Goal: Task Accomplishment & Management: Manage account settings

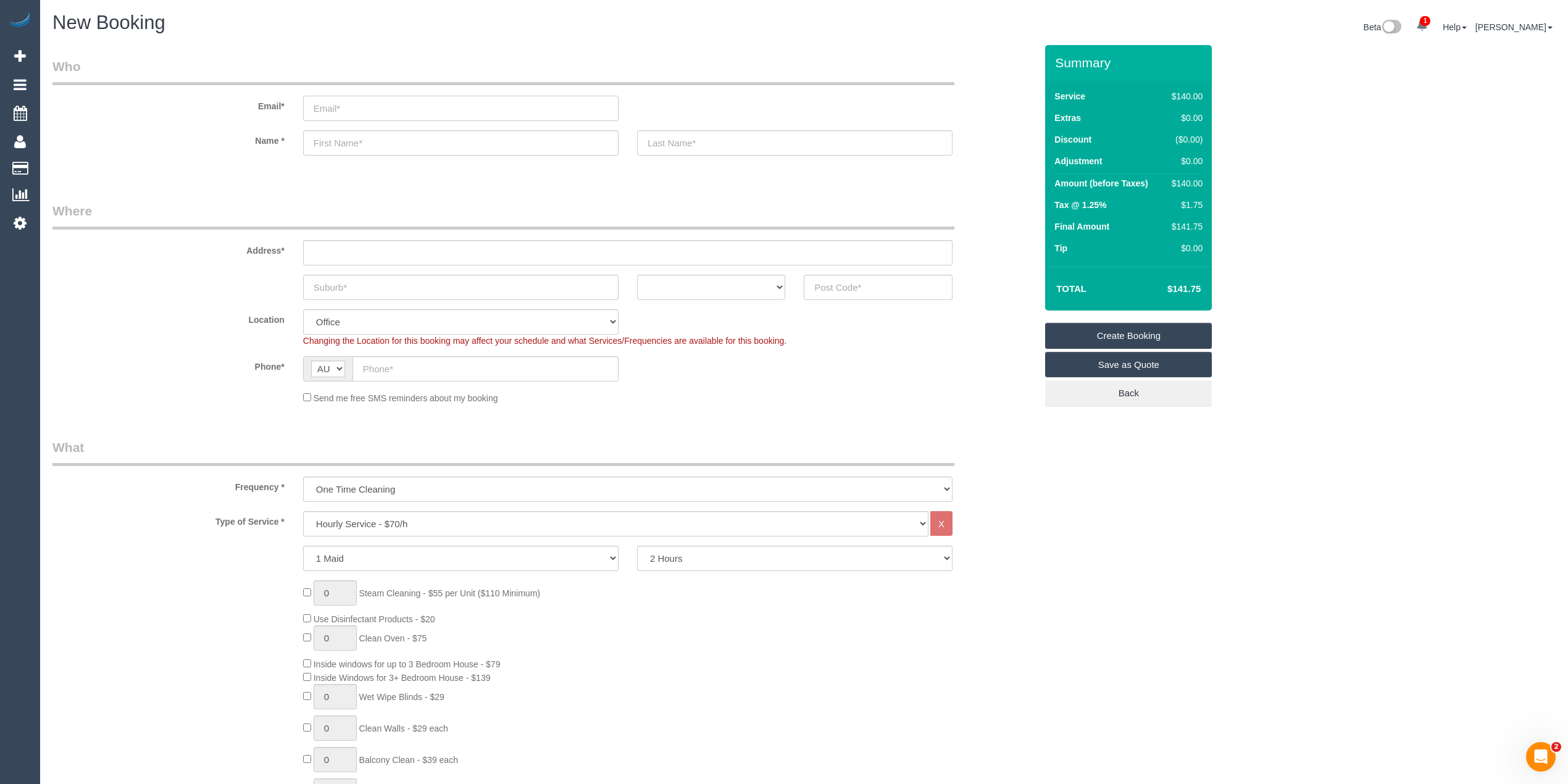
click at [388, 106] on input "email" at bounding box center [461, 108] width 315 height 25
paste input "grant@loanstudio.com.au"
type input "grant@loanstudio.com.au"
click at [366, 146] on input "text" at bounding box center [461, 142] width 315 height 25
paste input "Grant Arbuckle"
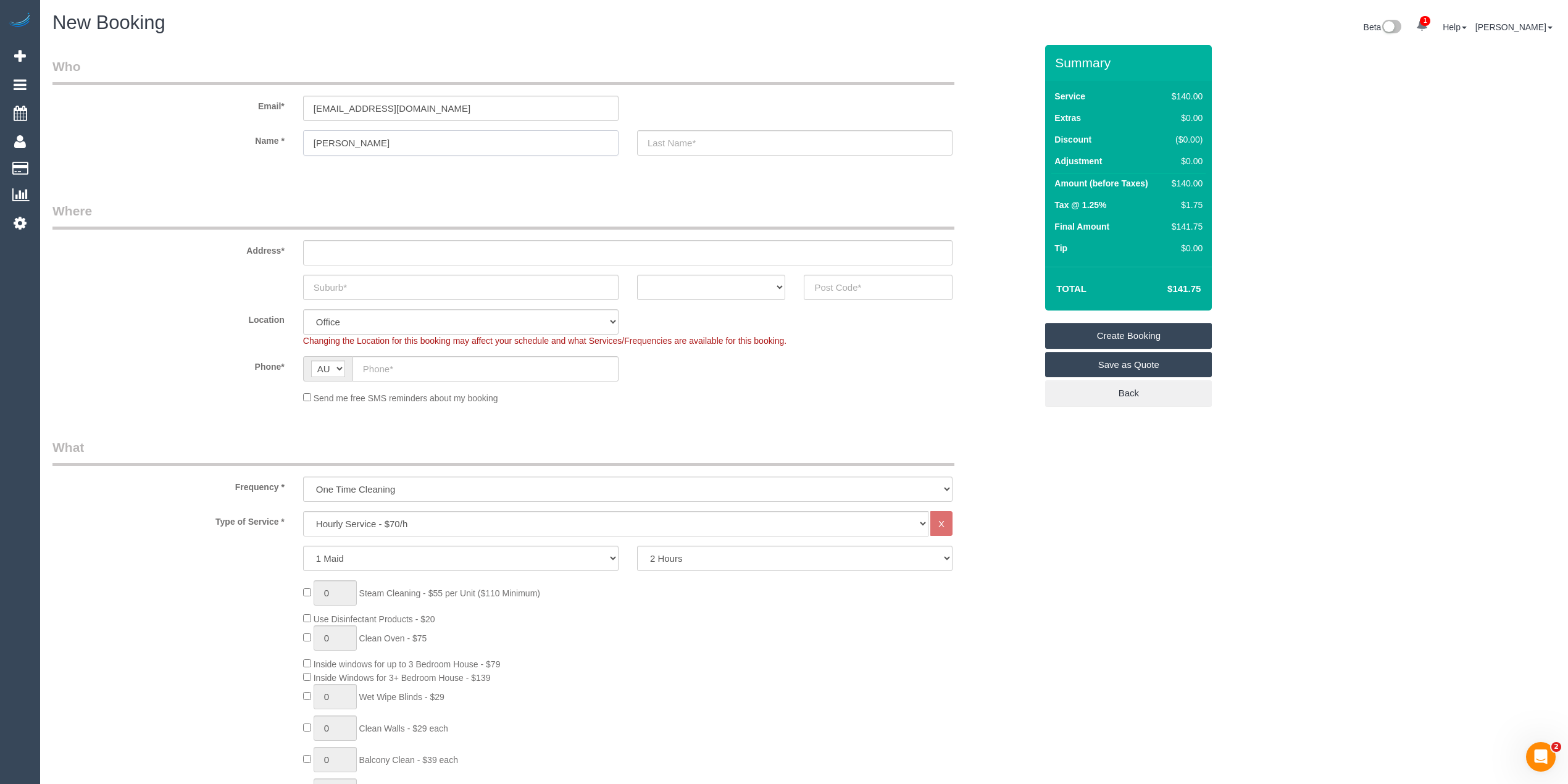
click at [369, 141] on input "Grant Arbuckle" at bounding box center [461, 142] width 315 height 25
type input "Grant"
click at [722, 134] on input "text" at bounding box center [794, 142] width 315 height 25
paste input "Arbuckle"
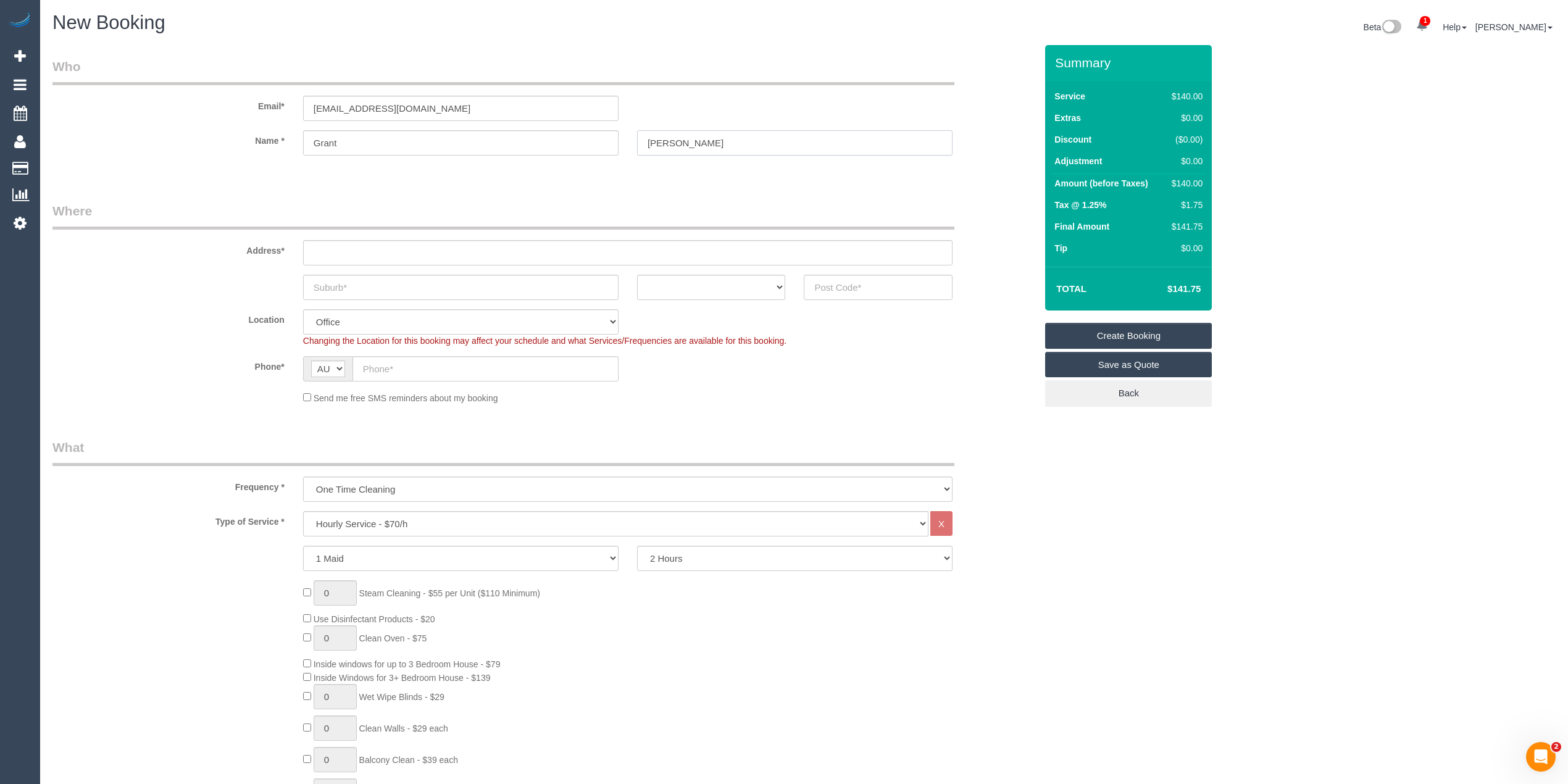
type input "Arbuckle"
click at [364, 246] on input "text" at bounding box center [627, 252] width 649 height 25
paste input "5 Buttercup Grove"
type input "5 Buttercup Grove"
click at [341, 287] on input "text" at bounding box center [461, 287] width 315 height 25
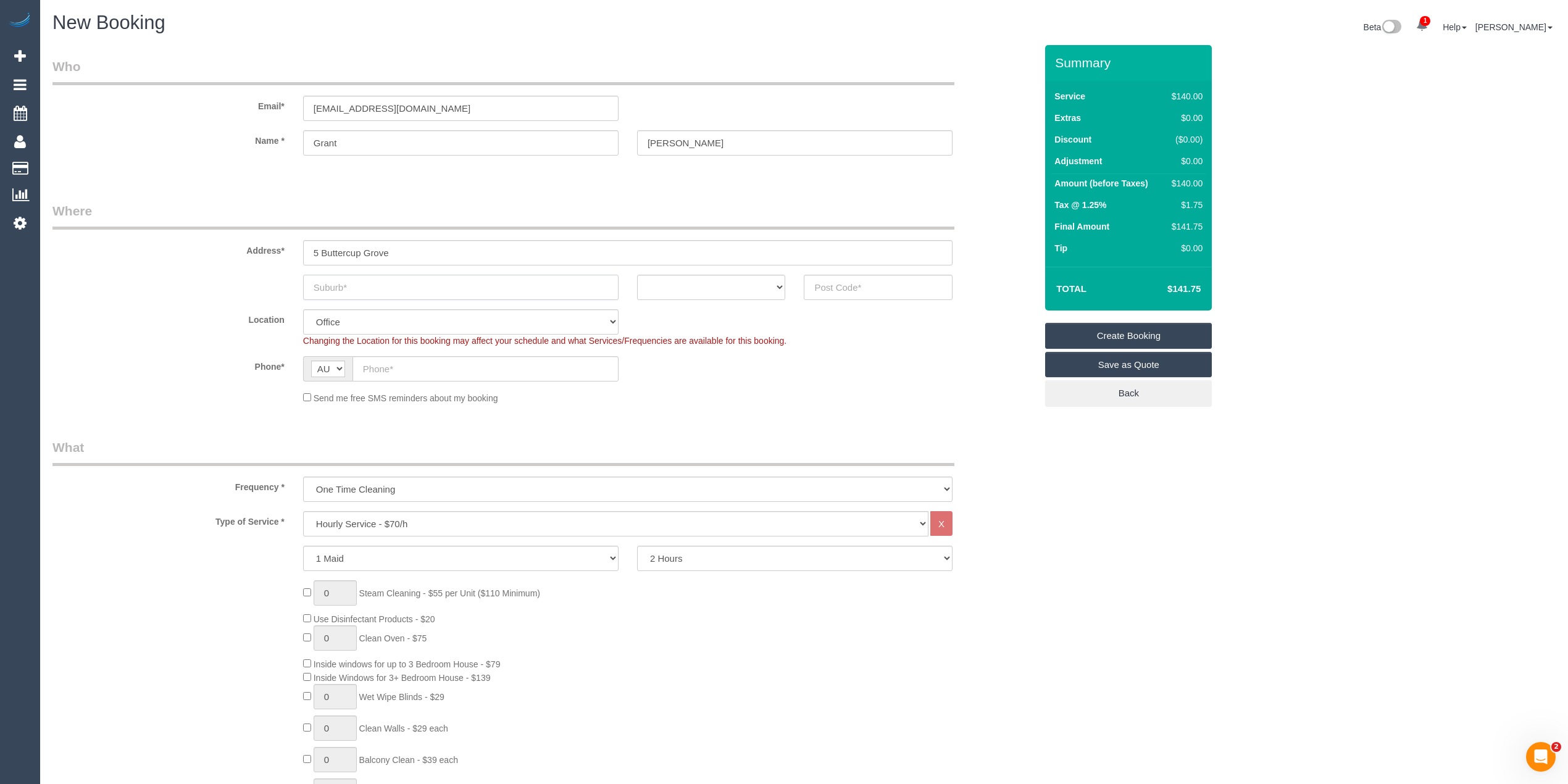
paste input "Bundoora"
type input "Bundoora"
click at [671, 287] on select "ACT NSW NT QLD SA TAS VIC WA" at bounding box center [710, 287] width 148 height 25
select select "VIC"
click at [637, 275] on select "ACT NSW NT QLD SA TAS VIC WA" at bounding box center [710, 287] width 148 height 25
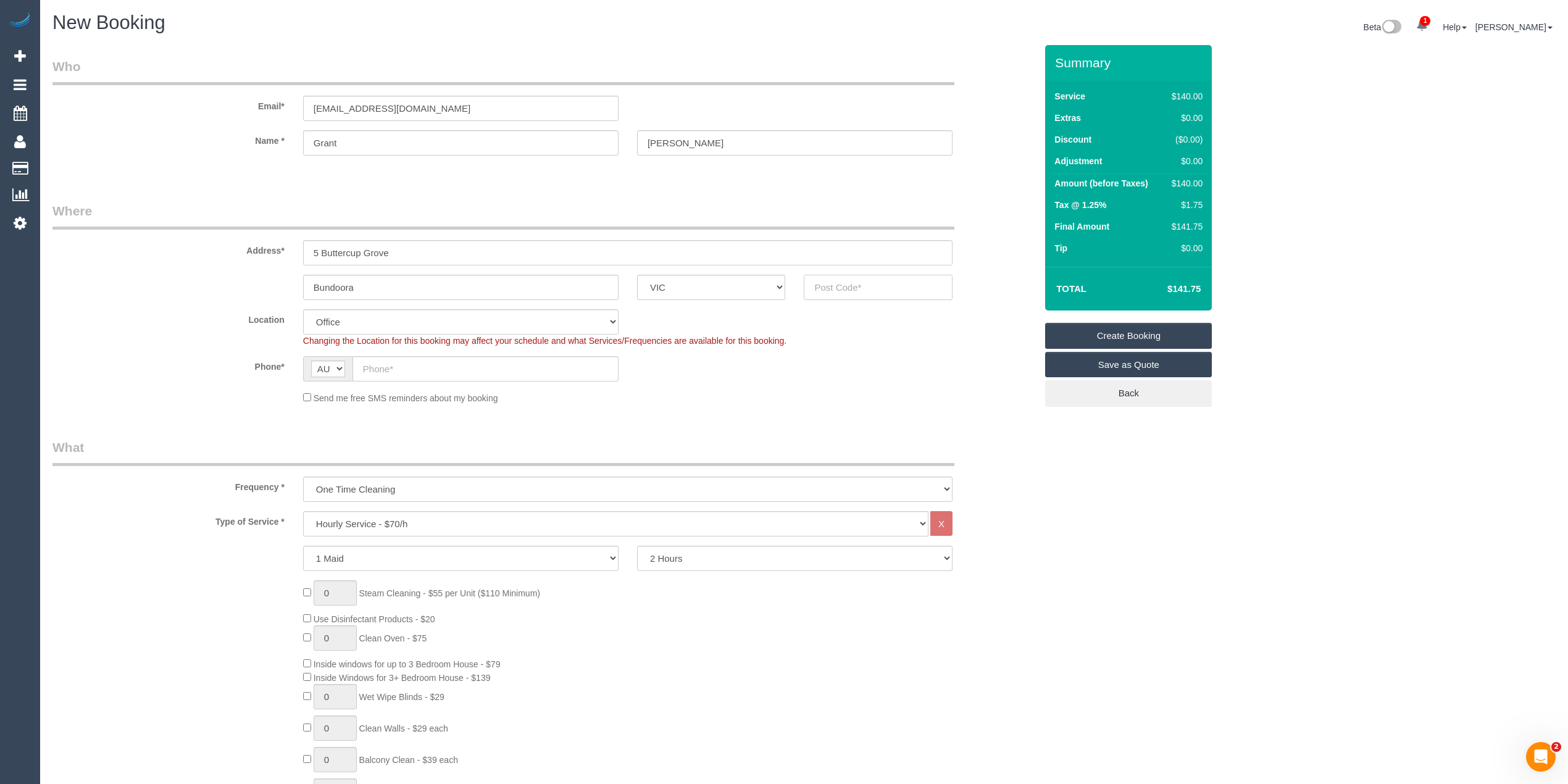
click at [852, 284] on input "text" at bounding box center [877, 287] width 148 height 25
type input "3083"
select select "60"
select select "object:2095"
click at [376, 362] on input "text" at bounding box center [486, 369] width 266 height 25
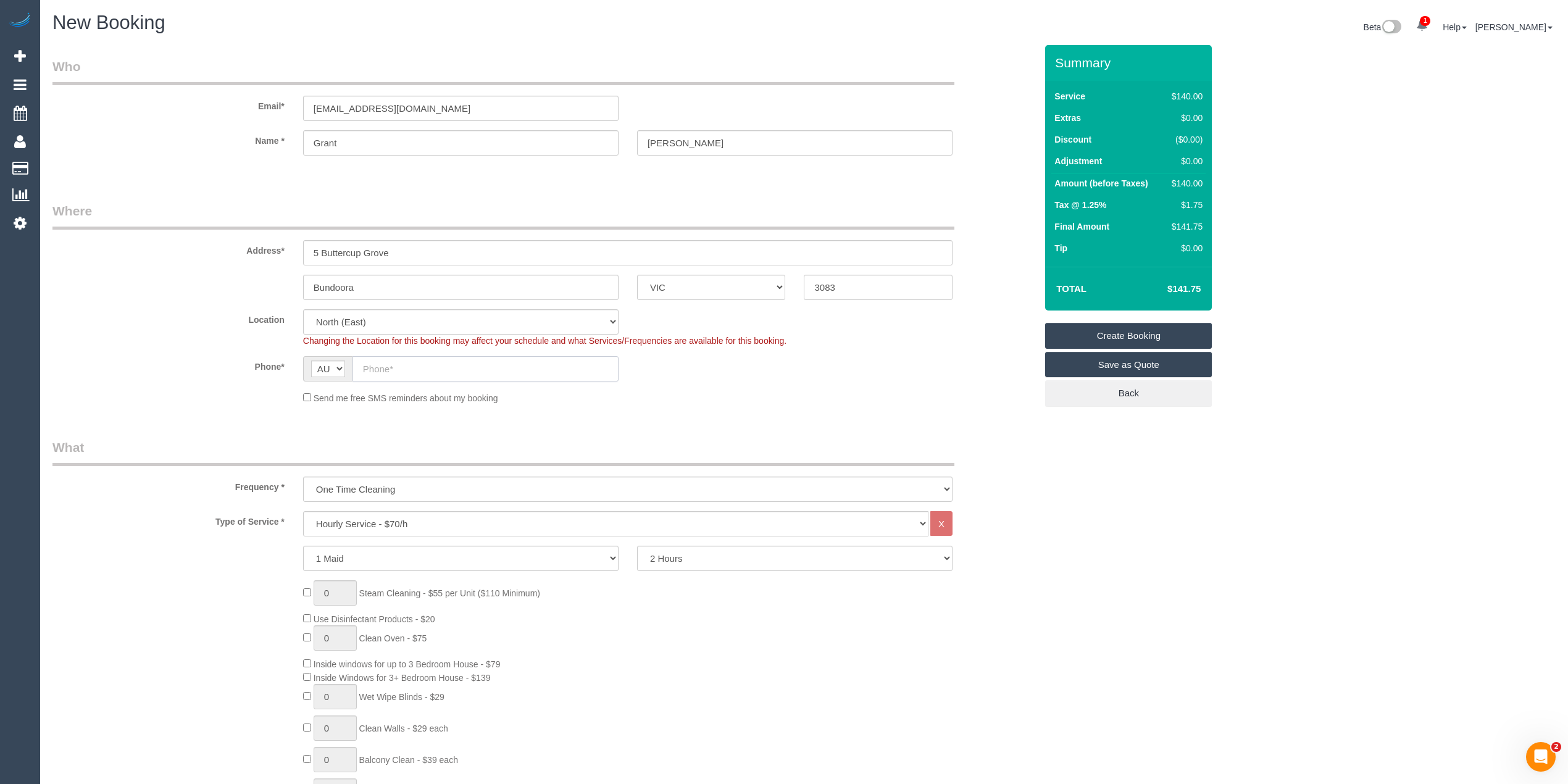
paste input "0402 587 803"
type input "0402 587 803"
click at [352, 487] on select "One Time Cleaning Weekly - 10% Off - 10.00% (0% for the First Booking) Fortnigh…" at bounding box center [627, 488] width 649 height 25
select select "object:2097"
click at [303, 476] on select "One Time Cleaning Weekly - 10% Off - 10.00% (0% for the First Booking) Fortnigh…" at bounding box center [627, 488] width 649 height 25
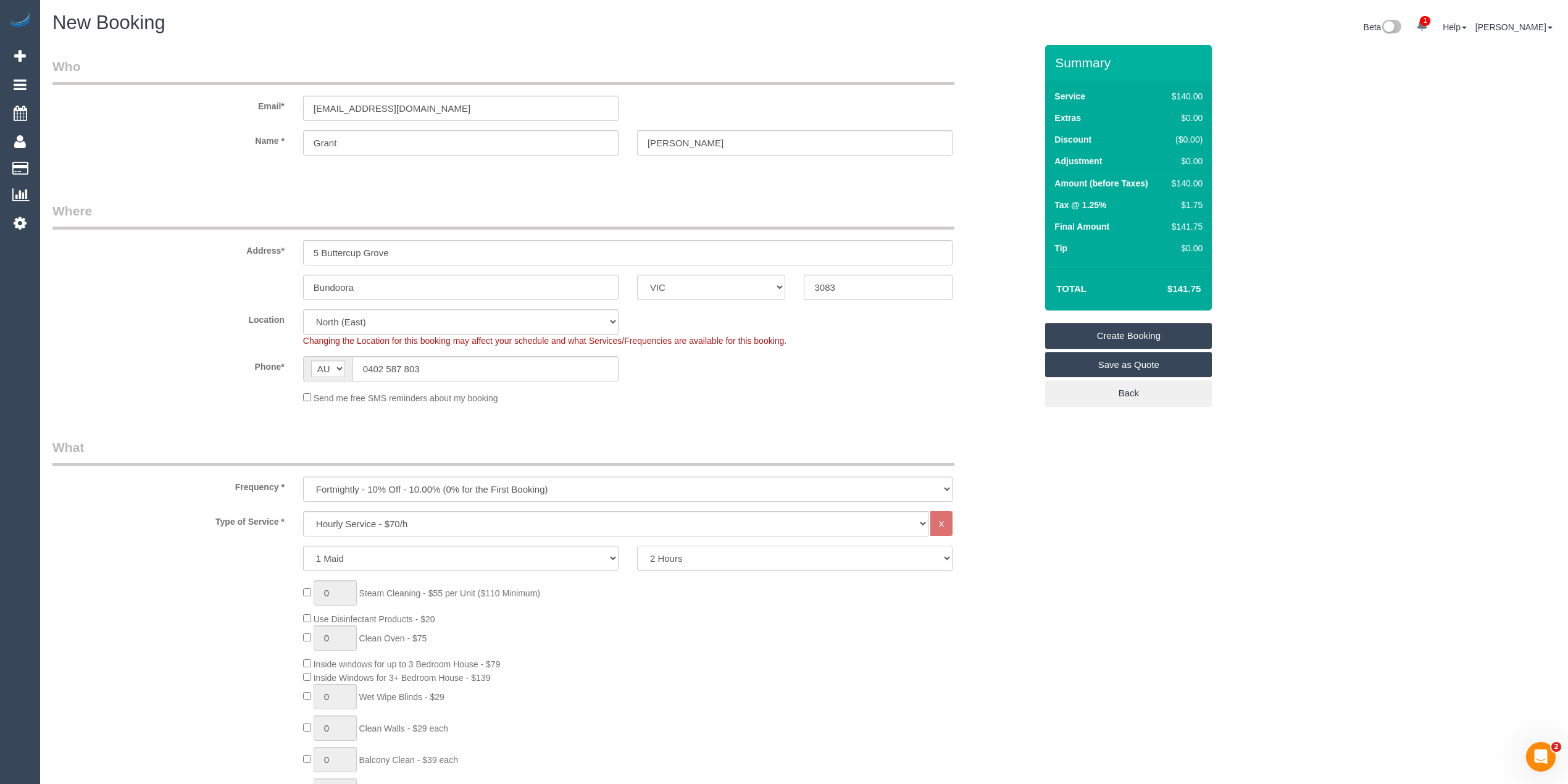
click at [702, 549] on select "2 Hours 2.5 Hours 3 Hours 3.5 Hours 4 Hours 4.5 Hours 5 Hours 5.5 Hours 6 Hours…" at bounding box center [794, 557] width 315 height 25
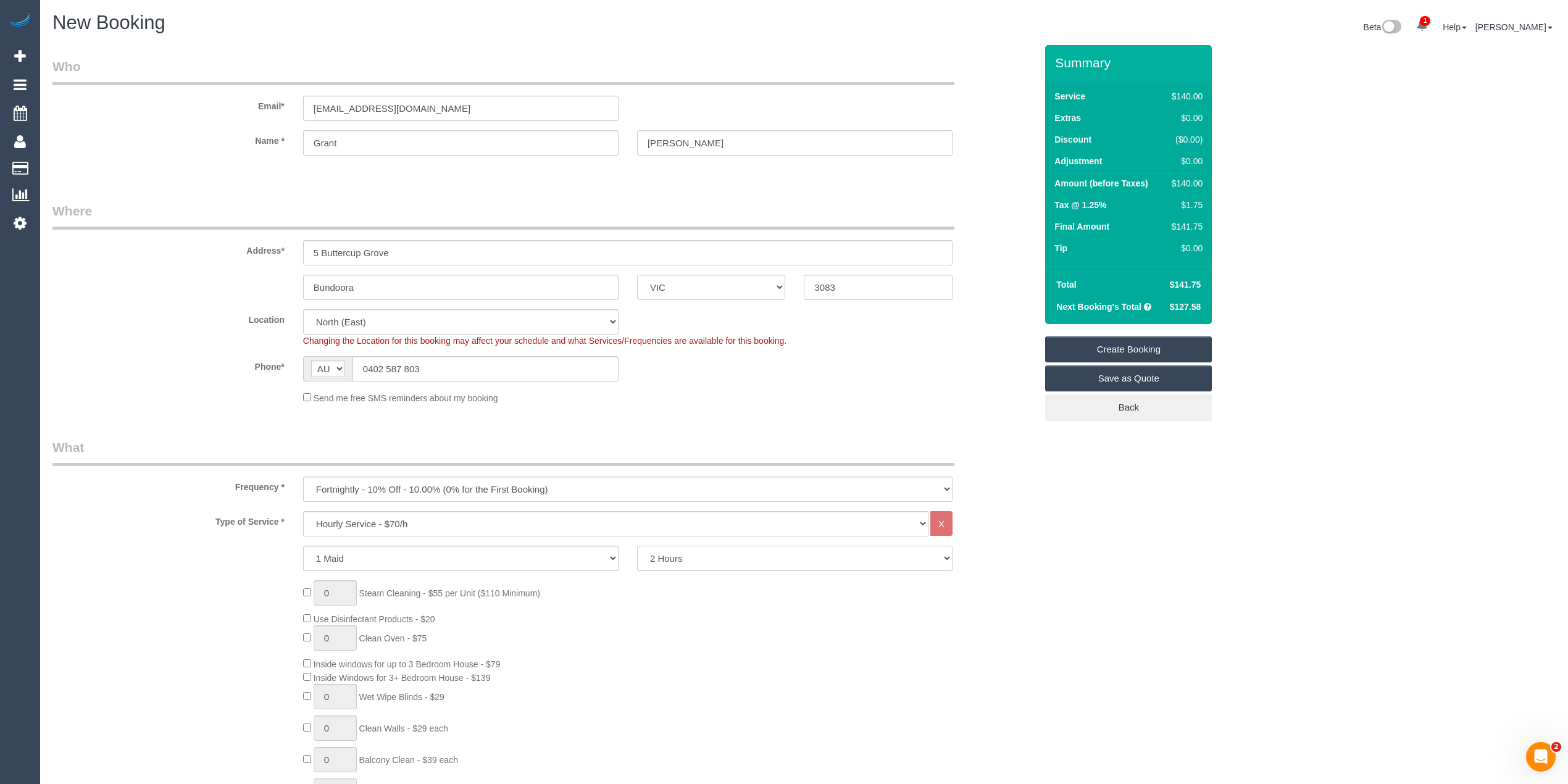
select select "180"
click at [637, 545] on select "2 Hours 2.5 Hours 3 Hours 3.5 Hours 4 Hours 4.5 Hours 5 Hours 5.5 Hours 6 Hours…" at bounding box center [794, 557] width 315 height 25
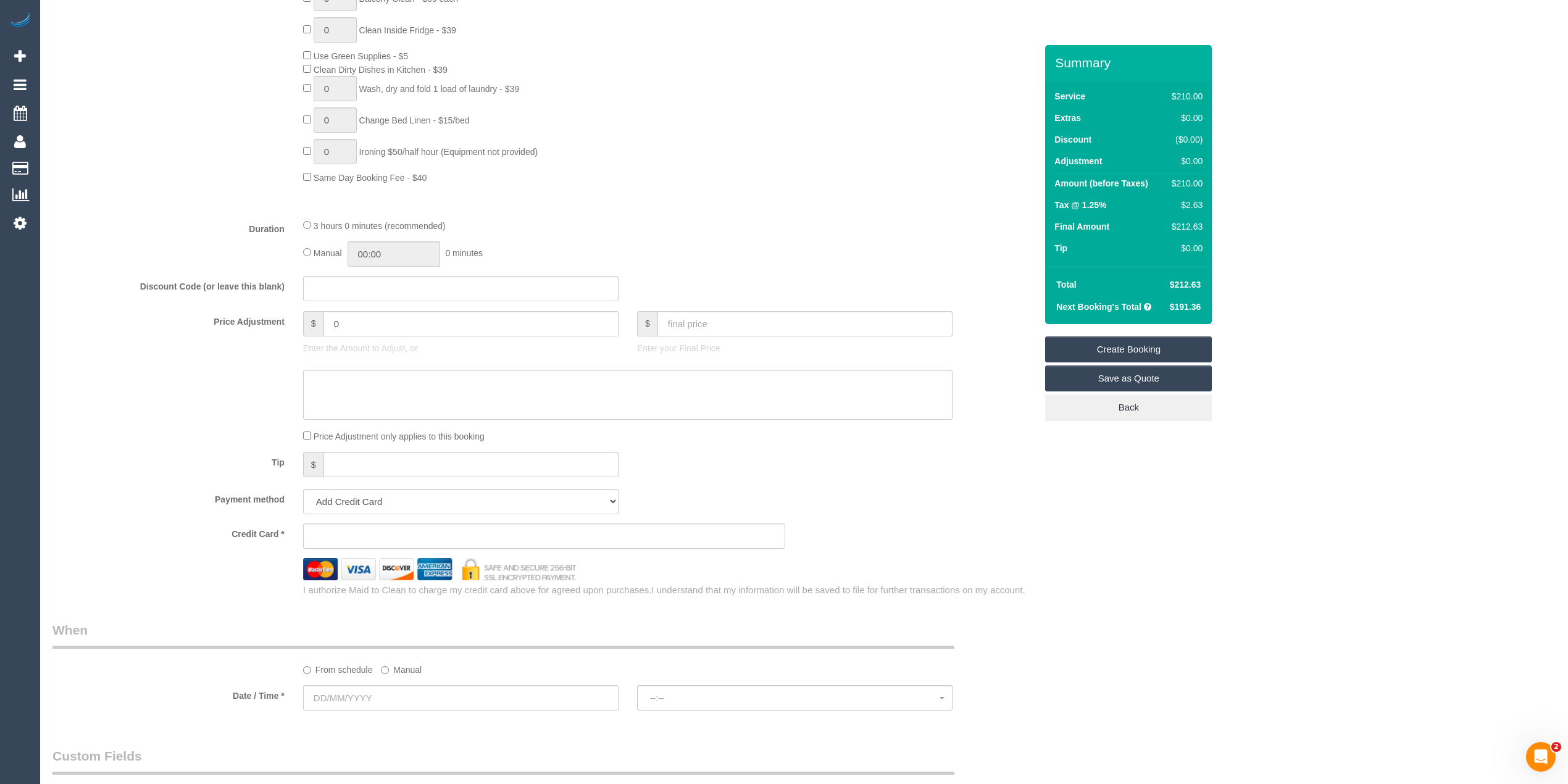
scroll to position [823, 0]
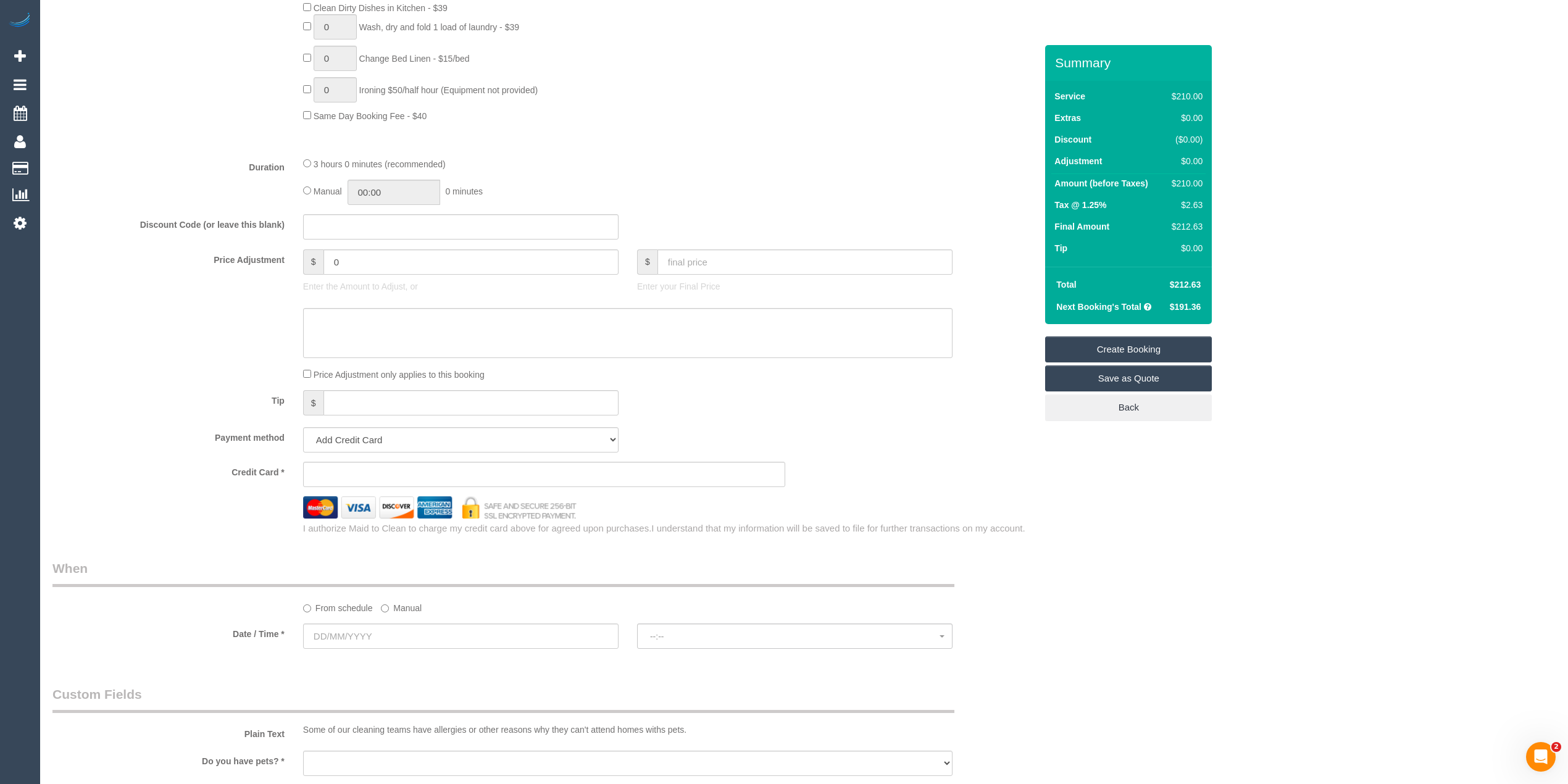
click at [388, 602] on label "Manual" at bounding box center [401, 605] width 41 height 17
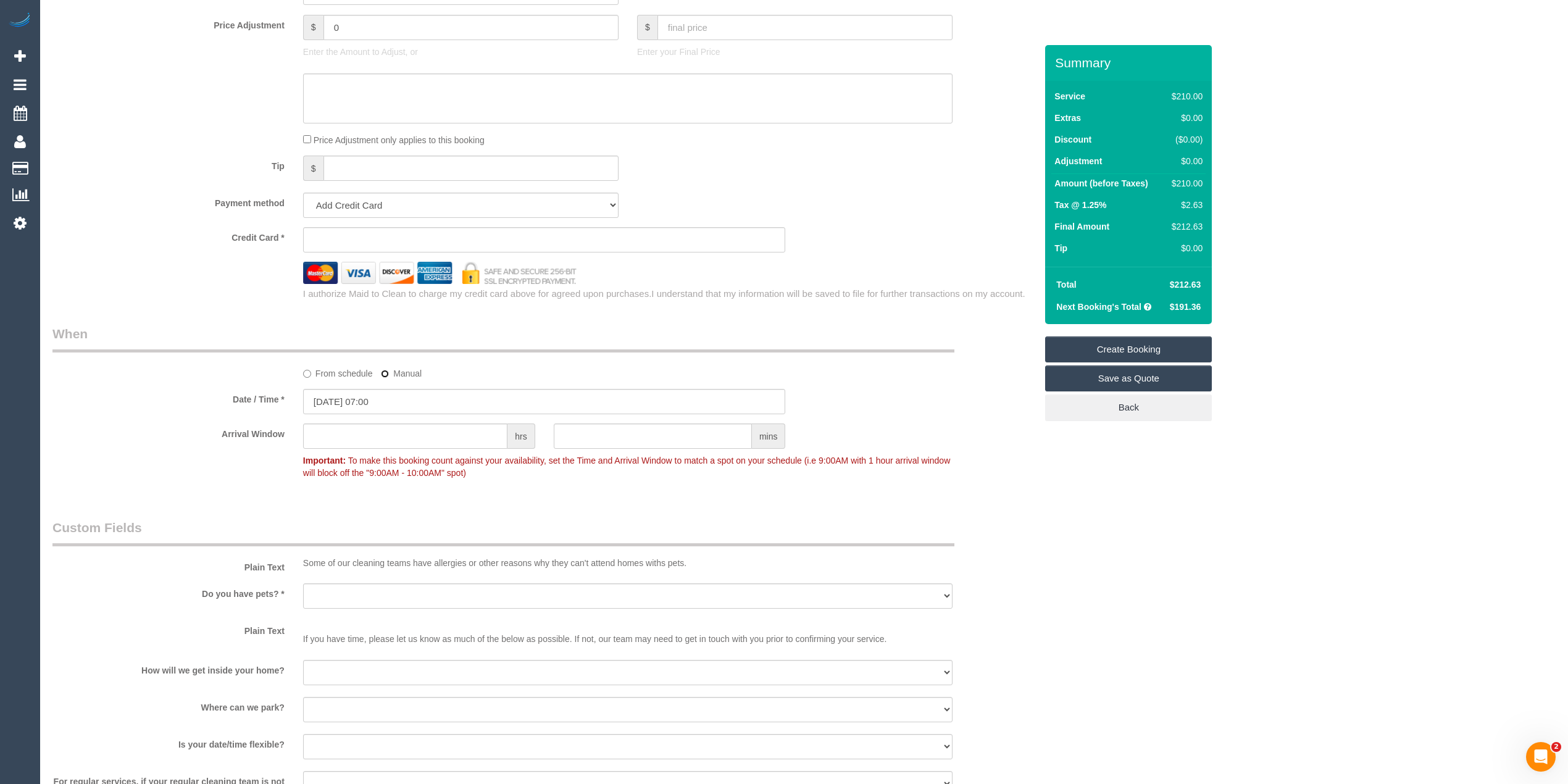
scroll to position [1096, 0]
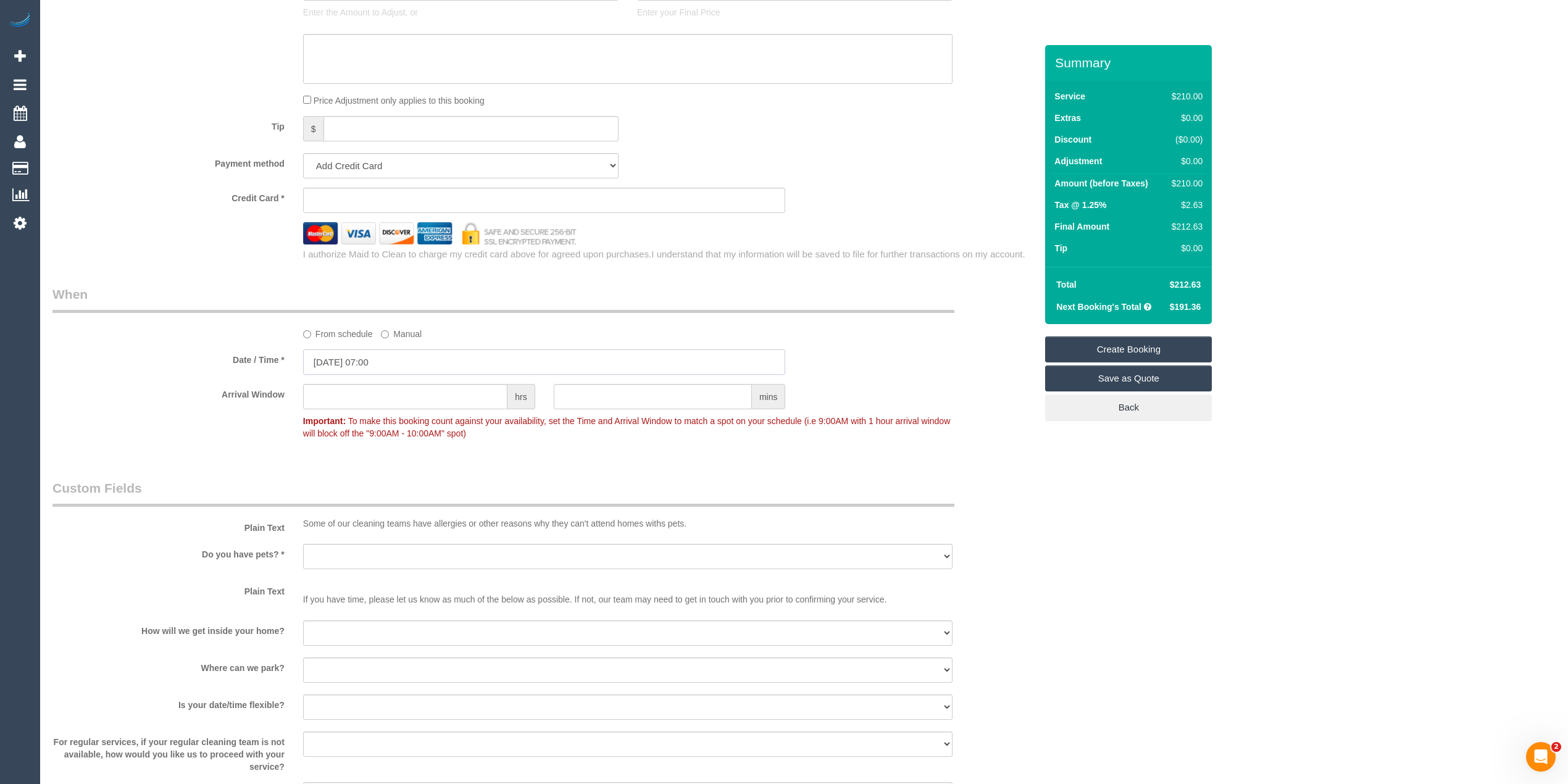
click at [328, 359] on input "13/08/2025 07:00" at bounding box center [544, 361] width 483 height 25
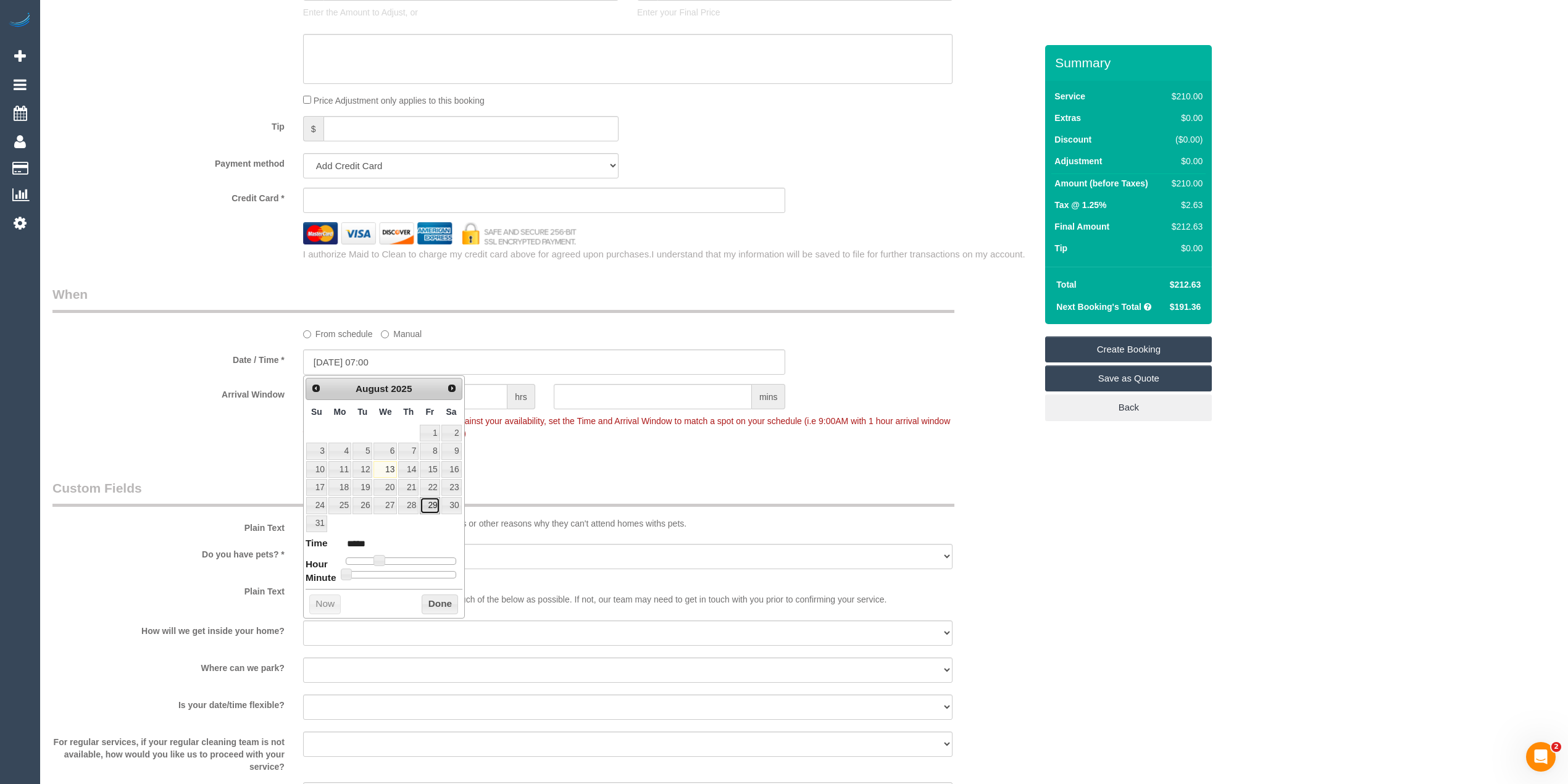
click at [429, 509] on link "29" at bounding box center [429, 505] width 19 height 17
type input "29/08/2025 08:00"
type input "*****"
type input "29/08/2025 09:00"
type input "*****"
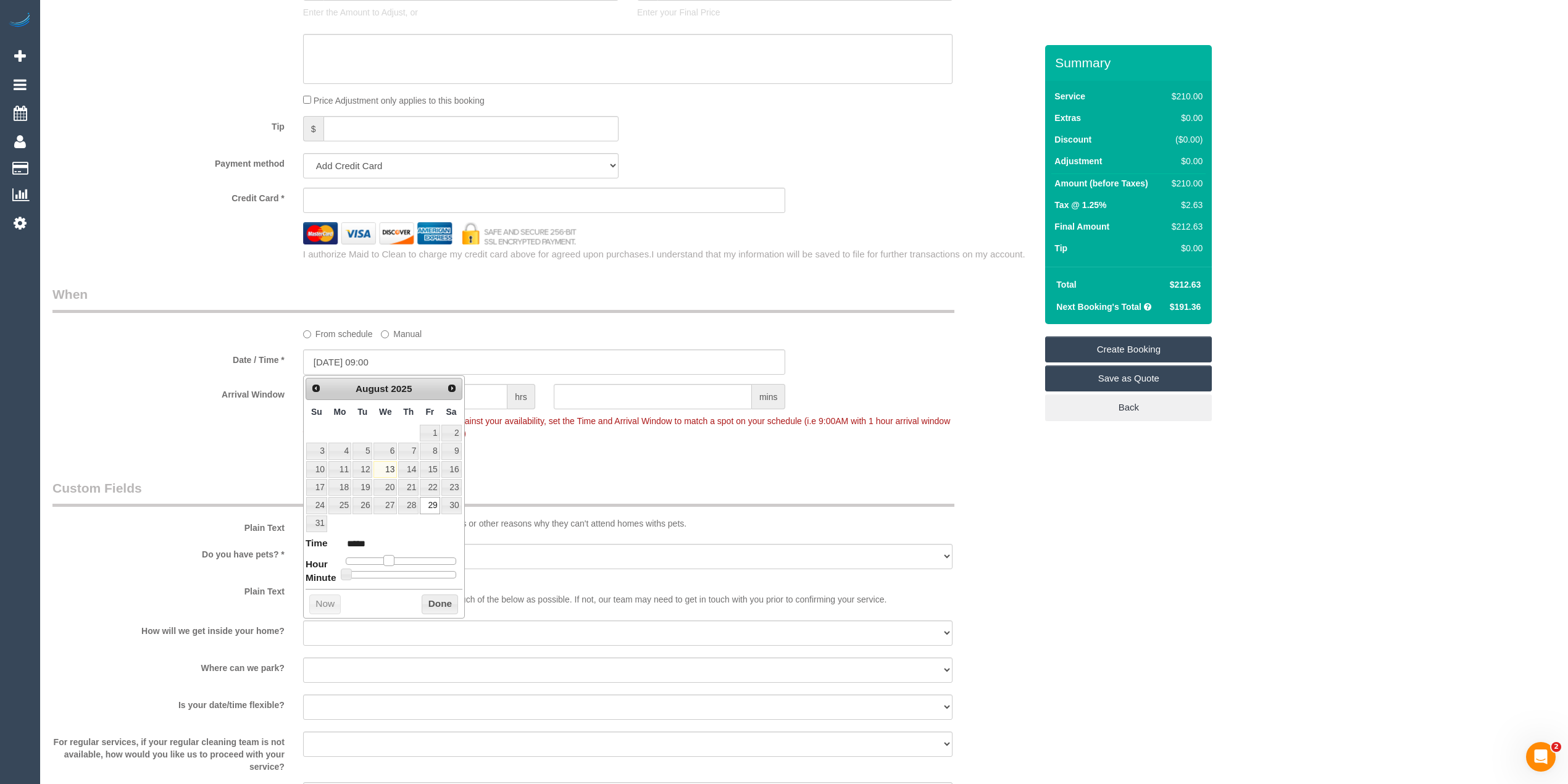
type input "29/08/2025 08:00"
type input "*****"
click at [386, 563] on span at bounding box center [384, 560] width 11 height 11
click at [1199, 542] on div "Who Email* grant@loanstudio.com.au Name * Grant Arbuckle Where Address* 5 Butte…" at bounding box center [803, 71] width 1503 height 2247
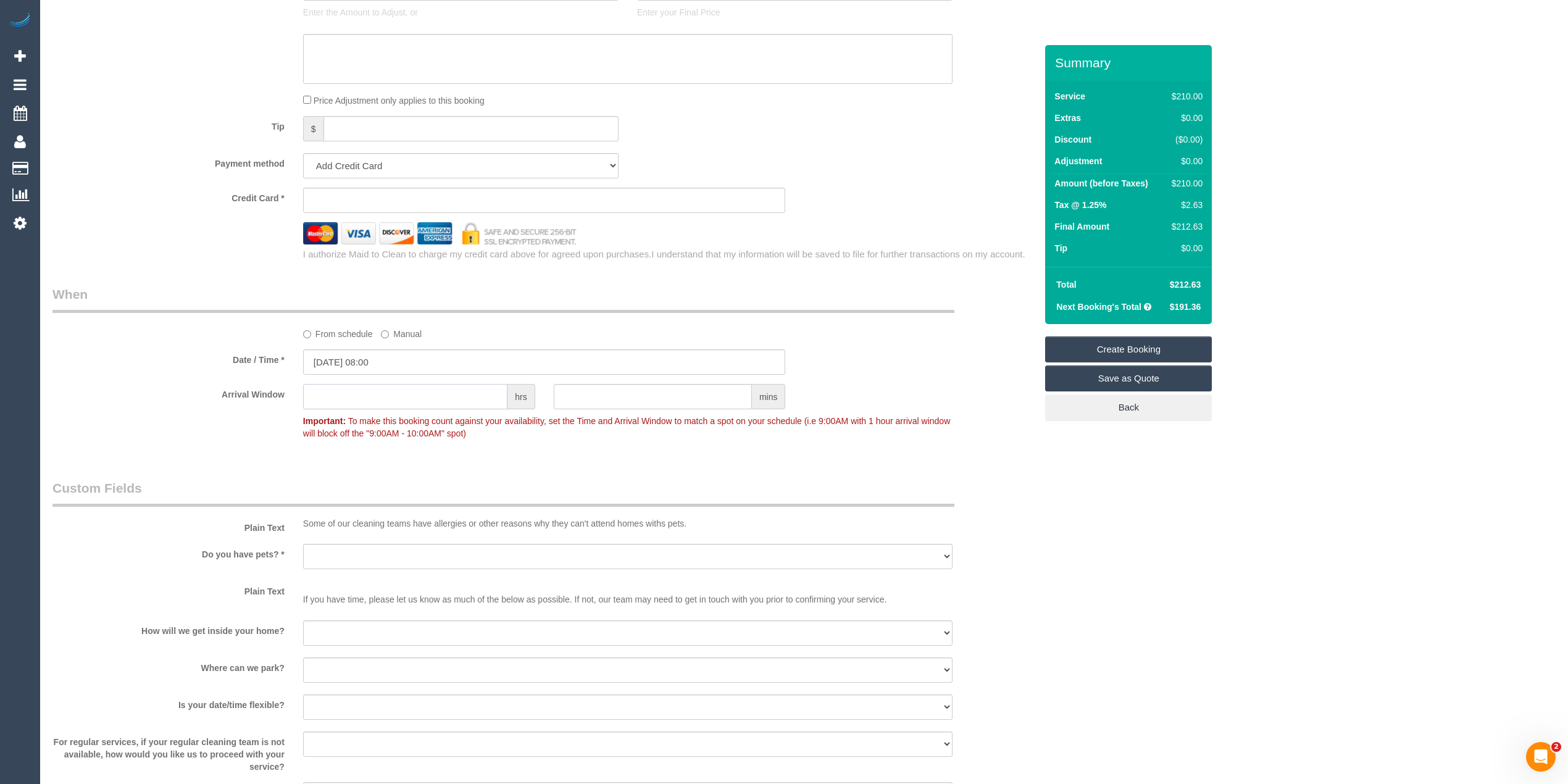
click at [384, 391] on input "text" at bounding box center [405, 396] width 205 height 25
type input "1"
click at [1094, 535] on div "Who Email* grant@loanstudio.com.au Name * Grant Arbuckle Where Address* 5 Butte…" at bounding box center [803, 71] width 1503 height 2247
click at [300, 556] on div "Yes - Cats Yes - Dogs No pets Yes - Dogs and Cats Yes - Other" at bounding box center [627, 557] width 668 height 28
click at [335, 546] on select "Yes - Cats Yes - Dogs No pets Yes - Dogs and Cats Yes - Other" at bounding box center [627, 556] width 649 height 25
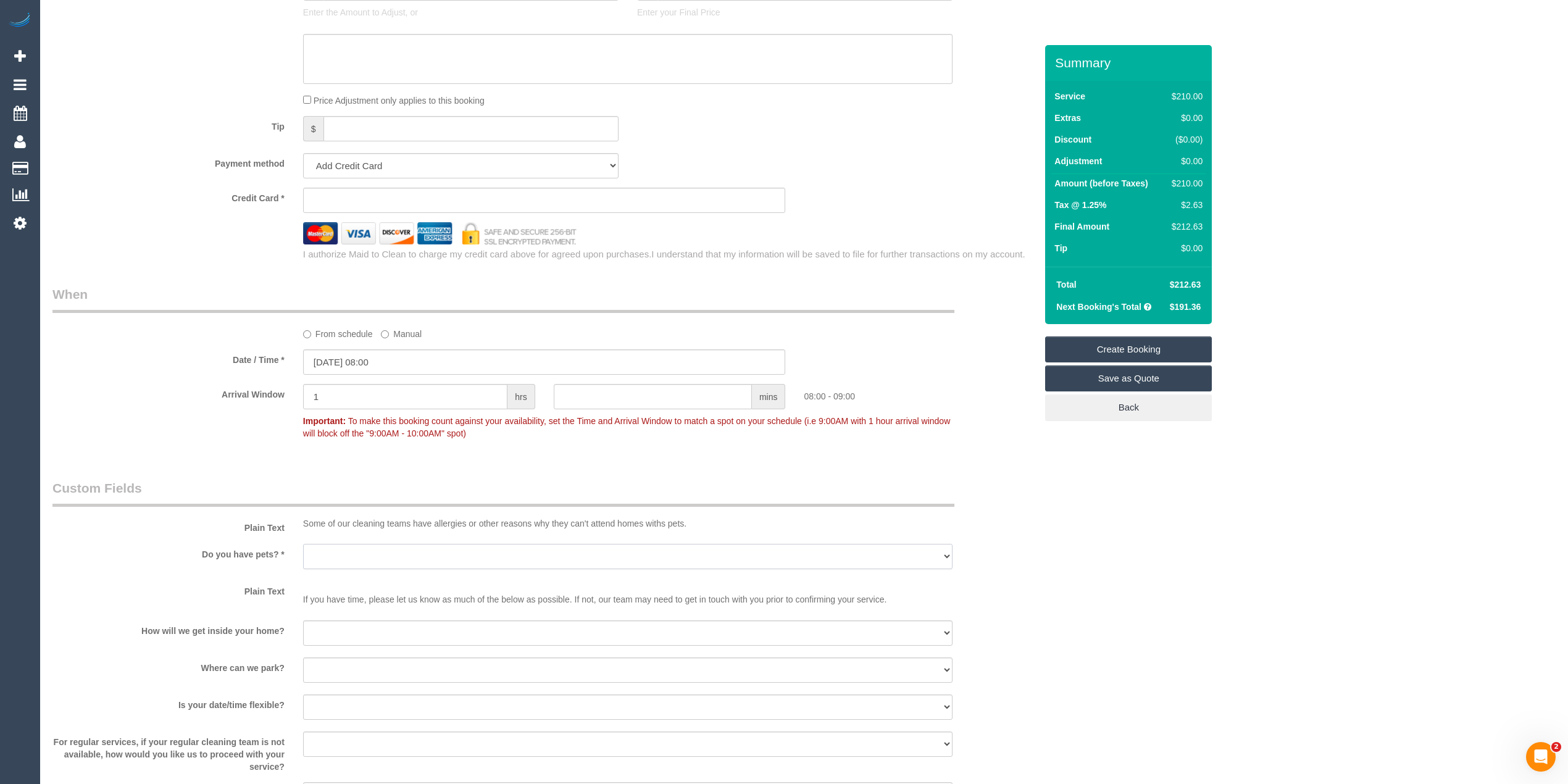
select select "number:28"
click at [303, 544] on select "Yes - Cats Yes - Dogs No pets Yes - Dogs and Cats Yes - Other" at bounding box center [627, 556] width 649 height 25
click at [358, 642] on select "I will be home Key will be left (please provide details below) Lock box/Access …" at bounding box center [627, 632] width 649 height 25
select select "number:14"
click at [303, 620] on select "I will be home Key will be left (please provide details below) Lock box/Access …" at bounding box center [627, 632] width 649 height 25
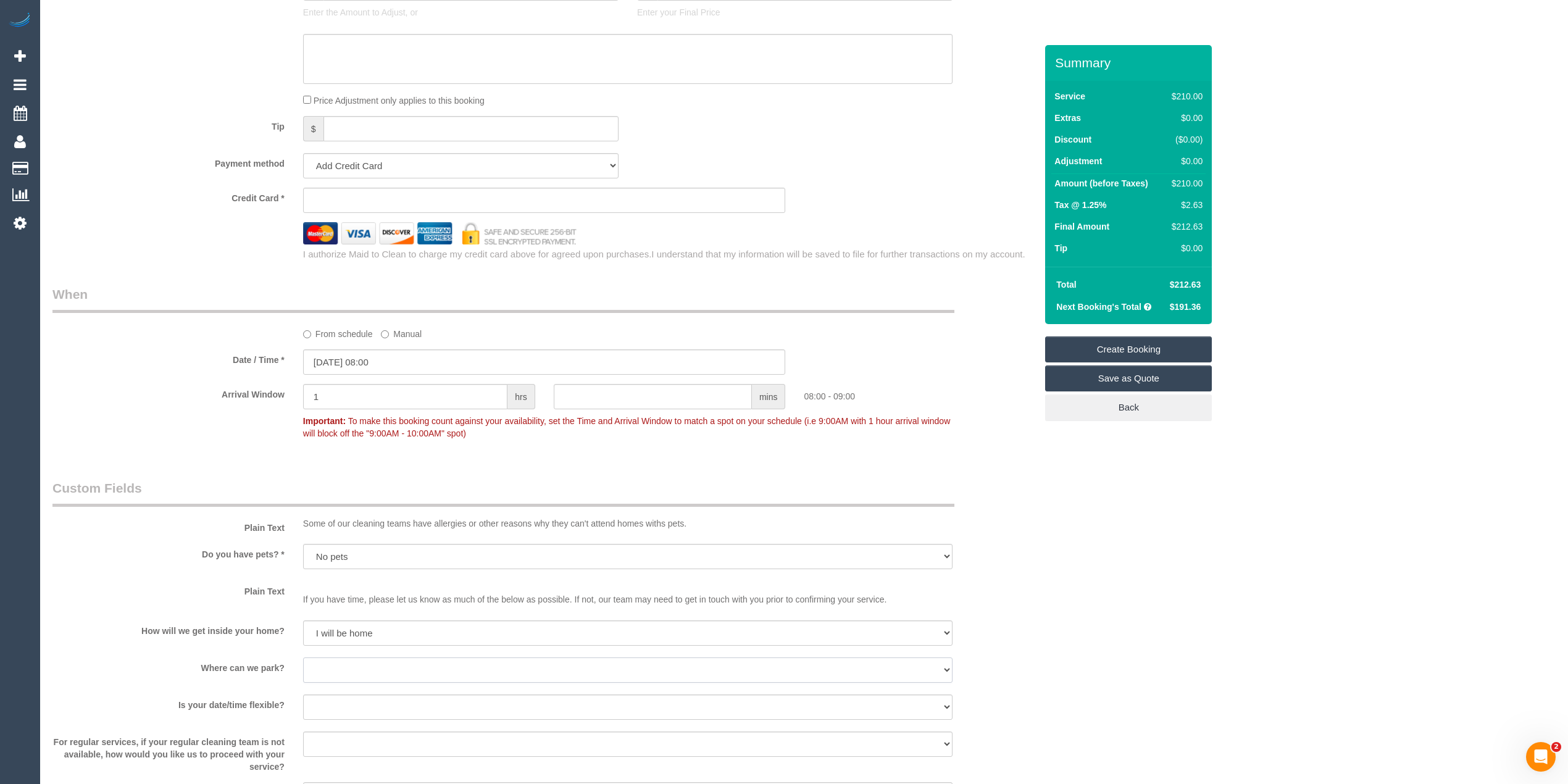
click at [358, 673] on select "I will provide parking on-site Free street parking Paid street parking (cost wi…" at bounding box center [627, 669] width 649 height 25
select select "number:19"
click at [303, 657] on select "I will provide parking on-site Free street parking Paid street parking (cost wi…" at bounding box center [627, 669] width 649 height 25
click at [334, 716] on select "Yes - date and time Yes - date but not time Yes - time but not date No - No fle…" at bounding box center [627, 707] width 649 height 25
select select "number:25"
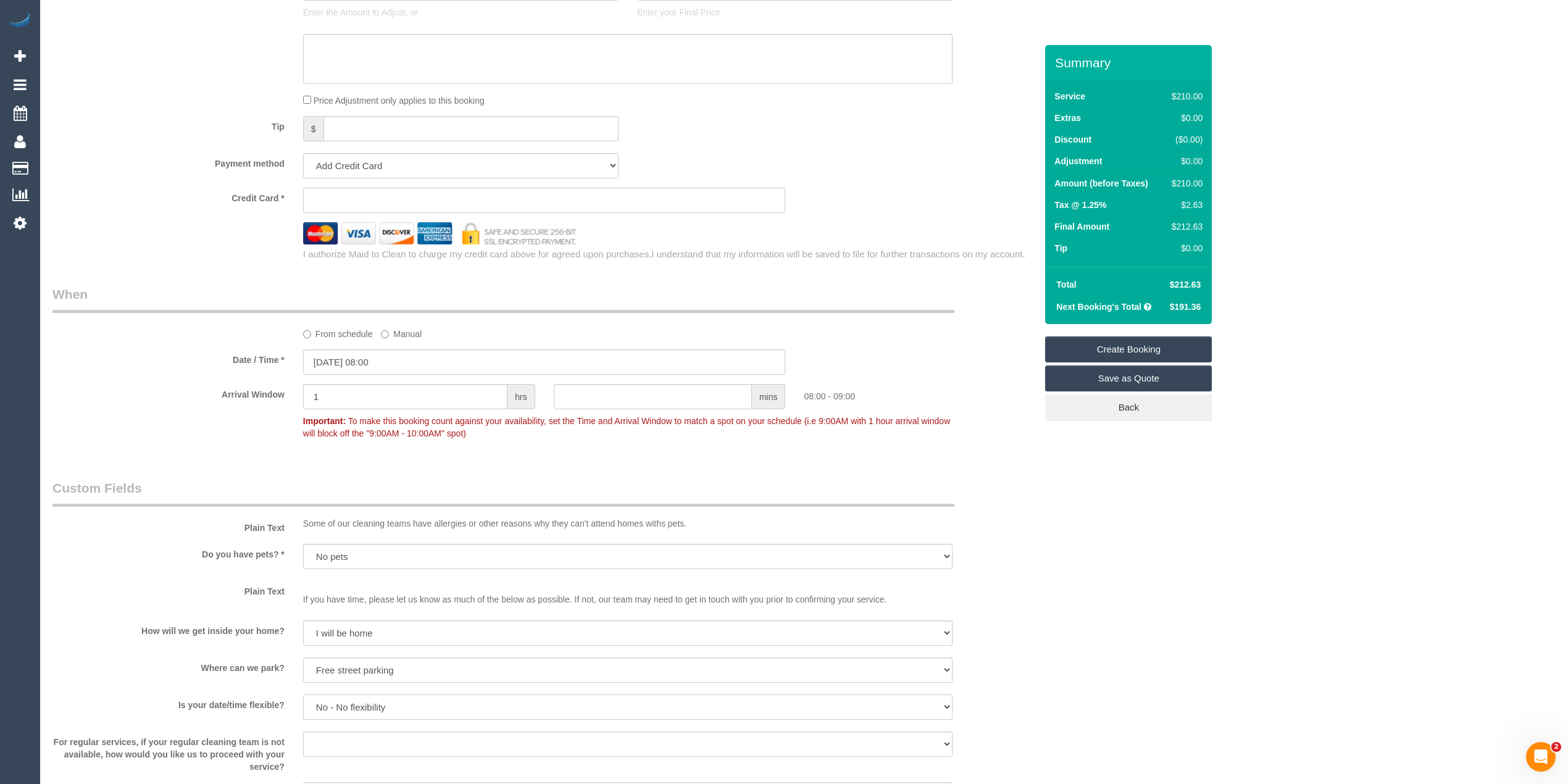
click at [303, 695] on select "Yes - date and time Yes - date but not time Yes - time but not date No - No fle…" at bounding box center [627, 707] width 649 height 25
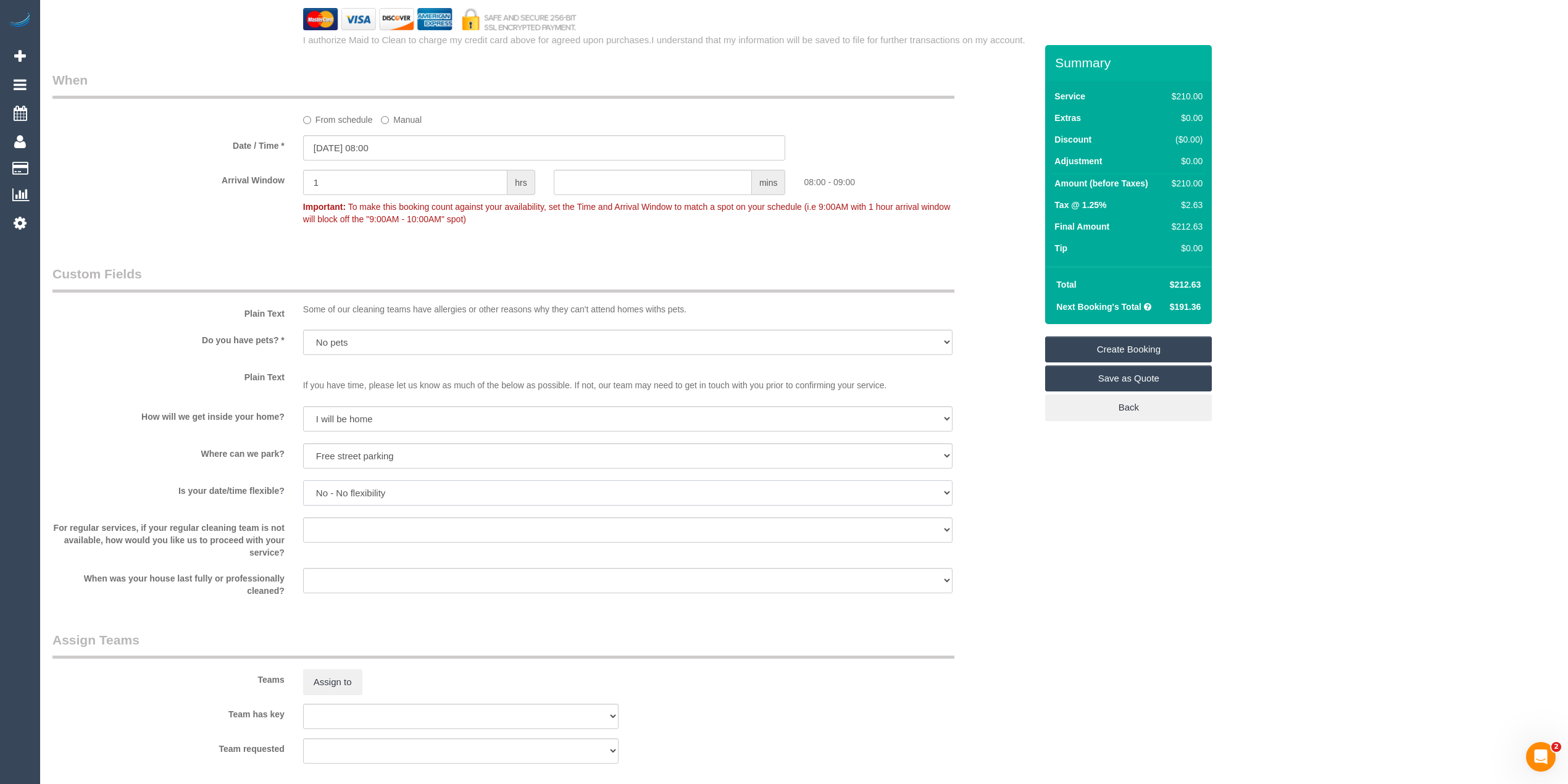
scroll to position [1372, 0]
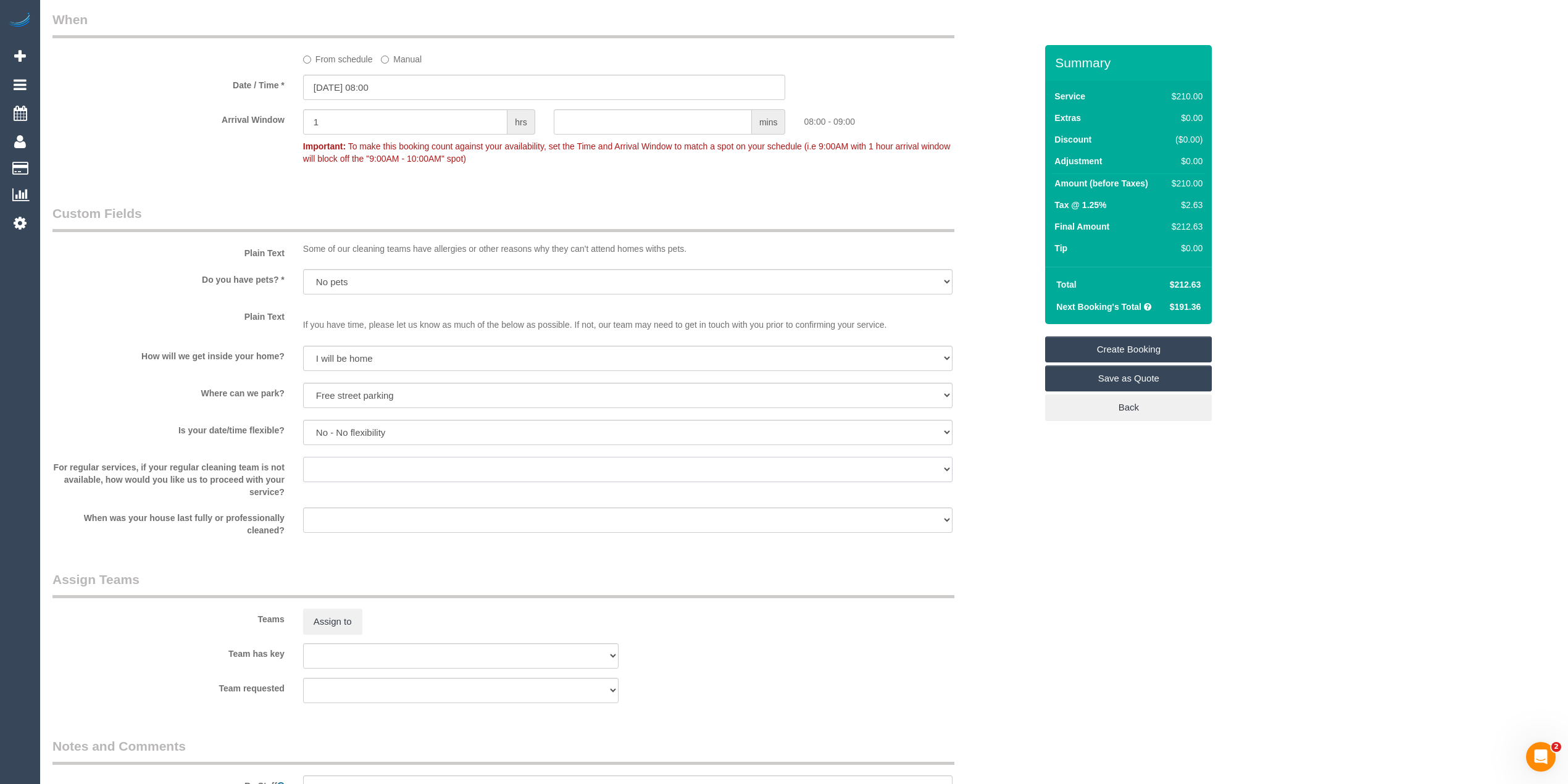
click at [345, 470] on select "Arrange a cleaner to cover and do not bother you Arrange a cleaner to cover and…" at bounding box center [627, 469] width 649 height 25
select select "number:35"
click at [303, 457] on select "Arrange a cleaner to cover and do not bother you Arrange a cleaner to cover and…" at bounding box center [627, 469] width 649 height 25
click at [354, 524] on select "Within 1-2 weeks Within 2-4 weeks Within 1-4 months Over 4 months ago" at bounding box center [627, 520] width 649 height 25
click at [303, 508] on select "Within 1-2 weeks Within 2-4 weeks Within 1-4 months Over 4 months ago" at bounding box center [627, 520] width 649 height 25
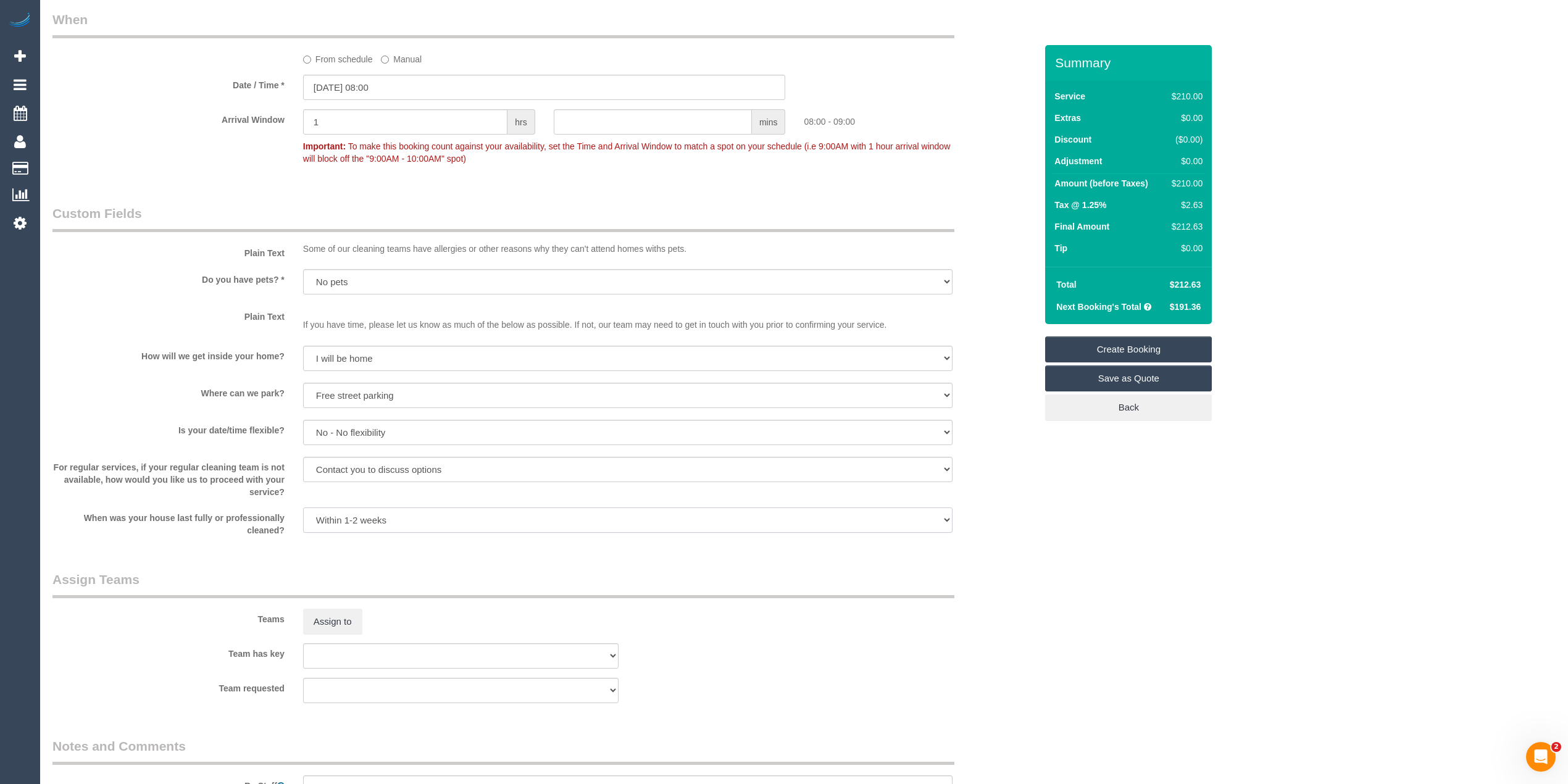
click at [358, 511] on select "Within 1-2 weeks Within 2-4 weeks Within 1-4 months Over 4 months ago" at bounding box center [627, 520] width 649 height 25
select select "number:12"
click at [303, 508] on select "Within 1-2 weeks Within 2-4 weeks Within 1-4 months Over 4 months ago" at bounding box center [627, 520] width 649 height 25
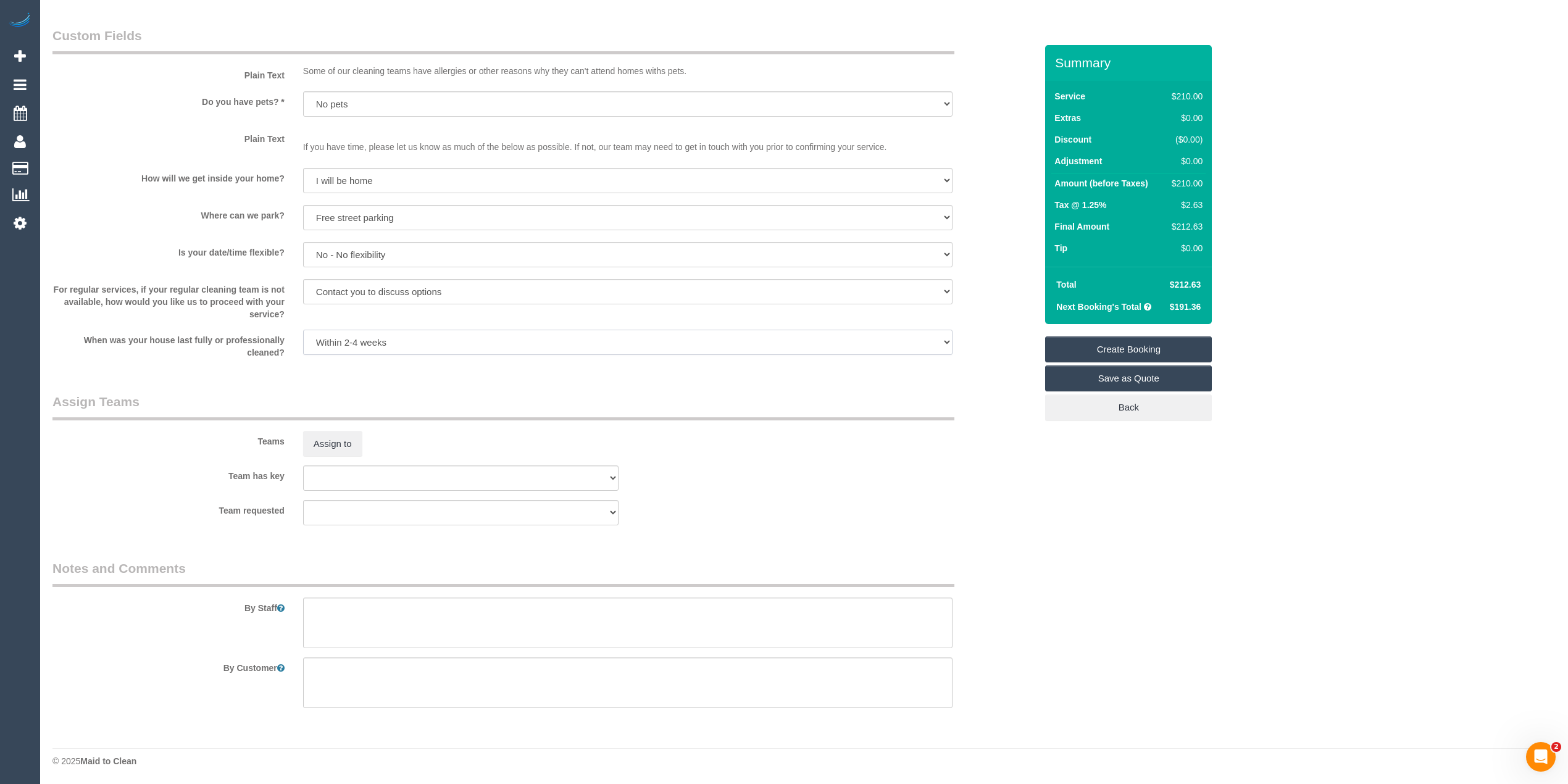
scroll to position [1550, 0]
click at [408, 618] on textarea at bounding box center [627, 621] width 649 height 51
type textarea "Please ask the customer which areas they want cleaned, thank you."
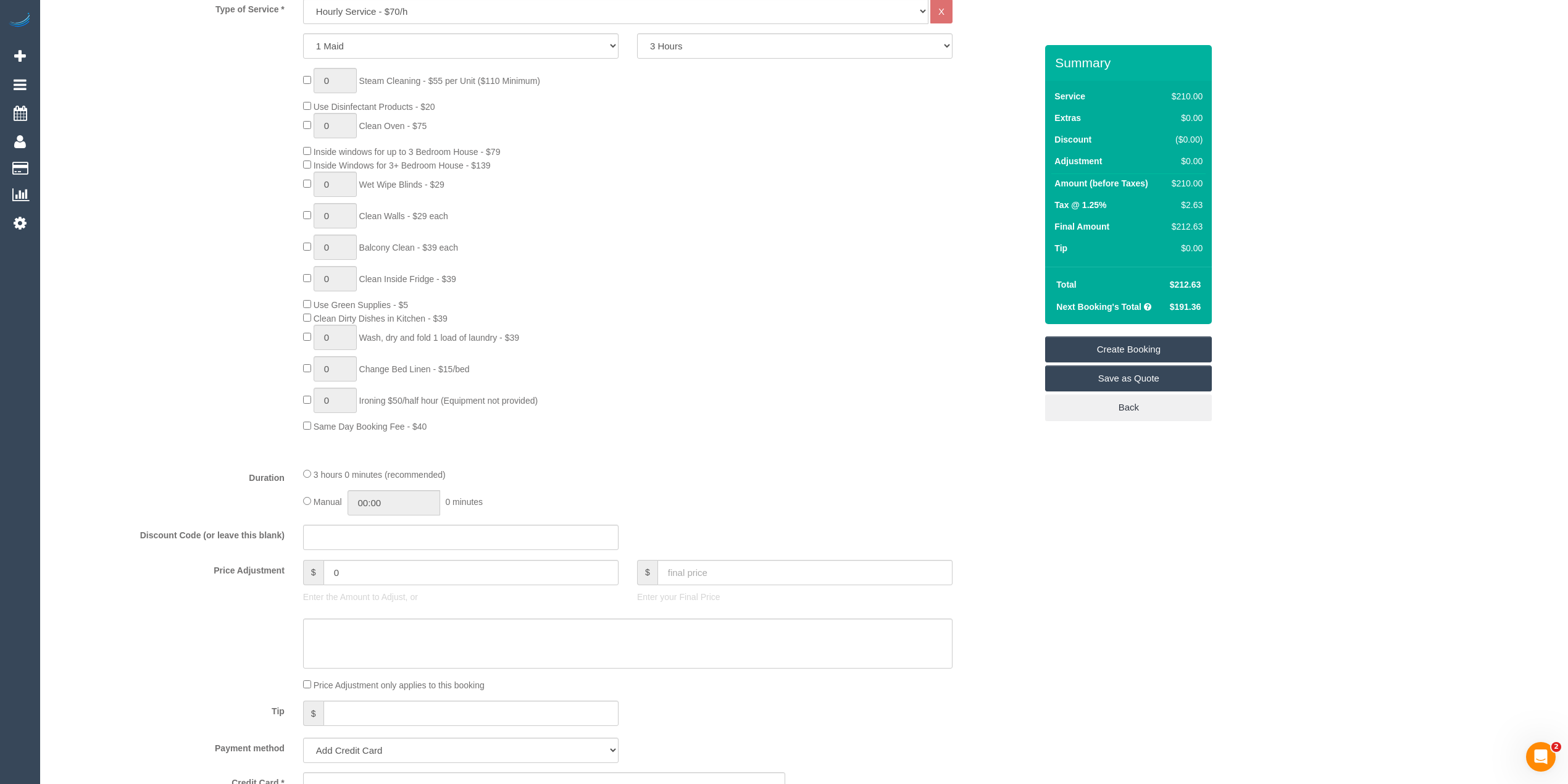
scroll to position [549, 0]
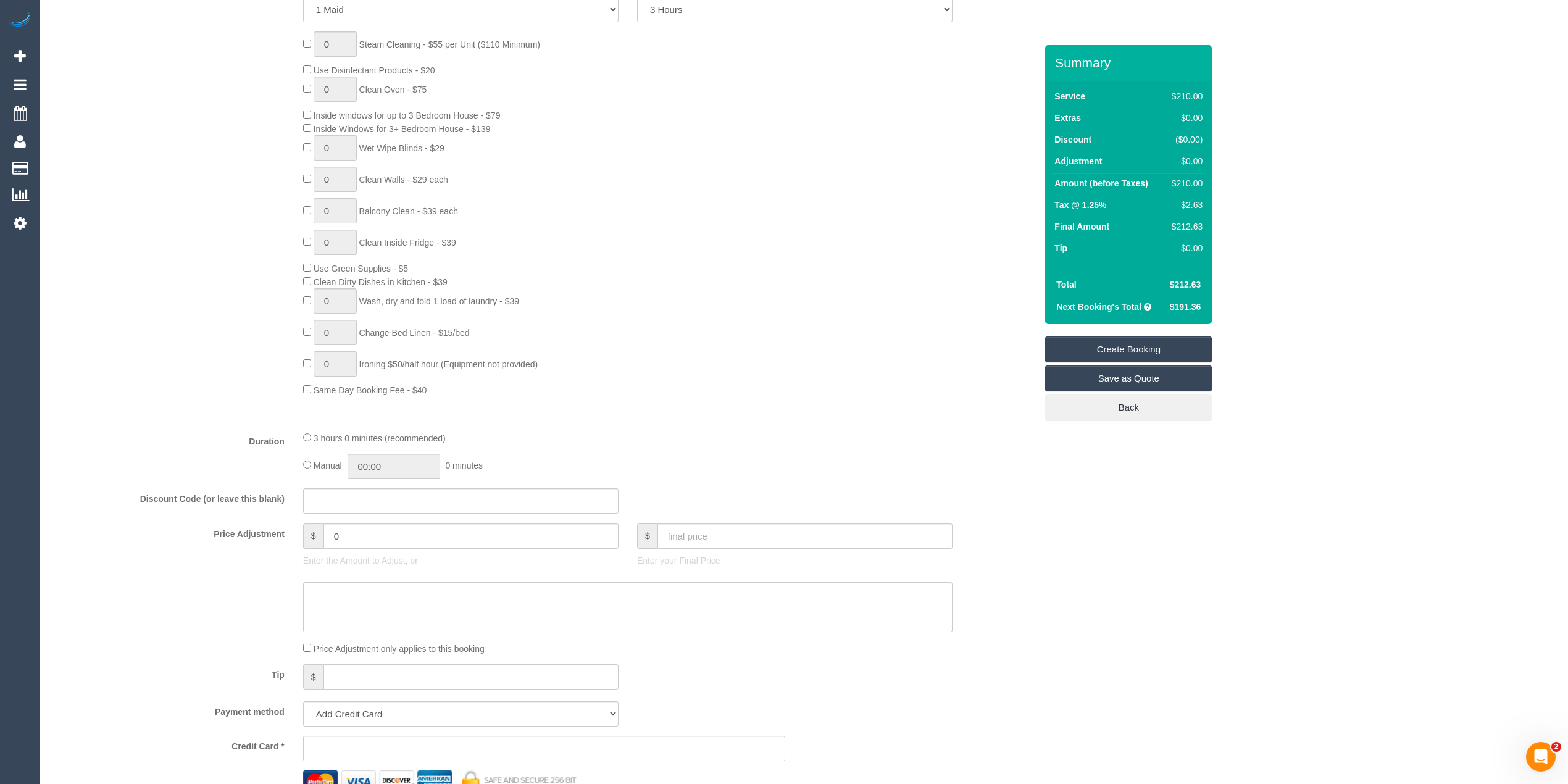
click at [1169, 377] on link "Save as Quote" at bounding box center [1128, 379] width 167 height 26
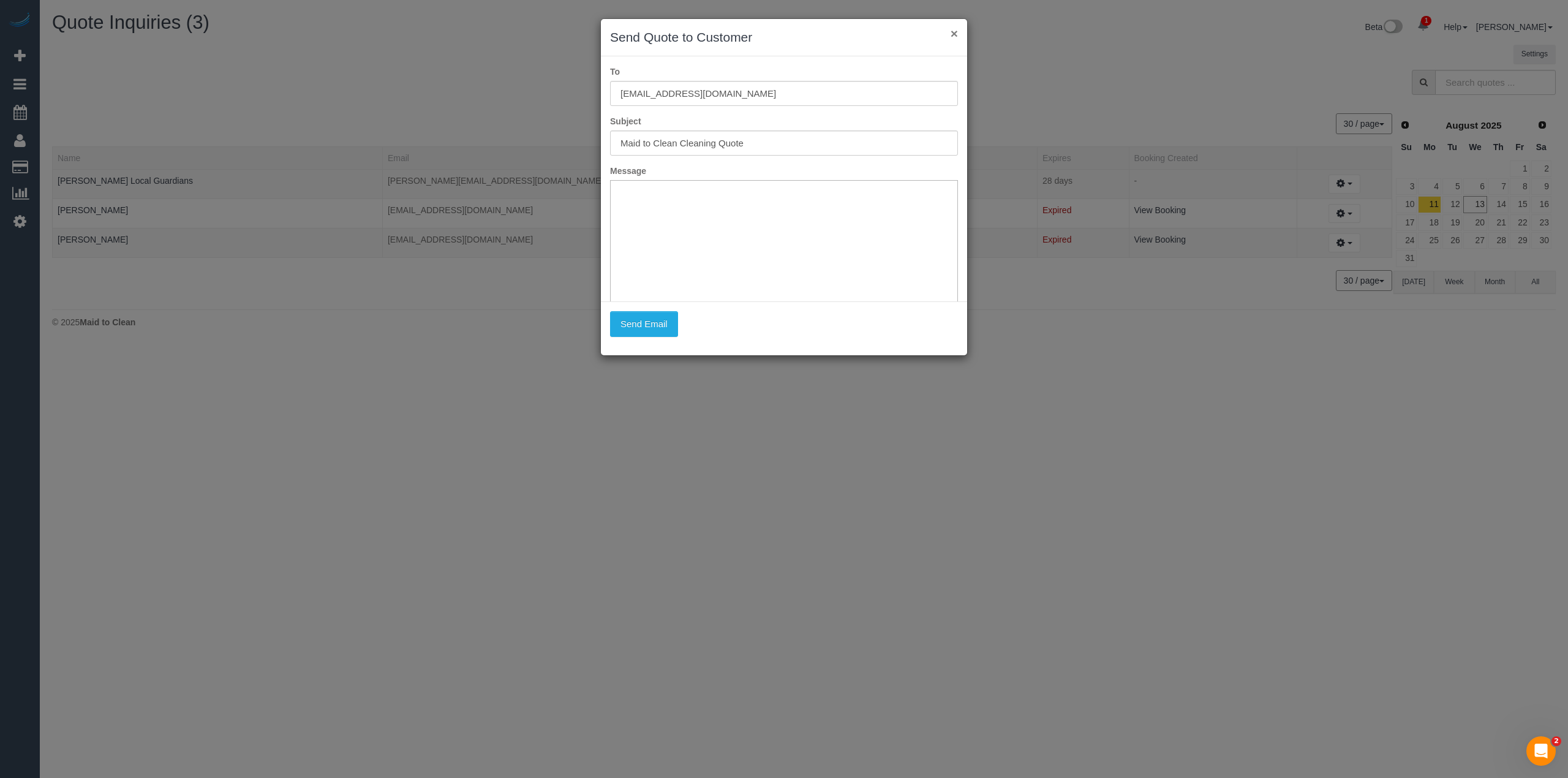
click at [951, 32] on button "×" at bounding box center [955, 33] width 7 height 13
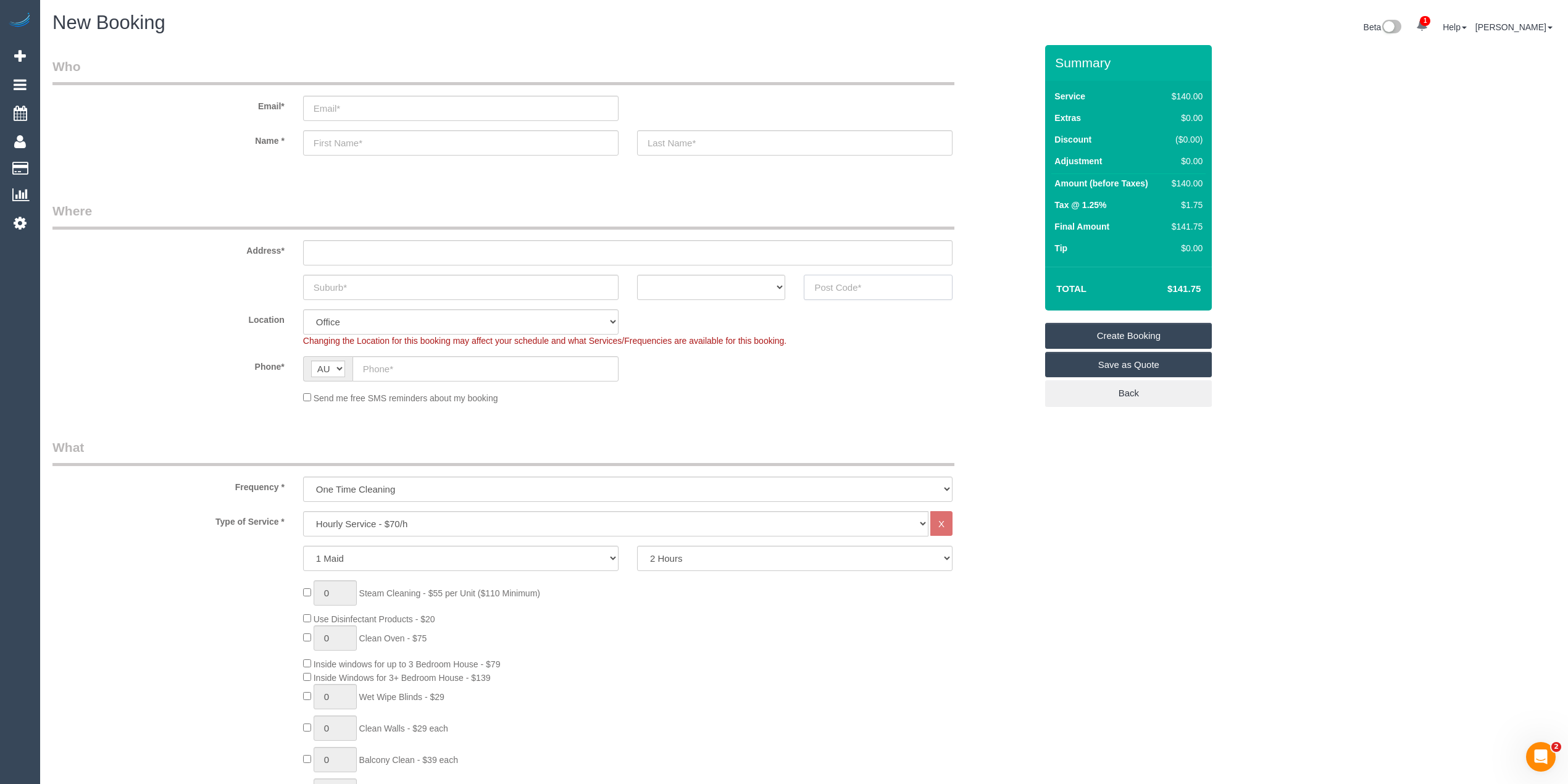
click at [887, 287] on input "text" at bounding box center [877, 287] width 148 height 25
type input "3181"
click at [334, 255] on input "text" at bounding box center [627, 252] width 649 height 25
type input "-"
click at [359, 530] on select "Hourly Service - $70/h Hourly Service - $65/h Hourly Service - $60/h Hourly Ser…" at bounding box center [615, 523] width 626 height 25
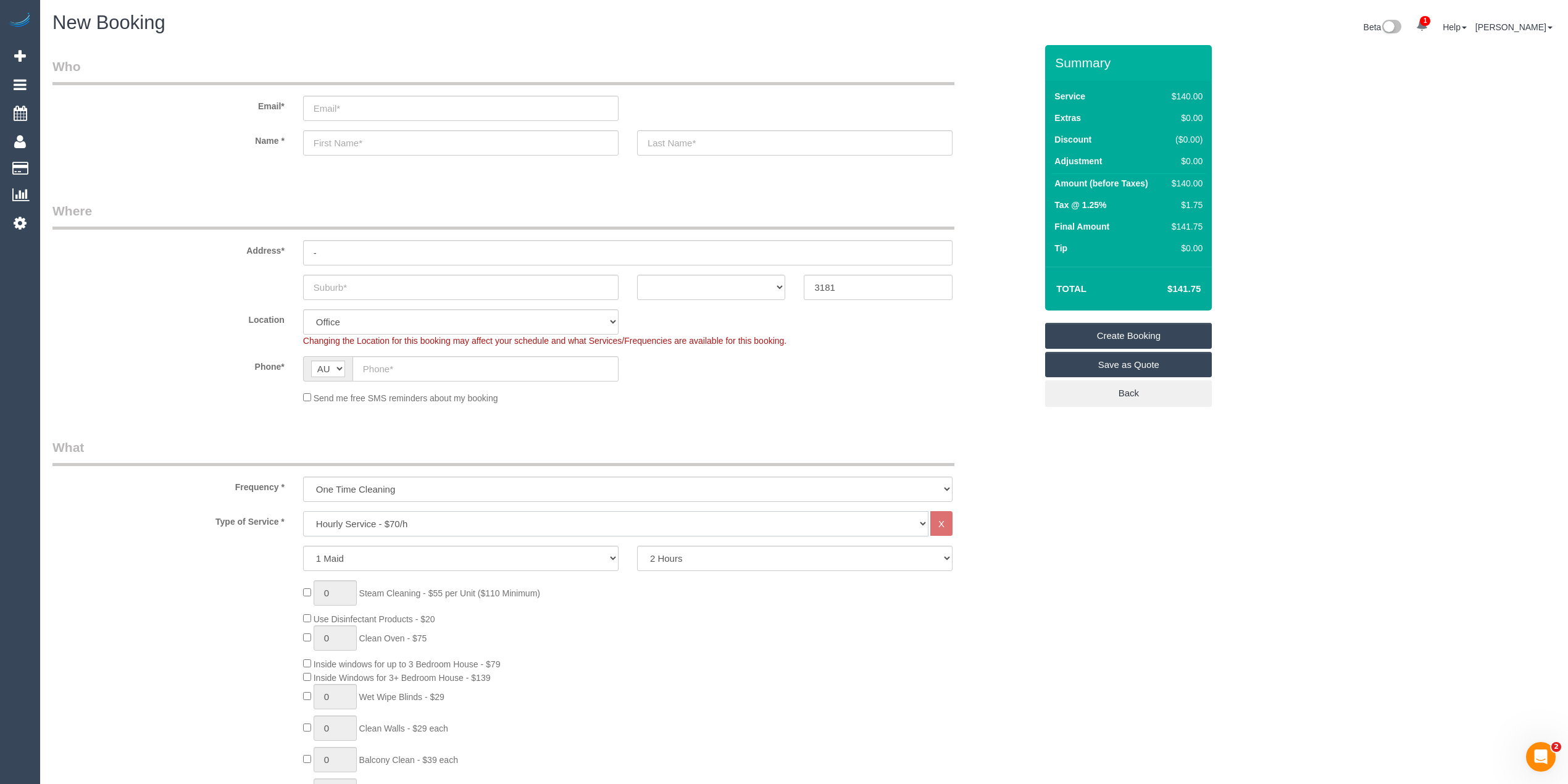
select select "55"
select select "object:2093"
select select "211"
click at [303, 511] on select "Hourly Service - $70/h Hourly Service - $65/h Hourly Service - $60/h Hourly Ser…" at bounding box center [615, 523] width 626 height 25
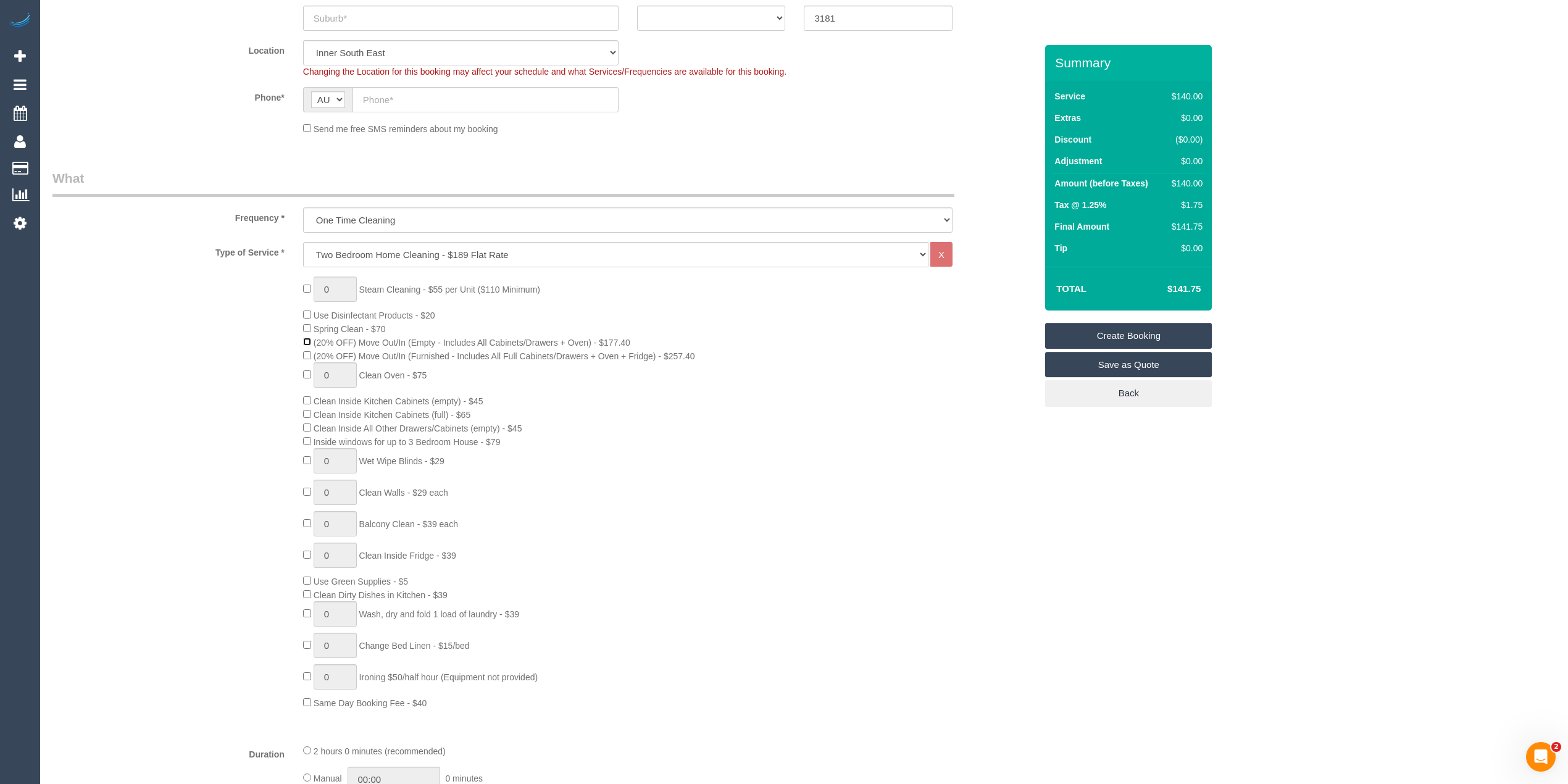
scroll to position [274, 0]
click at [310, 279] on span "1 Steam Cleaning - $55 per Unit ($110 Minimum)" at bounding box center [421, 284] width 237 height 10
type input "2"
click at [197, 422] on div "2 Steam Cleaning - $55 per Unit ($110 Minimum) Use Disinfectant Products - $20 …" at bounding box center [544, 488] width 1001 height 433
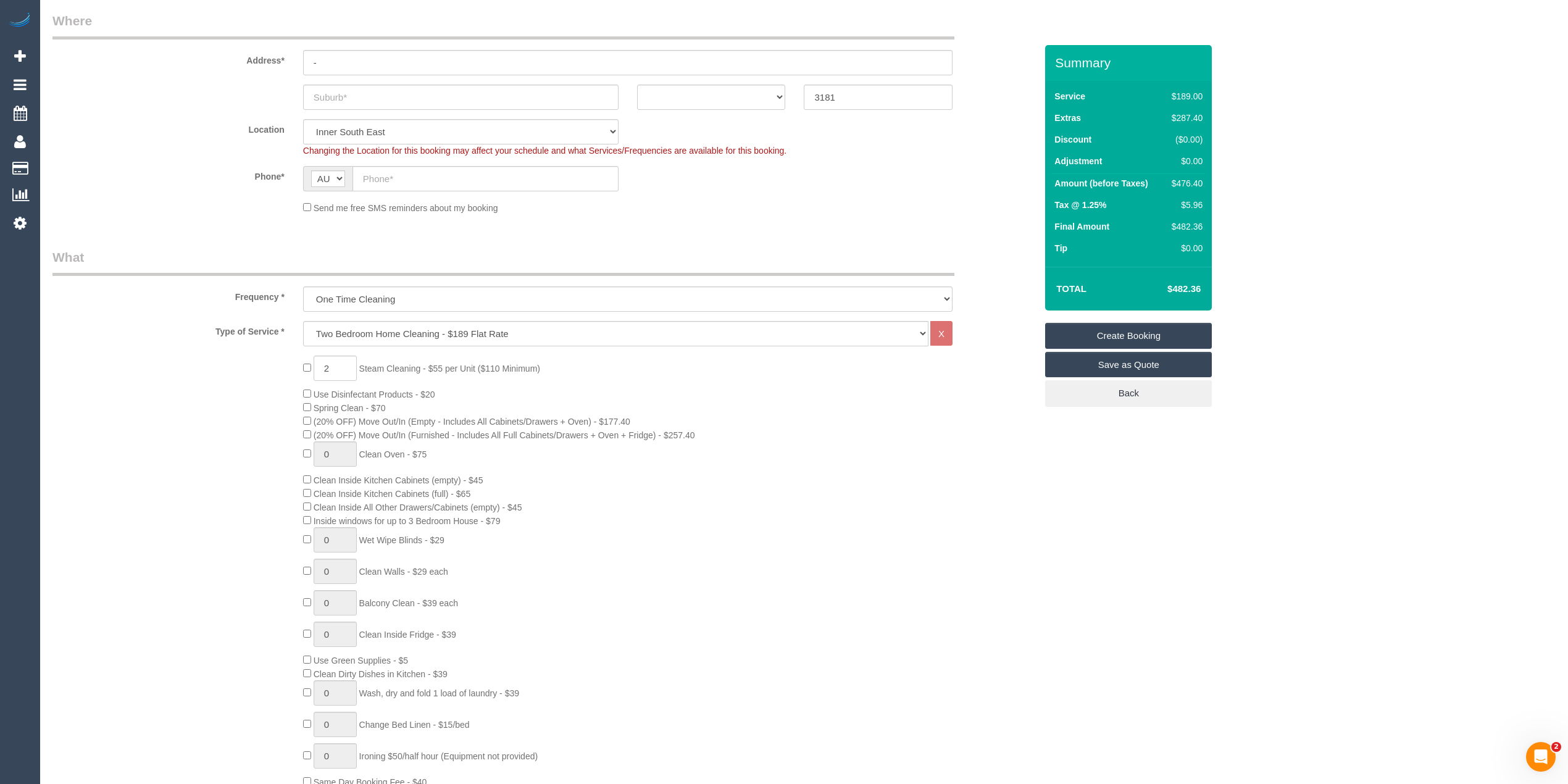
scroll to position [0, 0]
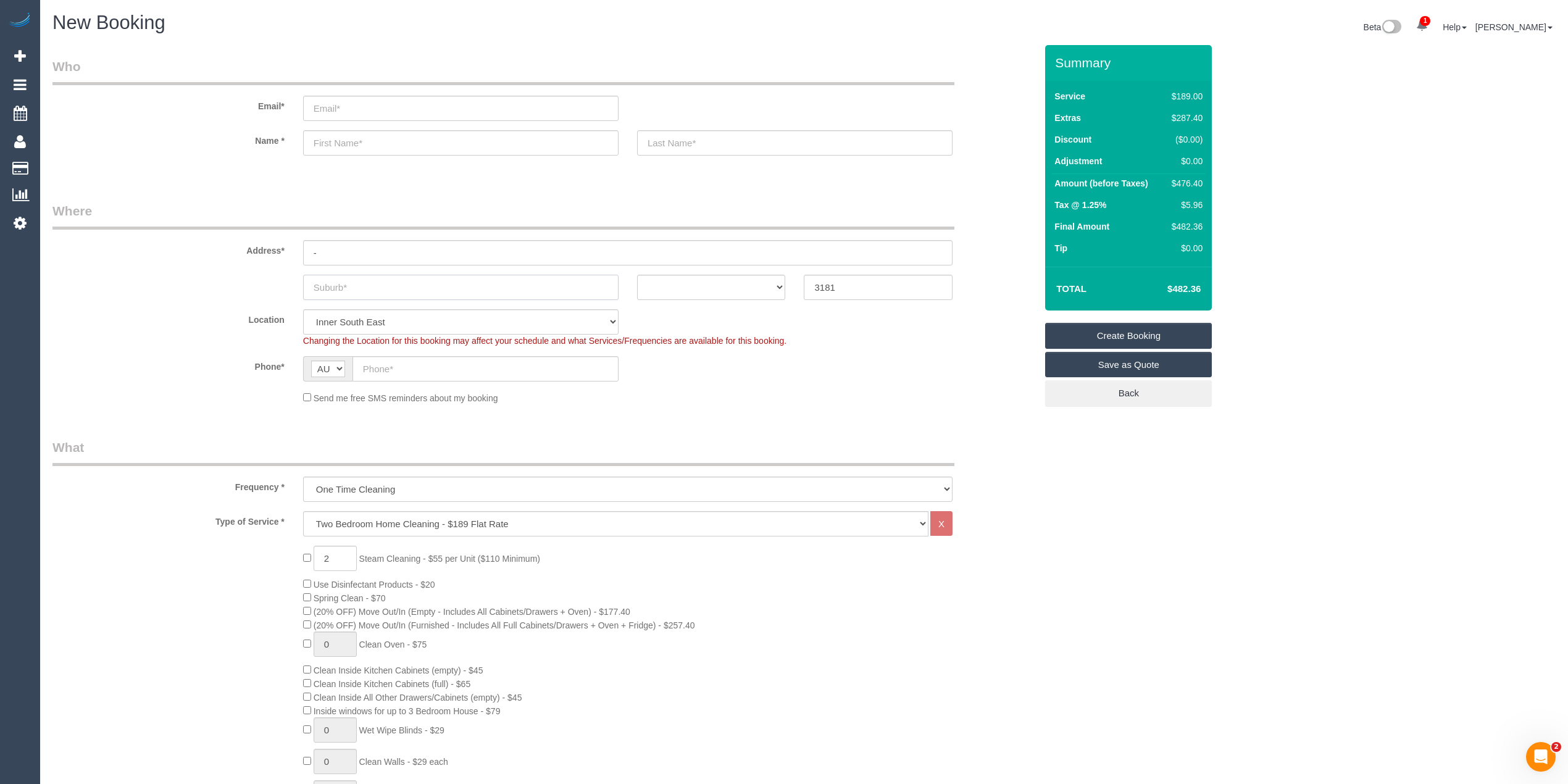
click at [395, 277] on input "text" at bounding box center [461, 287] width 315 height 25
type input "Prahran"
click at [667, 281] on select "ACT [GEOGRAPHIC_DATA] NT [GEOGRAPHIC_DATA] SA TAS [GEOGRAPHIC_DATA] [GEOGRAPHIC…" at bounding box center [710, 287] width 148 height 25
select select "VIC"
click at [637, 275] on select "ACT NSW NT QLD SA TAS VIC WA" at bounding box center [710, 287] width 148 height 25
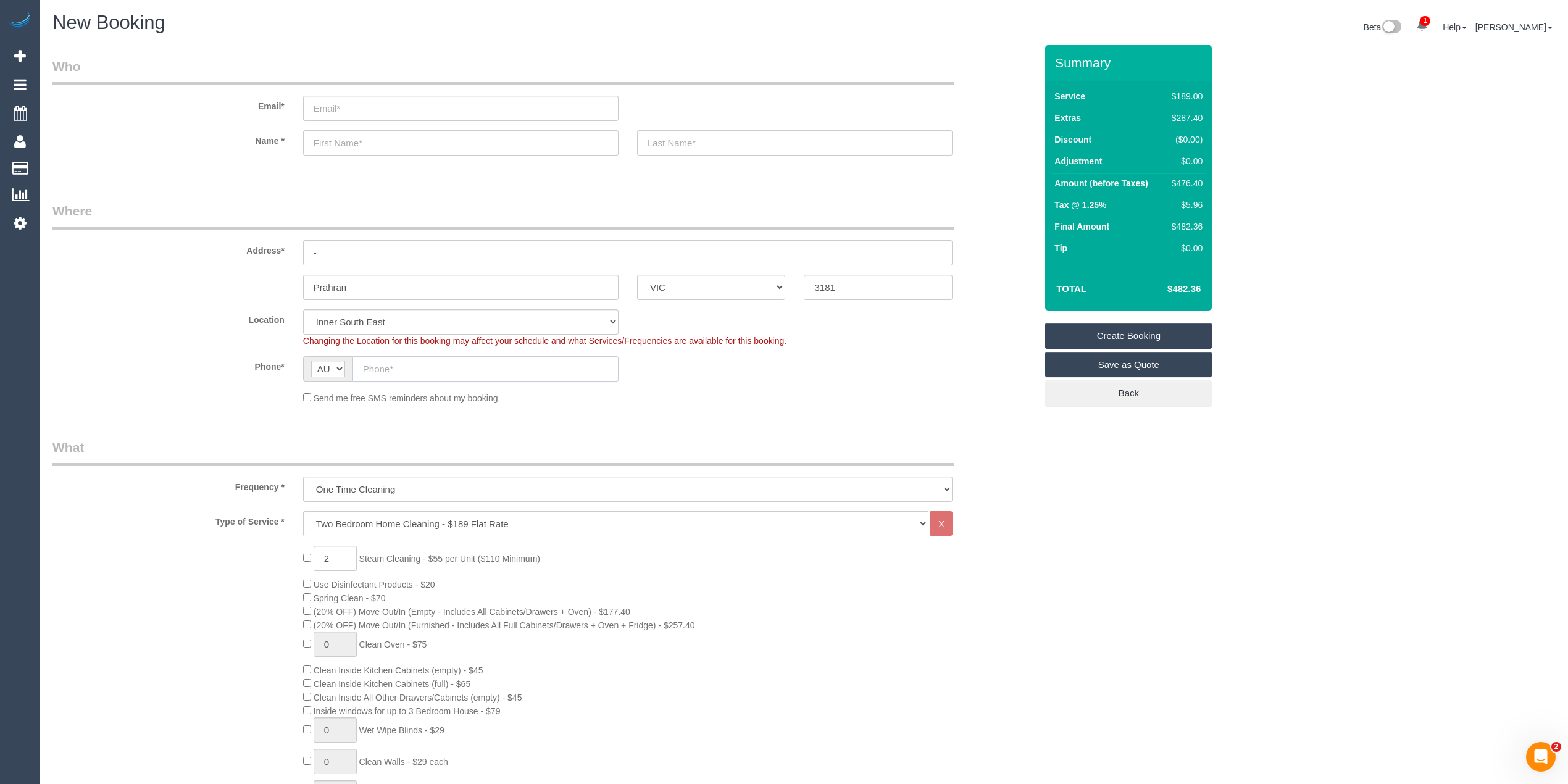
click at [417, 367] on input "text" at bounding box center [486, 369] width 266 height 25
paste input "61 413 931 729"
drag, startPoint x: 376, startPoint y: 368, endPoint x: 358, endPoint y: 368, distance: 18.0
click at [358, 368] on input "61 413 931 729" at bounding box center [486, 369] width 266 height 25
click at [364, 366] on input "413931729" at bounding box center [486, 369] width 266 height 25
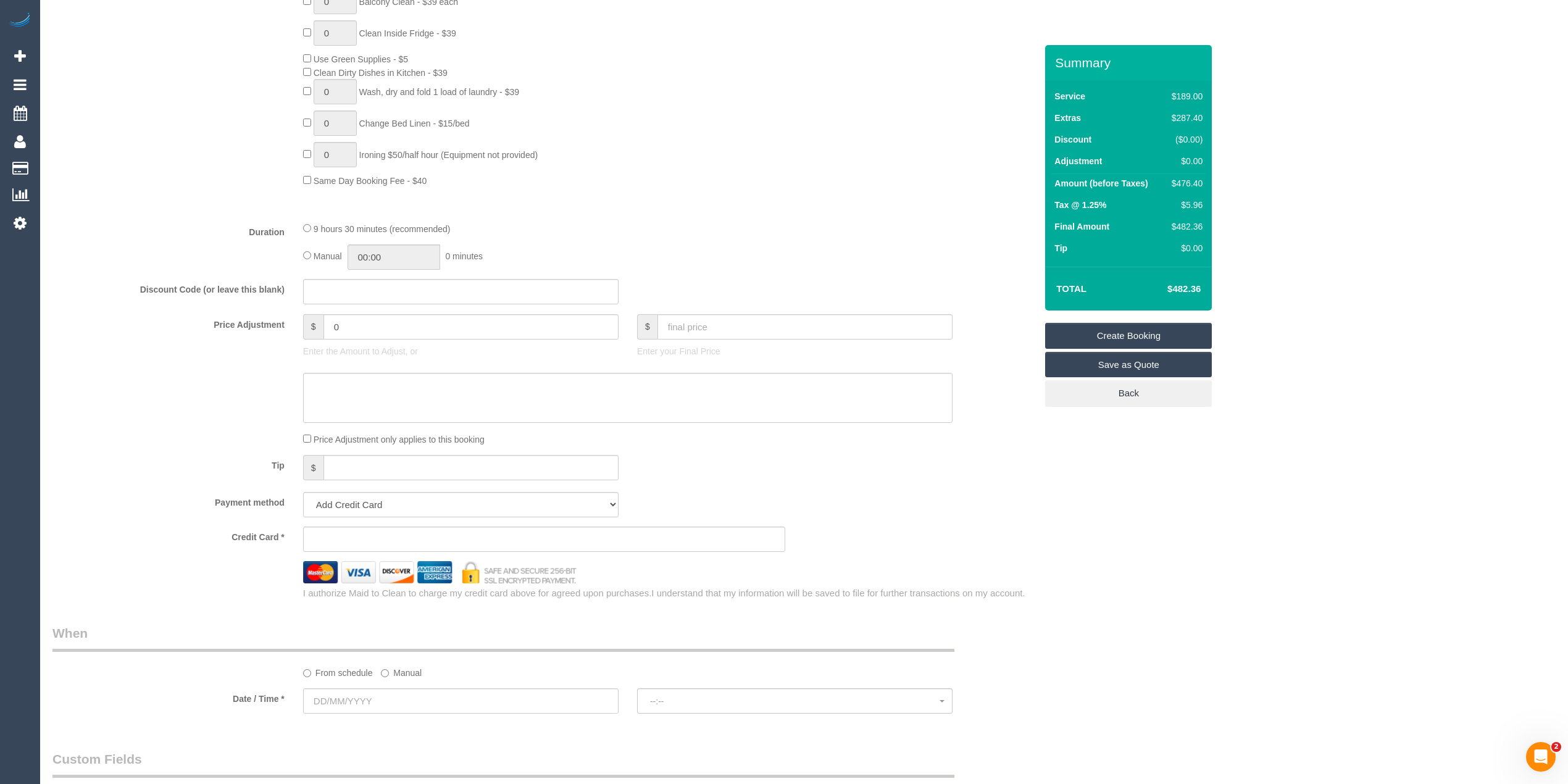
scroll to position [960, 0]
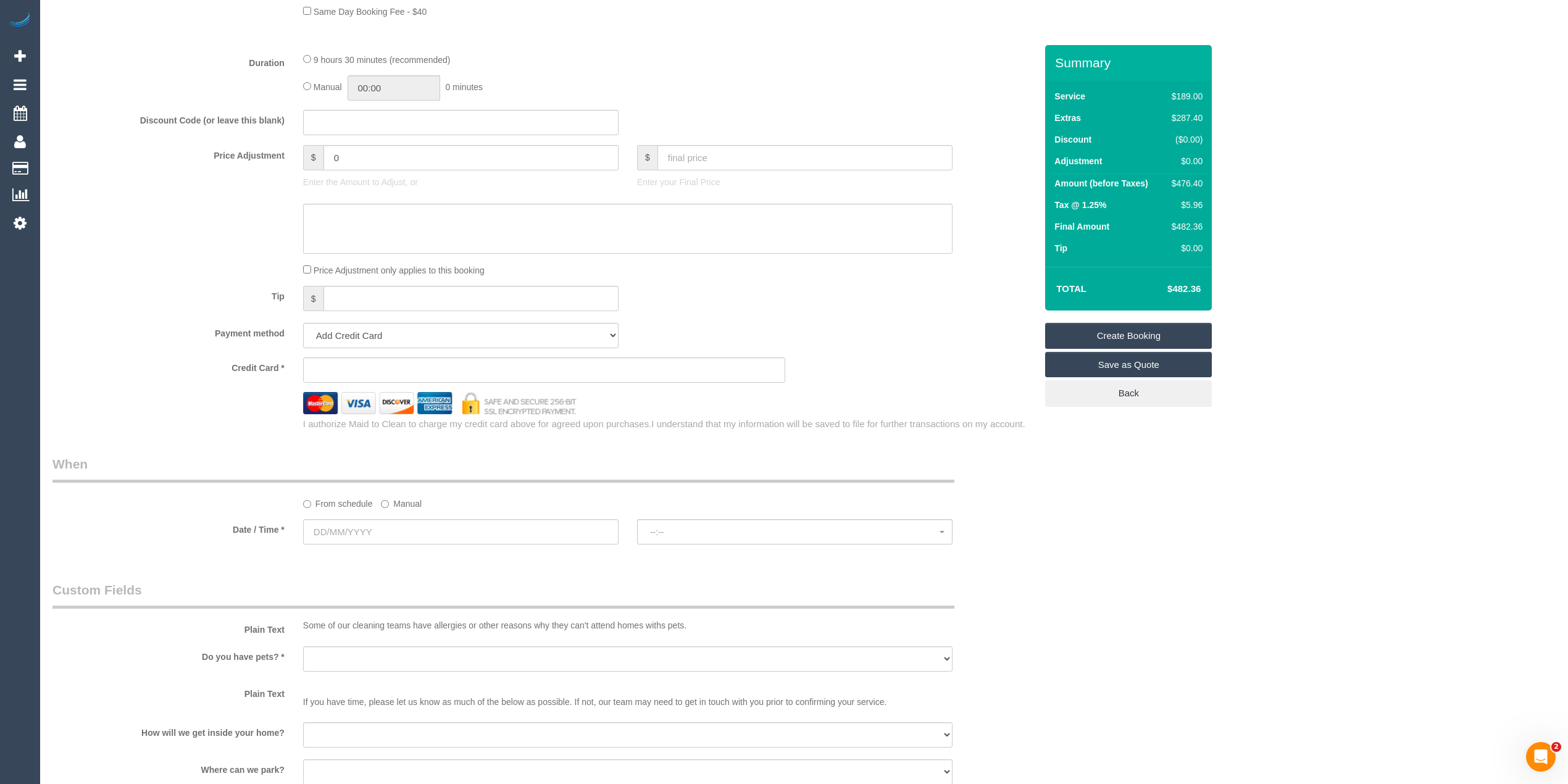
type input "0413 931 729"
click at [338, 532] on input "text" at bounding box center [461, 531] width 315 height 25
click at [452, 556] on span "Next" at bounding box center [452, 558] width 10 height 10
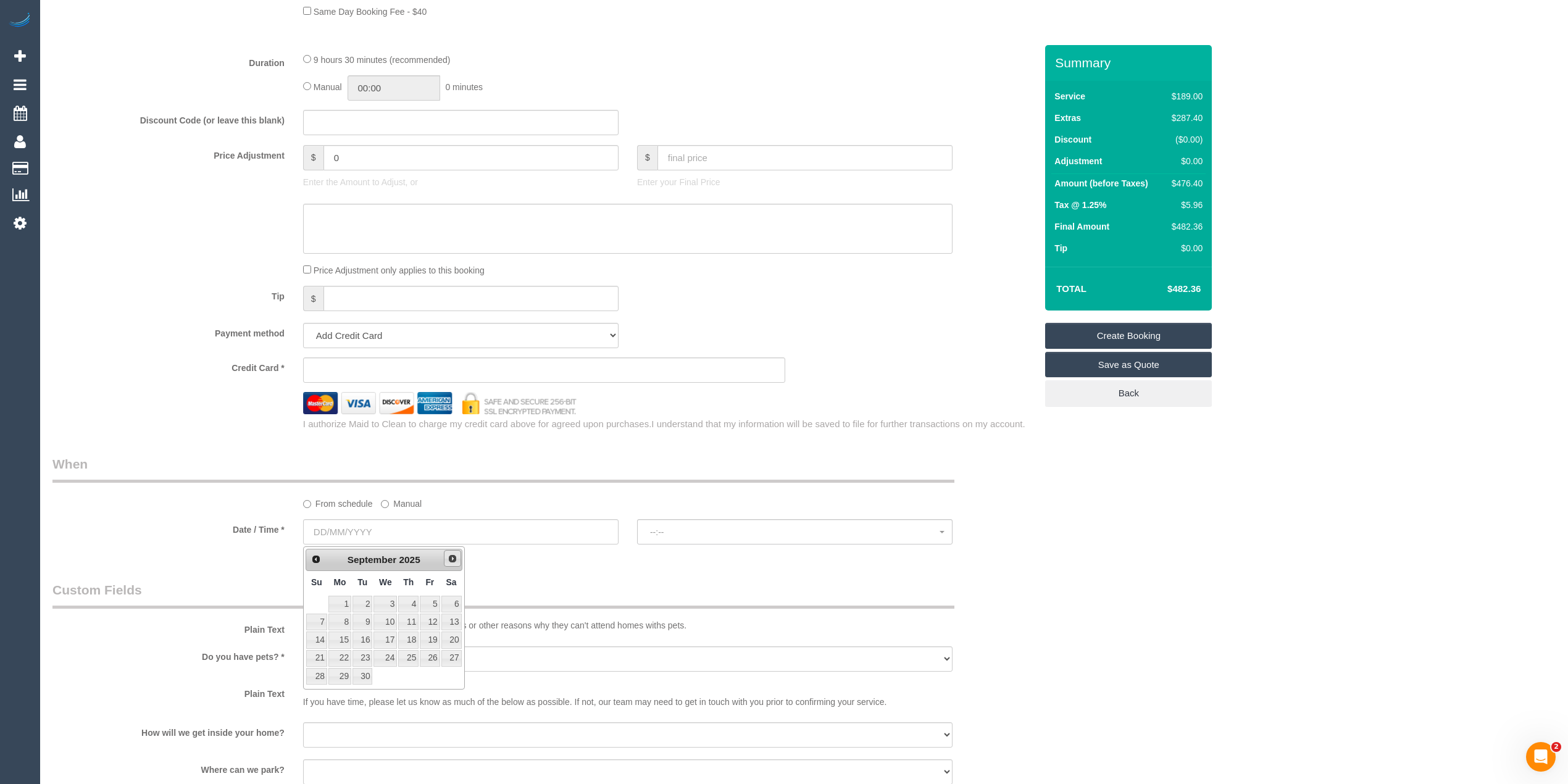
click at [452, 556] on span "Next" at bounding box center [452, 558] width 10 height 10
click at [342, 644] on link "13" at bounding box center [339, 639] width 23 height 17
type input "13/10/2025"
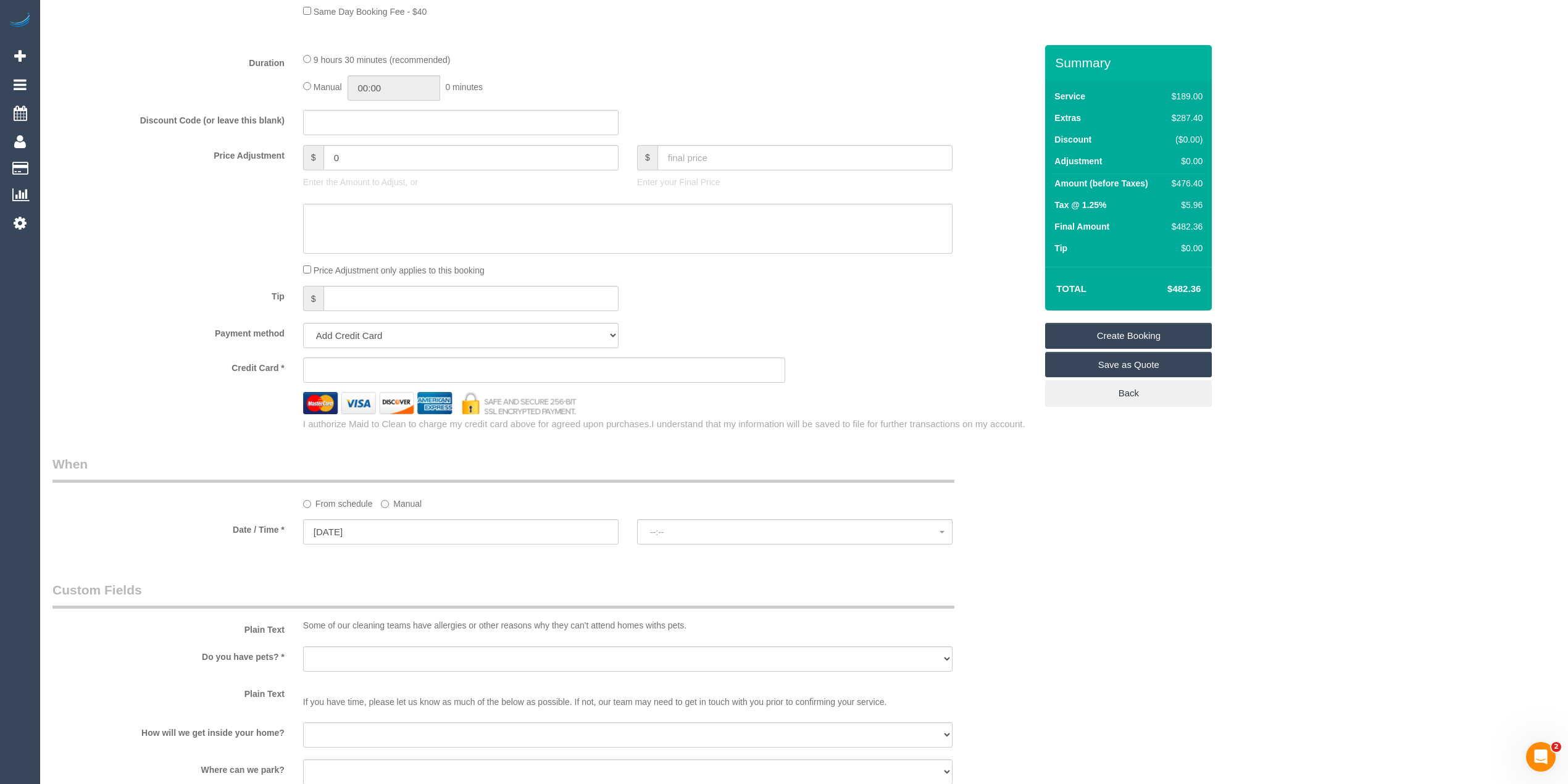
select select "spot1"
click at [1143, 524] on div "Who Email* Name * Where Address* - Prahran ACT NSW NT QLD SA TAS VIC WA 3181 Lo…" at bounding box center [803, 191] width 1503 height 2212
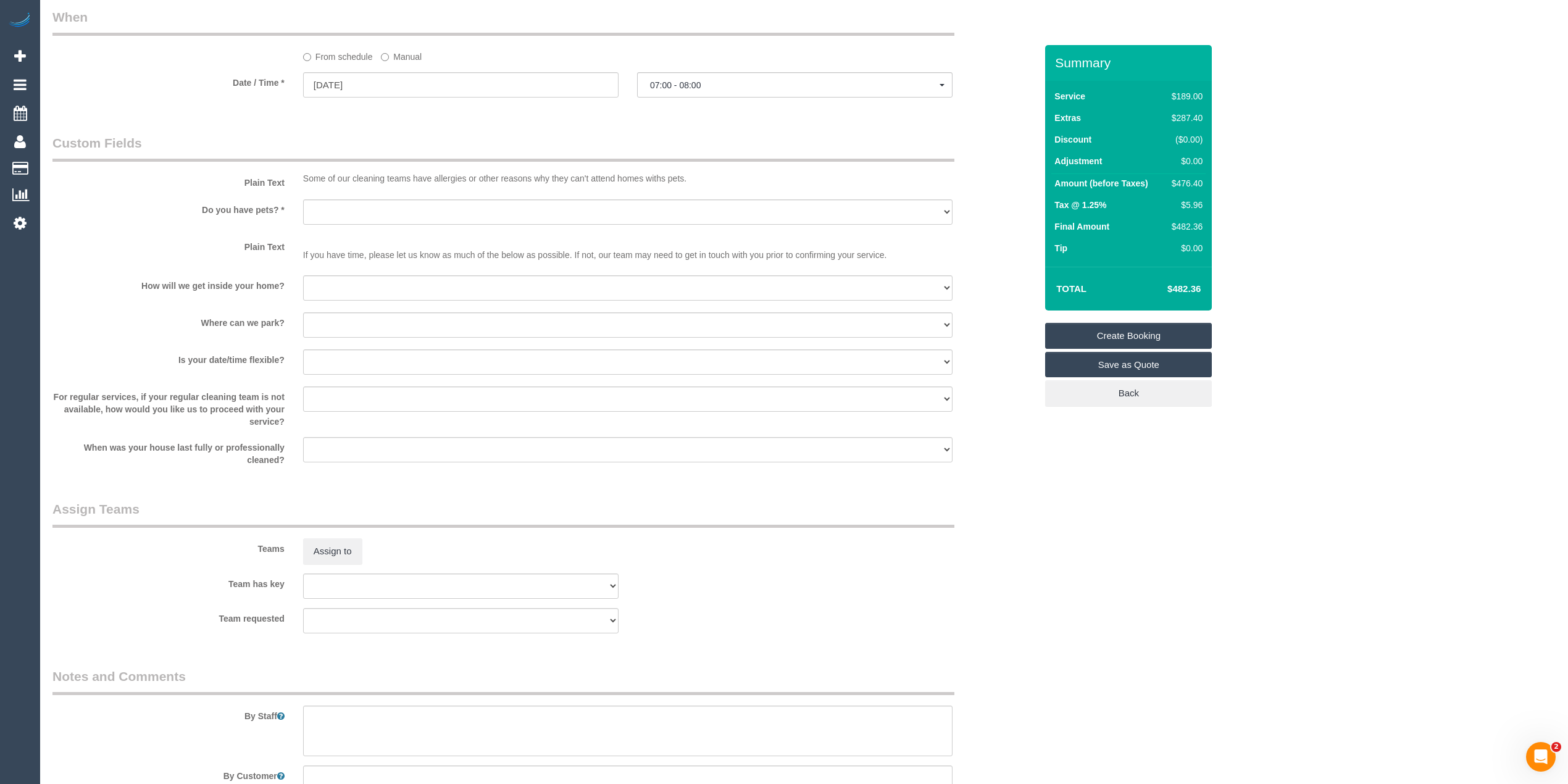
scroll to position [1516, 0]
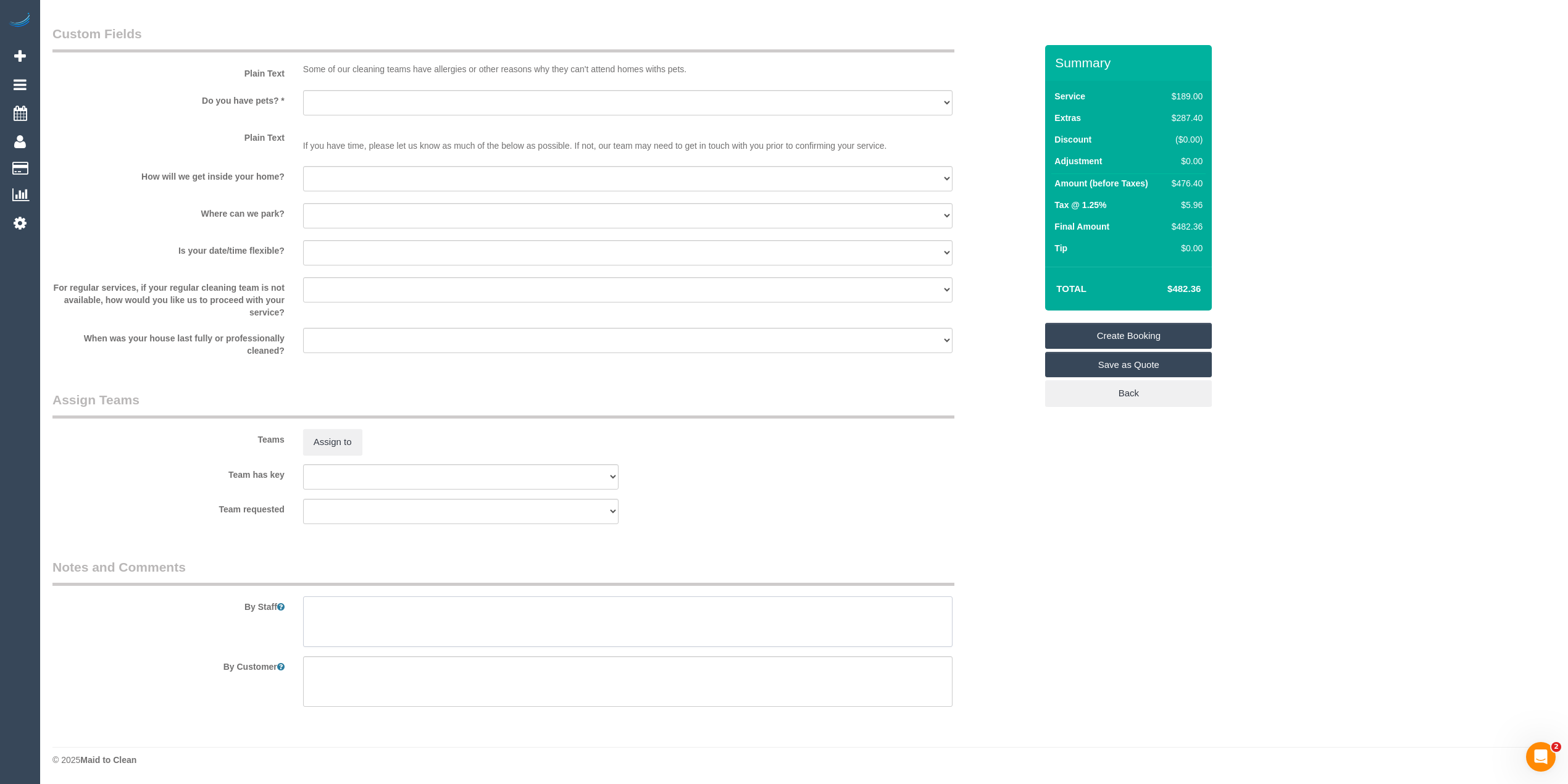
click at [398, 613] on textarea at bounding box center [627, 621] width 649 height 51
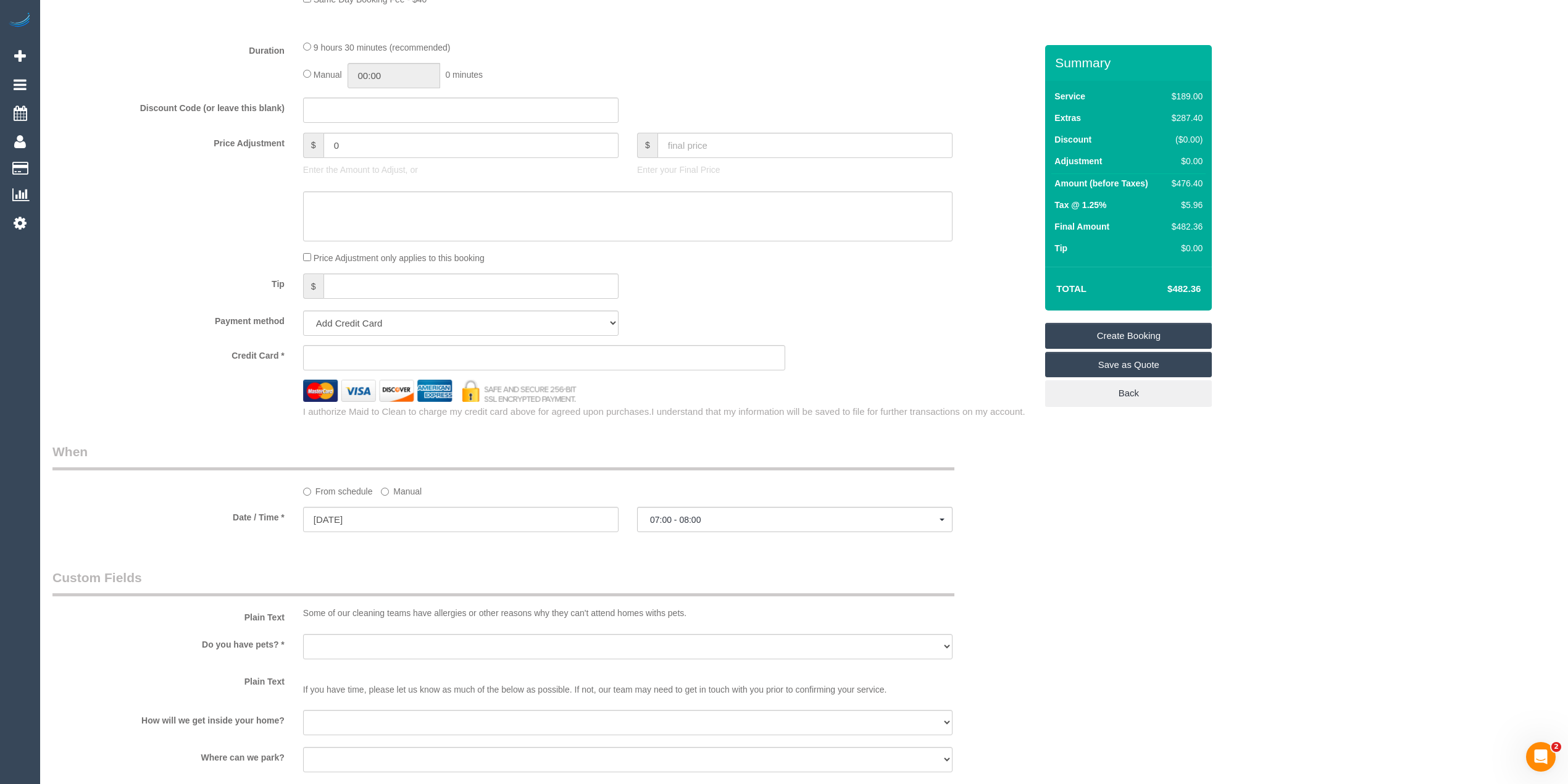
scroll to position [967, 0]
type textarea "Steam cleaning of 2 bedrooms"
click at [344, 652] on select "Yes - Cats Yes - Dogs No pets Yes - Dogs and Cats Yes - Other" at bounding box center [627, 650] width 649 height 25
select select "number:28"
click at [303, 639] on select "Yes - Cats Yes - Dogs No pets Yes - Dogs and Cats Yes - Other" at bounding box center [627, 650] width 649 height 25
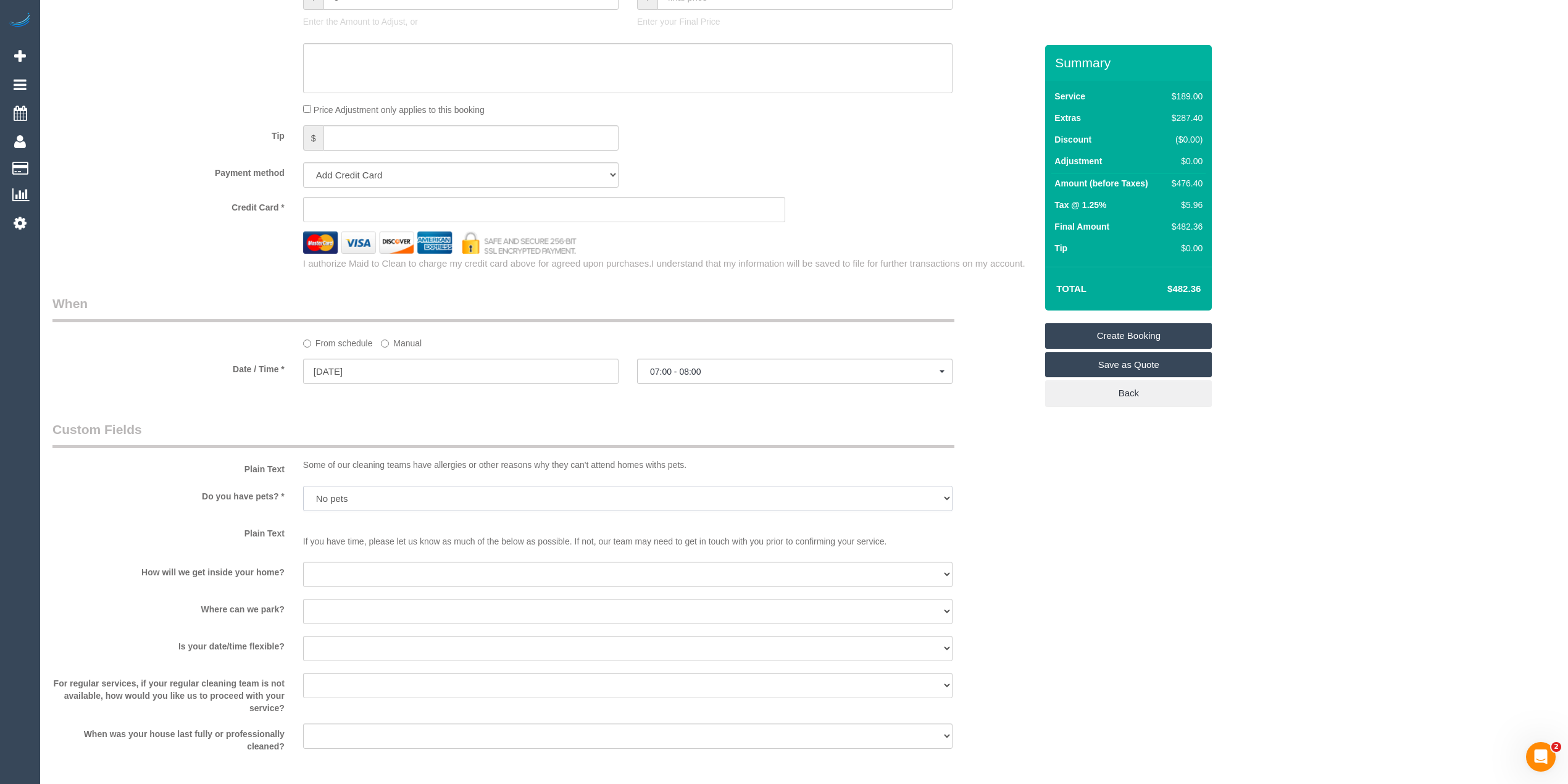
scroll to position [1243, 0]
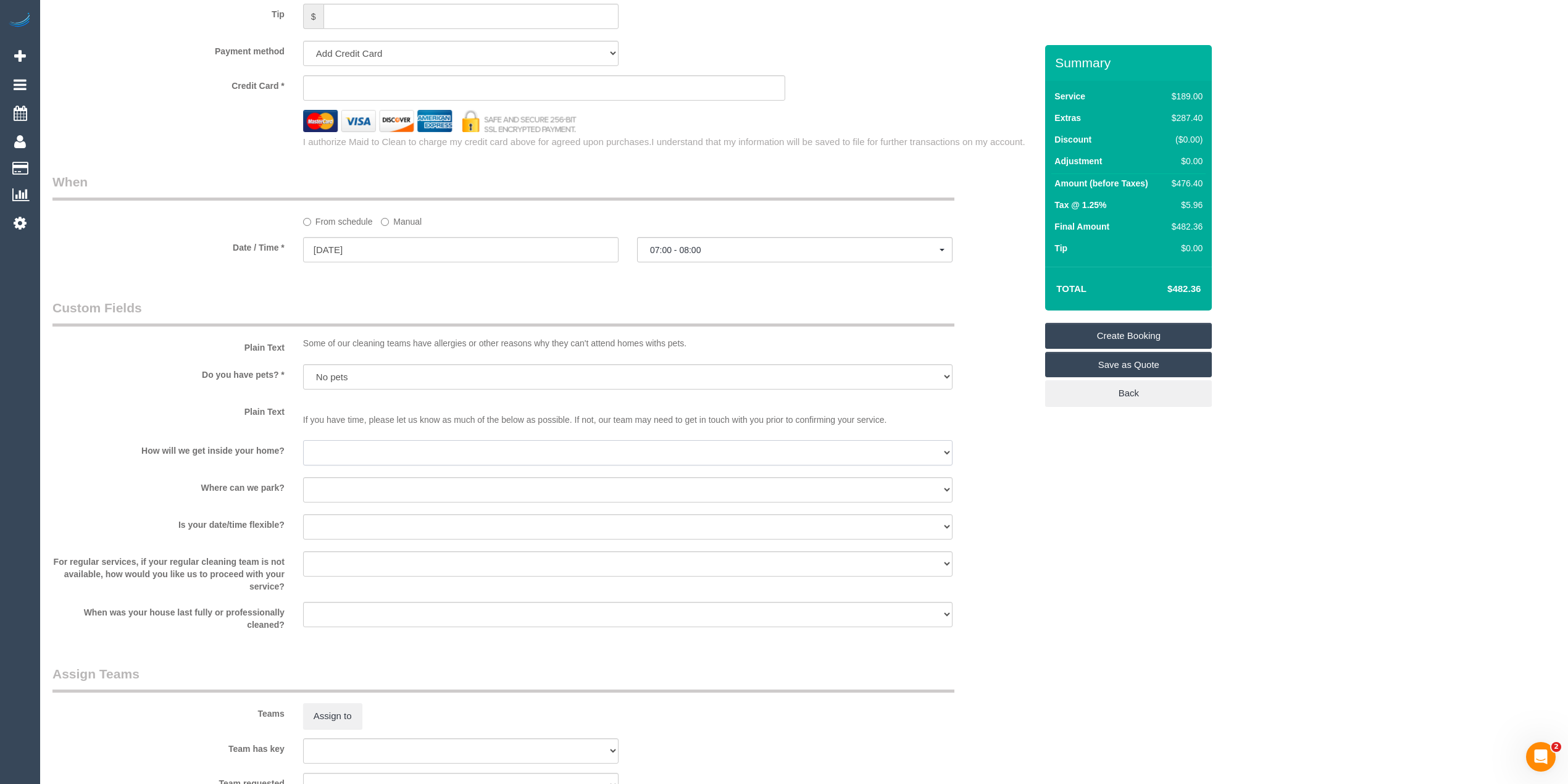
click at [332, 450] on select "I will be home Key will be left (please provide details below) Lock box/Access …" at bounding box center [627, 452] width 649 height 25
select select "number:14"
click at [303, 440] on select "I will be home Key will be left (please provide details below) Lock box/Access …" at bounding box center [627, 452] width 649 height 25
click at [334, 489] on select "I will provide parking on-site Free street parking Paid street parking (cost wi…" at bounding box center [627, 489] width 649 height 25
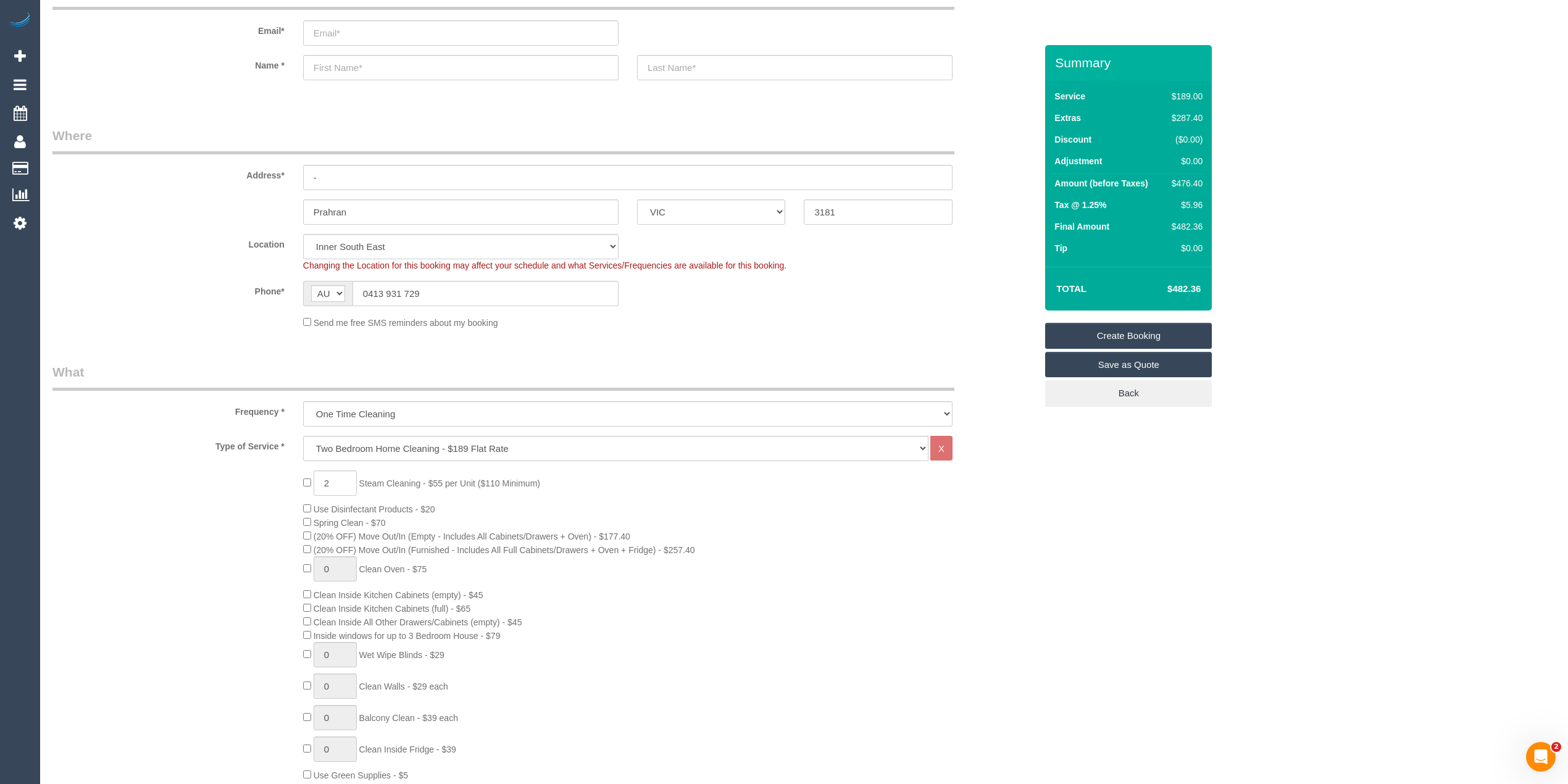
scroll to position [0, 0]
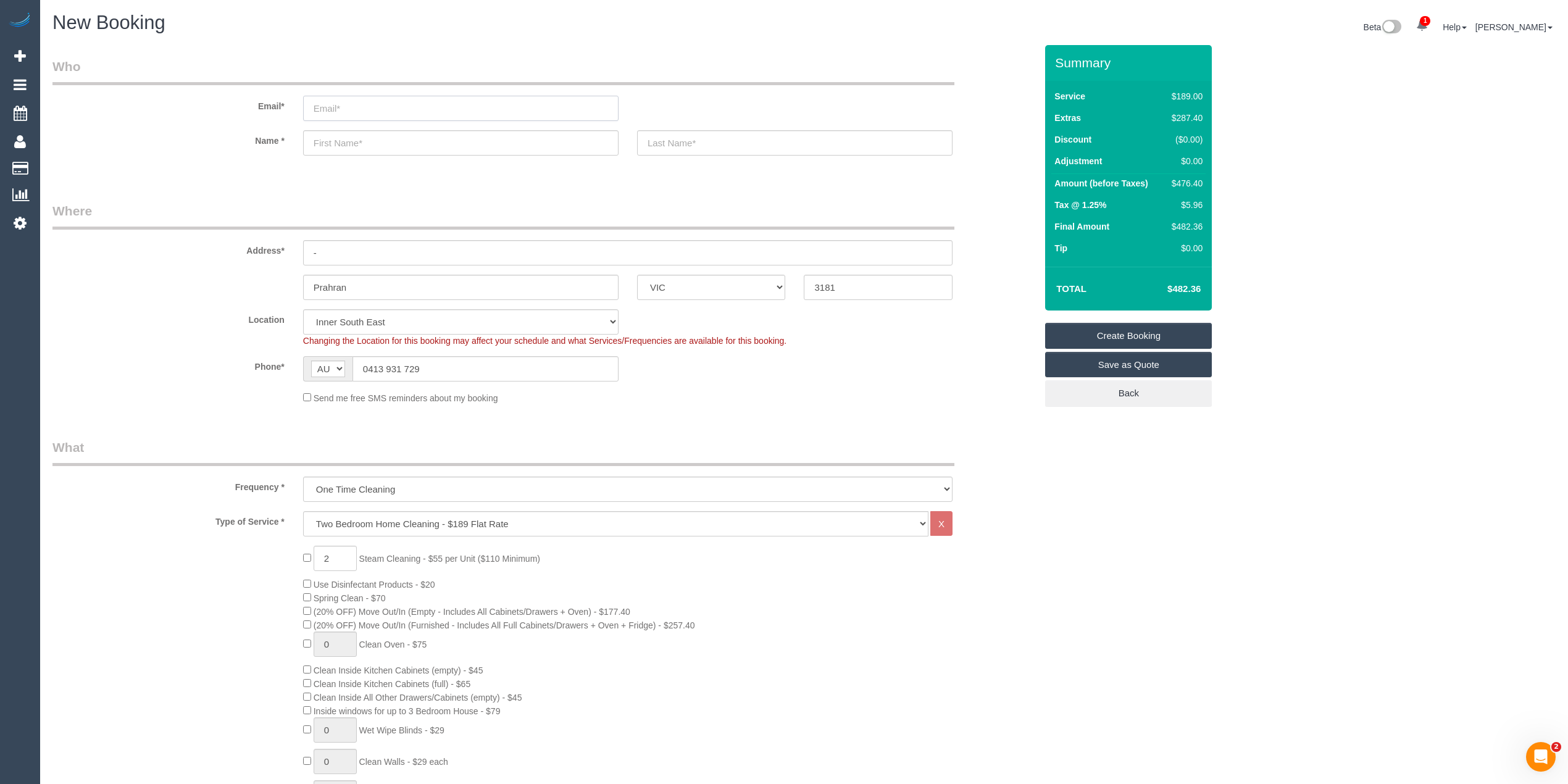
click at [357, 104] on input "email" at bounding box center [461, 108] width 315 height 25
click at [363, 105] on input "email" at bounding box center [461, 108] width 315 height 25
type input "lauren.charlson@gmail.com"
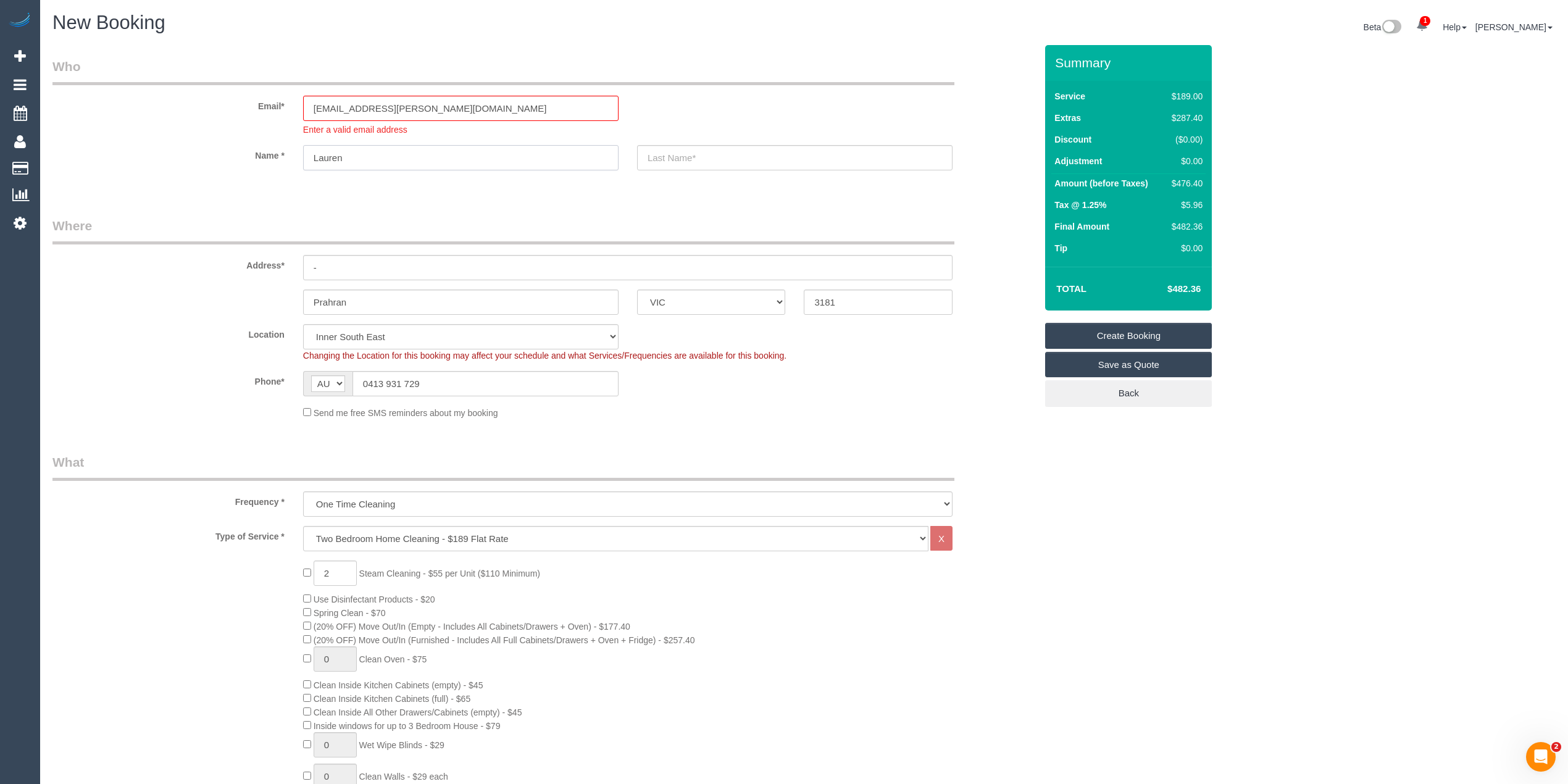
type input "Lauren"
type input "Charlson"
drag, startPoint x: 343, startPoint y: 267, endPoint x: 264, endPoint y: 268, distance: 79.0
click at [264, 268] on div "Address* -" at bounding box center [544, 248] width 1001 height 64
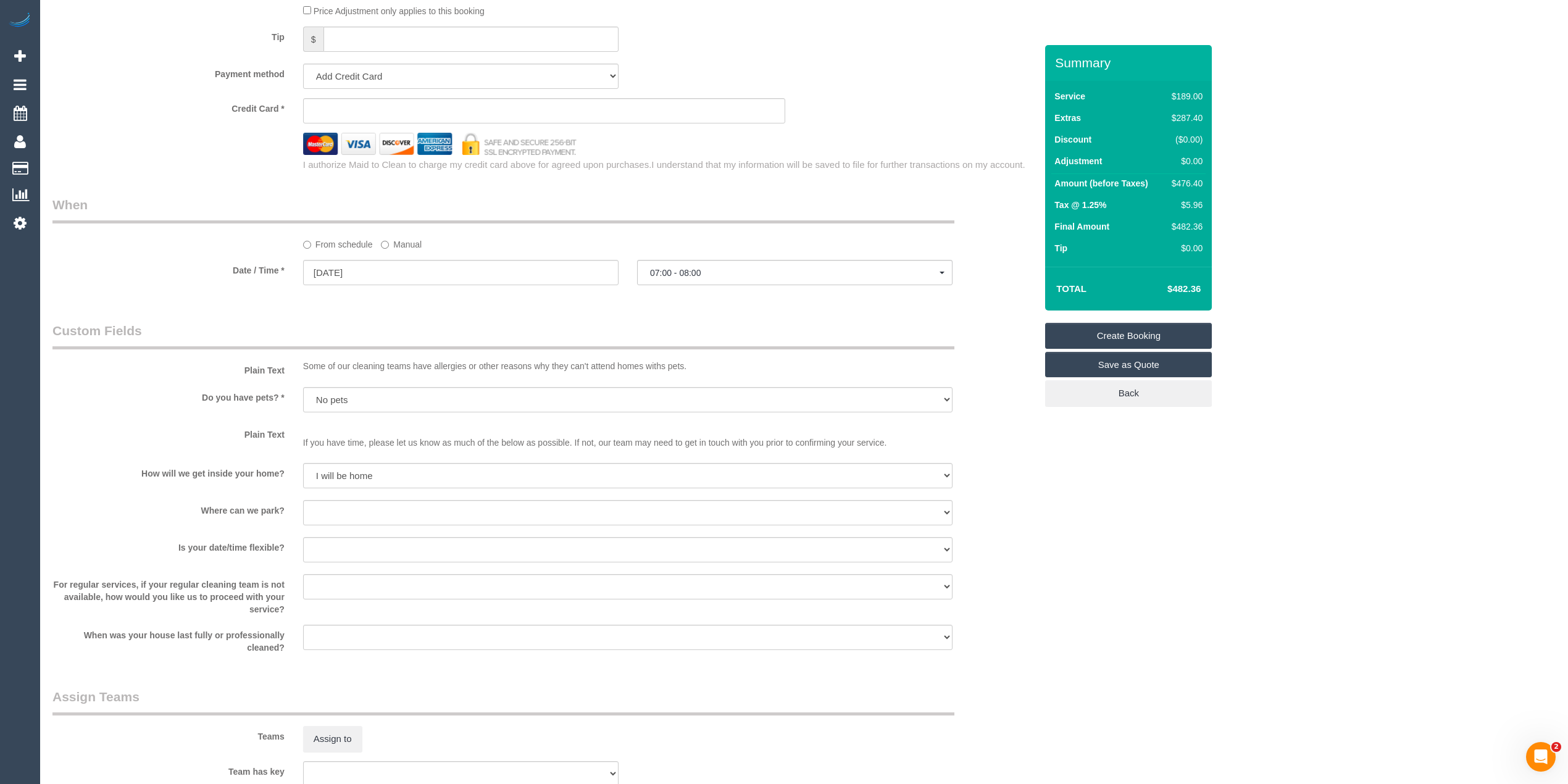
scroll to position [1508, 0]
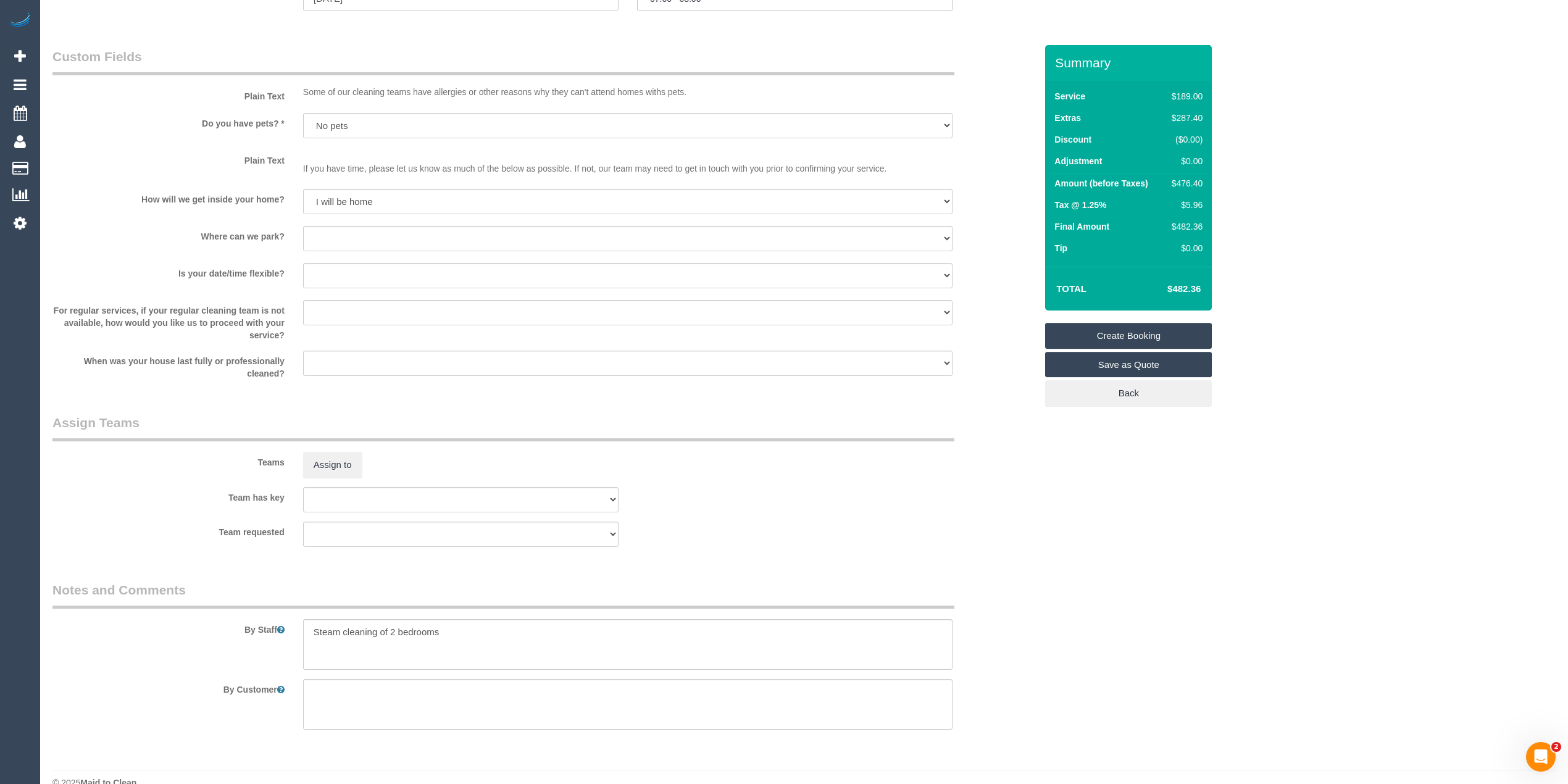
type input "4/8-10 Kelvin Road"
click at [348, 235] on select "I will provide parking on-site Free street parking Paid street parking (cost wi…" at bounding box center [627, 238] width 649 height 25
select select "number:19"
click at [303, 227] on select "I will provide parking on-site Free street parking Paid street parking (cost wi…" at bounding box center [627, 238] width 649 height 25
click at [326, 275] on select "Yes - date and time Yes - date but not time Yes - time but not date No - No fle…" at bounding box center [627, 275] width 649 height 25
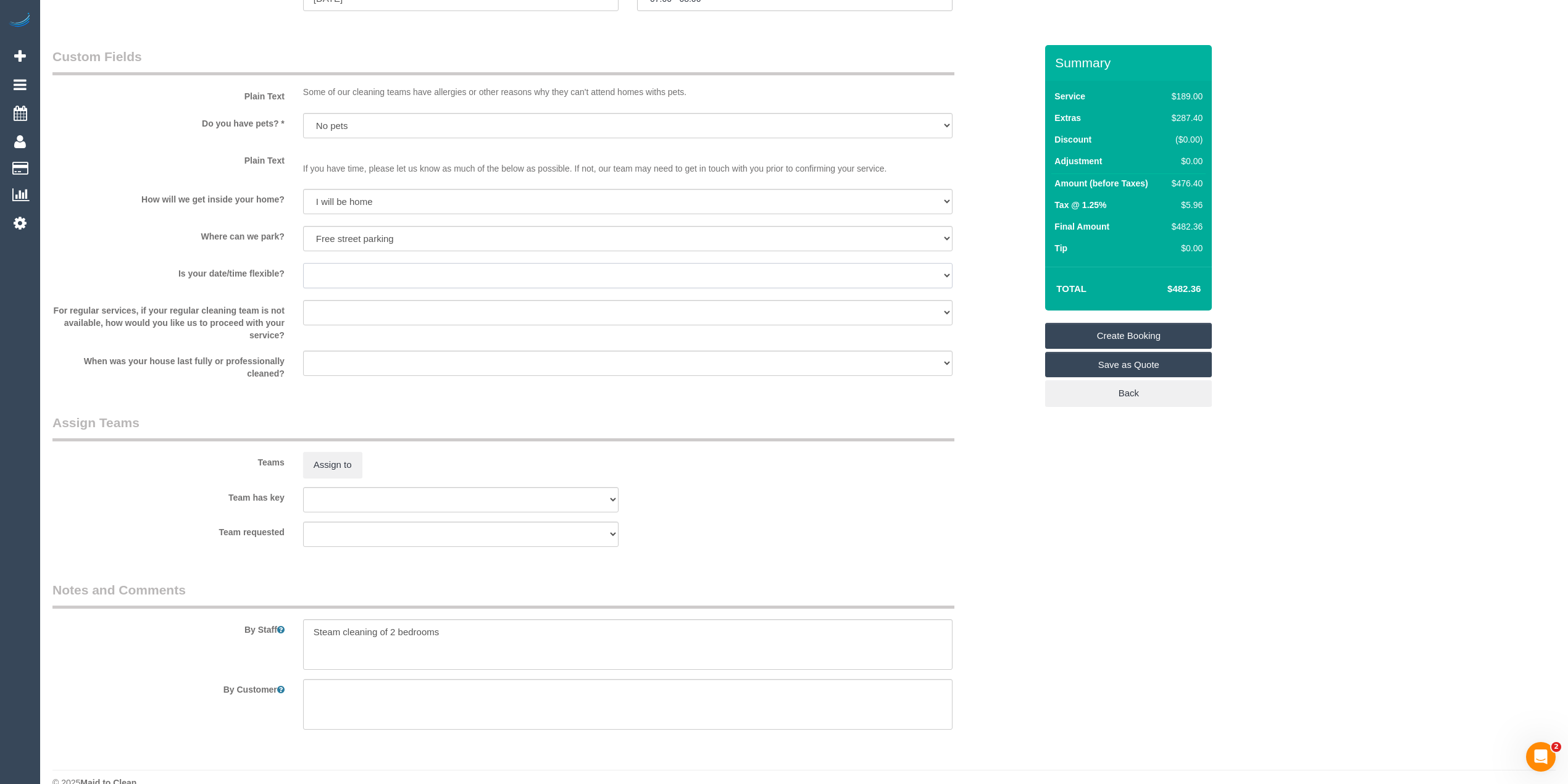
select select "number:24"
click at [303, 263] on select "Yes - date and time Yes - date but not time Yes - time but not date No - No fle…" at bounding box center [627, 275] width 649 height 25
click at [476, 632] on textarea at bounding box center [627, 644] width 649 height 51
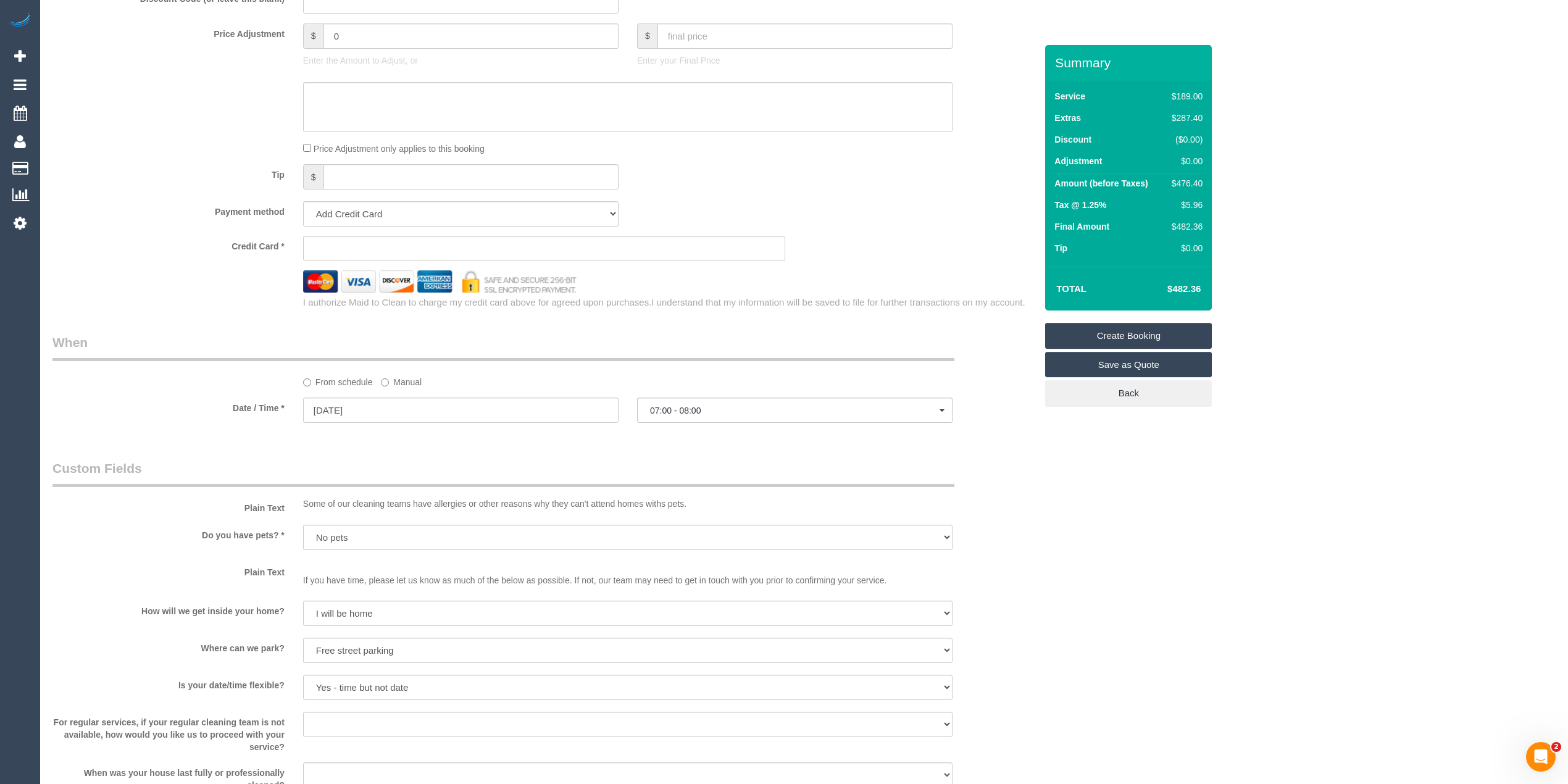
scroll to position [960, 0]
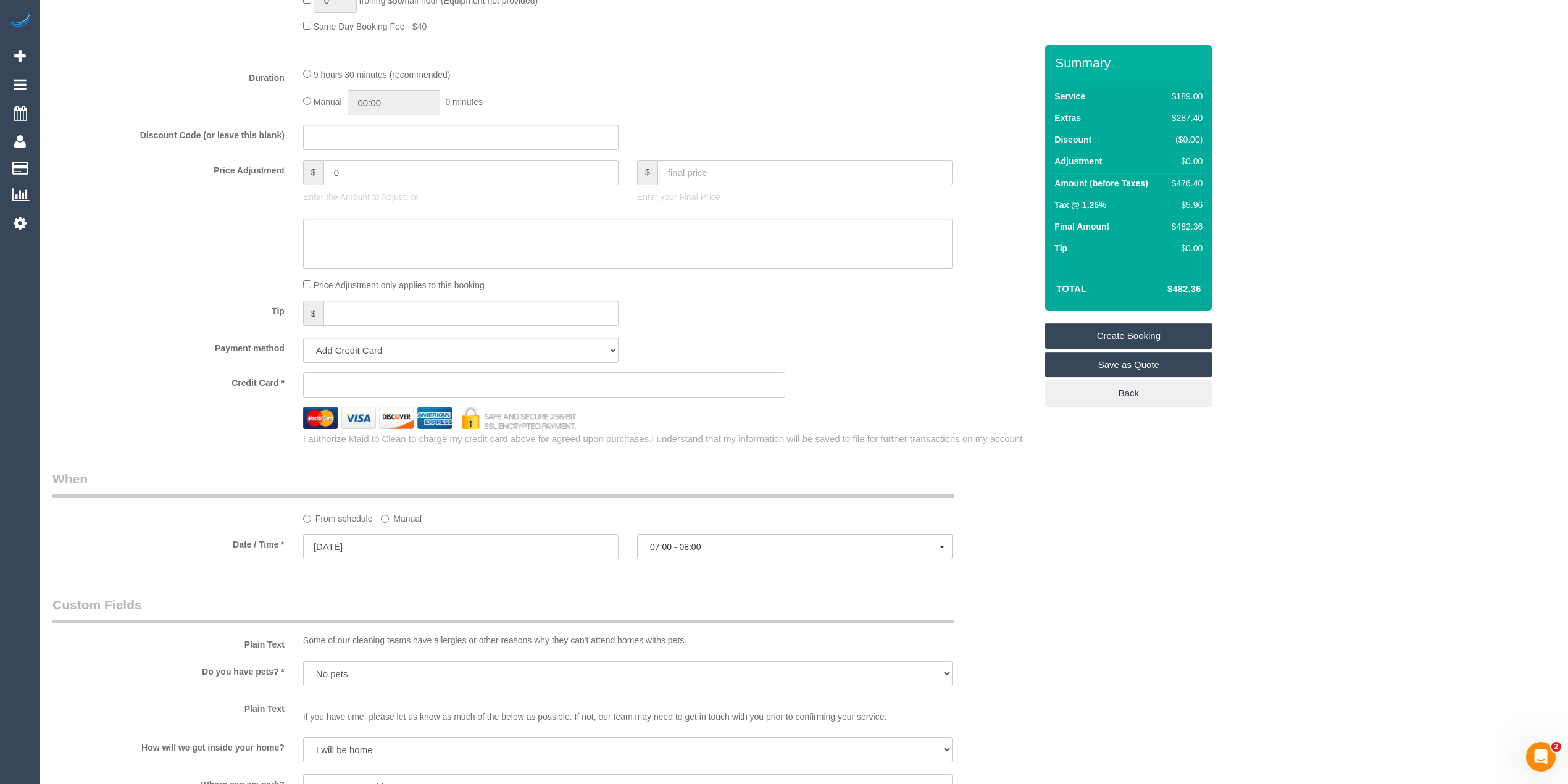
type textarea "Steam cleaning of 2 bedrooms."
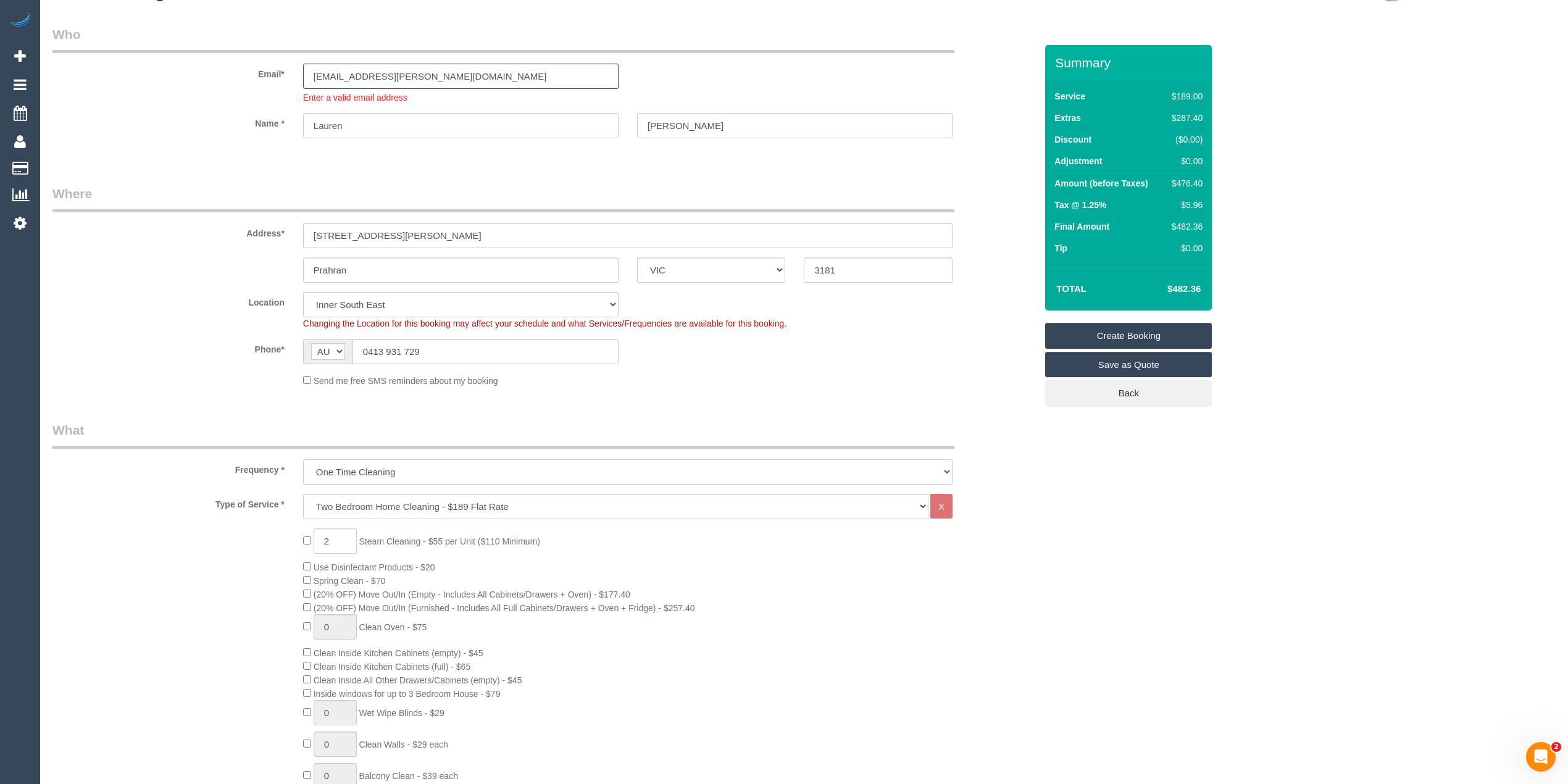
scroll to position [0, 0]
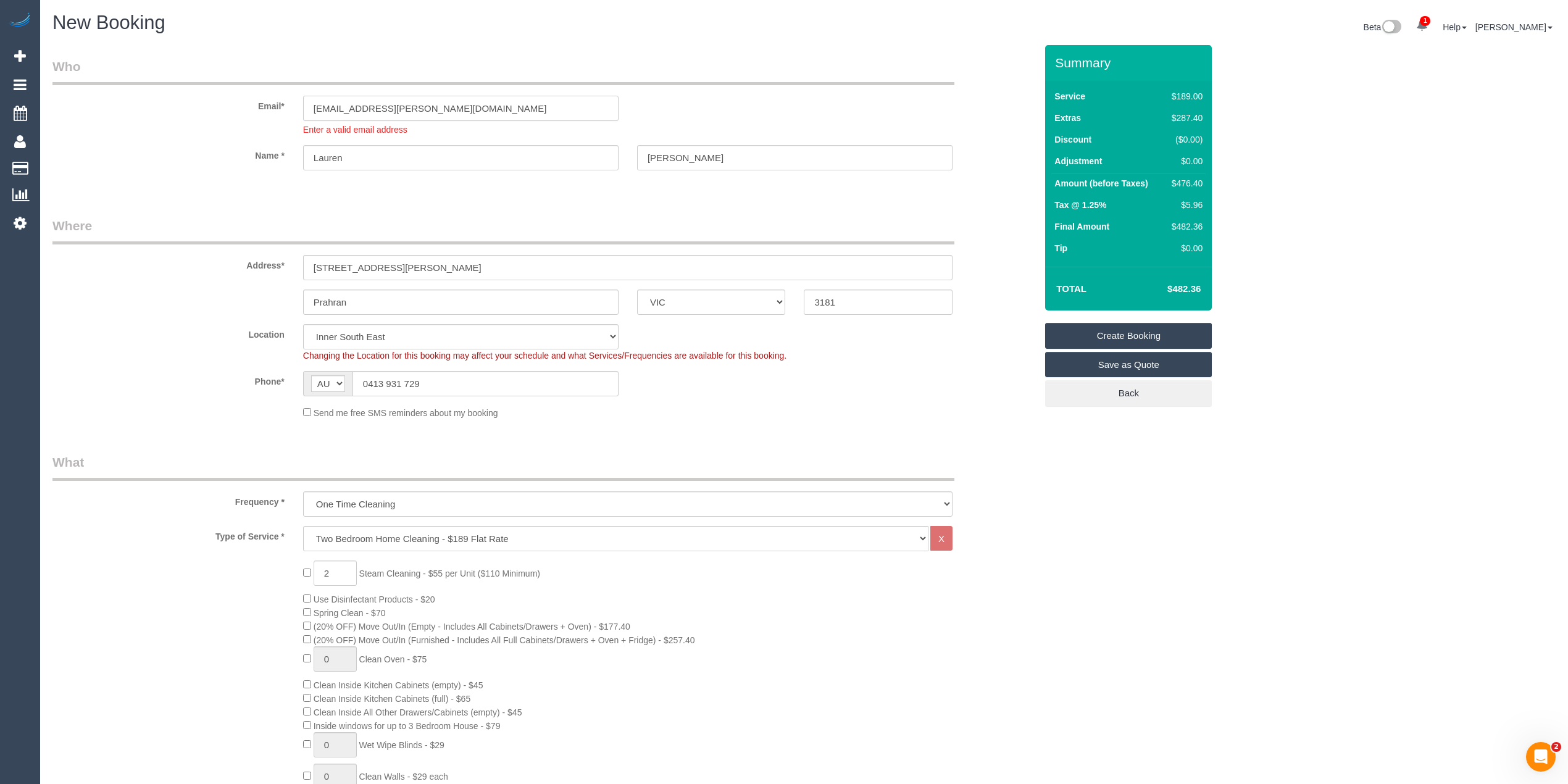
drag, startPoint x: 466, startPoint y: 104, endPoint x: 255, endPoint y: 99, distance: 211.1
click at [255, 99] on div "Email* lauren.charlson@gmail.com Enter a valid email address" at bounding box center [544, 96] width 1001 height 78
click at [1106, 333] on link "Create Booking" at bounding box center [1128, 335] width 167 height 26
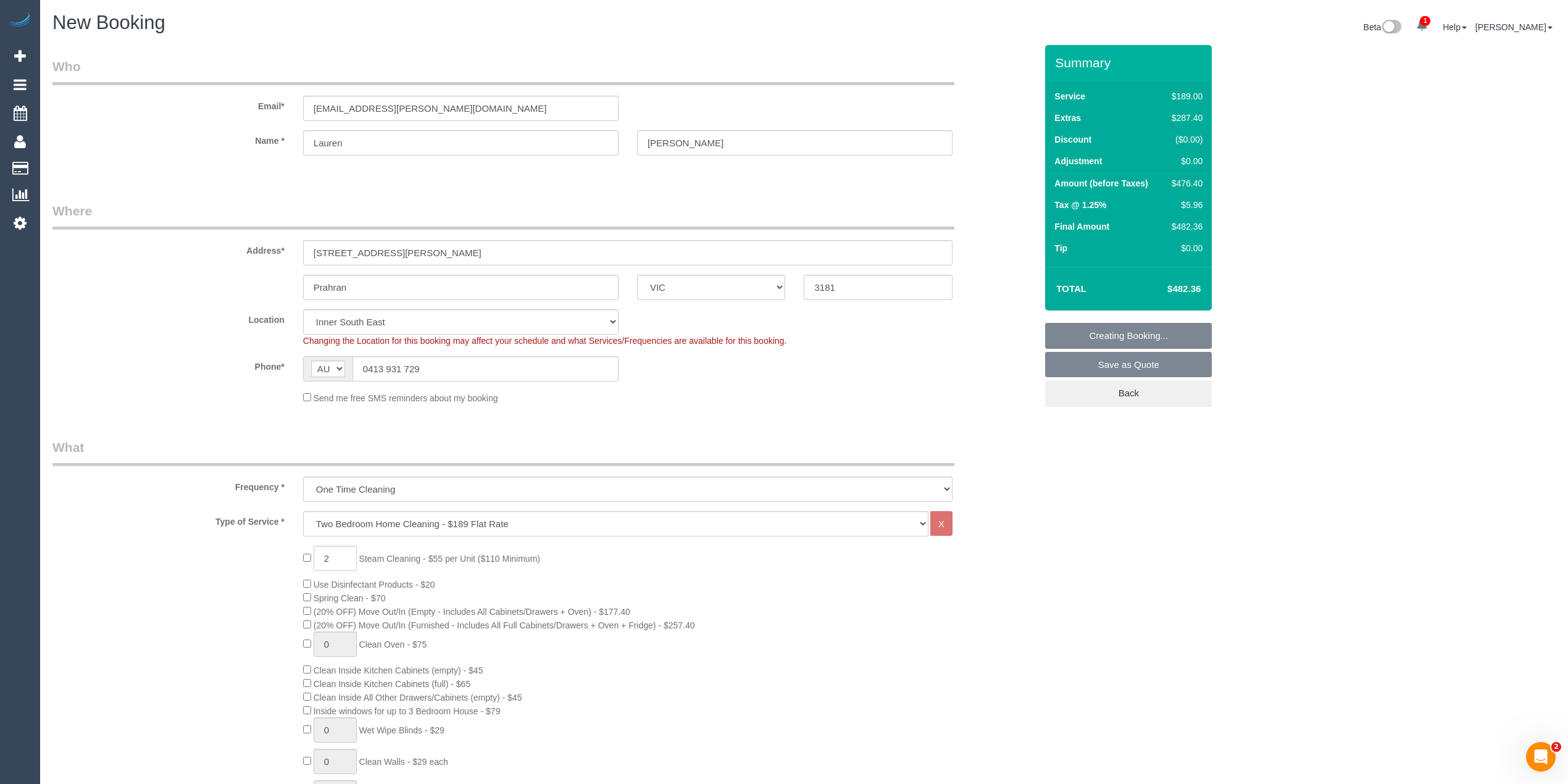
select select "spot26"
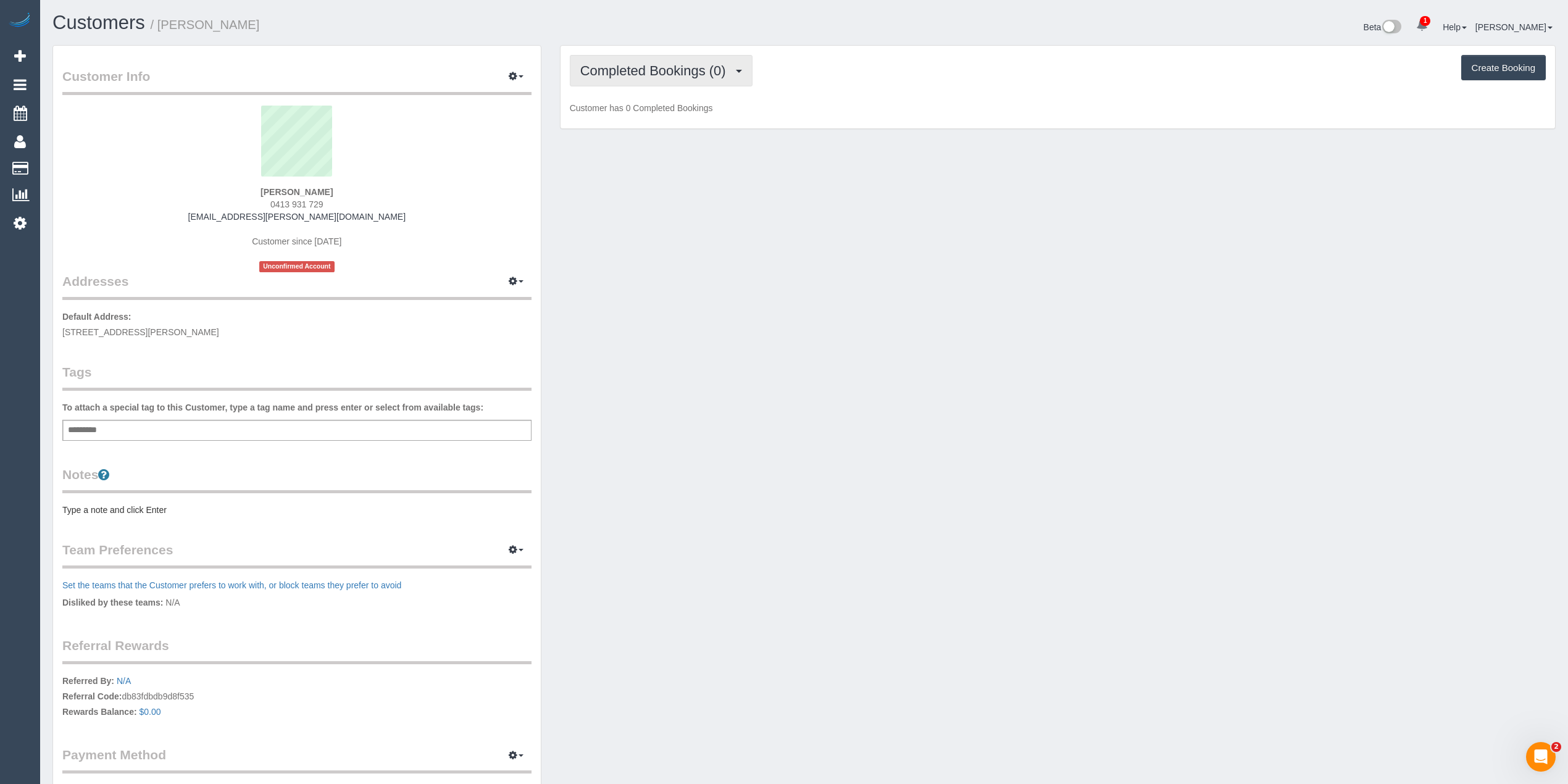
click at [613, 57] on button "Completed Bookings (0)" at bounding box center [661, 71] width 182 height 31
click at [653, 115] on link "Upcoming Bookings (1)" at bounding box center [634, 115] width 128 height 16
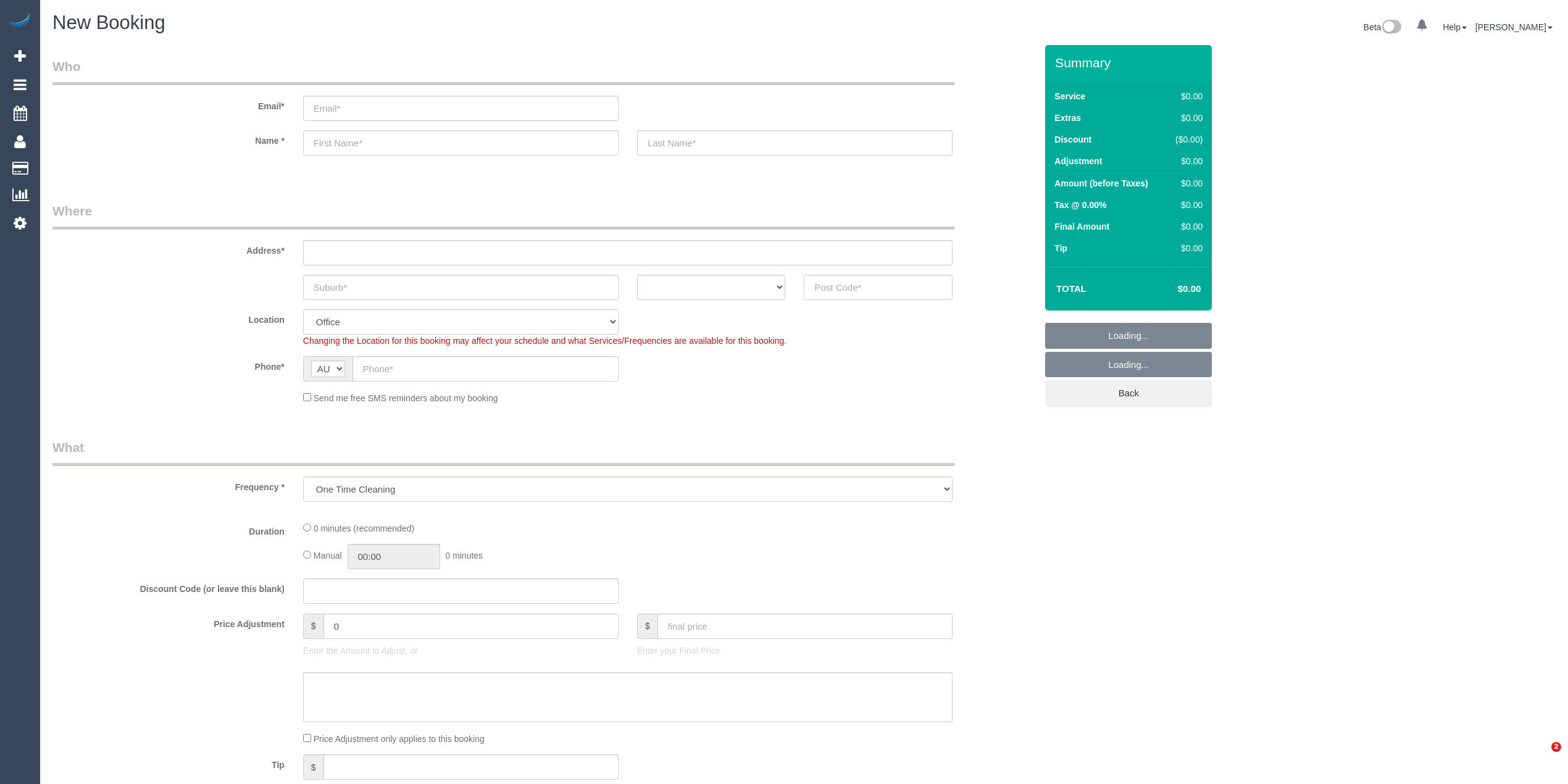
select select "object:1924"
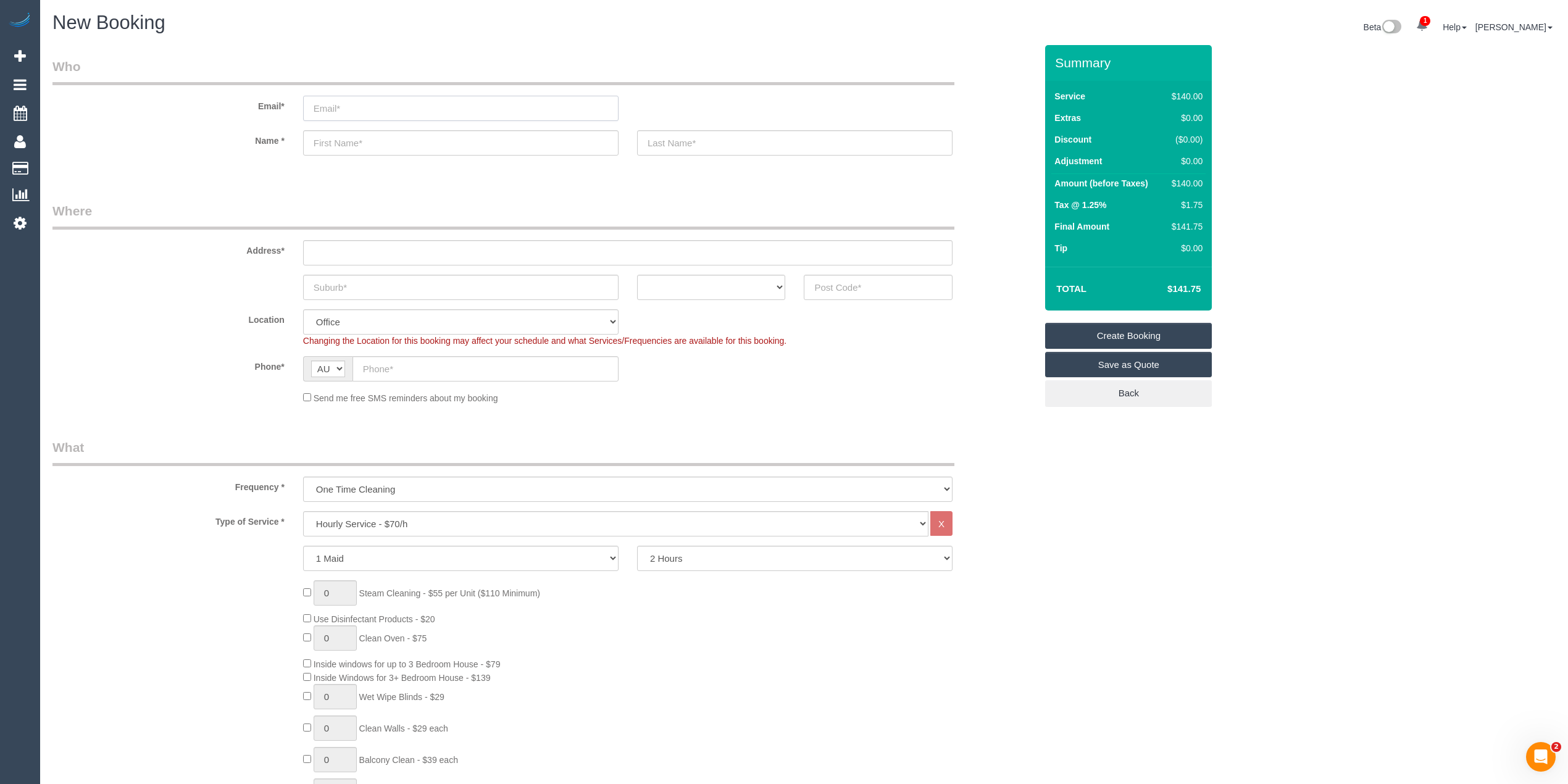
click at [371, 110] on input "email" at bounding box center [461, 108] width 315 height 25
paste input "singh.bobby@flender.com"
type input "singh.bobby@flender.com"
click at [371, 137] on input "text" at bounding box center [461, 142] width 315 height 25
paste input "Singh, Bobby"
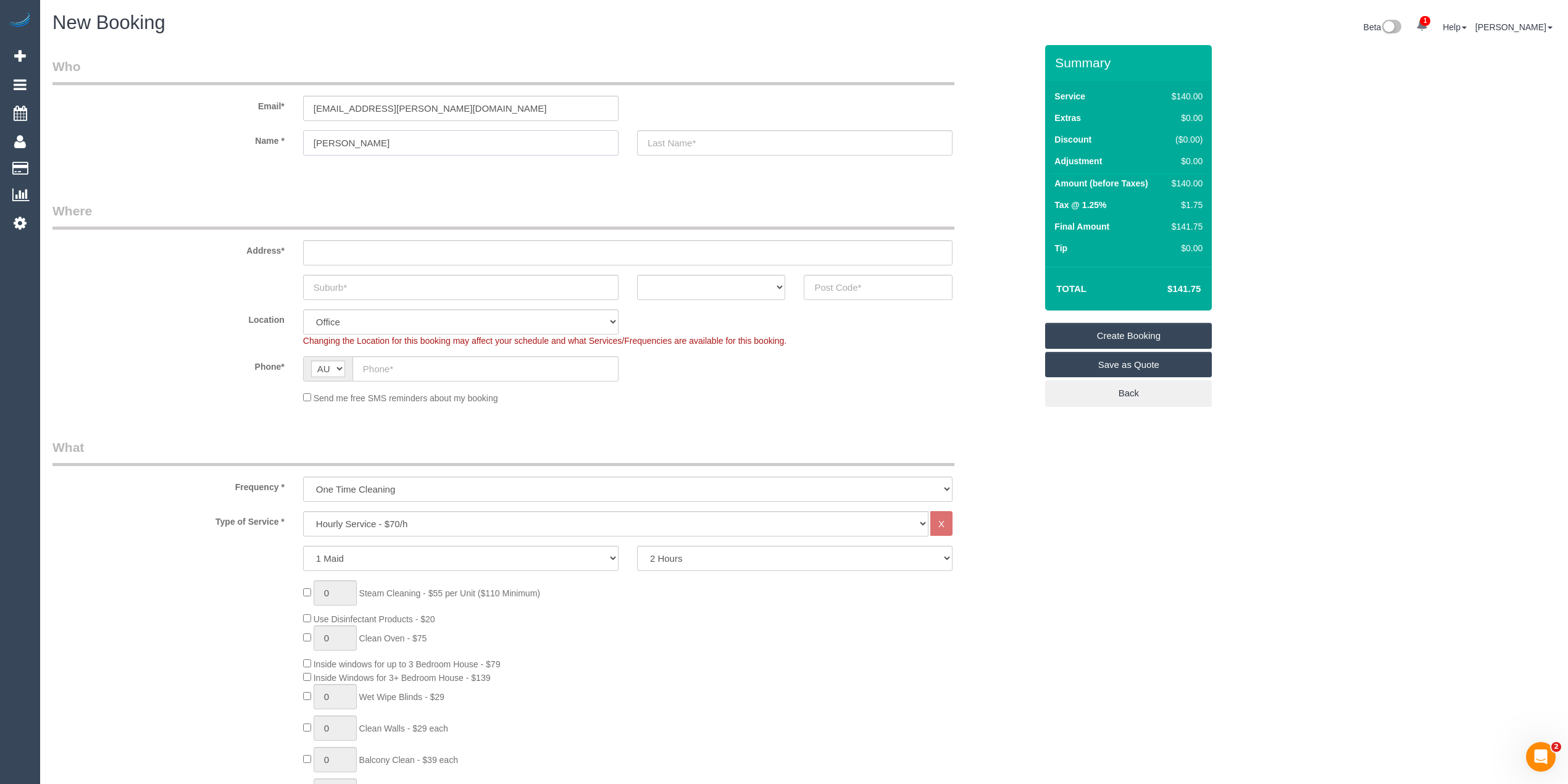
click at [342, 143] on input "Singh, Bobby" at bounding box center [461, 142] width 315 height 25
drag, startPoint x: 335, startPoint y: 144, endPoint x: 287, endPoint y: 137, distance: 48.5
click at [287, 137] on div "Name * SinghBobby" at bounding box center [544, 142] width 1001 height 25
click at [386, 141] on input "Bobby" at bounding box center [461, 142] width 315 height 25
paste input "Singh"
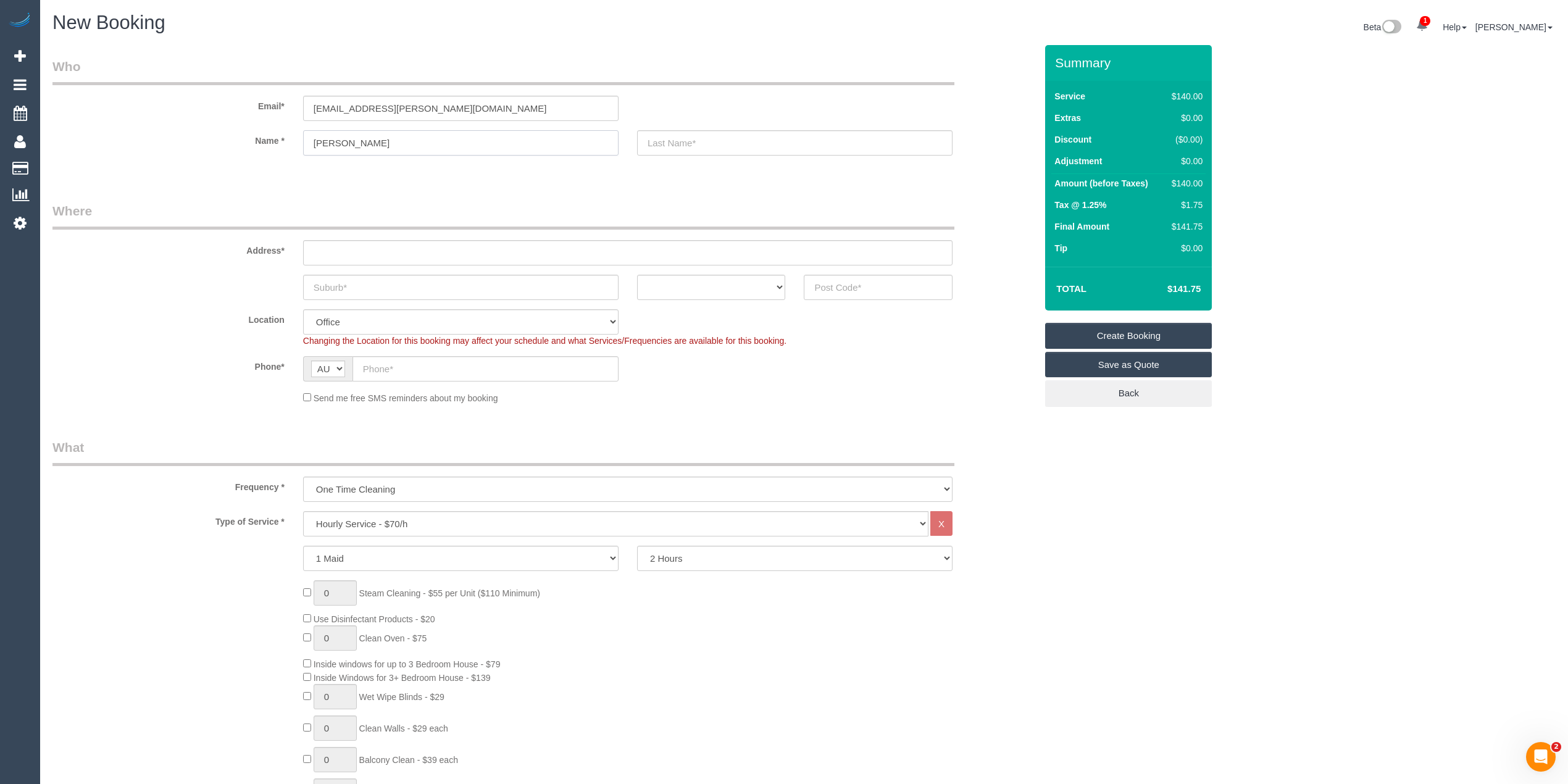
type input "Bobby Singh"
click at [729, 135] on input "text" at bounding box center [794, 142] width 315 height 25
paste input "Flender Pty Ltd"
type input "Flender Pty Ltd"
click at [396, 248] on input "text" at bounding box center [627, 252] width 649 height 25
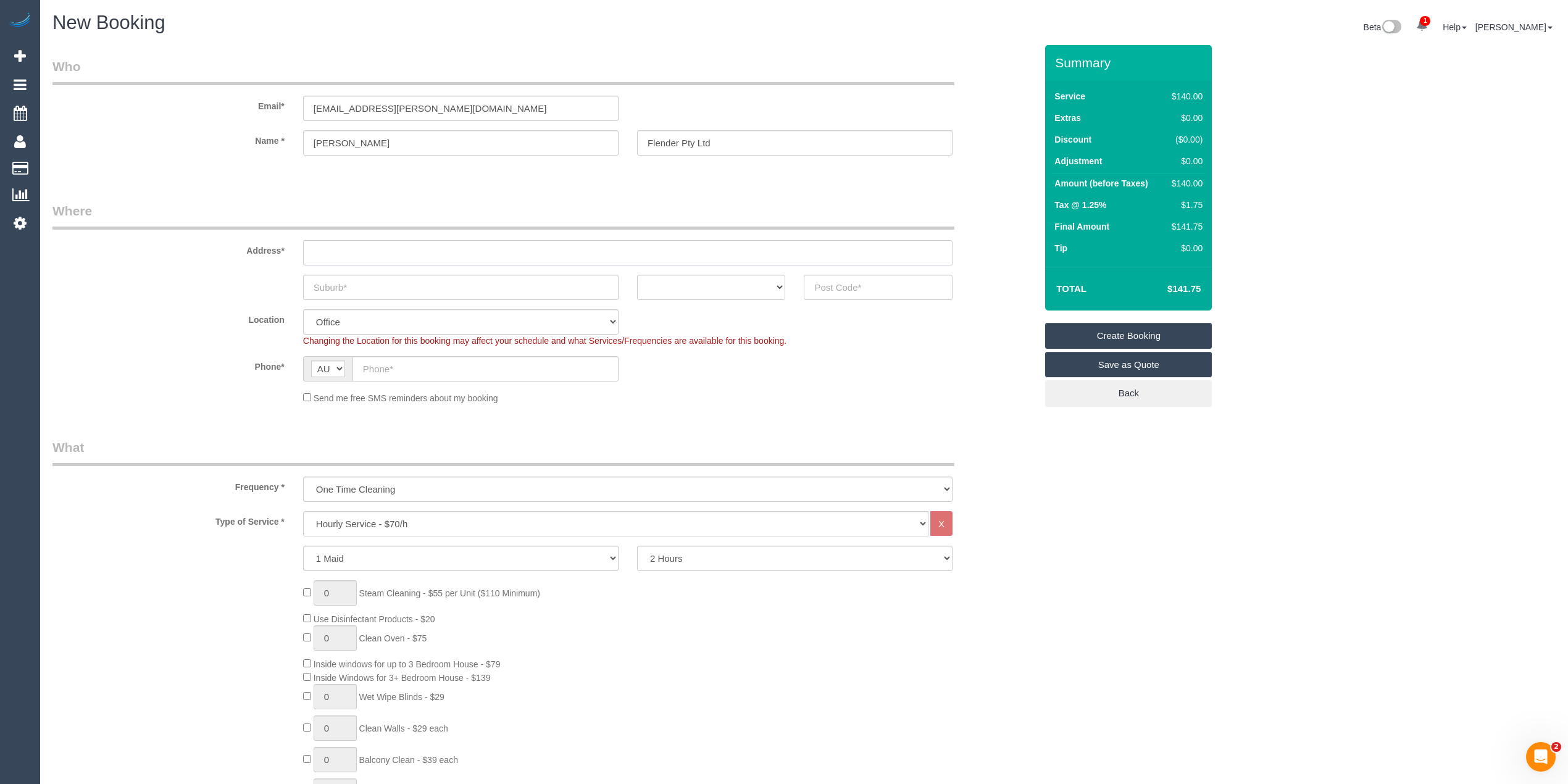
paste input "3A/400-430 Mahoneys Road"
type input "3A/400-430 Mahoneys Road"
click at [399, 281] on input "text" at bounding box center [461, 287] width 315 height 25
paste input "Campbellfield"
type input "Campbellfield"
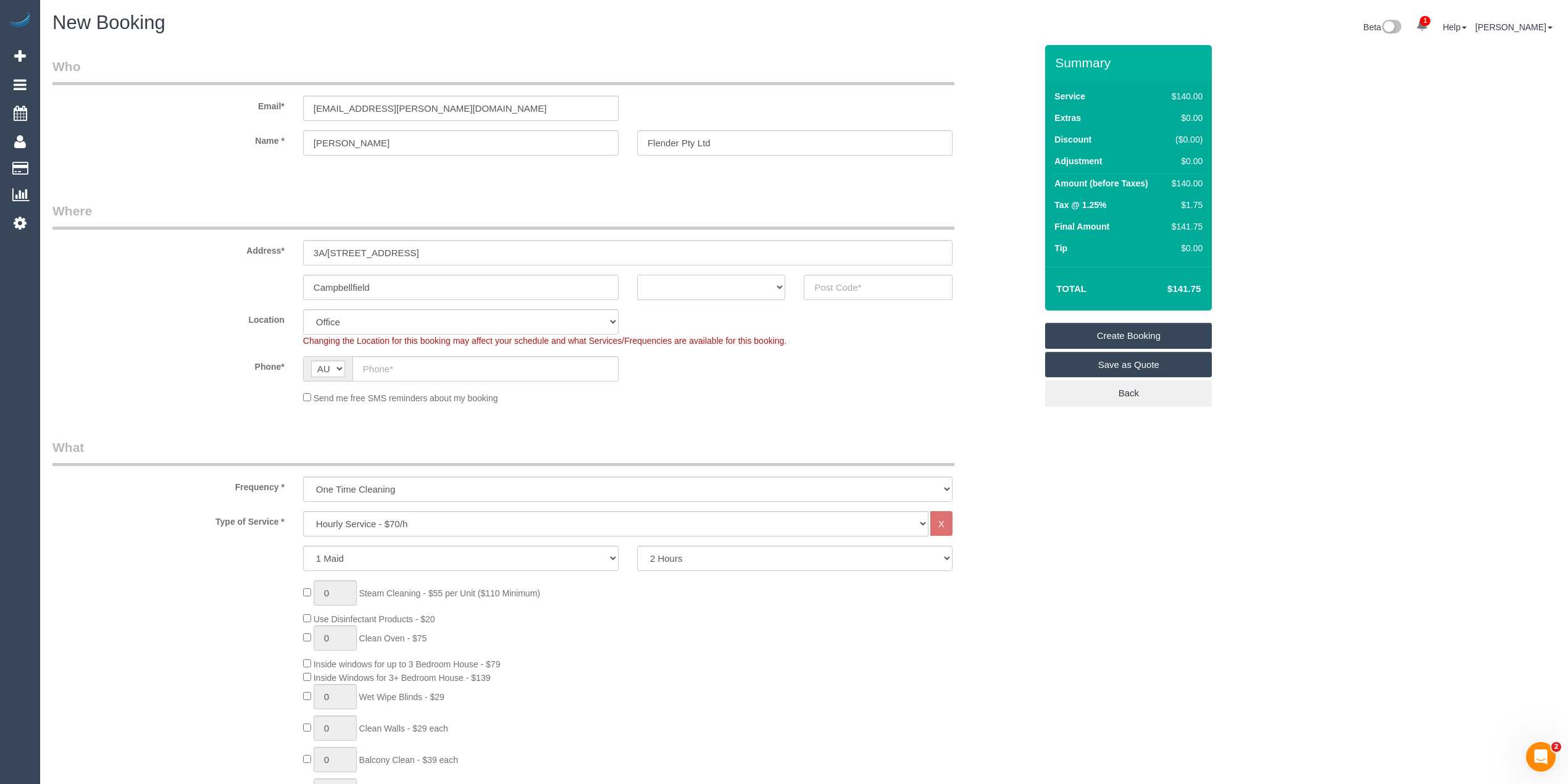
click at [749, 281] on select "ACT NSW NT QLD SA TAS VIC WA" at bounding box center [710, 287] width 148 height 25
select select "VIC"
click at [637, 275] on select "ACT NSW NT QLD SA TAS VIC WA" at bounding box center [710, 287] width 148 height 25
click at [883, 275] on input "text" at bounding box center [877, 287] width 148 height 25
type input "3061"
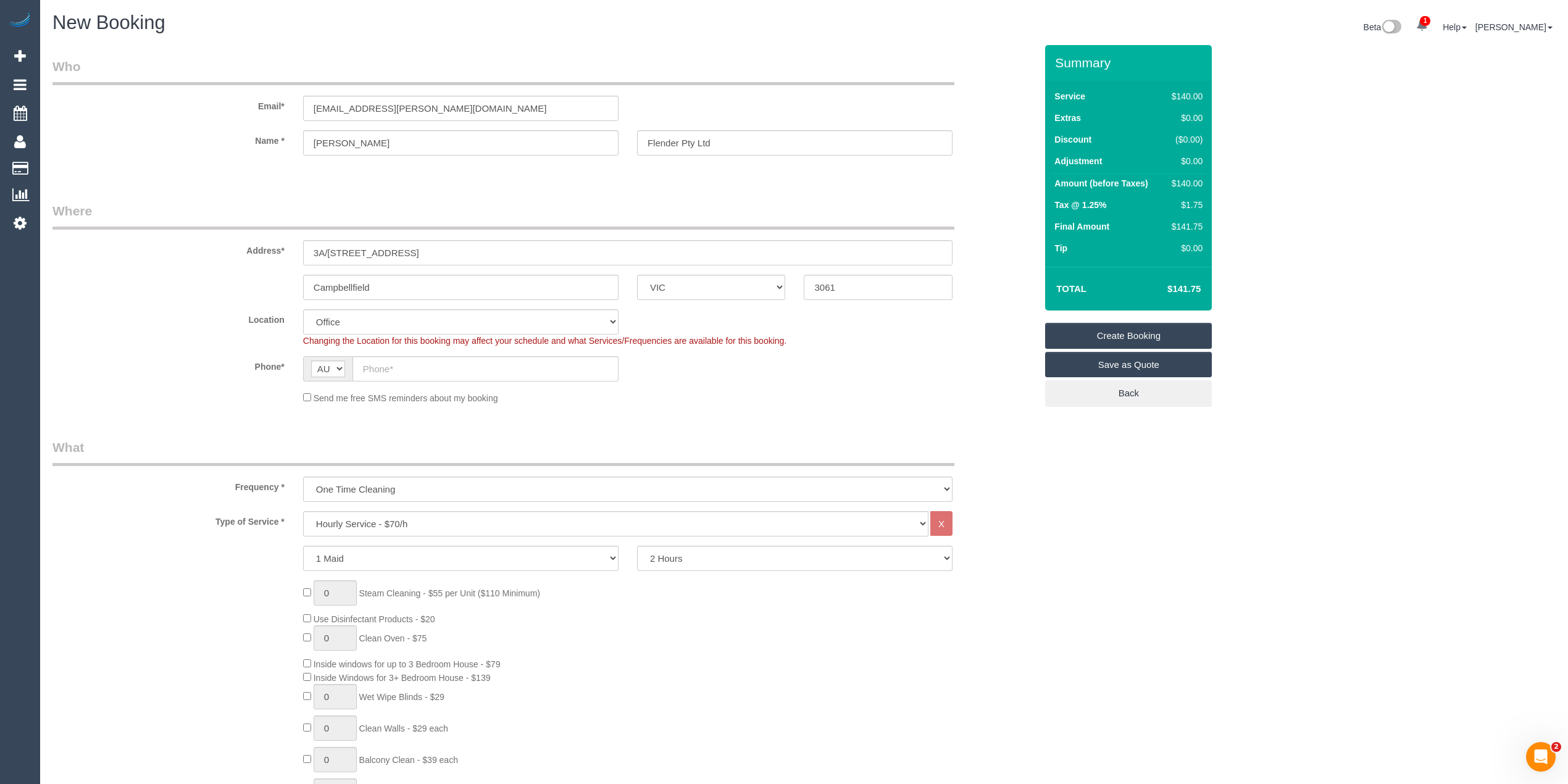
select select "61"
select select "object:2095"
click at [389, 369] on input "text" at bounding box center [486, 369] width 266 height 25
paste input "427 013 754"
type input "0427 013 754"
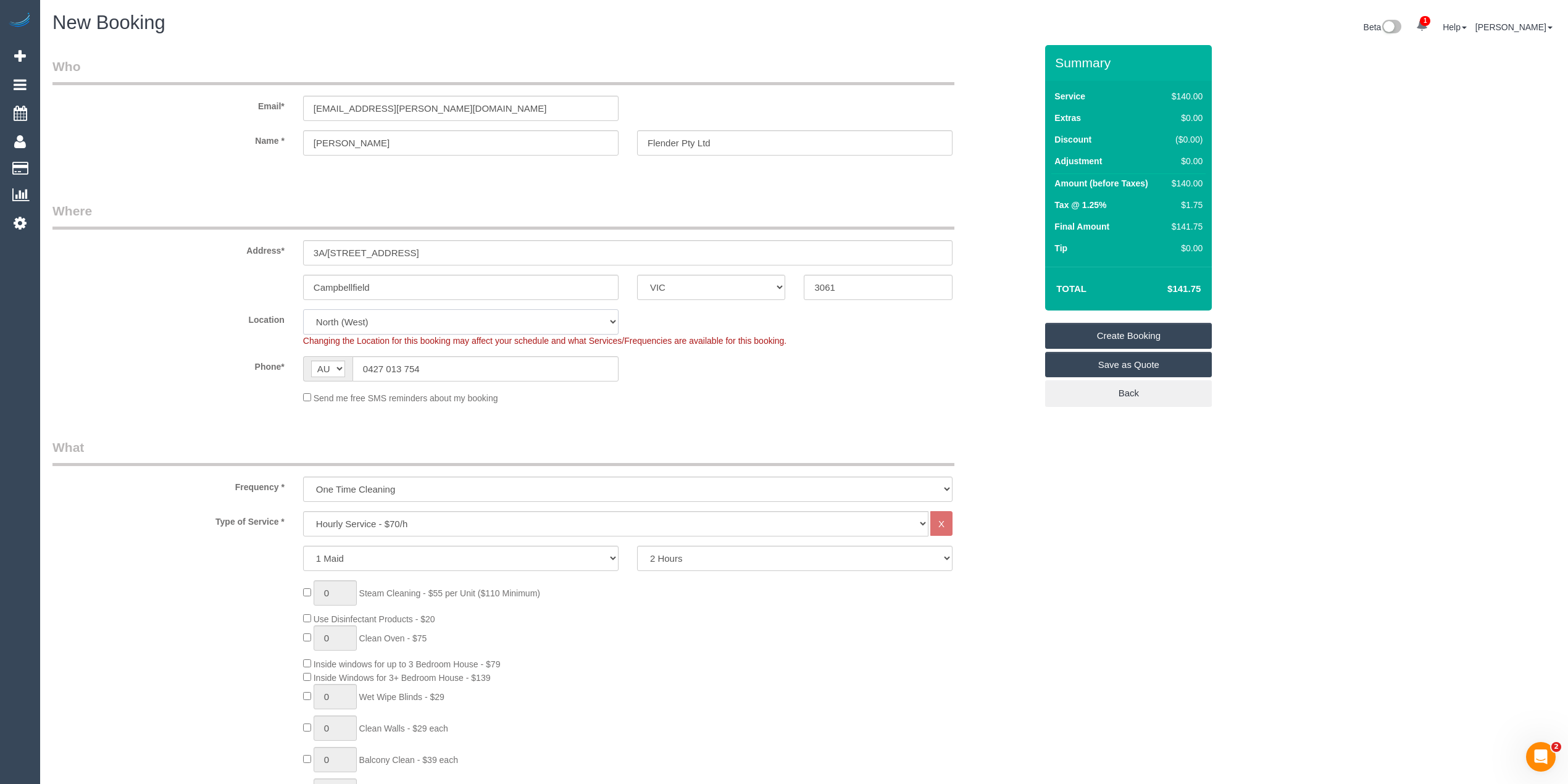
click at [357, 320] on select "Office [GEOGRAPHIC_DATA] (North) East (South) [GEOGRAPHIC_DATA] (East) [GEOGRAP…" at bounding box center [461, 322] width 315 height 25
select select "50"
click at [303, 310] on select "Office [GEOGRAPHIC_DATA] (North) East (South) [GEOGRAPHIC_DATA] (East) [GEOGRAP…" at bounding box center [461, 322] width 315 height 25
select select "object:2827"
click at [371, 521] on select "Hourly Service - $70/h Hourly Service - $65/h Hourly Service - $60/h Hourly Ser…" at bounding box center [615, 523] width 626 height 25
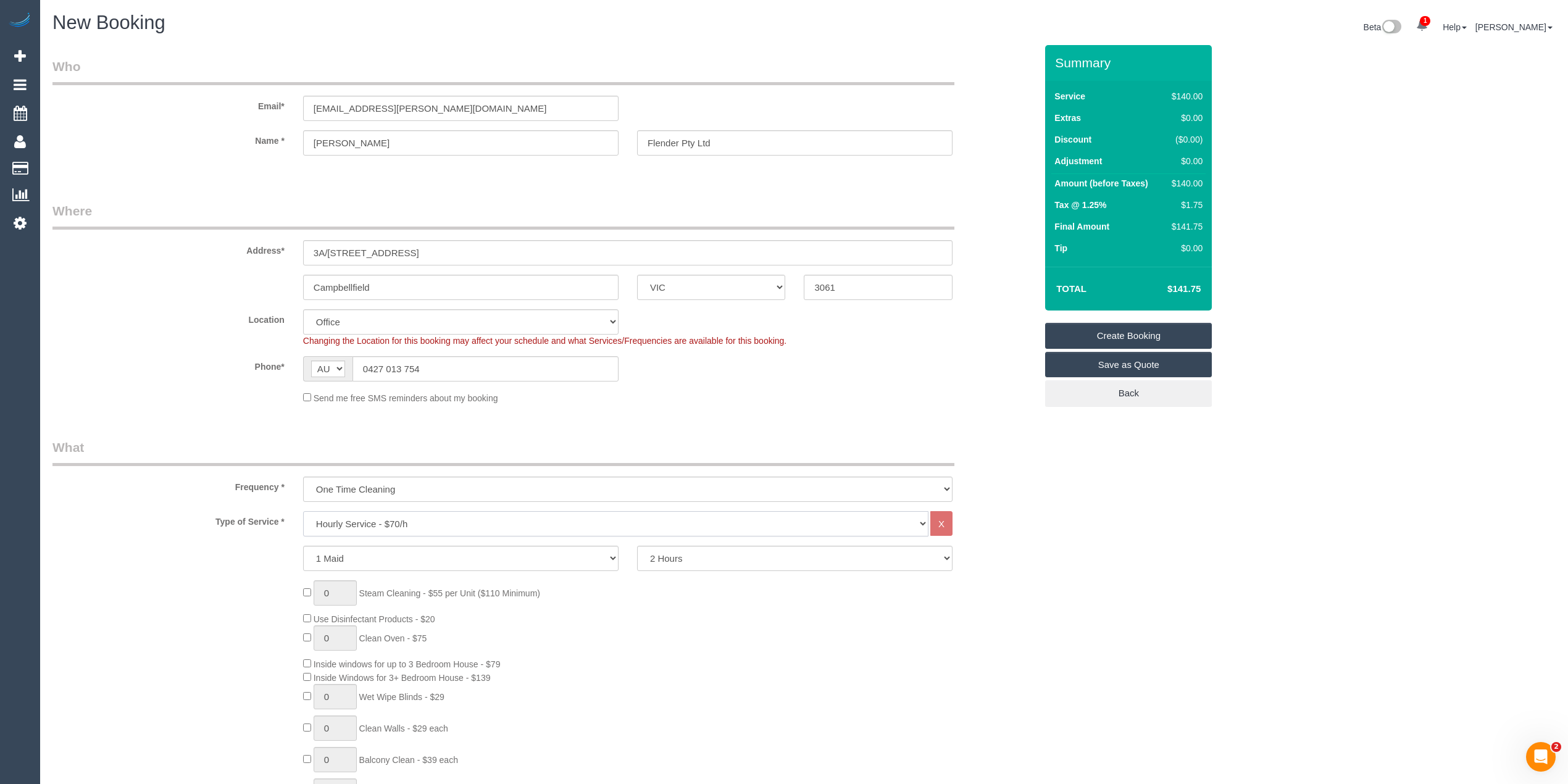
select select "19"
click at [303, 511] on select "Hourly Service - $70/h Hourly Service - $65/h Hourly Service - $60/h Hourly Ser…" at bounding box center [615, 523] width 626 height 25
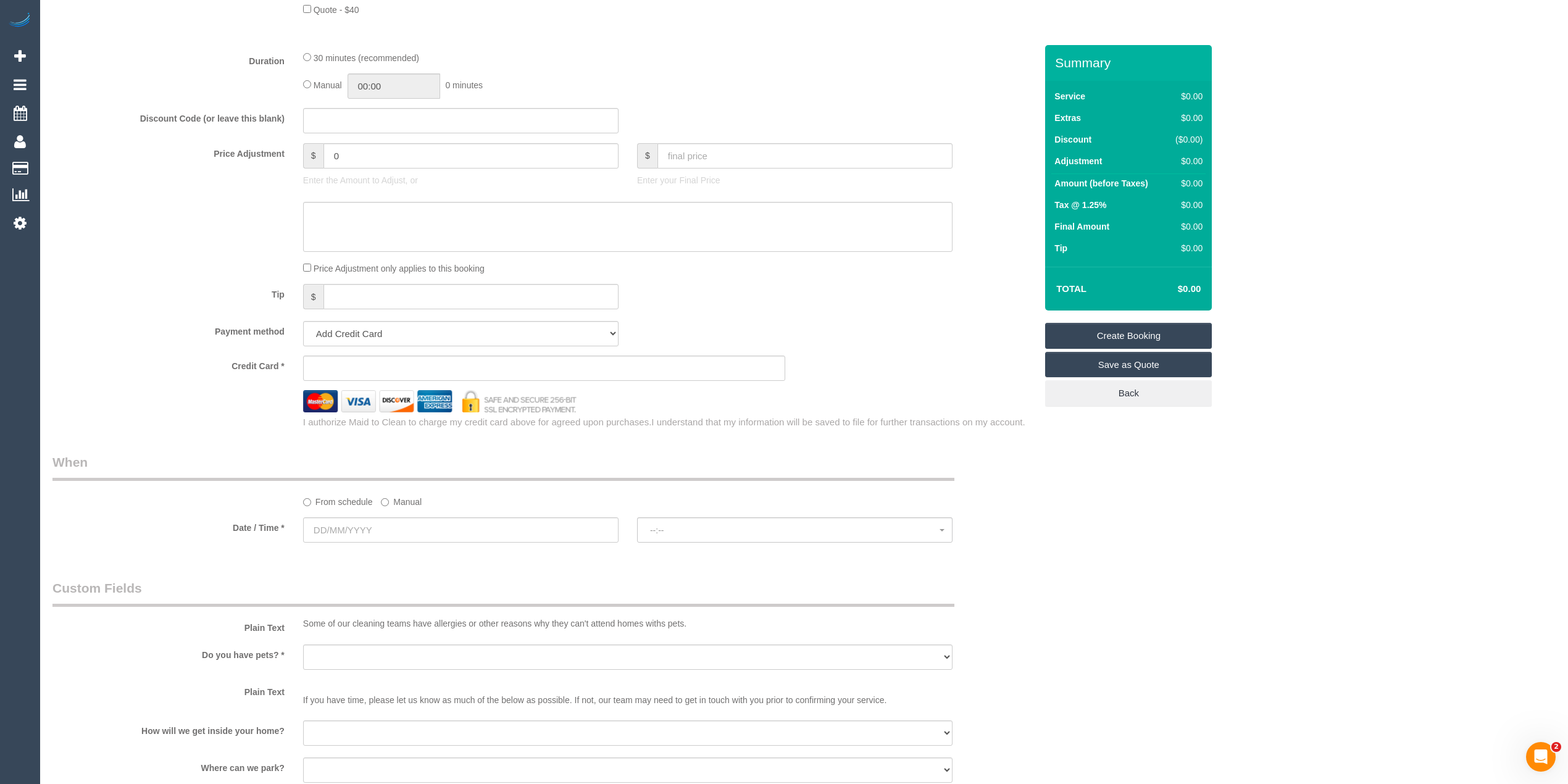
scroll to position [549, 0]
click at [338, 321] on select "Add Credit Card Cash Check Paypal" at bounding box center [461, 327] width 315 height 25
select select "string:check"
click at [303, 315] on select "Add Credit Card Cash Check Paypal" at bounding box center [461, 327] width 315 height 25
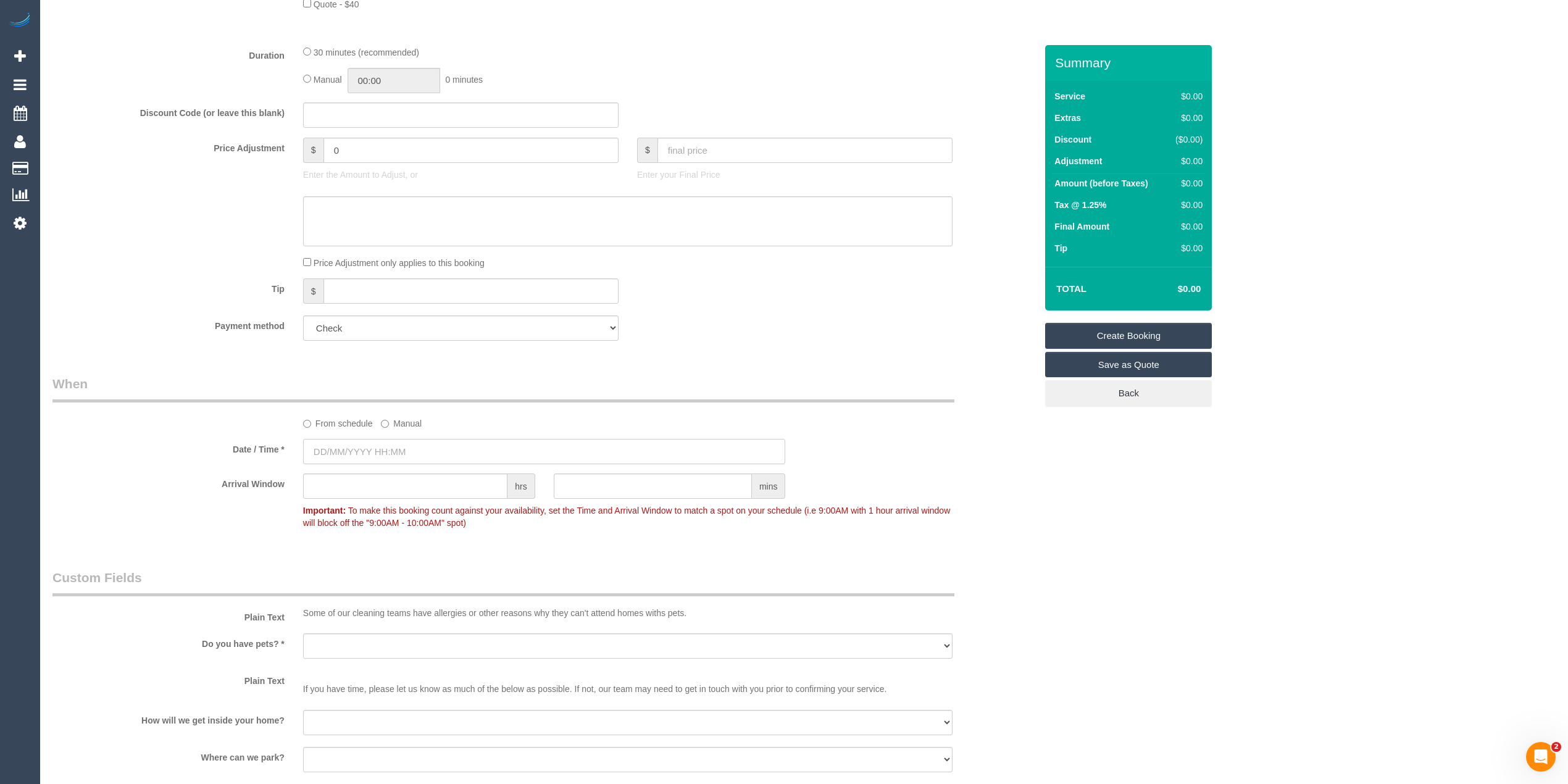
click at [369, 450] on input "text" at bounding box center [544, 451] width 483 height 25
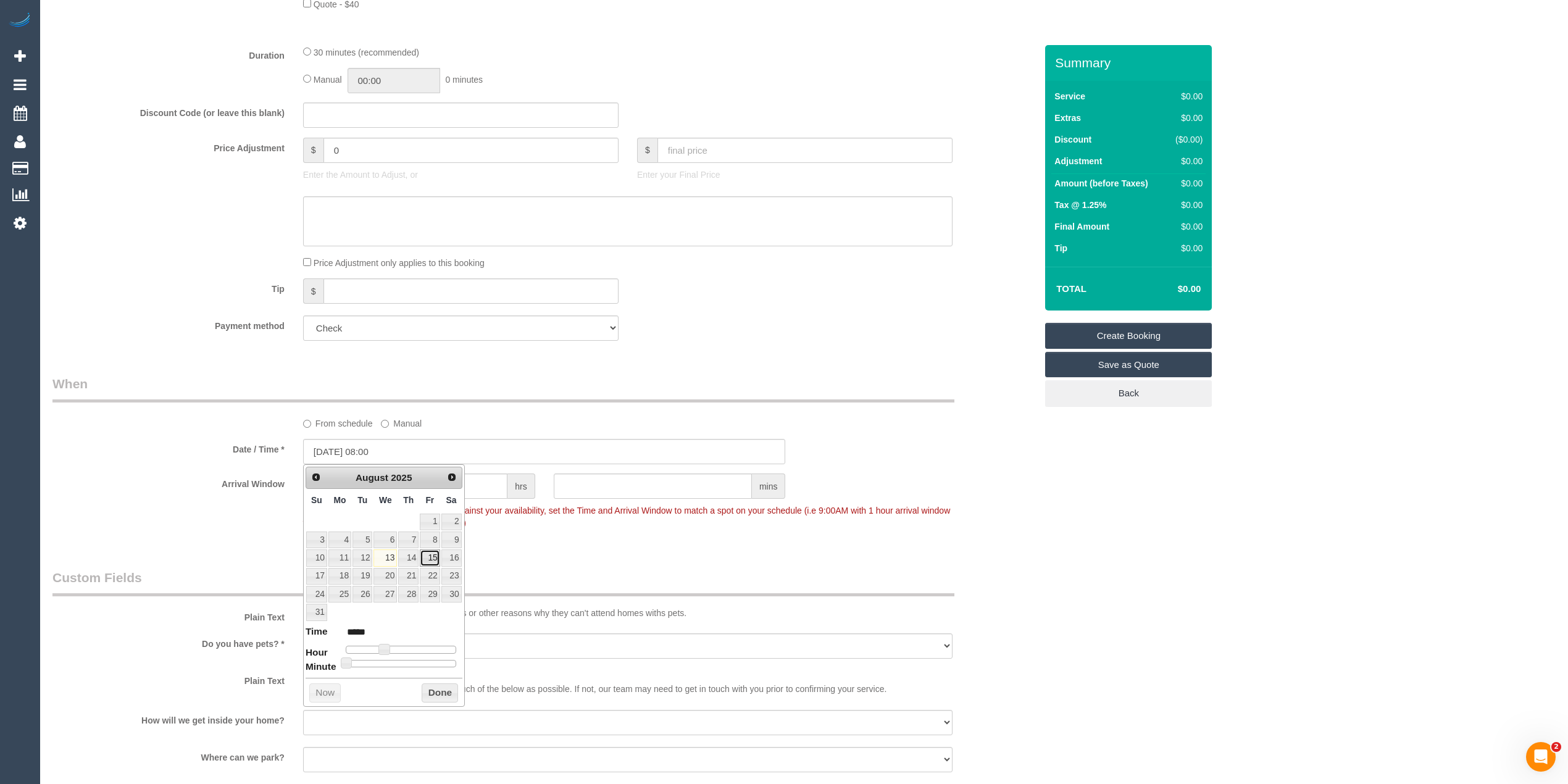
click at [430, 560] on link "15" at bounding box center [429, 557] width 19 height 17
type input "15/08/2025 09:00"
type input "*****"
type input "15/08/2025 10:00"
type input "*****"
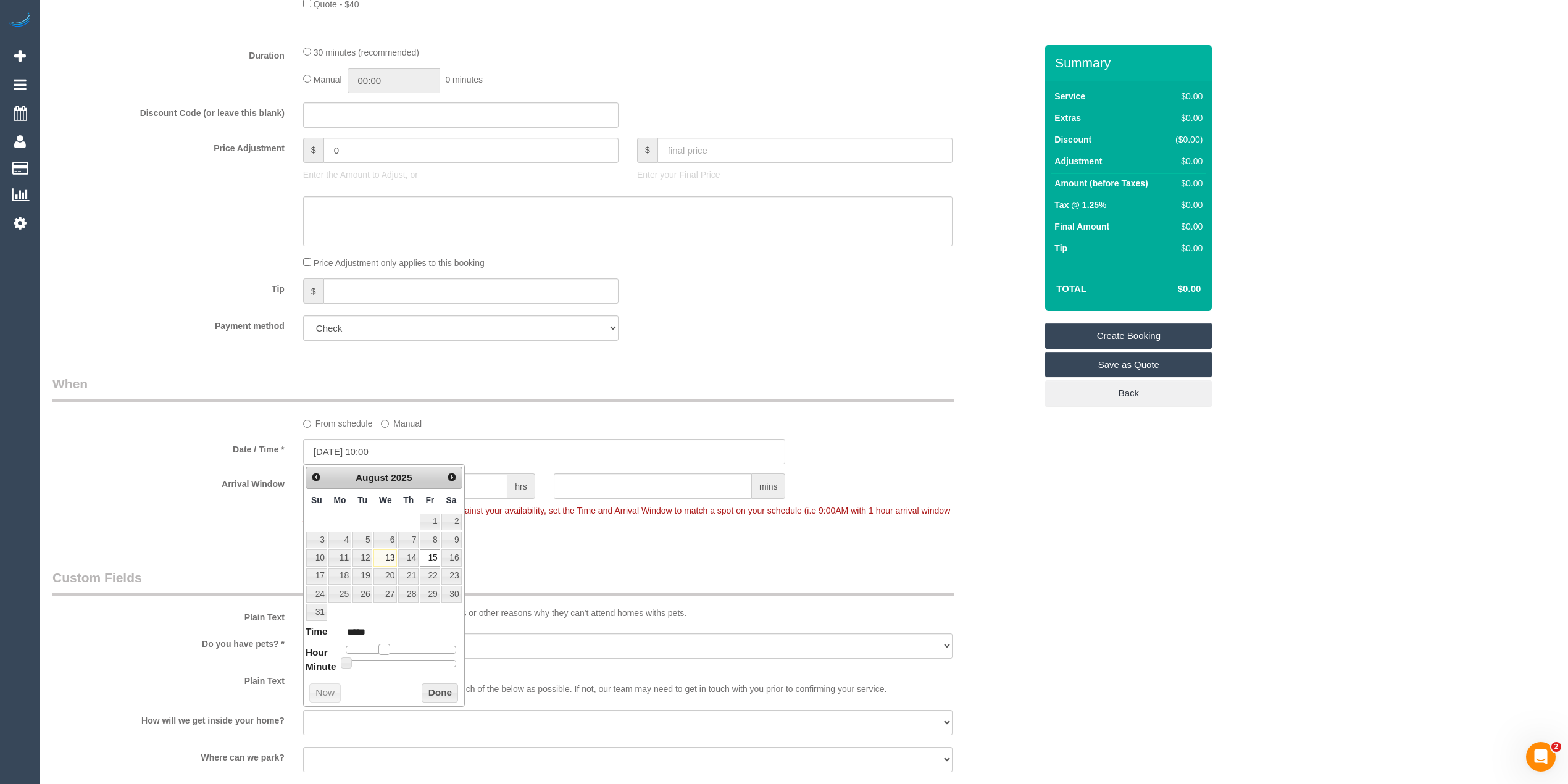
type input "15/08/2025 11:00"
type input "*****"
drag, startPoint x: 384, startPoint y: 649, endPoint x: 400, endPoint y: 649, distance: 16.0
click at [400, 649] on span at bounding box center [398, 649] width 11 height 11
type input "15/08/2025 11:05"
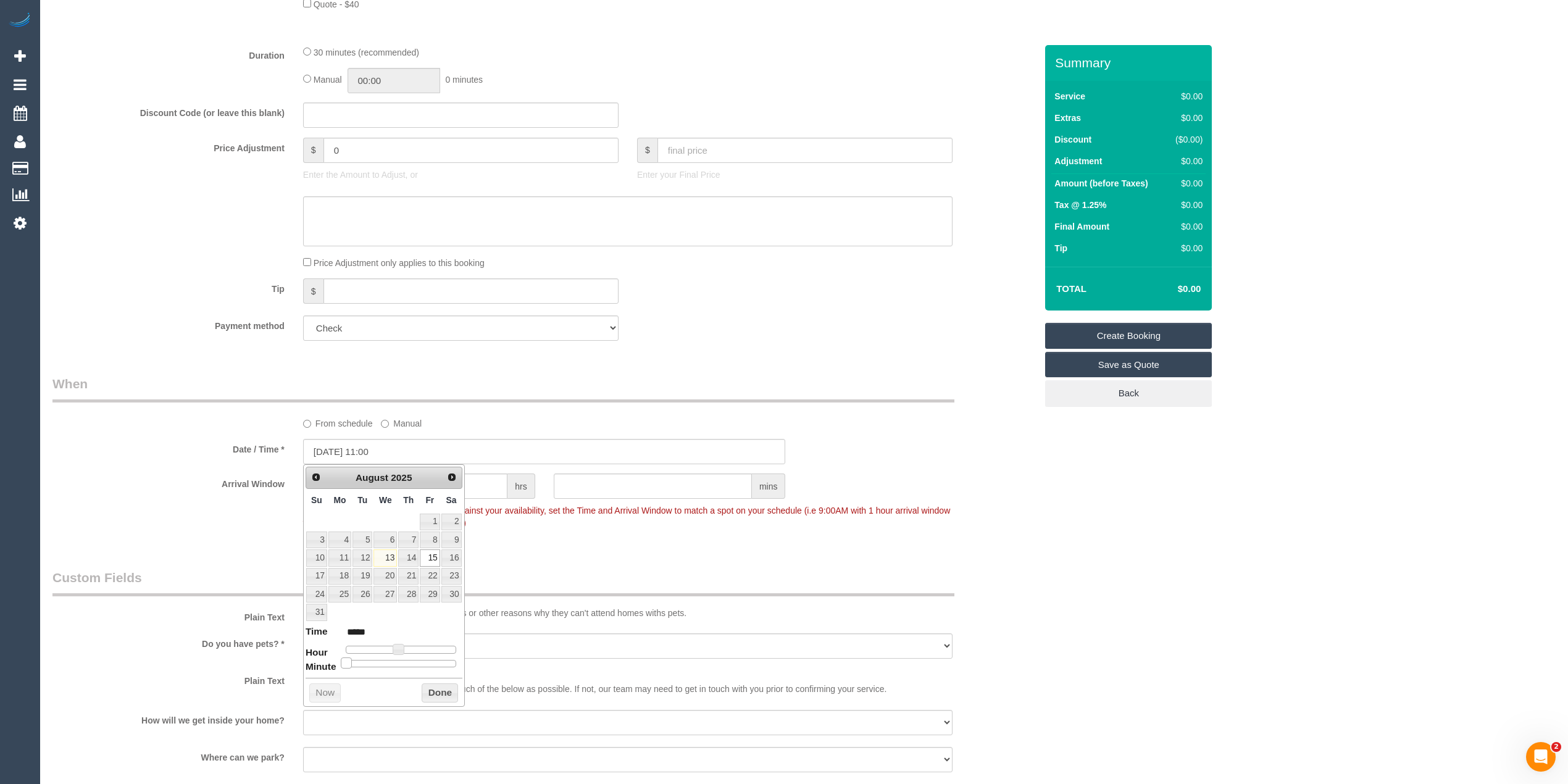
type input "*****"
type input "15/08/2025 11:10"
type input "*****"
type input "15/08/2025 11:15"
type input "*****"
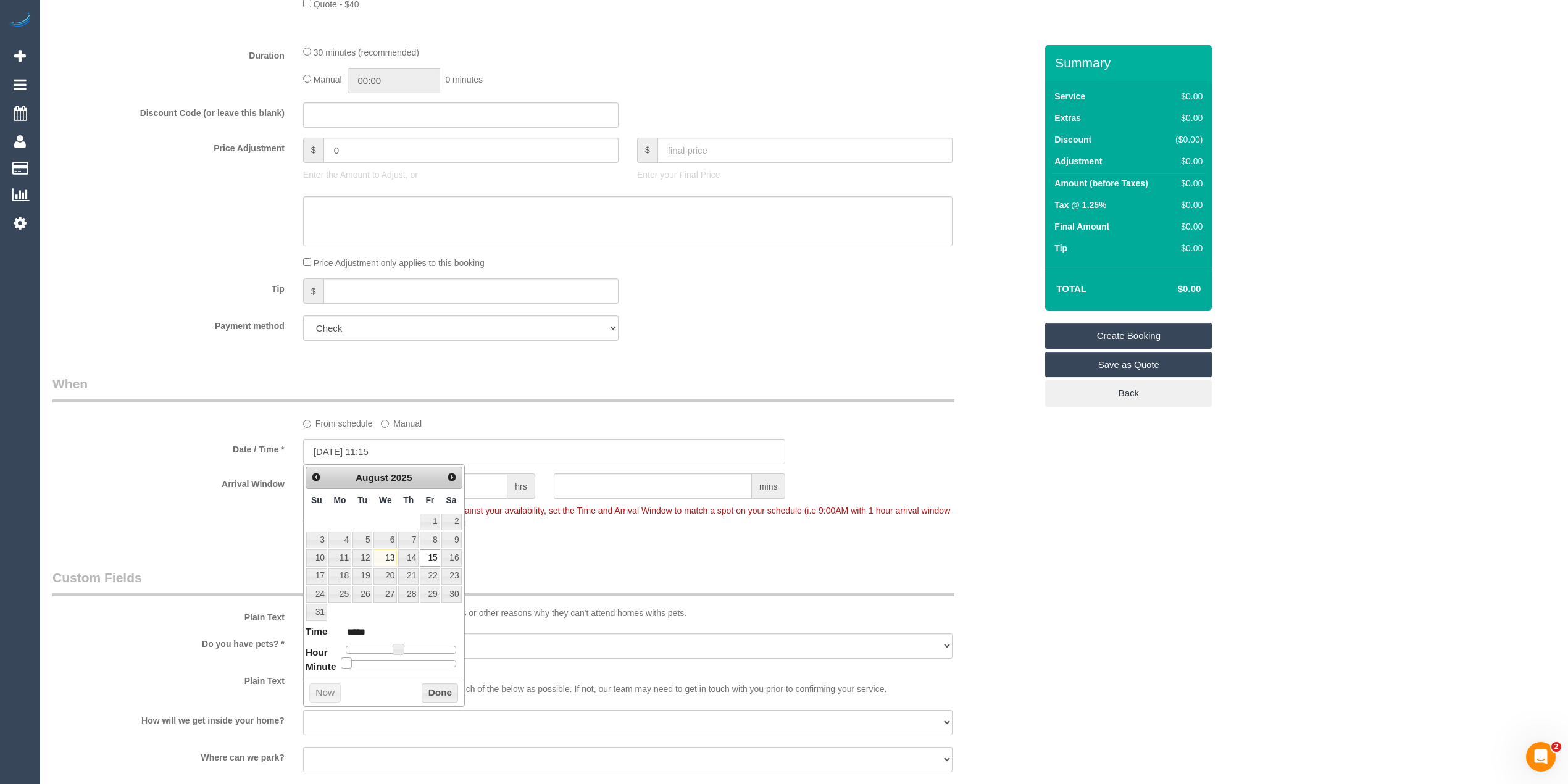
type input "15/08/2025 11:20"
type input "*****"
type input "15/08/2025 11:25"
type input "*****"
type input "15/08/2025 11:30"
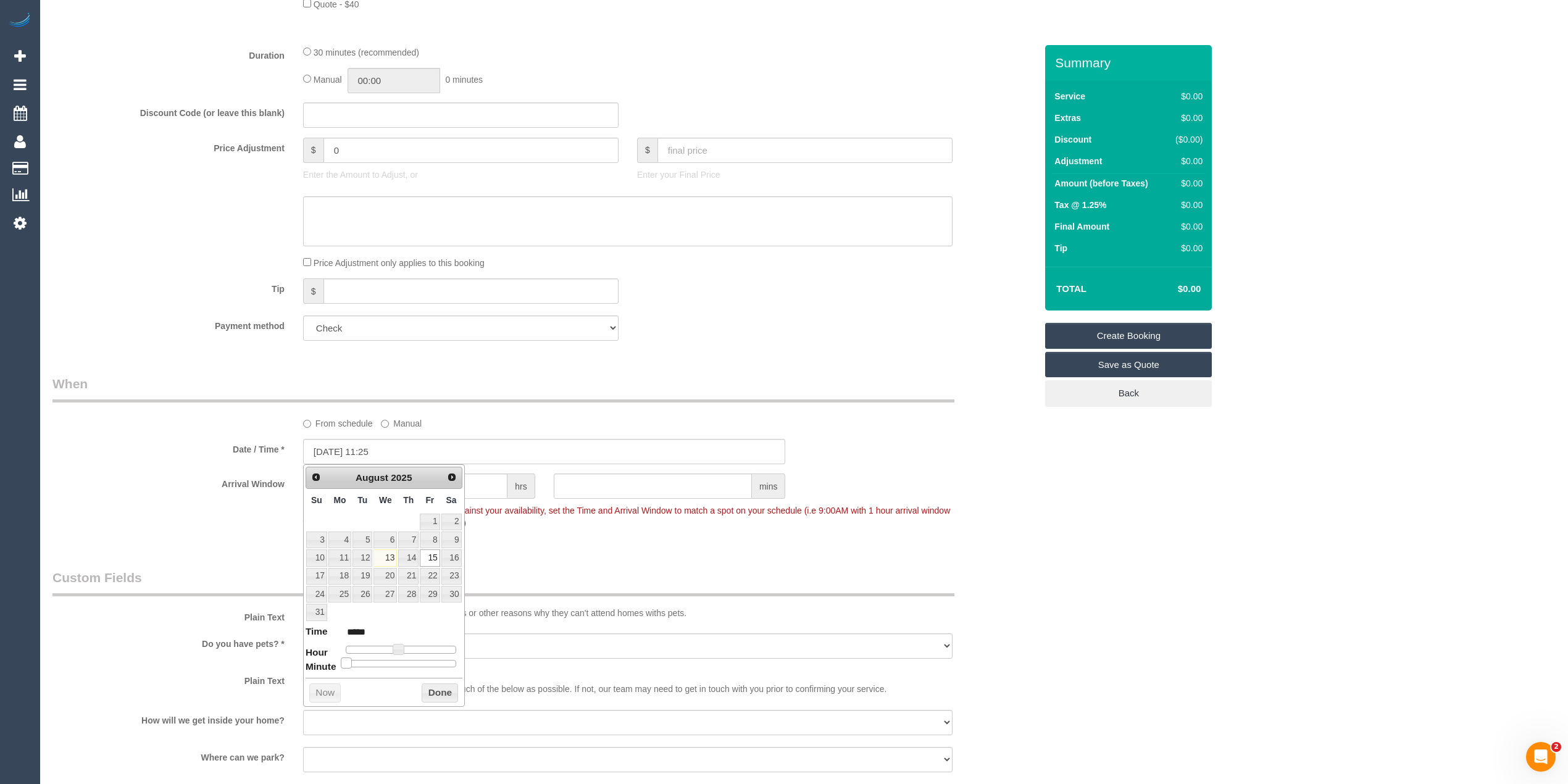
type input "*****"
drag, startPoint x: 346, startPoint y: 665, endPoint x: 407, endPoint y: 661, distance: 61.1
click at [407, 661] on span at bounding box center [405, 662] width 11 height 11
click at [1104, 631] on div "Who Email* singh.bobby@flender.com Name * Bobby Singh Flender Pty Ltd Where Add…" at bounding box center [803, 390] width 1503 height 1788
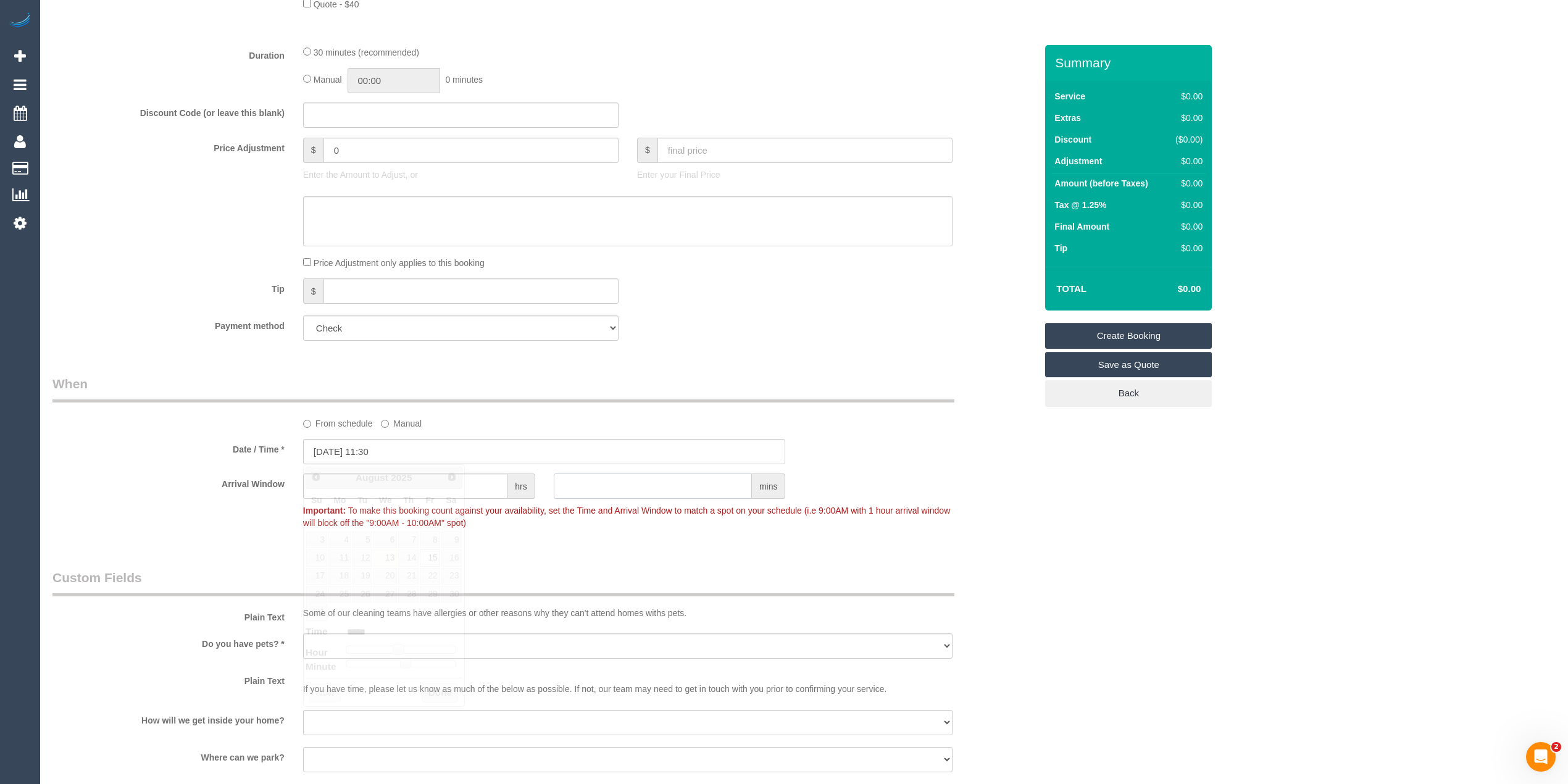
click at [611, 486] on input "text" at bounding box center [652, 486] width 198 height 25
type input "30"
click at [1224, 524] on div "Who Email* singh.bobby@flender.com Name * Bobby Singh Flender Pty Ltd Where Add…" at bounding box center [803, 390] width 1503 height 1788
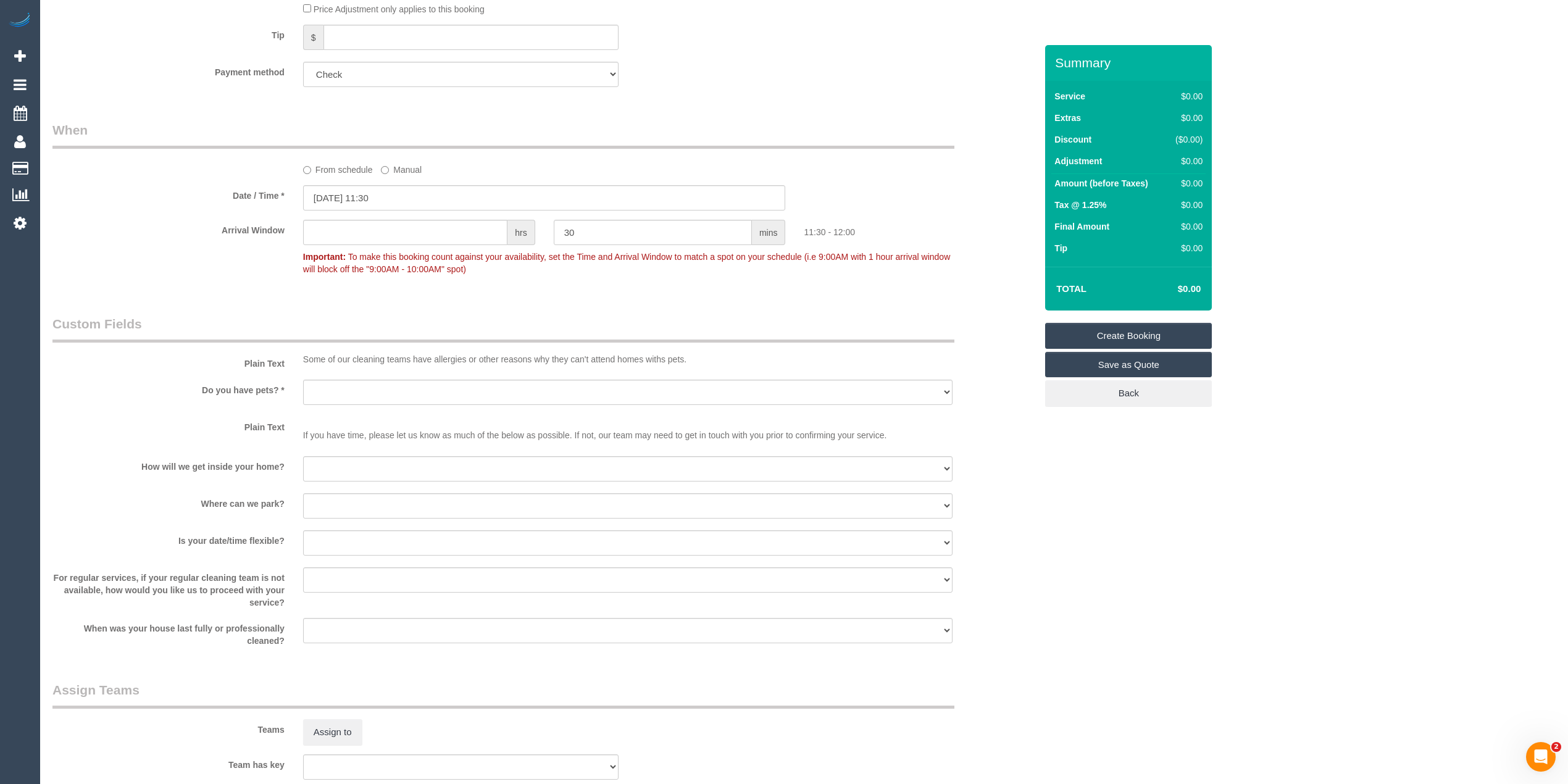
scroll to position [823, 0]
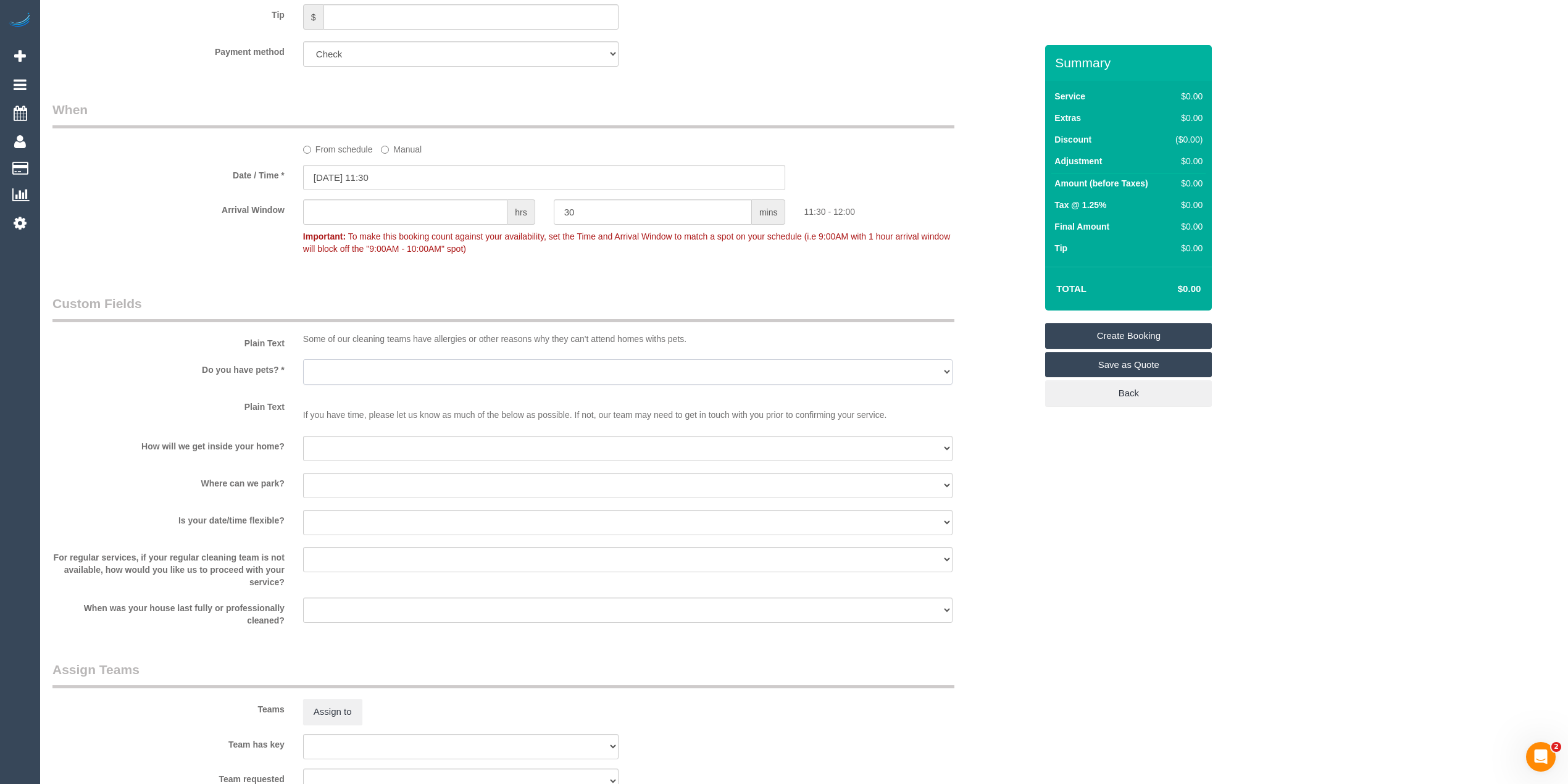
drag, startPoint x: 324, startPoint y: 364, endPoint x: 336, endPoint y: 381, distance: 20.8
click at [324, 364] on select "Yes - Cats Yes - Dogs No pets Yes - Dogs and Cats Yes - Other" at bounding box center [627, 371] width 649 height 25
select select "number:28"
click at [303, 359] on select "Yes - Cats Yes - Dogs No pets Yes - Dogs and Cats Yes - Other" at bounding box center [627, 371] width 649 height 25
click at [343, 451] on select "I will be home Key will be left (please provide details below) Lock box/Access …" at bounding box center [627, 448] width 649 height 25
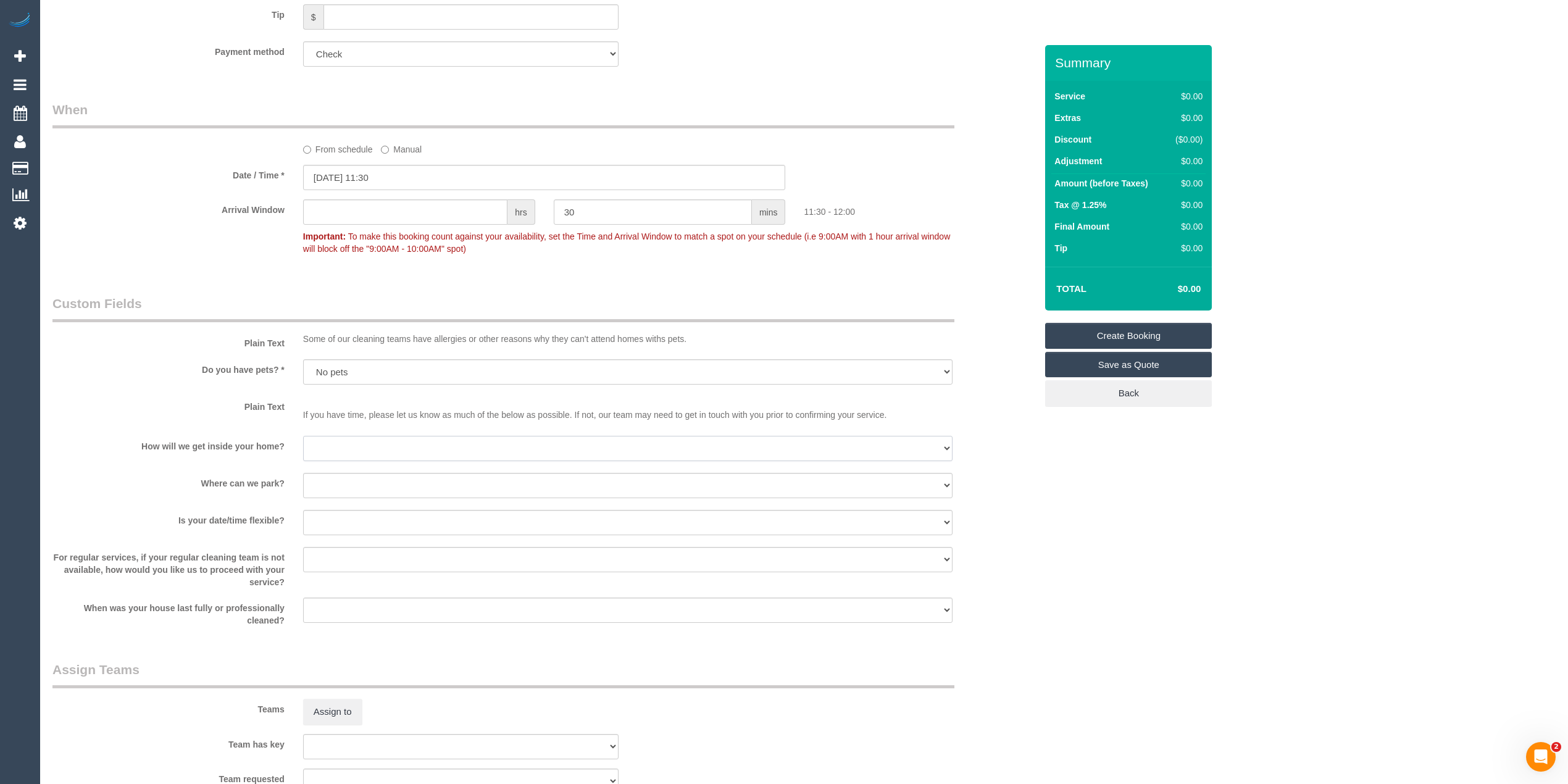
select select "number:14"
click at [303, 436] on select "I will be home Key will be left (please provide details below) Lock box/Access …" at bounding box center [627, 448] width 649 height 25
click at [329, 477] on select "I will provide parking on-site Free street parking Paid street parking (cost wi…" at bounding box center [627, 485] width 649 height 25
select select "number:19"
click at [303, 473] on select "I will provide parking on-site Free street parking Paid street parking (cost wi…" at bounding box center [627, 485] width 649 height 25
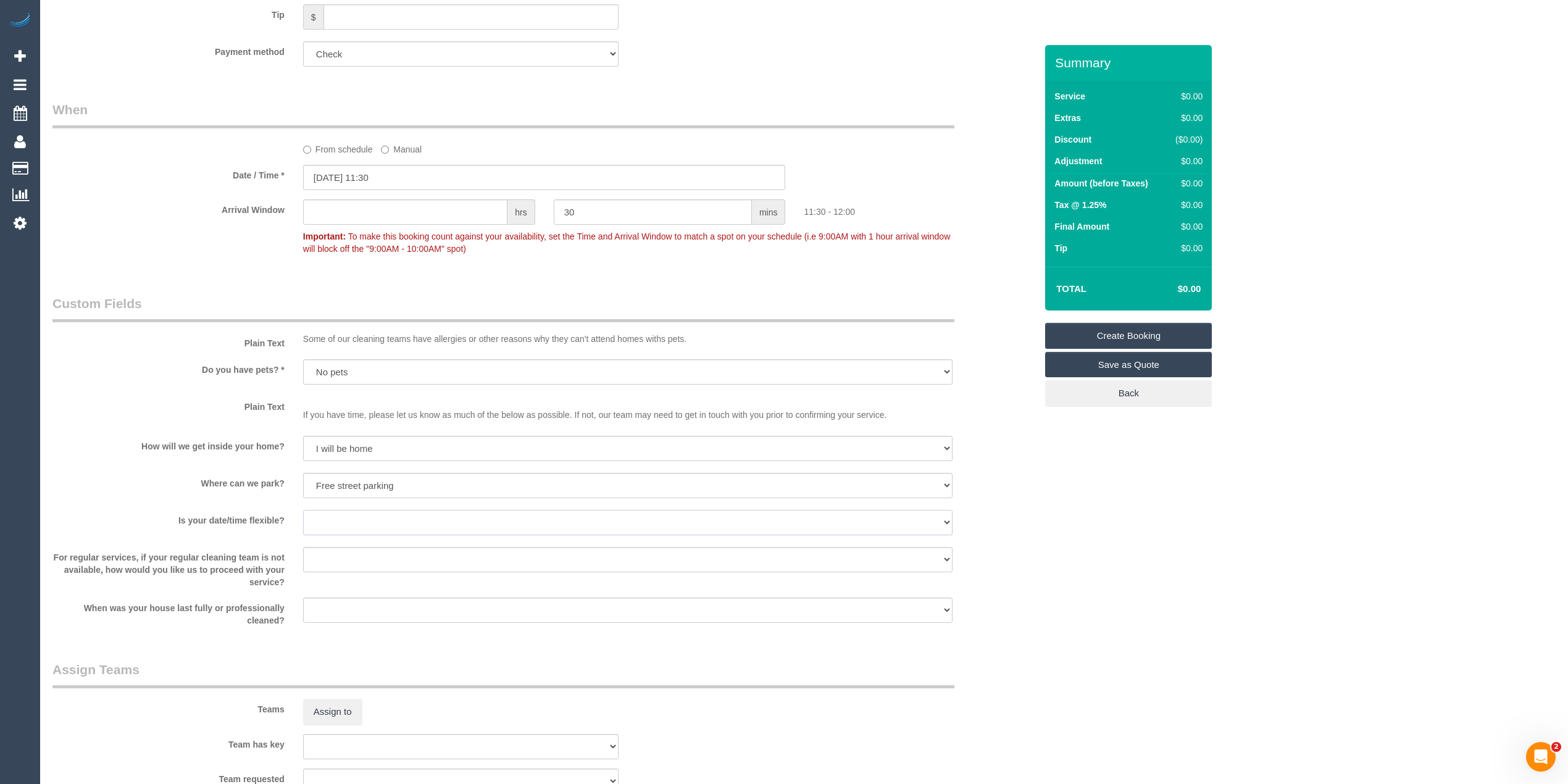
click at [341, 524] on select "Yes - date and time Yes - date but not time Yes - time but not date No - No fle…" at bounding box center [627, 521] width 649 height 25
select select "number:22"
click at [303, 509] on select "Yes - date and time Yes - date but not time Yes - time but not date No - No fle…" at bounding box center [627, 521] width 649 height 25
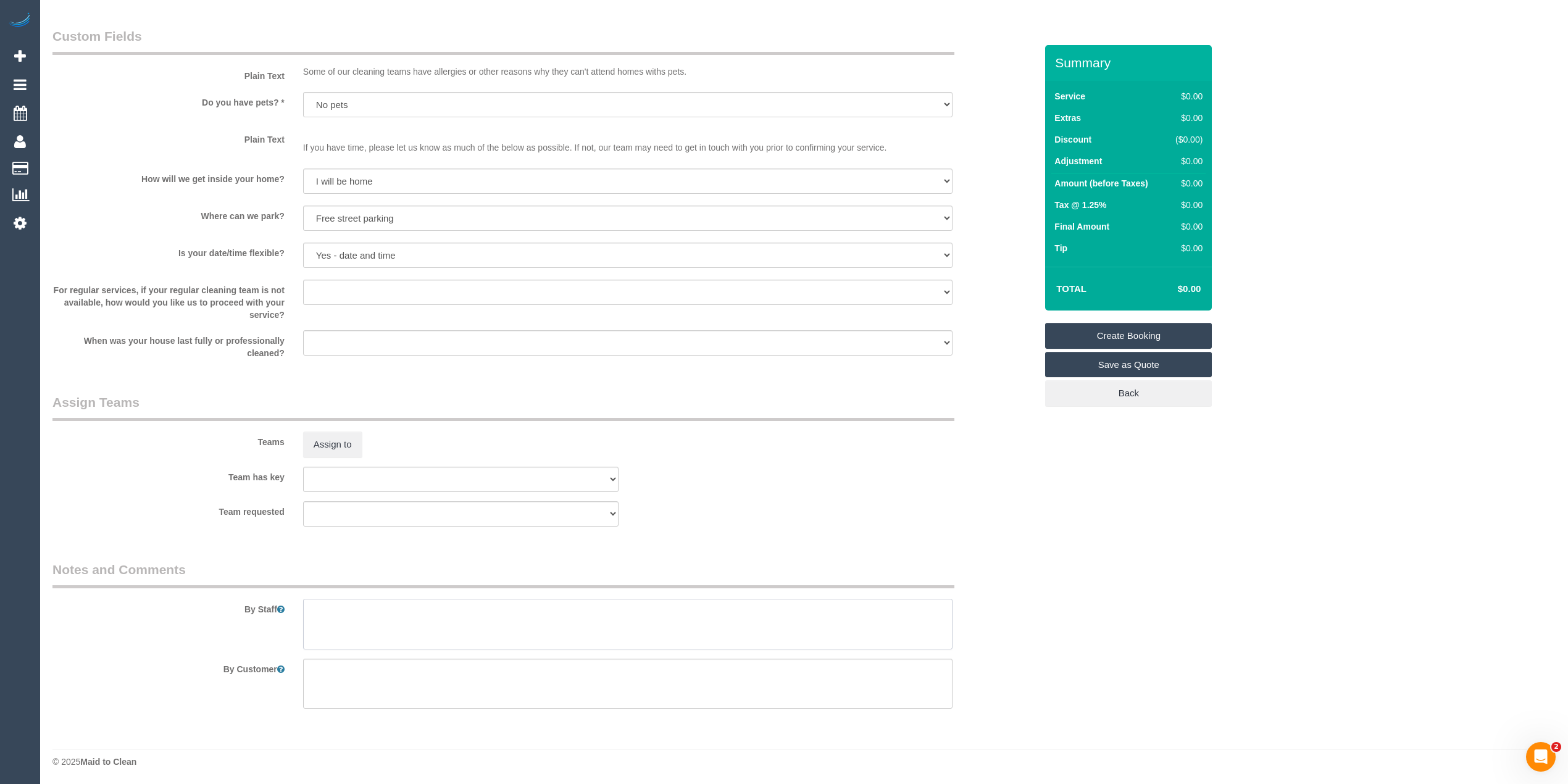
click at [395, 625] on textarea at bounding box center [627, 624] width 649 height 51
paste textarea "Please take a short video of the place and describe what needs to be done. Plea…"
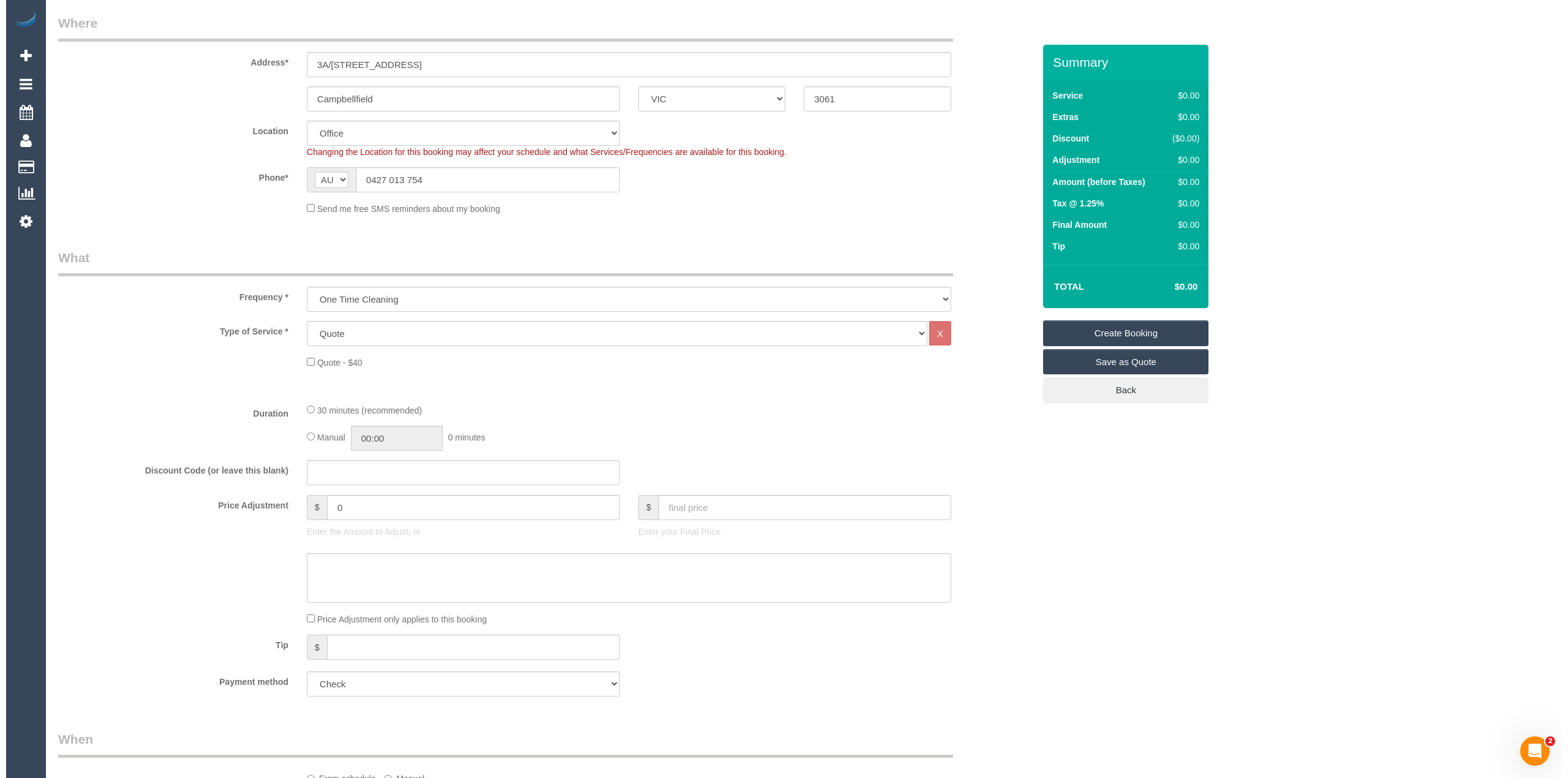
scroll to position [0, 0]
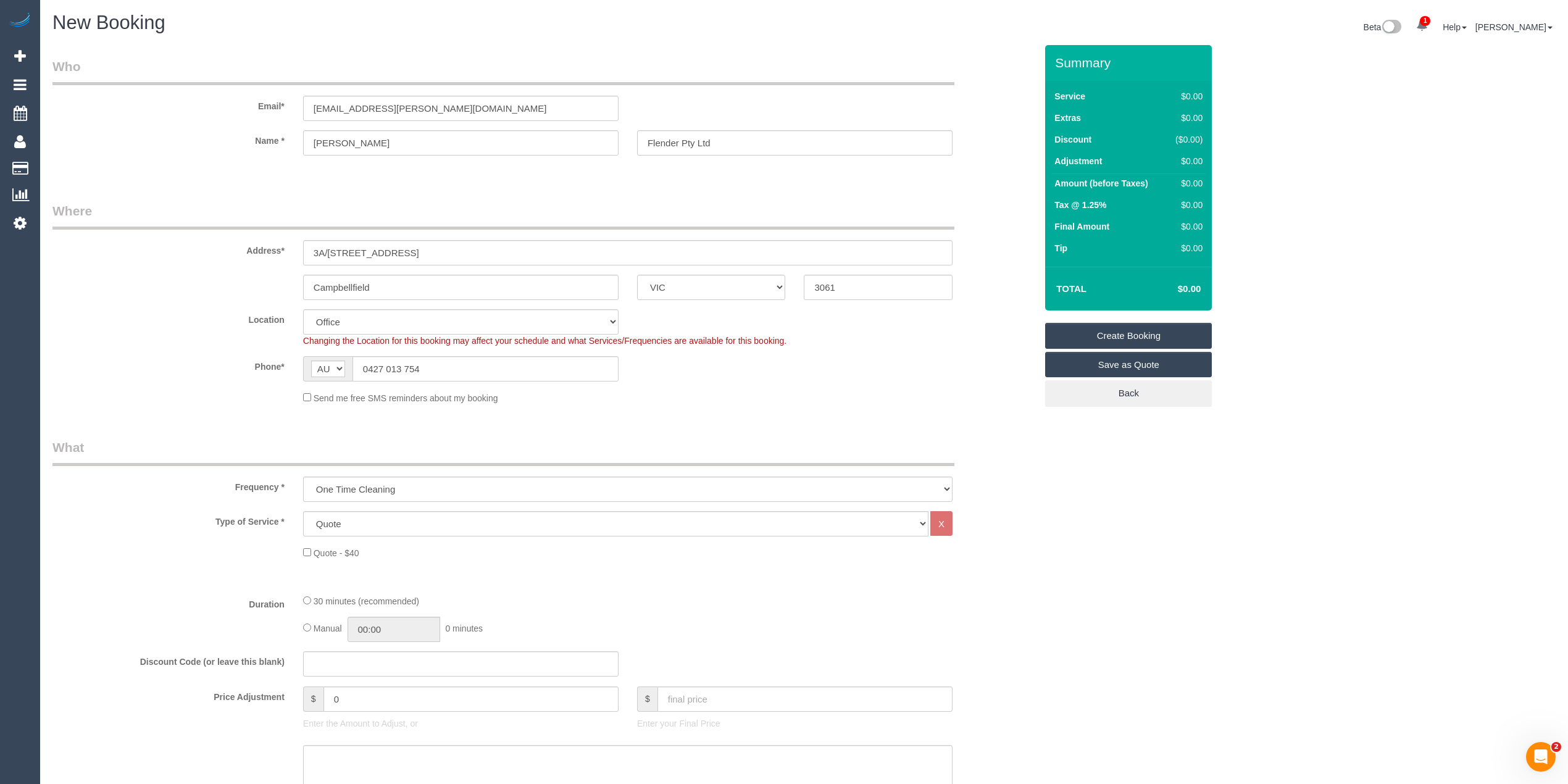
type textarea "Please take a short video of the place and describe what needs to be done. Plea…"
drag, startPoint x: 474, startPoint y: 105, endPoint x: 272, endPoint y: 105, distance: 202.0
click at [272, 106] on div "Email* singh.bobby@flender.com" at bounding box center [544, 88] width 1001 height 64
click at [1141, 329] on link "Create Booking" at bounding box center [1128, 335] width 167 height 26
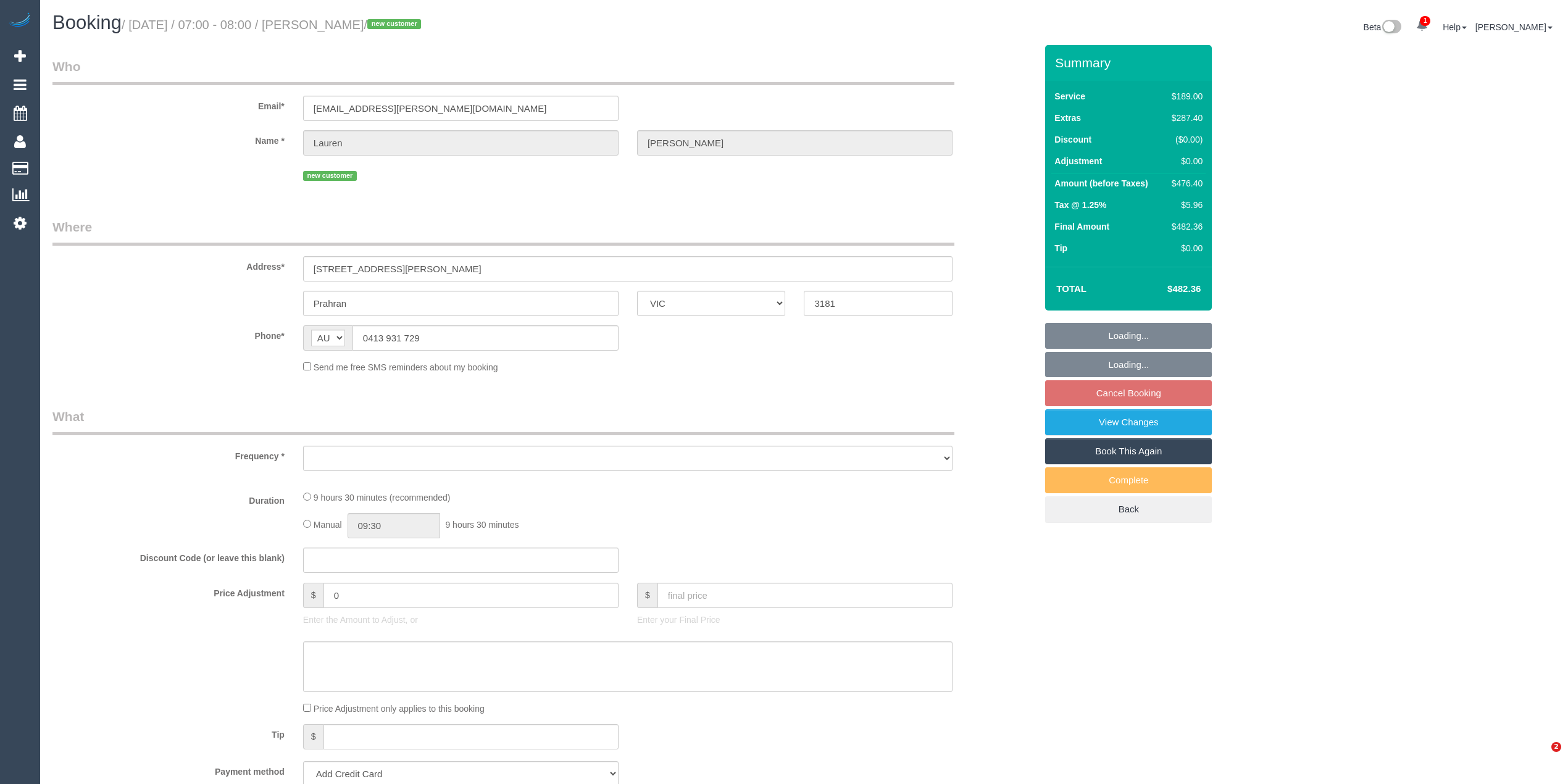
select select "VIC"
select select "object:1340"
select select "string:stripe-pm_1RvRCn2GScqysDRV0uXkbwUG"
select select "number:28"
select select "number:14"
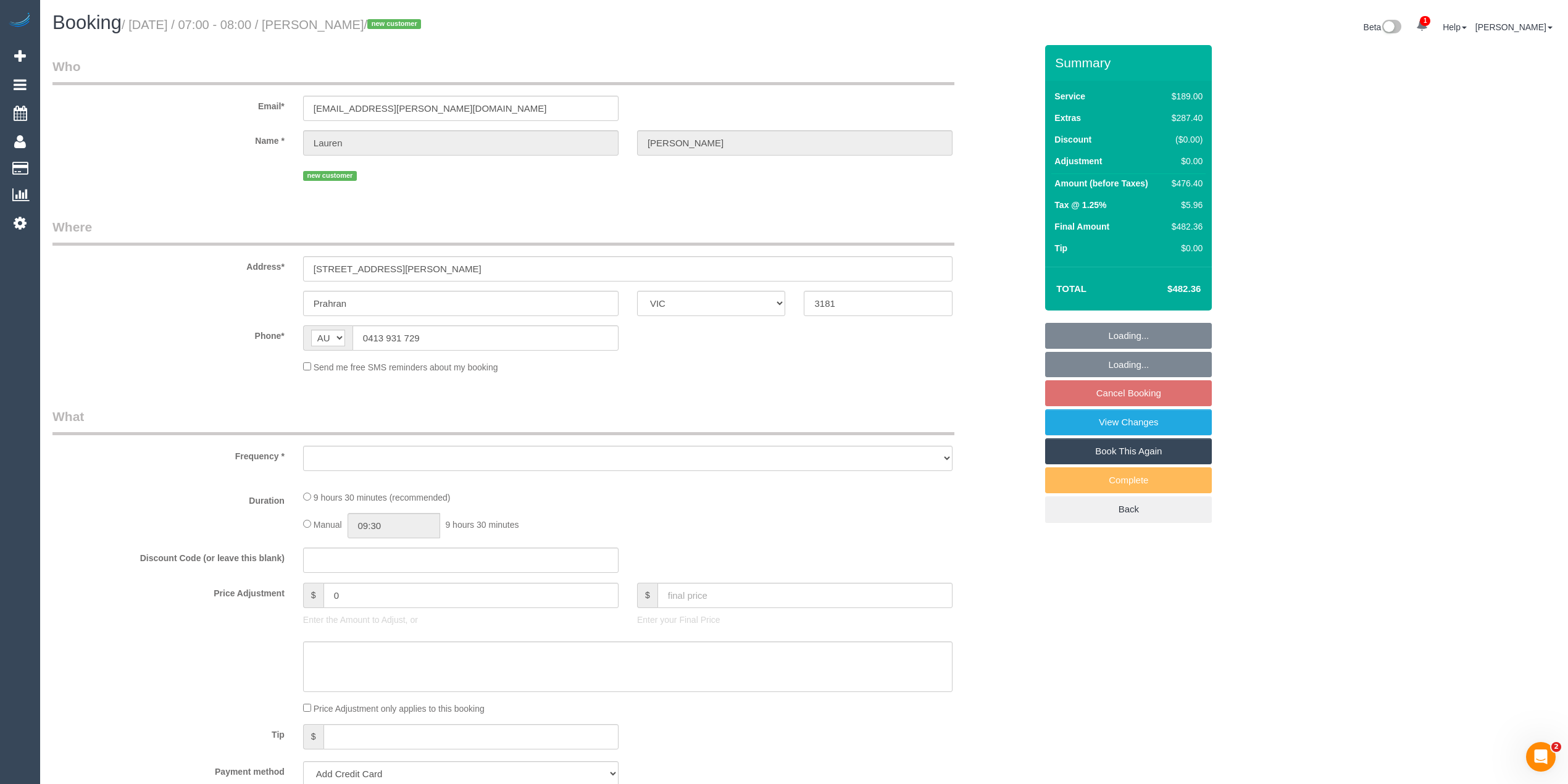
select select "number:19"
select select "number:24"
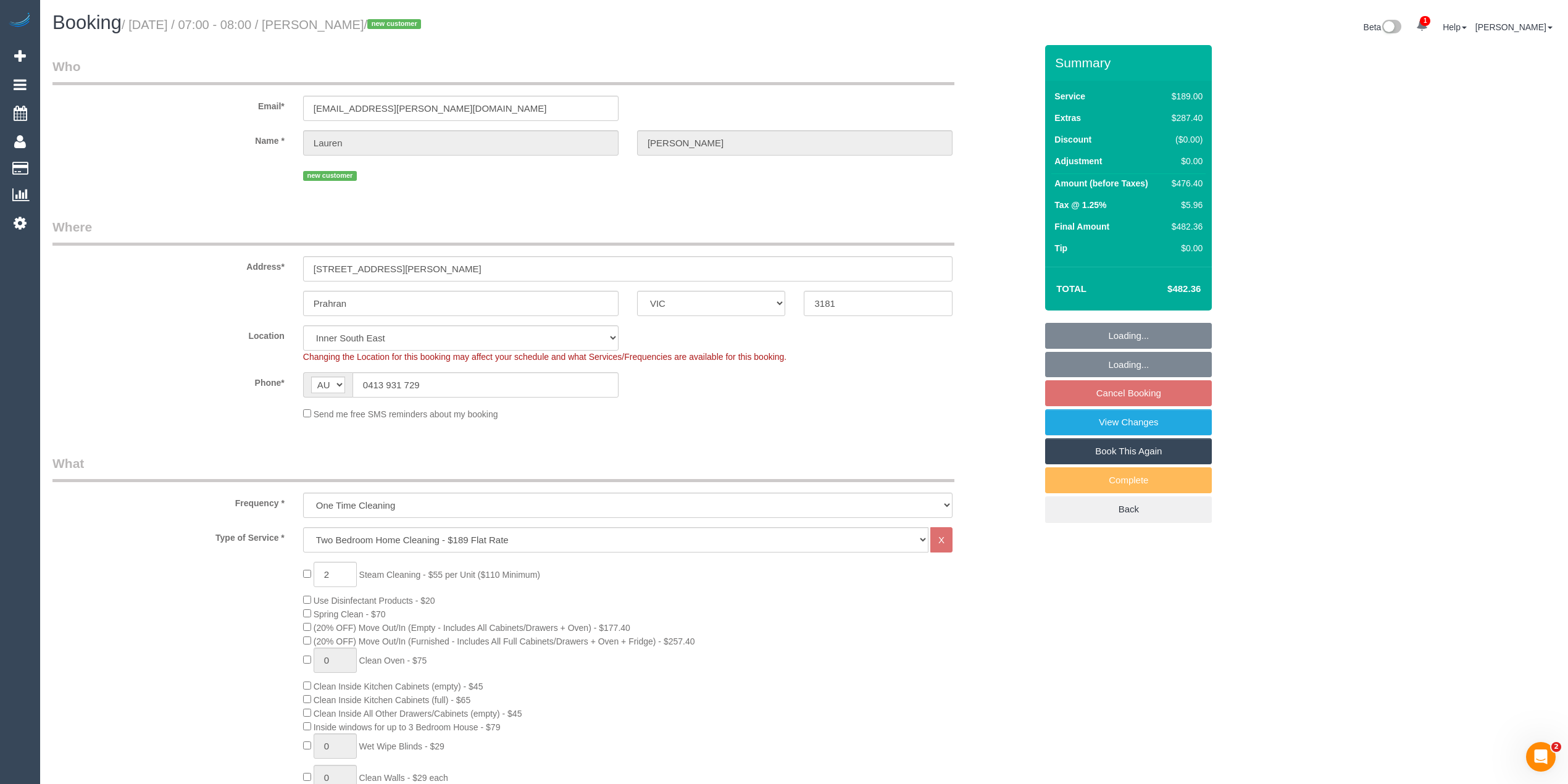
select select "object:1350"
select select "spot1"
click at [919, 393] on div "Phone* AF AL DZ AD AO AI AQ AG AR AM AW AU AT AZ BS BH BD BB BY BE BZ BJ BM BT …" at bounding box center [544, 384] width 1001 height 25
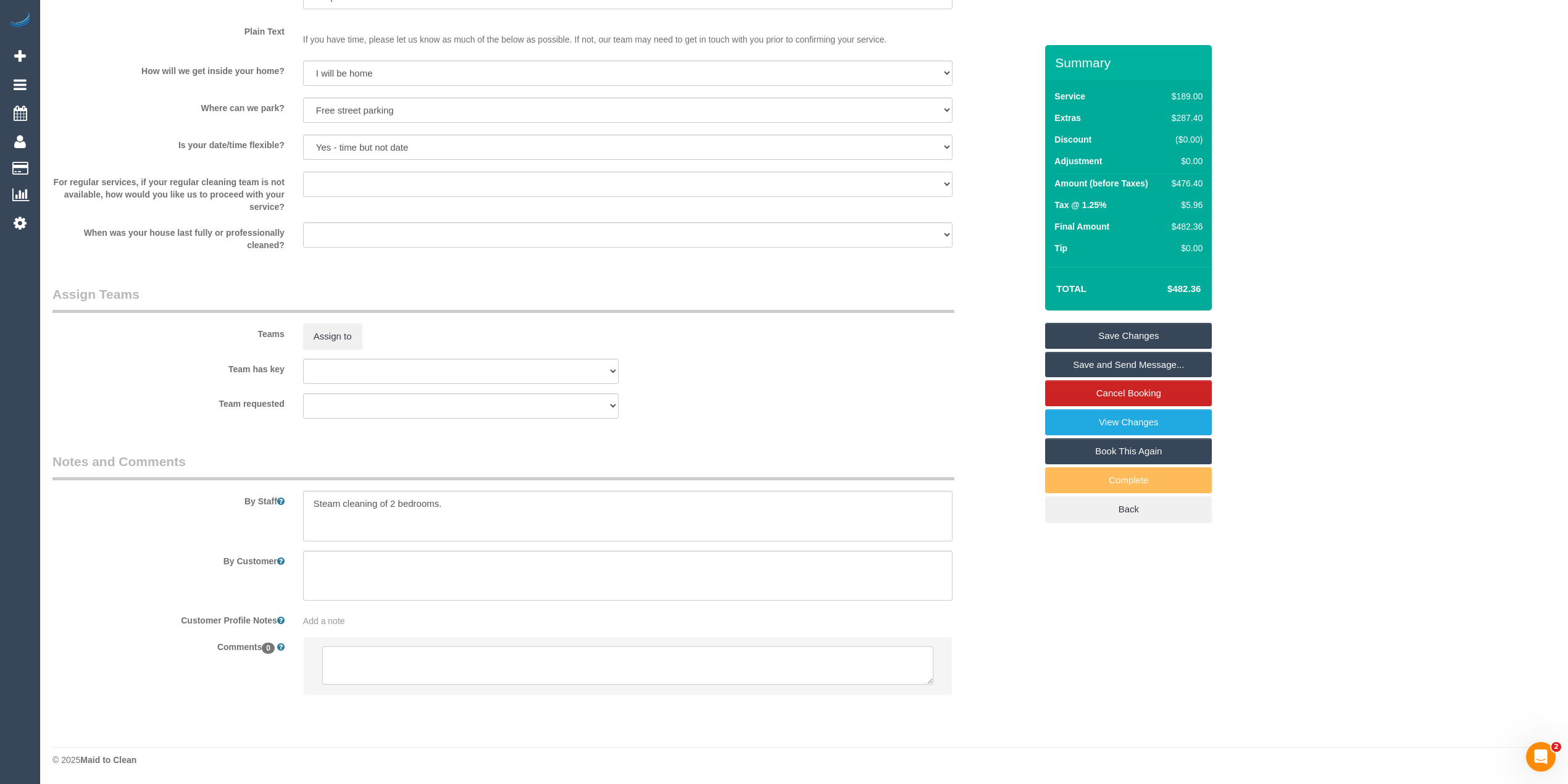
click at [414, 657] on textarea at bounding box center [627, 665] width 611 height 39
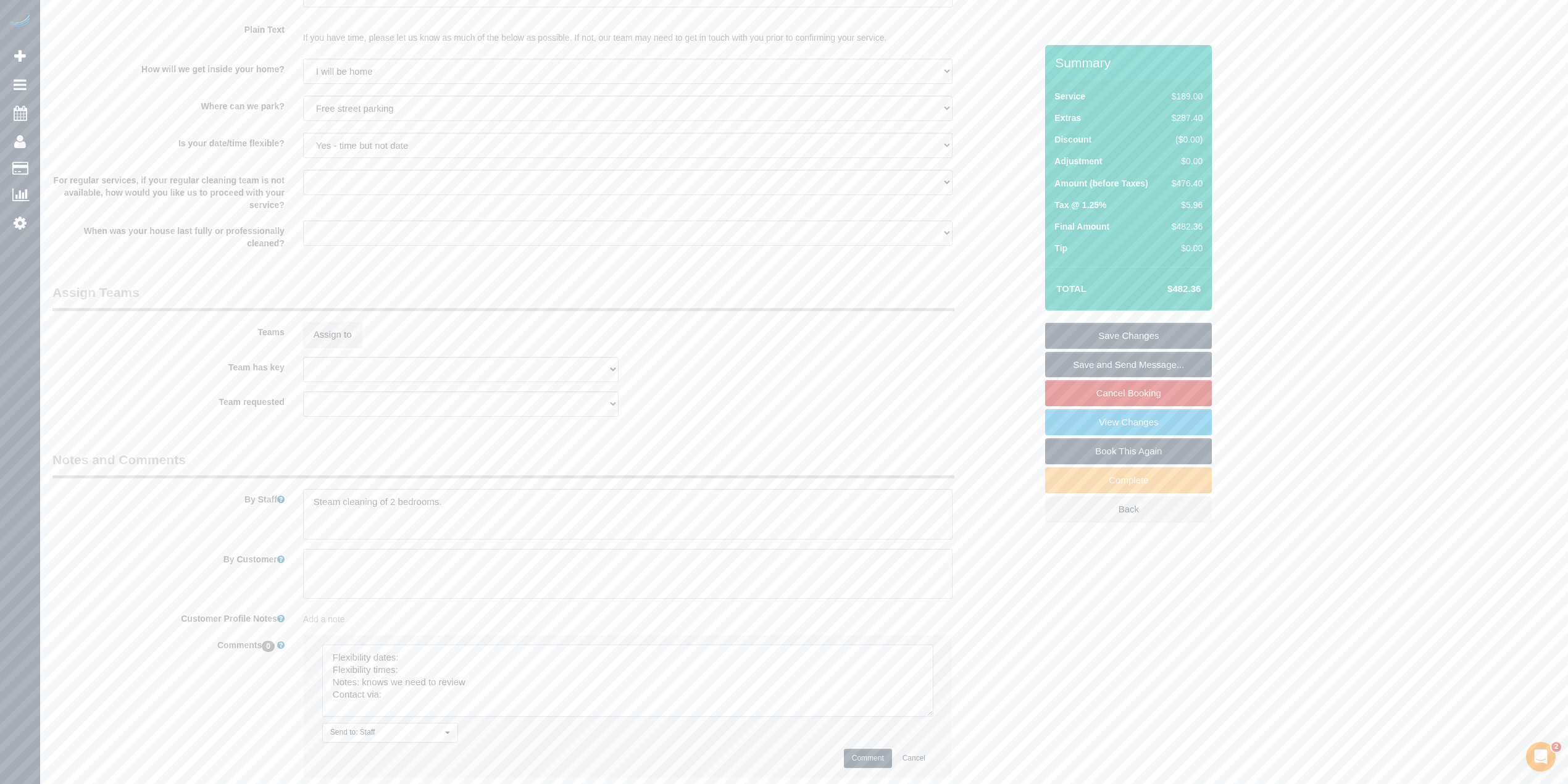
drag, startPoint x: 927, startPoint y: 675, endPoint x: 911, endPoint y: 708, distance: 36.7
click at [929, 711] on textarea at bounding box center [627, 680] width 611 height 72
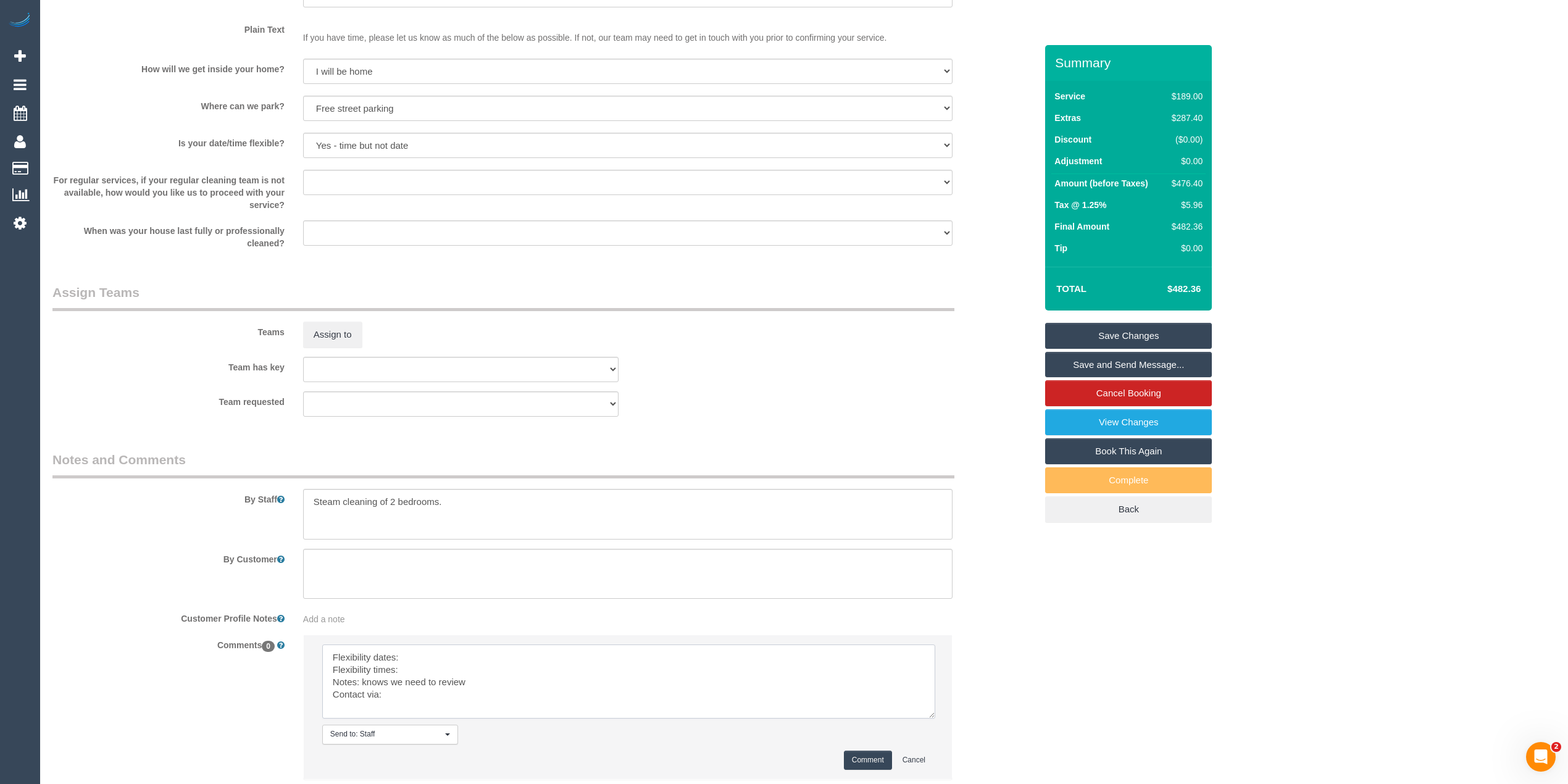
click at [457, 652] on textarea at bounding box center [628, 681] width 613 height 74
click at [450, 670] on textarea at bounding box center [628, 681] width 613 height 74
click at [432, 700] on textarea at bounding box center [628, 681] width 613 height 74
type textarea "Flexibility dates: 13/10 only Flexibility times: flex from 7am Notes: knows we …"
click at [871, 760] on button "Comment" at bounding box center [868, 760] width 48 height 19
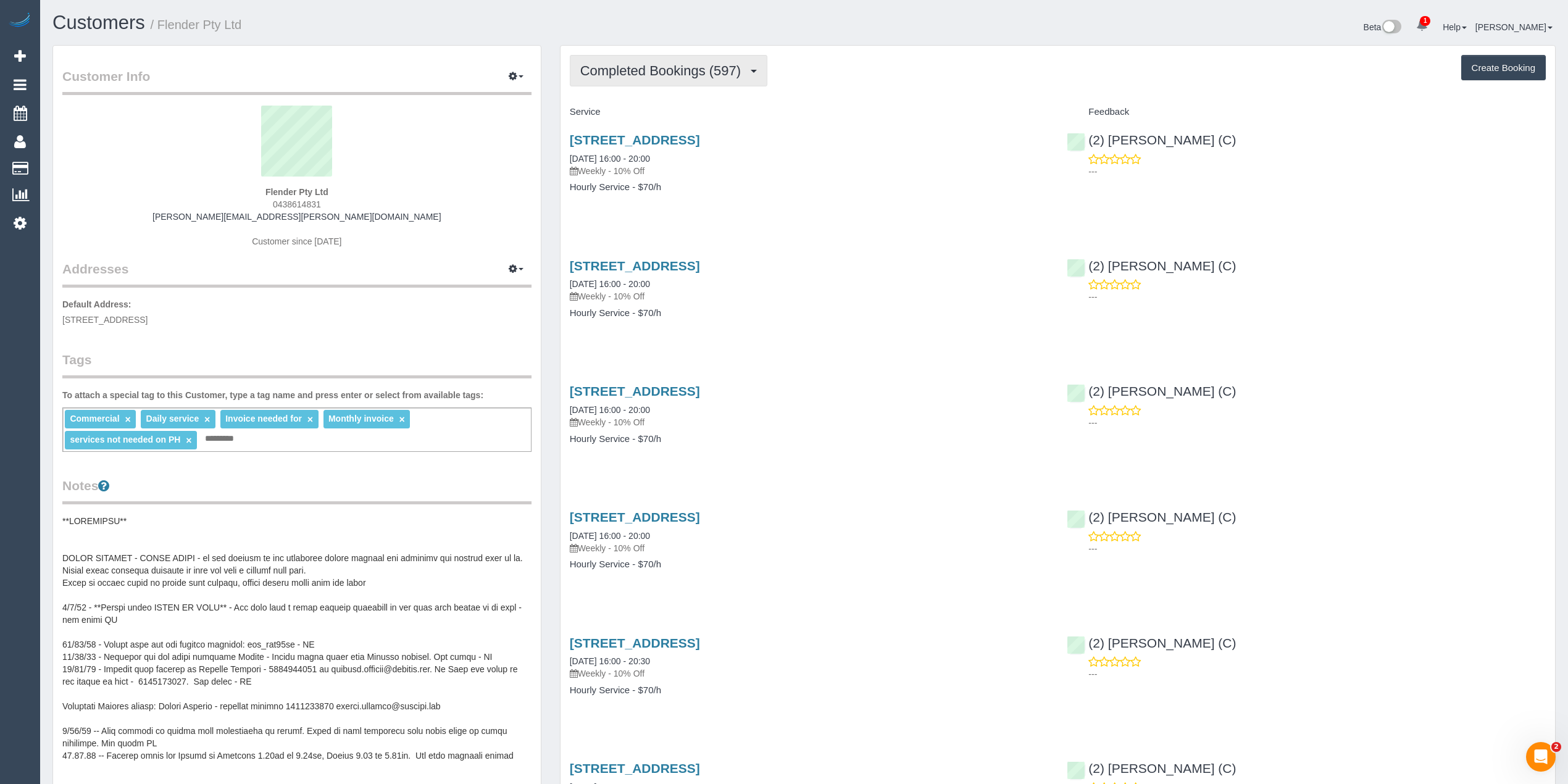
click at [655, 70] on span "Completed Bookings (597)" at bounding box center [663, 70] width 167 height 16
click at [1502, 62] on button "Create Booking" at bounding box center [1504, 68] width 85 height 26
select select "VIC"
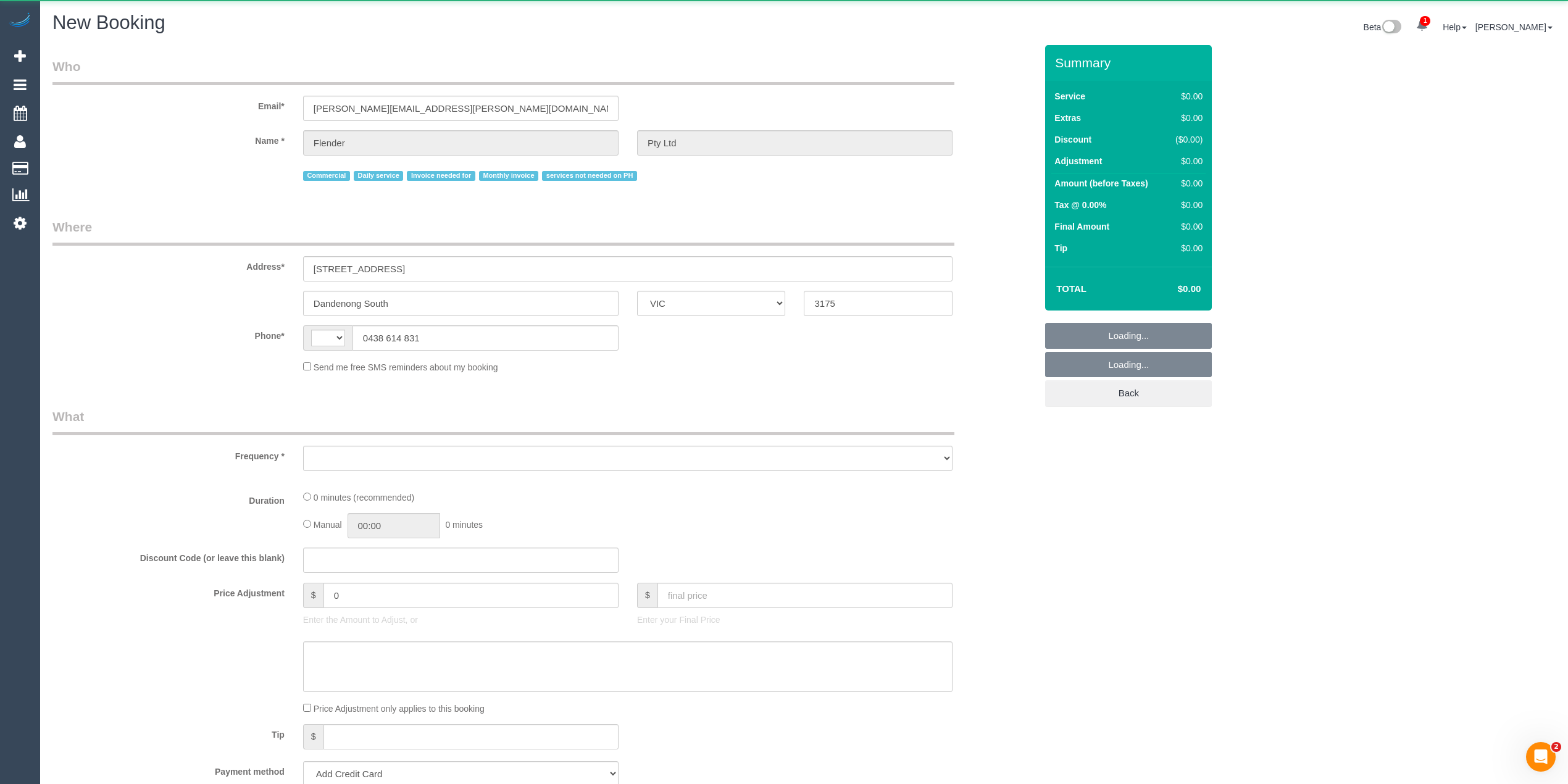
select select "string:AU"
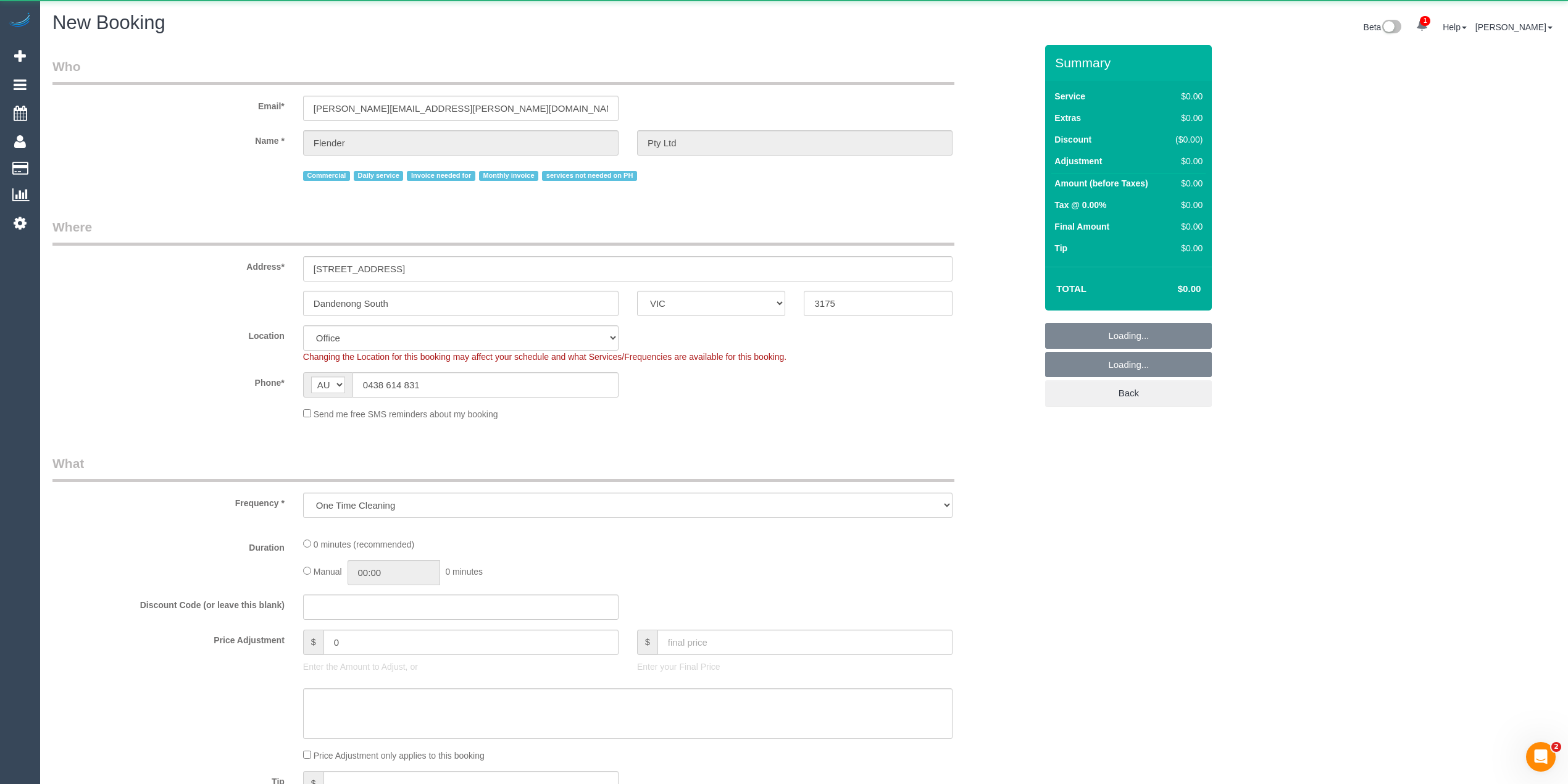
select select "object:1923"
select select "string:stripe-pm_1JSBwY2GScqysDRVRfTdKNOf"
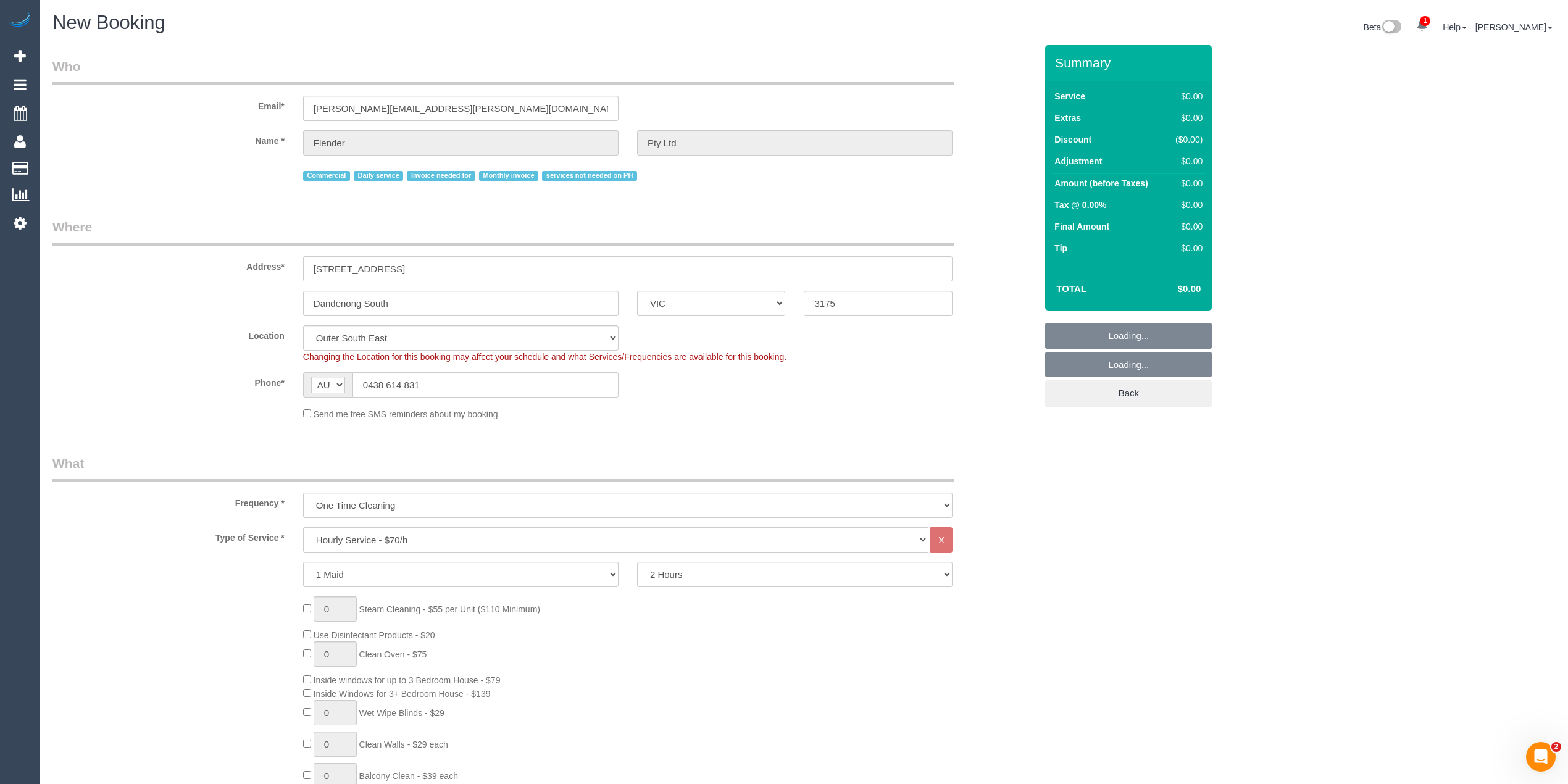
select select "52"
select select "object:3199"
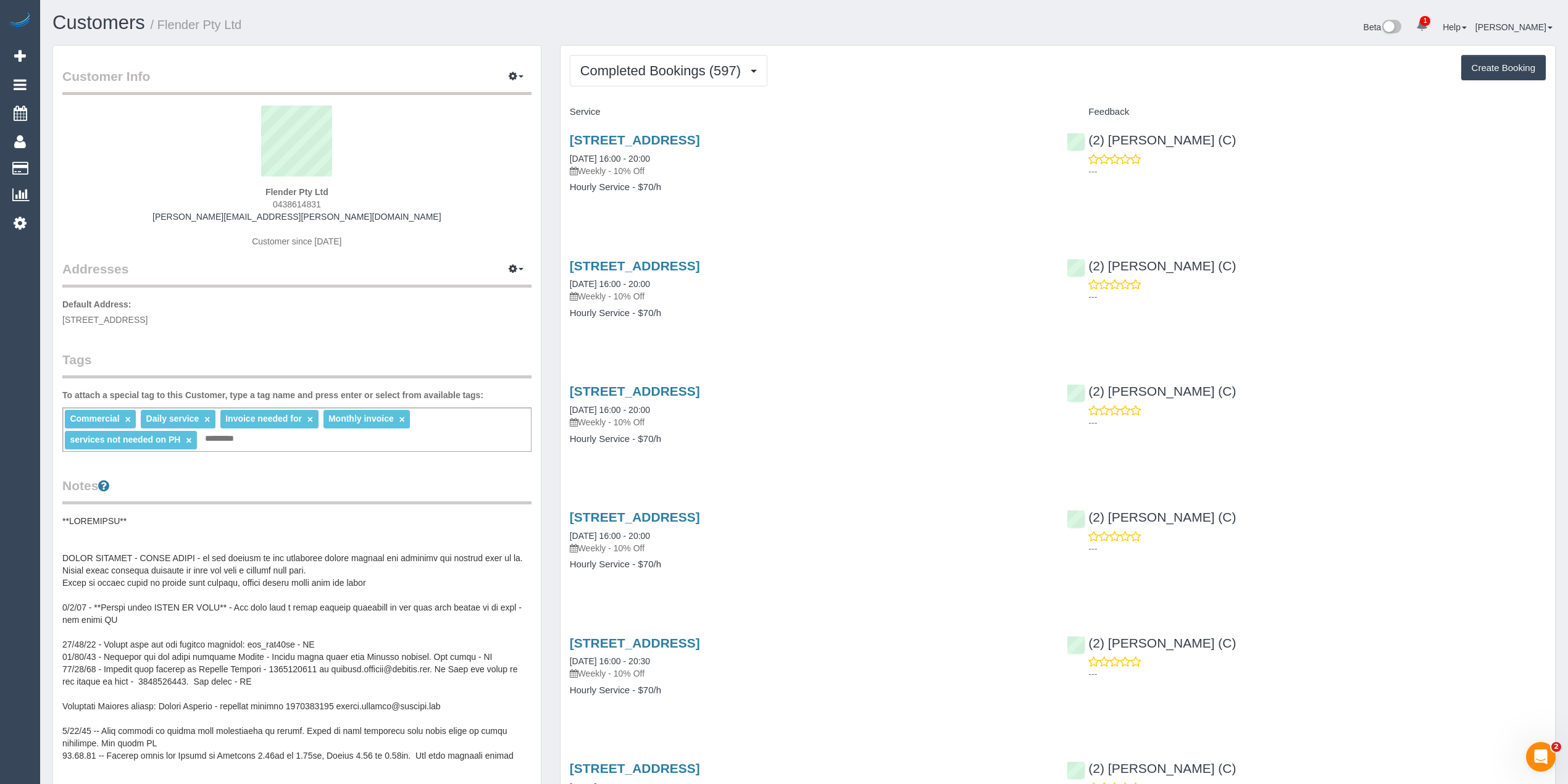
drag, startPoint x: 265, startPoint y: 188, endPoint x: 337, endPoint y: 190, distance: 72.0
click at [337, 190] on div "Flender Pty Ltd 0438614831 [PERSON_NAME][EMAIL_ADDRESS][PERSON_NAME][DOMAIN_NAM…" at bounding box center [297, 182] width 469 height 154
copy strong "Flender Pty Ltd"
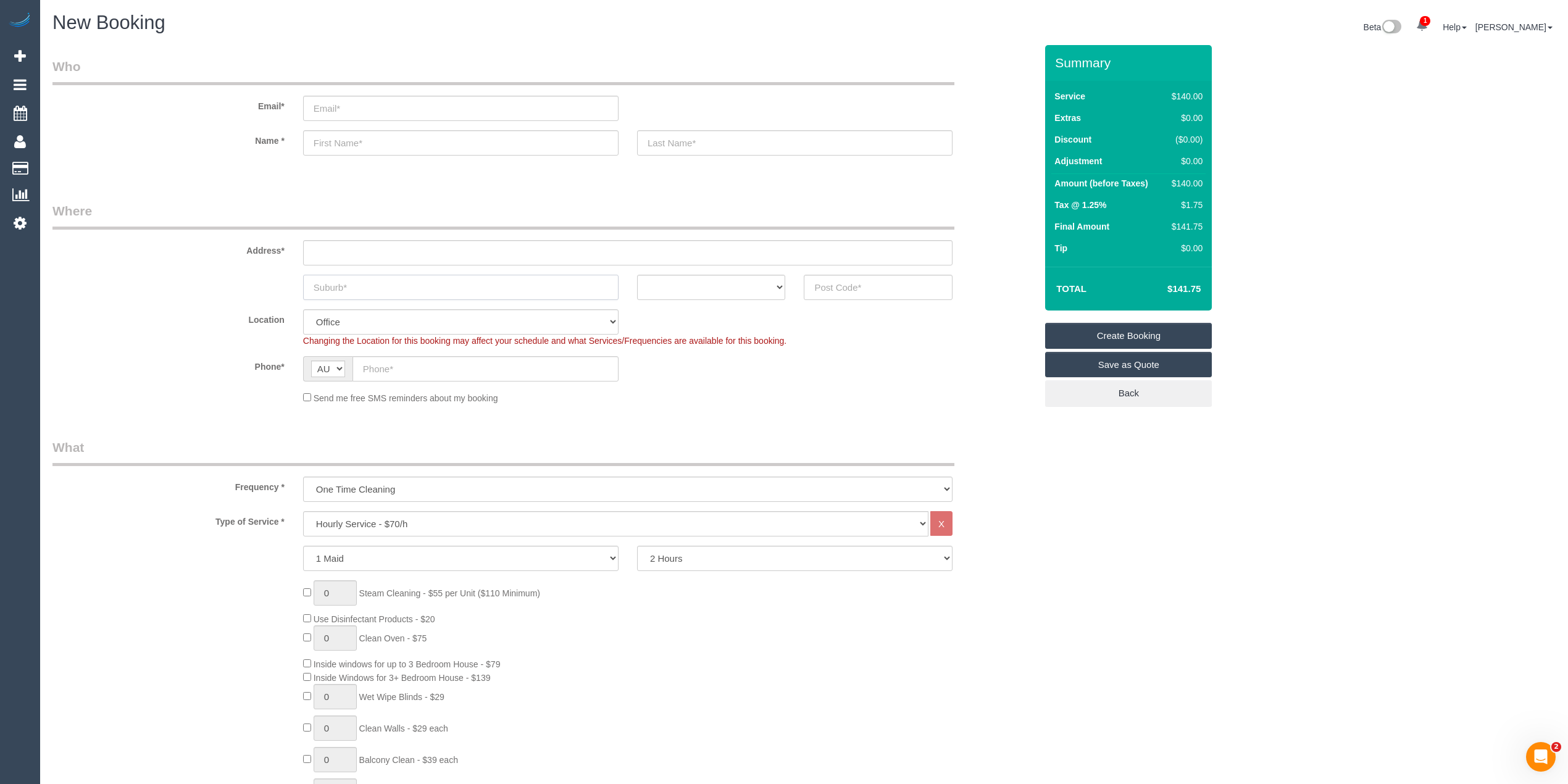
click at [368, 282] on input "text" at bounding box center [461, 287] width 315 height 25
type input "Bentleigh"
click at [674, 287] on select "ACT [GEOGRAPHIC_DATA] NT [GEOGRAPHIC_DATA] SA TAS [GEOGRAPHIC_DATA] [GEOGRAPHIC…" at bounding box center [710, 287] width 148 height 25
select select "VIC"
click at [637, 275] on select "ACT [GEOGRAPHIC_DATA] NT [GEOGRAPHIC_DATA] SA TAS [GEOGRAPHIC_DATA] [GEOGRAPHIC…" at bounding box center [710, 287] width 148 height 25
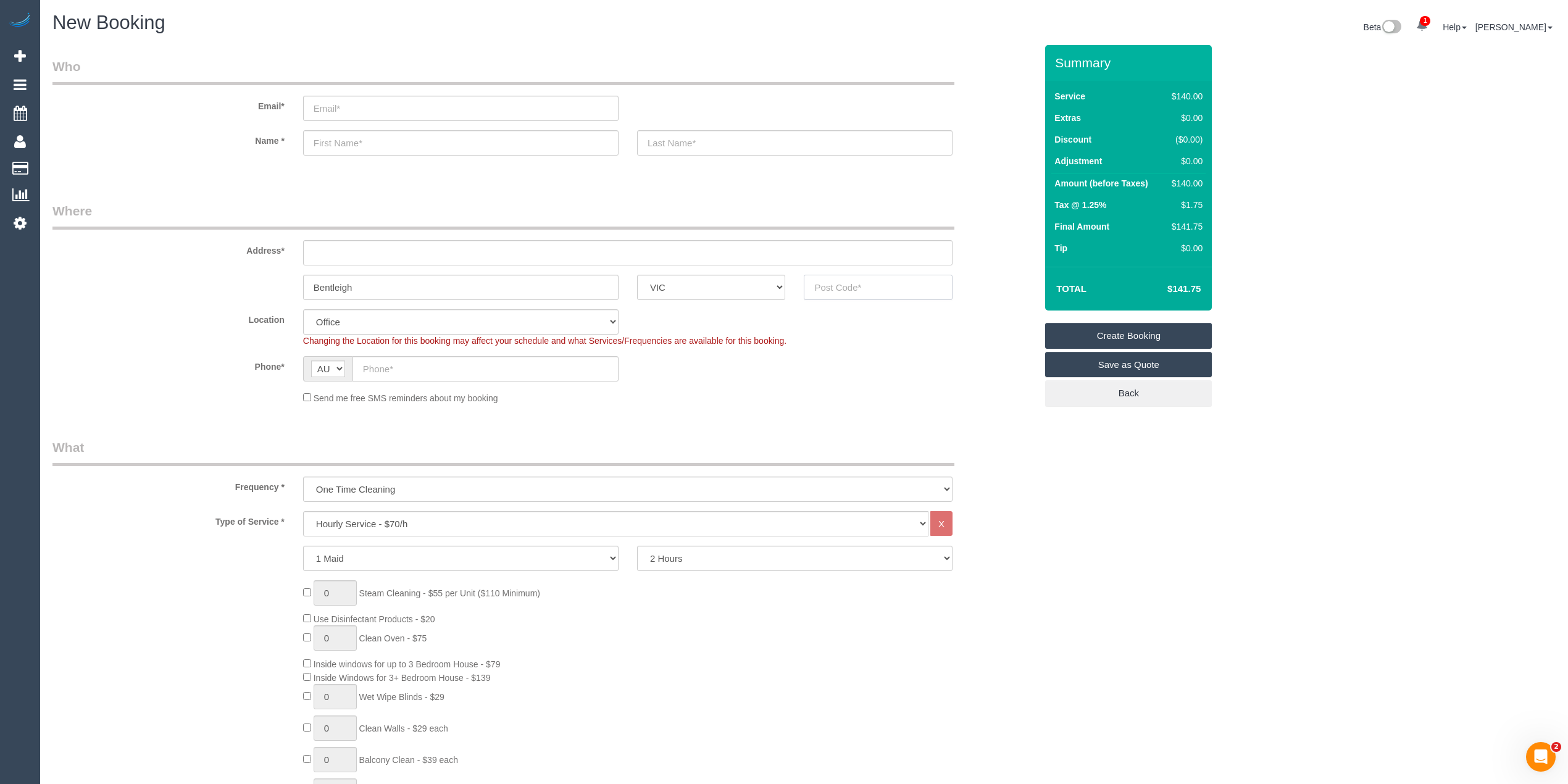
click at [848, 289] on input "text" at bounding box center [877, 287] width 148 height 25
type input "3204"
click at [437, 369] on input "text" at bounding box center [486, 369] width 266 height 25
paste input "[PHONE_NUMBER]"
type input "[PHONE_NUMBER]"
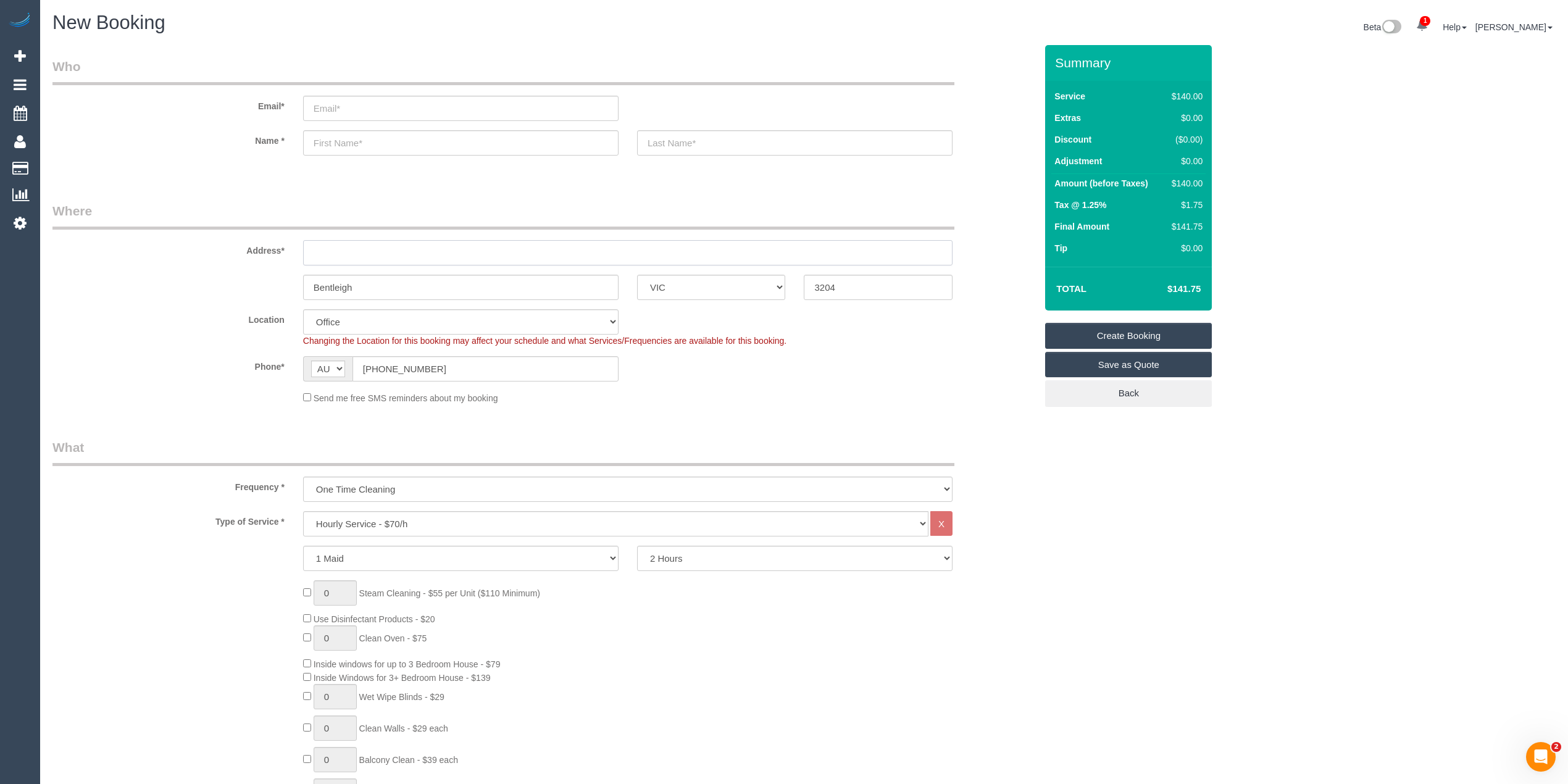
click at [333, 251] on input "text" at bounding box center [627, 252] width 649 height 25
type input "-"
click at [364, 145] on input "text" at bounding box center [461, 142] width 315 height 25
type input "[PERSON_NAME]"
select select "64"
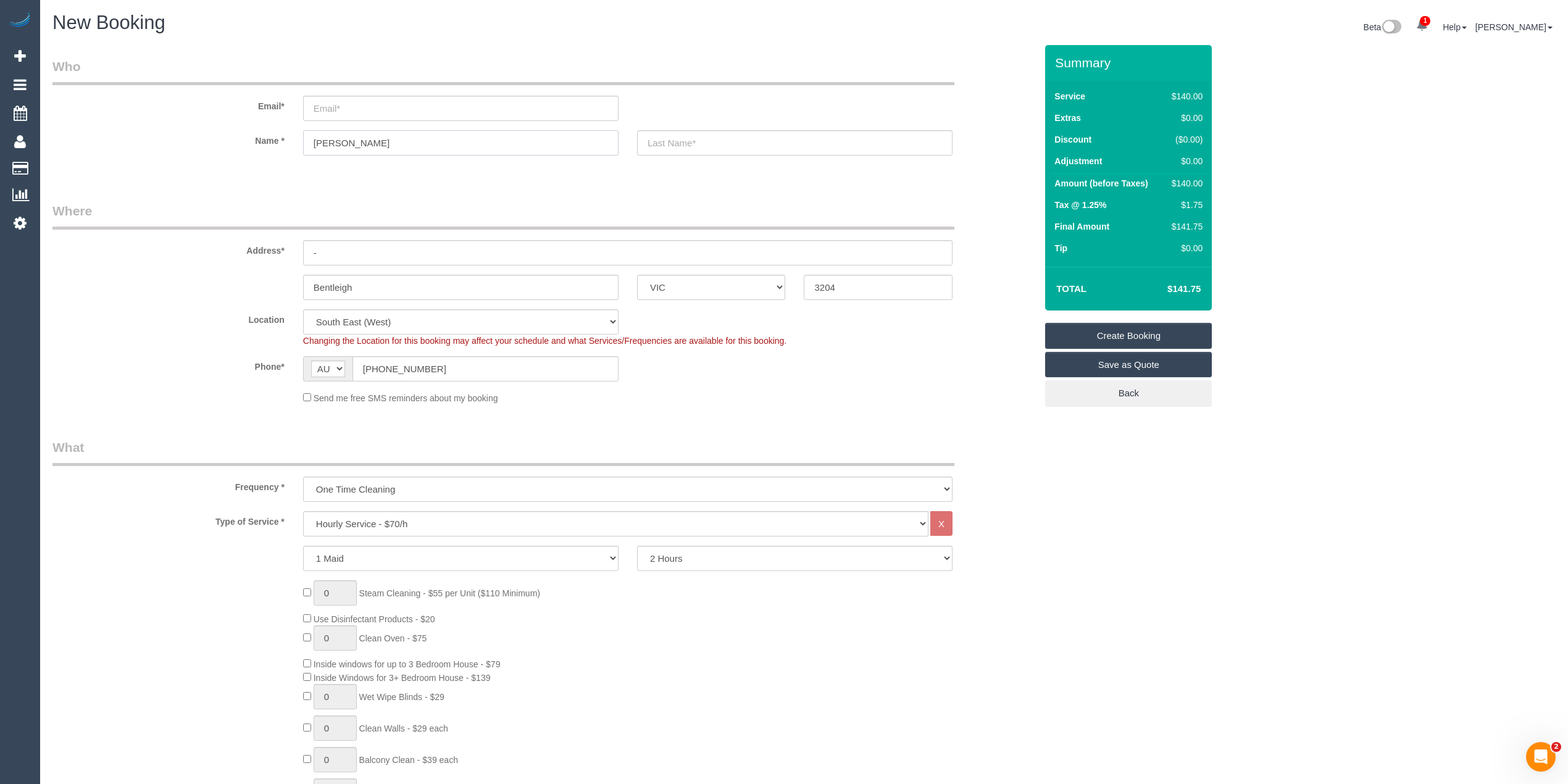
select select "object:2095"
type input "[PERSON_NAME]"
click at [366, 317] on select "Office [GEOGRAPHIC_DATA] (North) East (South) [GEOGRAPHIC_DATA] (East) [GEOGRAP…" at bounding box center [461, 322] width 315 height 25
select select "50"
click at [303, 310] on select "Office [GEOGRAPHIC_DATA] (North) East (South) [GEOGRAPHIC_DATA] (East) [GEOGRAP…" at bounding box center [461, 322] width 315 height 25
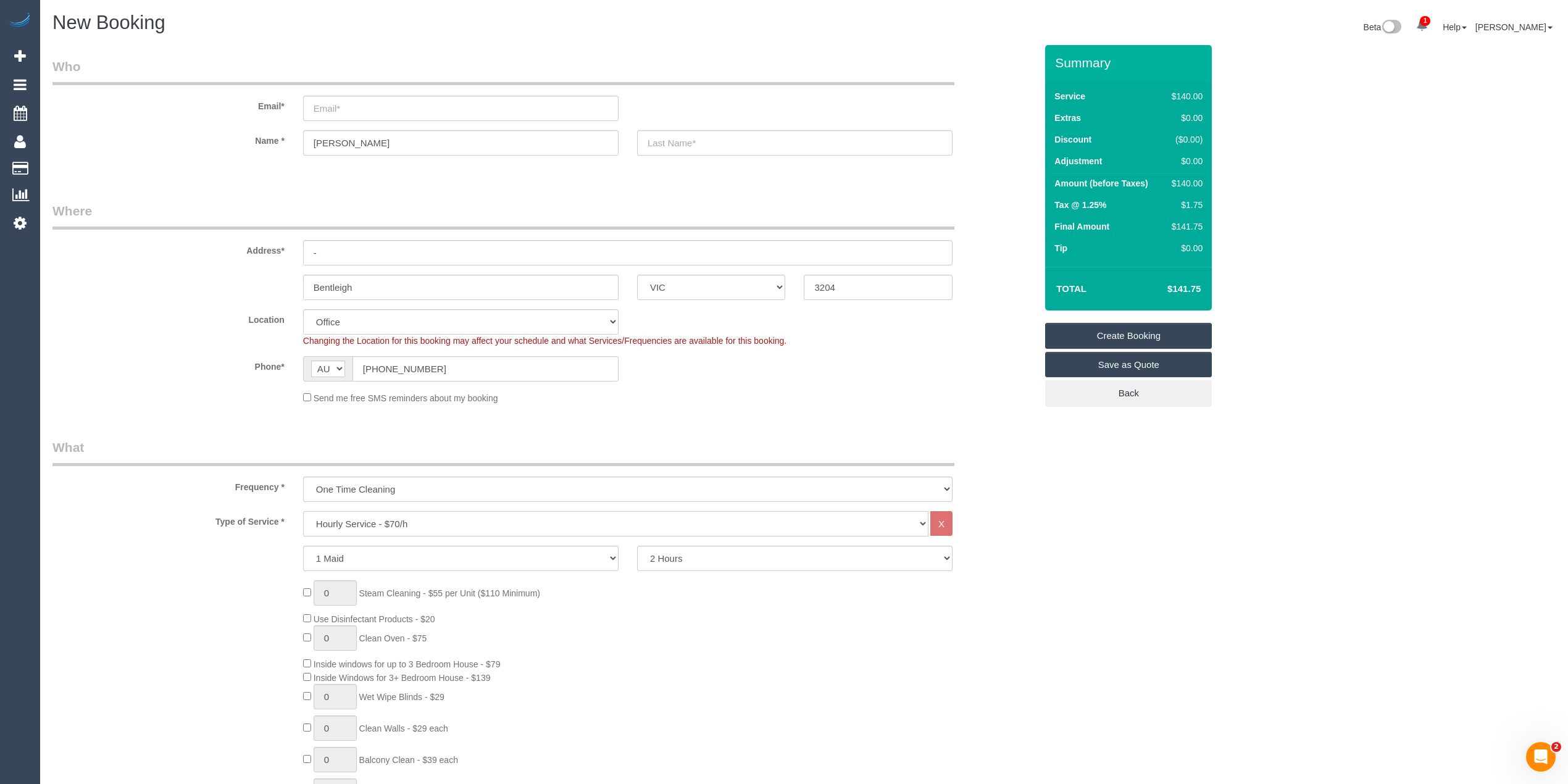
click at [344, 519] on select "Hourly Service - $70/h Hourly Service - $65/h Hourly Service - $60/h Hourly Ser…" at bounding box center [615, 523] width 626 height 25
select select "object:2602"
select select "19"
click at [303, 511] on select "Hourly Service - $70/h Hourly Service - $65/h Hourly Service - $60/h Hourly Ser…" at bounding box center [615, 523] width 626 height 25
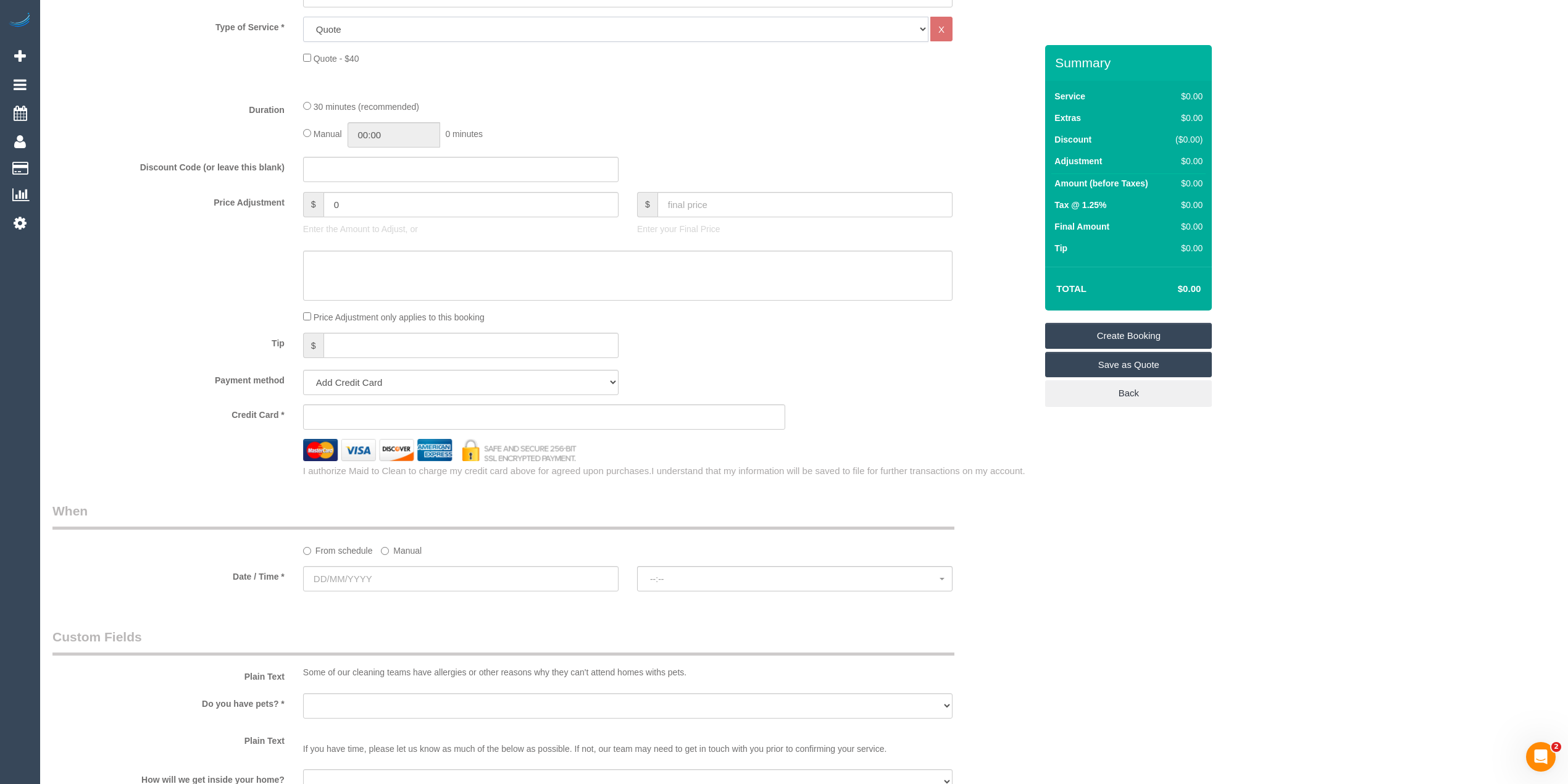
scroll to position [549, 0]
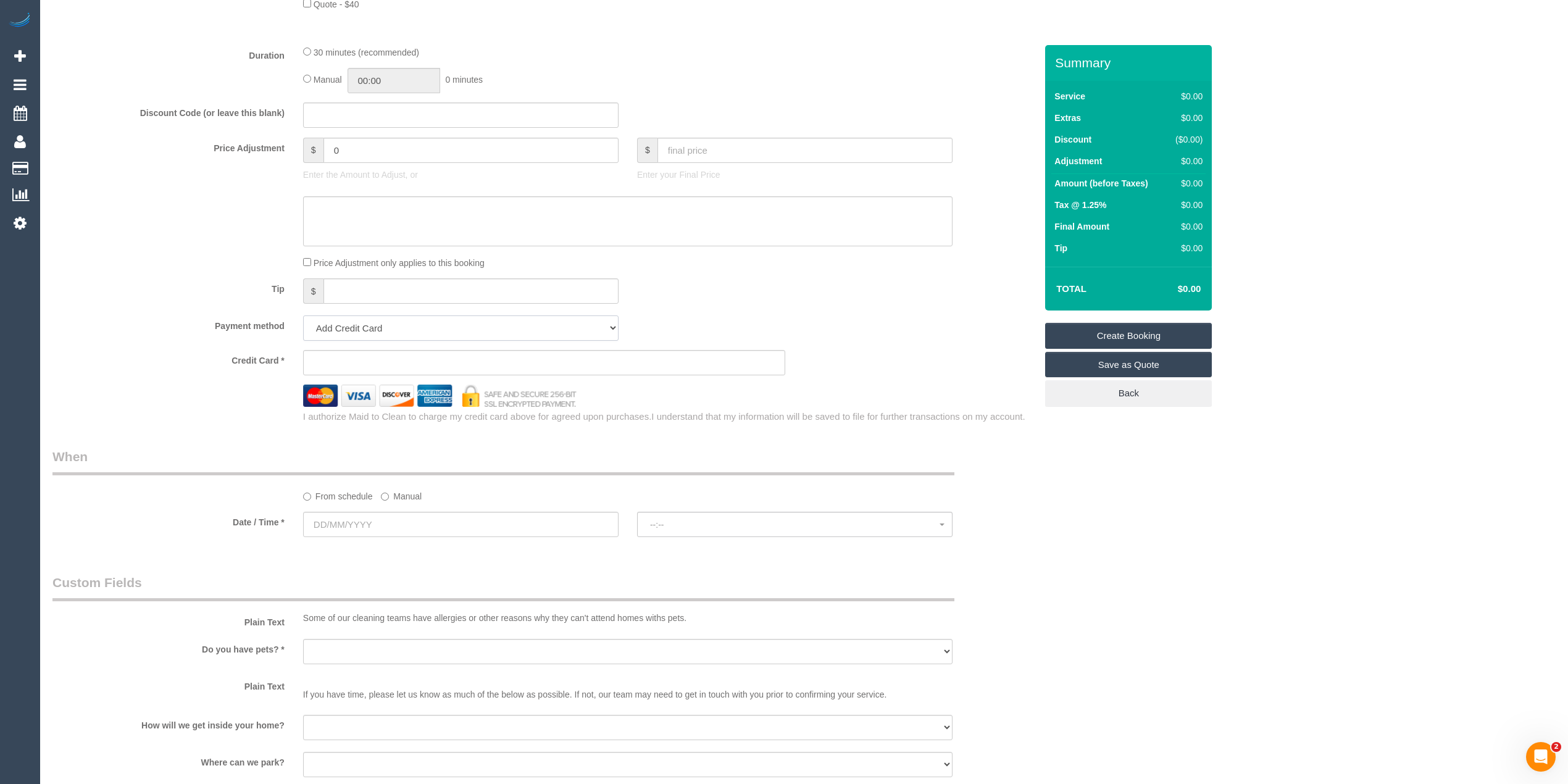
click at [352, 323] on select "Add Credit Card Cash Check Paypal" at bounding box center [461, 327] width 315 height 25
select select "string:check"
click at [303, 315] on select "Add Credit Card Cash Check Paypal" at bounding box center [461, 327] width 315 height 25
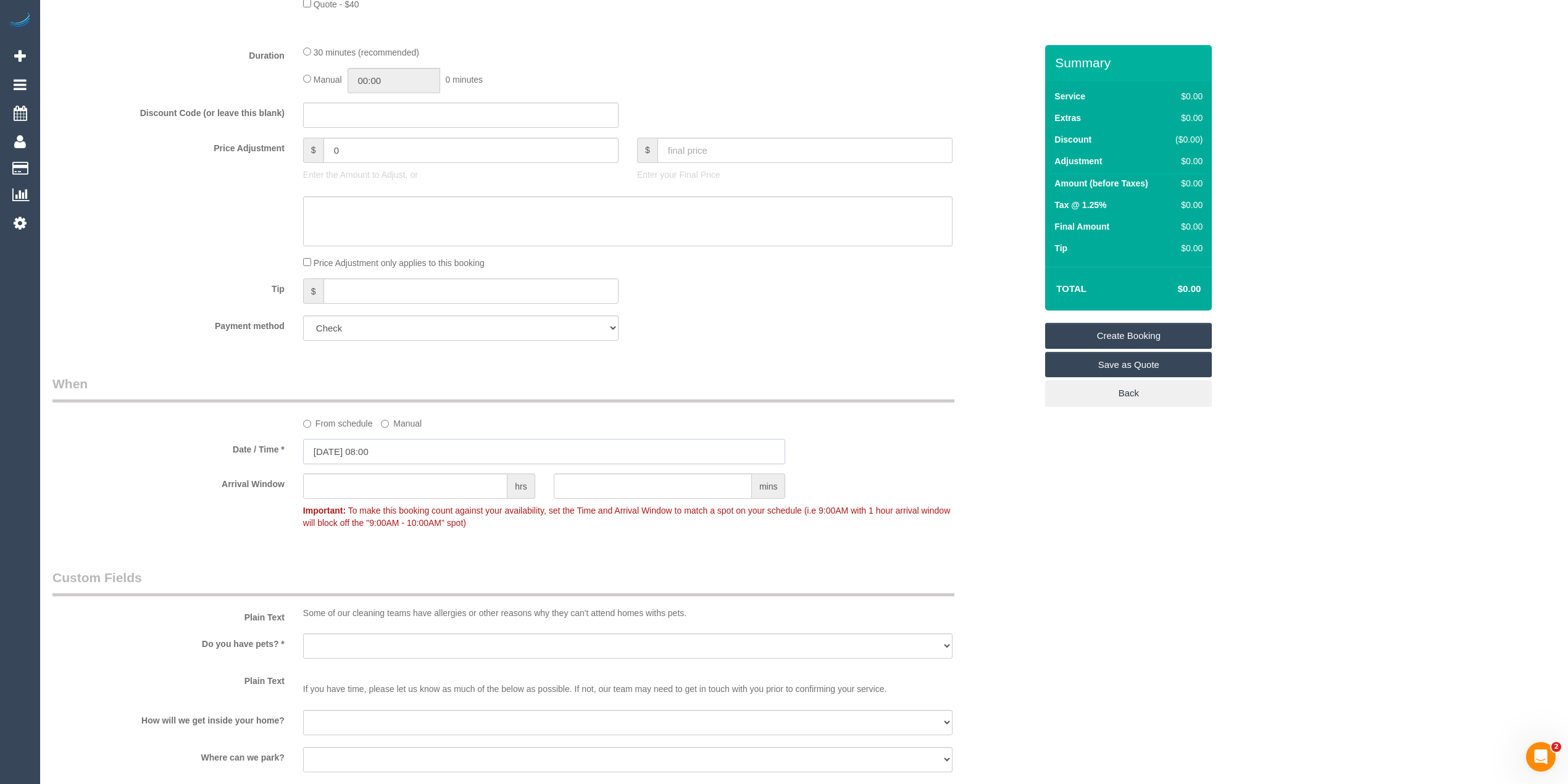
click at [346, 451] on input "[DATE] 08:00" at bounding box center [544, 451] width 483 height 25
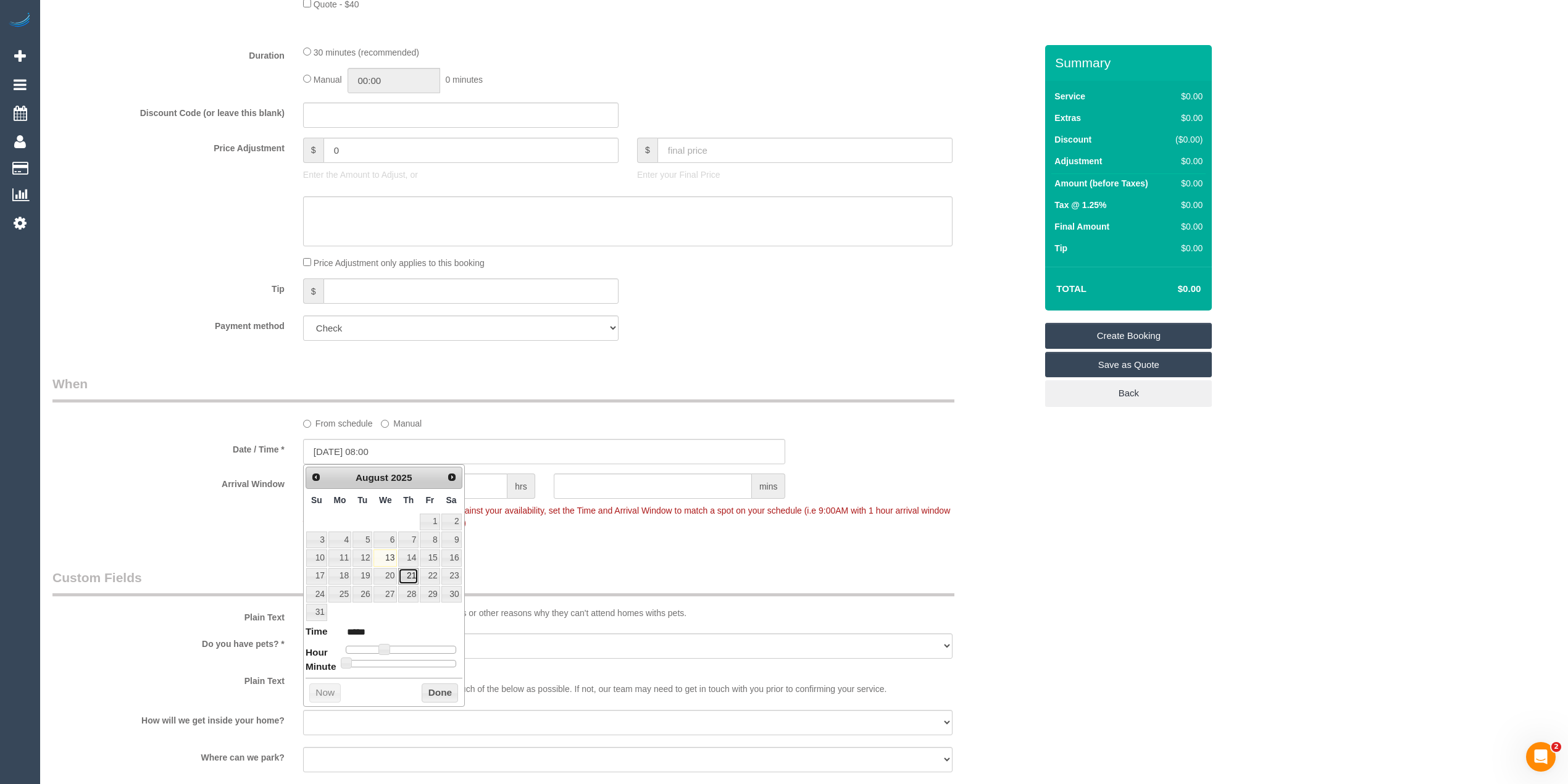
click at [408, 578] on link "21" at bounding box center [408, 576] width 20 height 17
type input "[DATE] 09:00"
type input "*****"
type input "[DATE] 10:00"
type input "*****"
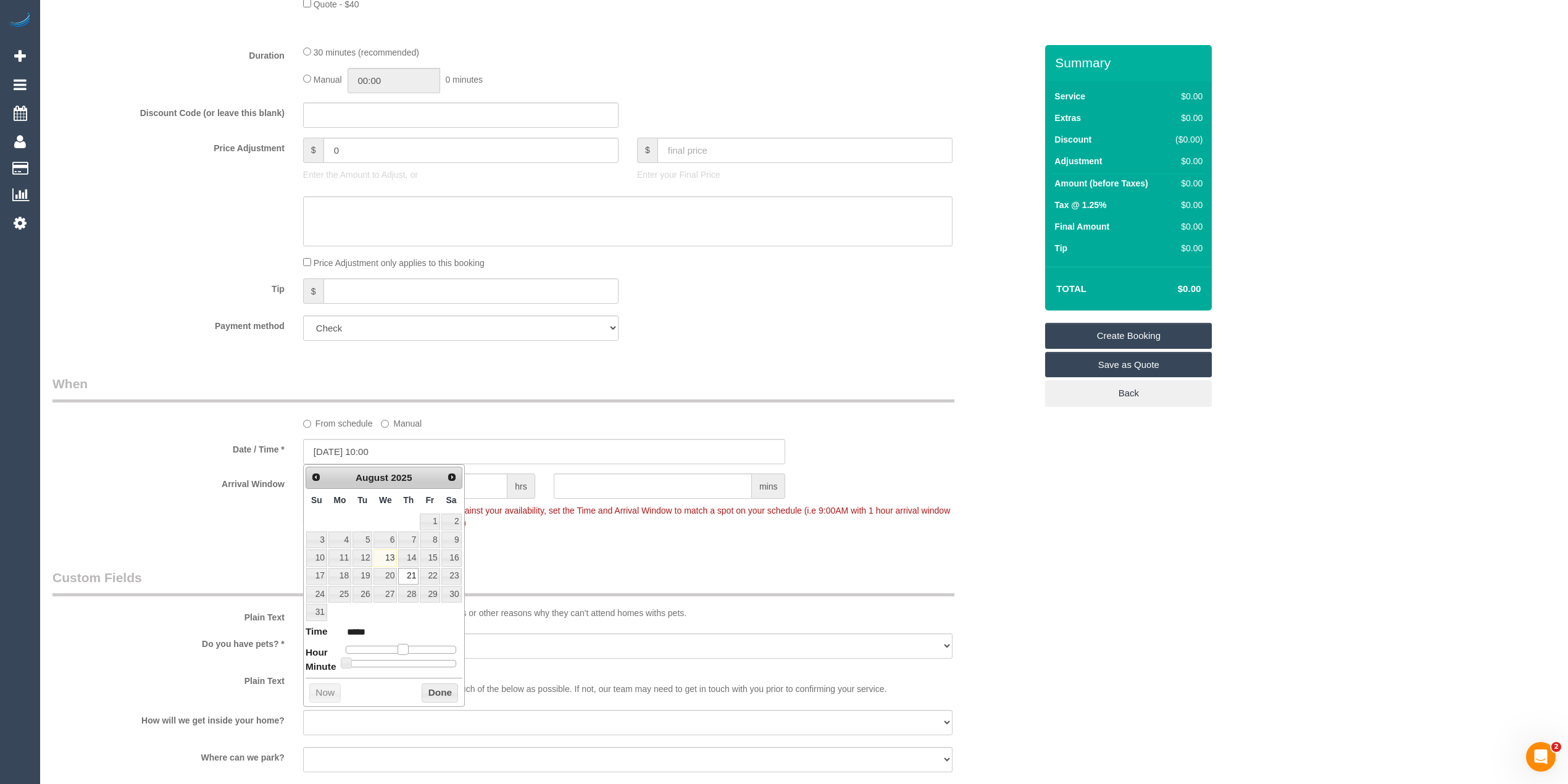
type input "21/08/2025 12:00"
type input "*****"
drag, startPoint x: 385, startPoint y: 649, endPoint x: 403, endPoint y: 650, distance: 18.0
click at [403, 650] on span at bounding box center [403, 649] width 11 height 11
click at [1253, 562] on div "Who Email* Name * Karen Where Address* - Bentleigh ACT NSW NT QLD SA TAS VIC WA…" at bounding box center [803, 390] width 1503 height 1788
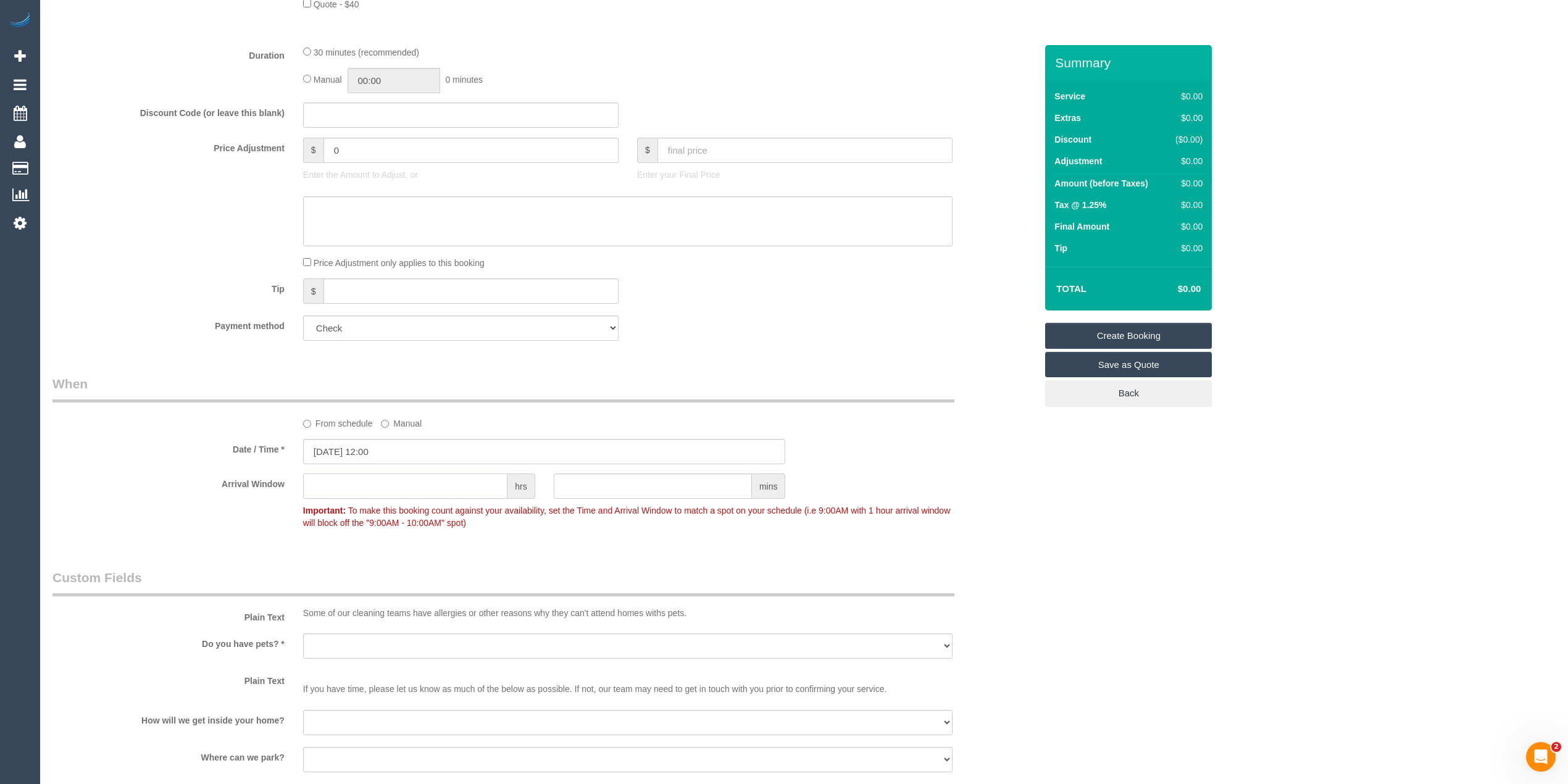
click at [385, 474] on input "text" at bounding box center [405, 486] width 205 height 25
type input "1"
click at [1068, 509] on div "Who Email* Name * Karen Where Address* - Bentleigh ACT NSW NT QLD SA TAS VIC WA…" at bounding box center [803, 390] width 1503 height 1788
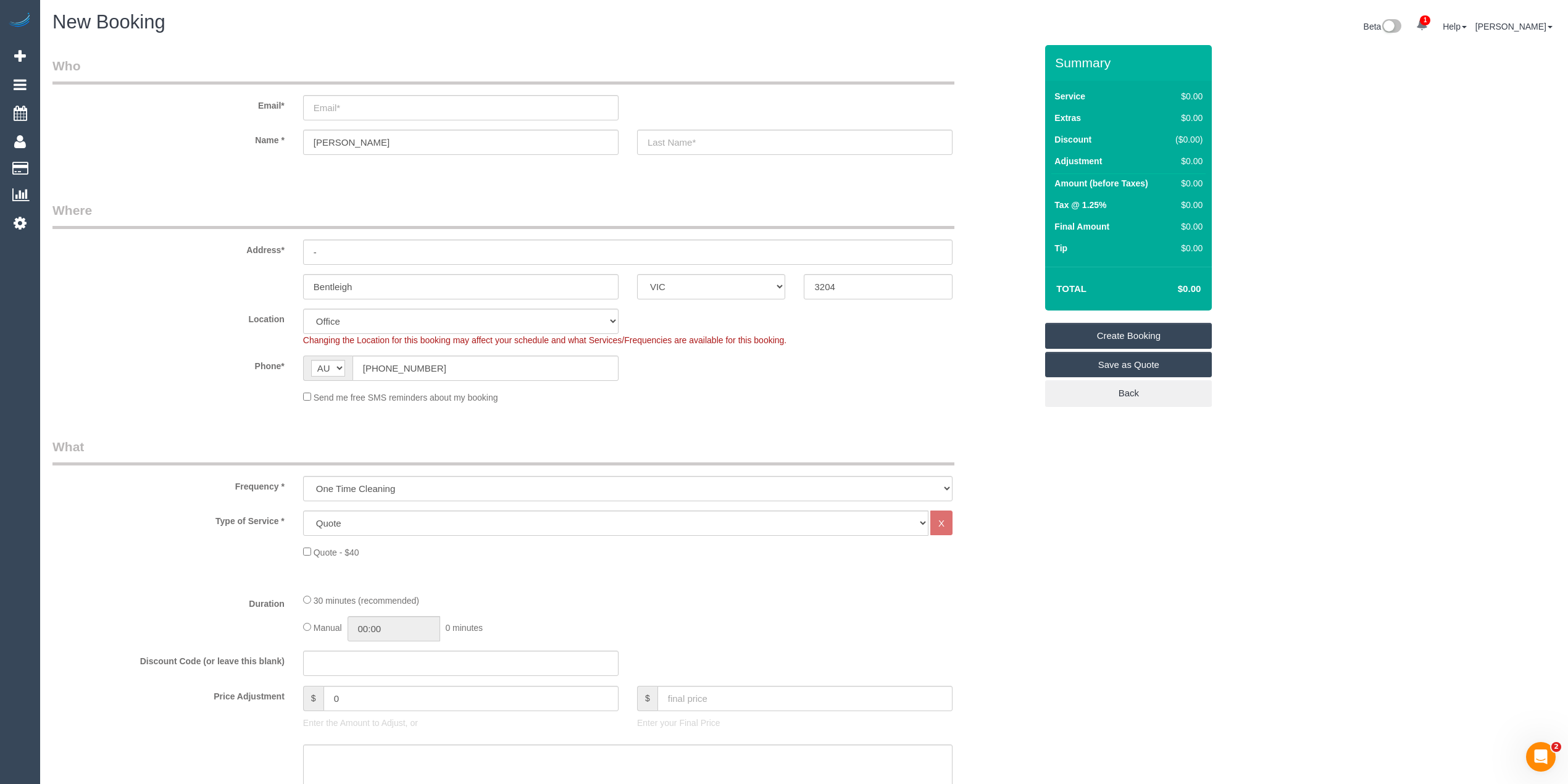
scroll to position [0, 0]
click at [348, 102] on input "email" at bounding box center [461, 108] width 315 height 25
click at [346, 106] on input "email" at bounding box center [461, 108] width 315 height 25
click at [341, 105] on input "email" at bounding box center [461, 108] width 315 height 25
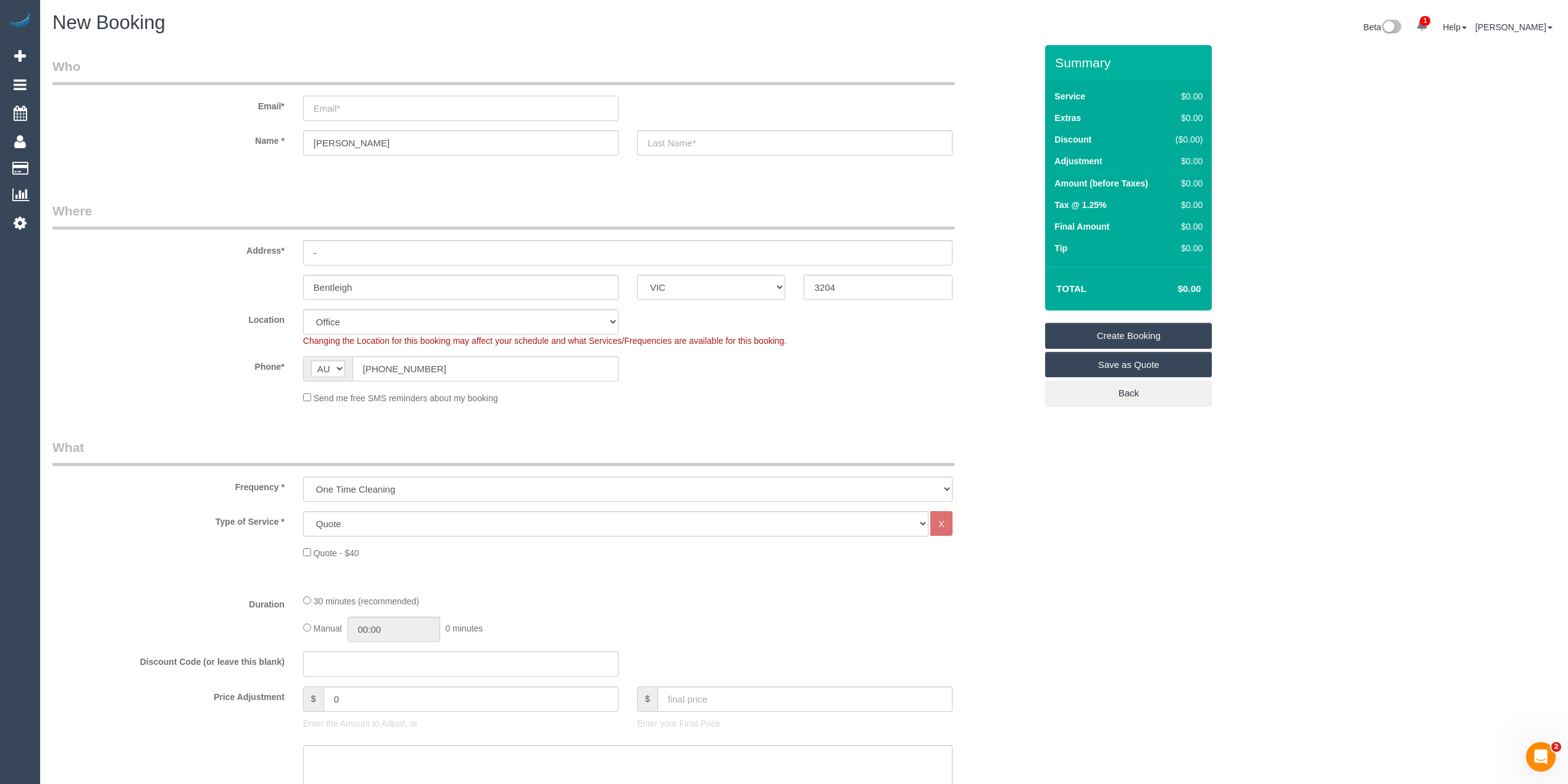
click at [342, 105] on input "email" at bounding box center [461, 108] width 315 height 25
type input "reception@orthoed.com.au"
select select "string:stripe"
type input "Ortho Education"
type input "18 North Drive"
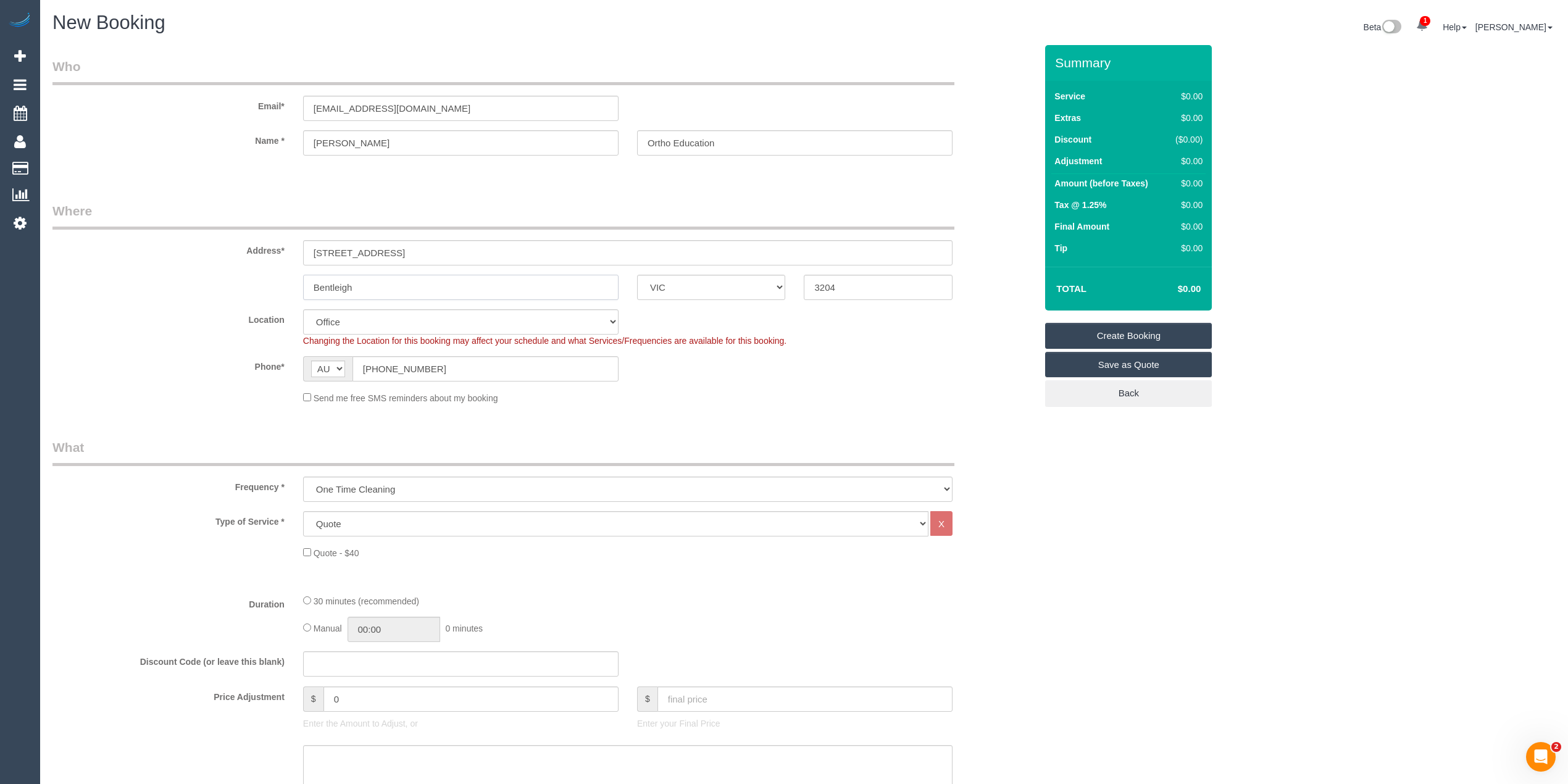
click at [377, 287] on input "Bentleigh" at bounding box center [461, 287] width 315 height 25
type input "Bentleigh E"
select select "64"
type input "Bentleigh Es"
select select "object:8962"
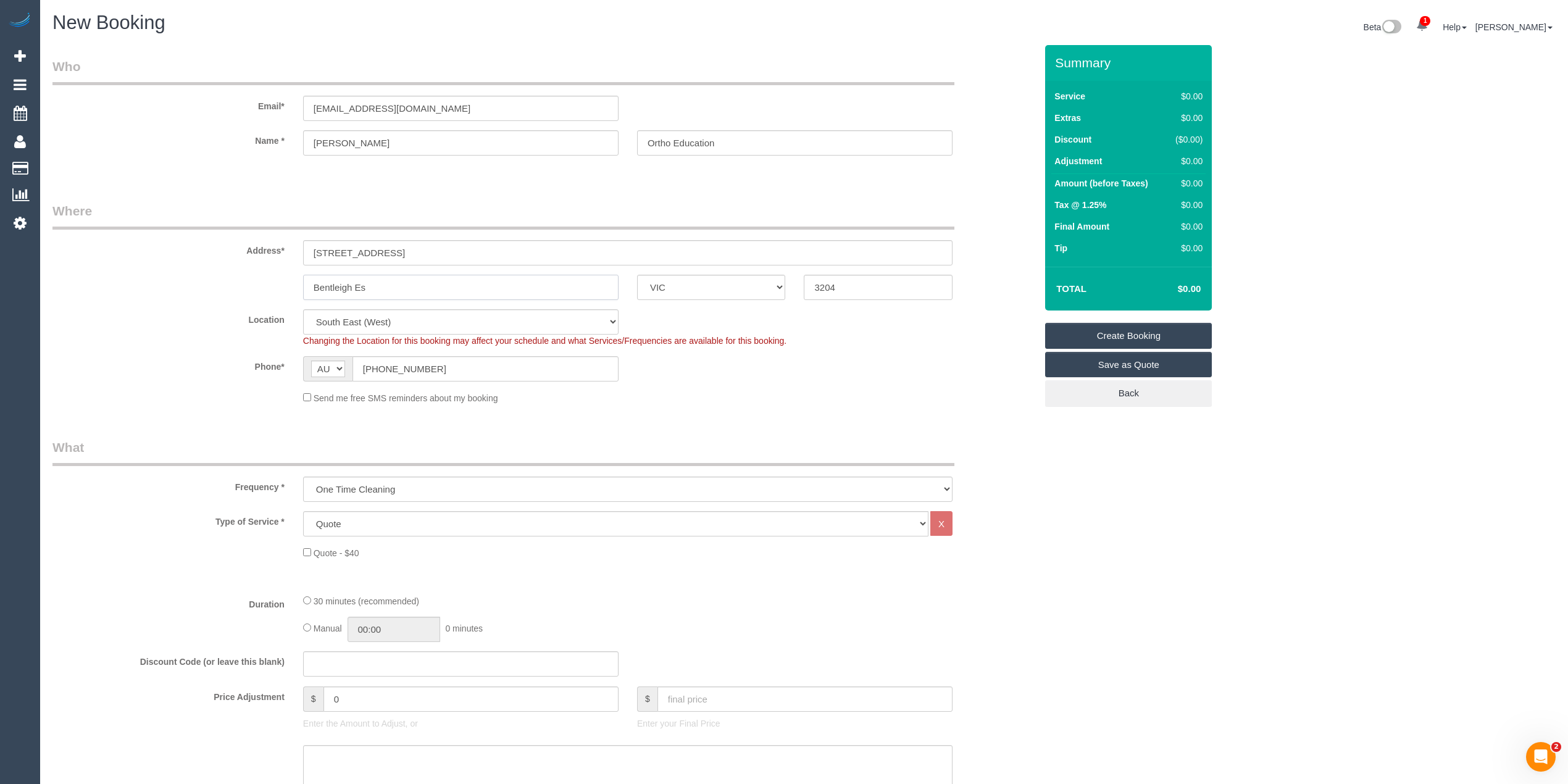
type input "Bentleigh E"
select select "209"
select select "1"
select select "120"
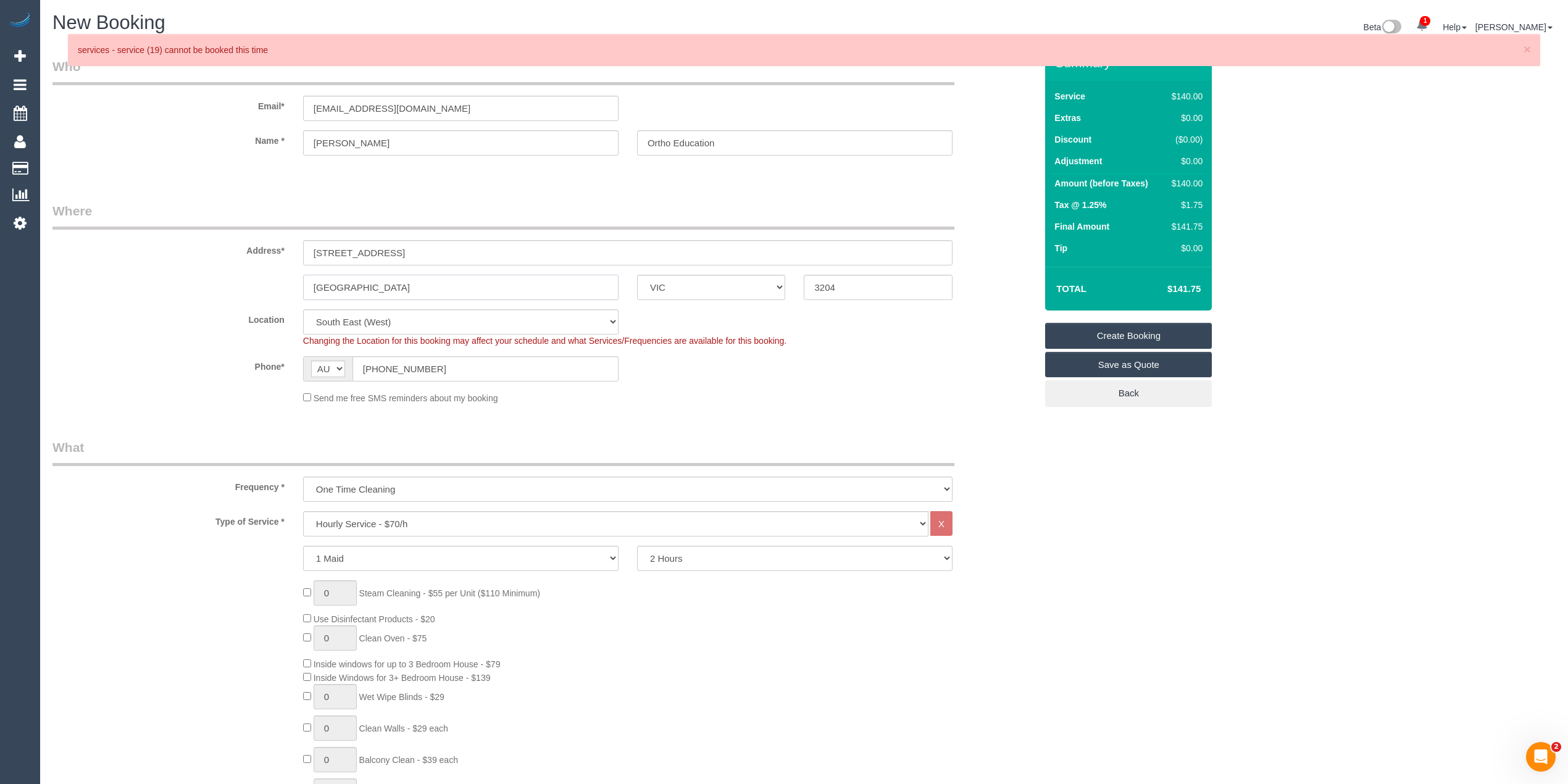
type input "Bentleigh East"
click at [405, 248] on input "18 North Drive" at bounding box center [627, 252] width 649 height 25
click at [309, 253] on input "18 North Drive" at bounding box center [627, 252] width 649 height 25
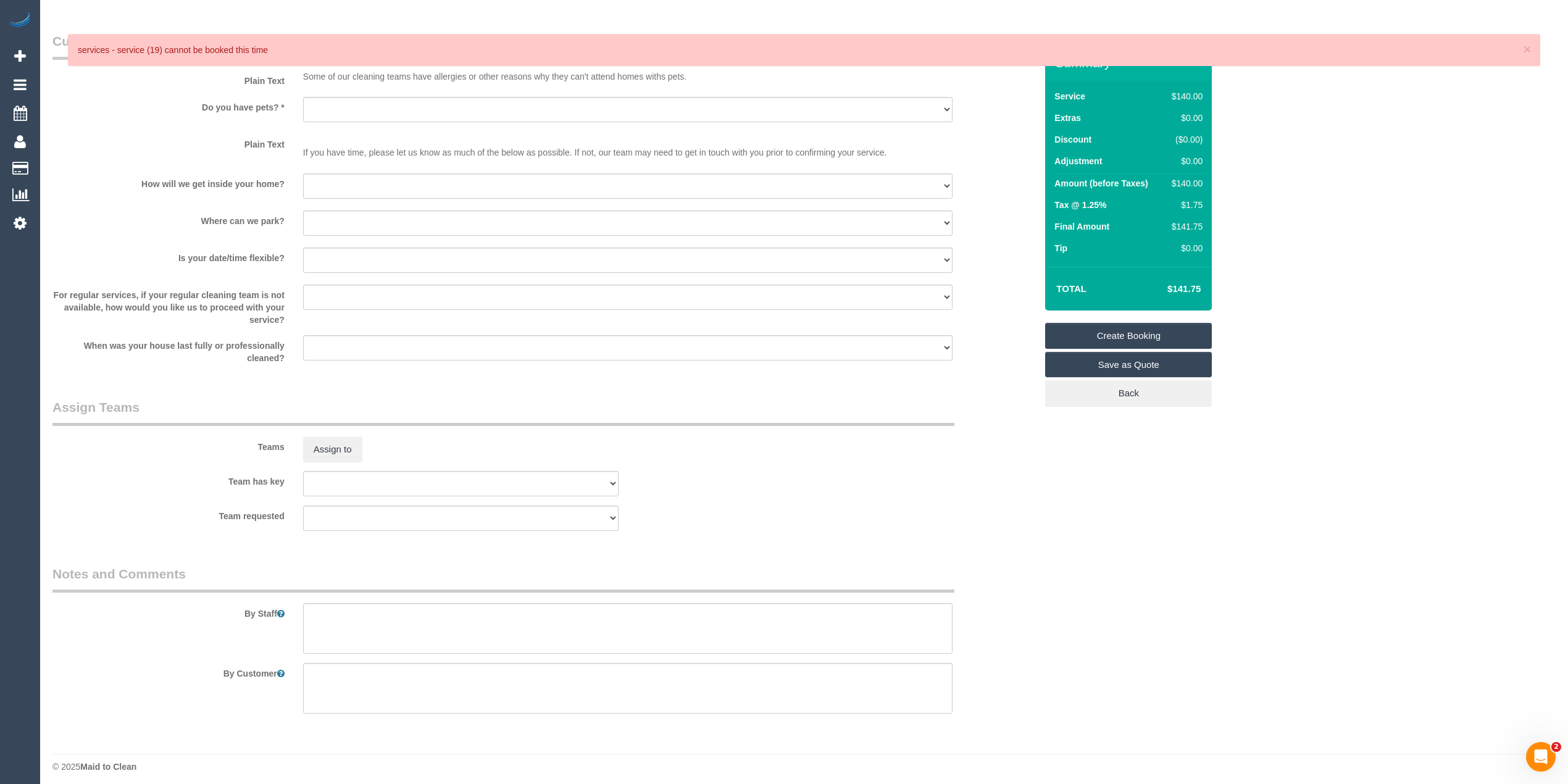
scroll to position [1550, 0]
type input "236-262 East Boundary Road - 18 North Drive"
click at [390, 620] on textarea at bounding box center [627, 621] width 649 height 51
type textarea "Entry is from East Boundary Road - then head to Warmold building which is on No…"
click at [339, 92] on select "Yes - Cats Yes - Dogs No pets Yes - Dogs and Cats Yes - Other" at bounding box center [627, 102] width 649 height 25
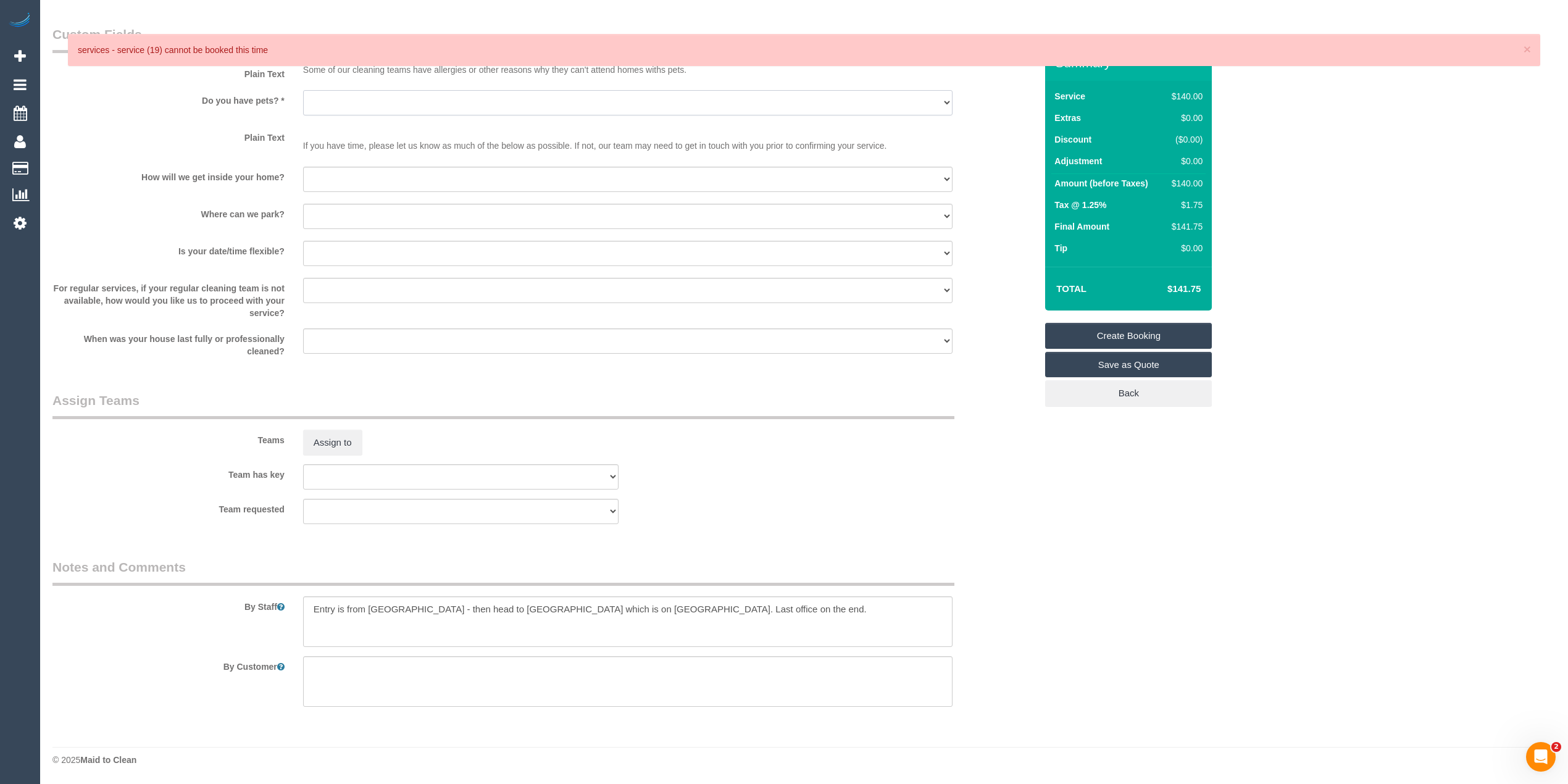
select select "number:28"
click at [303, 90] on select "Yes - Cats Yes - Dogs No pets Yes - Dogs and Cats Yes - Other" at bounding box center [627, 102] width 649 height 25
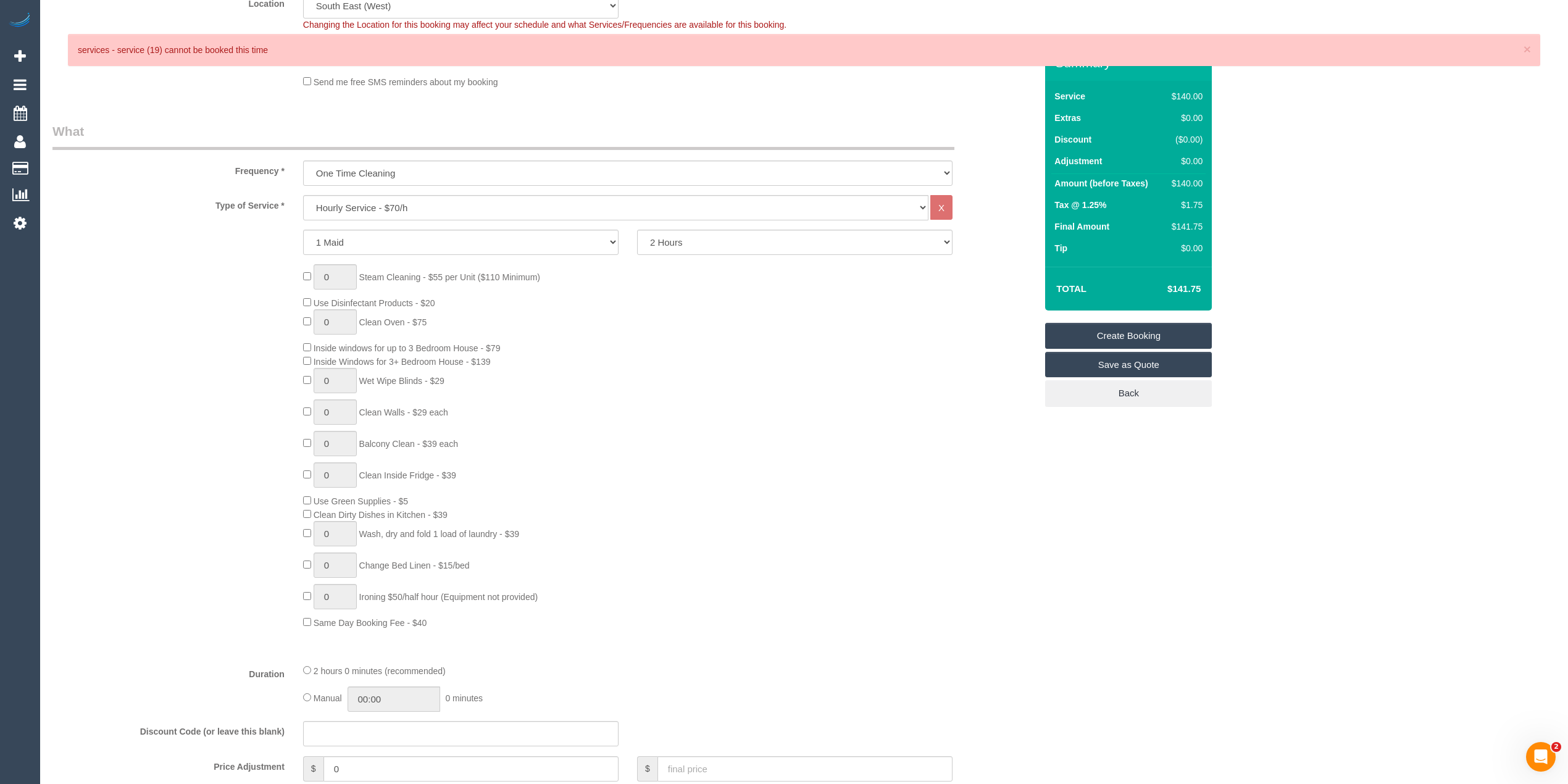
scroll to position [0, 0]
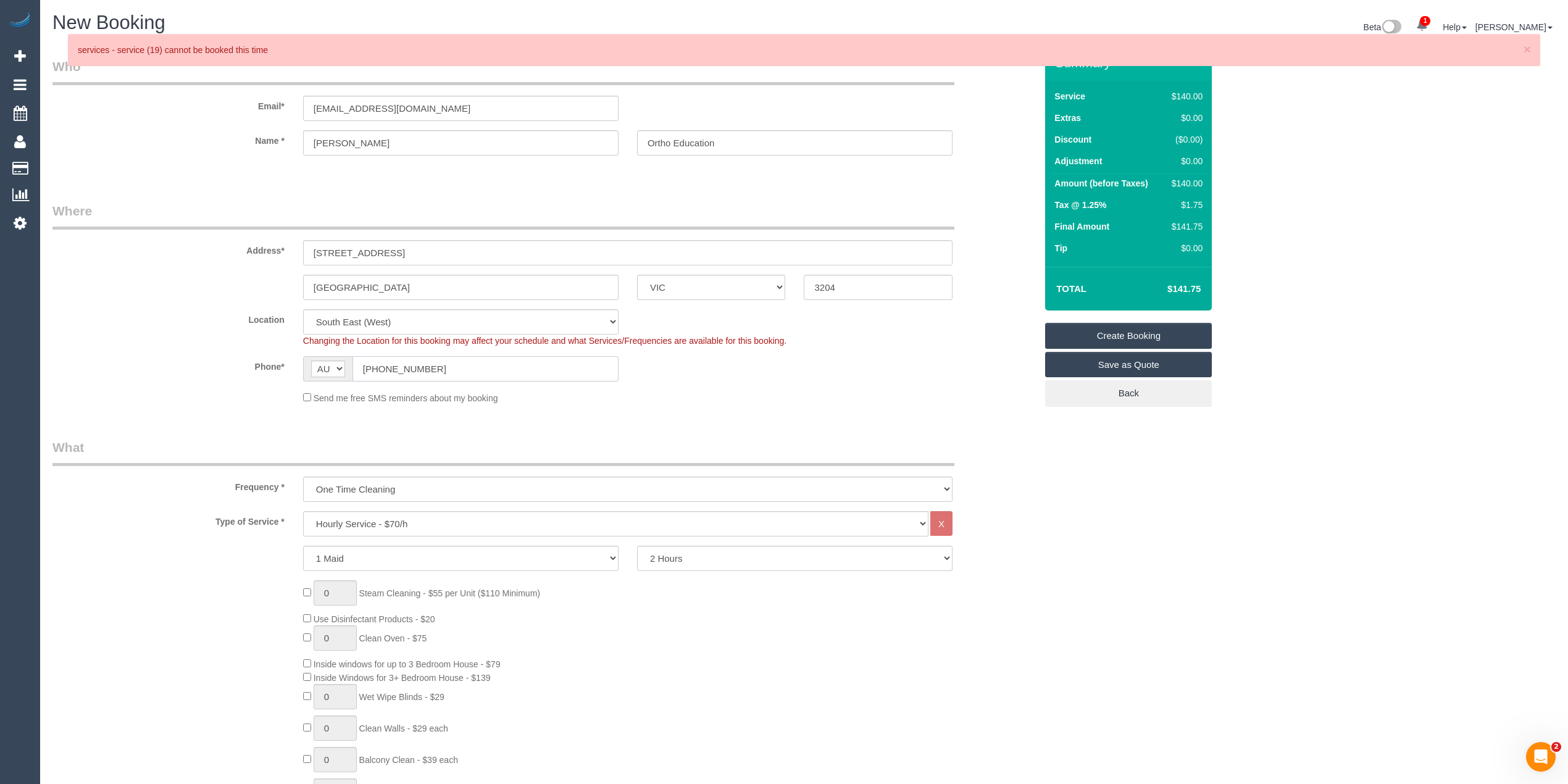
drag, startPoint x: 450, startPoint y: 366, endPoint x: 358, endPoint y: 364, distance: 92.0
click at [358, 364] on input "[PHONE_NUMBER]" at bounding box center [486, 369] width 266 height 25
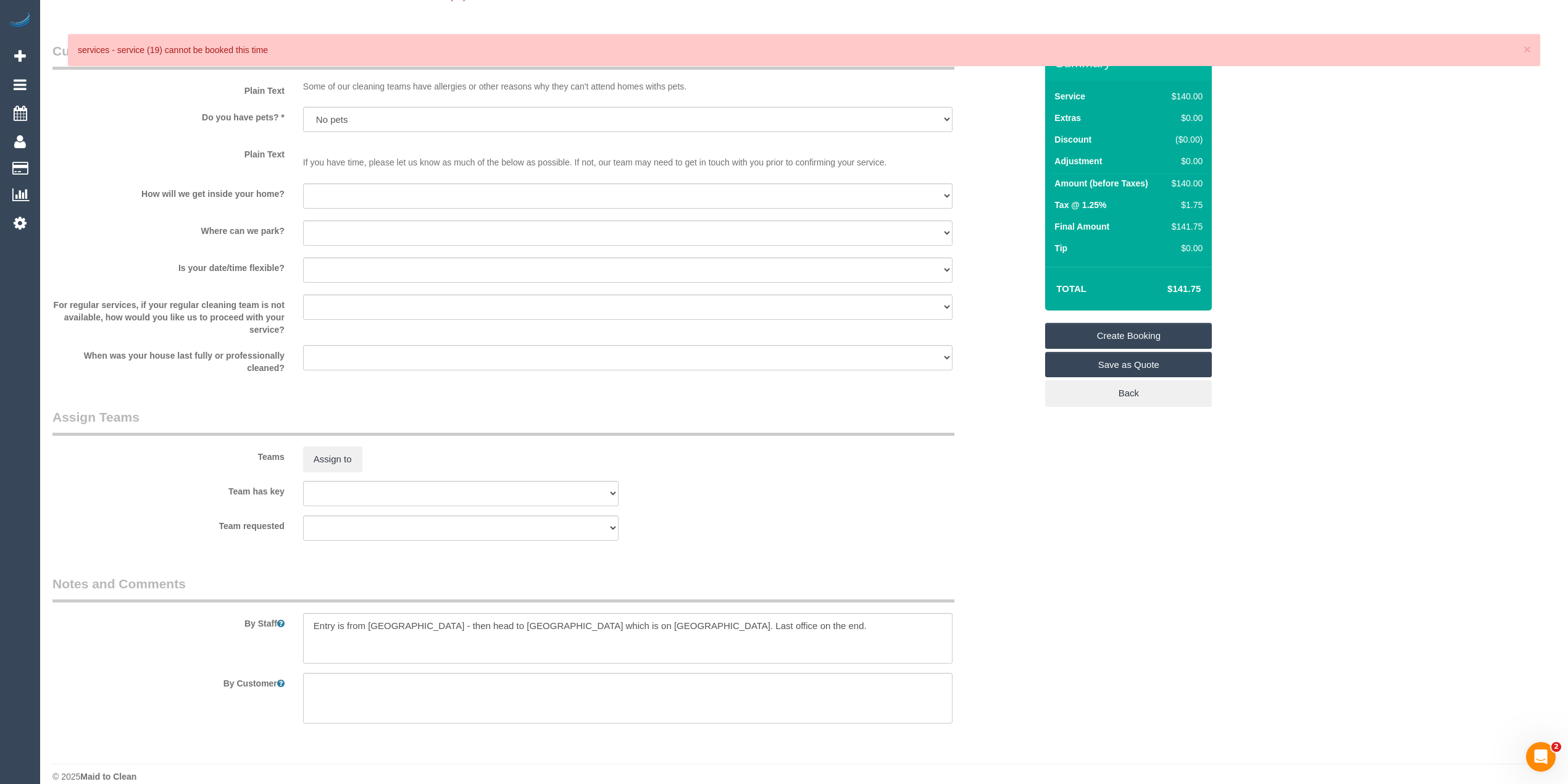
scroll to position [1550, 0]
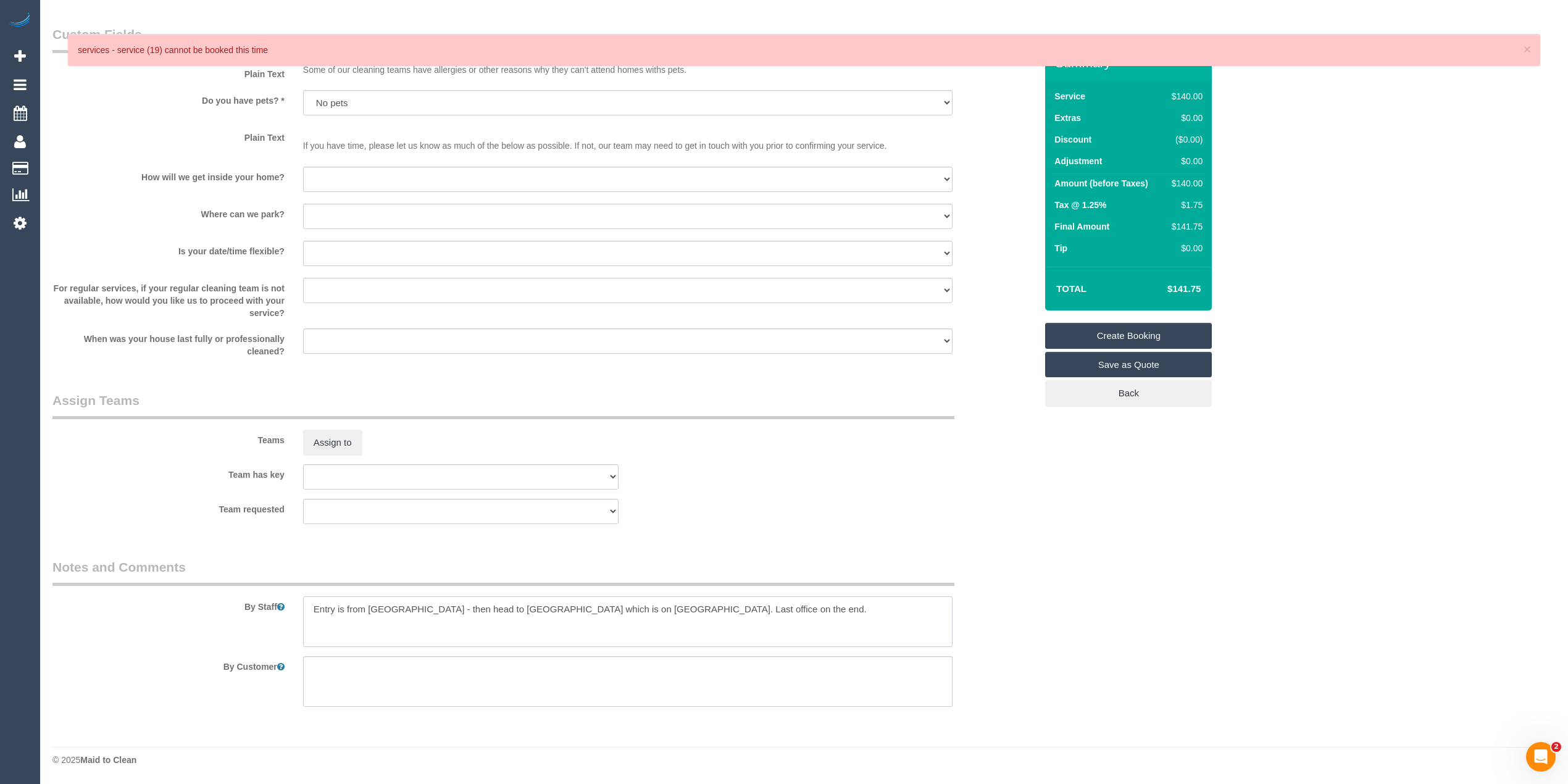
click at [803, 613] on textarea at bounding box center [627, 621] width 649 height 51
paste textarea "[PHONE_NUMBER]"
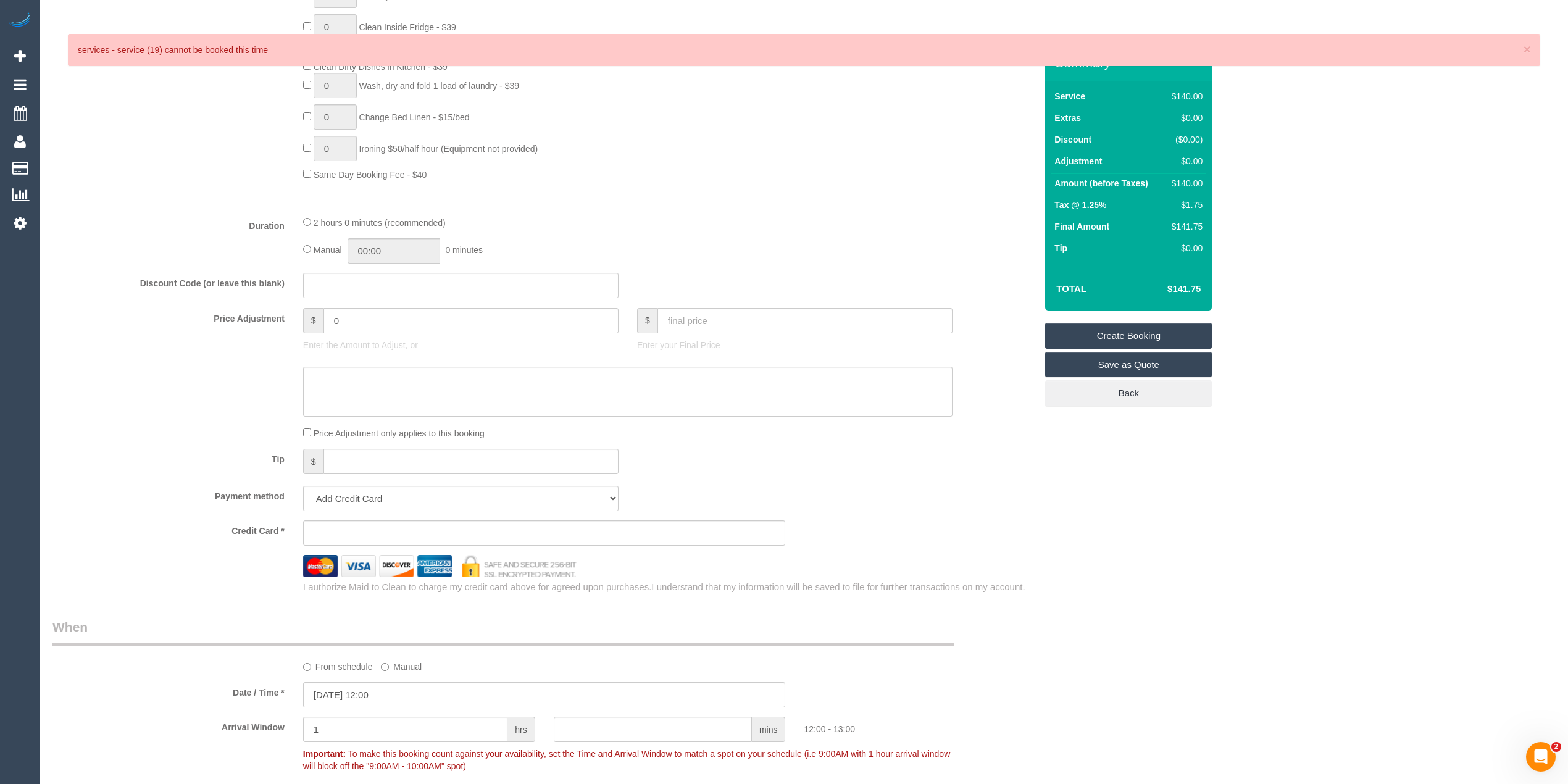
scroll to position [727, 0]
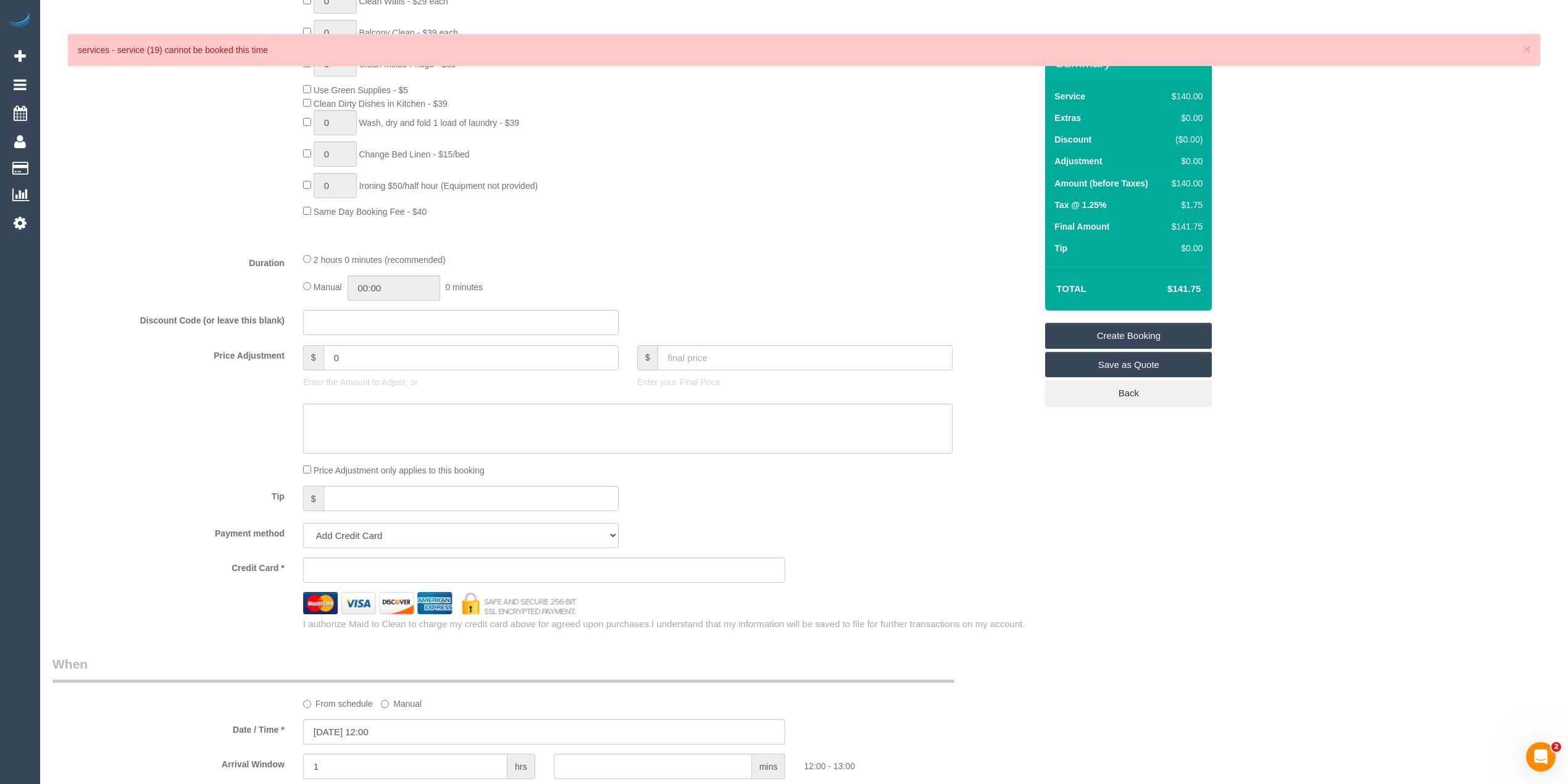
type textarea "Entry is from East Boundary Road - then head to Warmold building which is on No…"
click at [353, 534] on select "Add Credit Card Cash Check Paypal" at bounding box center [461, 534] width 315 height 25
select select "string:check"
click at [303, 523] on select "Add Credit Card Cash Check Paypal" at bounding box center [461, 534] width 315 height 25
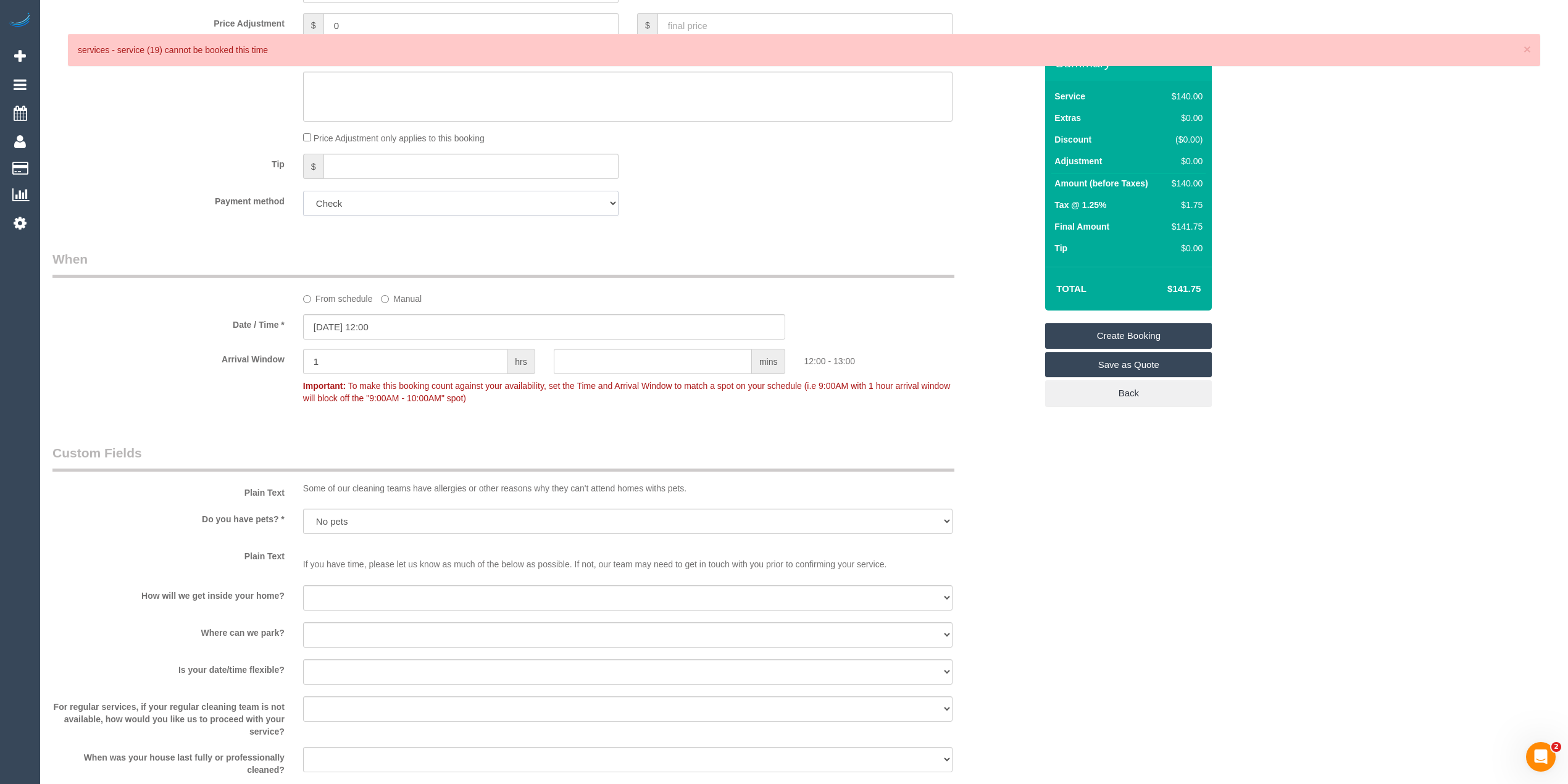
scroll to position [1096, 0]
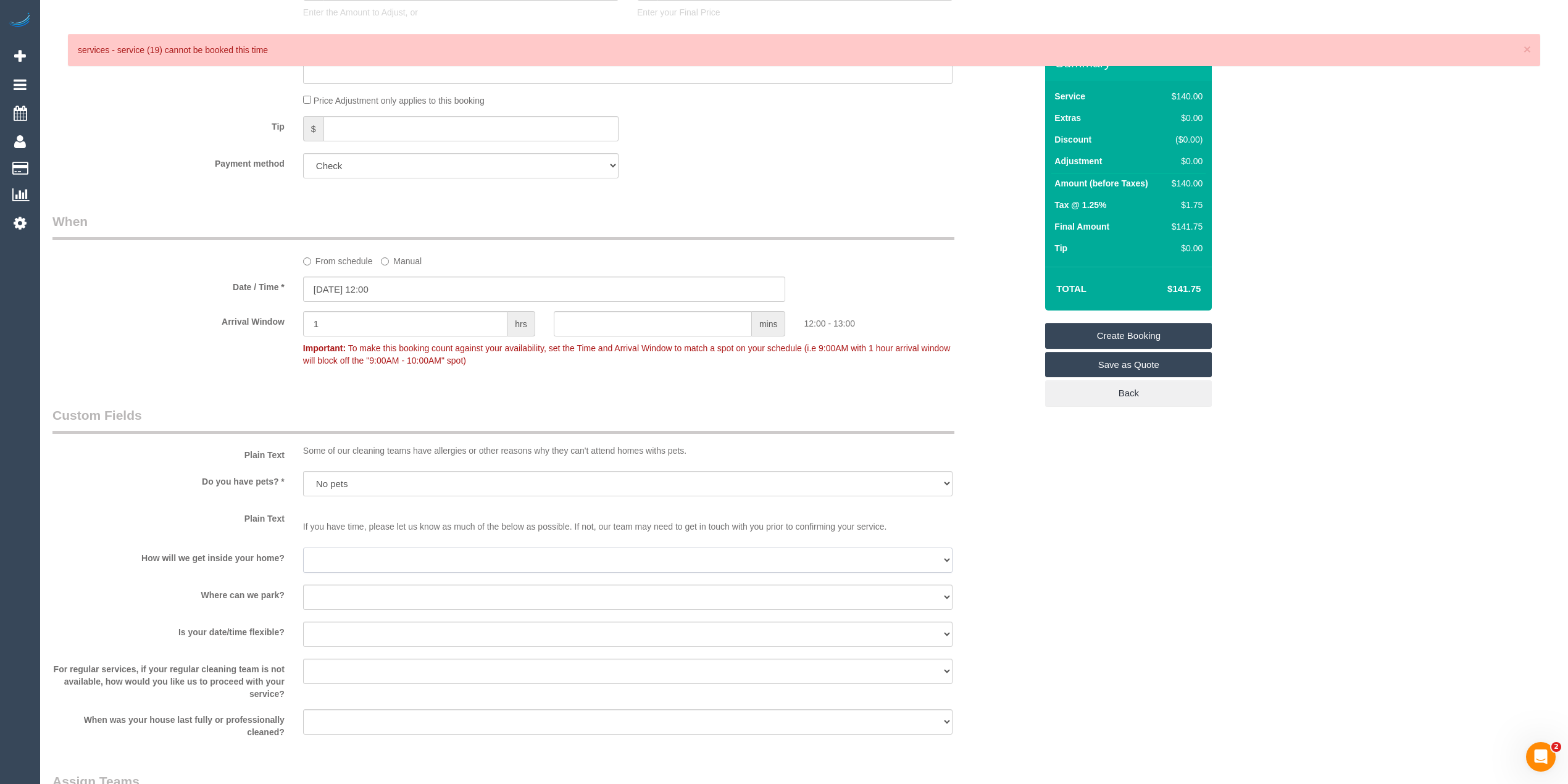
click at [311, 547] on select "I will be home Key will be left (please provide details below) Lock box/Access …" at bounding box center [627, 559] width 649 height 25
select select "number:14"
click at [303, 547] on select "I will be home Key will be left (please provide details below) Lock box/Access …" at bounding box center [627, 559] width 649 height 25
click at [368, 595] on select "I will provide parking on-site Free street parking Paid street parking (cost wi…" at bounding box center [627, 596] width 649 height 25
select select "number:18"
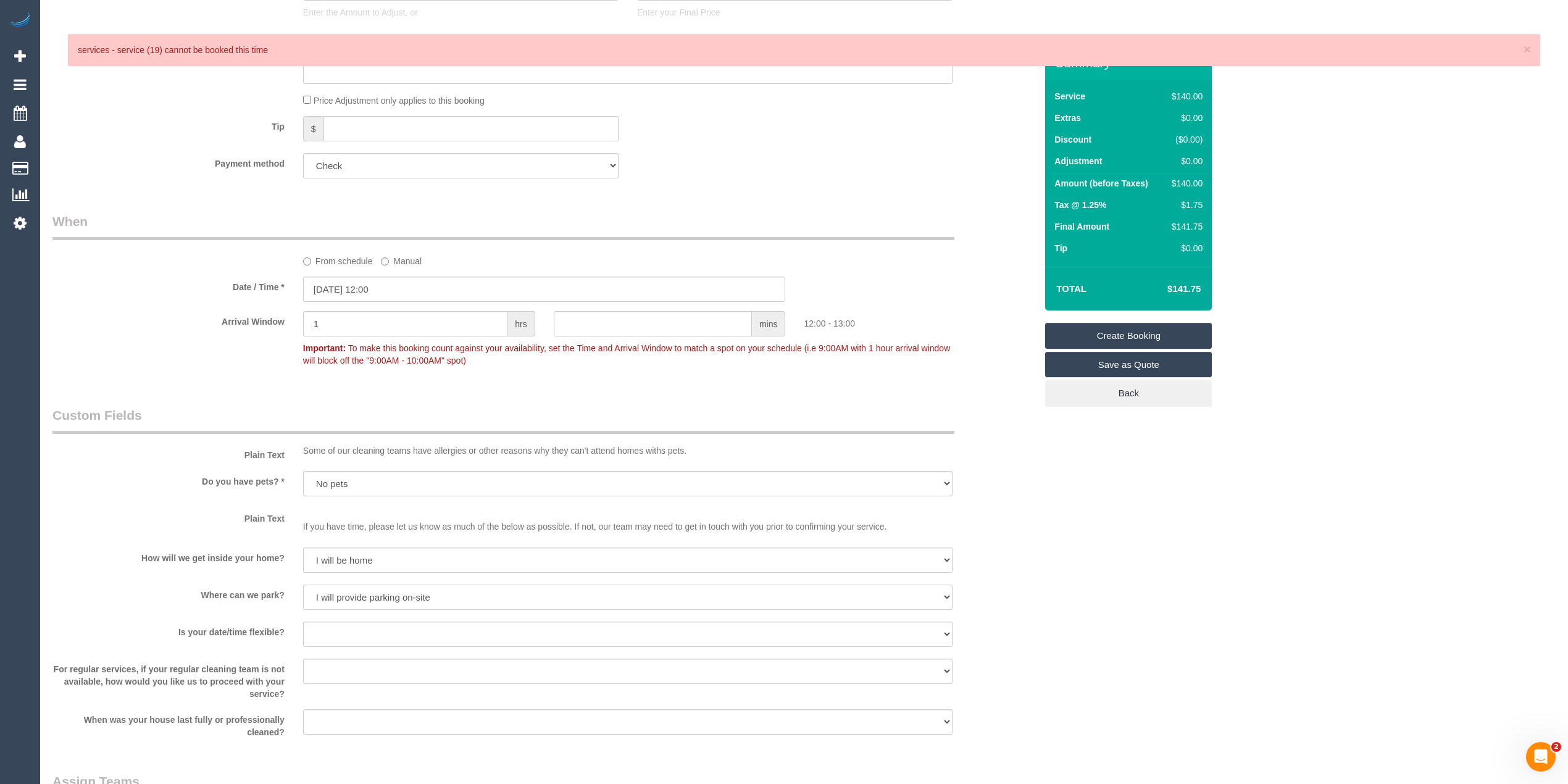
click at [303, 584] on select "I will provide parking on-site Free street parking Paid street parking (cost wi…" at bounding box center [627, 596] width 649 height 25
click at [344, 627] on select "Yes - date and time Yes - date but not time Yes - time but not date No - No fle…" at bounding box center [627, 634] width 649 height 25
click at [319, 633] on select "Yes - date and time Yes - date but not time Yes - time but not date No - No fle…" at bounding box center [627, 634] width 649 height 25
select select "number:36"
click at [303, 622] on select "Yes - date and time Yes - date but not time Yes - time but not date No - No fle…" at bounding box center [627, 634] width 649 height 25
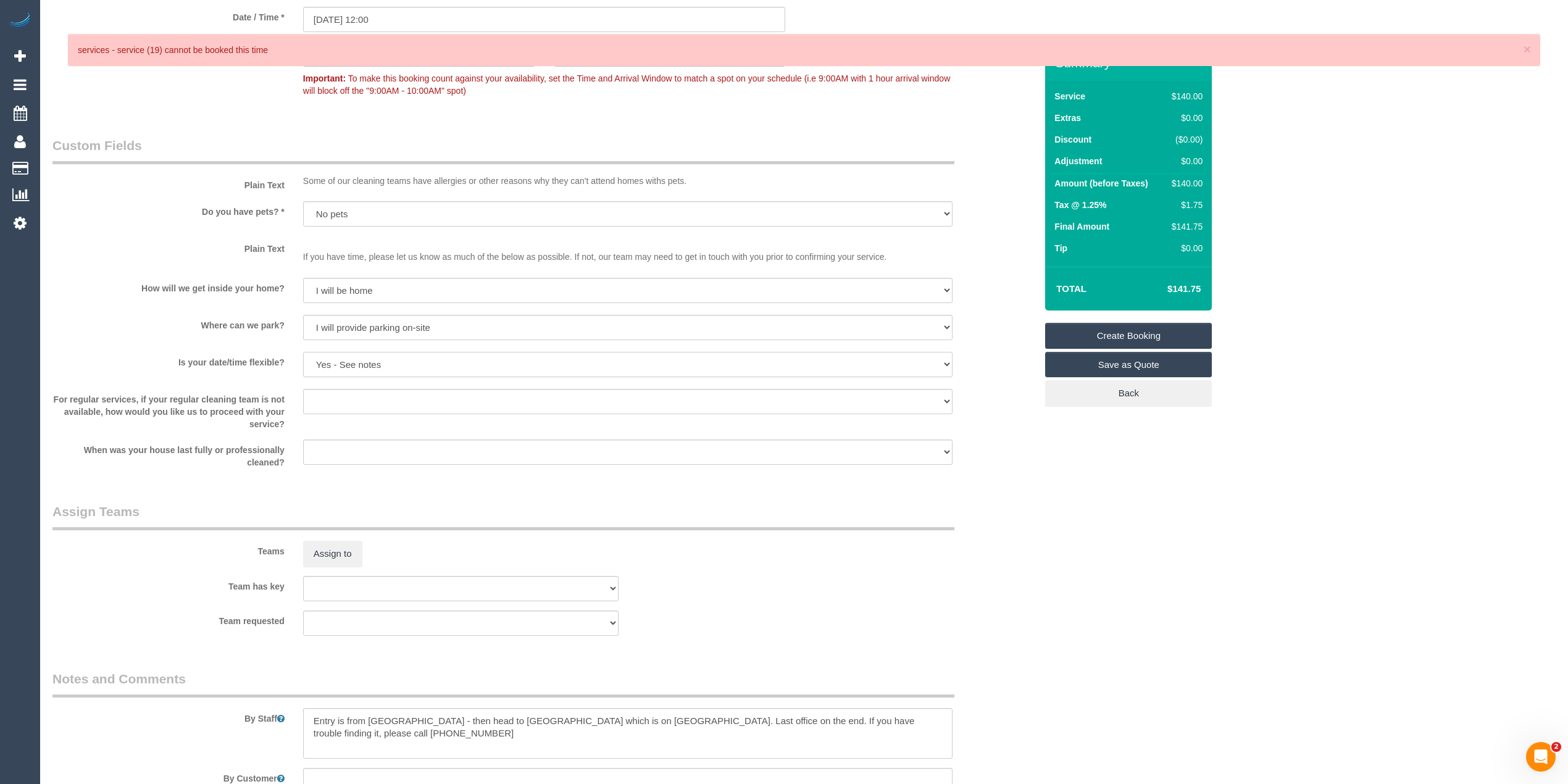
scroll to position [1372, 0]
click at [398, 730] on textarea at bounding box center [627, 728] width 649 height 51
click at [332, 743] on textarea at bounding box center [627, 728] width 649 height 51
paste textarea "Please take a short video of the place and describe what needs to be done. Plea…"
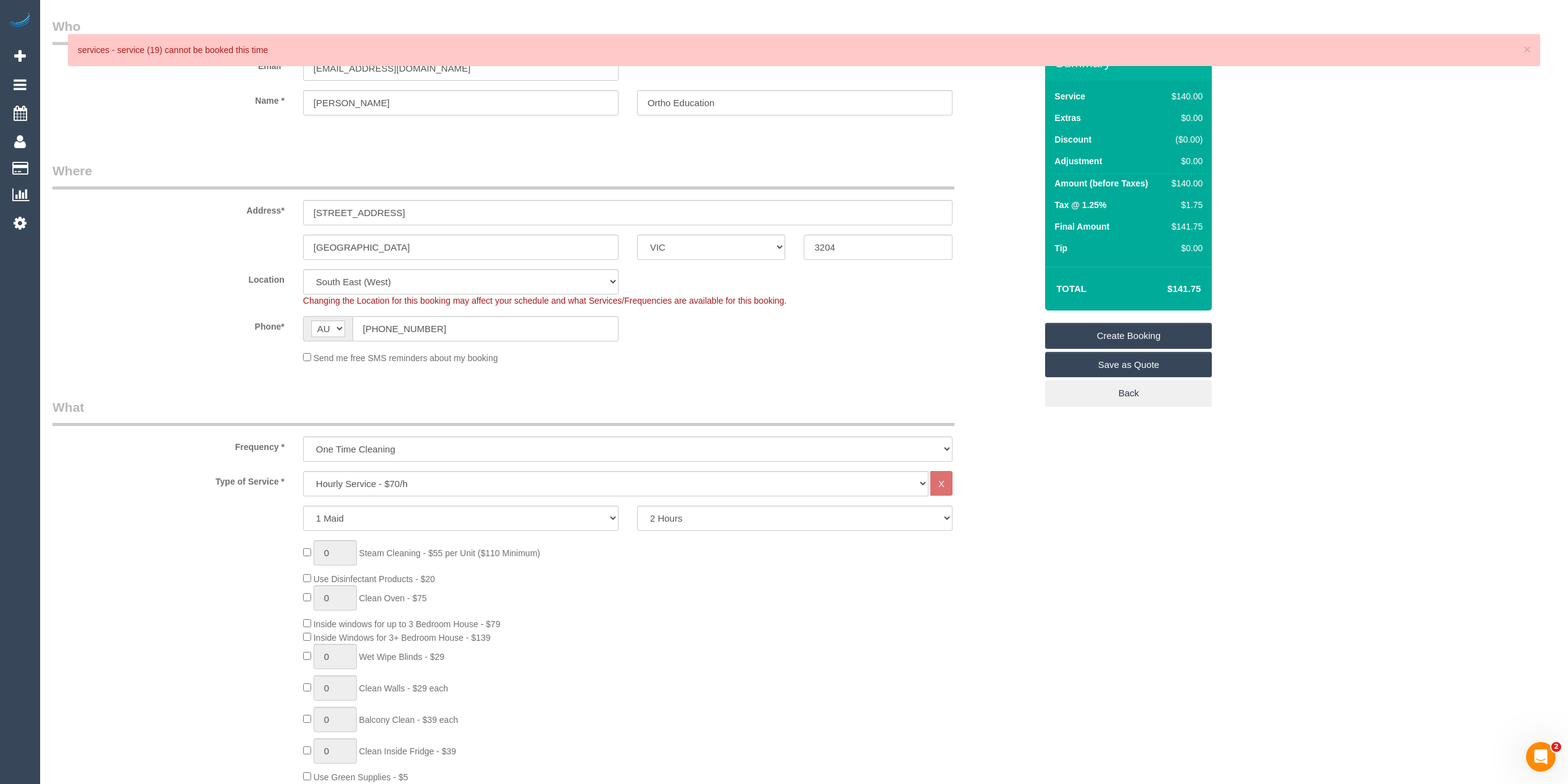
scroll to position [0, 0]
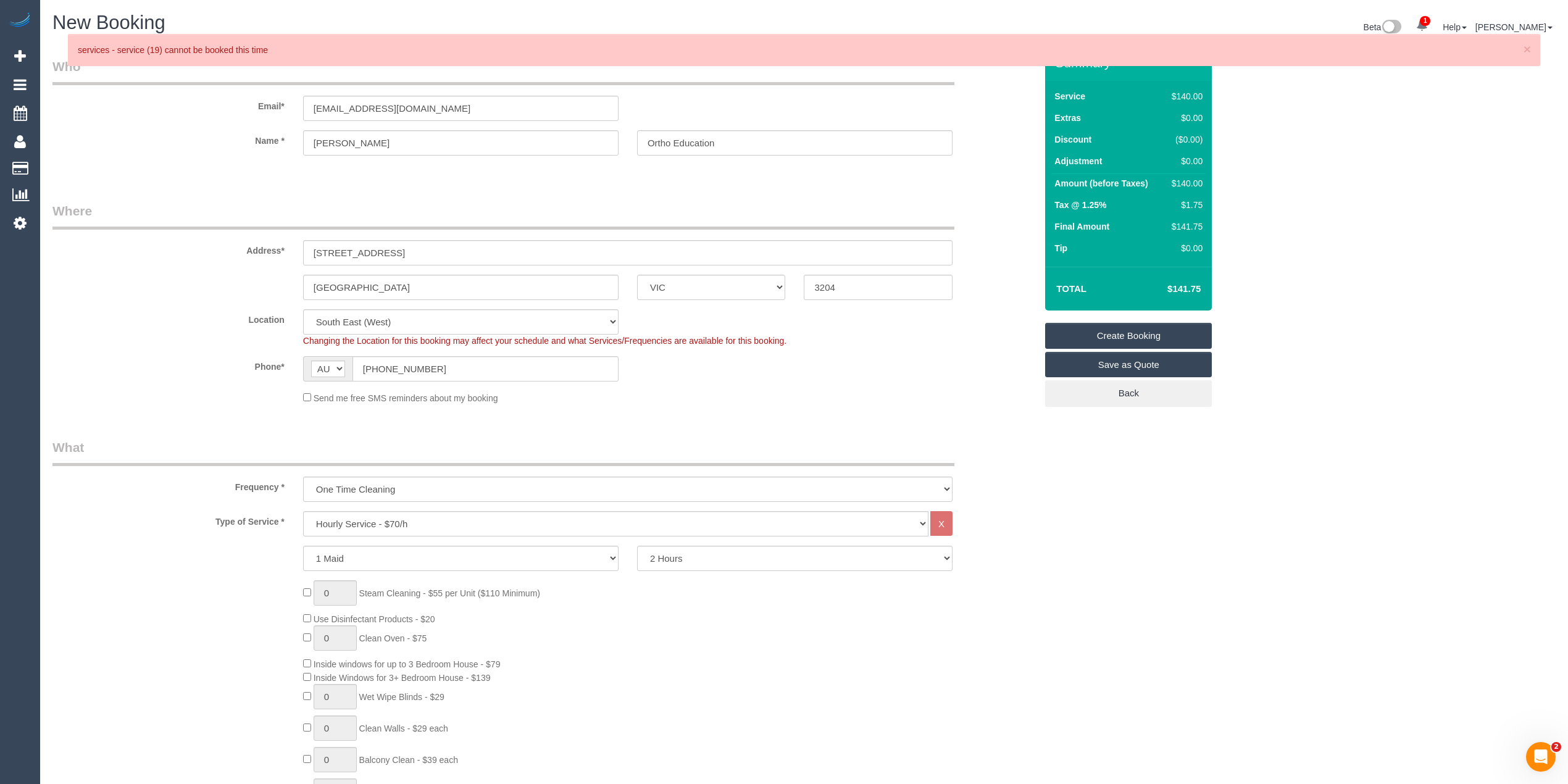
type textarea "Entry is from East Boundary Road - then head to Warmold building which is on No…"
click at [353, 317] on select "Office City East (North) East (South) Inner East Inner North (East) Inner North…" at bounding box center [461, 322] width 315 height 25
select select "50"
click at [303, 310] on select "Office City East (North) East (South) Inner East Inner North (East) Inner North…" at bounding box center [461, 322] width 315 height 25
select select "object:9617"
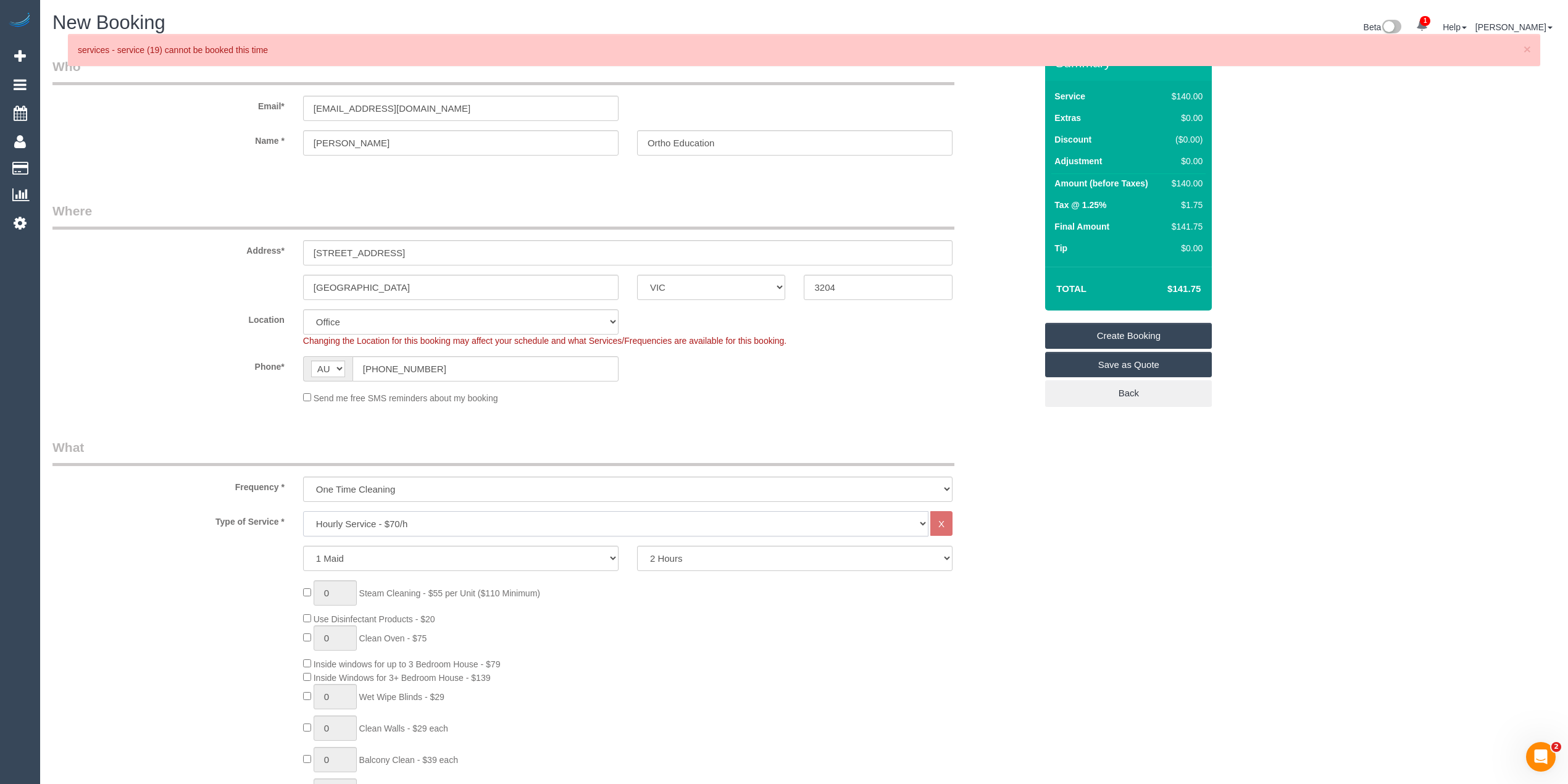
drag, startPoint x: 363, startPoint y: 523, endPoint x: 364, endPoint y: 517, distance: 6.1
click at [363, 523] on select "Hourly Service - $70/h Hourly Service - $65/h Hourly Service - $60/h Hourly Ser…" at bounding box center [615, 523] width 626 height 25
select select "19"
click at [303, 511] on select "Hourly Service - $70/h Hourly Service - $65/h Hourly Service - $60/h Hourly Ser…" at bounding box center [615, 523] width 626 height 25
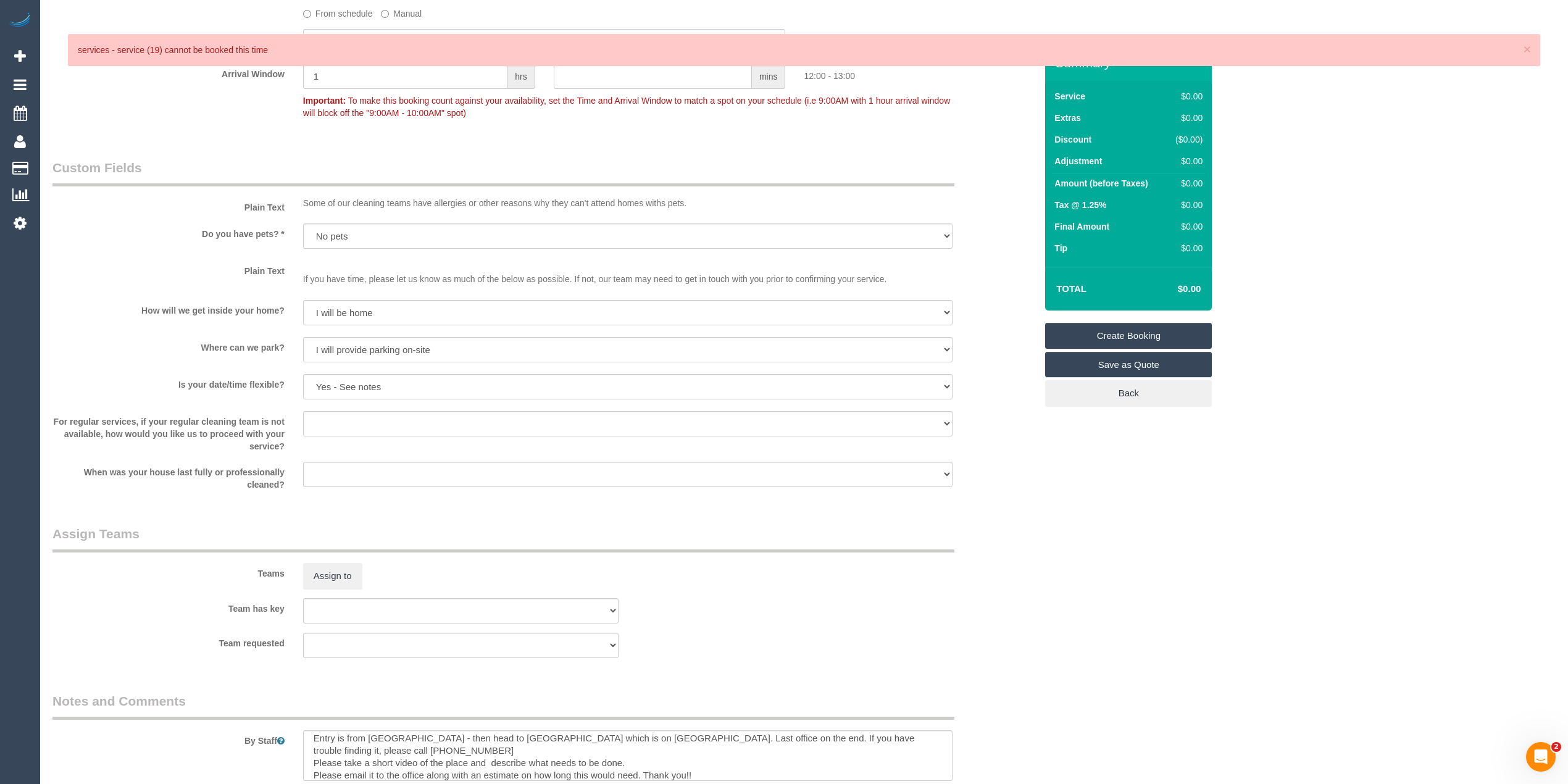
scroll to position [960, 0]
click at [1525, 48] on span "×" at bounding box center [1527, 49] width 7 height 14
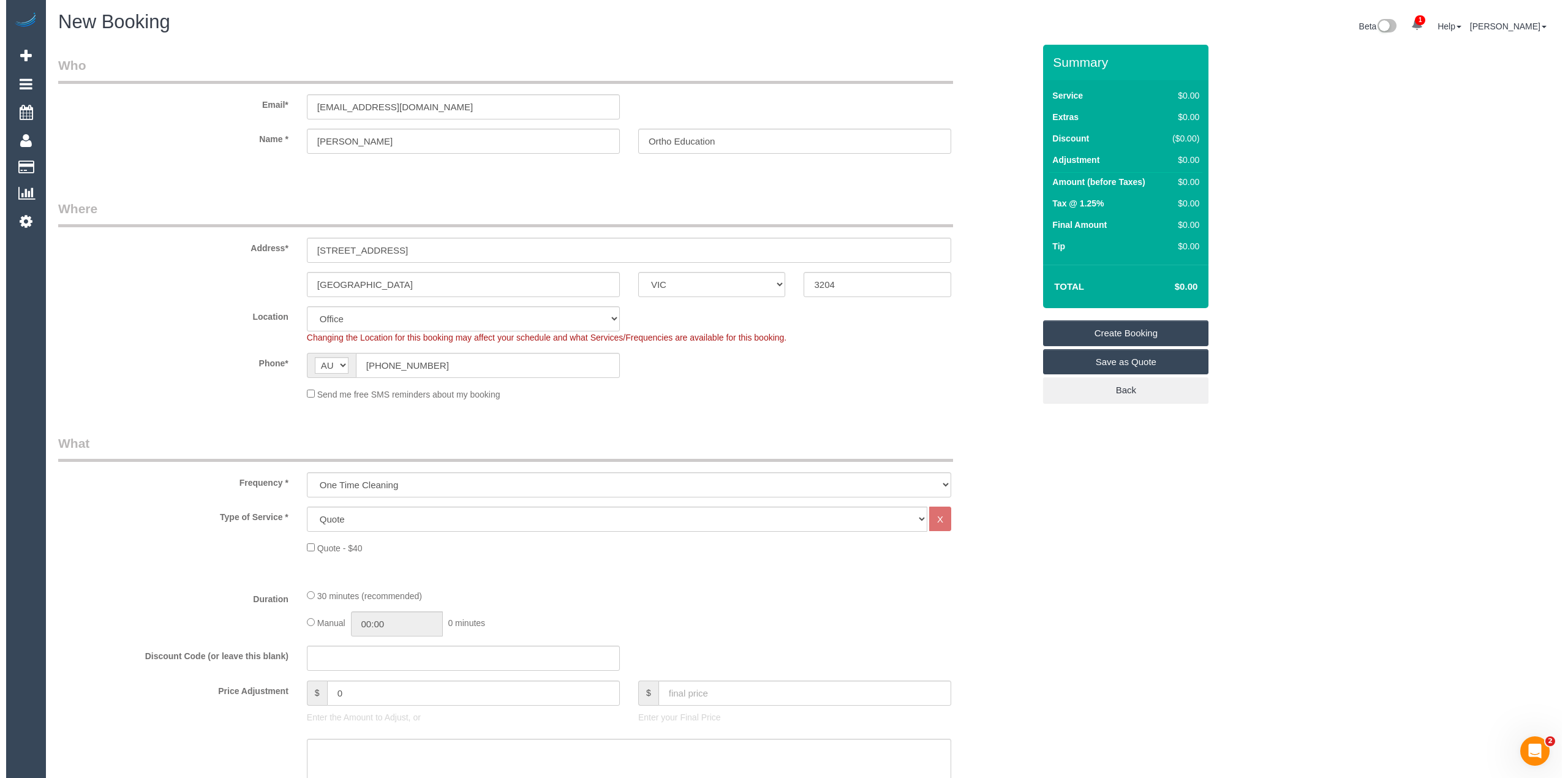
scroll to position [0, 0]
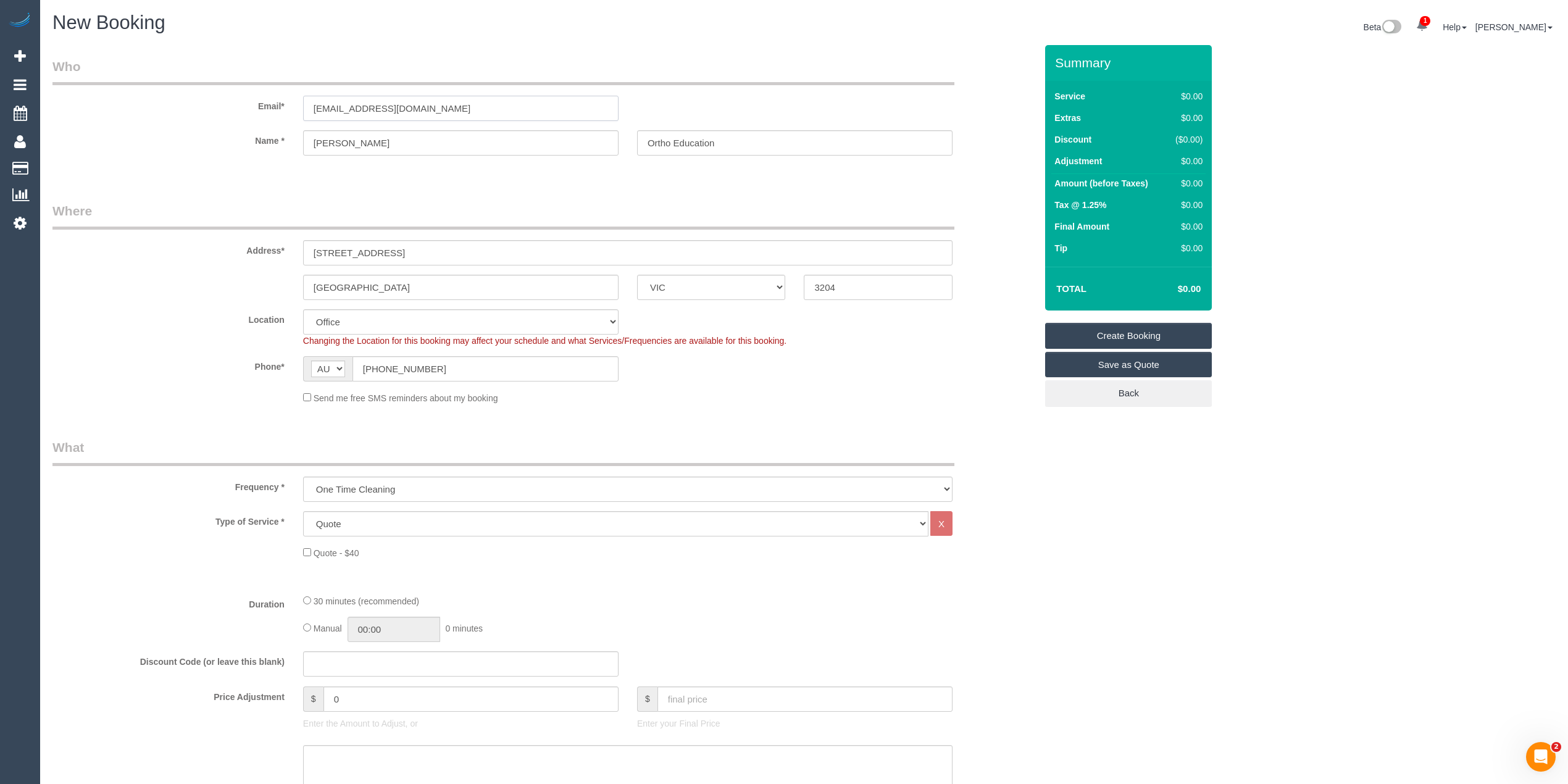
drag, startPoint x: 489, startPoint y: 106, endPoint x: 193, endPoint y: 102, distance: 296.0
click at [193, 102] on div "Email* reception@orthoed.com.au" at bounding box center [544, 88] width 1001 height 64
click at [1148, 326] on link "Create Booking" at bounding box center [1128, 335] width 167 height 26
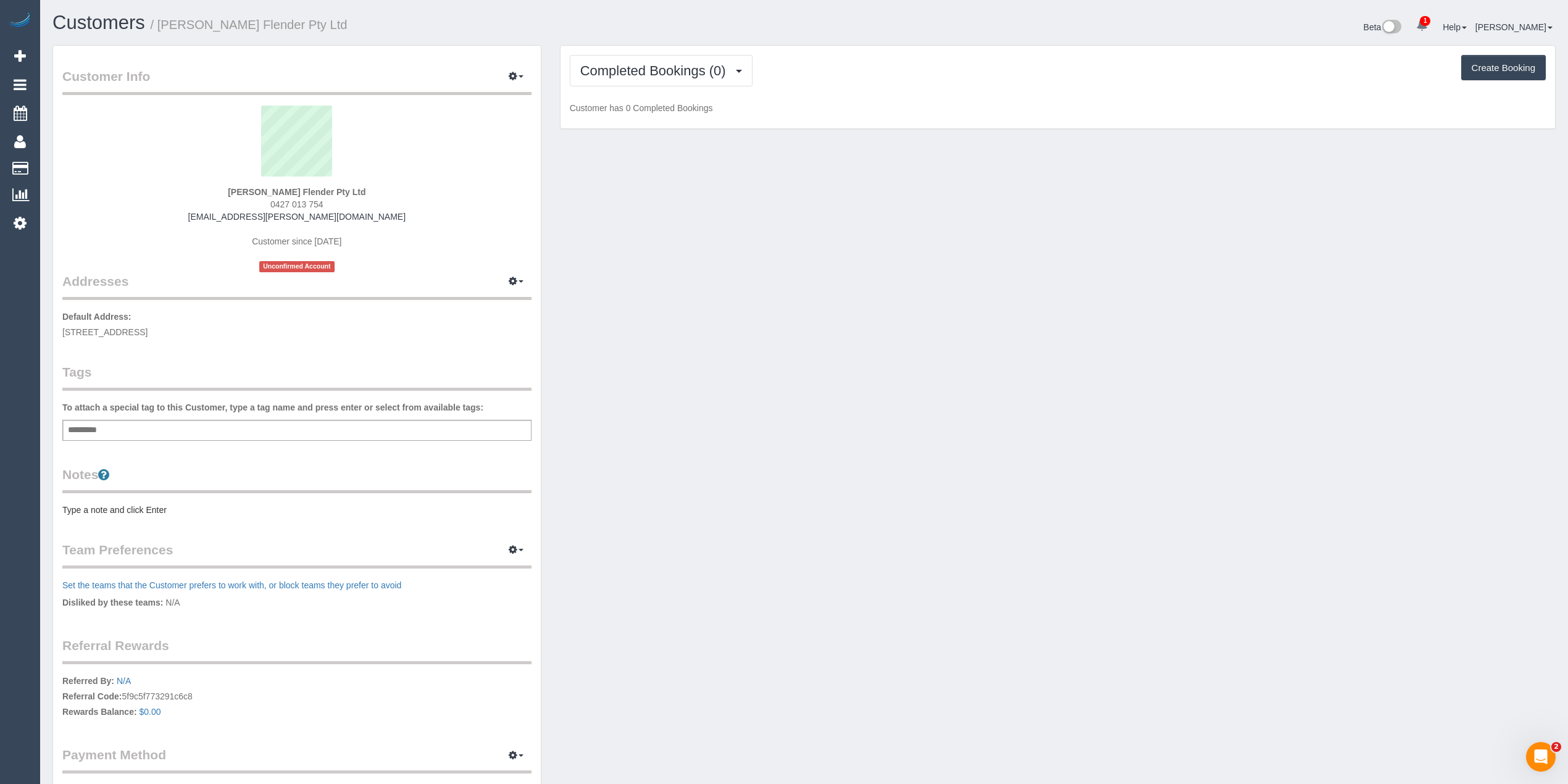
click at [280, 423] on div "Add a tag" at bounding box center [297, 430] width 469 height 21
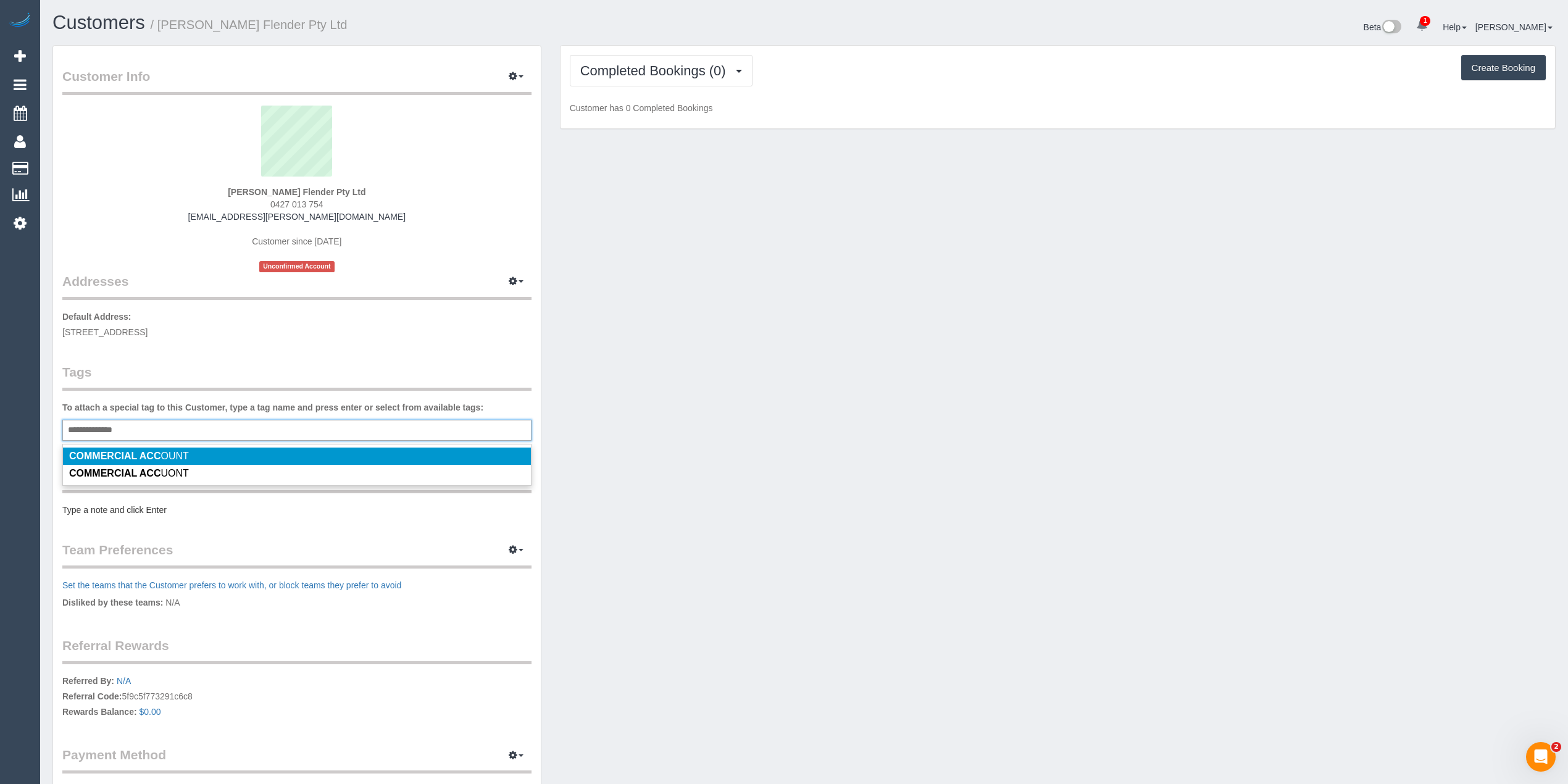
type input "**********"
click at [152, 451] on em "COMMERCIAL ACC" at bounding box center [114, 455] width 91 height 10
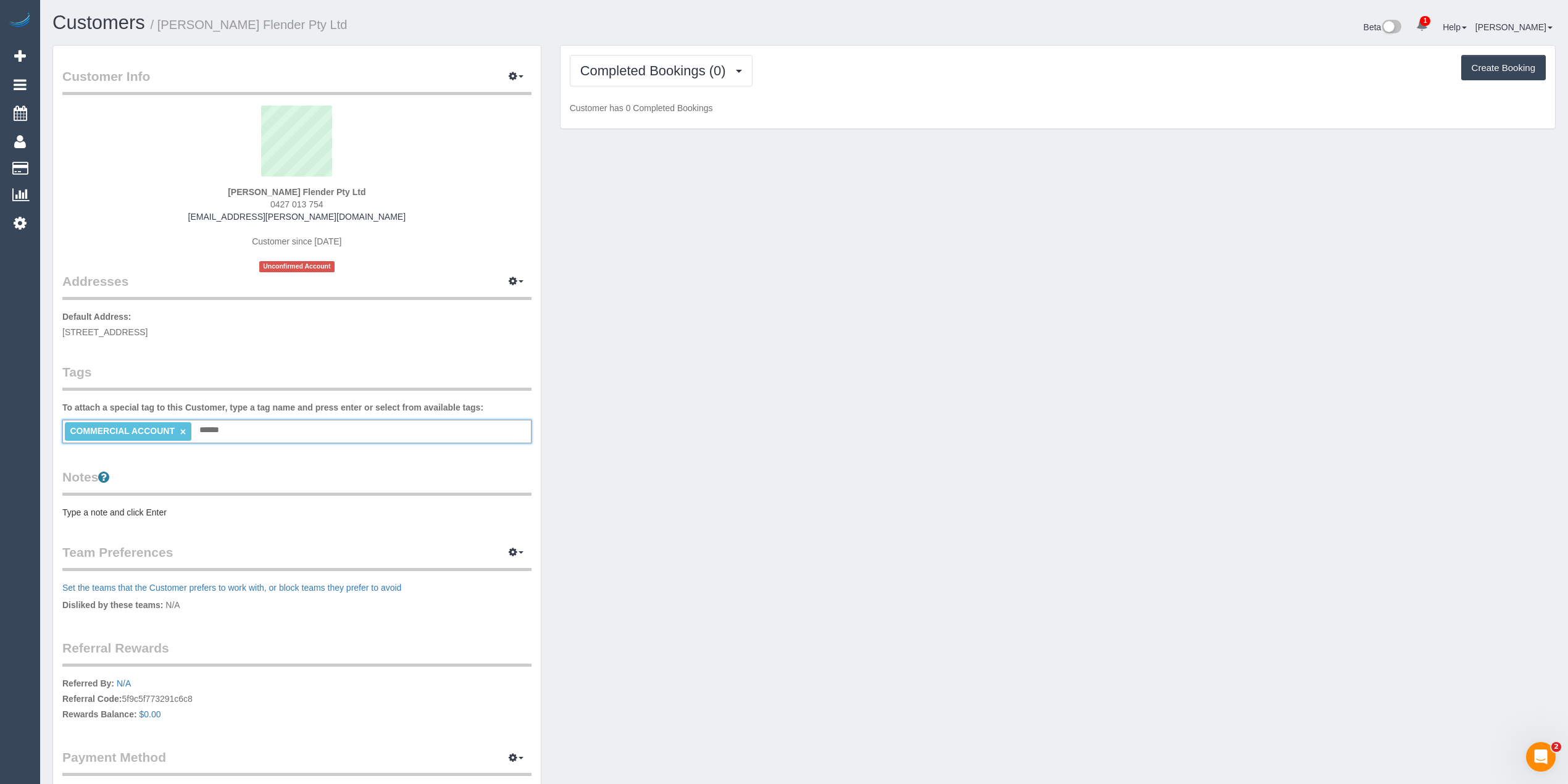
type input "*******"
click at [124, 522] on div "Customer Info Edit Contact Info Send Message Email Preferences Special Sales Ta…" at bounding box center [297, 439] width 487 height 788
click at [124, 512] on pre "Type a note and click Enter" at bounding box center [297, 511] width 469 height 12
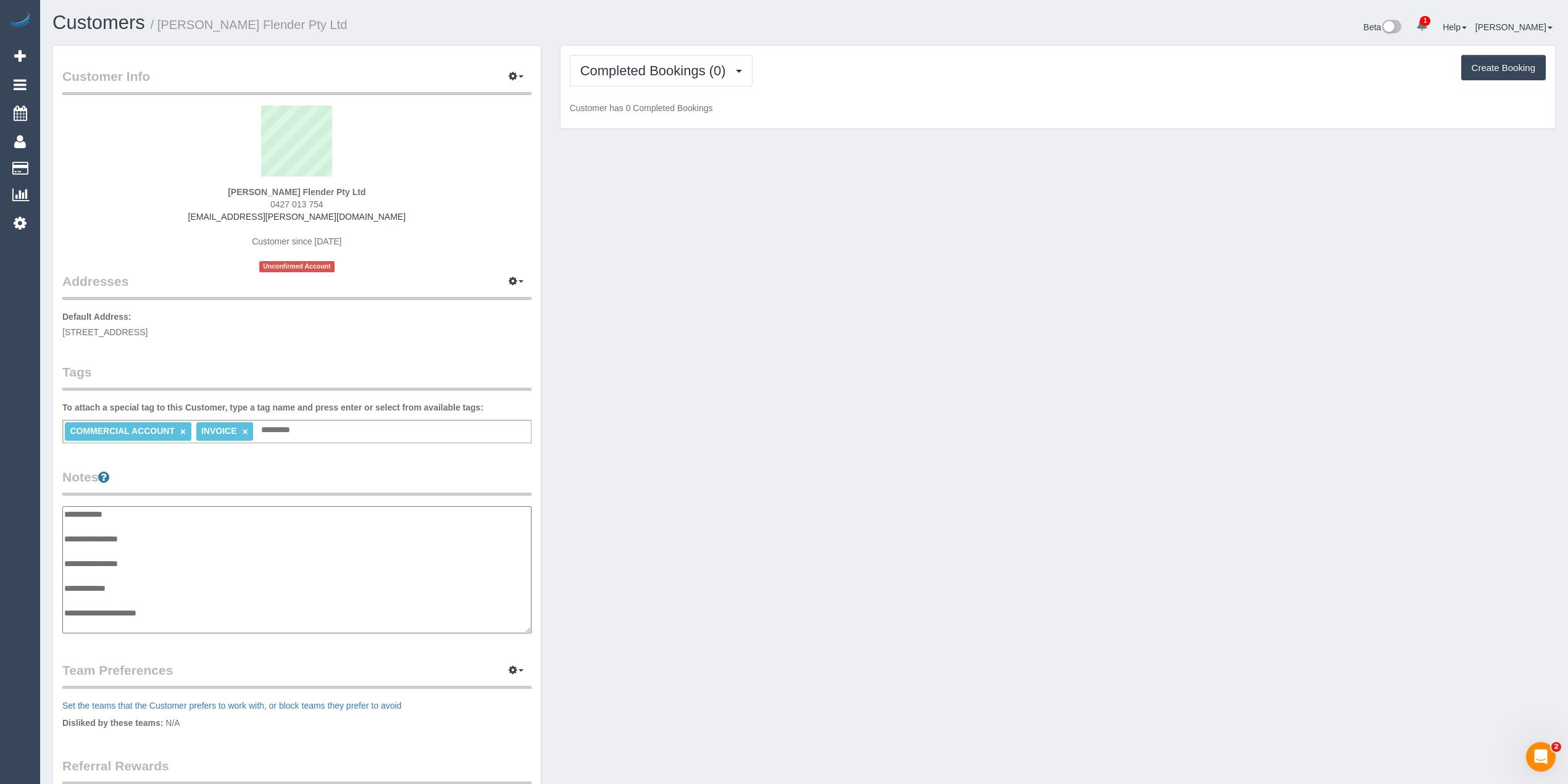
scroll to position [10, 0]
type textarea "**********"
click at [642, 63] on span "Completed Bookings (0)" at bounding box center [656, 70] width 152 height 16
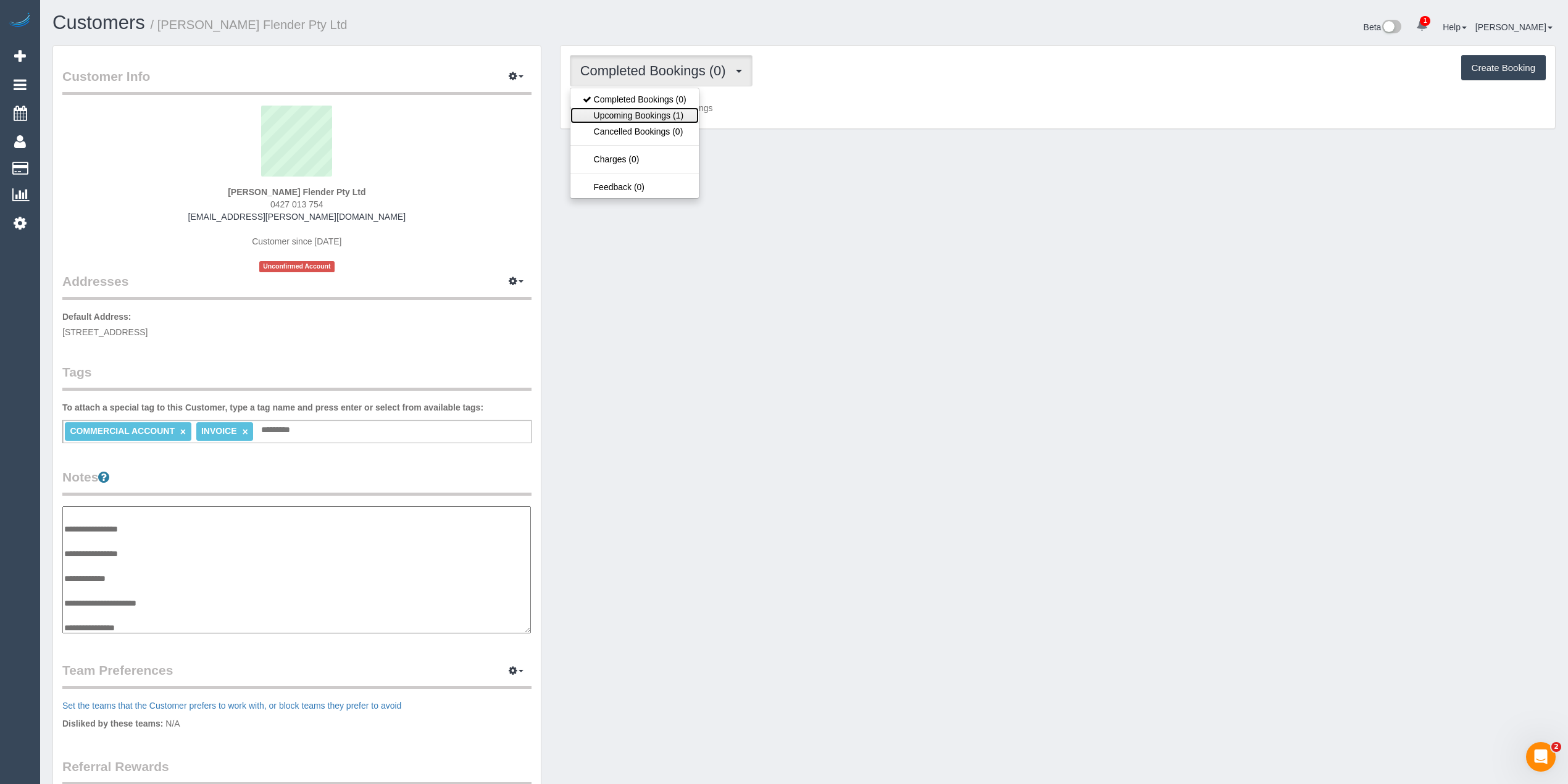
click at [633, 114] on link "Upcoming Bookings (1)" at bounding box center [634, 115] width 128 height 16
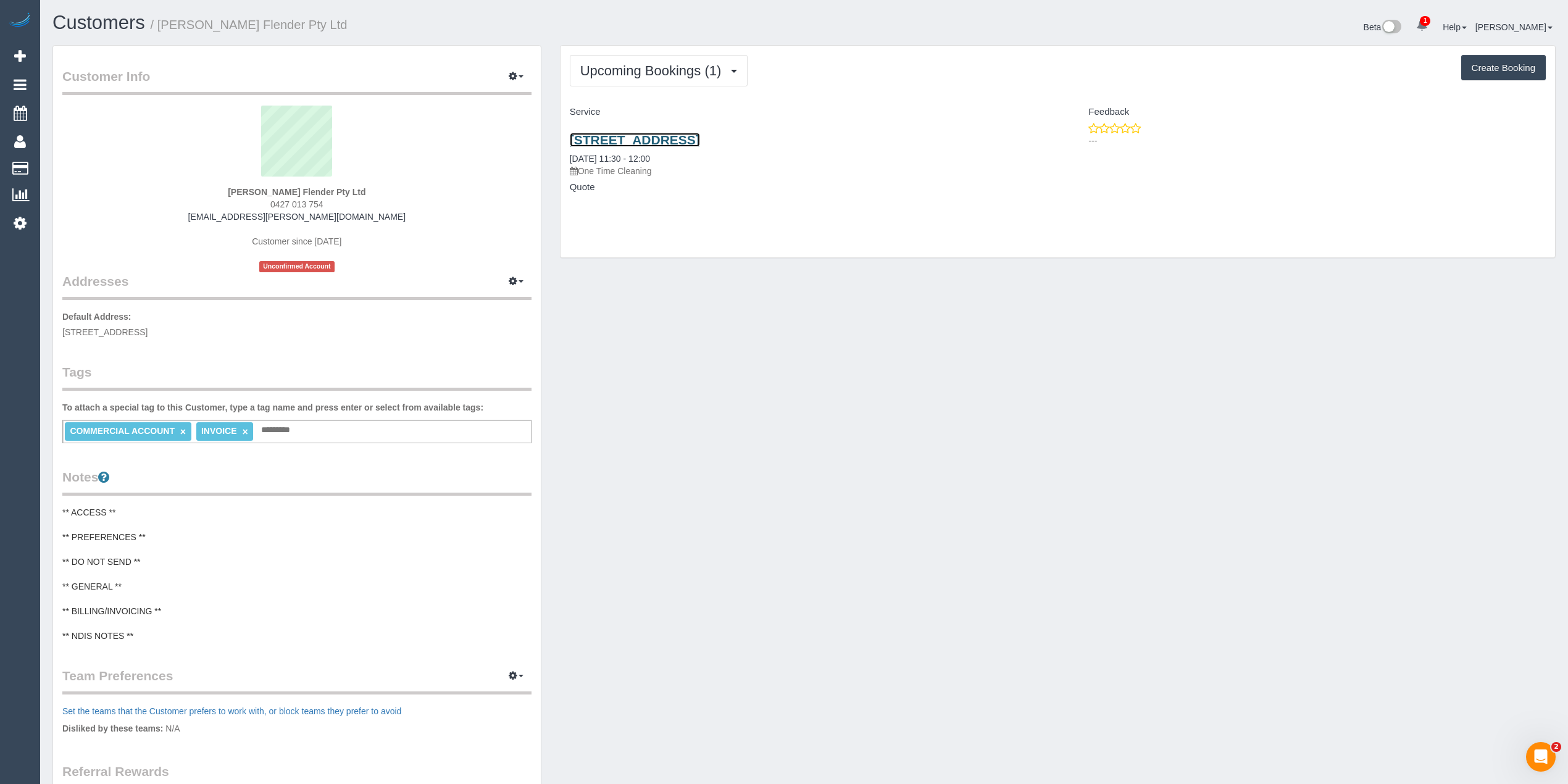
click at [690, 136] on link "3a/400-430 Mahoneys Road, Campbellfield, VIC 3061" at bounding box center [634, 139] width 130 height 14
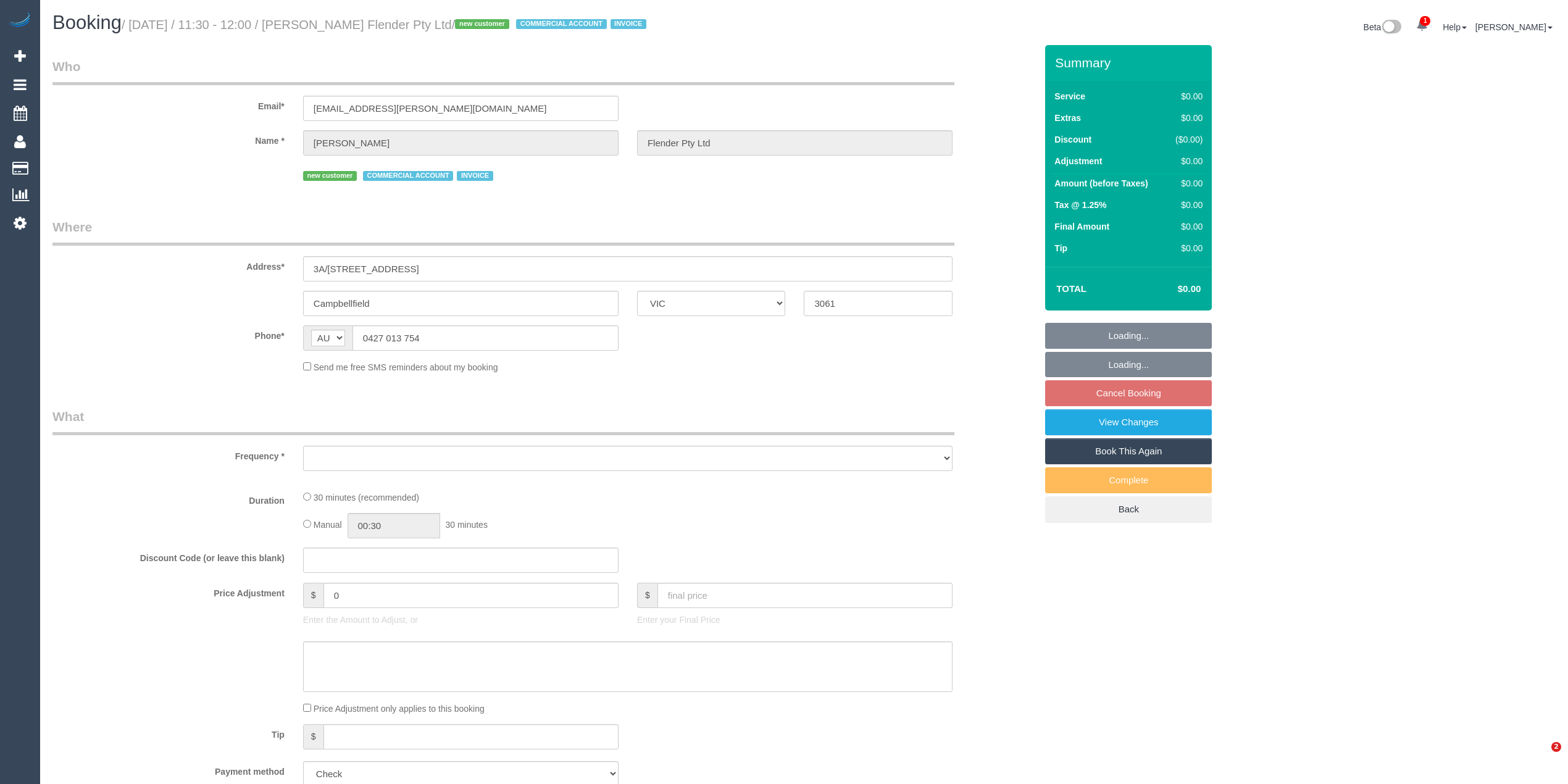
select select "VIC"
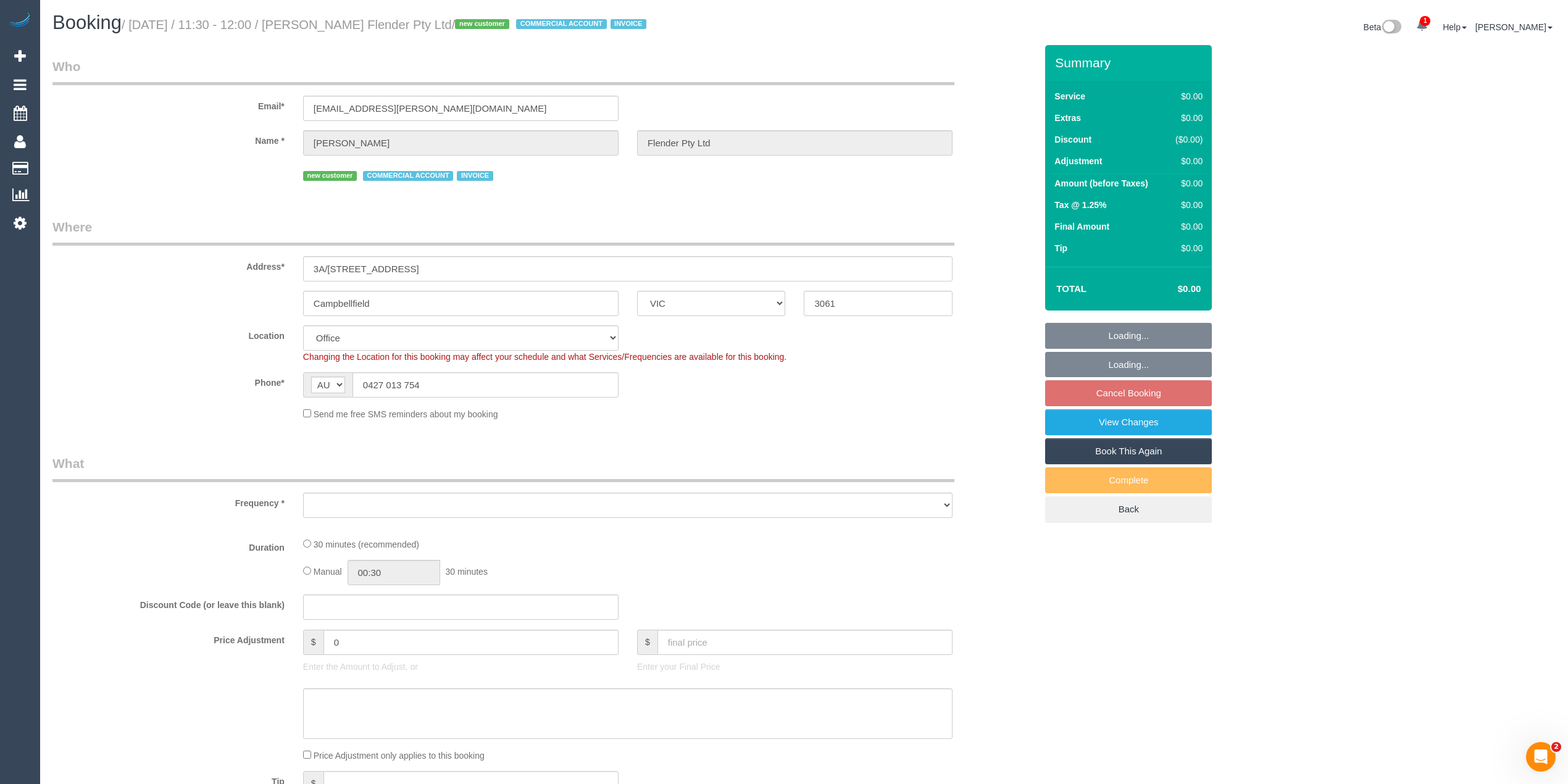
select select "object:680"
select select "number:28"
select select "number:14"
select select "number:19"
select select "number:22"
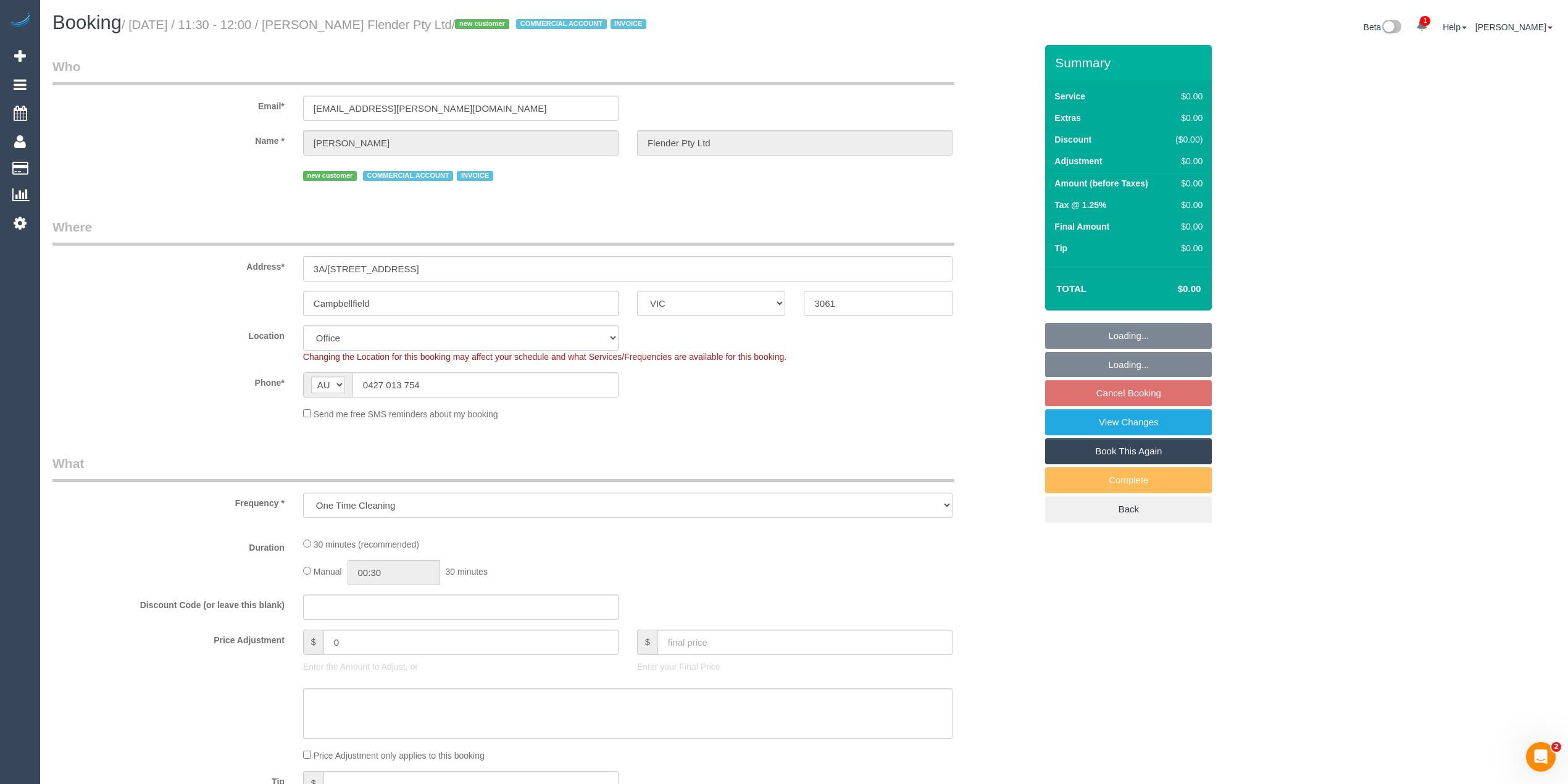
select select "object:685"
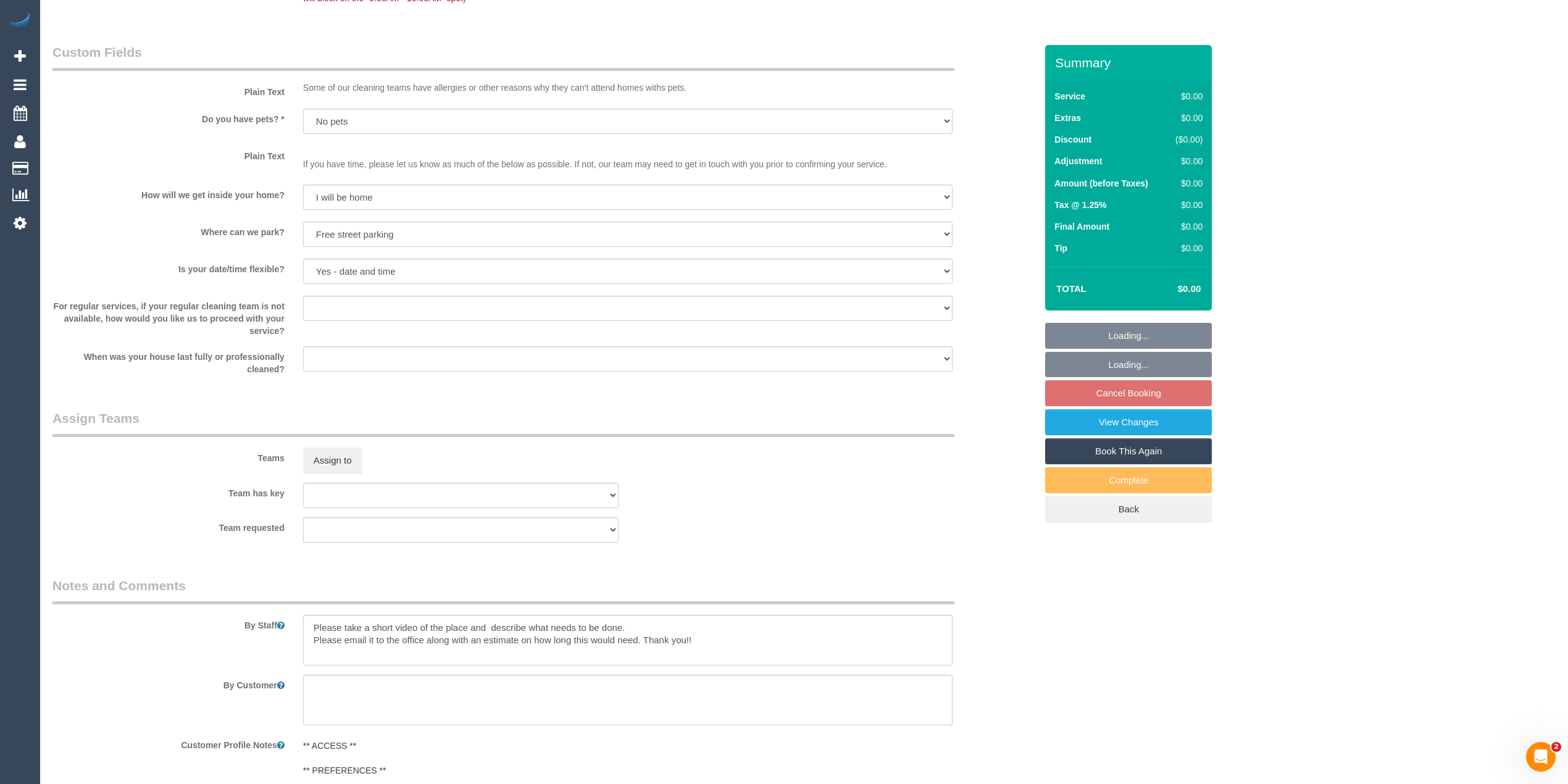
scroll to position [1343, 0]
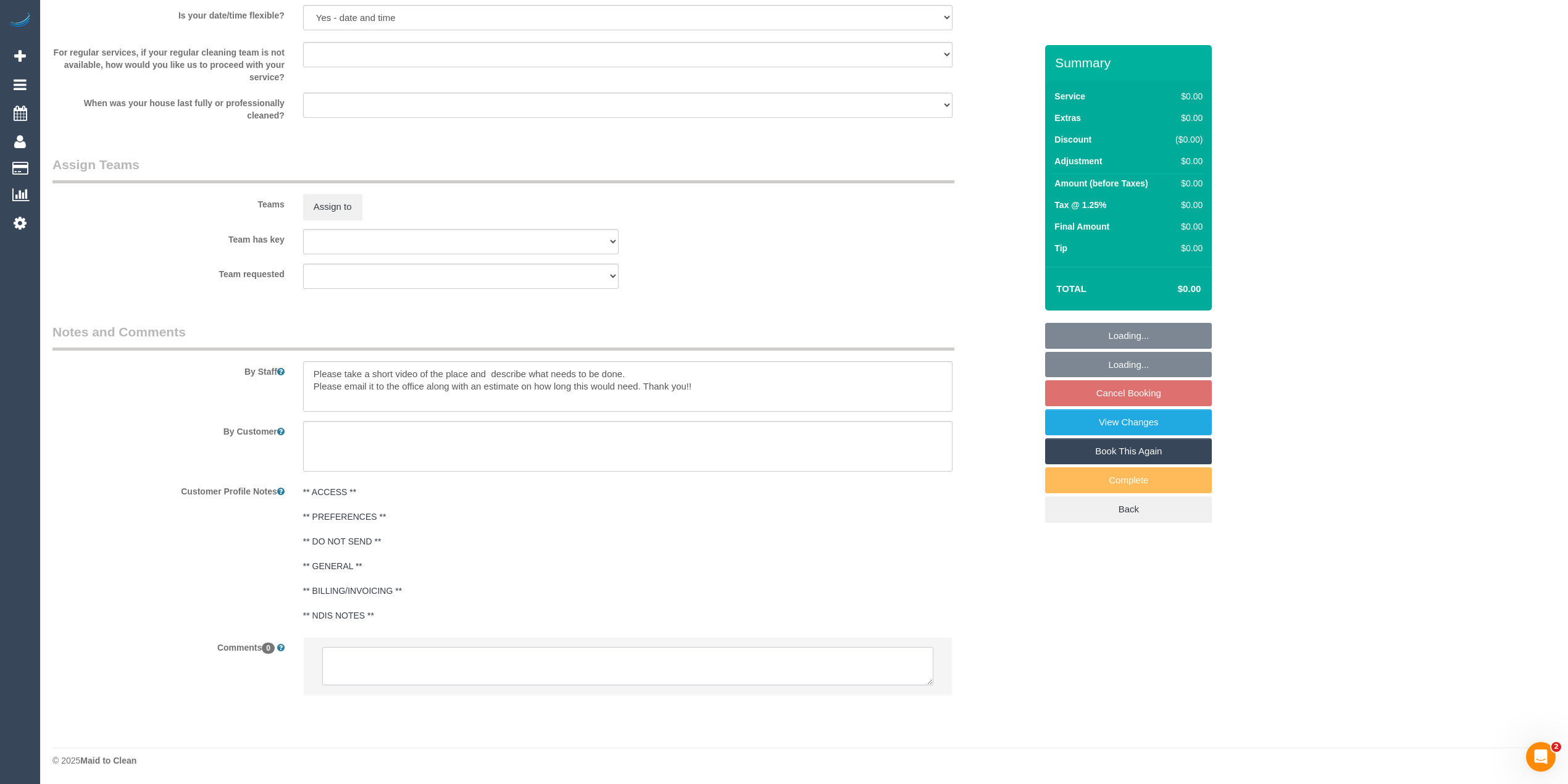
click at [444, 674] on textarea at bounding box center [627, 666] width 611 height 39
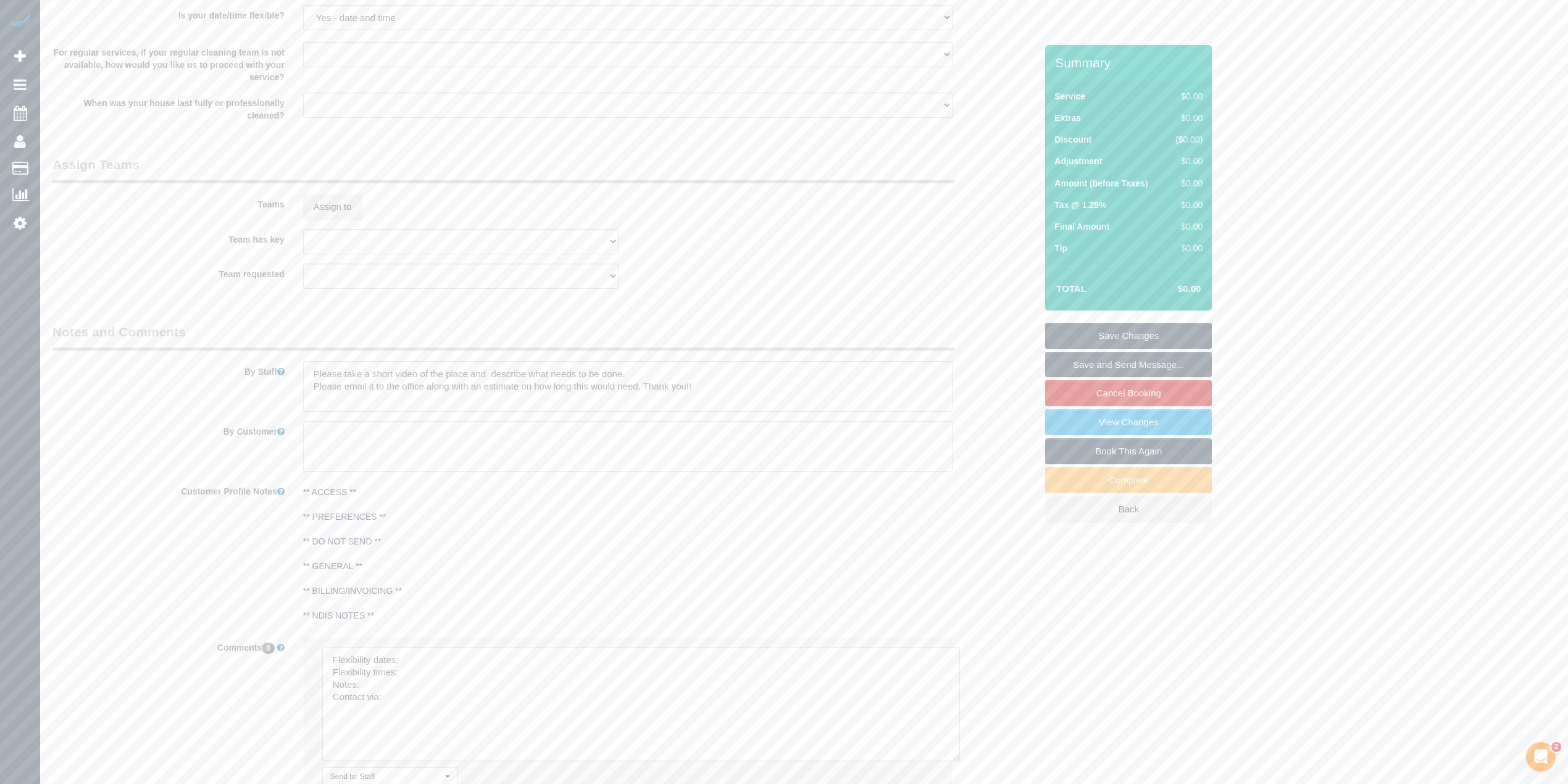
drag, startPoint x: 923, startPoint y: 678, endPoint x: 930, endPoint y: 745, distance: 67.4
click at [951, 755] on textarea at bounding box center [641, 704] width 638 height 114
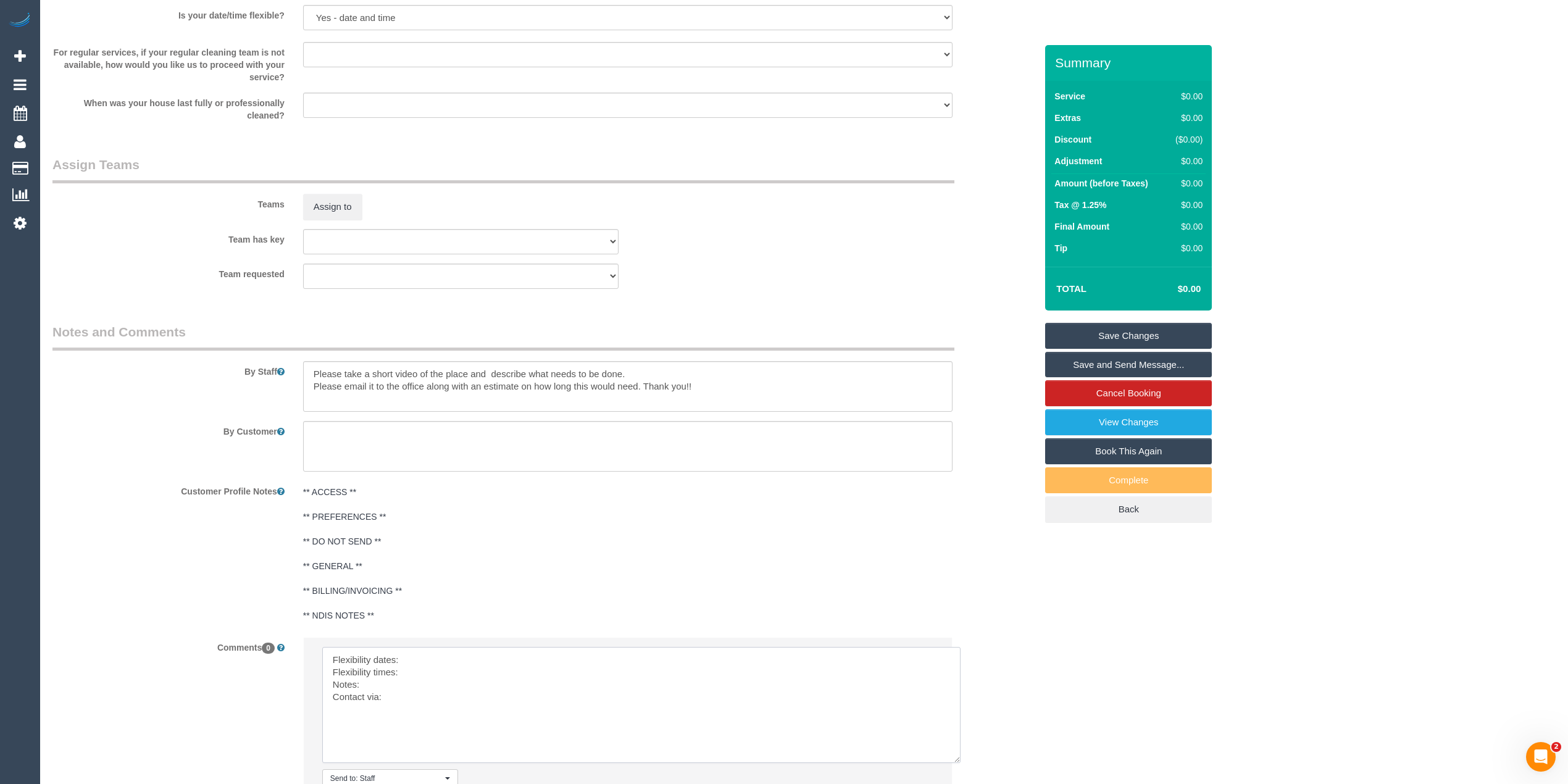
click at [451, 654] on textarea at bounding box center [641, 705] width 638 height 116
click at [443, 670] on textarea at bounding box center [641, 705] width 638 height 116
click at [415, 685] on textarea at bounding box center [641, 705] width 638 height 116
click at [444, 702] on textarea at bounding box center [641, 705] width 638 height 116
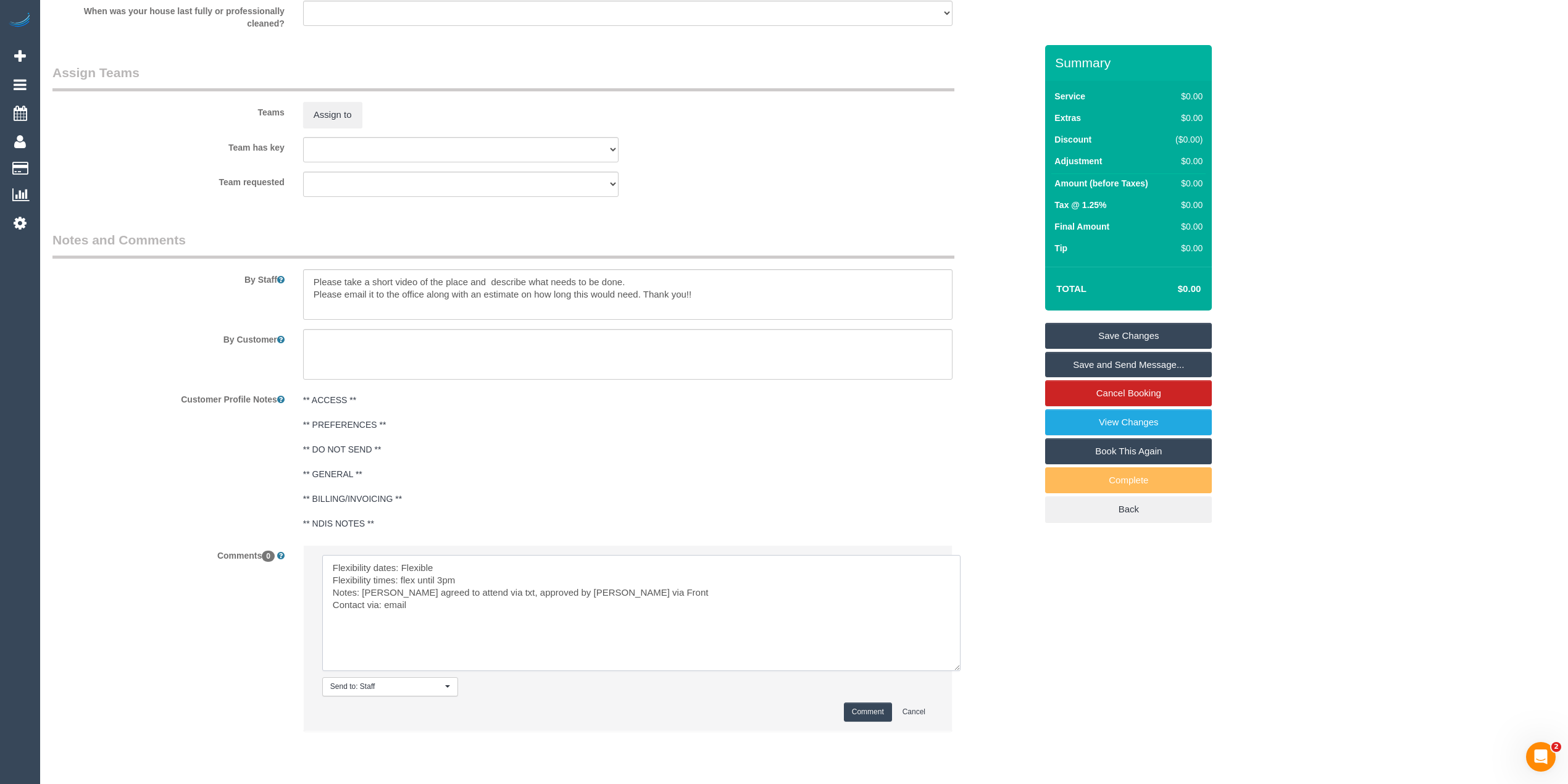
scroll to position [1472, 0]
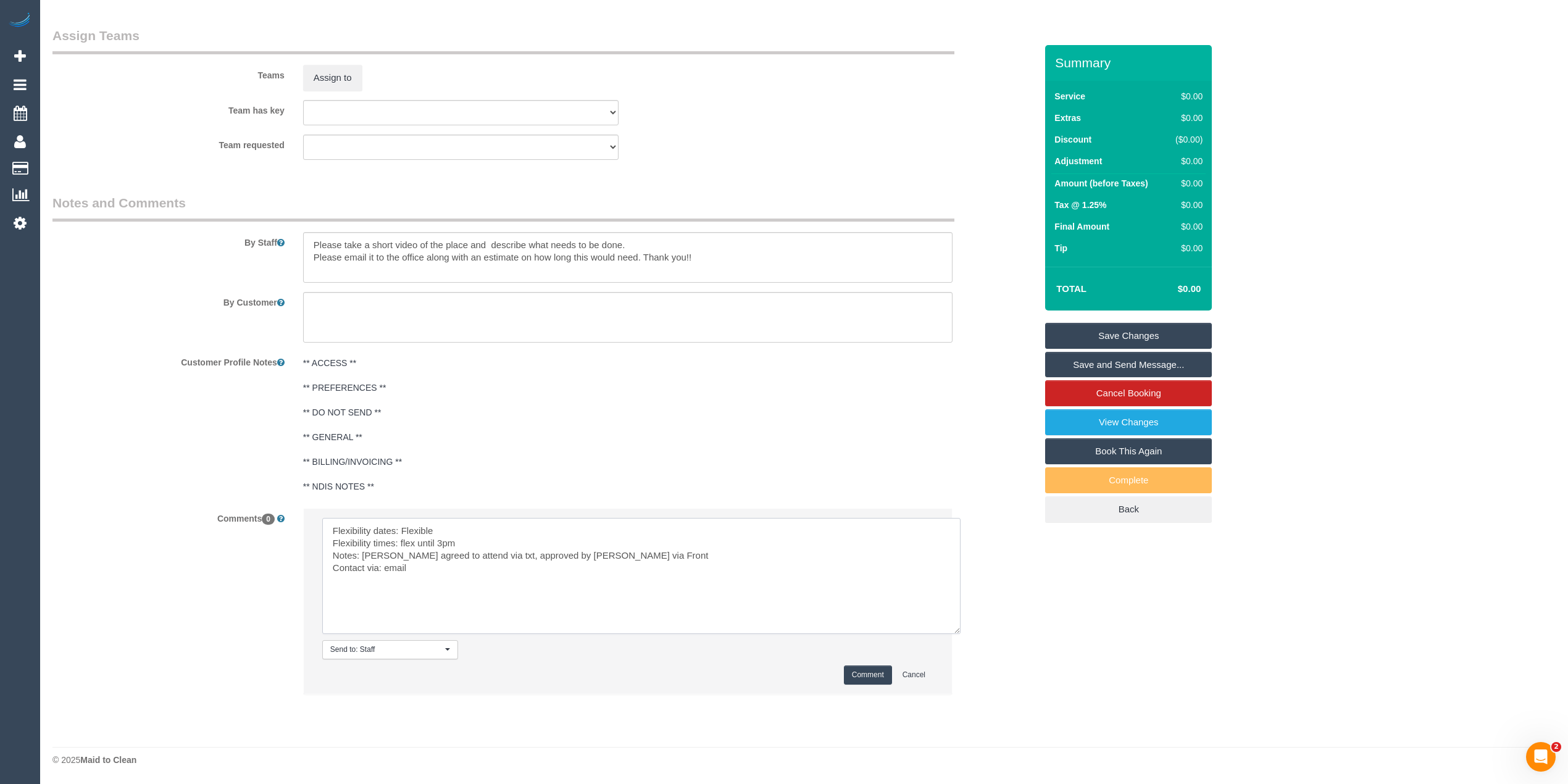
type textarea "Flexibility dates: Flexible Flexibility times: flex until 3pm Notes: Syed agree…"
click at [867, 674] on button "Comment" at bounding box center [868, 674] width 48 height 19
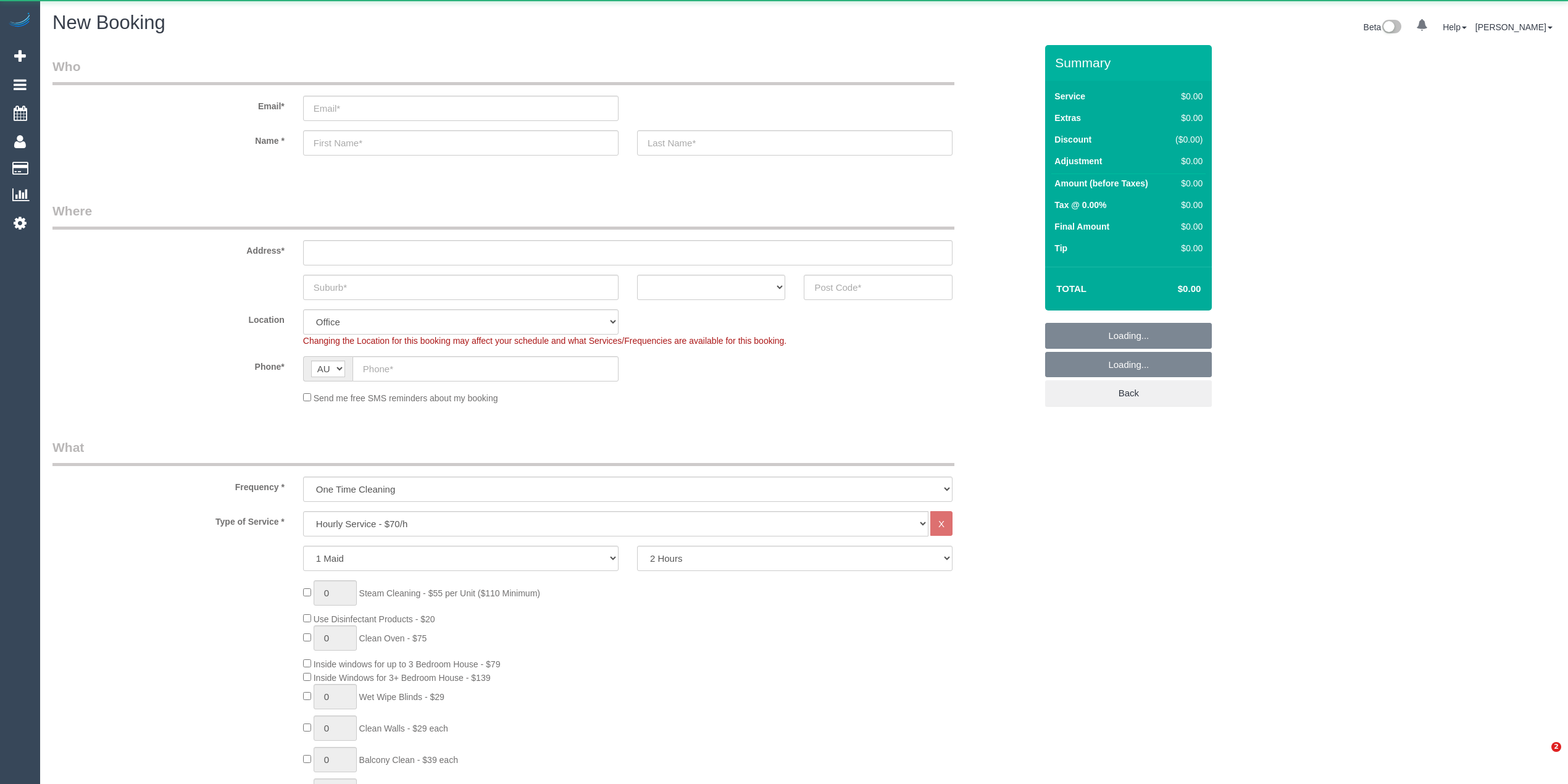
select select "object:822"
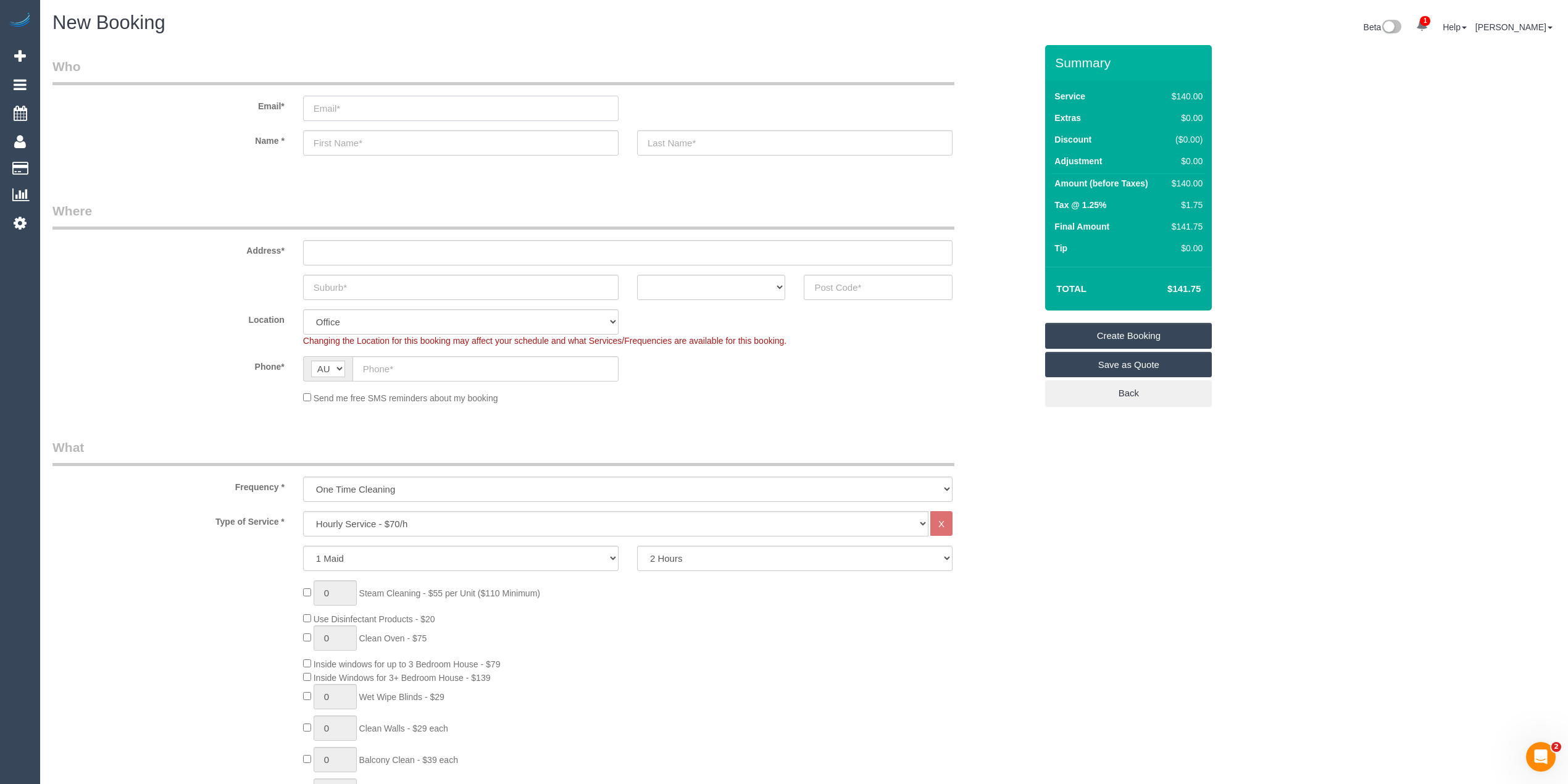
click at [379, 98] on input "email" at bounding box center [461, 108] width 315 height 25
paste input "[EMAIL_ADDRESS][DOMAIN_NAME]"
type input "[EMAIL_ADDRESS][DOMAIN_NAME]"
click at [382, 146] on input "text" at bounding box center [461, 142] width 315 height 25
type input "[PERSON_NAME]"
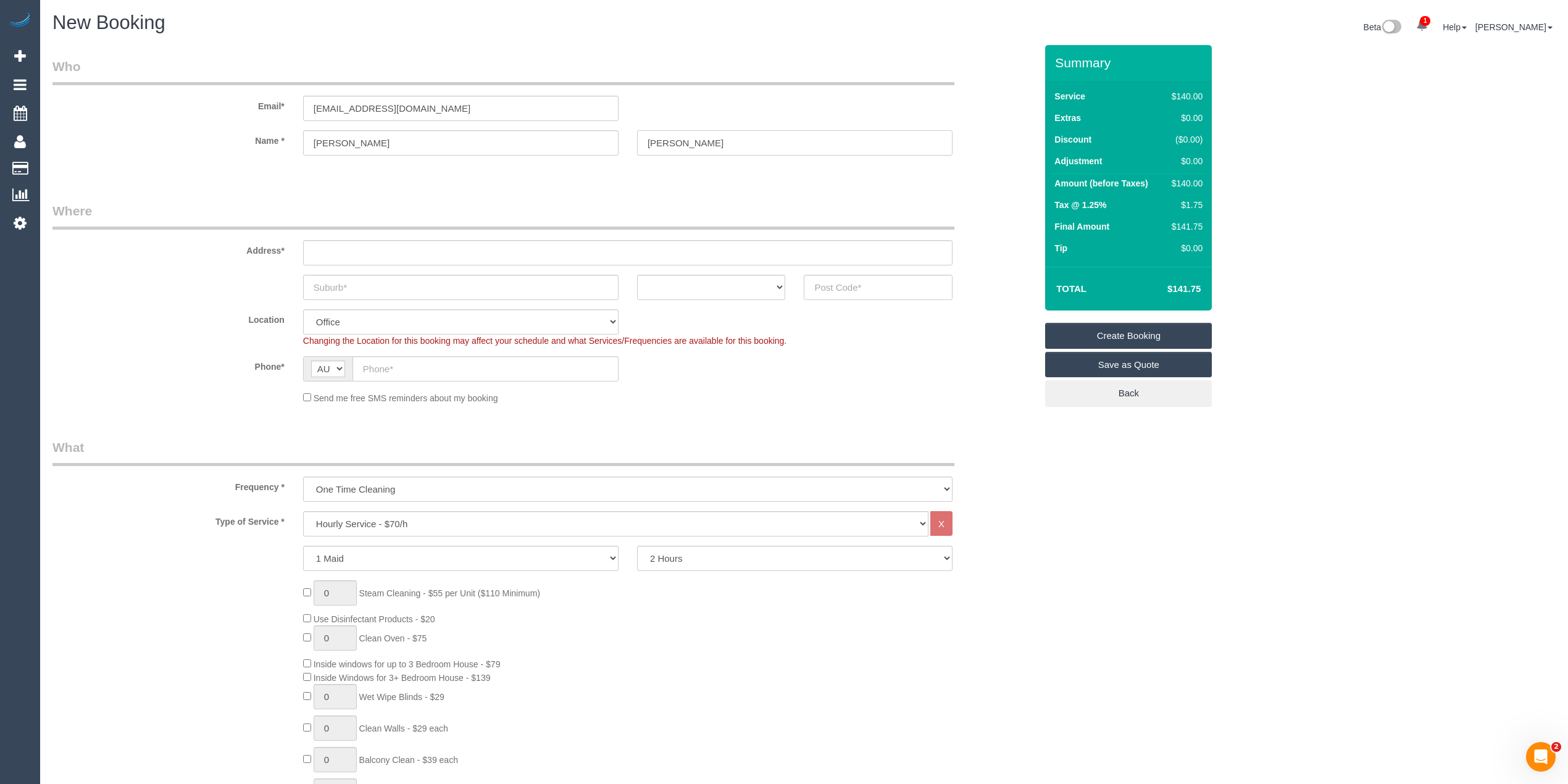
type input "[PERSON_NAME]"
click at [396, 247] on input "text" at bounding box center [627, 252] width 649 height 25
click at [316, 250] on input "text" at bounding box center [627, 252] width 649 height 25
paste input "[STREET_ADDRESS][PERSON_NAME]"
type input "[STREET_ADDRESS][PERSON_NAME]"
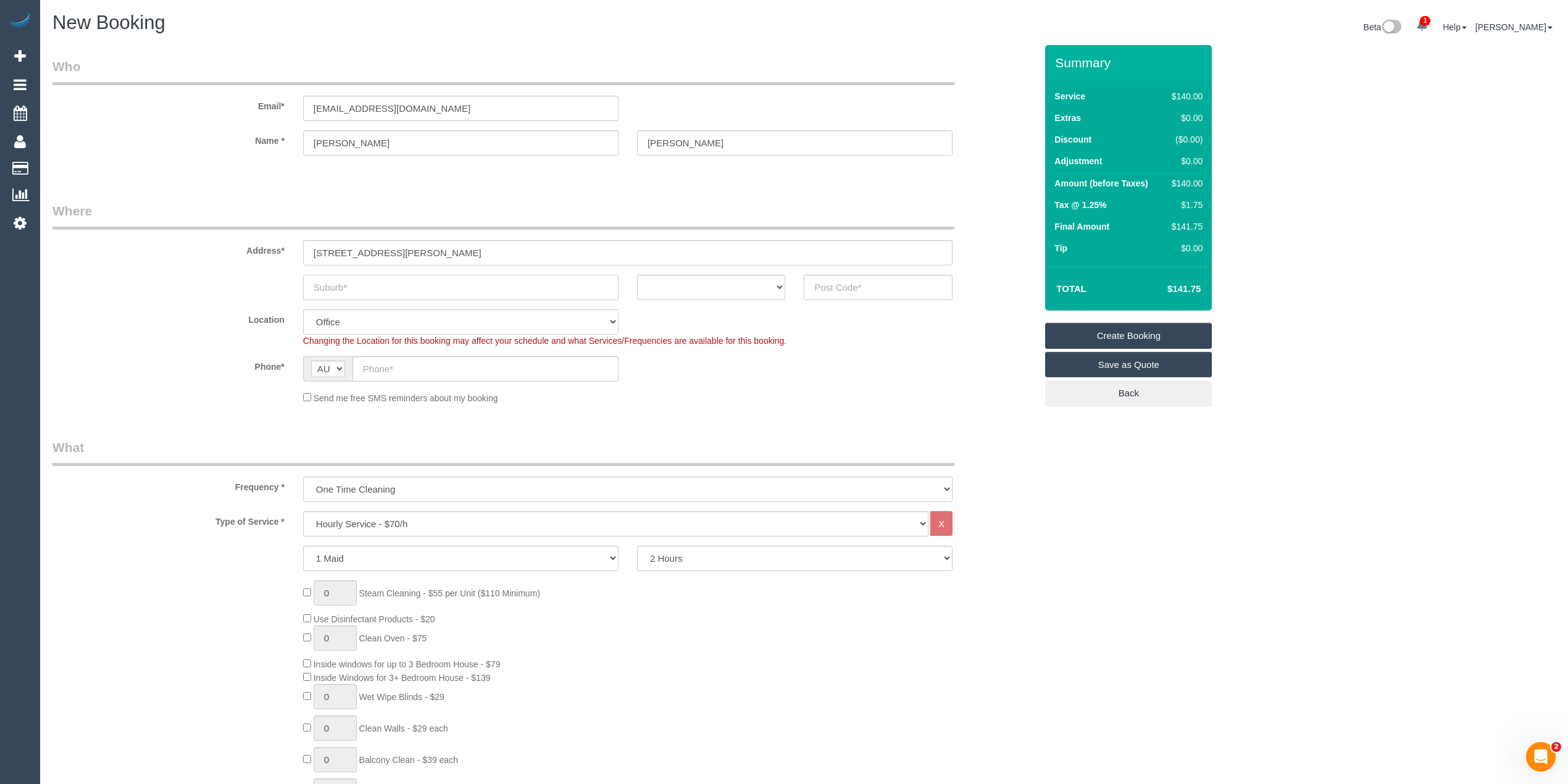
click at [343, 287] on input "text" at bounding box center [461, 287] width 315 height 25
click at [345, 285] on input "text" at bounding box center [461, 287] width 315 height 25
paste input "Fitzroy North"
type input "Fitzroy North"
click at [691, 286] on select "ACT [GEOGRAPHIC_DATA] NT [GEOGRAPHIC_DATA] SA TAS [GEOGRAPHIC_DATA] [GEOGRAPHIC…" at bounding box center [710, 287] width 148 height 25
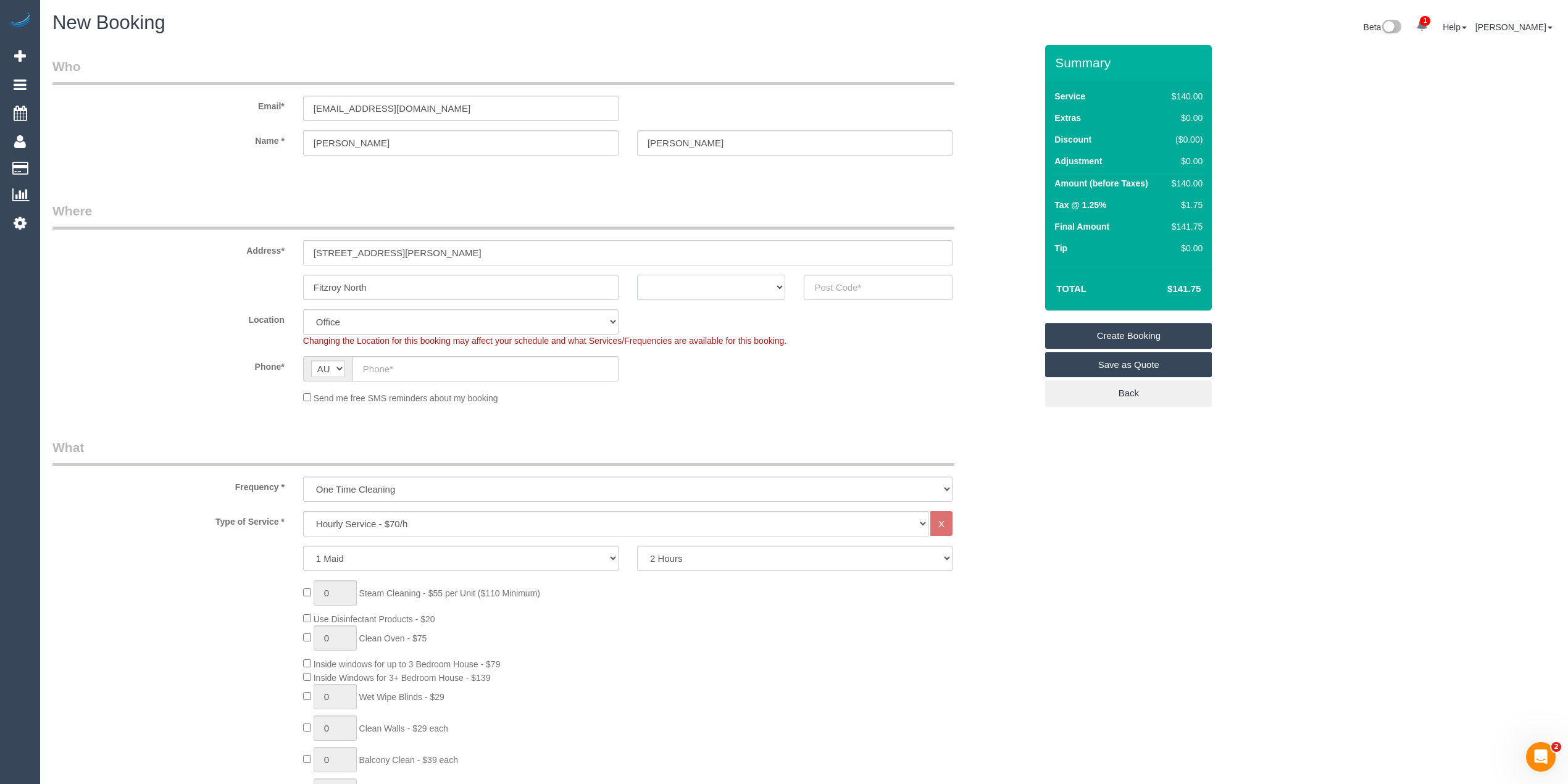
select select "VIC"
click at [637, 275] on select "ACT NSW NT QLD SA TAS VIC WA" at bounding box center [710, 287] width 148 height 25
click at [835, 290] on input "text" at bounding box center [877, 287] width 148 height 25
type input "3068"
click at [428, 360] on input "text" at bounding box center [486, 369] width 266 height 25
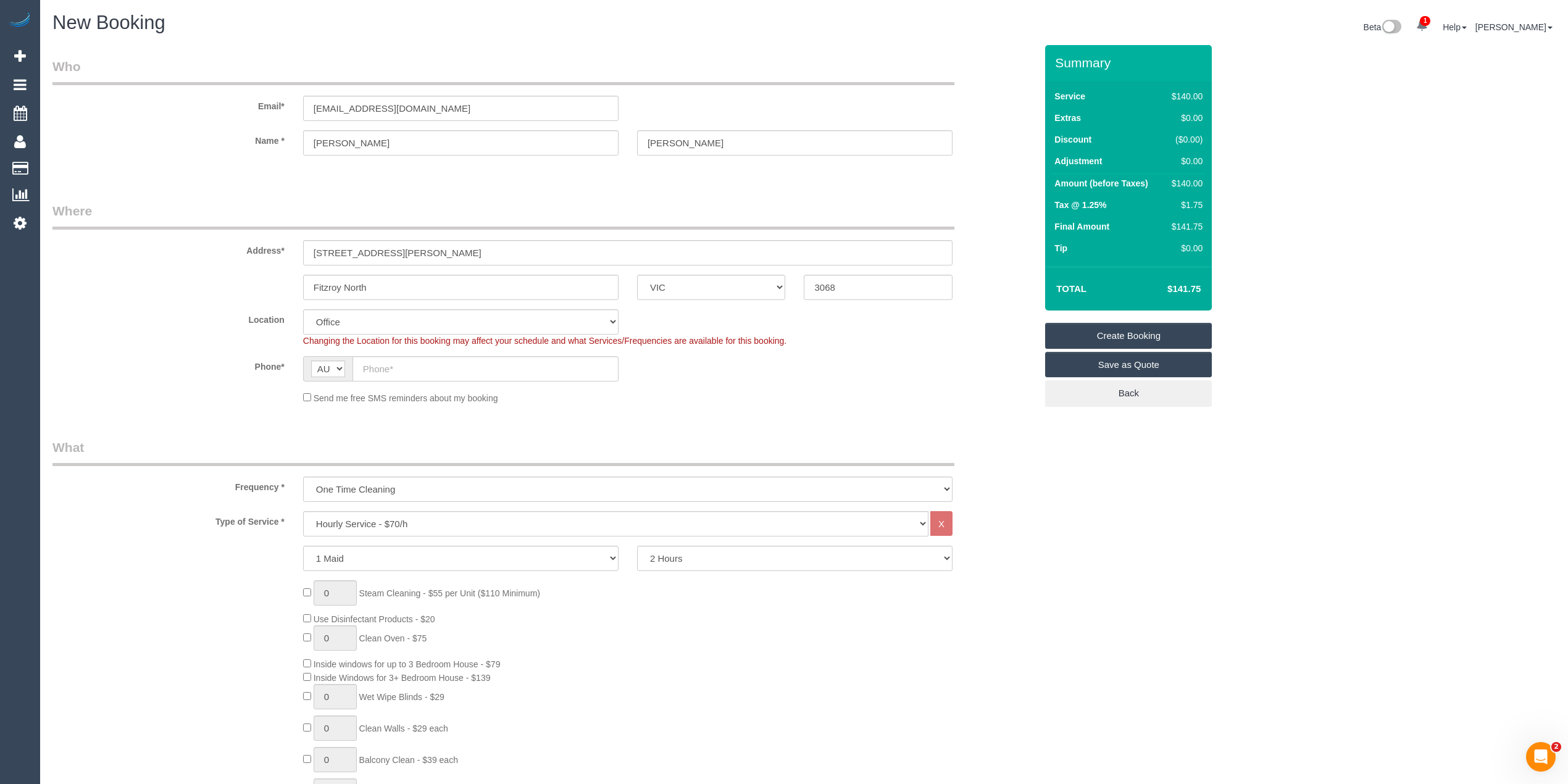
select select "47"
select select "object:2095"
click at [413, 359] on input "text" at bounding box center [486, 369] width 266 height 25
paste input "0434 708 236"
type input "0434 708 236"
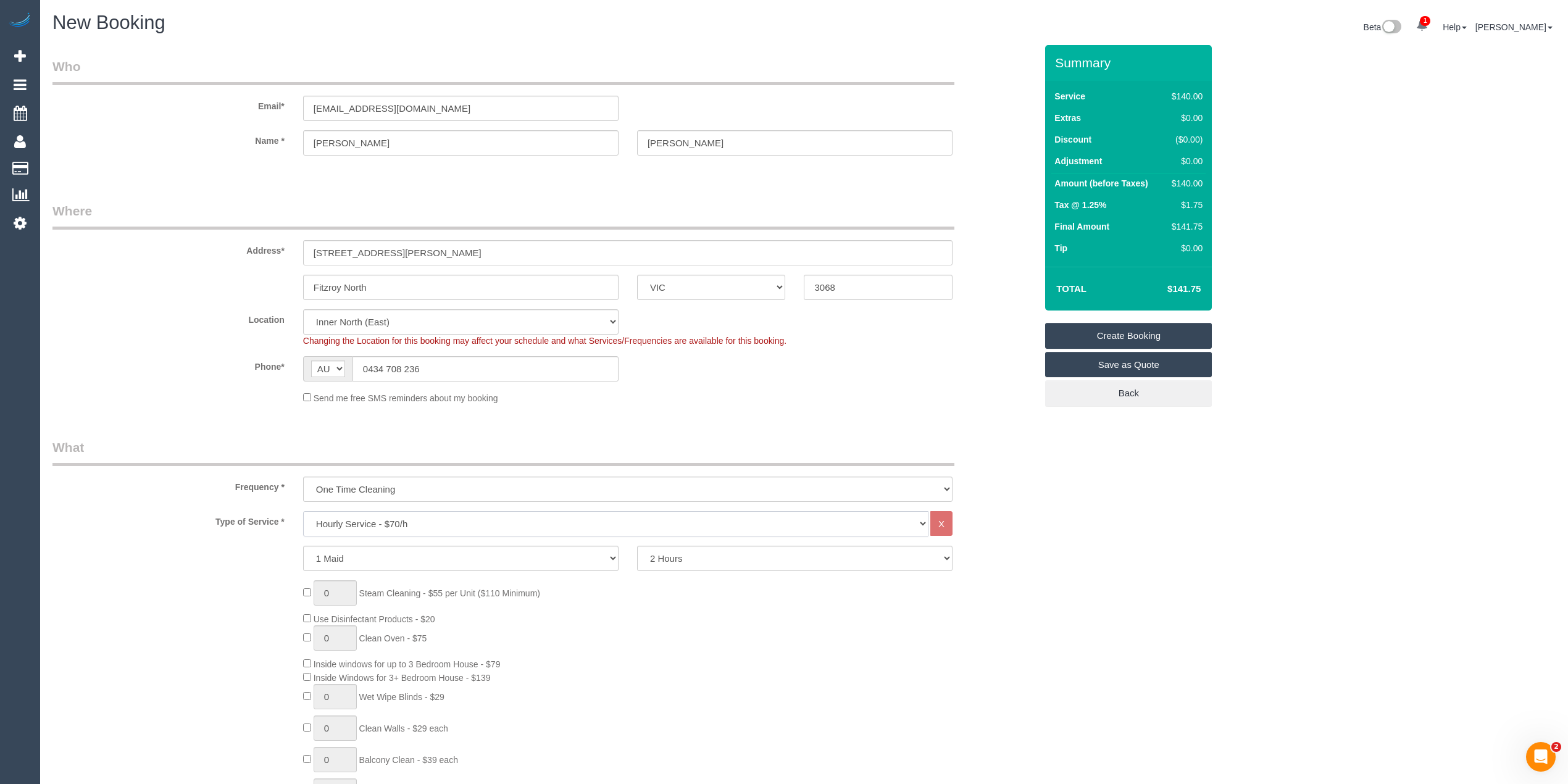
click at [433, 514] on select "Hourly Service - $70/h Hourly Service - $65/h Hourly Service - $60/h Hourly Ser…" at bounding box center [615, 523] width 626 height 25
select select "275"
click at [303, 511] on select "Hourly Service - $70/h Hourly Service - $65/h Hourly Service - $60/h Hourly Ser…" at bounding box center [615, 523] width 626 height 25
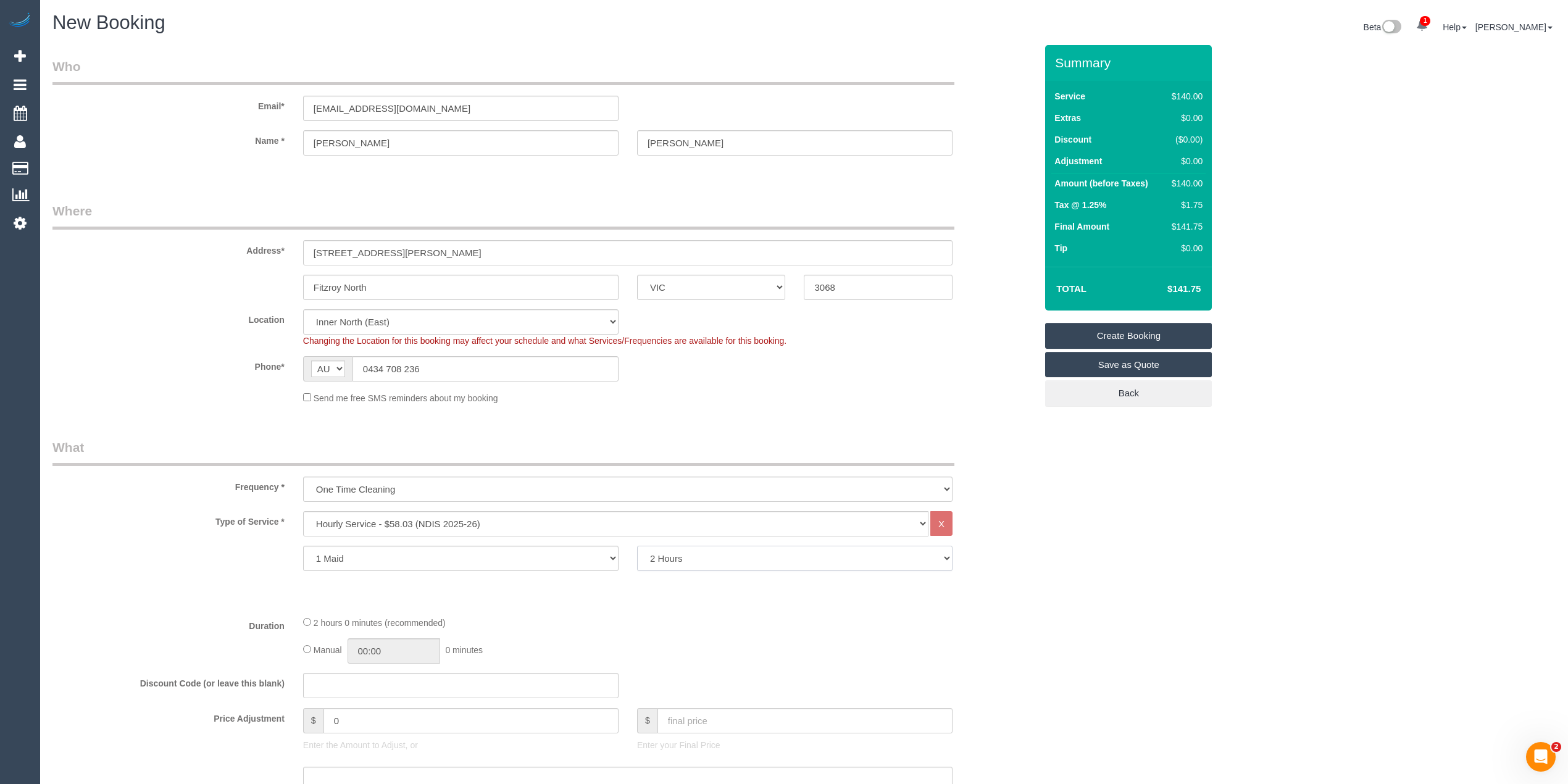
click at [652, 546] on select "2 Hours 2.5 Hours 3 Hours 3.5 Hours 4 Hours 4.5 Hours 5 Hours 5.5 Hours 6 Hours…" at bounding box center [794, 557] width 315 height 25
select select "240"
click at [637, 545] on select "2 Hours 2.5 Hours 3 Hours 3.5 Hours 4 Hours 4.5 Hours 5 Hours 5.5 Hours 6 Hours…" at bounding box center [794, 557] width 315 height 25
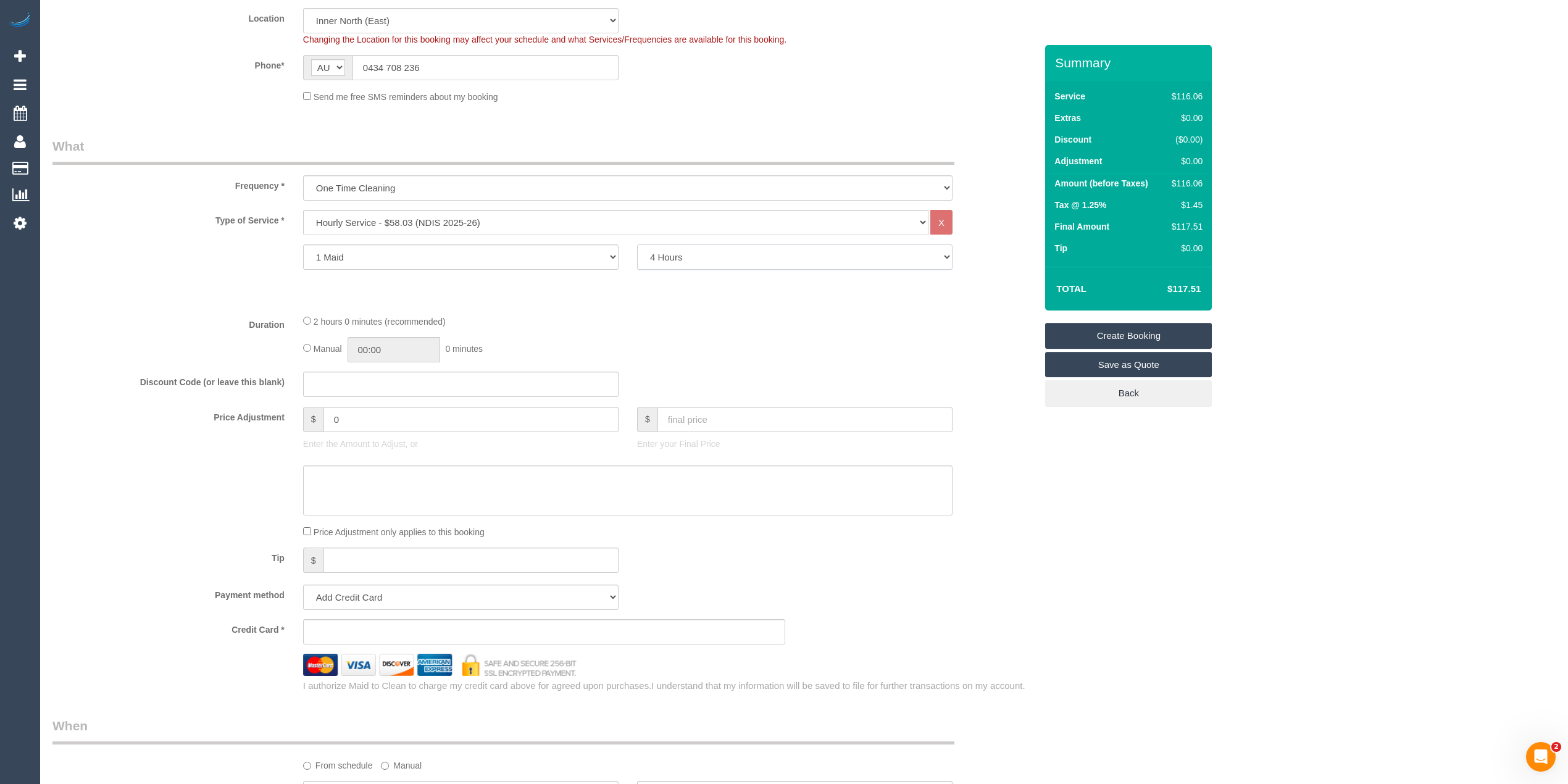
scroll to position [411, 0]
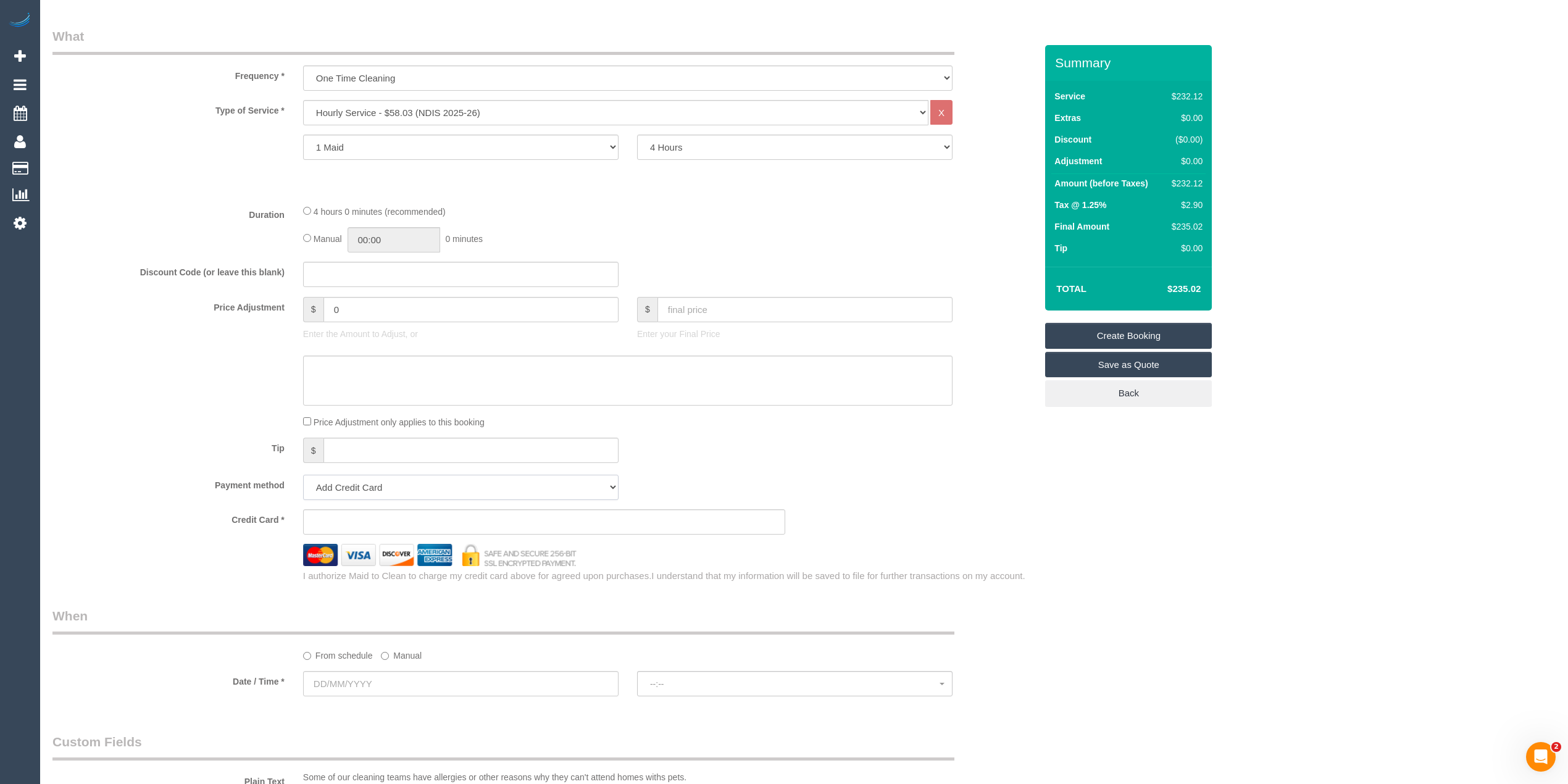
click at [326, 486] on select "Add Credit Card Cash Check Paypal" at bounding box center [461, 486] width 315 height 25
select select "string:check"
click at [303, 474] on select "Add Credit Card Cash Check Paypal" at bounding box center [461, 486] width 315 height 25
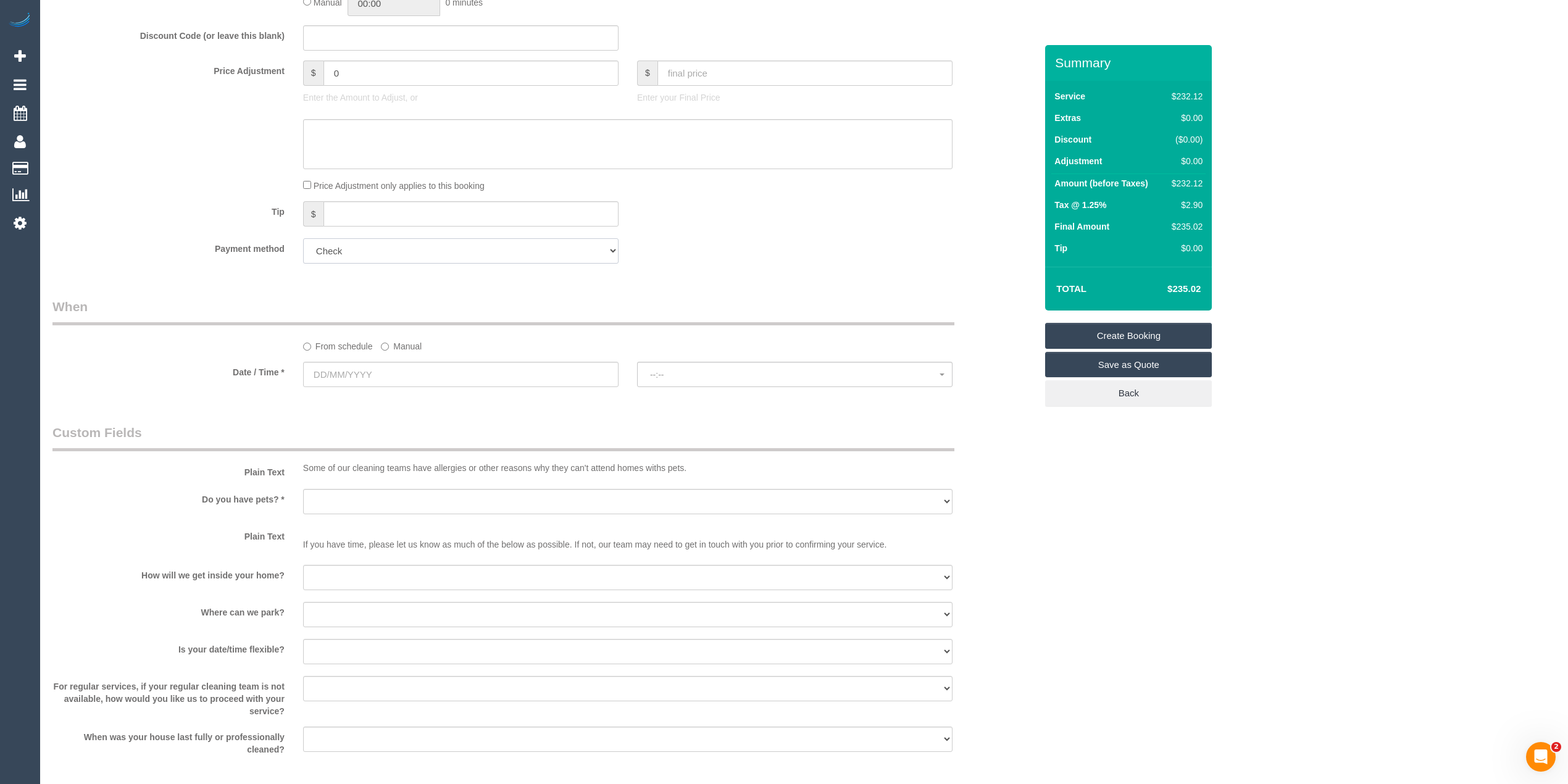
scroll to position [685, 0]
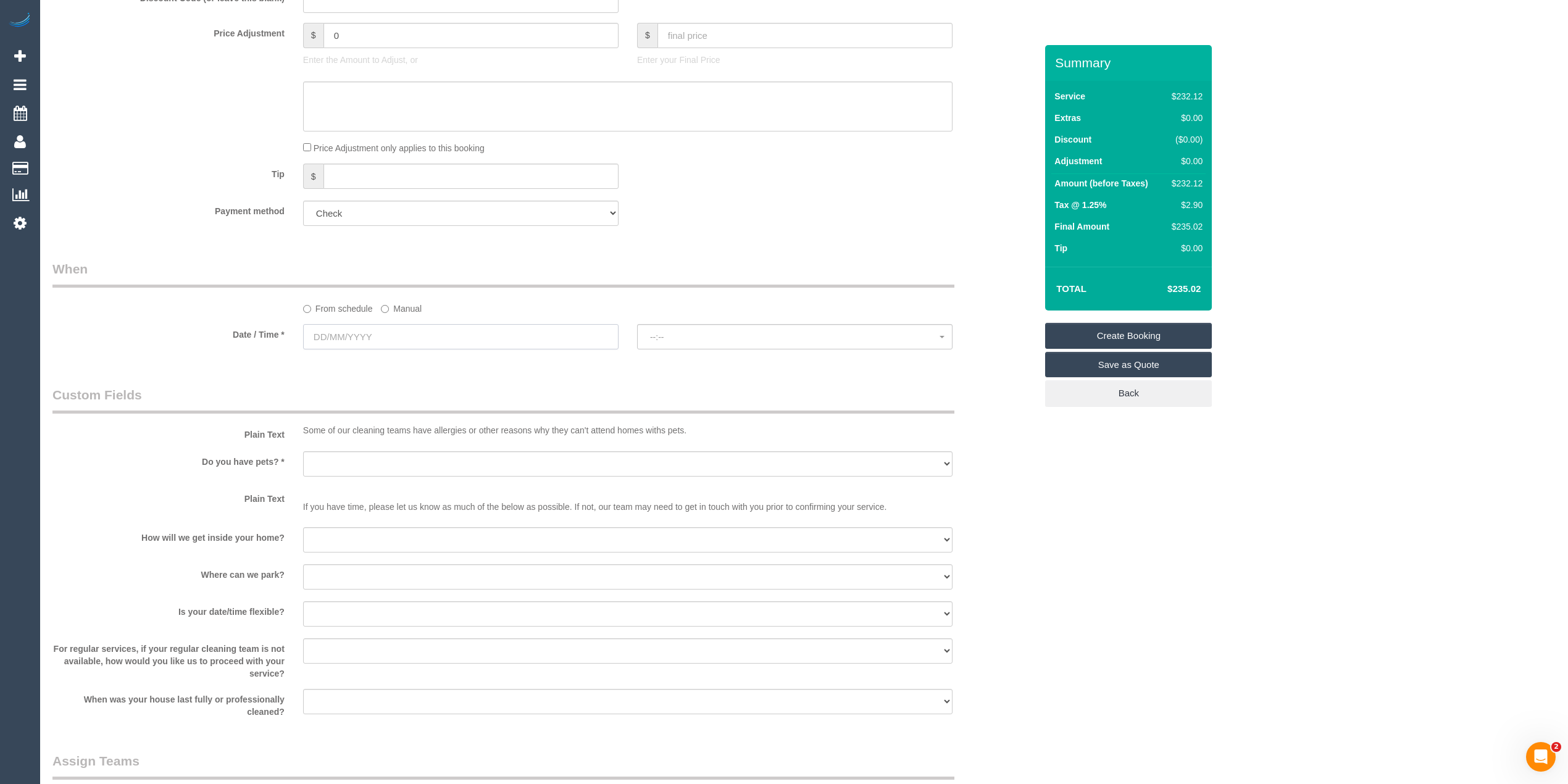
click at [322, 330] on input "text" at bounding box center [461, 336] width 315 height 25
click at [1239, 596] on div "Who Email* jbrowne72@yahoo.com.au Name * Julian Browne Where Address* 1/16 Mill…" at bounding box center [803, 230] width 1503 height 1742
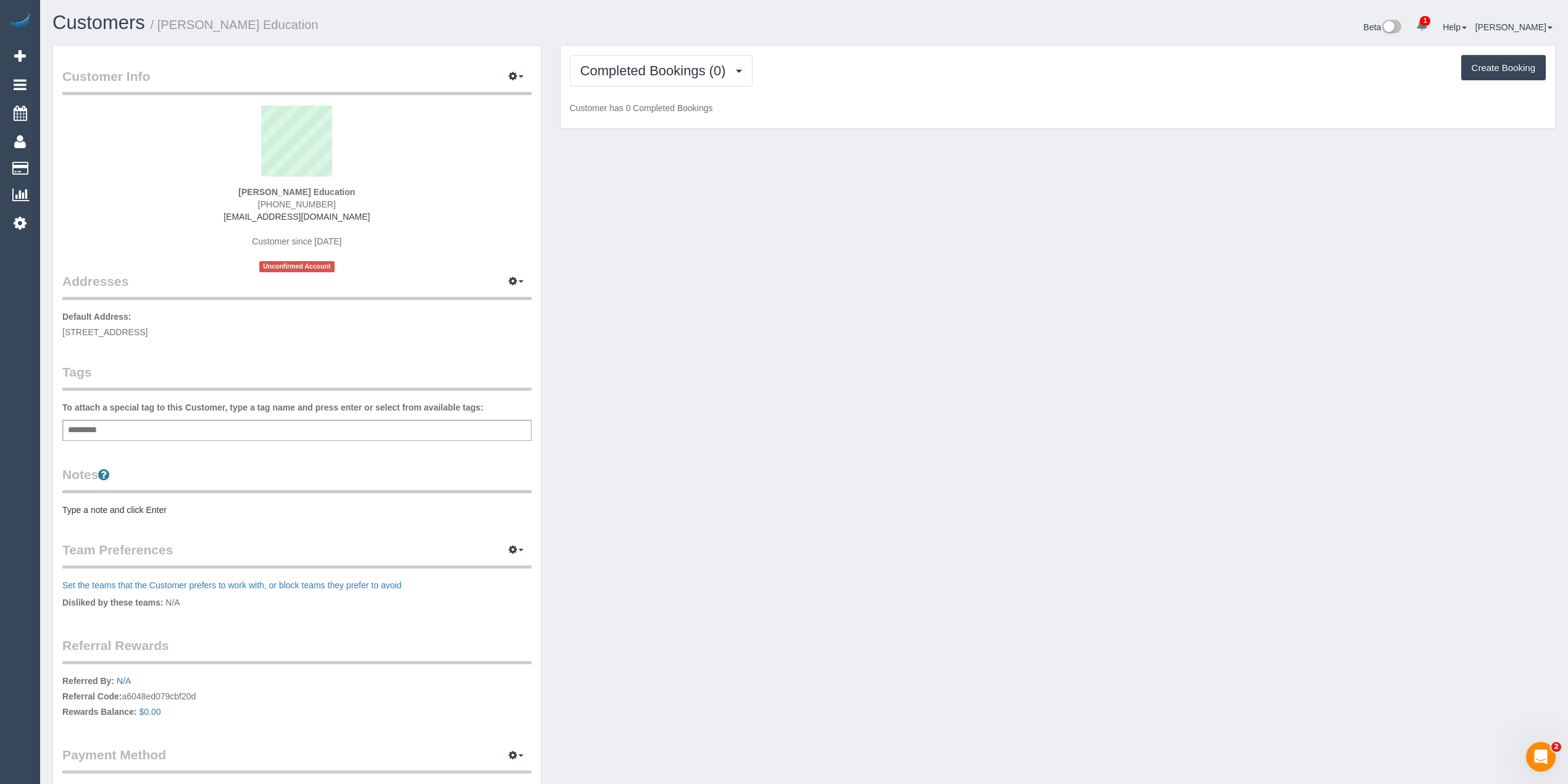
click at [224, 427] on div "Add a tag" at bounding box center [297, 430] width 469 height 21
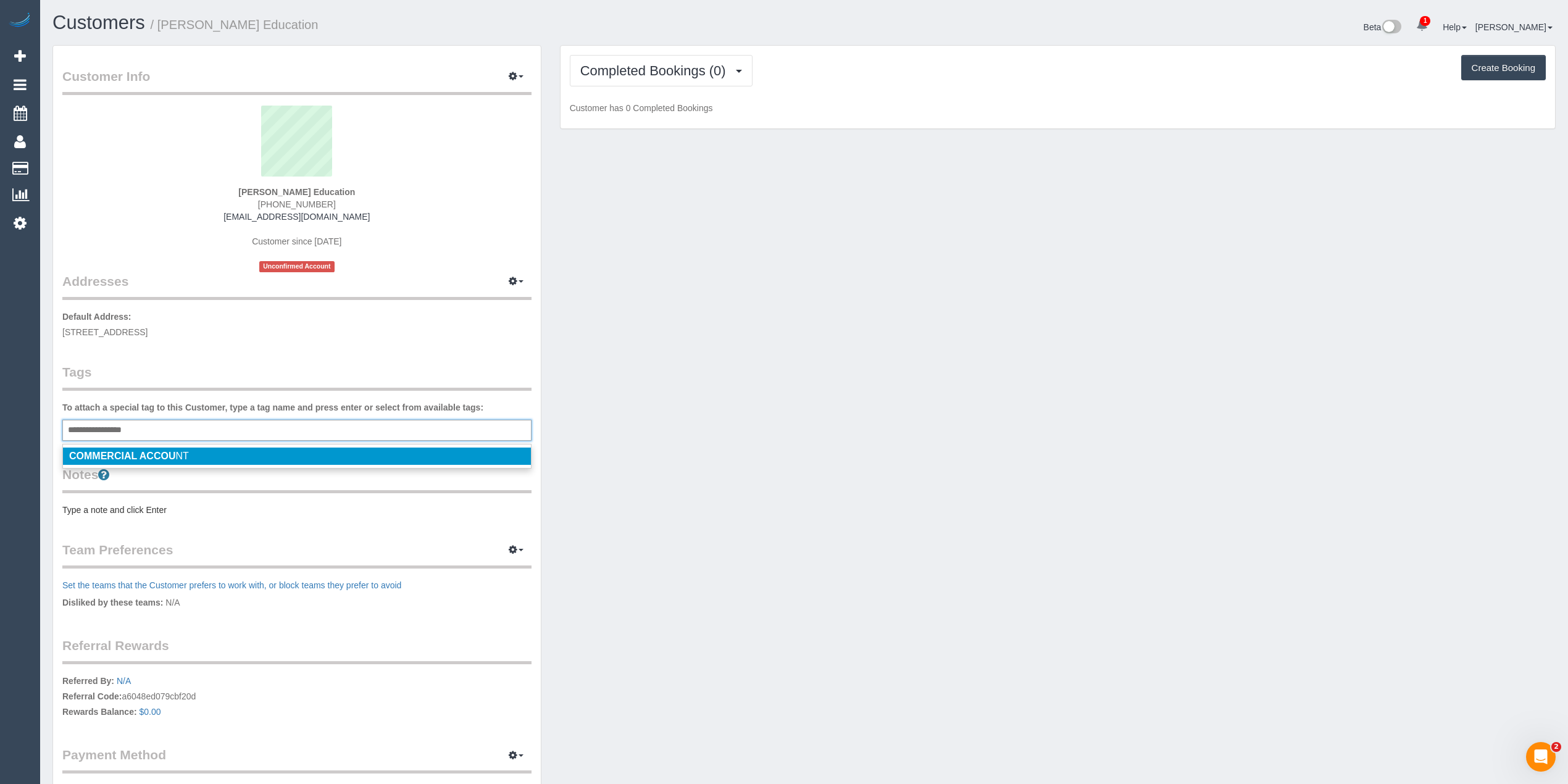
type input "**********"
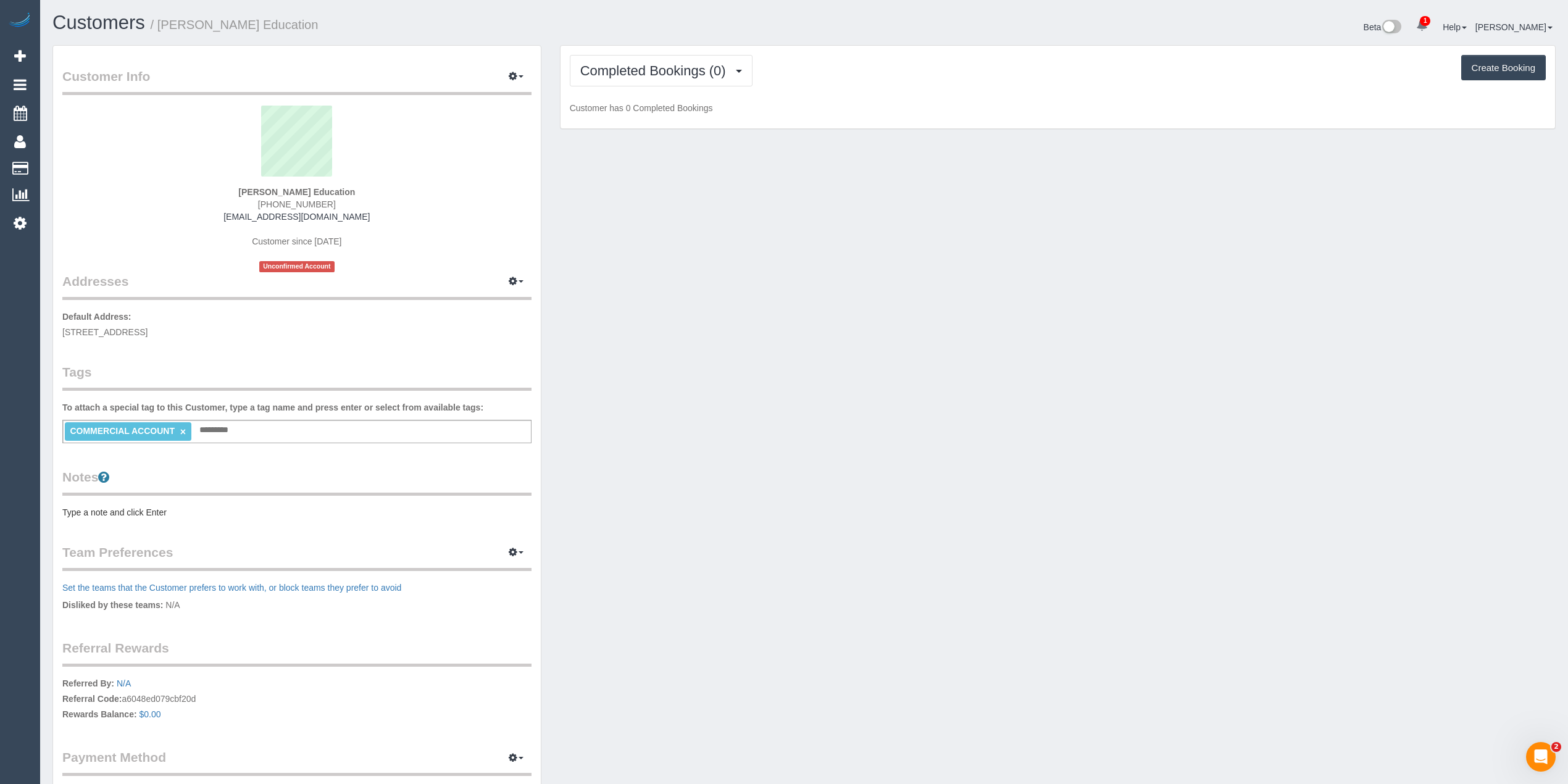
click at [134, 506] on pre "Type a note and click Enter" at bounding box center [297, 511] width 469 height 12
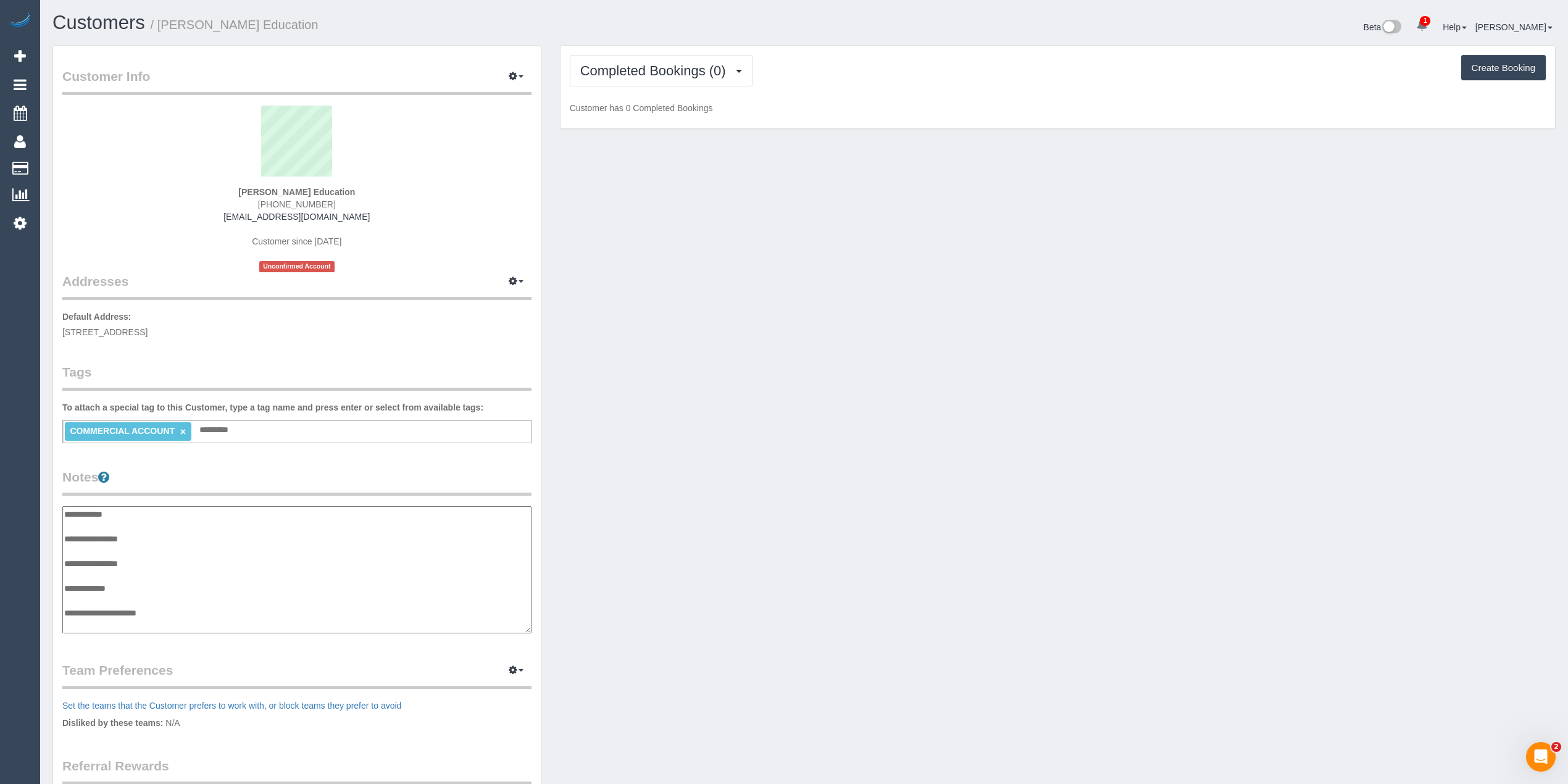
scroll to position [10, 0]
type textarea "**********"
click at [623, 55] on button "Completed Bookings (0)" at bounding box center [661, 71] width 182 height 31
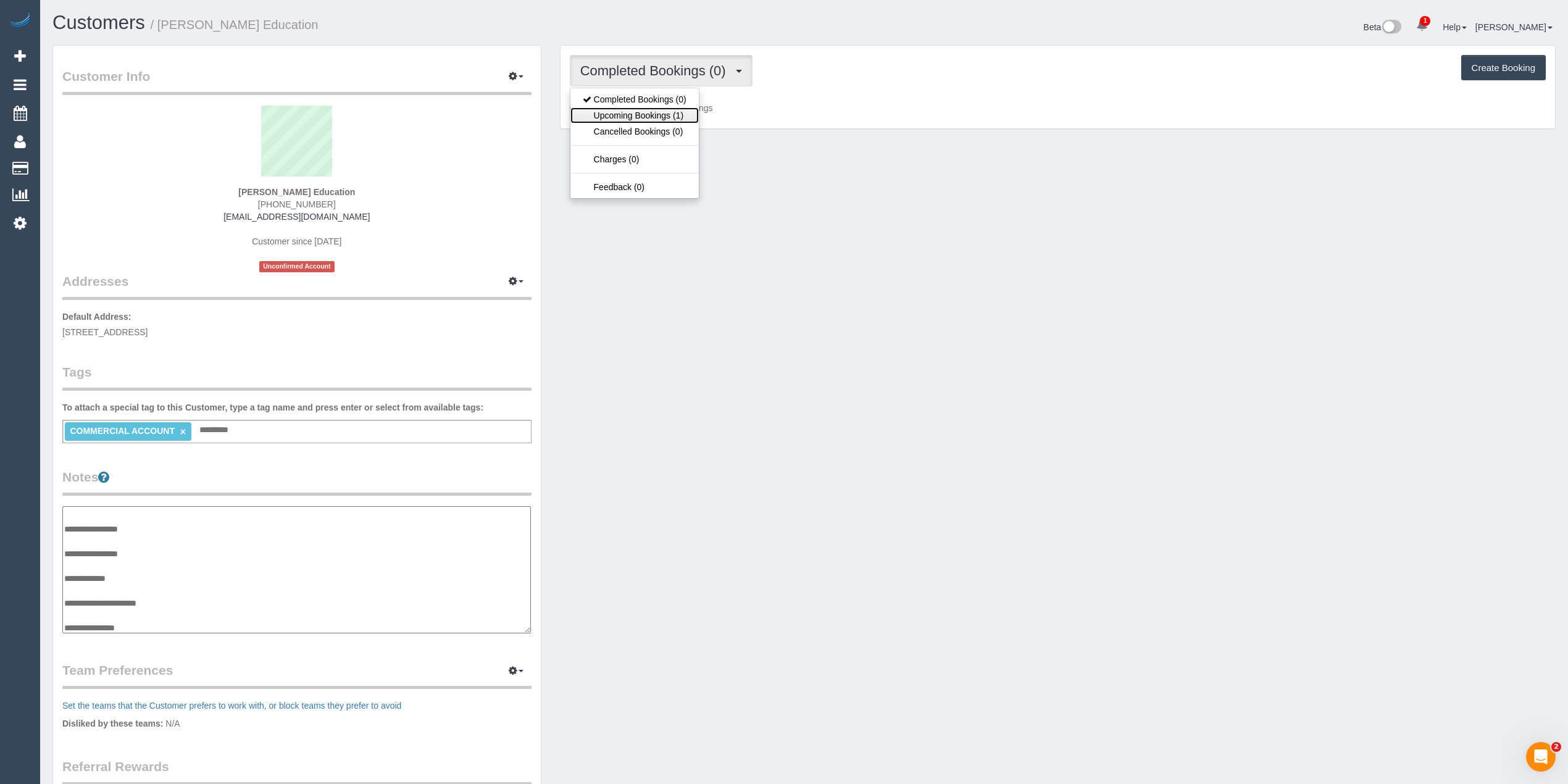
click at [635, 123] on link "Upcoming Bookings (1)" at bounding box center [634, 115] width 128 height 16
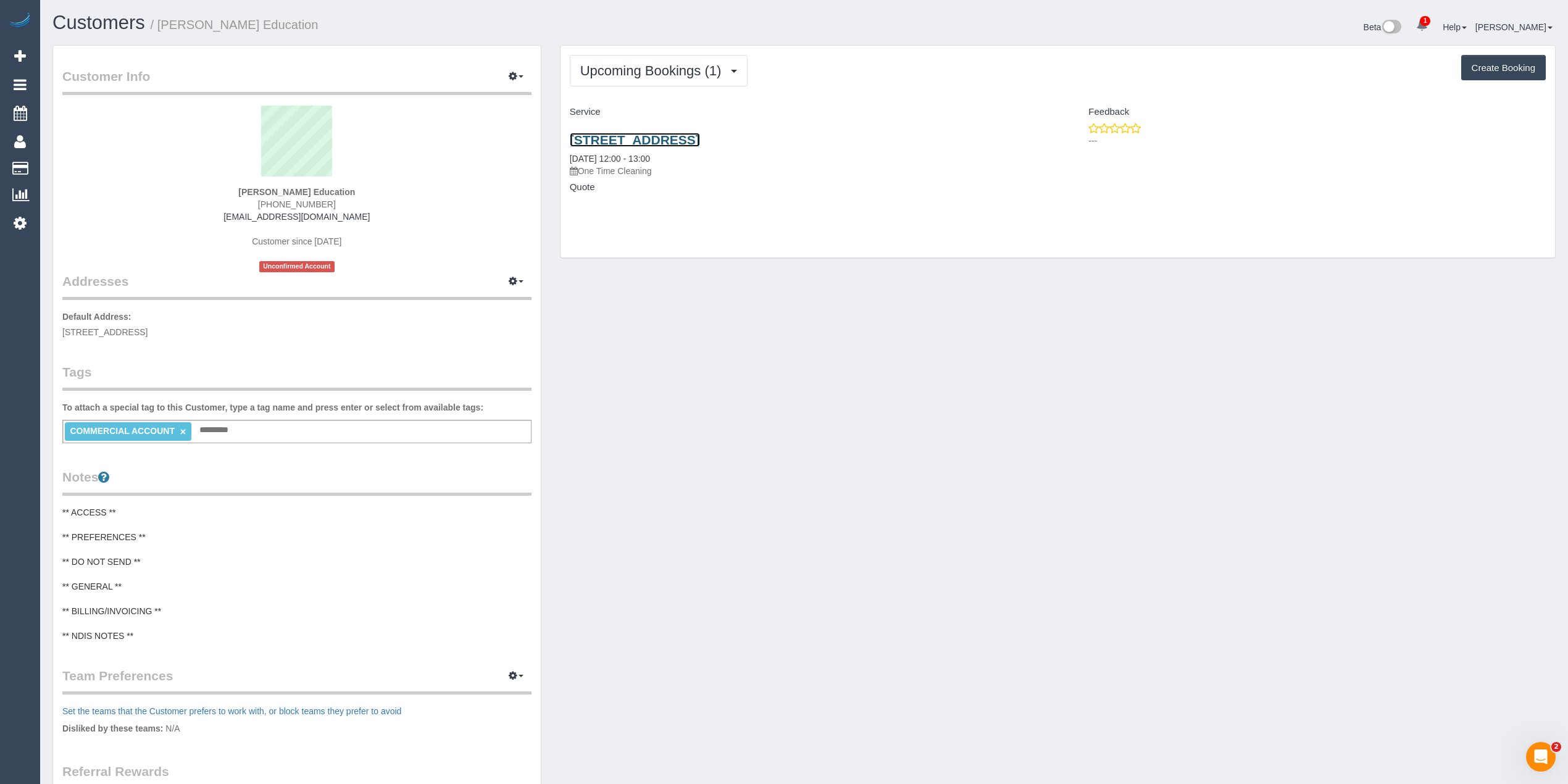
click at [700, 134] on link "[STREET_ADDRESS]" at bounding box center [634, 139] width 130 height 14
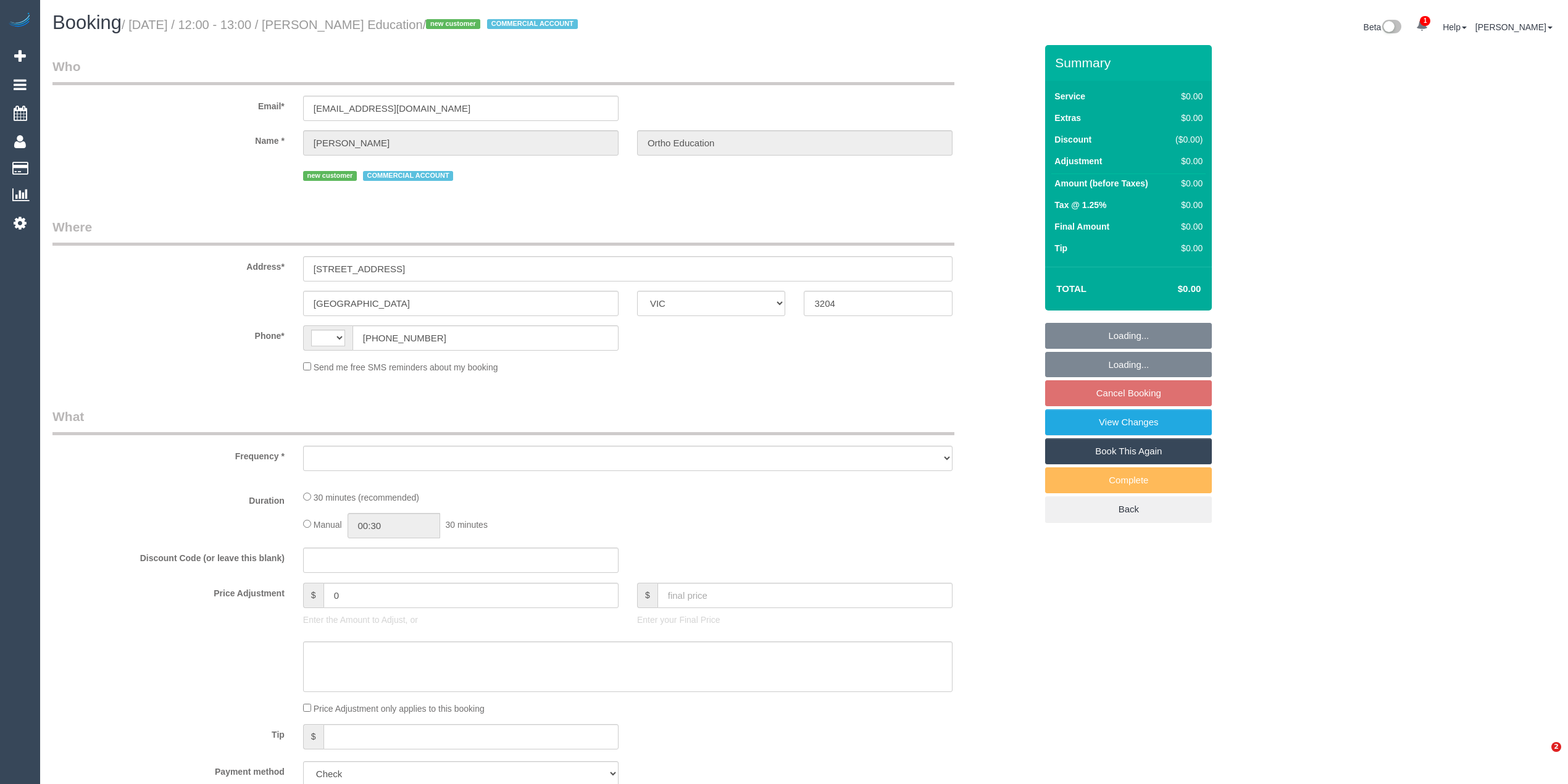
select select "VIC"
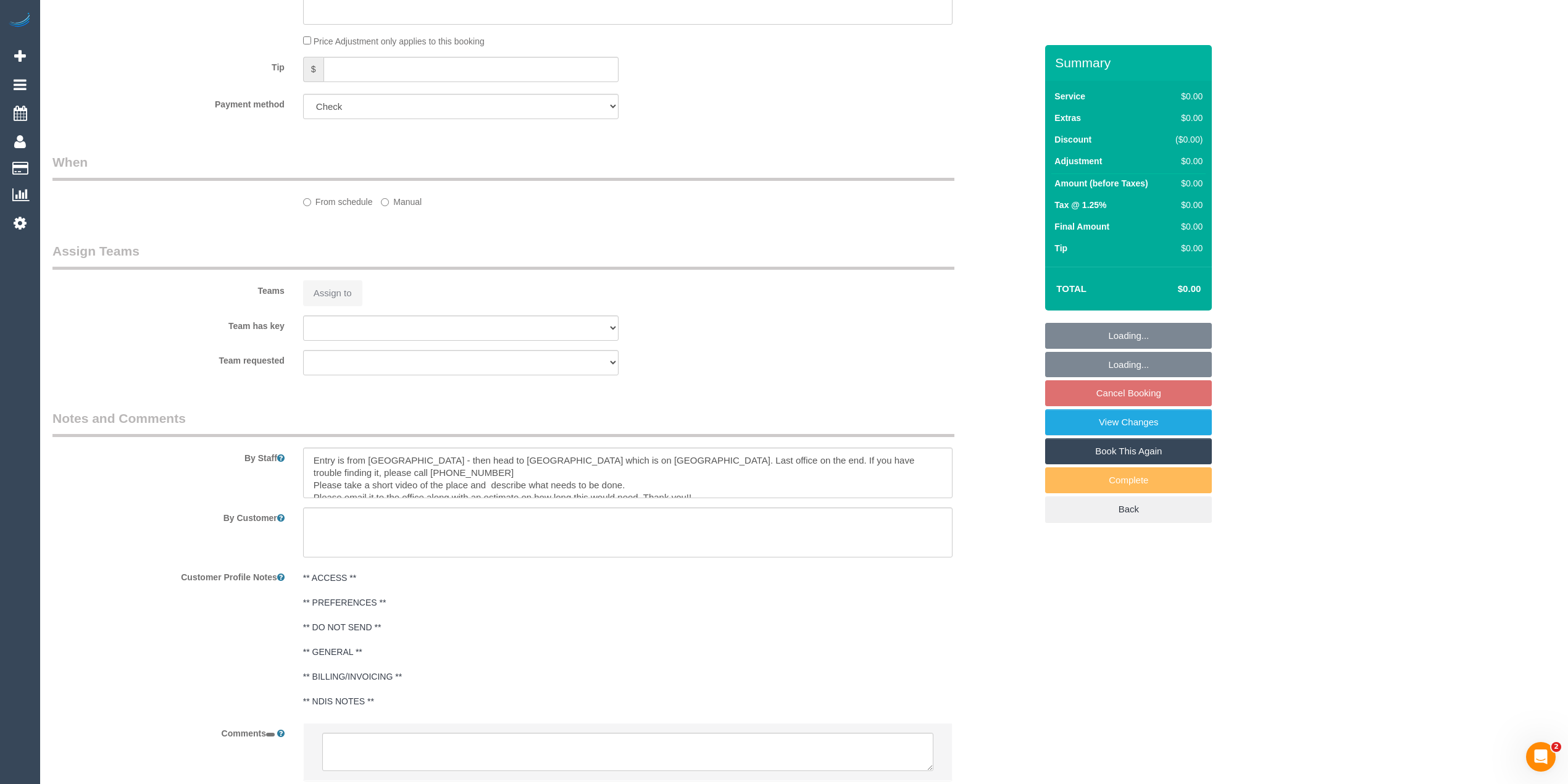
select select "string:AU"
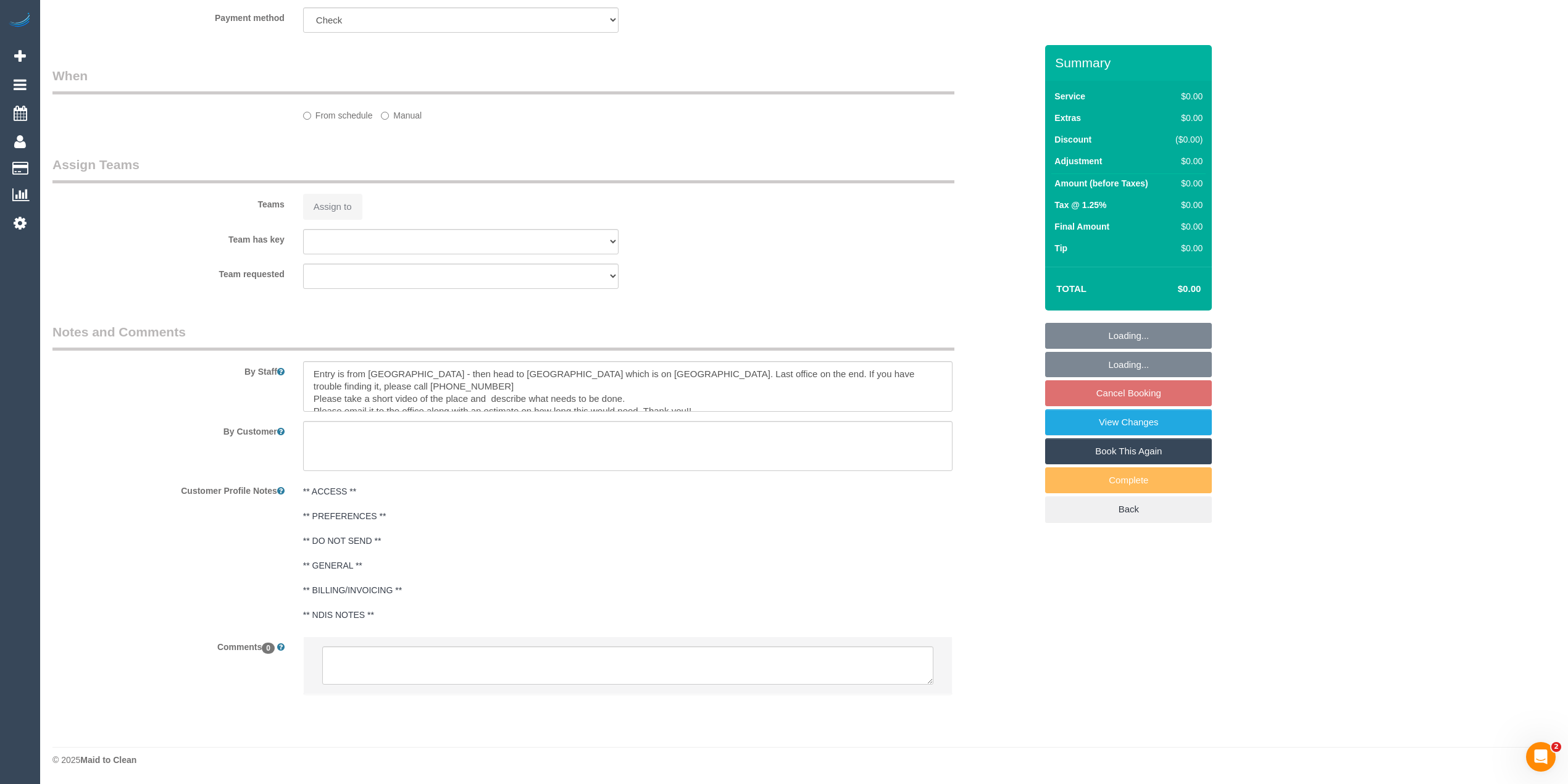
select select "object:702"
select select "number:28"
select select "number:14"
select select "number:18"
select select "number:36"
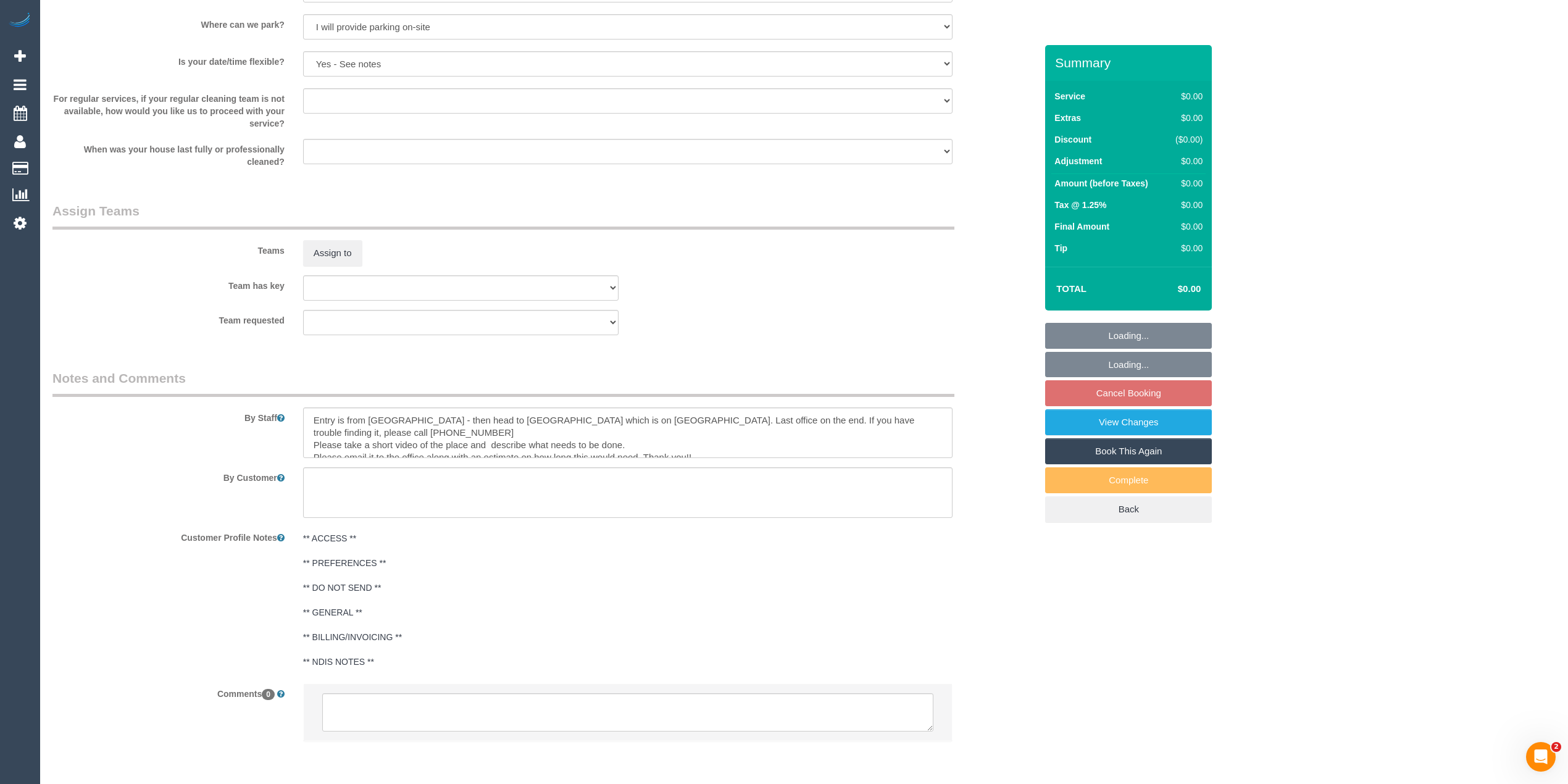
scroll to position [1343, 0]
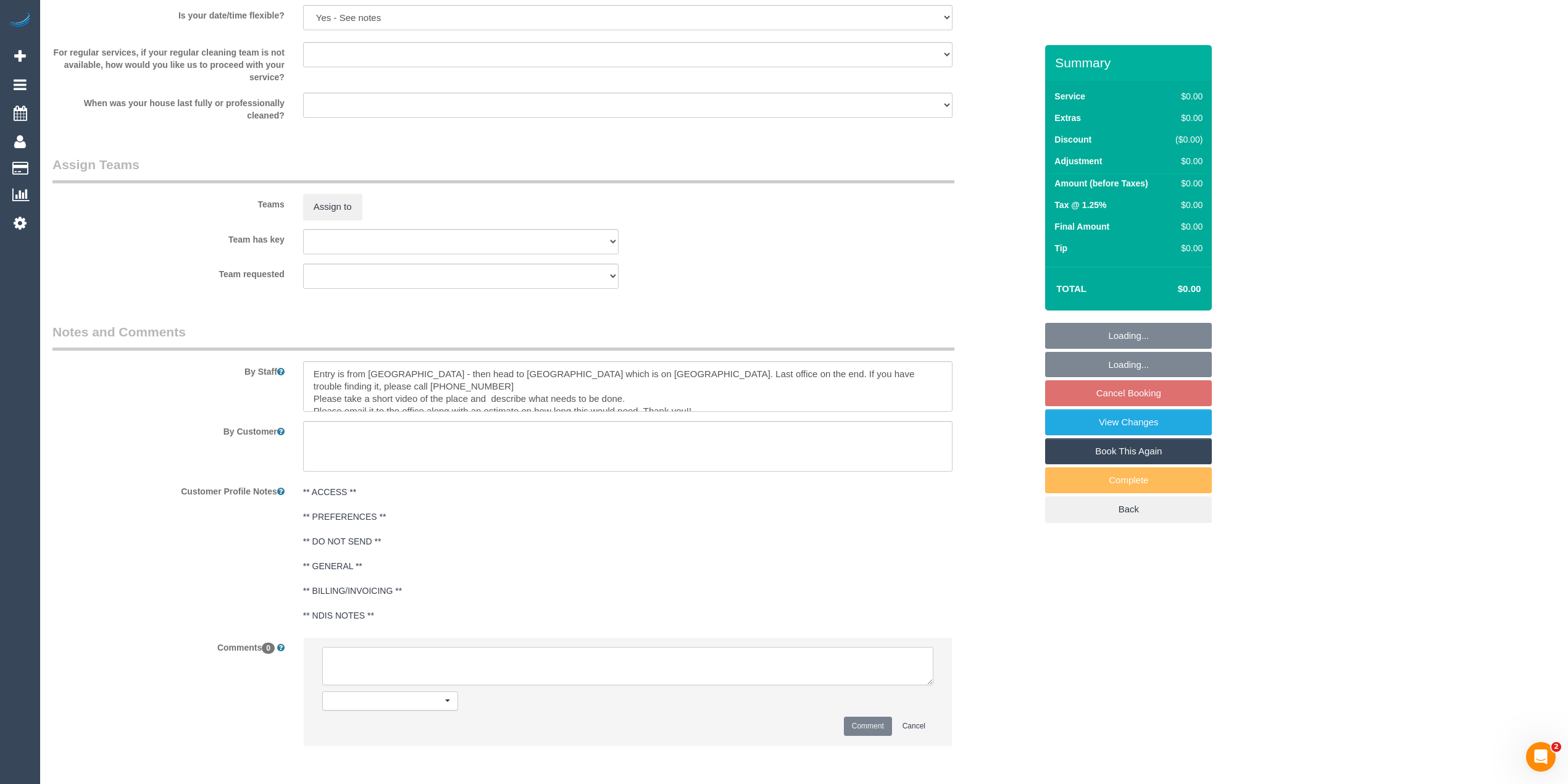
click at [377, 658] on textarea at bounding box center [627, 666] width 611 height 39
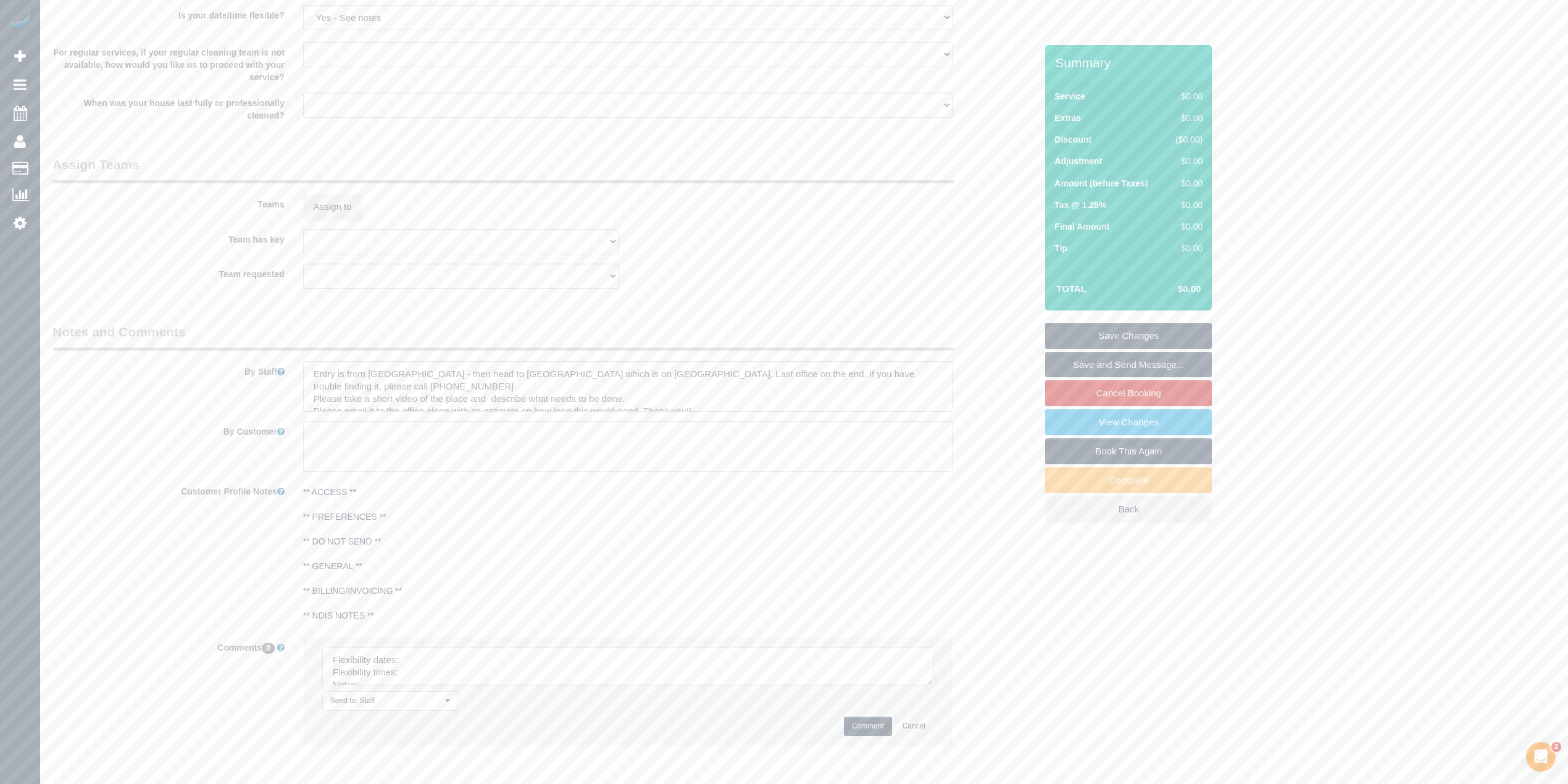
drag, startPoint x: 926, startPoint y: 679, endPoint x: 932, endPoint y: 729, distance: 50.4
click at [932, 685] on textarea at bounding box center [627, 666] width 611 height 39
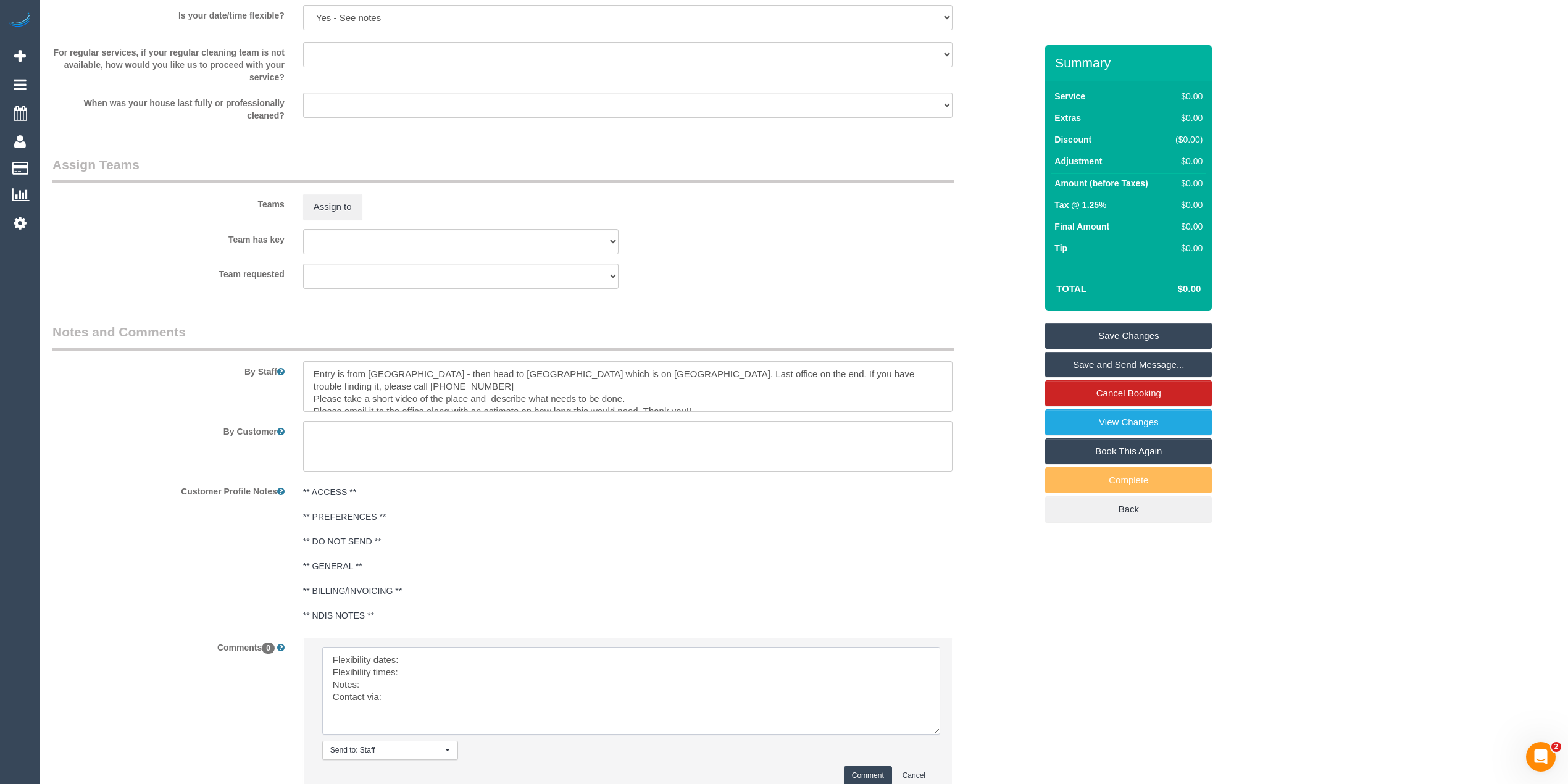
click at [490, 659] on textarea at bounding box center [631, 690] width 618 height 88
click at [427, 671] on textarea at bounding box center [631, 690] width 618 height 88
click at [393, 687] on textarea at bounding box center [631, 690] width 618 height 88
click at [403, 701] on textarea at bounding box center [631, 690] width 618 height 88
type textarea "Flexibility dates: Tues/Wed/Thurs Flexibility times: from 8:30am Notes: approve…"
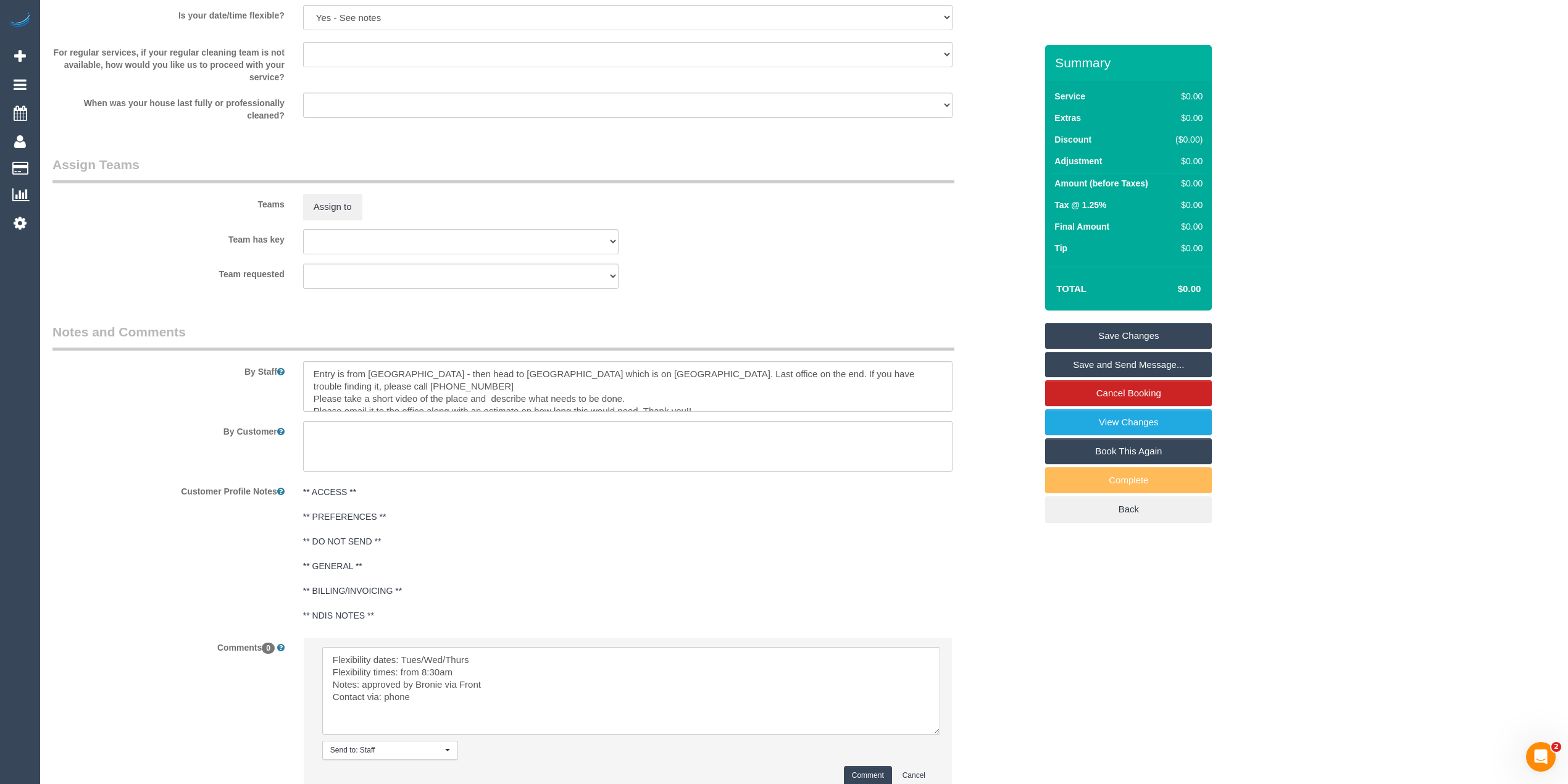
click at [860, 773] on button "Comment" at bounding box center [868, 775] width 48 height 19
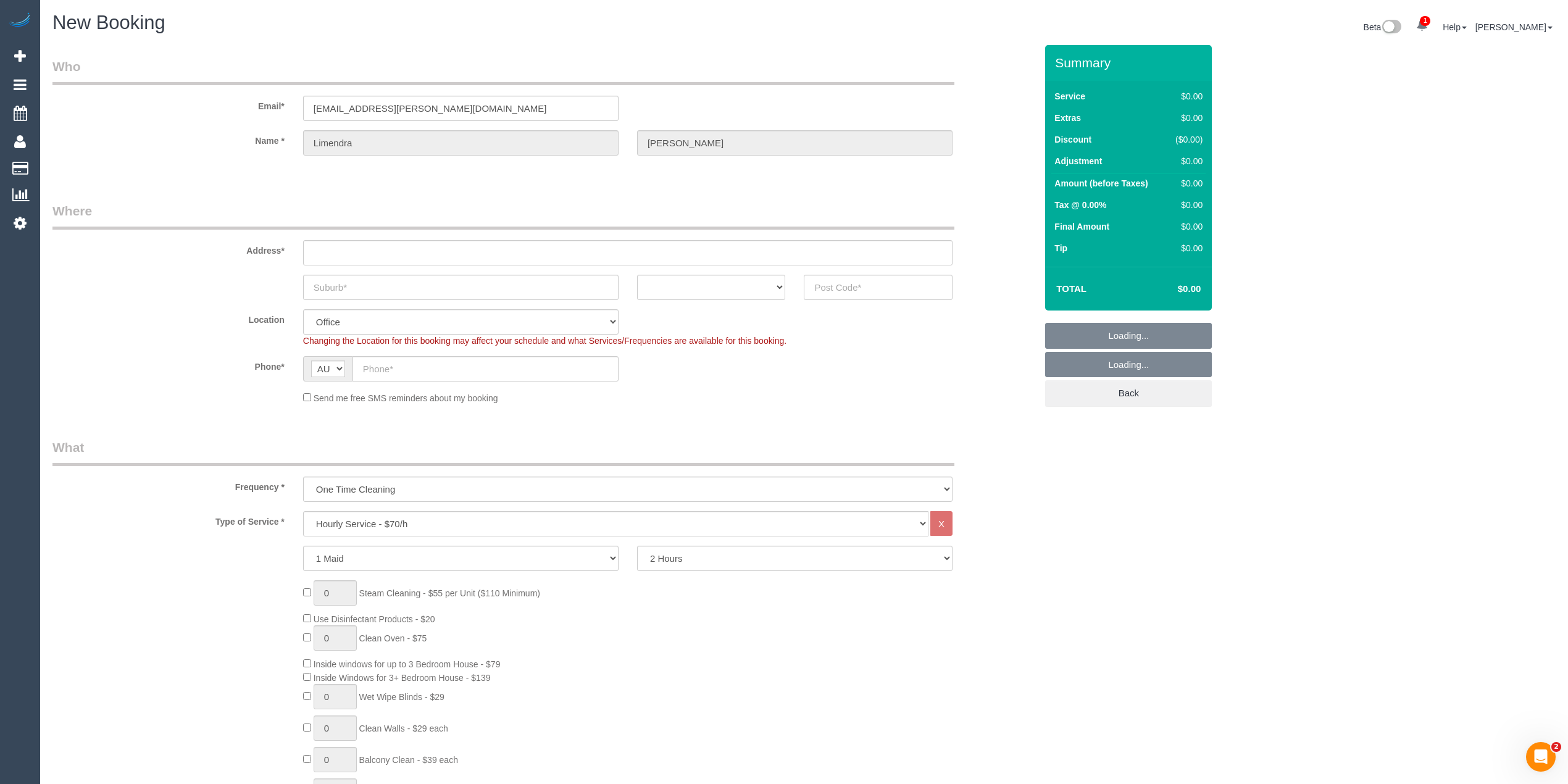
select select "object:2223"
click at [417, 367] on input "text" at bounding box center [486, 369] width 266 height 25
paste input "61 447 276 556"
type input "61 447 276 556"
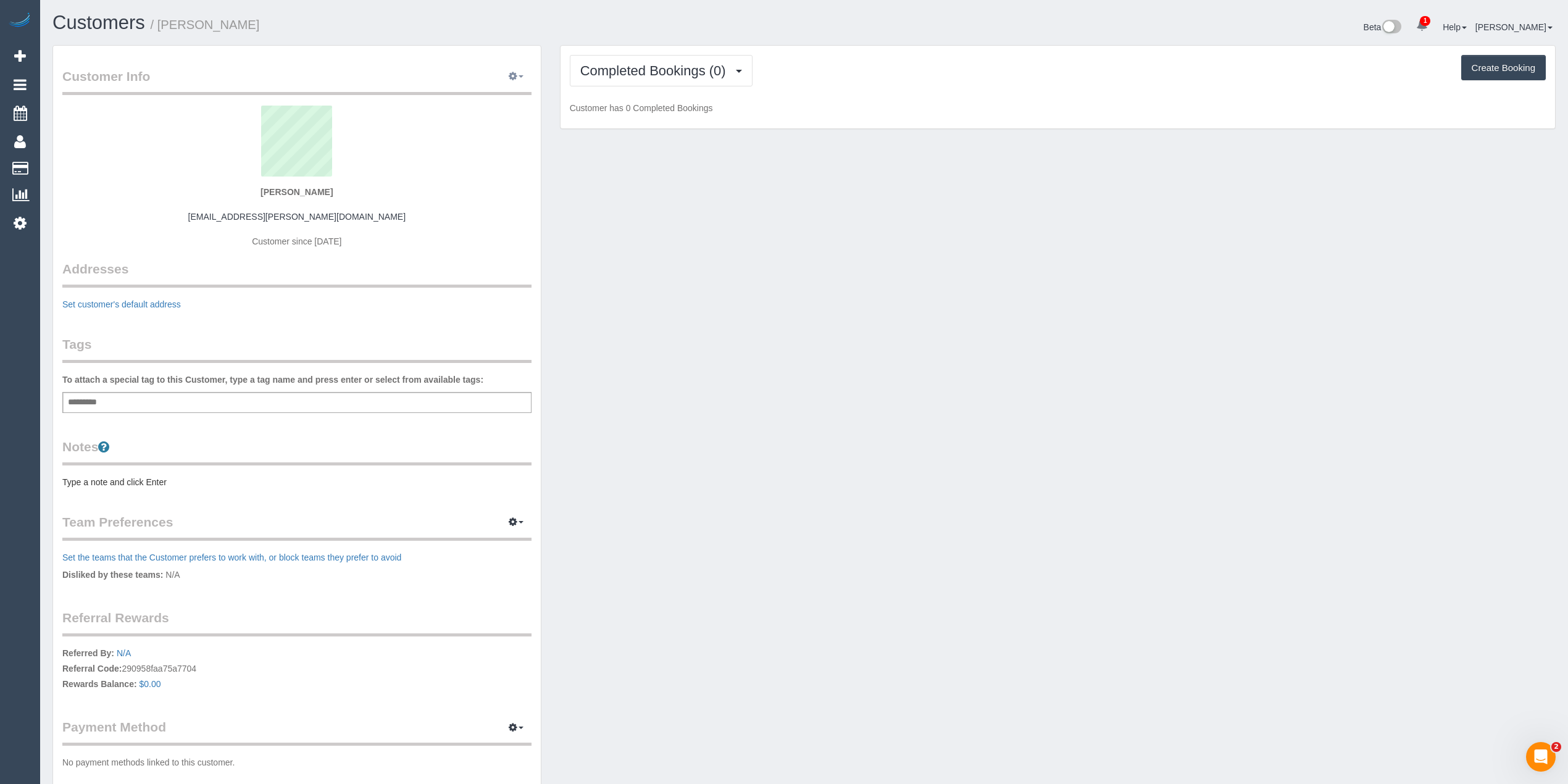
click at [522, 73] on button "button" at bounding box center [515, 76] width 30 height 19
click at [469, 99] on link "Edit Contact Info" at bounding box center [477, 99] width 107 height 16
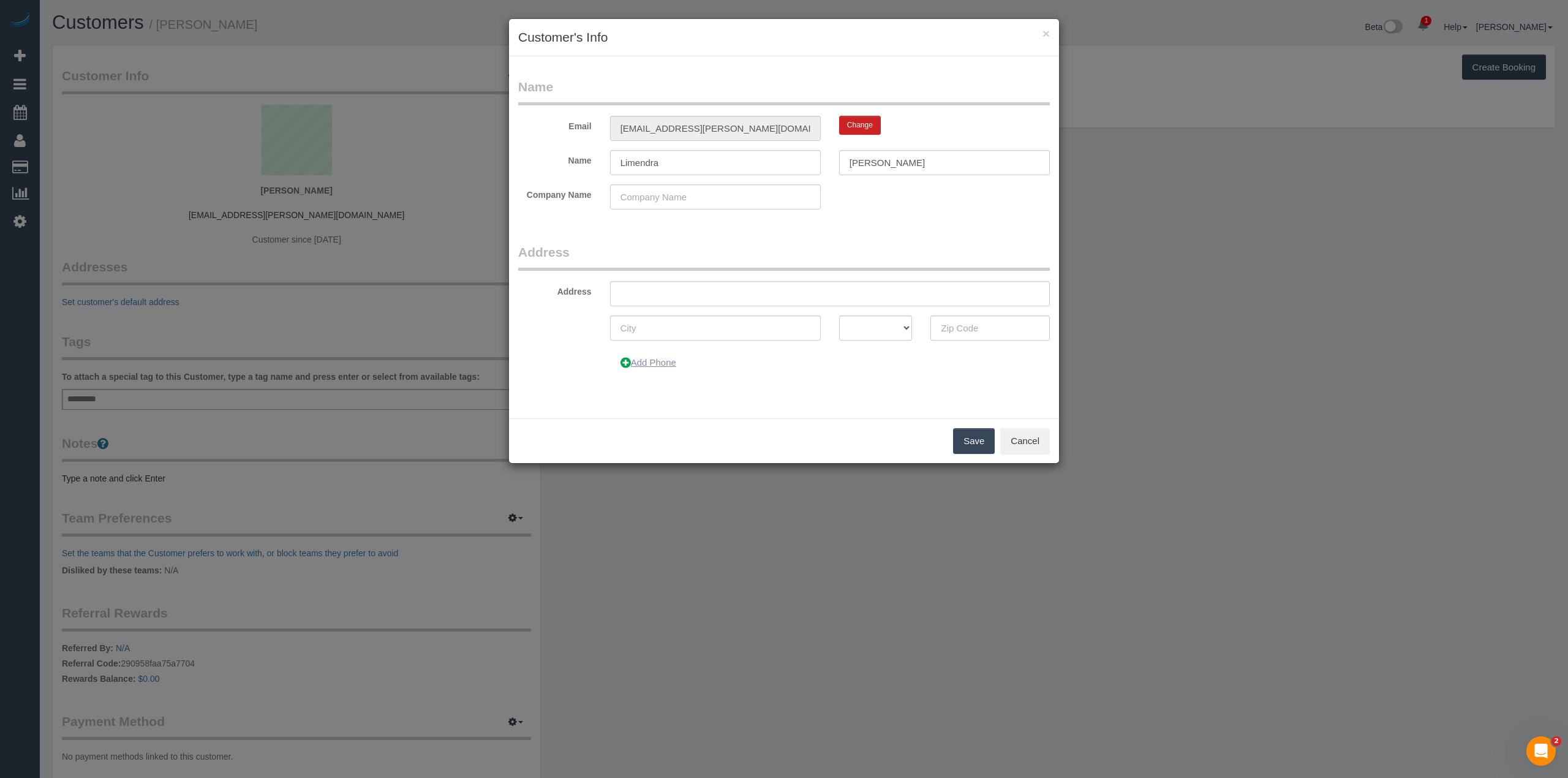
click at [623, 363] on icon at bounding box center [625, 363] width 10 height 9
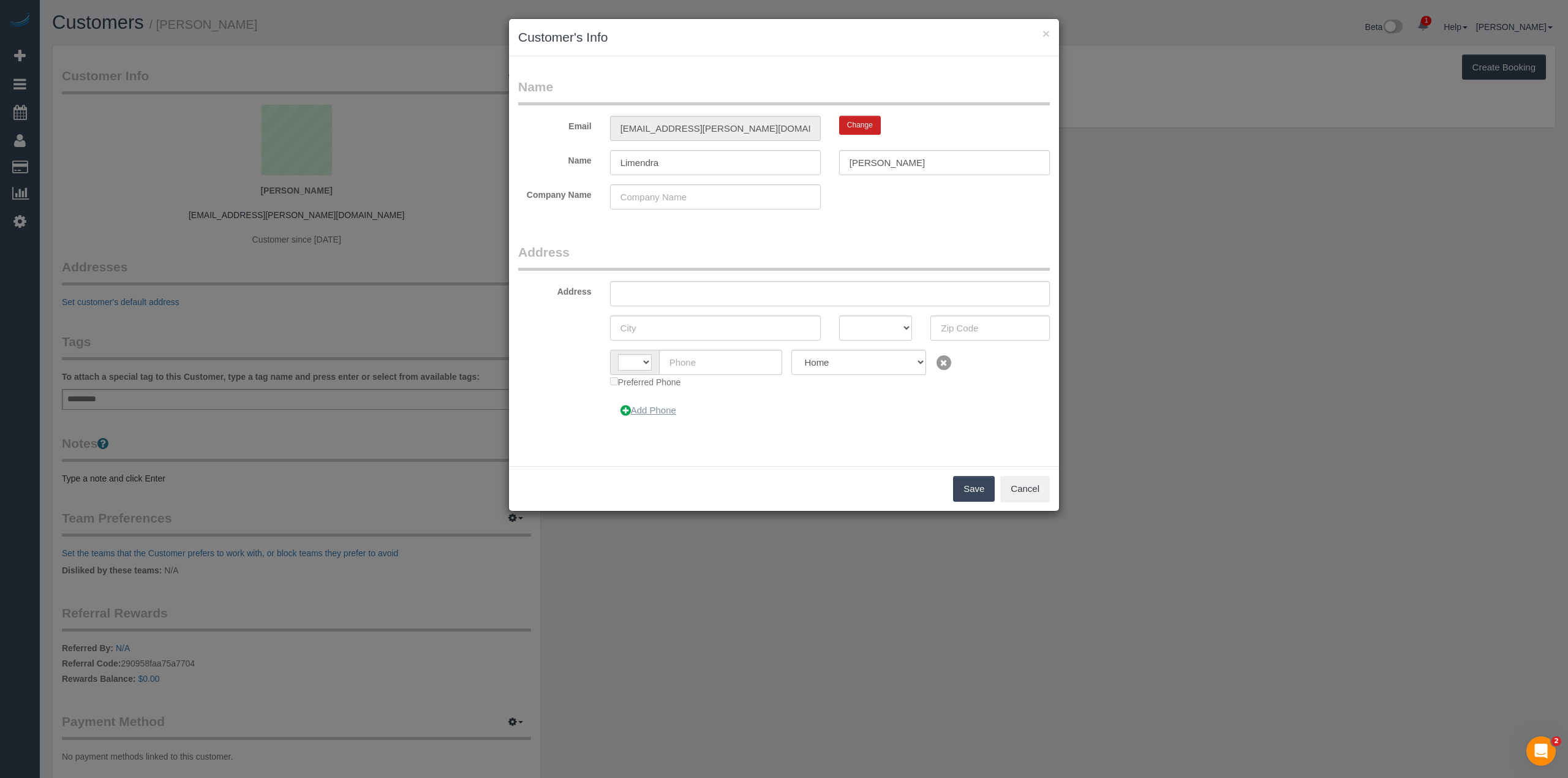
select select "string:AU"
click at [701, 361] on input "text" at bounding box center [720, 362] width 123 height 25
paste input "61 447 276 556"
drag, startPoint x: 684, startPoint y: 359, endPoint x: 662, endPoint y: 367, distance: 23.4
click at [657, 361] on div "AF AL DZ AD AO AI AQ AG AR AM AW AU AT AZ BS BH BD BB BY BE BZ BJ BM BT BO BA B…" at bounding box center [696, 362] width 173 height 25
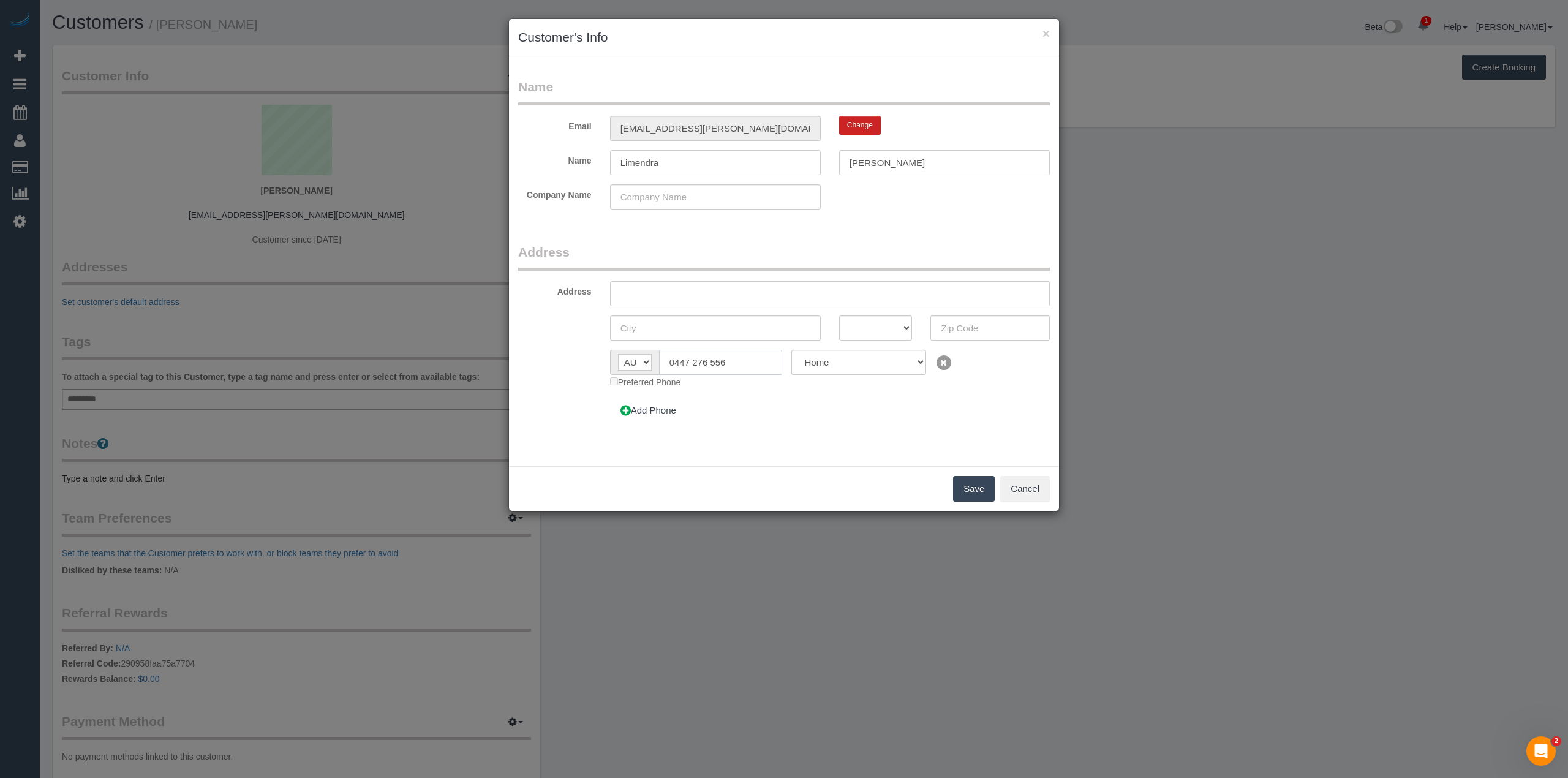
type input "0447 276 556"
click at [956, 488] on button "Save" at bounding box center [974, 489] width 42 height 26
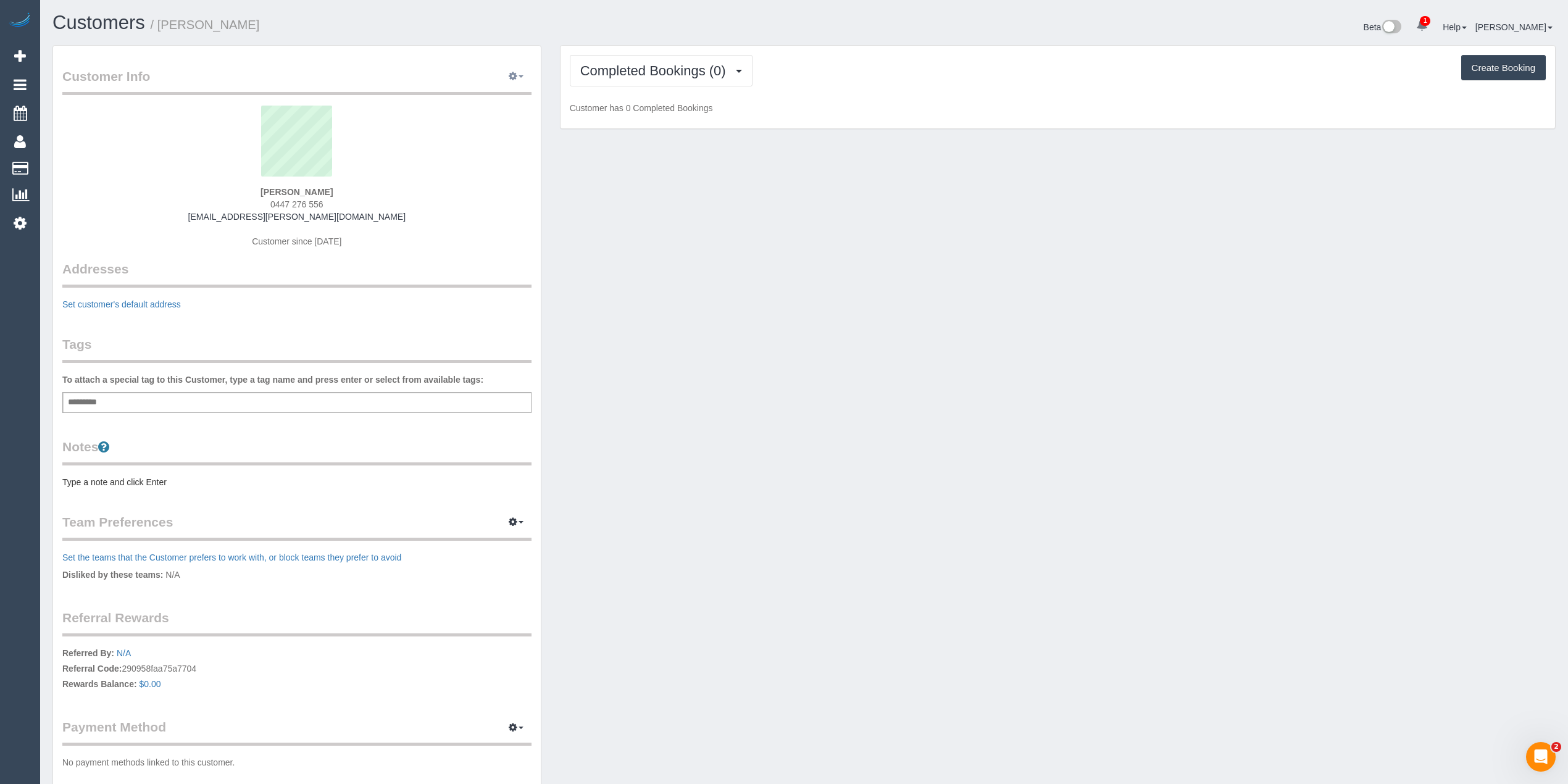
click at [517, 76] on button "button" at bounding box center [515, 76] width 30 height 19
click at [474, 94] on link "Edit Contact Info" at bounding box center [477, 99] width 107 height 16
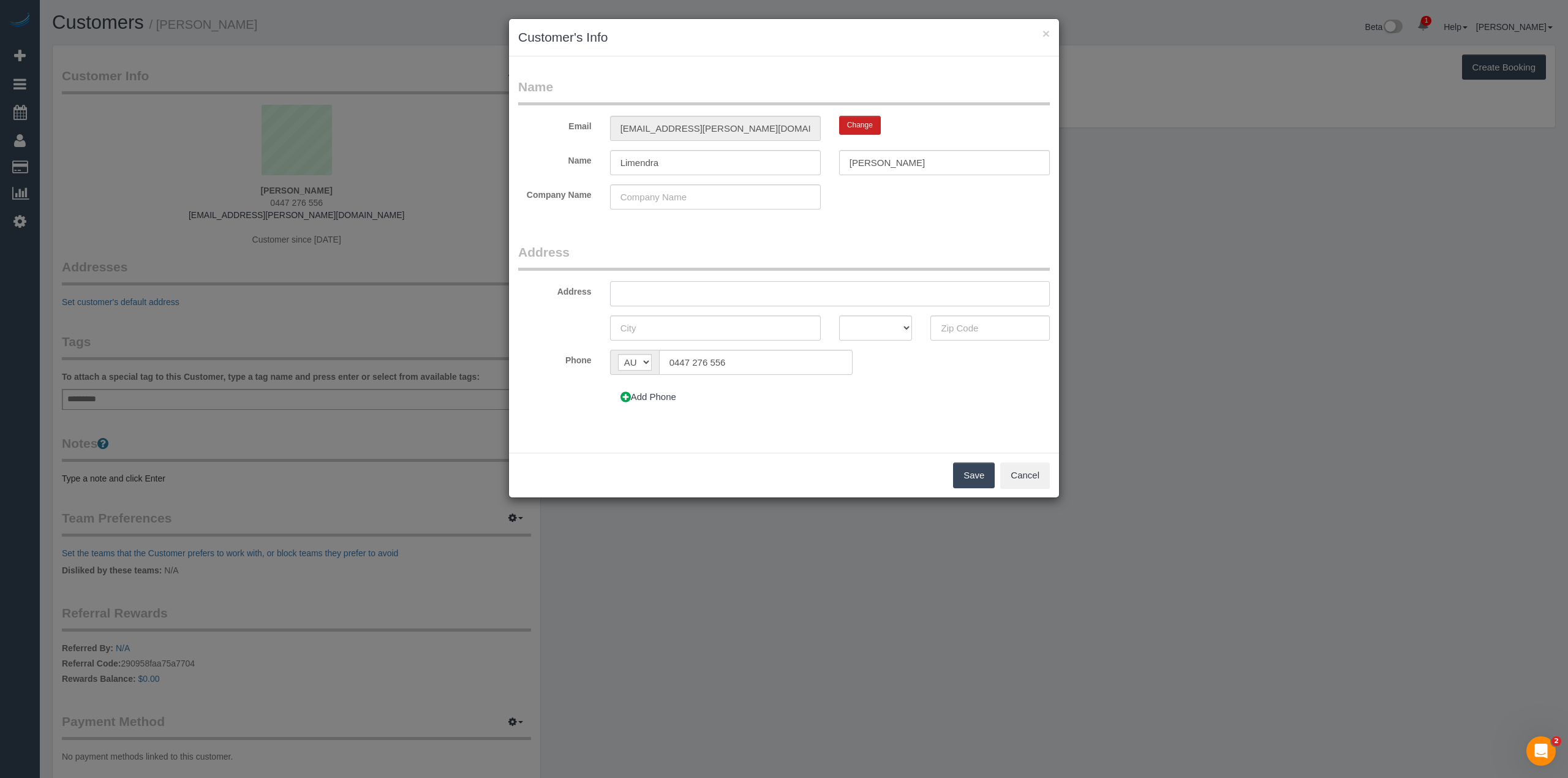
click at [635, 290] on input "text" at bounding box center [829, 293] width 440 height 25
click at [635, 287] on input "text" at bounding box center [829, 293] width 440 height 25
type input "807/300 Plumber Street"
drag, startPoint x: 709, startPoint y: 328, endPoint x: 466, endPoint y: 314, distance: 243.4
click at [466, 314] on div "× Customer's Info Name Email limendra.fernando@gmail.com Change Name Limendra F…" at bounding box center [784, 389] width 1568 height 778
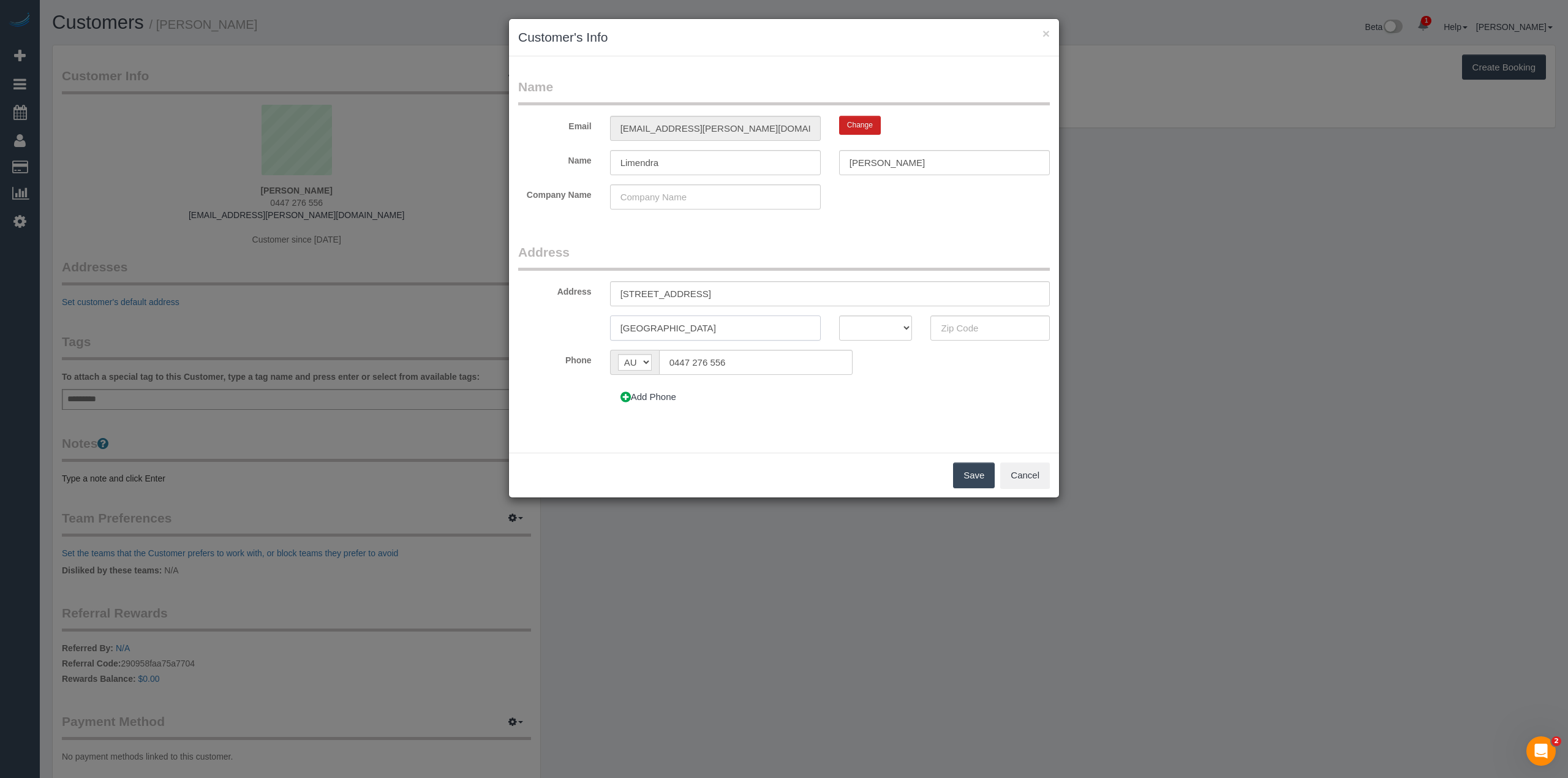
type input "Port Melbourne"
click at [872, 322] on select "ACT NSW NT QLD SA TAS VIC WA" at bounding box center [876, 327] width 73 height 25
select select "VIC"
click at [839, 315] on select "ACT NSW NT QLD SA TAS VIC WA" at bounding box center [876, 327] width 73 height 25
click at [964, 321] on input "text" at bounding box center [990, 327] width 120 height 25
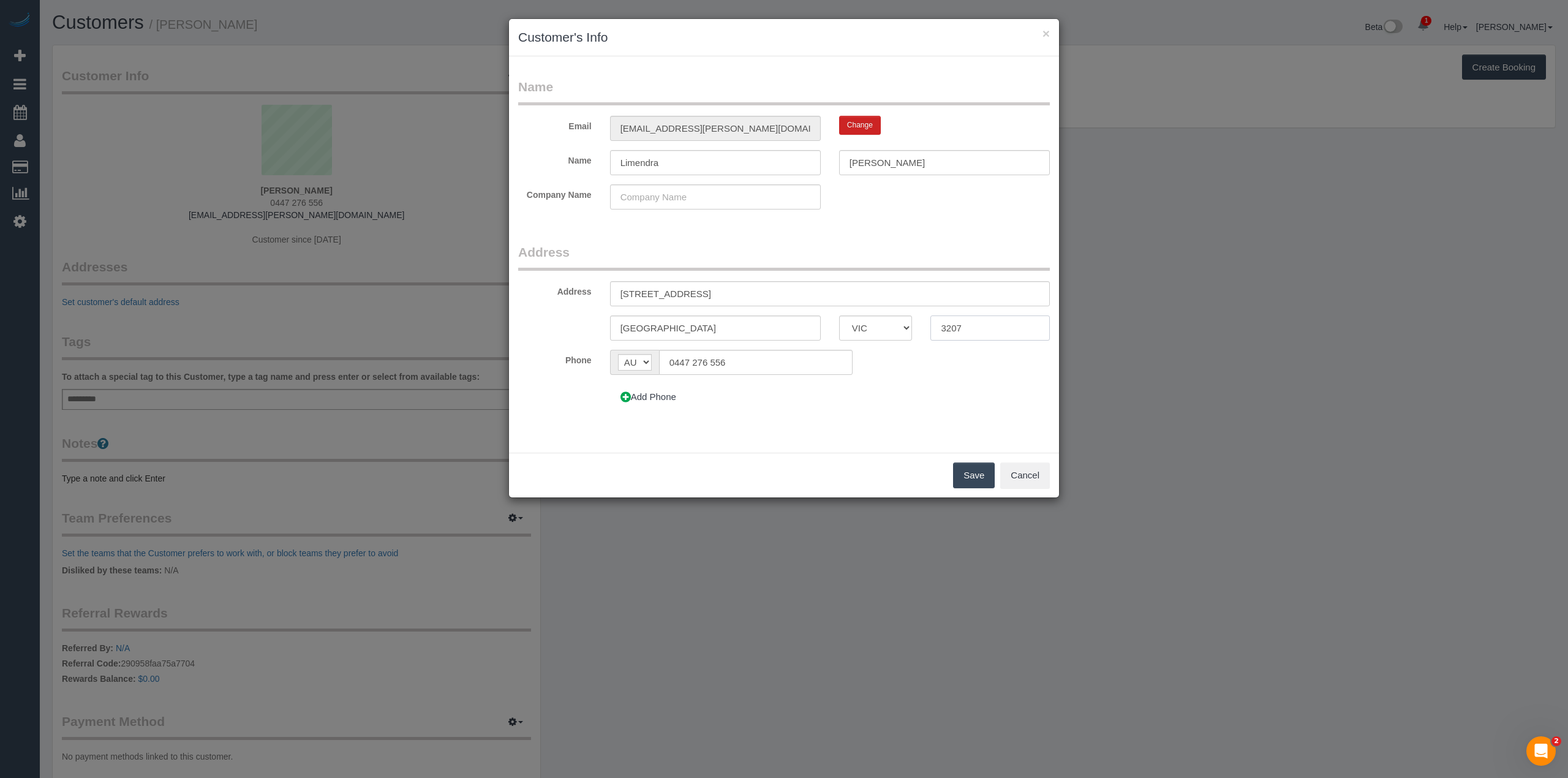
type input "3207"
click at [971, 469] on button "Save" at bounding box center [974, 475] width 42 height 26
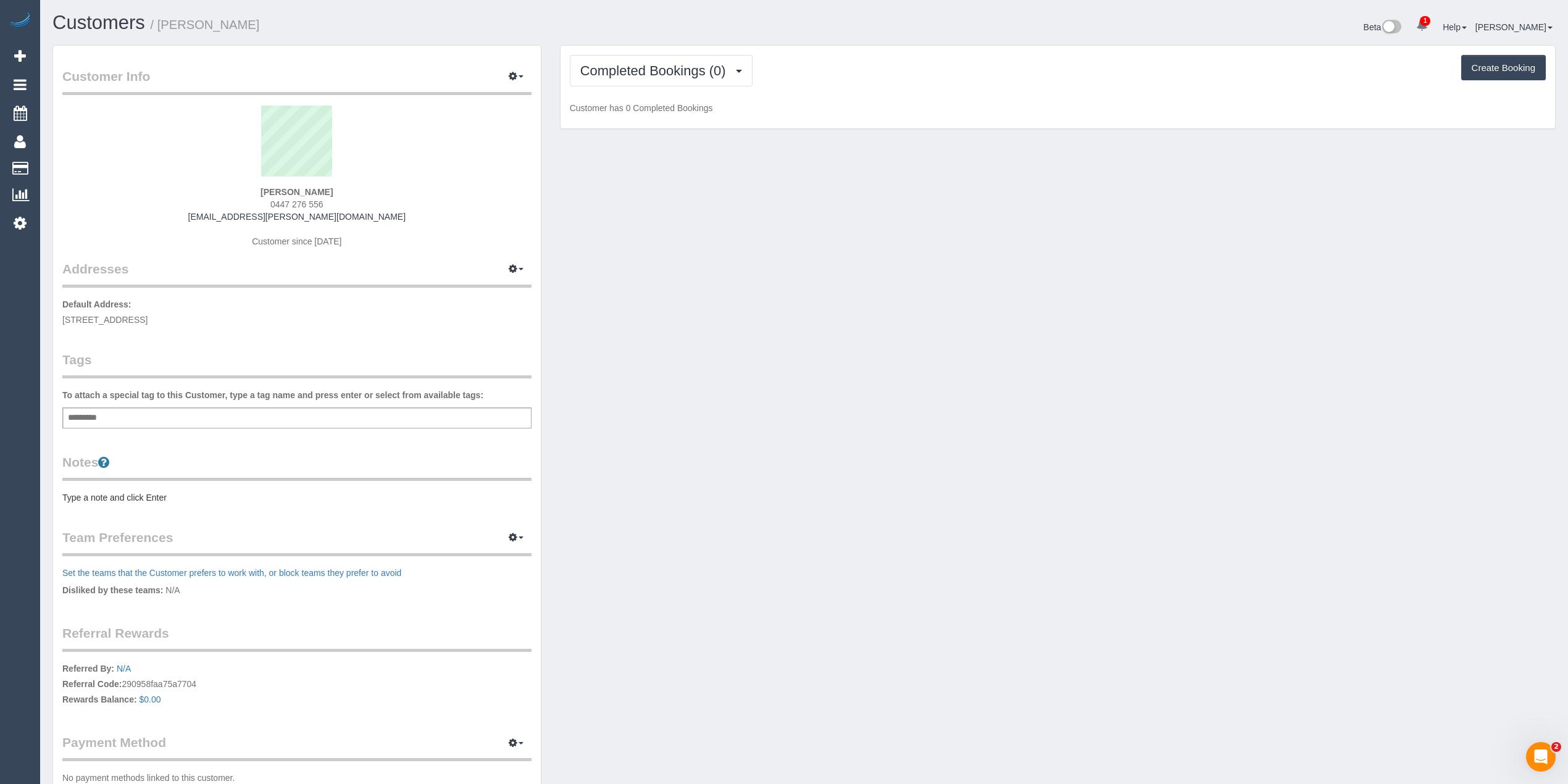
click at [276, 203] on span "0447 276 556" at bounding box center [297, 204] width 53 height 10
click at [316, 201] on span "0447 276 556" at bounding box center [297, 204] width 53 height 10
copy span "0447 276 556"
click at [1496, 61] on button "Create Booking" at bounding box center [1504, 68] width 85 height 26
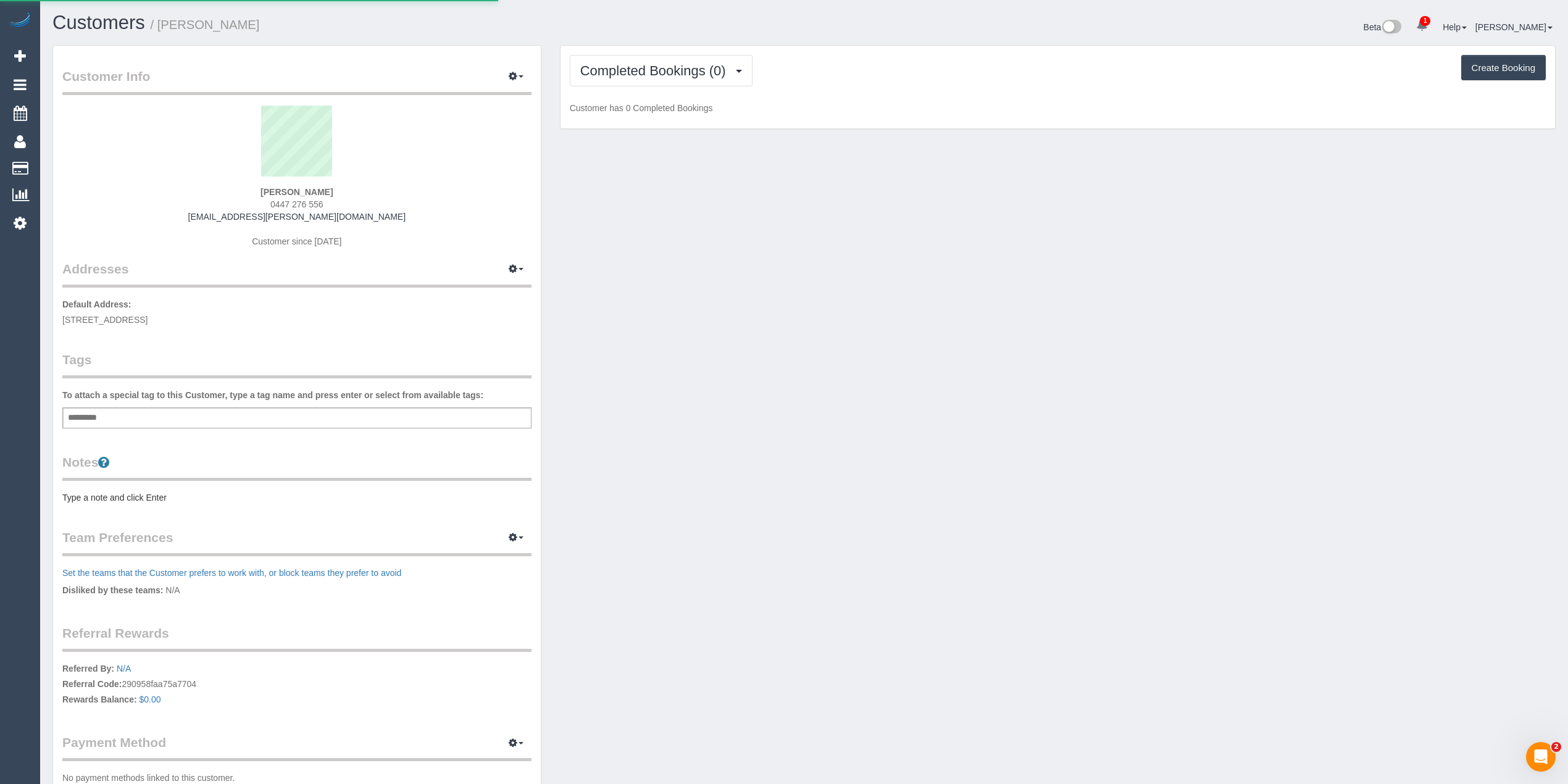
select select "VIC"
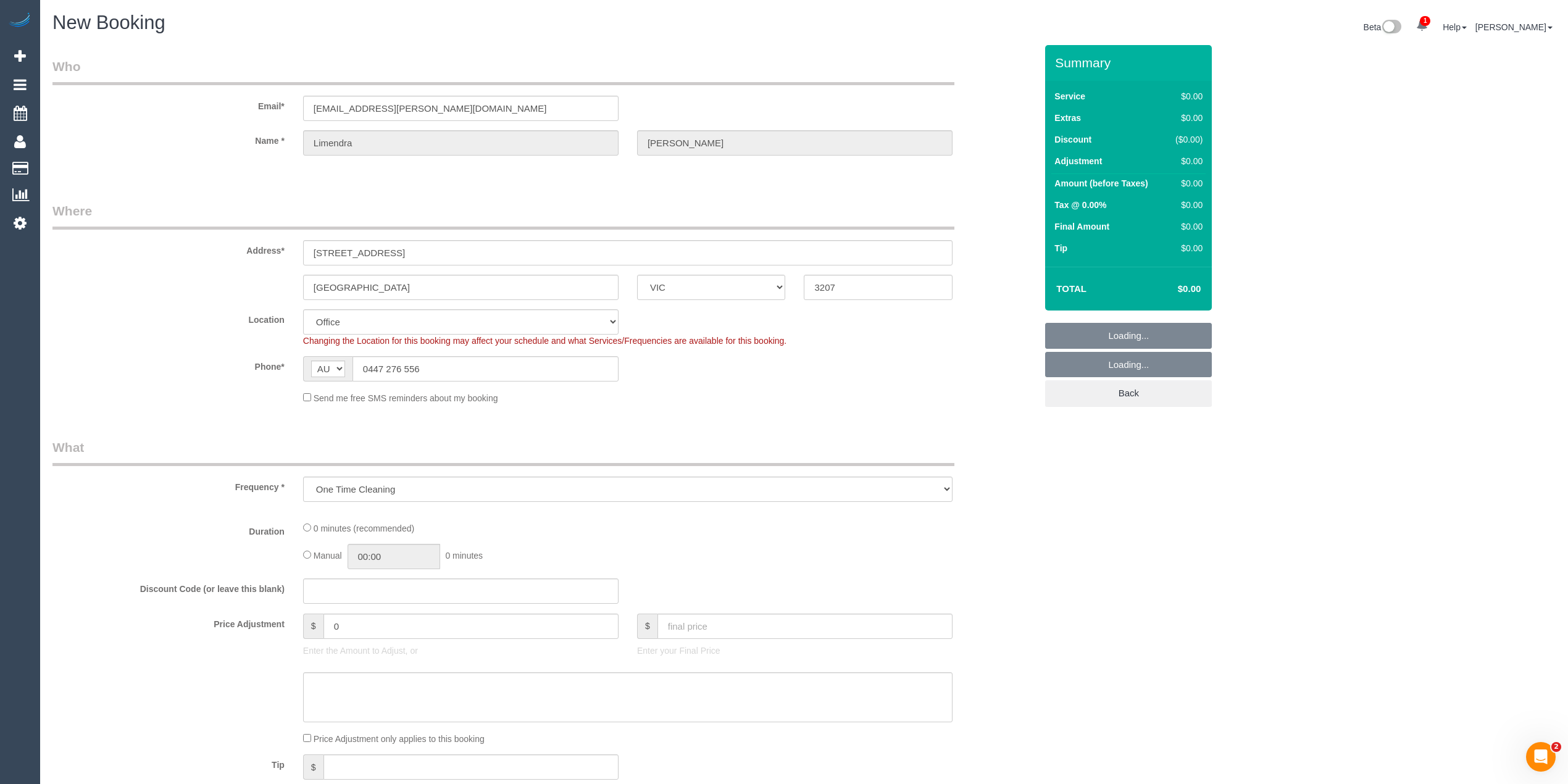
select select "object:1147"
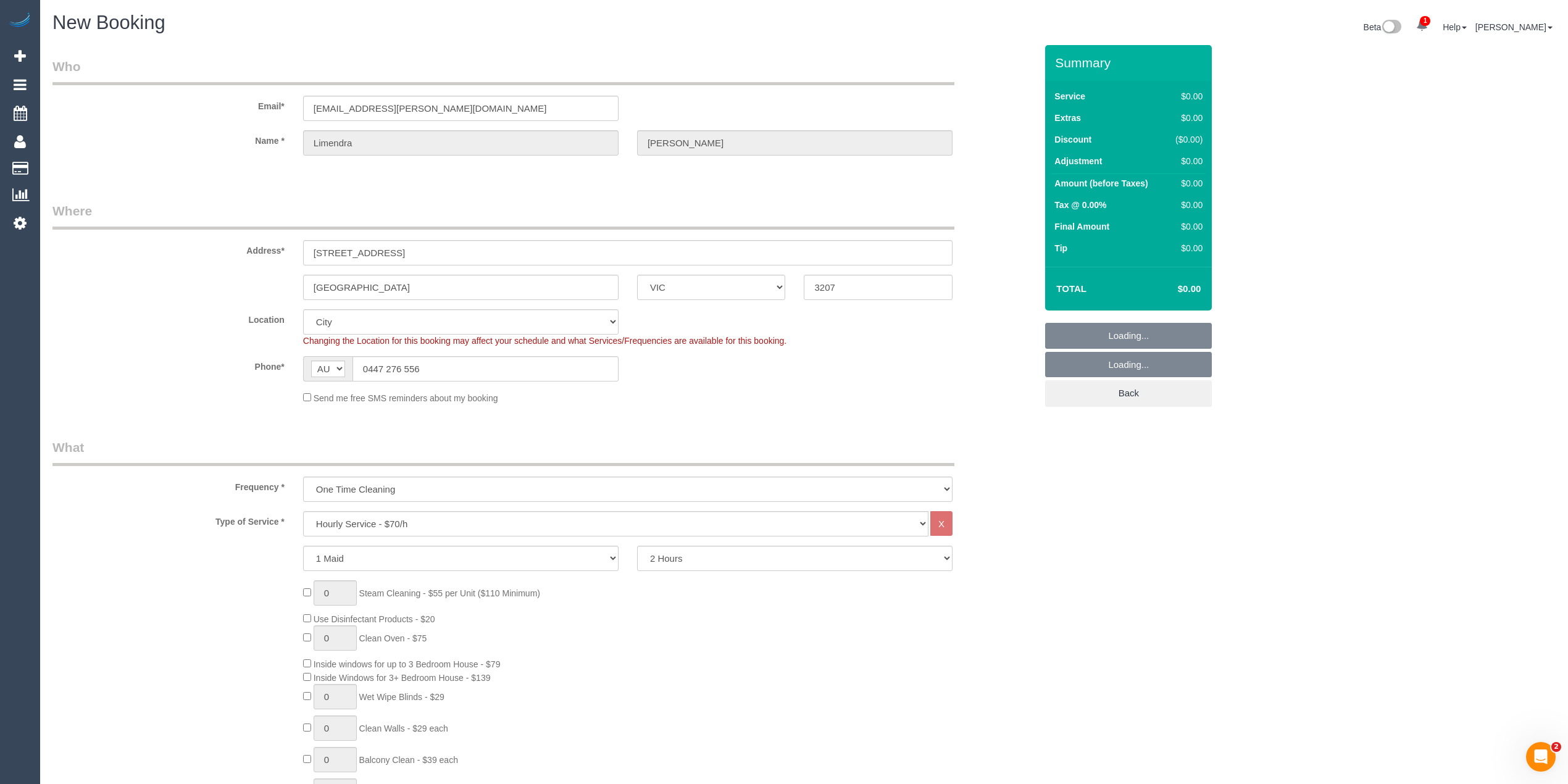
select select "54"
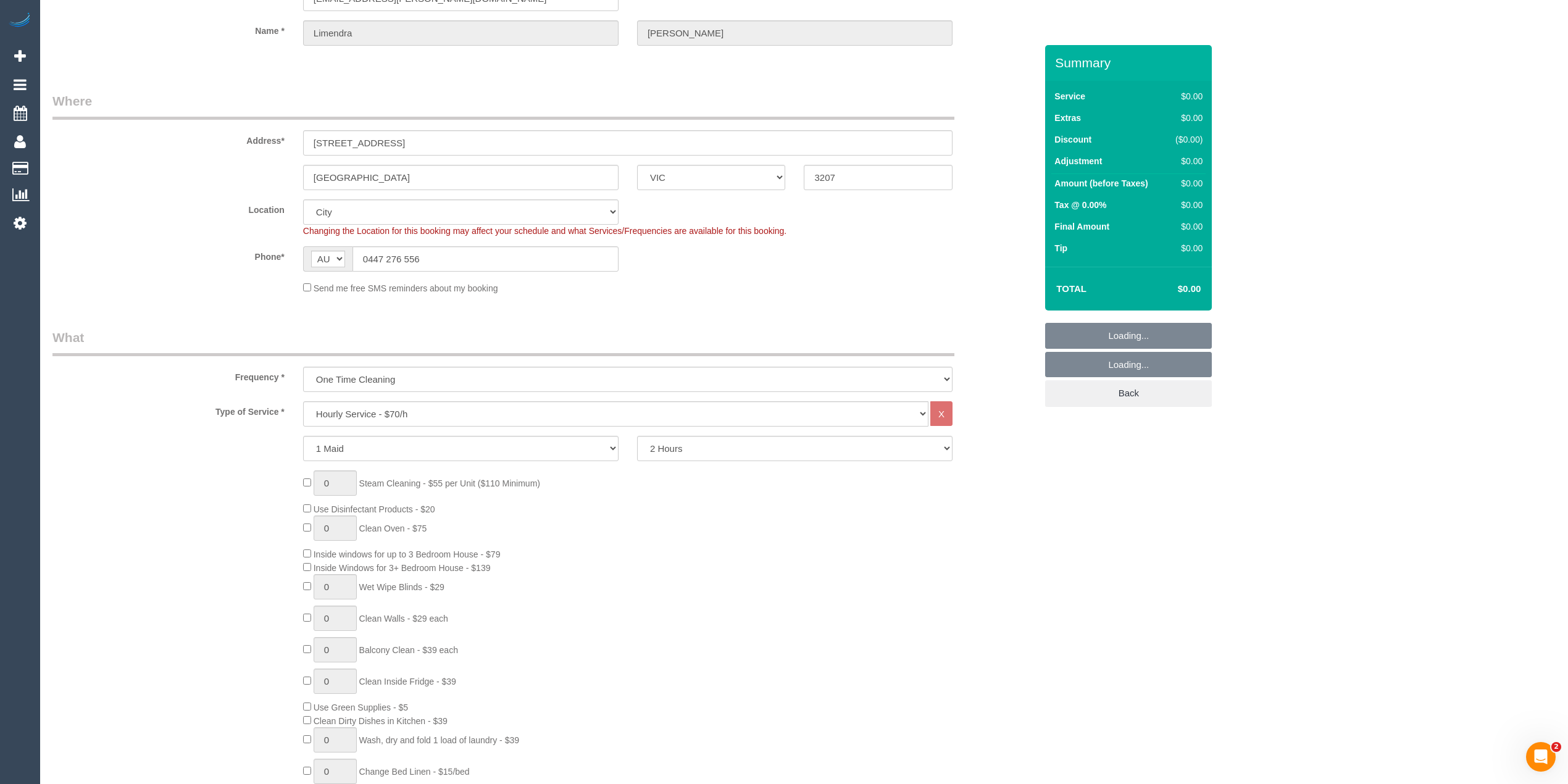
scroll to position [137, 0]
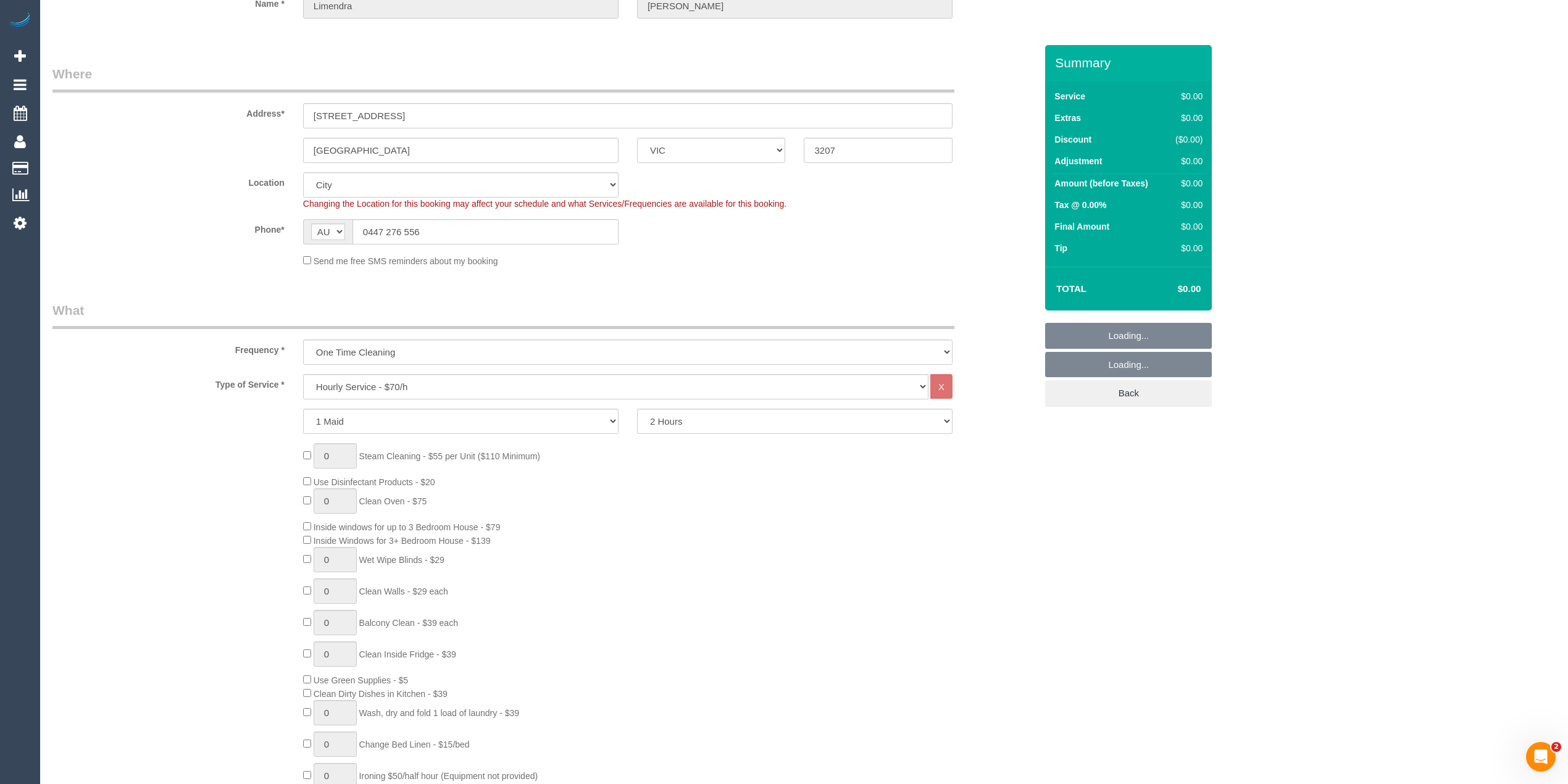
select select "object:2418"
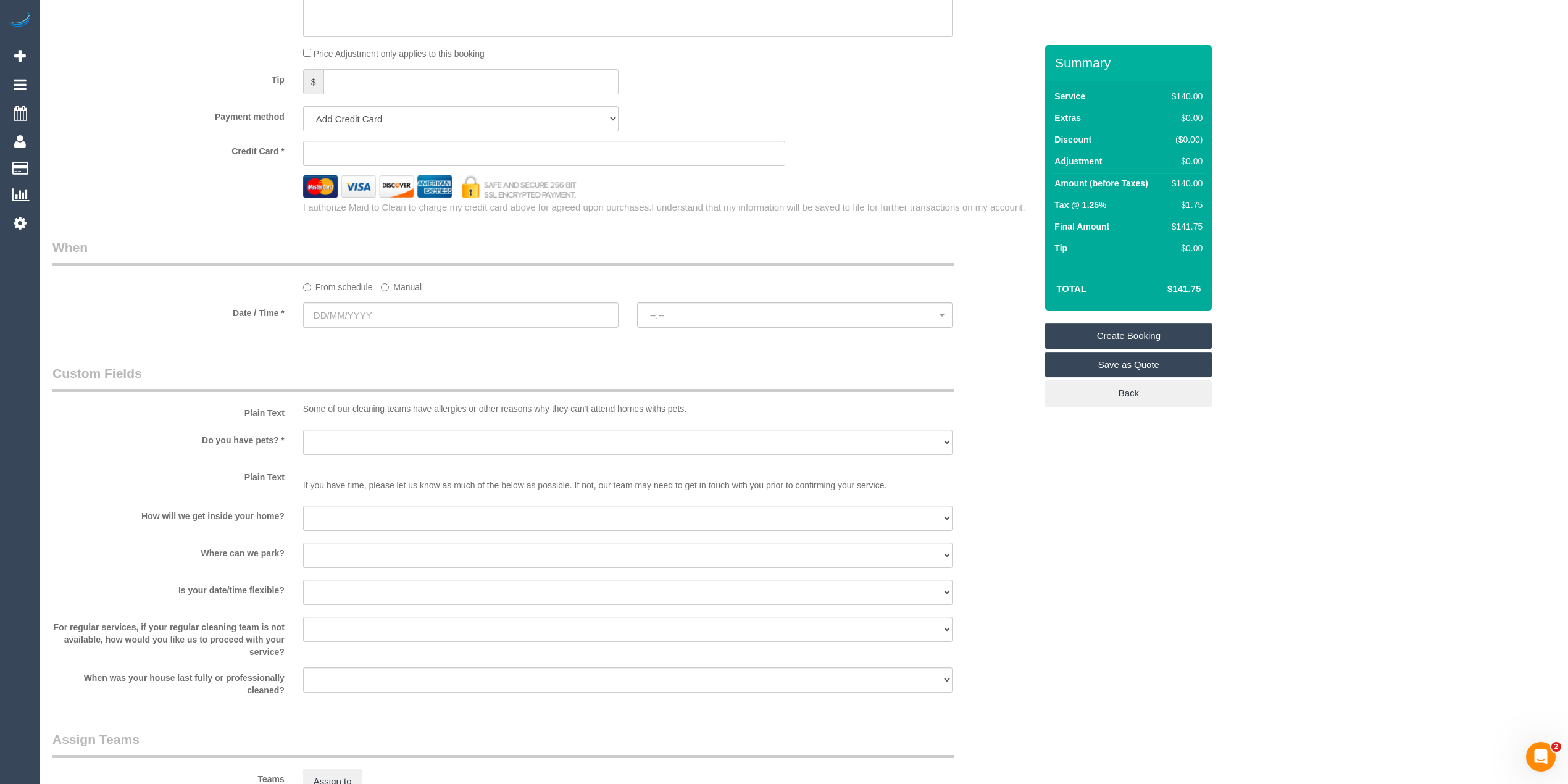
scroll to position [1235, 0]
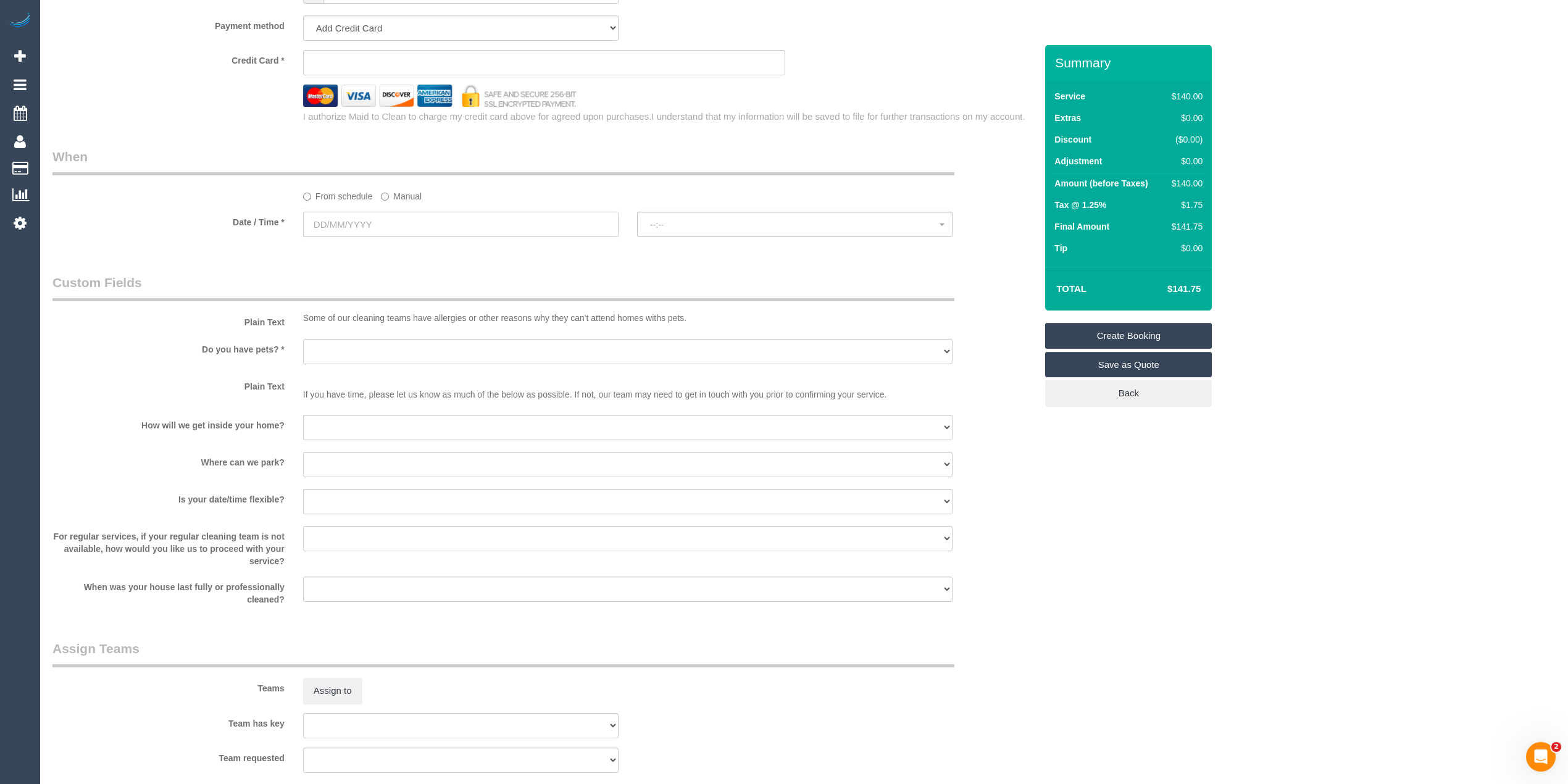
click at [323, 222] on input "text" at bounding box center [461, 224] width 315 height 25
click at [453, 331] on link "16" at bounding box center [451, 332] width 20 height 17
type input "16/08/2025"
select select "spot1"
click at [673, 217] on button "07:00 - 08:00" at bounding box center [794, 224] width 315 height 25
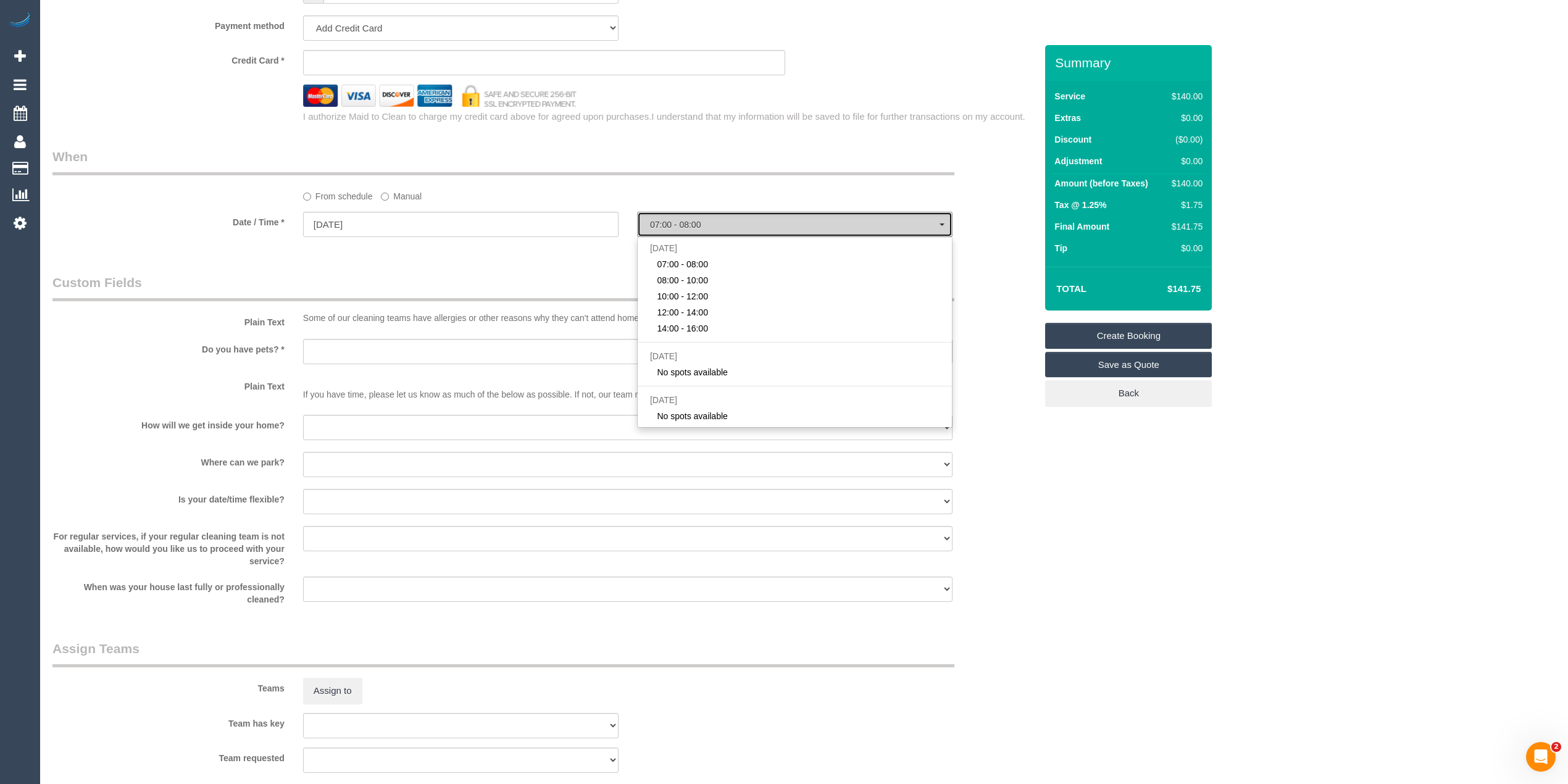
click at [673, 217] on button "07:00 - 08:00" at bounding box center [794, 224] width 315 height 25
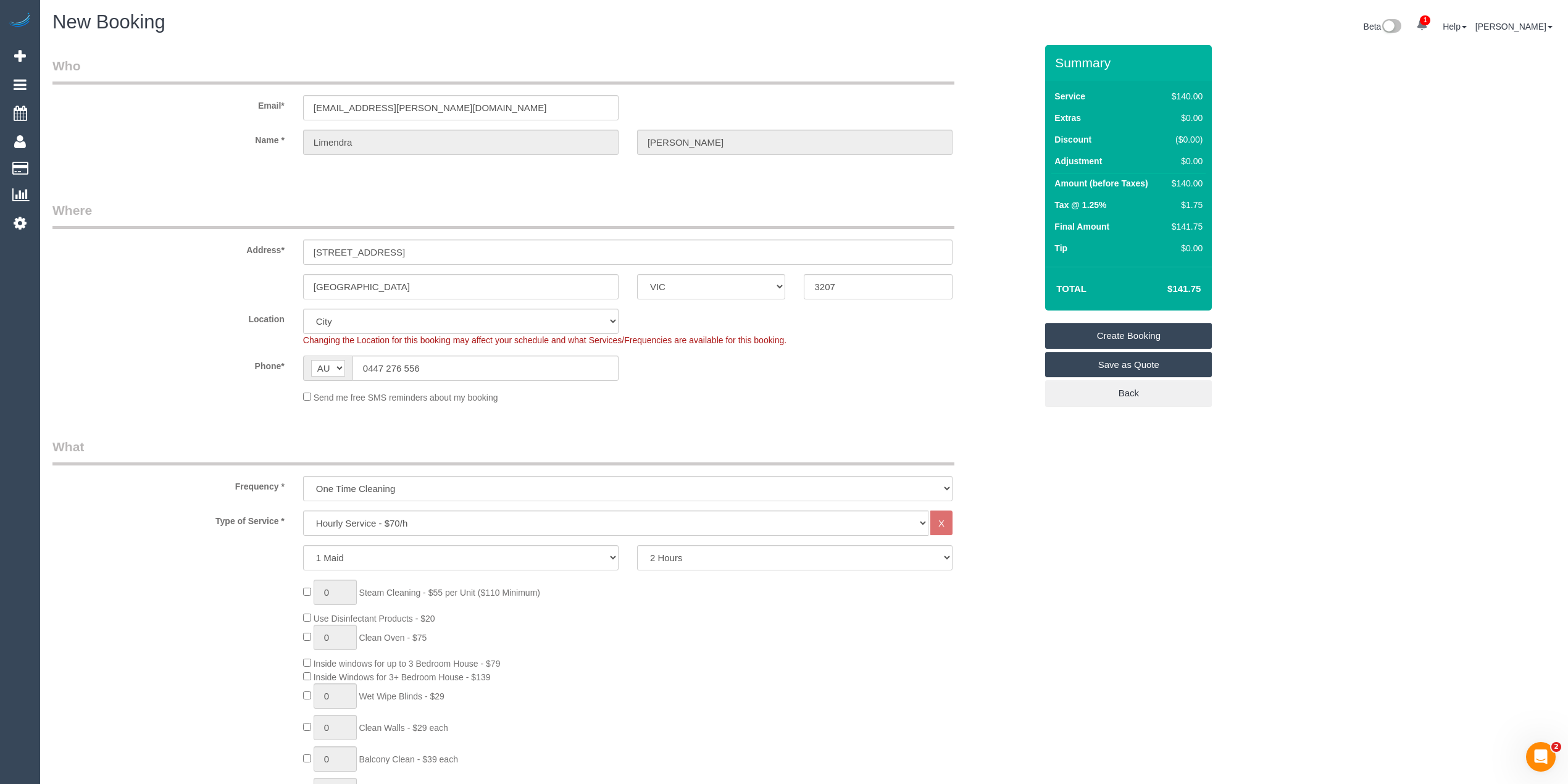
scroll to position [0, 0]
drag, startPoint x: 426, startPoint y: 366, endPoint x: 331, endPoint y: 366, distance: 95.0
click at [331, 366] on div "AF AL DZ AD AO AI AQ AG AR AM AW AU AT AZ BS BH BD BB BY BE BZ BJ BM BT BO BA B…" at bounding box center [461, 369] width 315 height 25
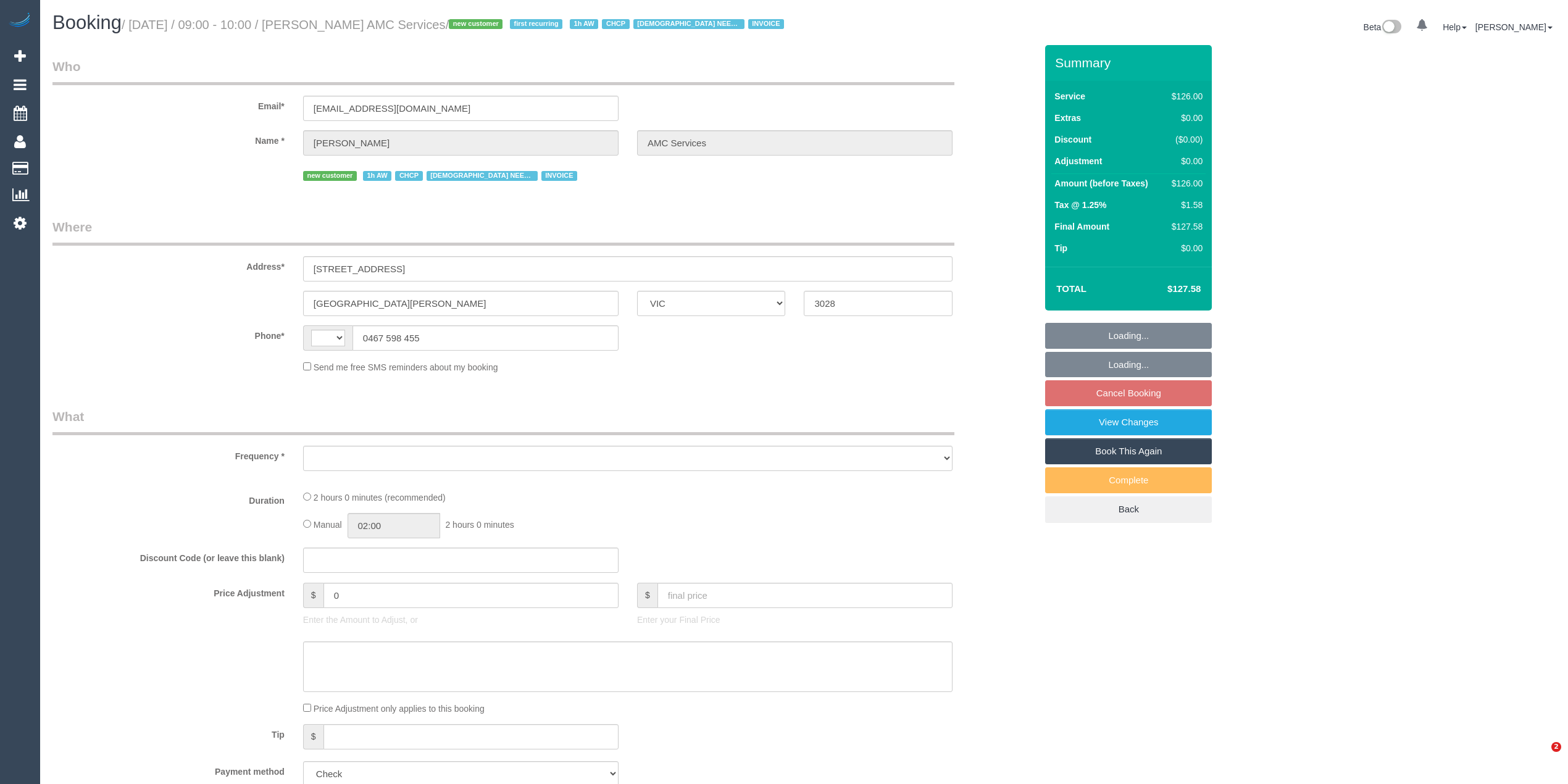
select select "VIC"
select select "string:AU"
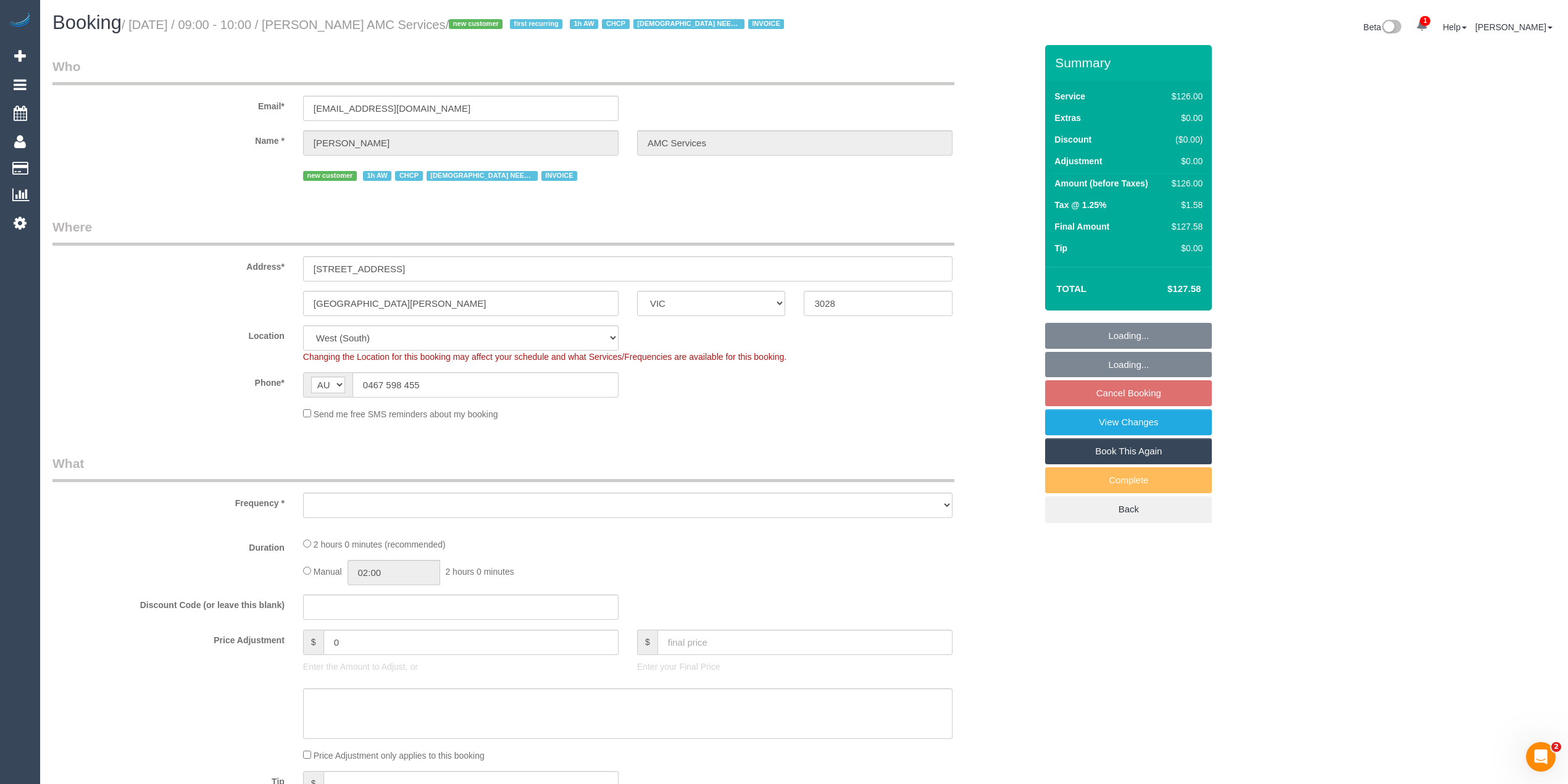
select select "object:717"
select select "number:28"
select select "number:14"
select select "number:18"
select select "number:25"
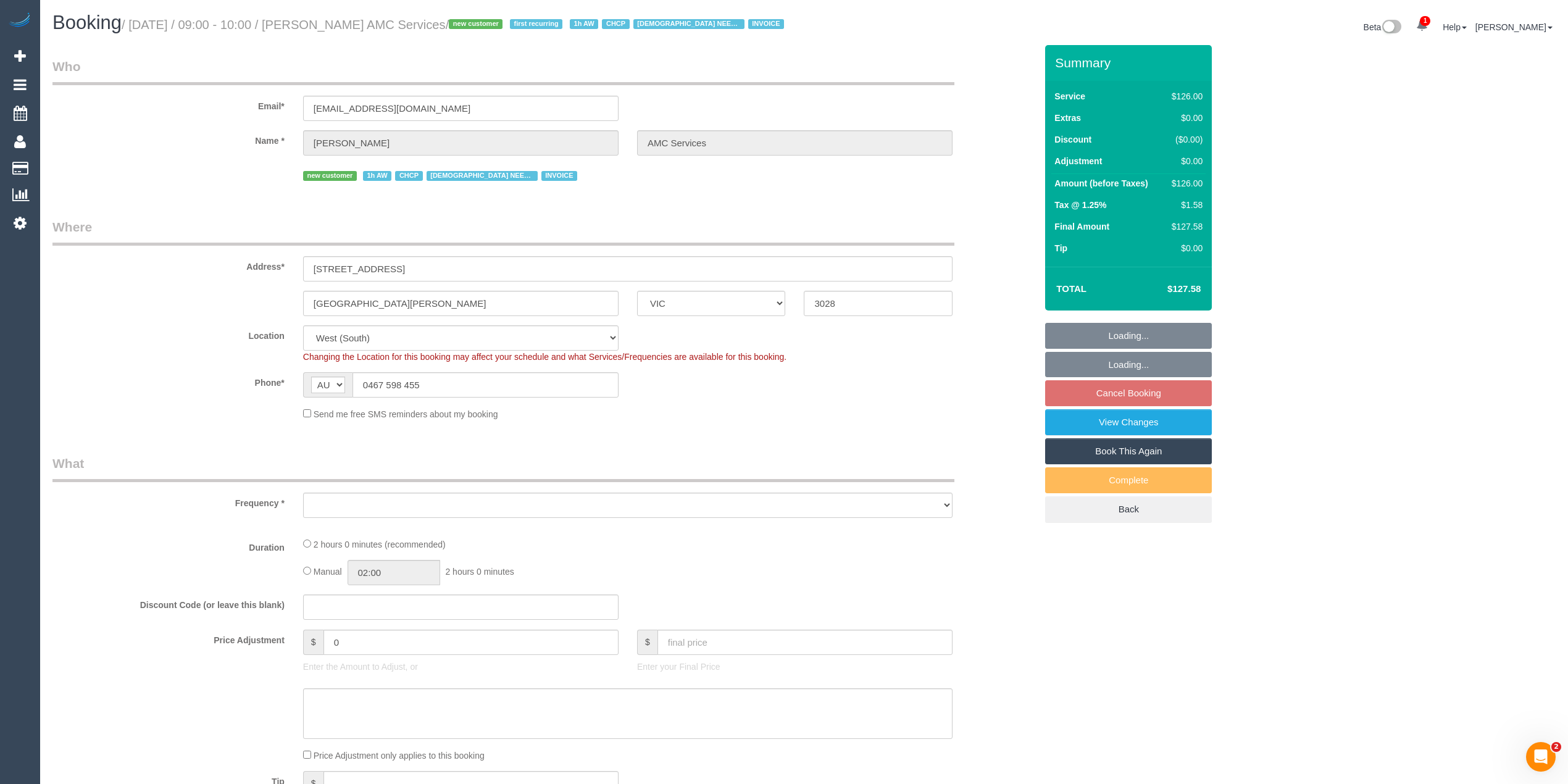
select select "number:35"
select select "object:722"
select select "120"
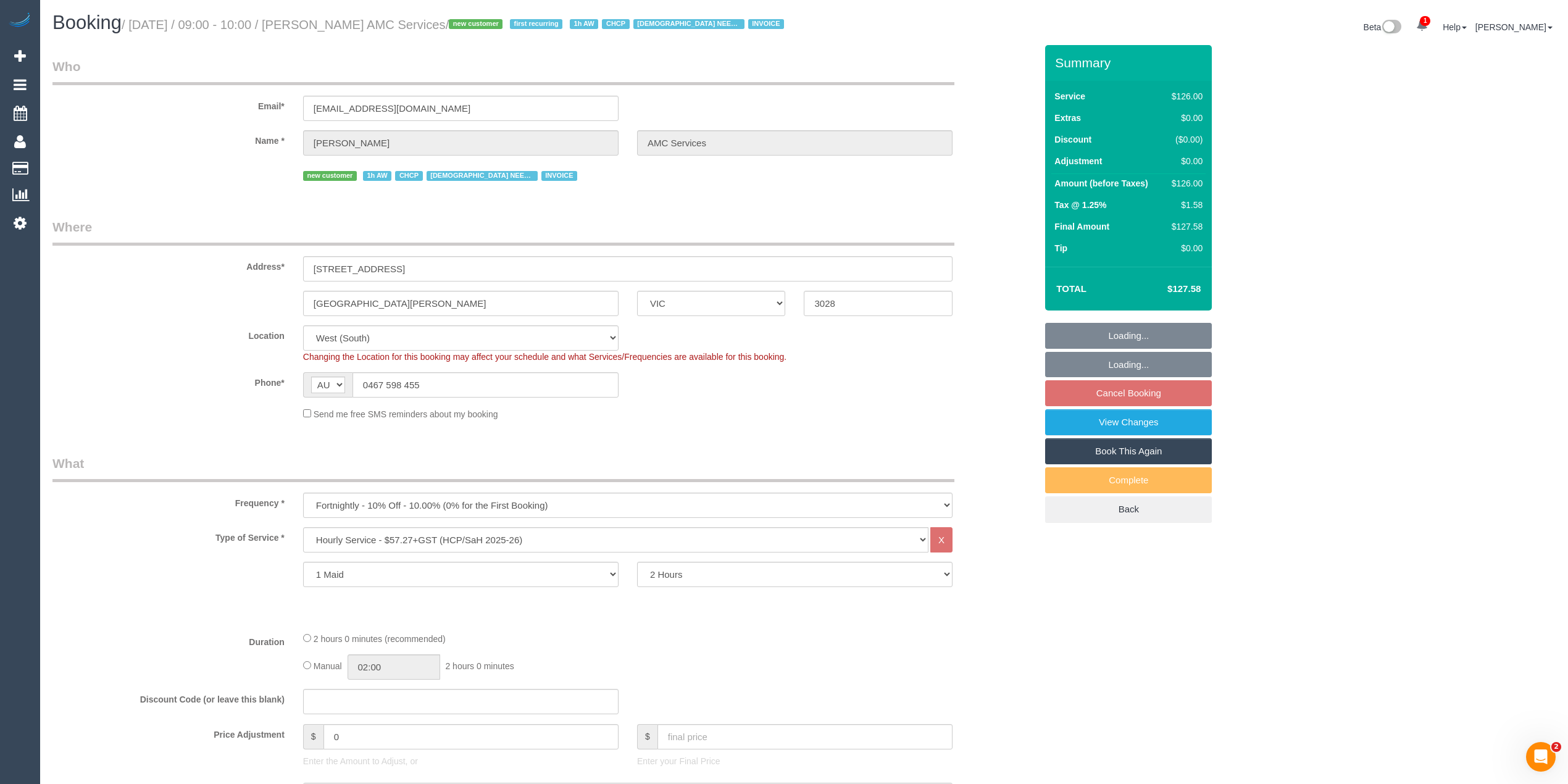
click at [328, 23] on small "/ August 19, 2025 / 09:00 - 10:00 / Mrs Maria Doris SALIBA AMC Services / new c…" at bounding box center [454, 24] width 666 height 14
click at [502, 23] on small "/ August 19, 2025 / 09:00 - 10:00 / Mrs Maria Doris SALIBA AMC Services / new c…" at bounding box center [454, 24] width 666 height 14
copy small "Mrs Maria Doris SALIBA AMC Services"
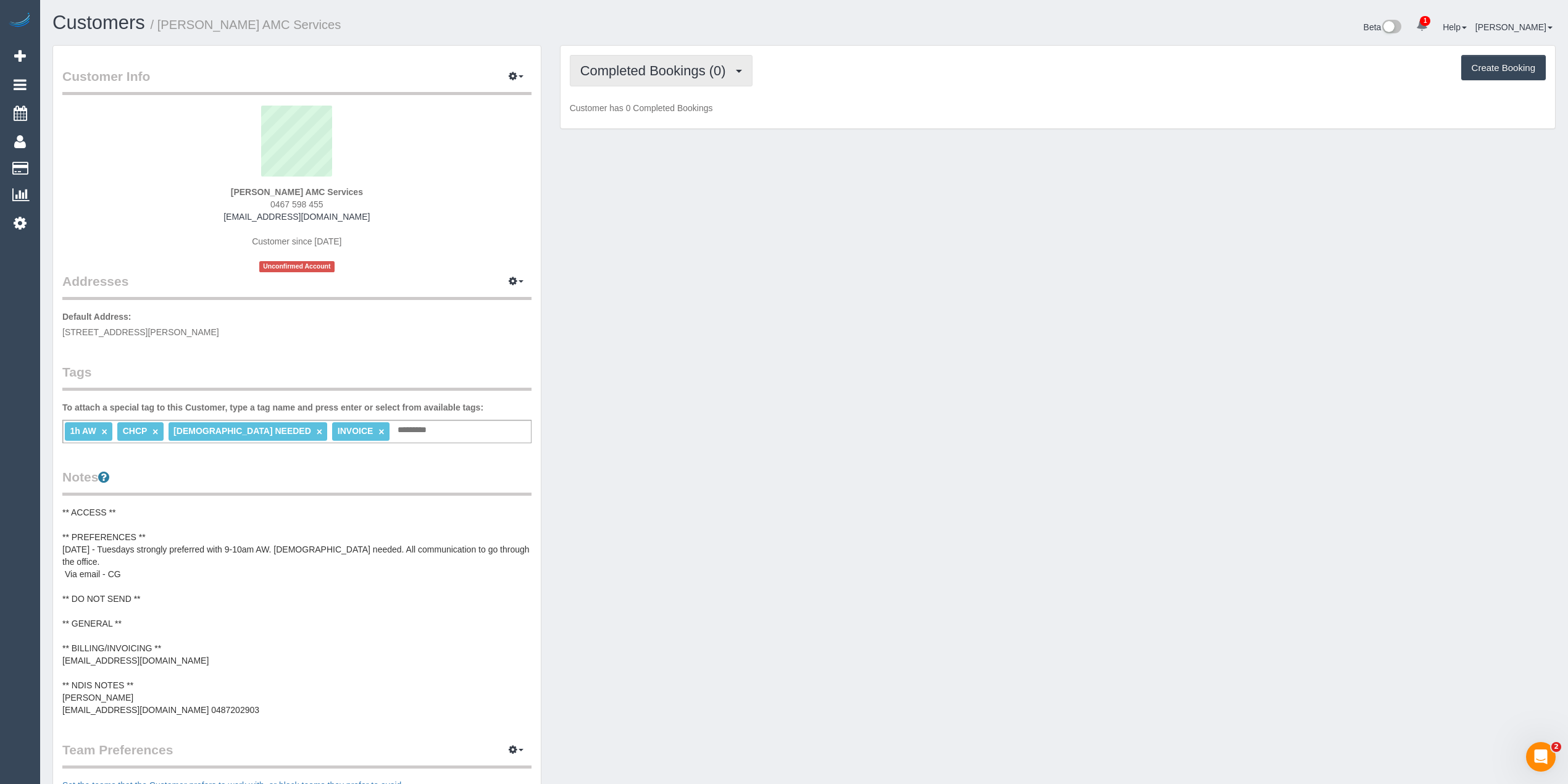
click at [635, 61] on button "Completed Bookings (0)" at bounding box center [661, 71] width 182 height 31
click at [642, 119] on link "Upcoming Bookings (11)" at bounding box center [635, 115] width 130 height 16
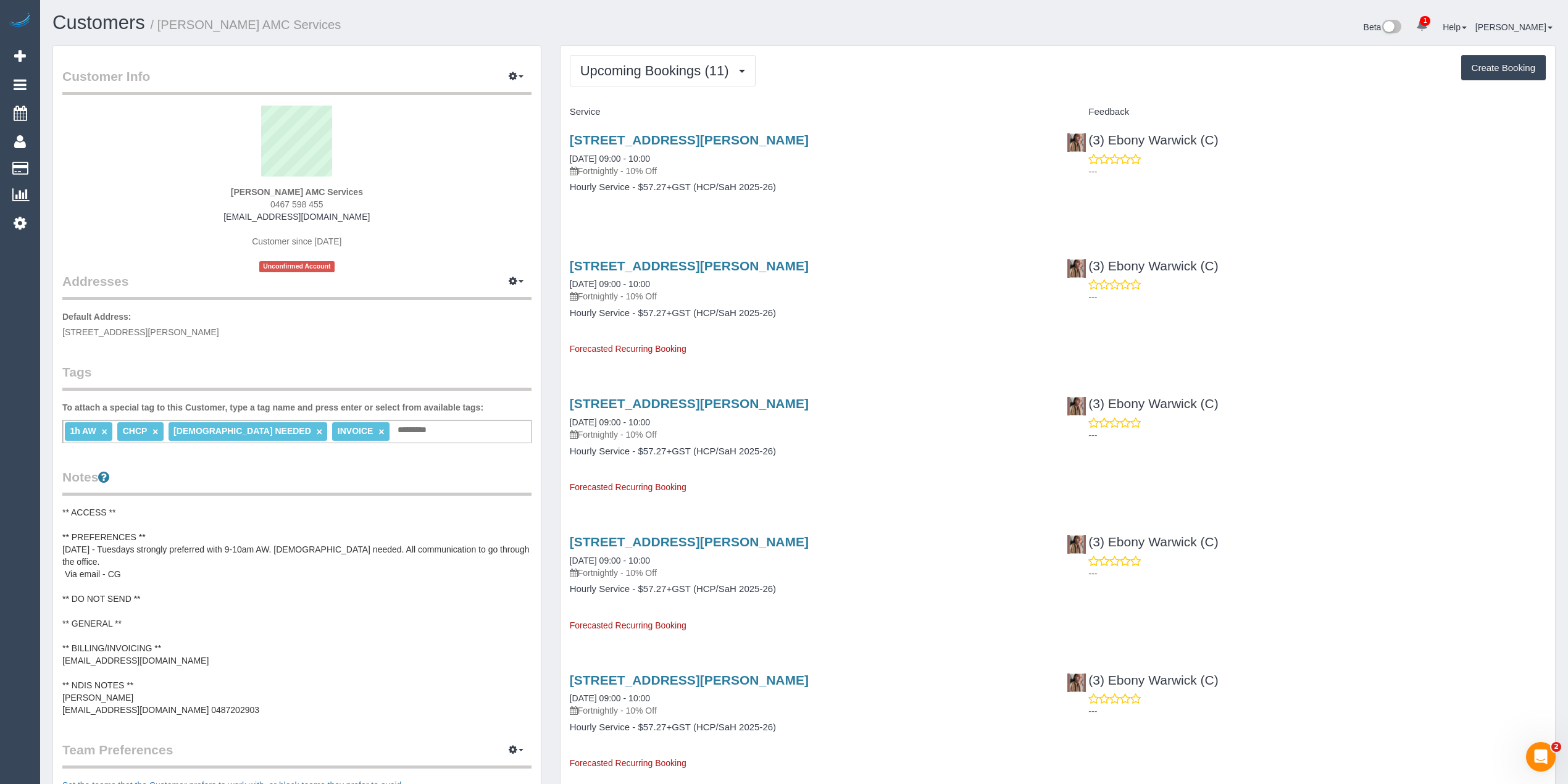
click at [454, 149] on sui-profile-pic at bounding box center [297, 146] width 451 height 80
click at [520, 77] on span "button" at bounding box center [521, 76] width 5 height 3
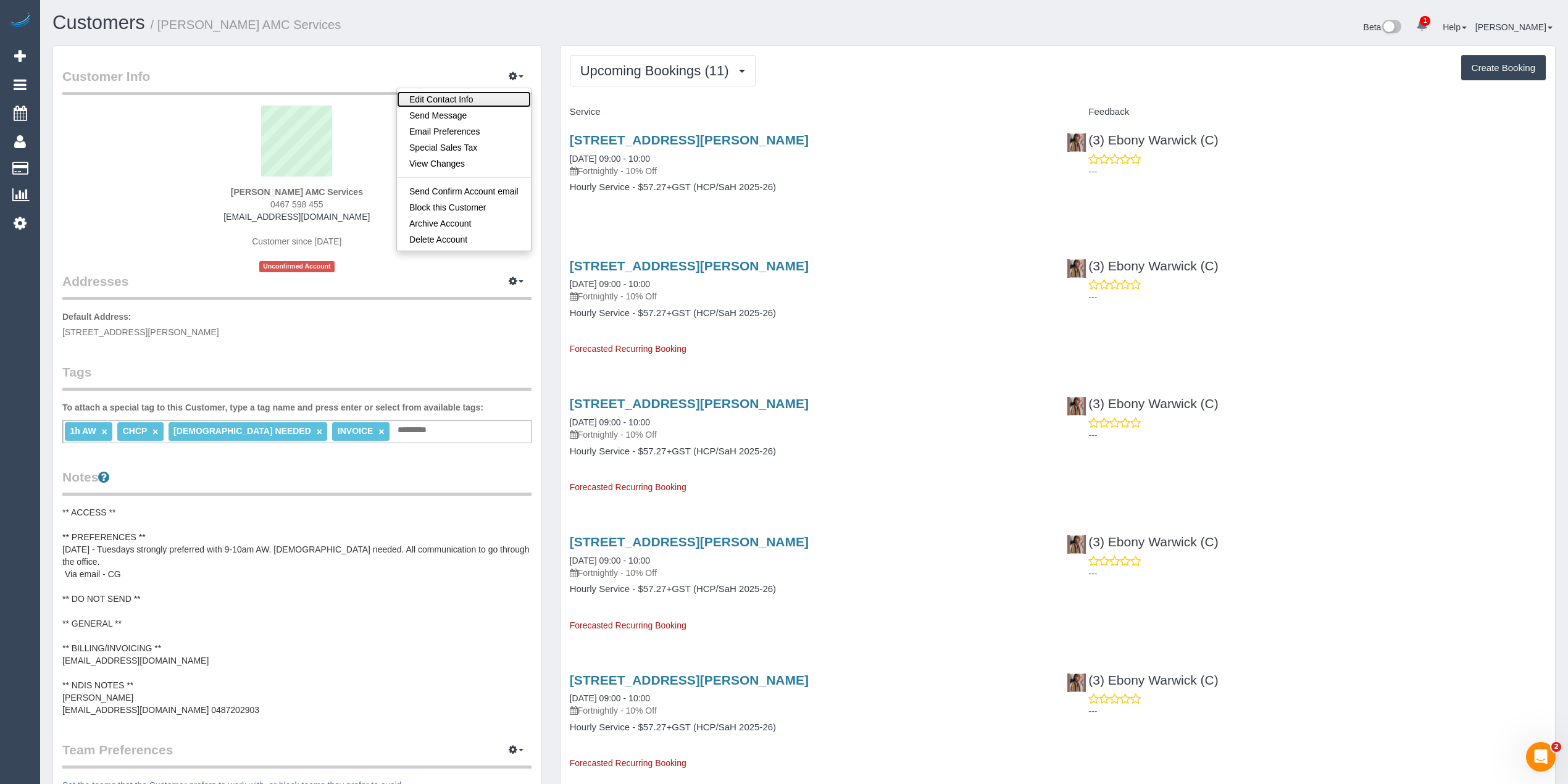
click at [475, 99] on link "Edit Contact Info" at bounding box center [463, 99] width 134 height 16
select select "VIC"
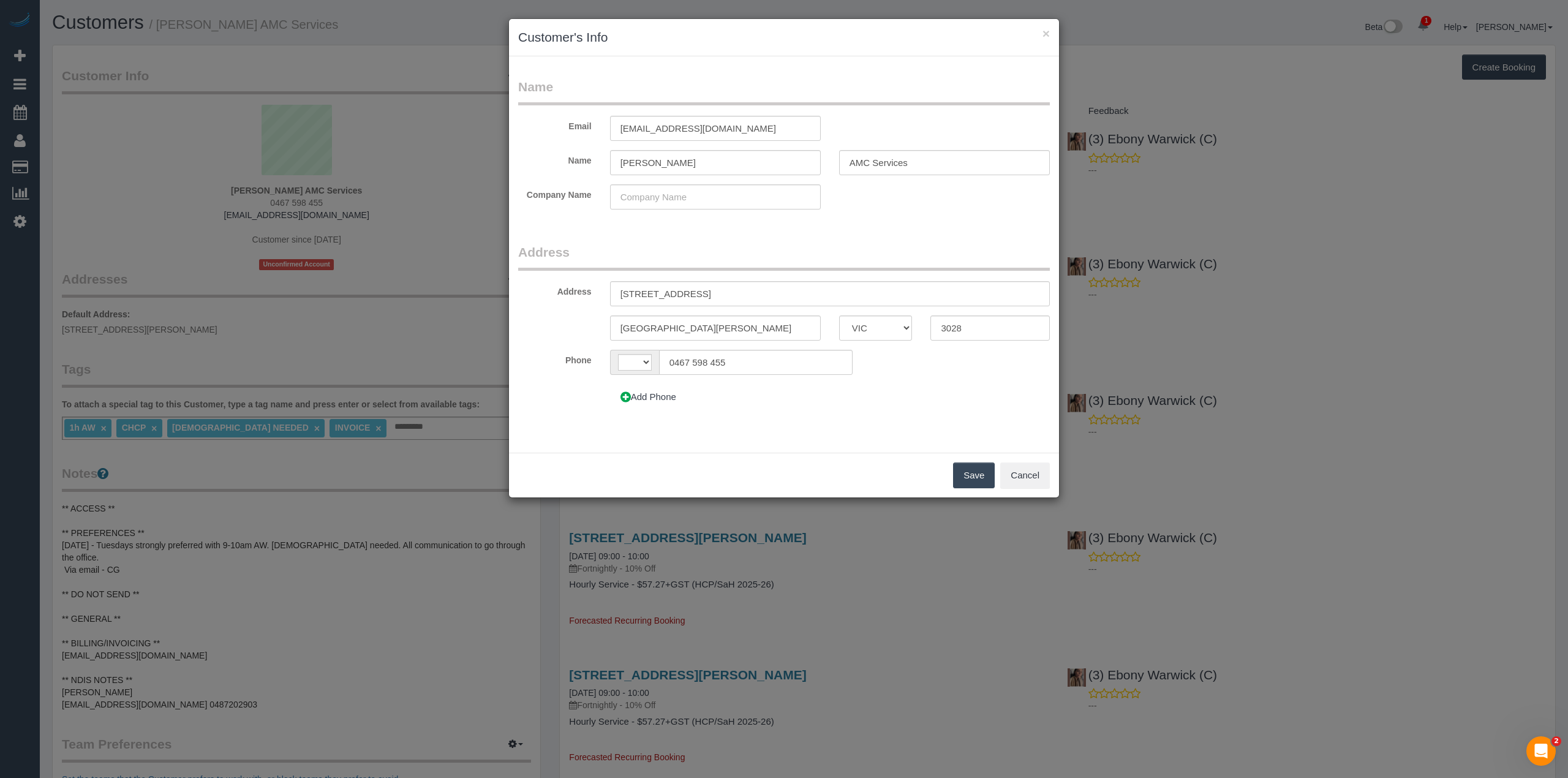
select select "string:AU"
drag, startPoint x: 721, startPoint y: 126, endPoint x: 597, endPoint y: 116, distance: 124.4
click at [597, 116] on div "Email carmsy69@gmail.com" at bounding box center [784, 128] width 550 height 25
click at [970, 478] on button "Save" at bounding box center [974, 475] width 42 height 26
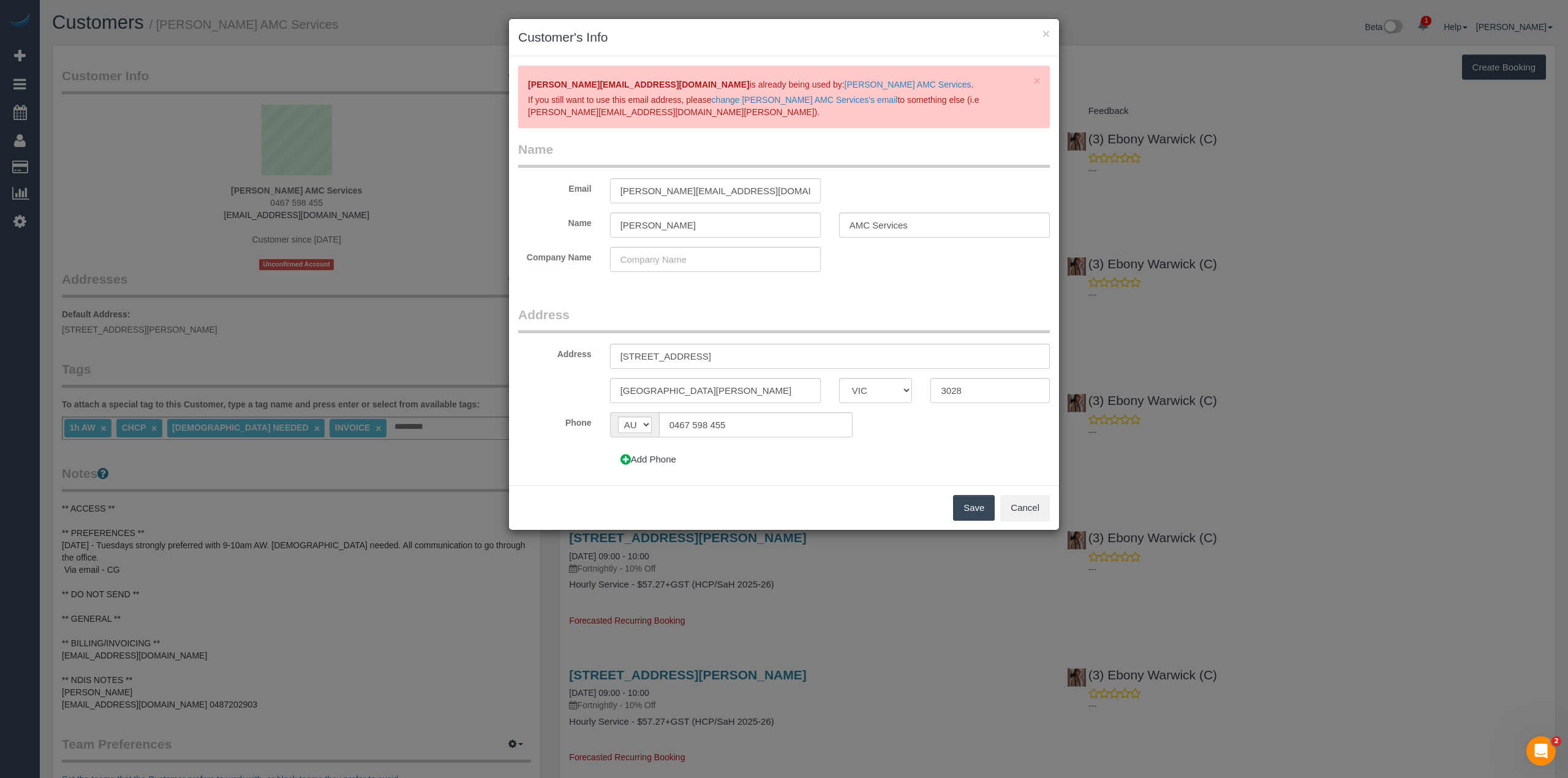
click at [969, 502] on button "Save" at bounding box center [974, 507] width 42 height 26
click at [971, 508] on button "Save" at bounding box center [974, 507] width 42 height 26
click at [639, 191] on input "maria.amcservices@fake.com" at bounding box center [715, 190] width 210 height 25
type input "maria.saliba.amcservices@fake.com"
click at [977, 507] on button "Save" at bounding box center [974, 507] width 42 height 26
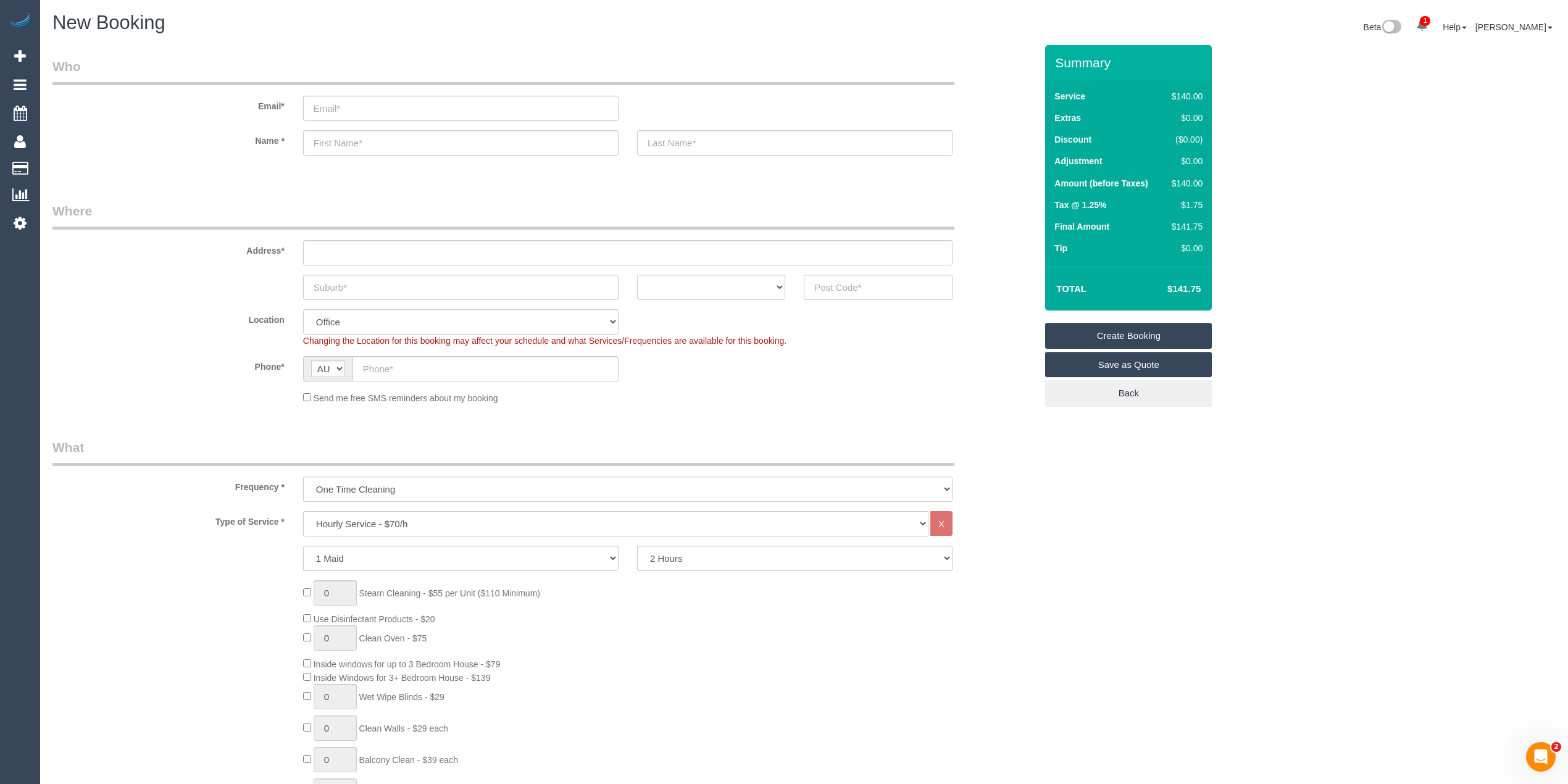
click at [395, 524] on select "Hourly Service - $70/h Hourly Service - $65/h Hourly Service - $60/h Hourly Ser…" at bounding box center [615, 523] width 626 height 25
select select "212"
click at [303, 511] on select "Hourly Service - $70/h Hourly Service - $65/h Hourly Service - $60/h Hourly Ser…" at bounding box center [615, 523] width 626 height 25
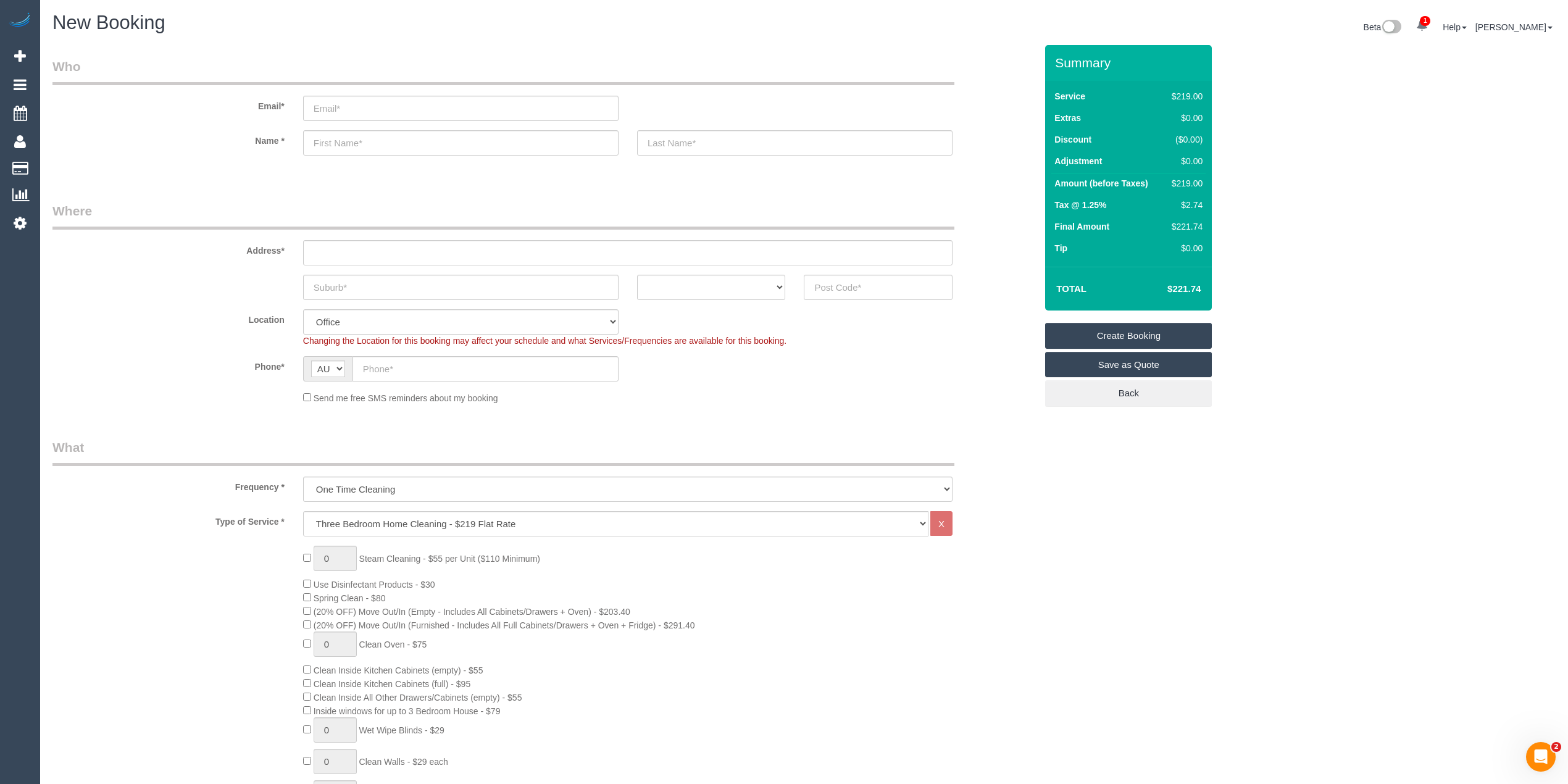
click at [345, 251] on input "text" at bounding box center [627, 252] width 649 height 25
type input "-"
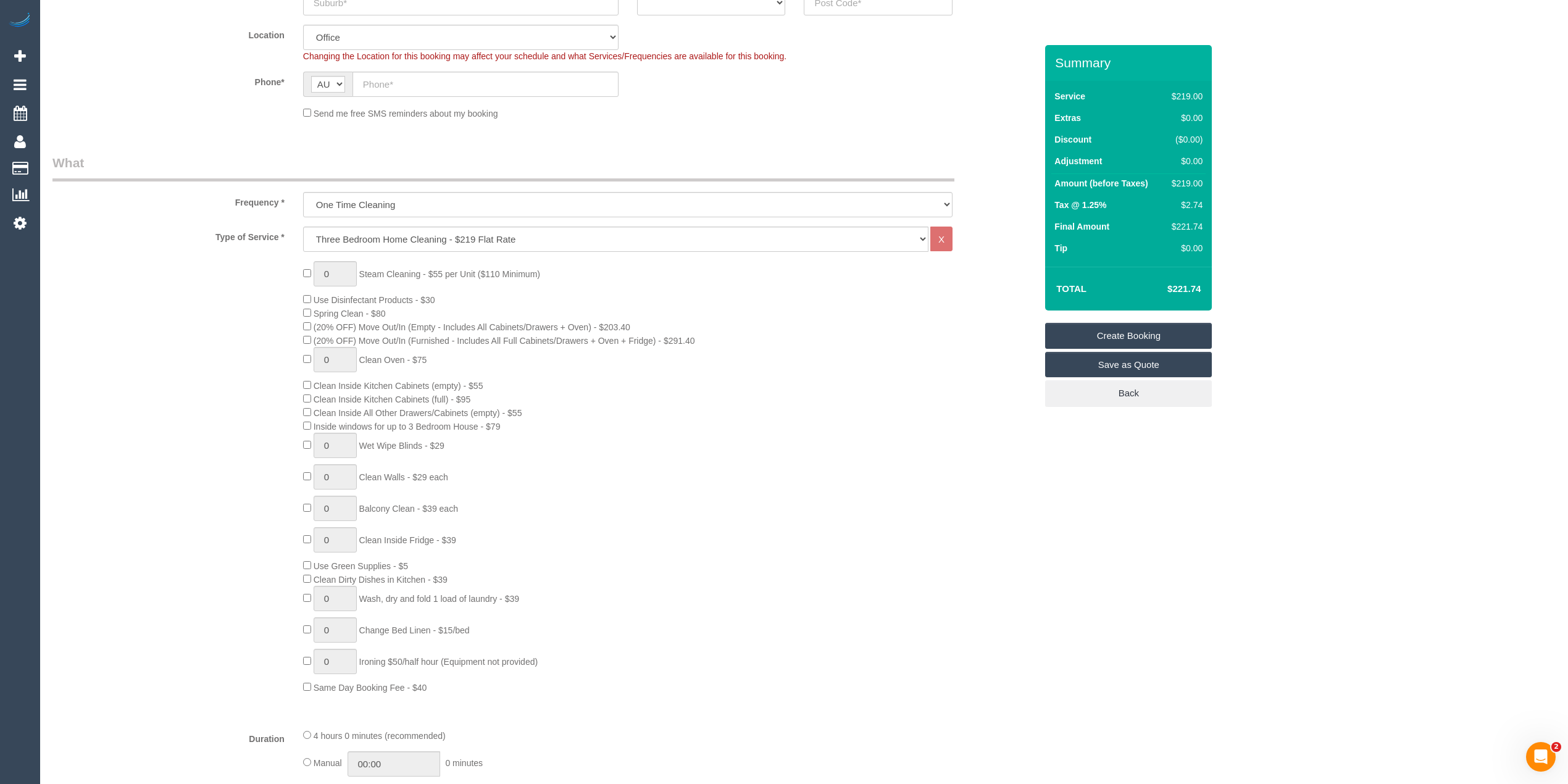
scroll to position [411, 0]
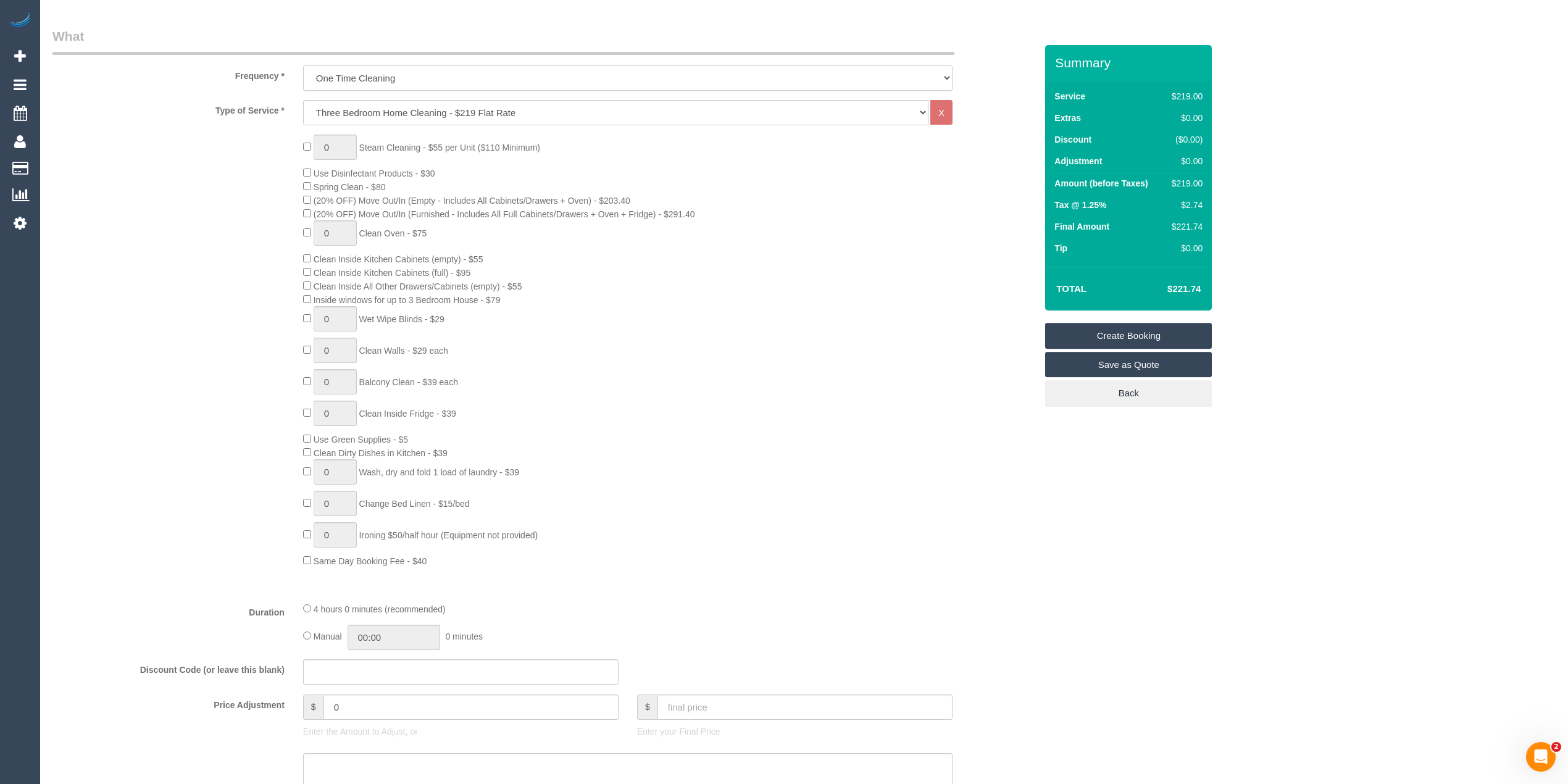
click at [374, 76] on select "One Time Cleaning Weekly - 10% Off - 10.00% (0% for the First Booking) Fortnigh…" at bounding box center [627, 77] width 649 height 25
click at [303, 65] on select "One Time Cleaning Weekly - 10% Off - 10.00% (0% for the First Booking) Fortnigh…" at bounding box center [627, 77] width 649 height 25
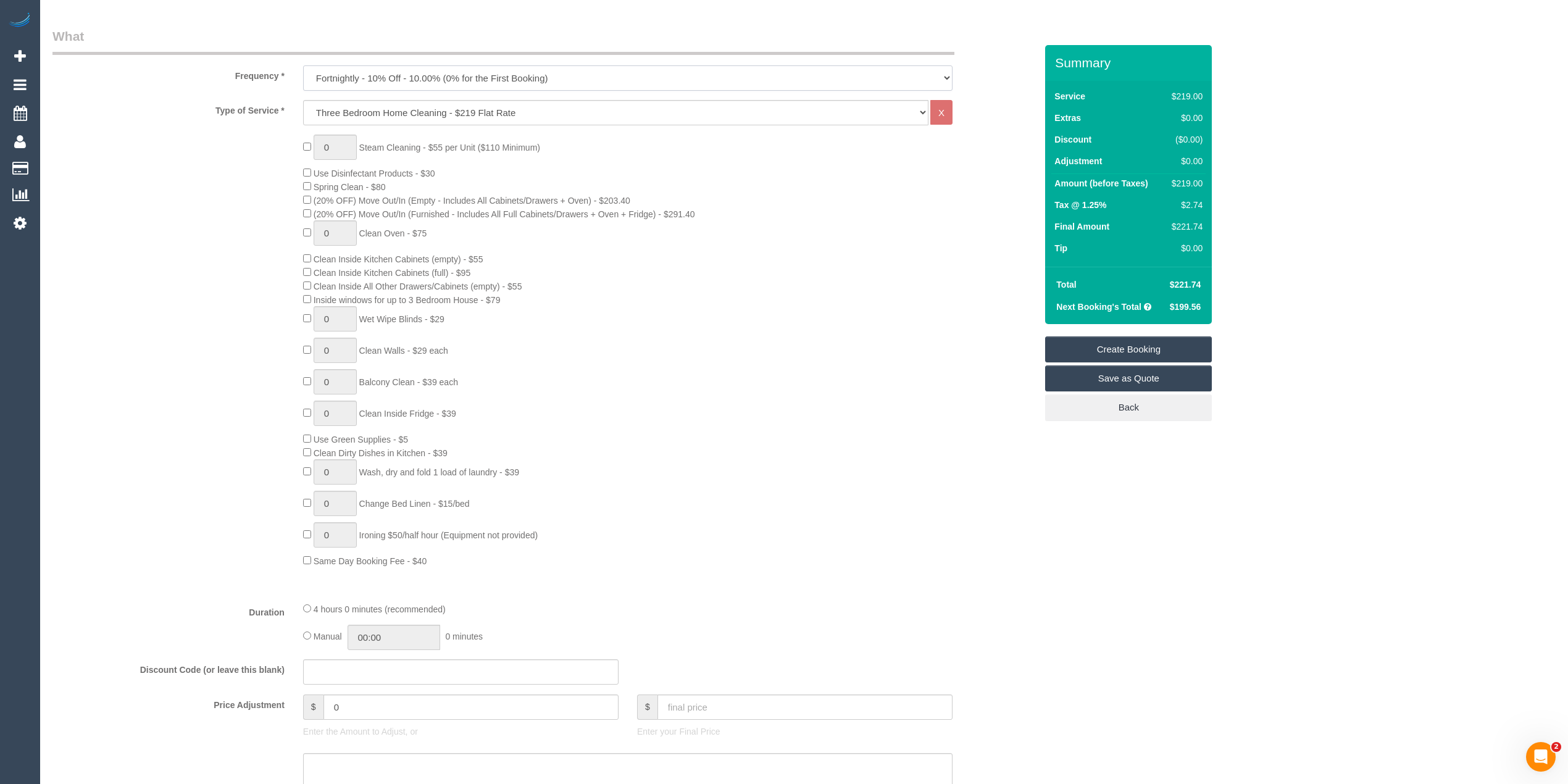
click at [346, 73] on select "One Time Cleaning Weekly - 10% Off - 10.00% (0% for the First Booking) Fortnigh…" at bounding box center [627, 77] width 649 height 25
select select "object:822"
click at [303, 65] on select "One Time Cleaning Weekly - 10% Off - 10.00% (0% for the First Booking) Fortnigh…" at bounding box center [627, 77] width 649 height 25
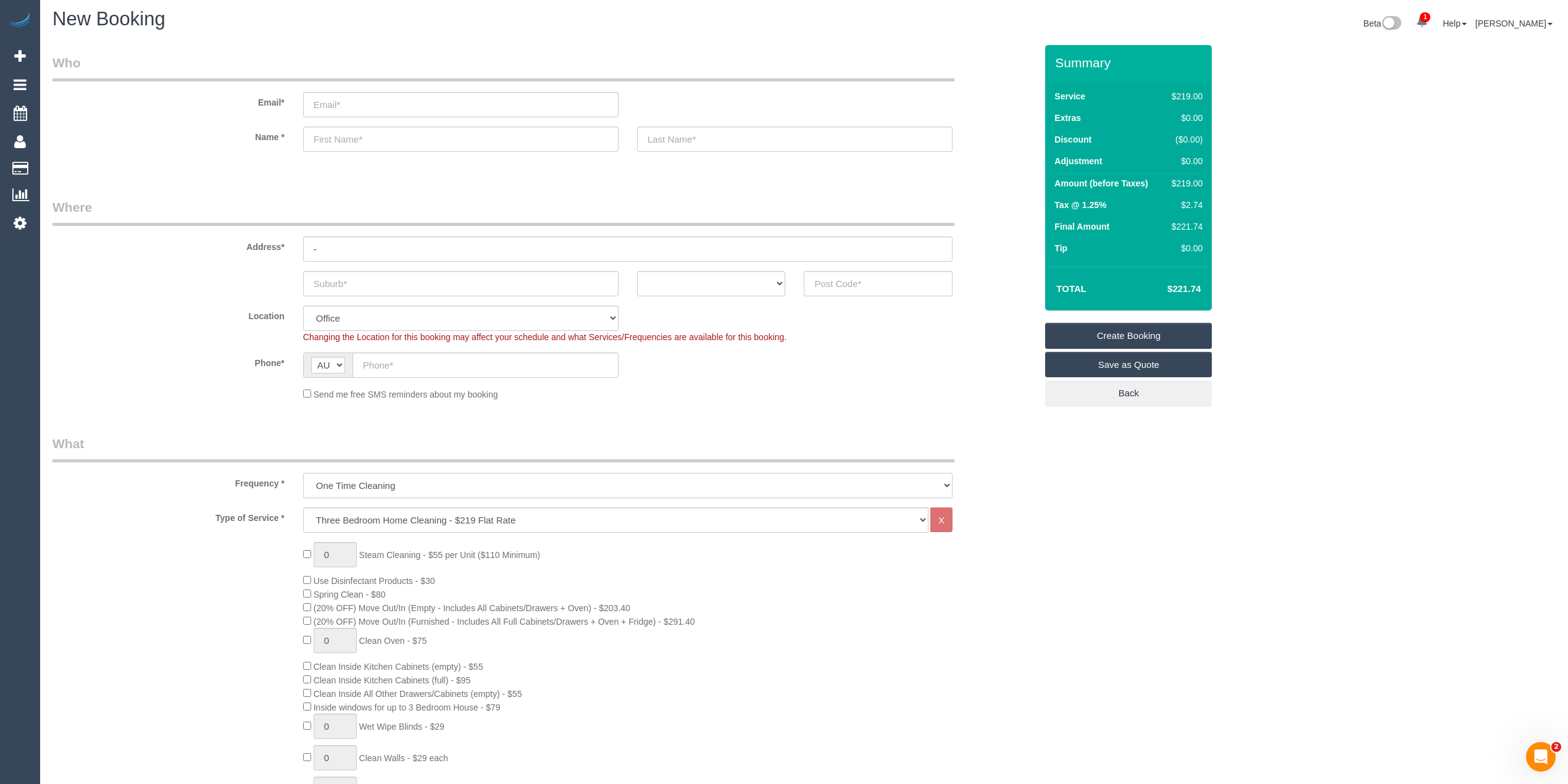
scroll to position [0, 0]
click at [403, 373] on input "text" at bounding box center [486, 369] width 266 height 25
paste input "61 451 506 426"
drag, startPoint x: 377, startPoint y: 363, endPoint x: 356, endPoint y: 363, distance: 21.0
click at [357, 363] on input "61 451 506 426" at bounding box center [486, 369] width 266 height 25
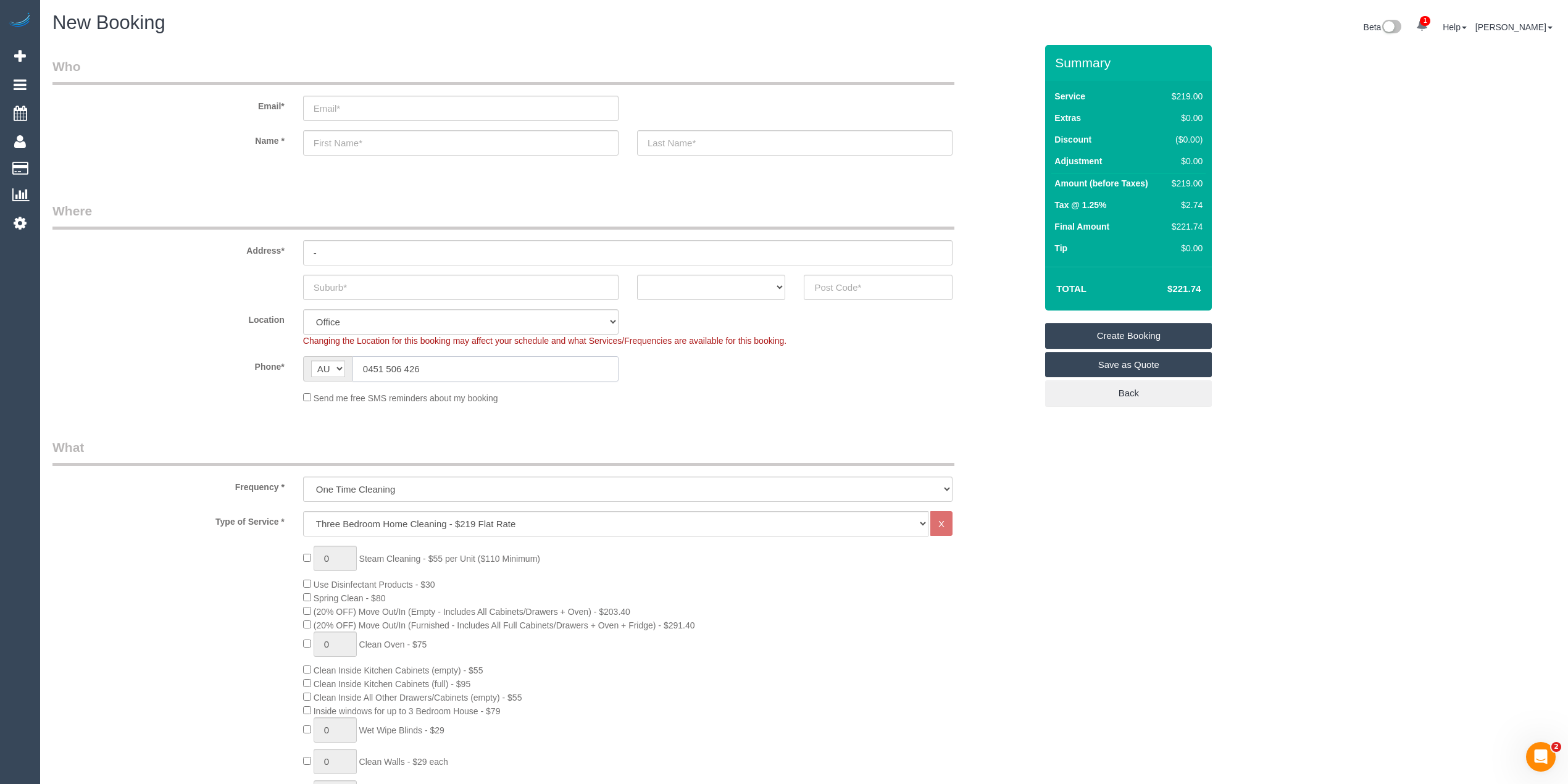
type input "0451 506 426"
click at [711, 287] on select "ACT [GEOGRAPHIC_DATA] NT [GEOGRAPHIC_DATA] SA TAS [GEOGRAPHIC_DATA] [GEOGRAPHIC…" at bounding box center [710, 287] width 148 height 25
select select "VIC"
click at [637, 275] on select "ACT [GEOGRAPHIC_DATA] NT [GEOGRAPHIC_DATA] SA TAS [GEOGRAPHIC_DATA] [GEOGRAPHIC…" at bounding box center [710, 287] width 148 height 25
click at [848, 284] on input "text" at bounding box center [877, 287] width 148 height 25
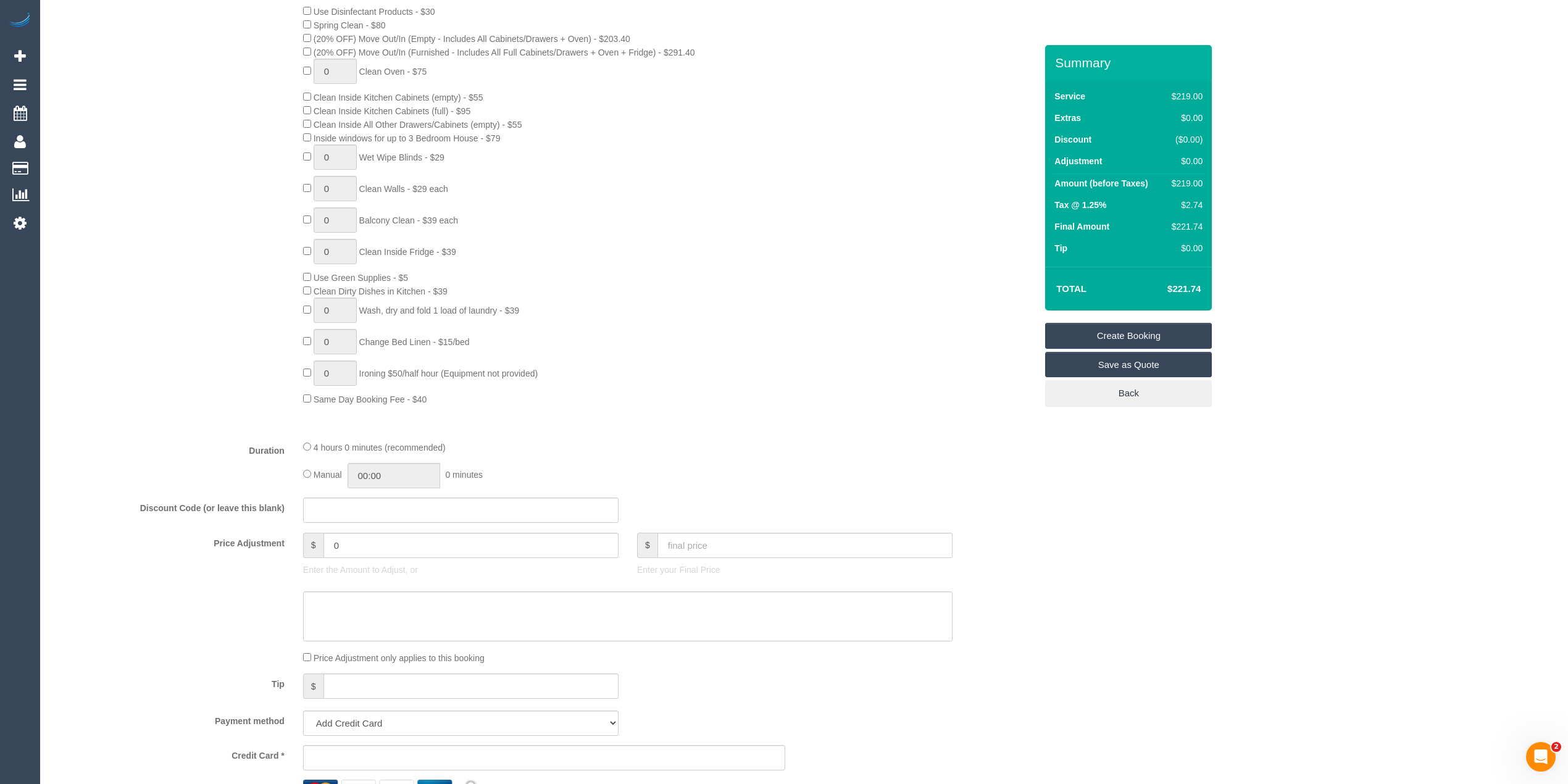
scroll to position [960, 0]
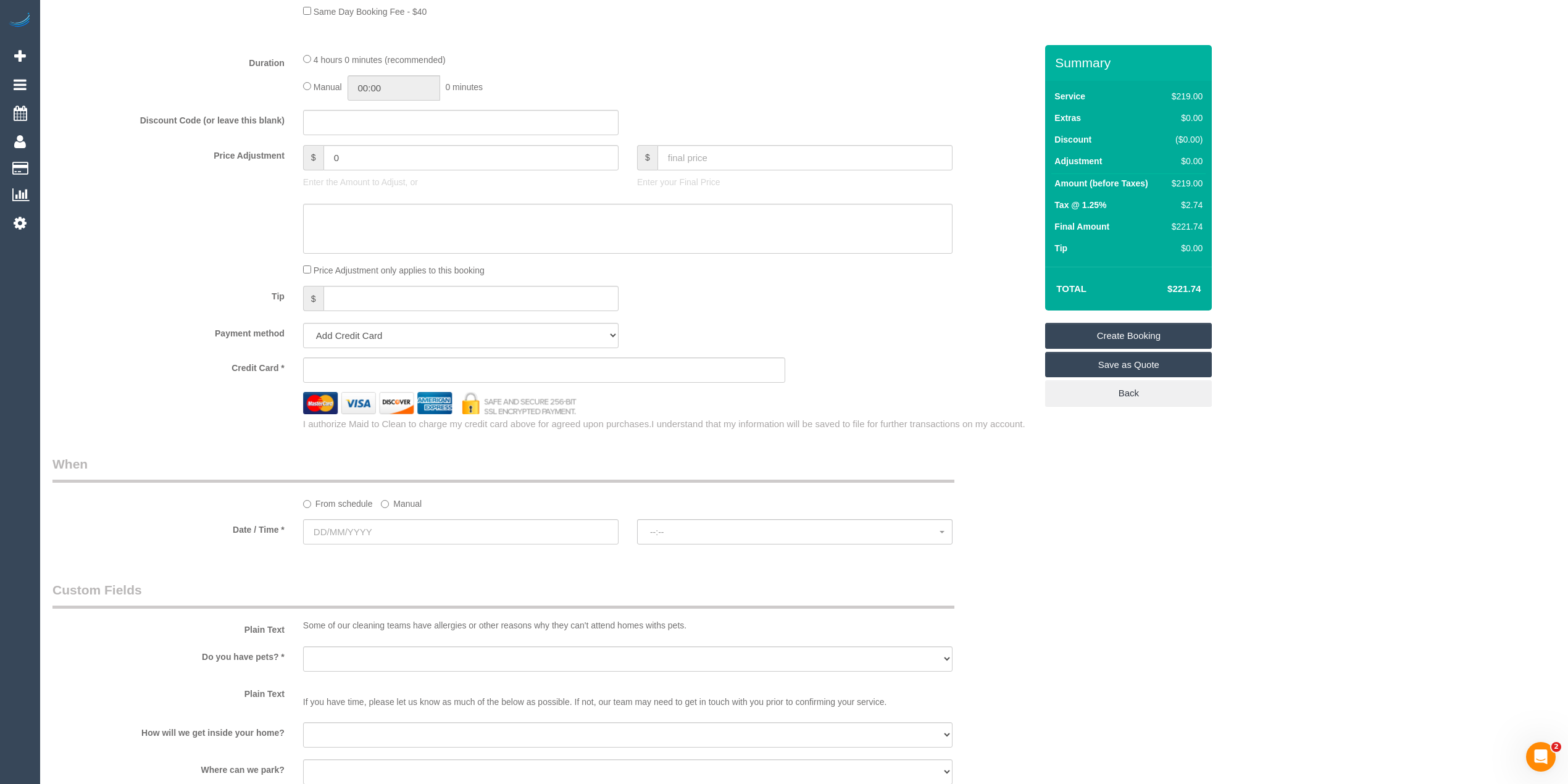
type input "3122"
click at [339, 533] on input "text" at bounding box center [461, 531] width 315 height 25
select select "55"
select select "object:2182"
click at [388, 657] on link "20" at bounding box center [384, 658] width 23 height 17
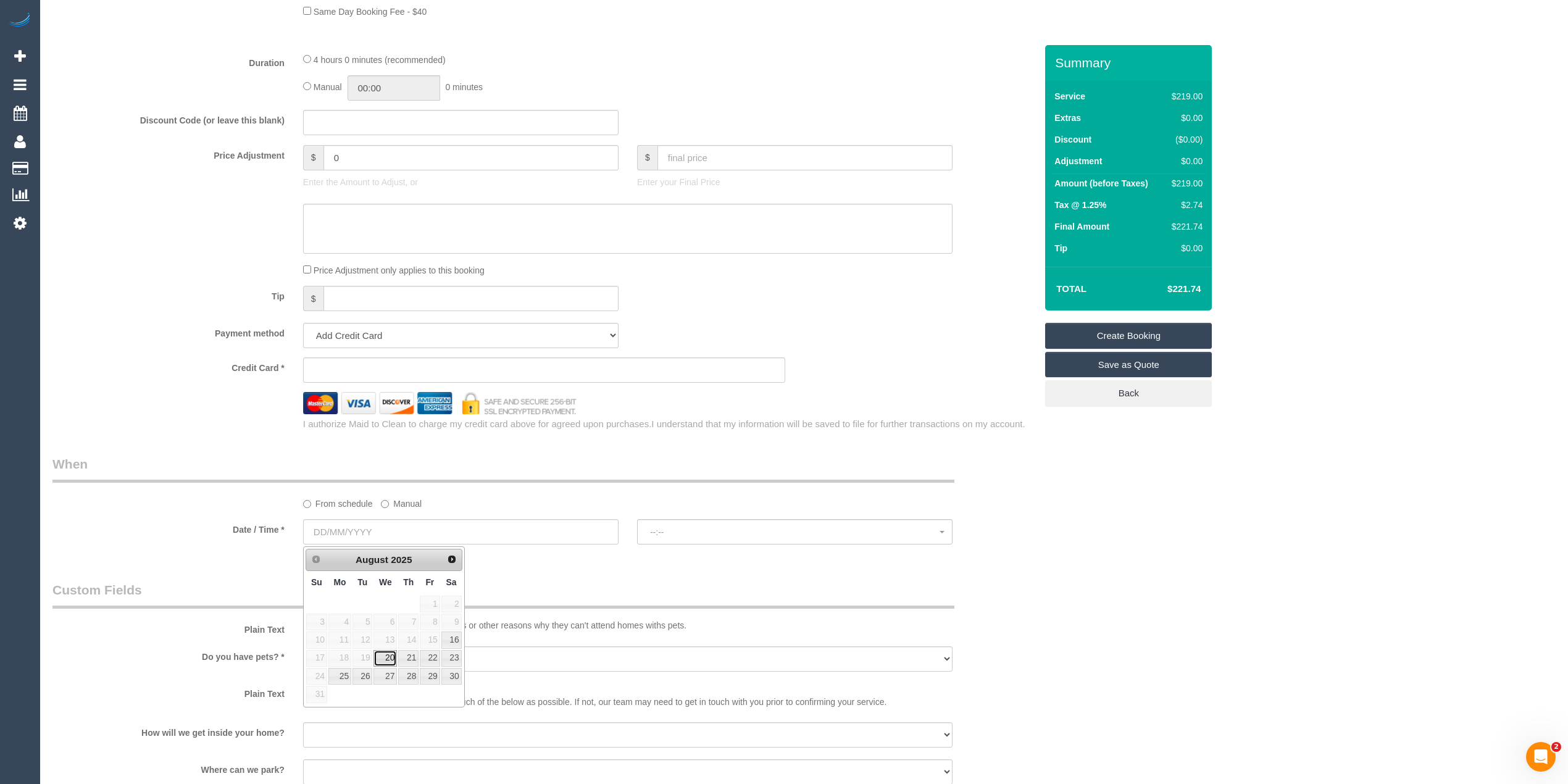
type input "20/08/2025"
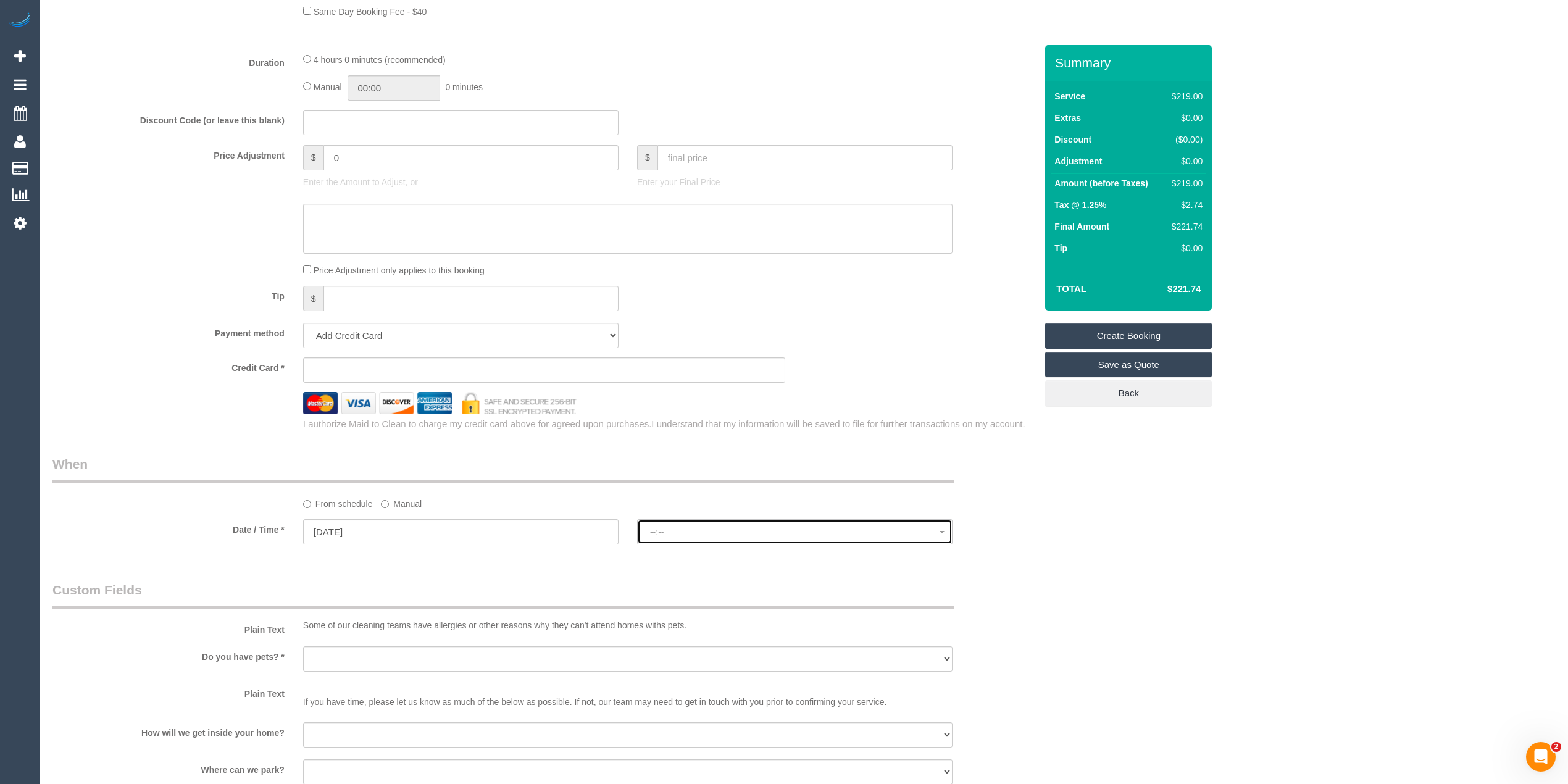
click at [683, 526] on button "--:--" at bounding box center [794, 531] width 315 height 25
select select "spot1"
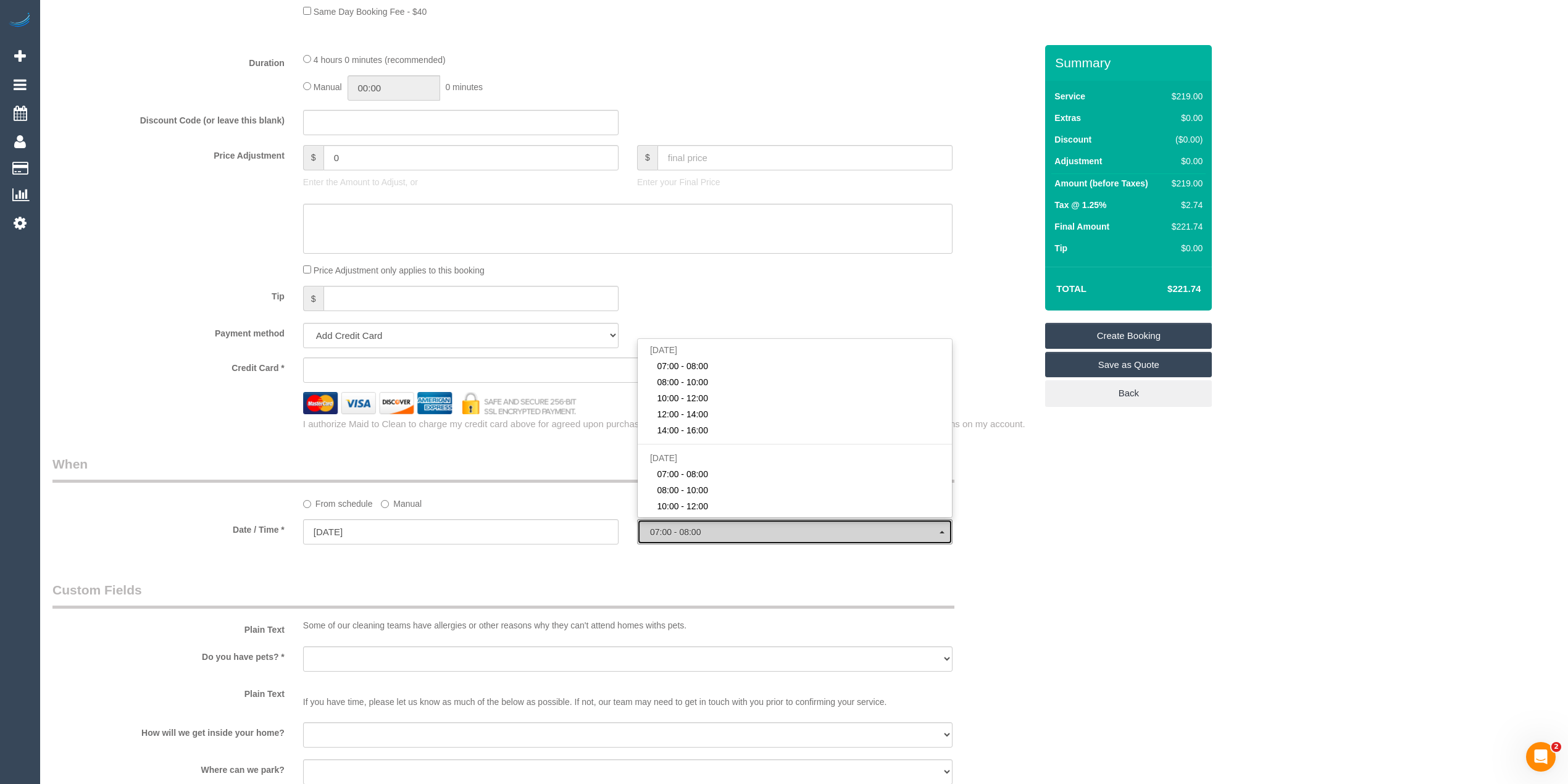
drag, startPoint x: 683, startPoint y: 526, endPoint x: 401, endPoint y: 544, distance: 282.6
click at [683, 526] on button "07:00 - 08:00" at bounding box center [794, 531] width 315 height 25
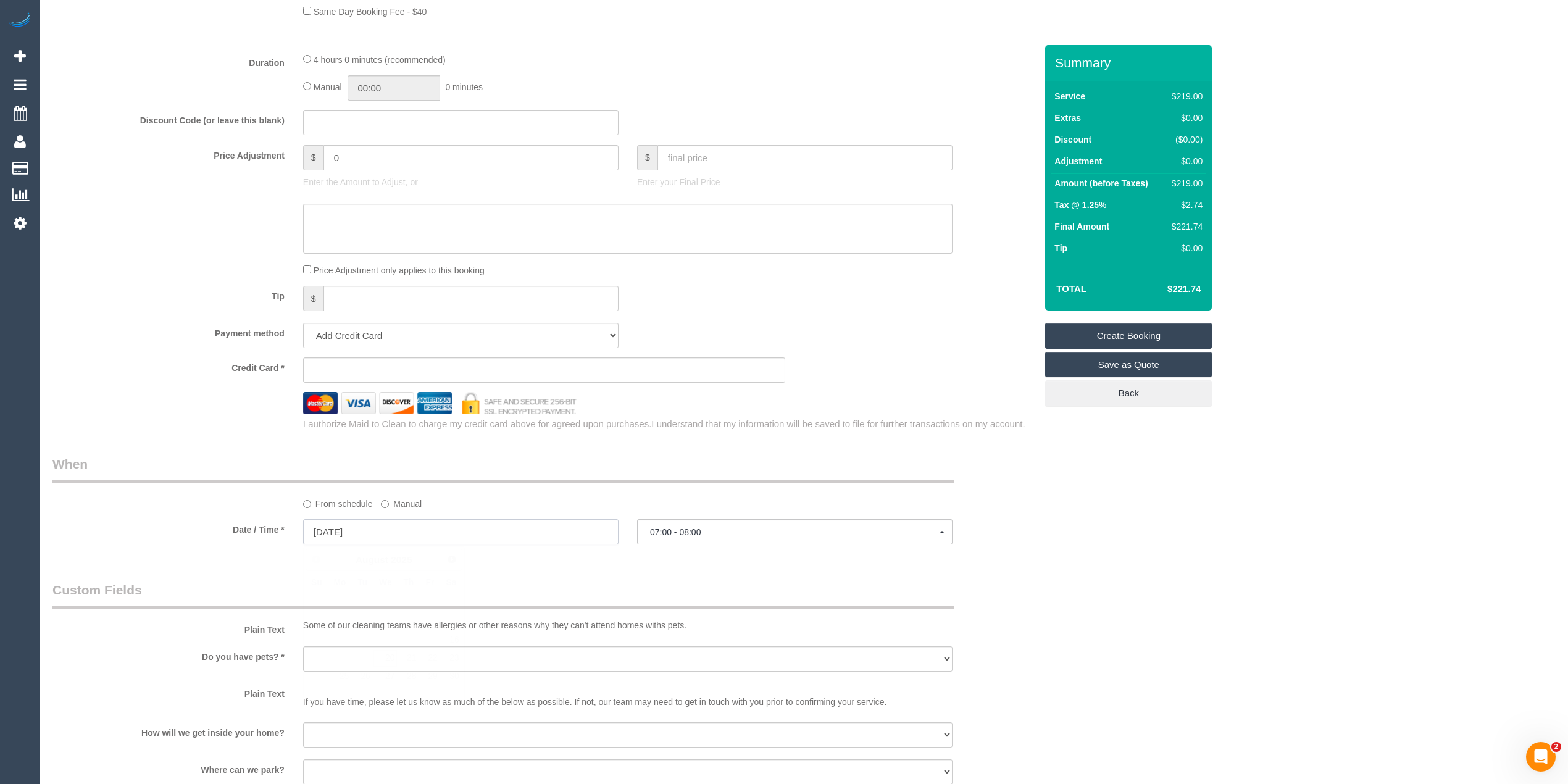
click at [338, 532] on input "20/08/2025" at bounding box center [461, 531] width 315 height 25
click at [411, 657] on link "21" at bounding box center [408, 658] width 20 height 17
type input "21/08/2025"
select select "spot6"
click at [705, 519] on sui-booking-spot "From schedule Manual Date / Time * 21/08/2025 07:00 - 08:00 Wed August 20th 07:…" at bounding box center [544, 501] width 983 height 92
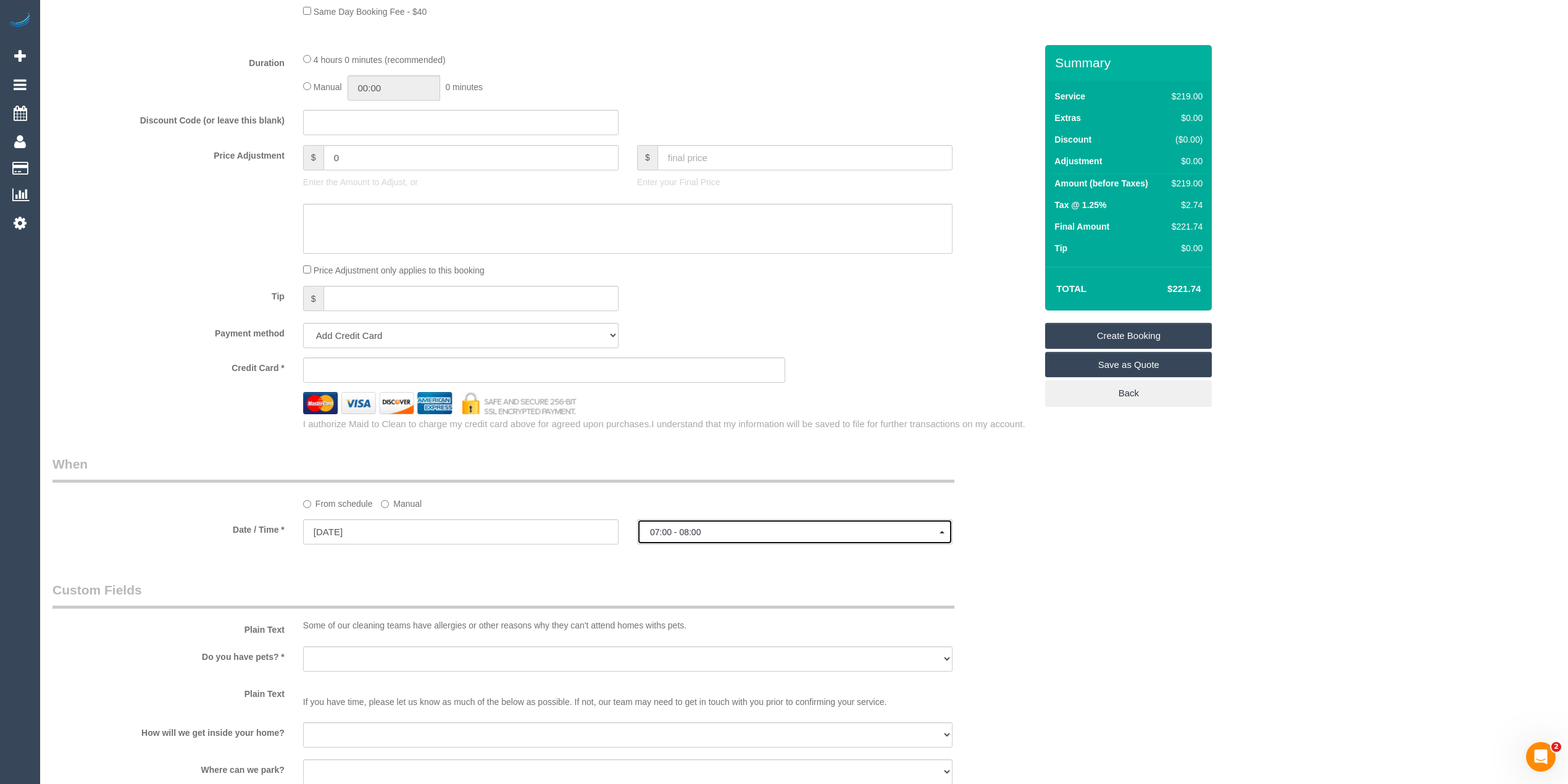
click at [702, 526] on button "07:00 - 08:00" at bounding box center [794, 531] width 315 height 25
click at [1200, 520] on div "Who Email* Name * Where Address* - ACT NSW NT QLD SA TAS VIC WA 3122 Location O…" at bounding box center [803, 191] width 1503 height 2212
click at [328, 526] on input "21/08/2025" at bounding box center [461, 531] width 315 height 25
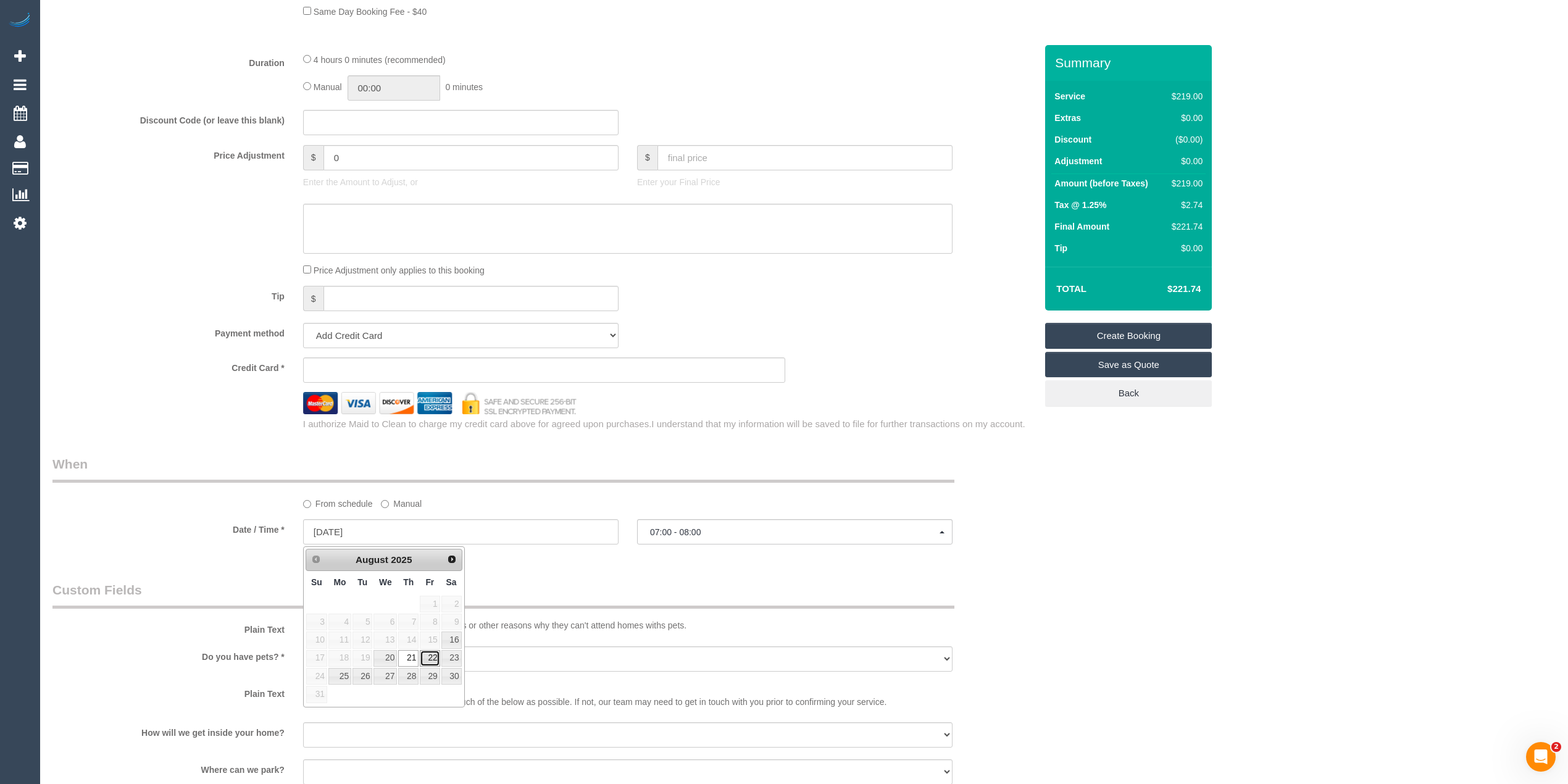
click at [428, 657] on link "22" at bounding box center [429, 658] width 19 height 17
type input "22/08/2025"
select select "spot11"
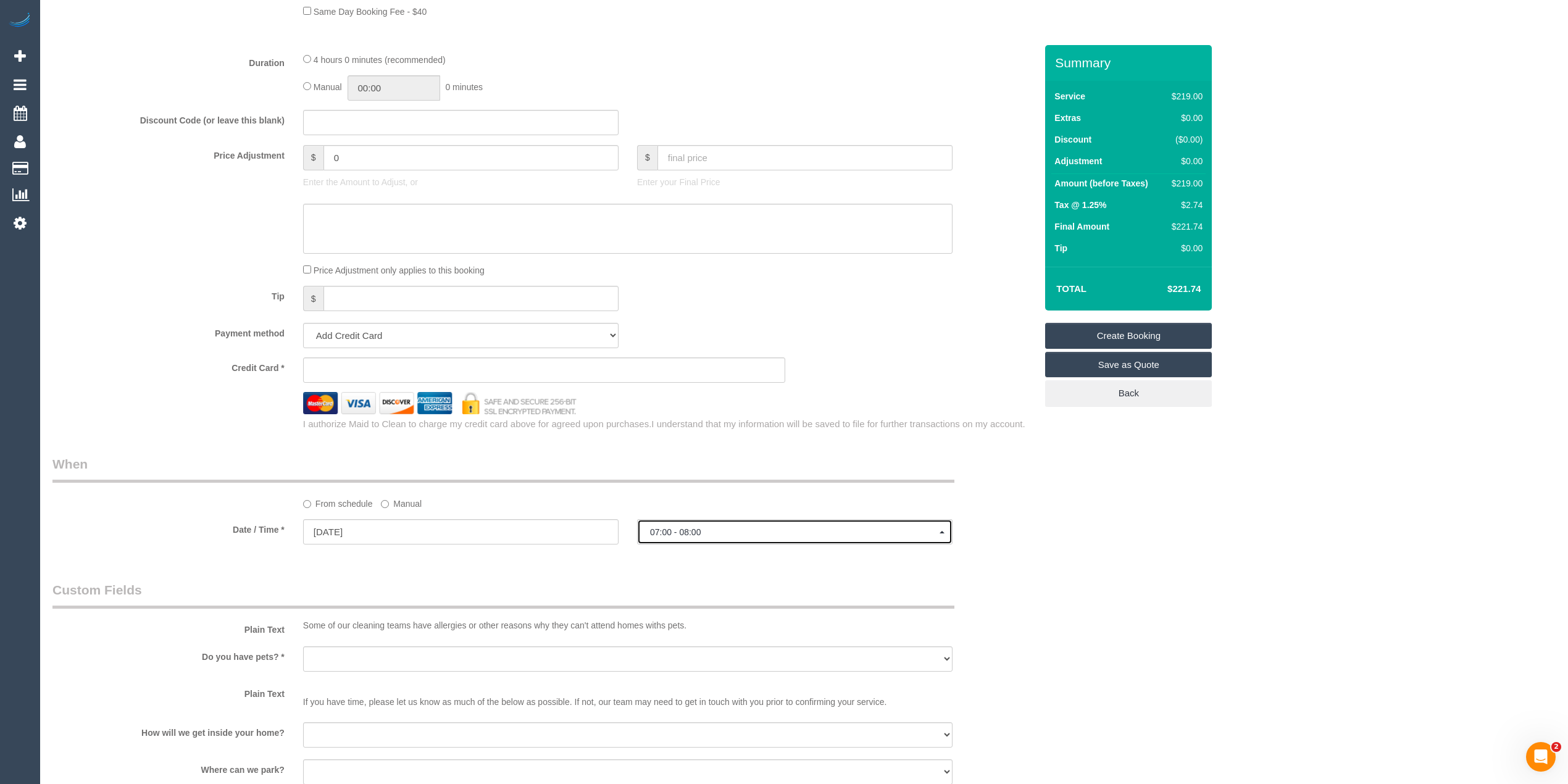
click at [720, 528] on span "07:00 - 08:00" at bounding box center [794, 532] width 289 height 10
click at [362, 523] on input "22/08/2025" at bounding box center [461, 531] width 315 height 25
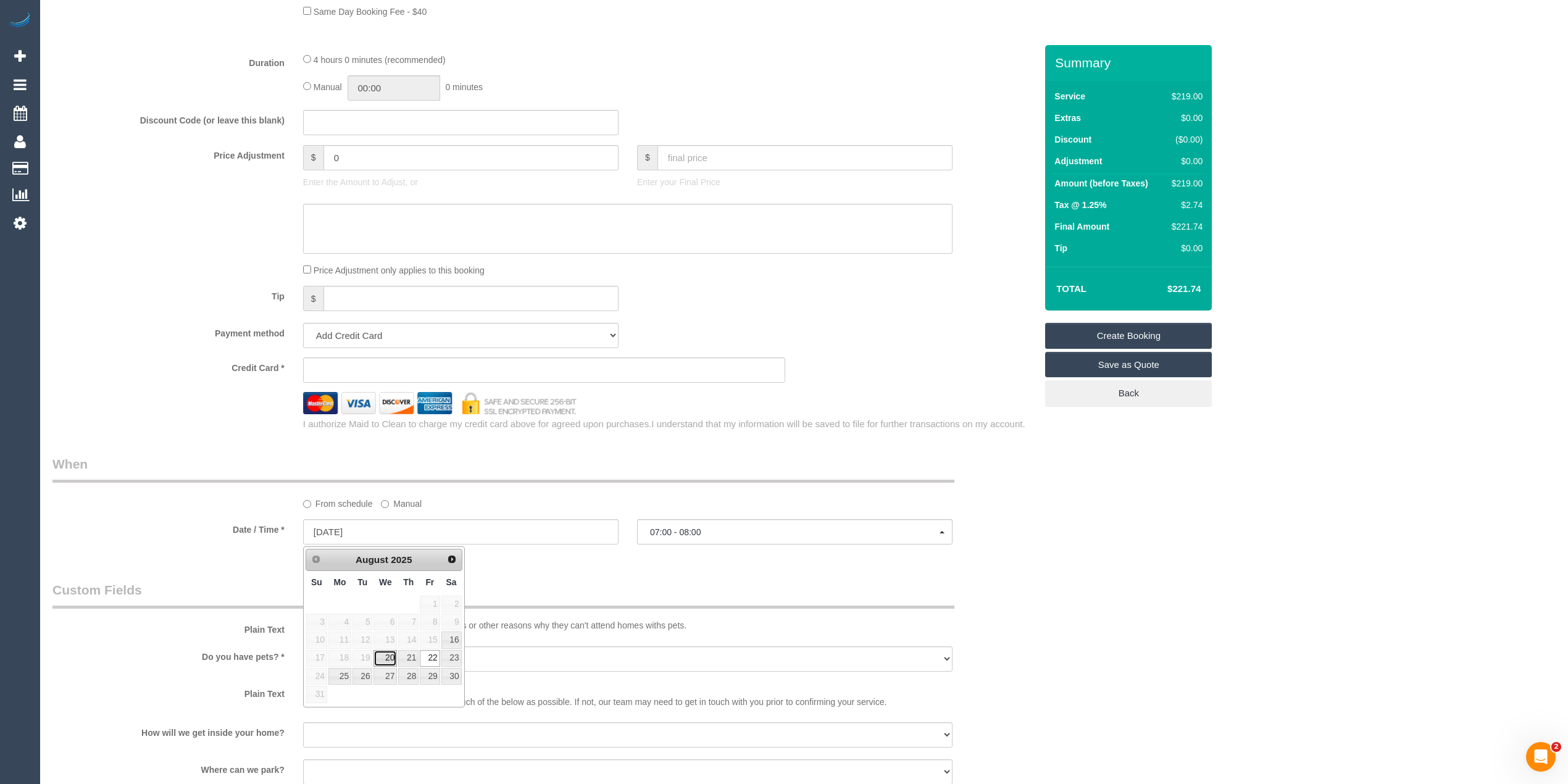
click at [388, 661] on link "20" at bounding box center [384, 658] width 23 height 17
type input "20/08/2025"
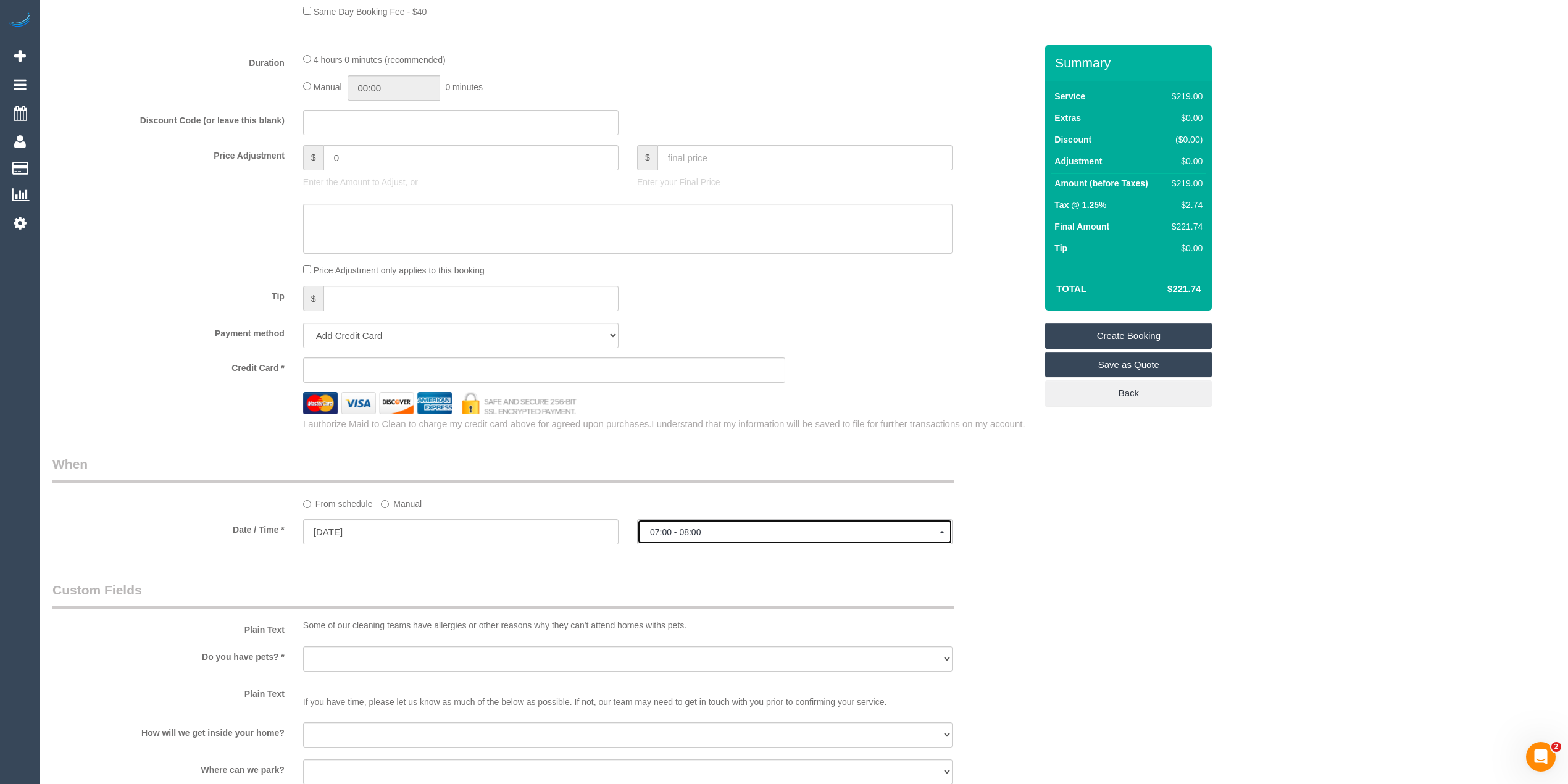
click at [693, 532] on span "07:00 - 08:00" at bounding box center [794, 532] width 289 height 10
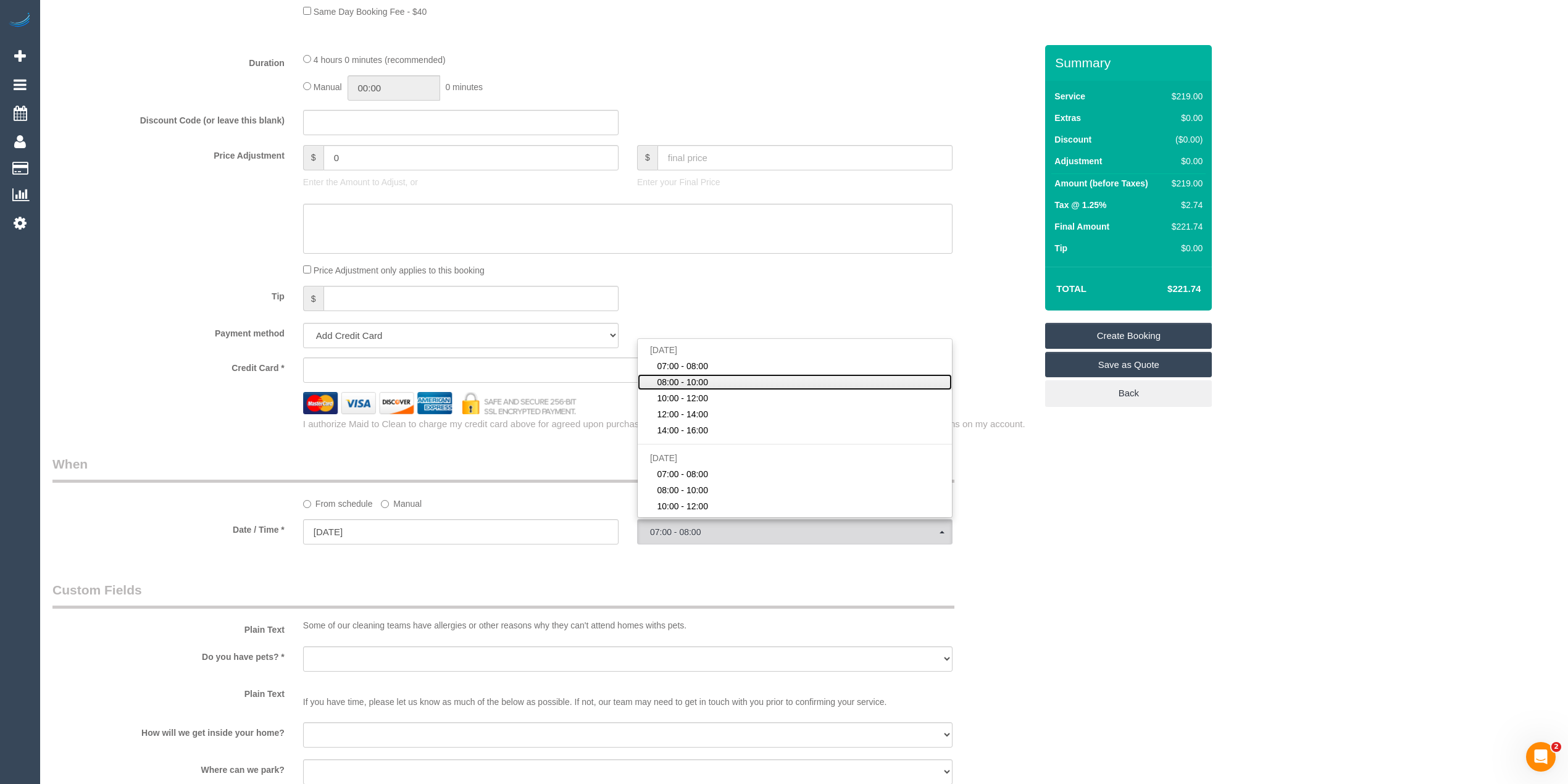
click at [714, 384] on link "08:00 - 10:00" at bounding box center [794, 381] width 314 height 16
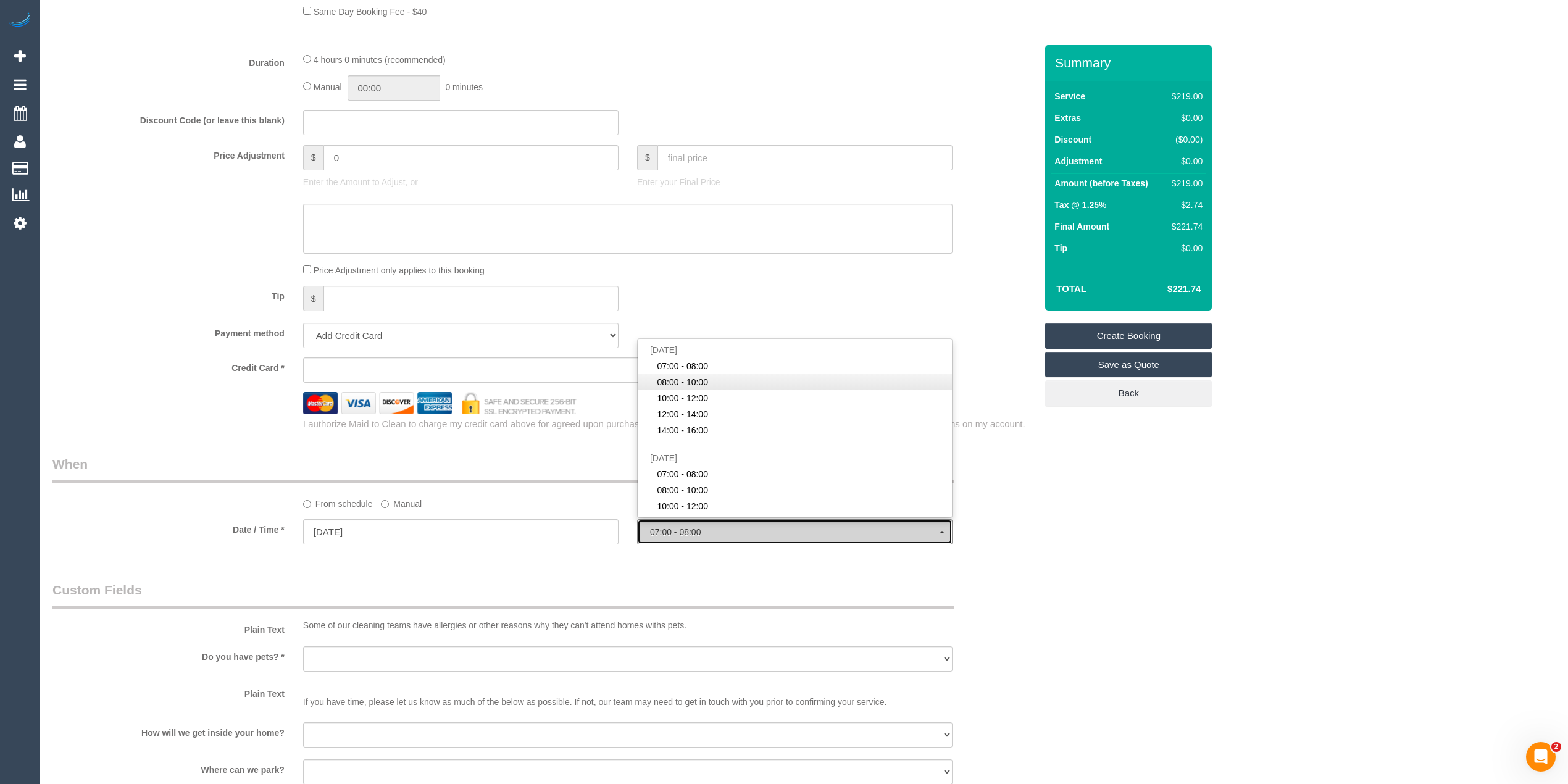
select select "spot2"
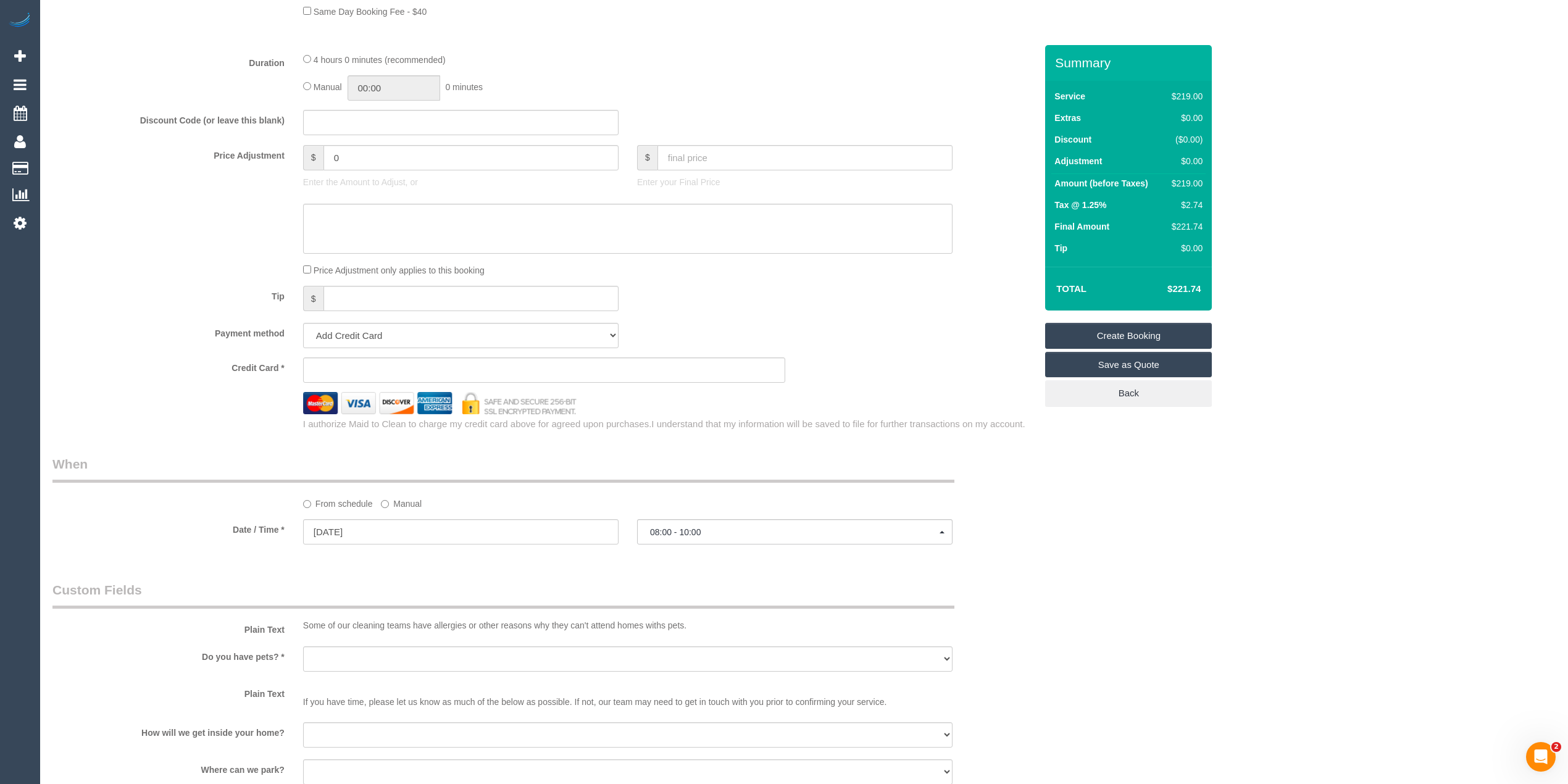
click at [1108, 542] on div "Who Email* Name * Where Address* - ACT NSW NT QLD SA TAS VIC WA 3122 Location O…" at bounding box center [803, 191] width 1503 height 2212
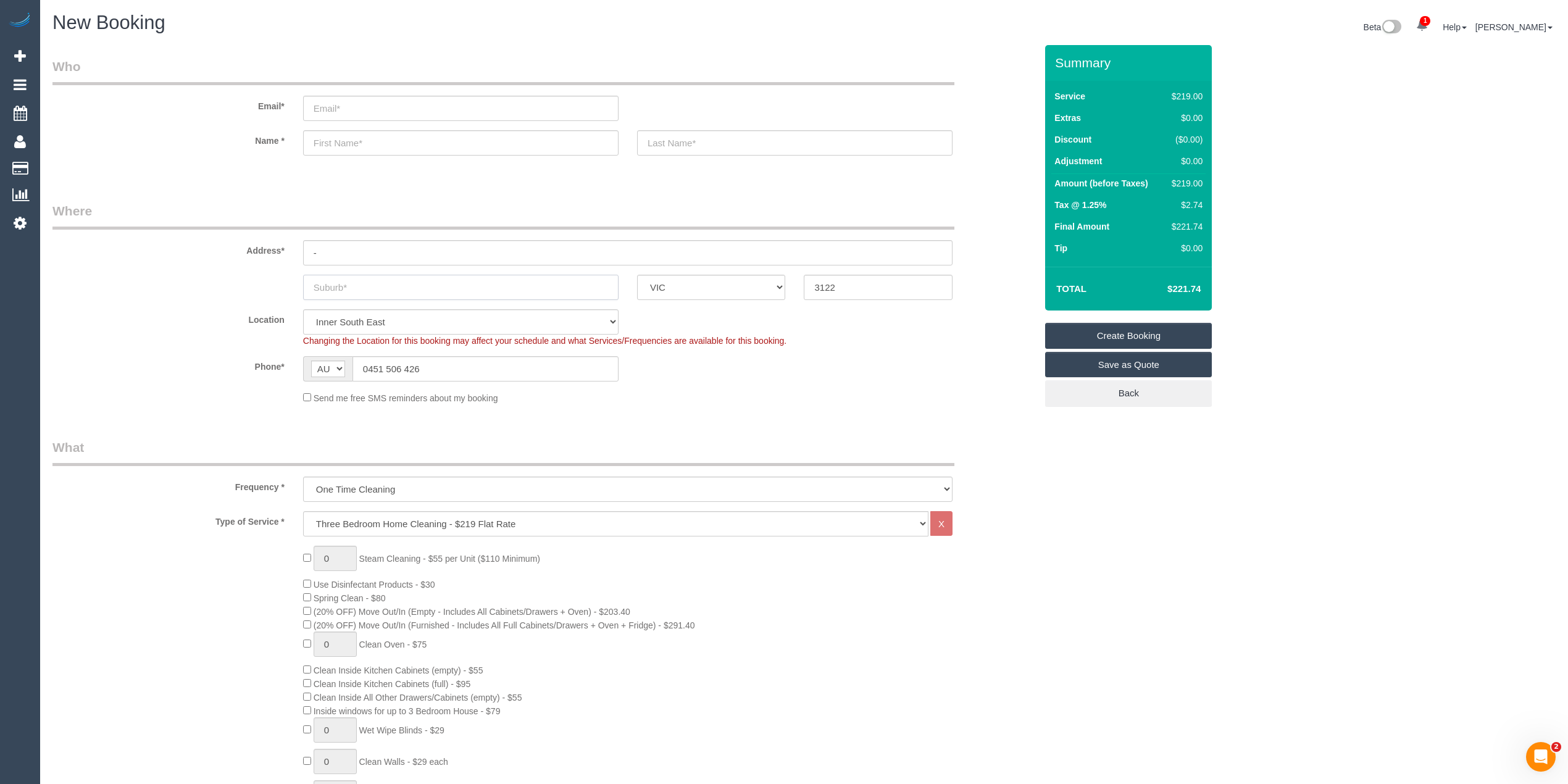
drag, startPoint x: 348, startPoint y: 285, endPoint x: 353, endPoint y: 305, distance: 20.6
click at [353, 305] on fieldset "Where Address* - ACT NSW NT QLD SA TAS VIC WA 3122 Location Office City East (N…" at bounding box center [544, 308] width 983 height 212
type input "Hawthorn"
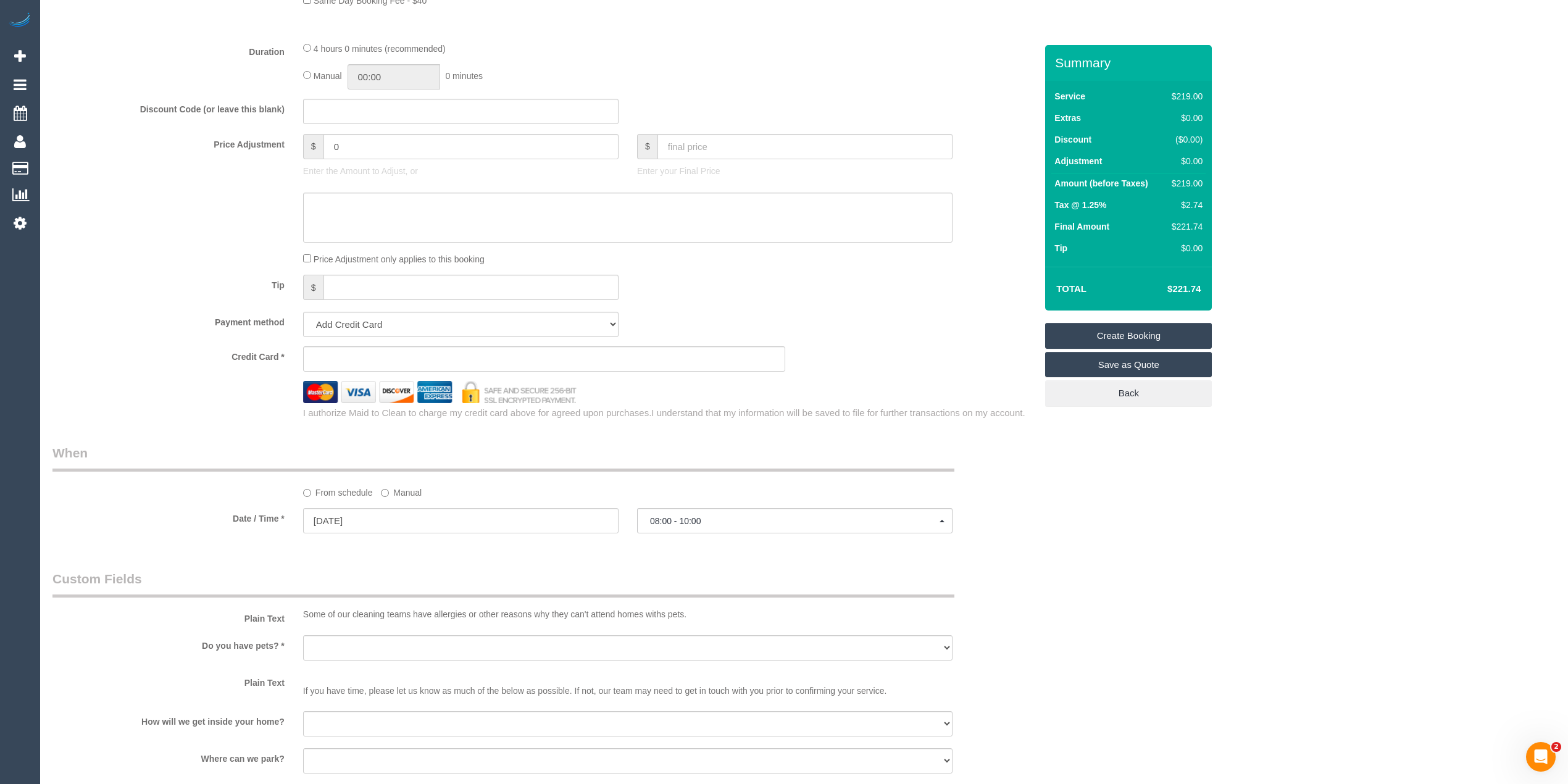
scroll to position [1096, 0]
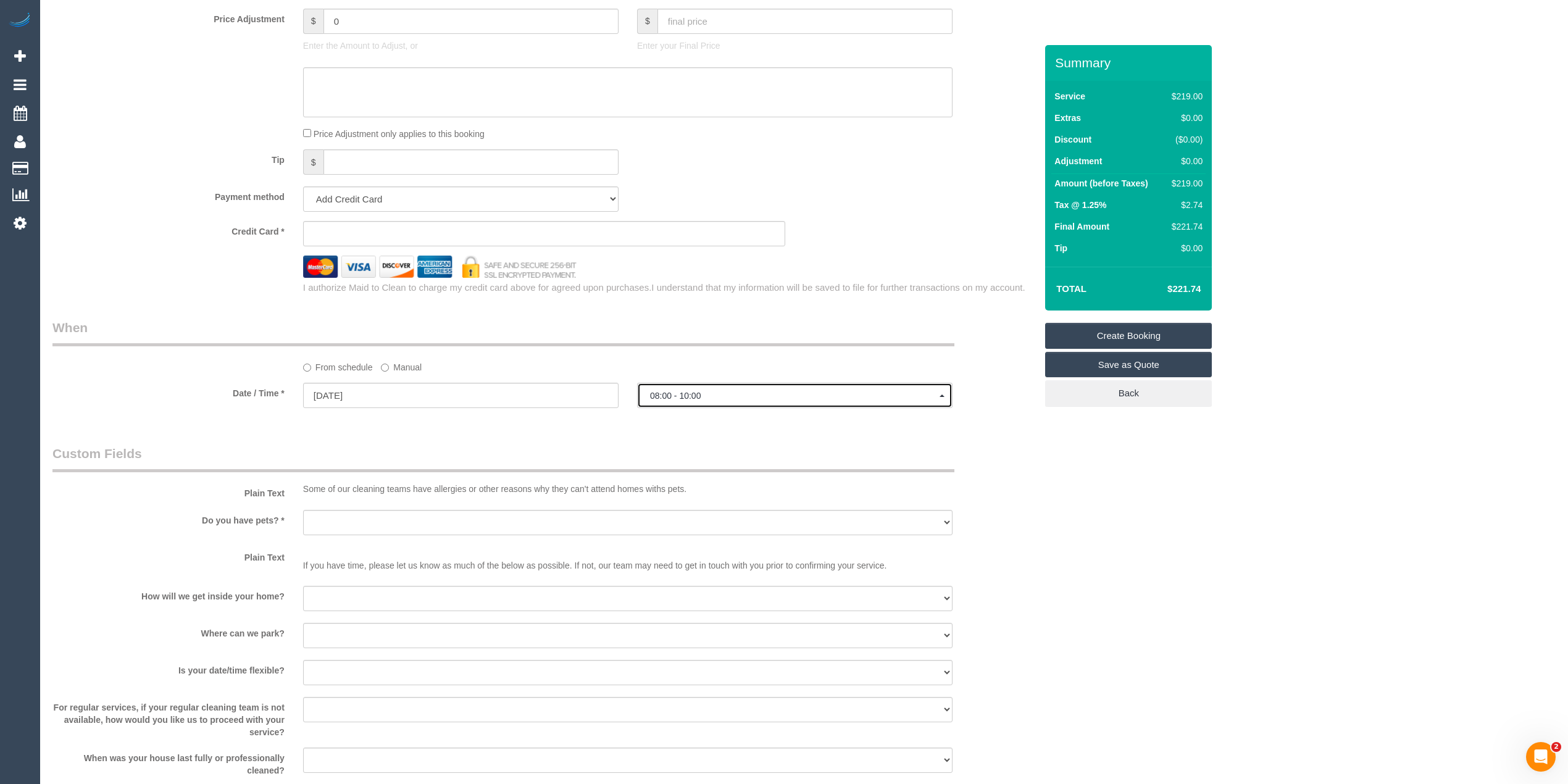
click at [682, 398] on span "08:00 - 10:00" at bounding box center [794, 395] width 289 height 10
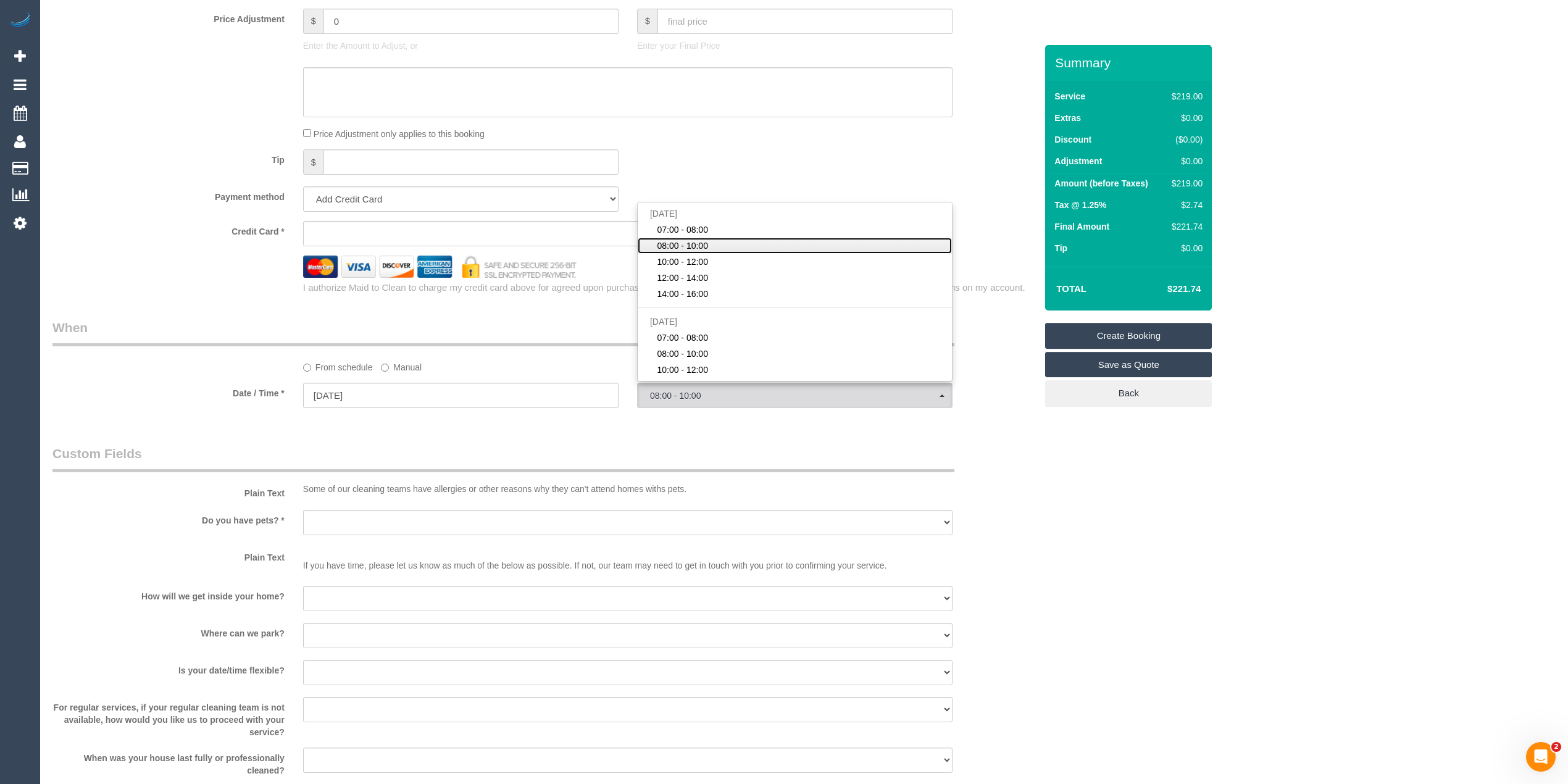
click at [704, 246] on span "08:00 - 10:00" at bounding box center [683, 245] width 52 height 12
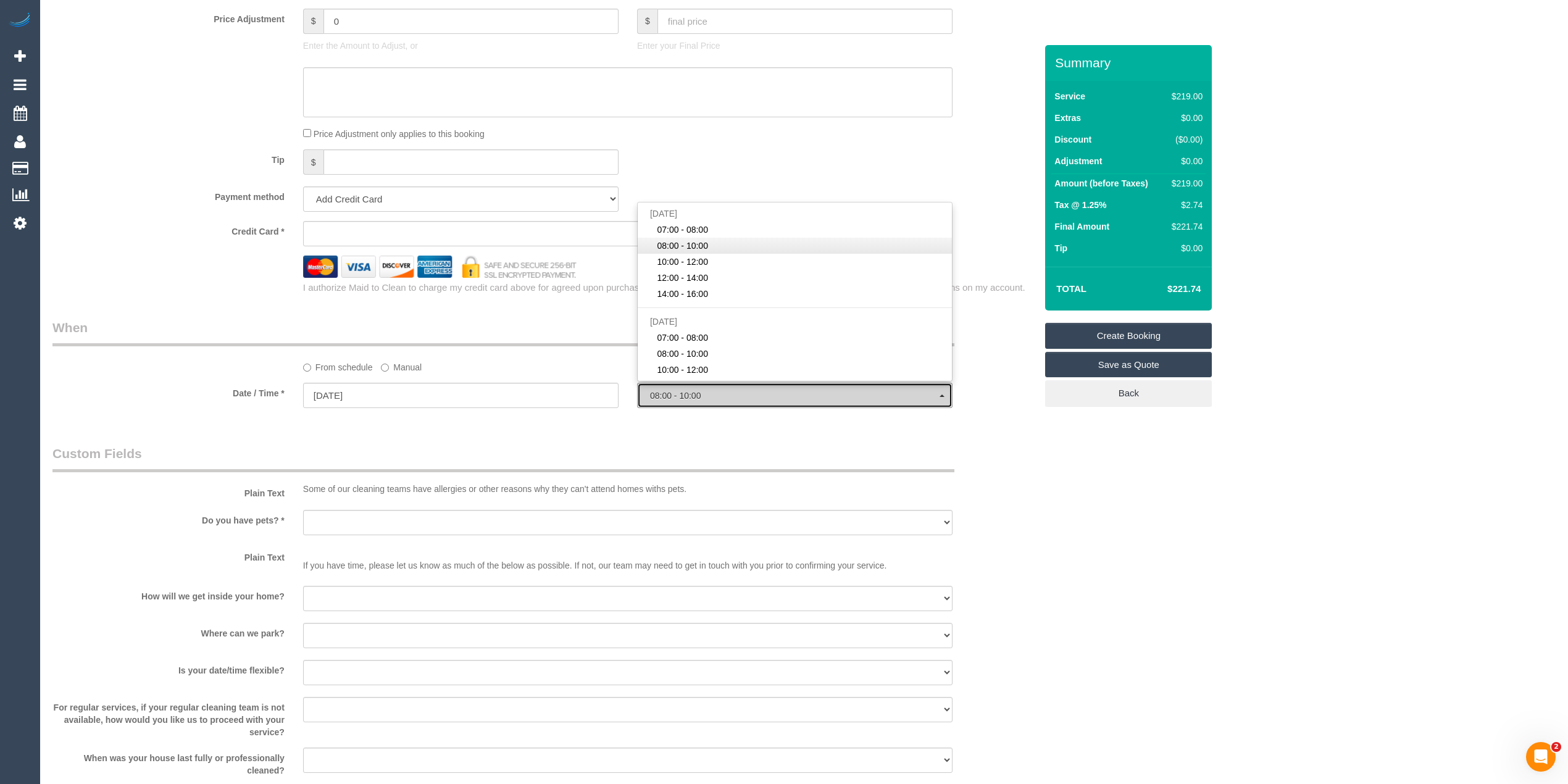
select select "spot2"
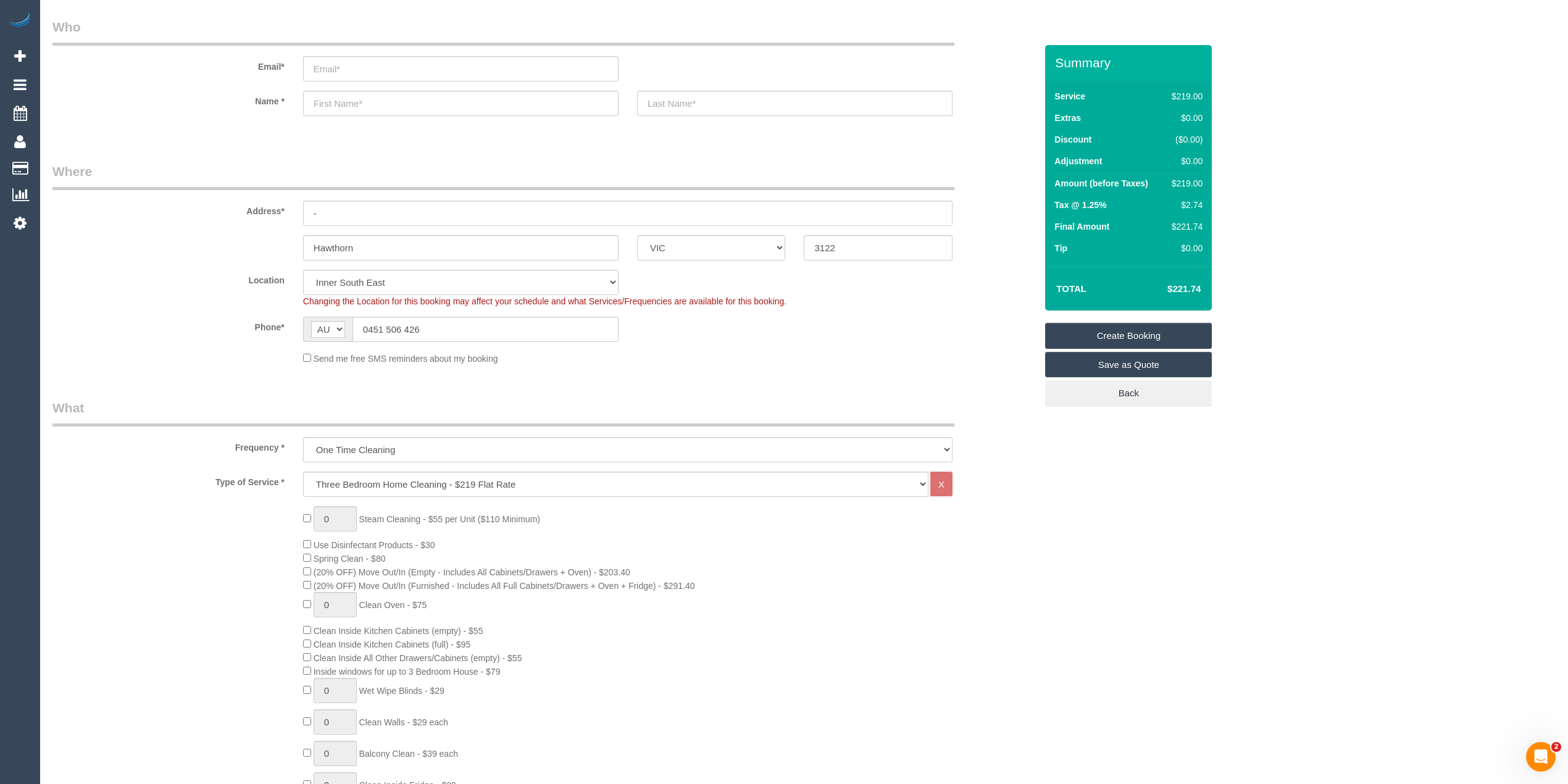
scroll to position [0, 0]
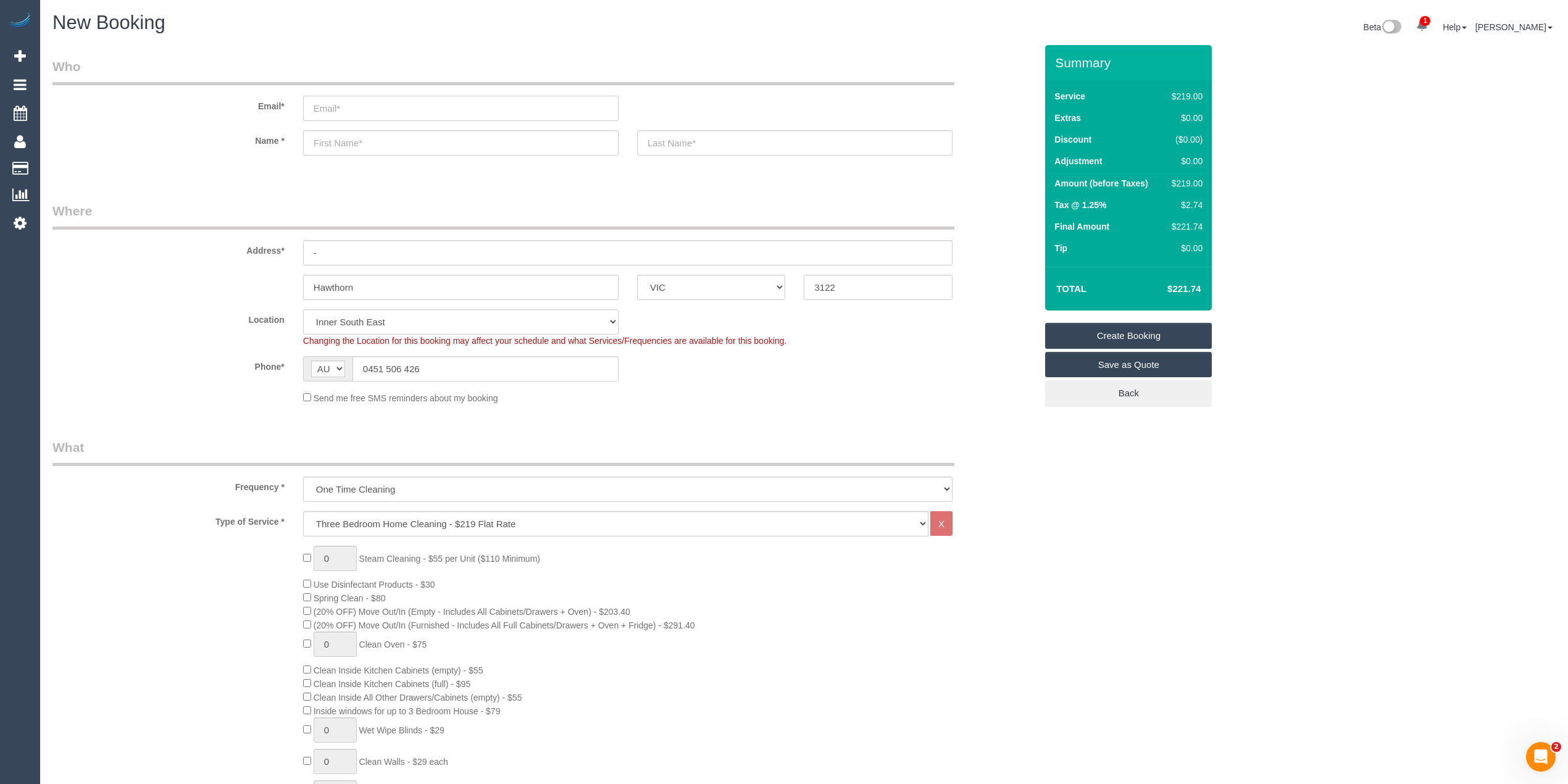
click at [329, 97] on input "email" at bounding box center [461, 108] width 315 height 25
click at [326, 107] on input "email" at bounding box center [461, 108] width 315 height 25
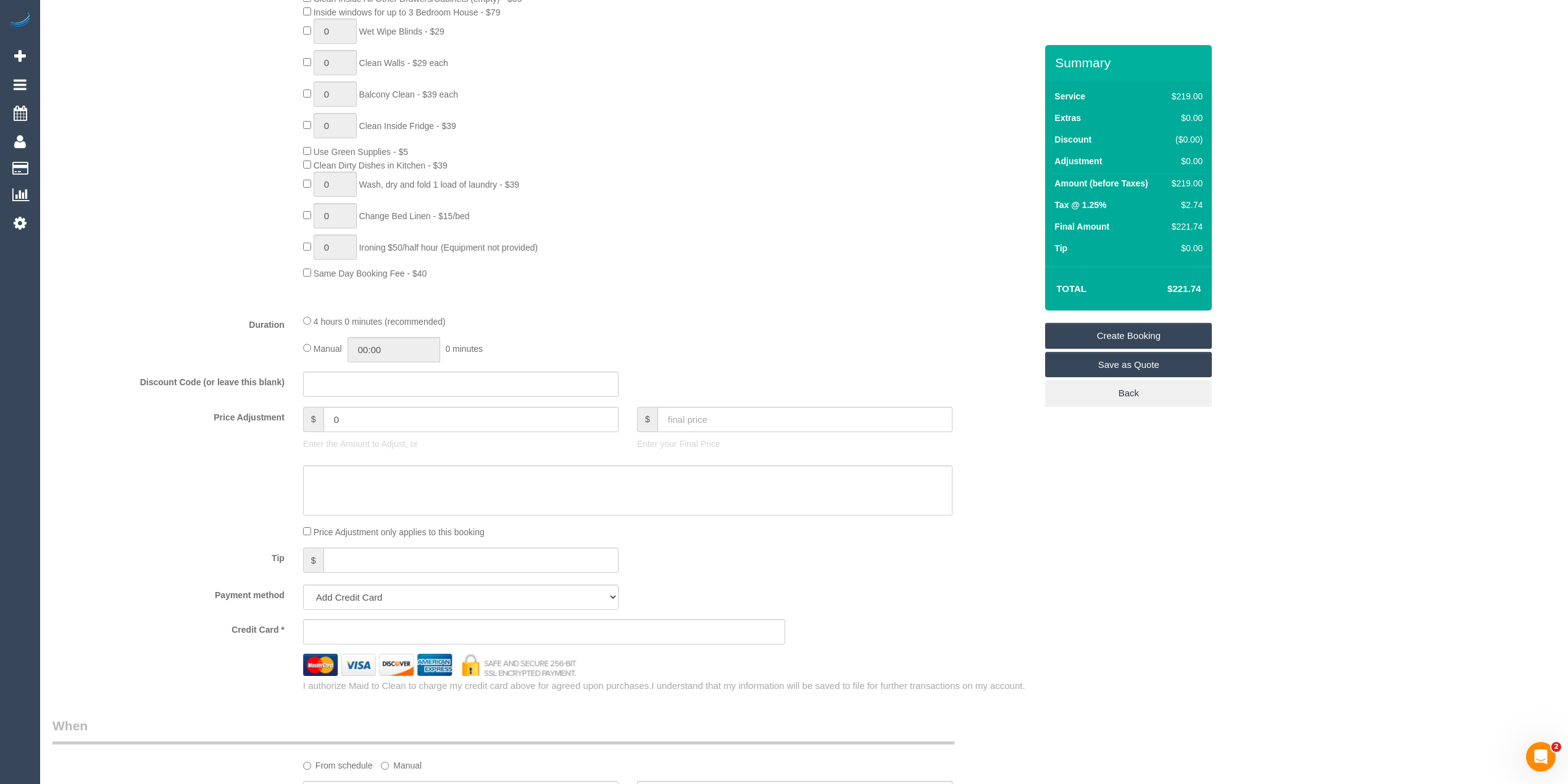
scroll to position [823, 0]
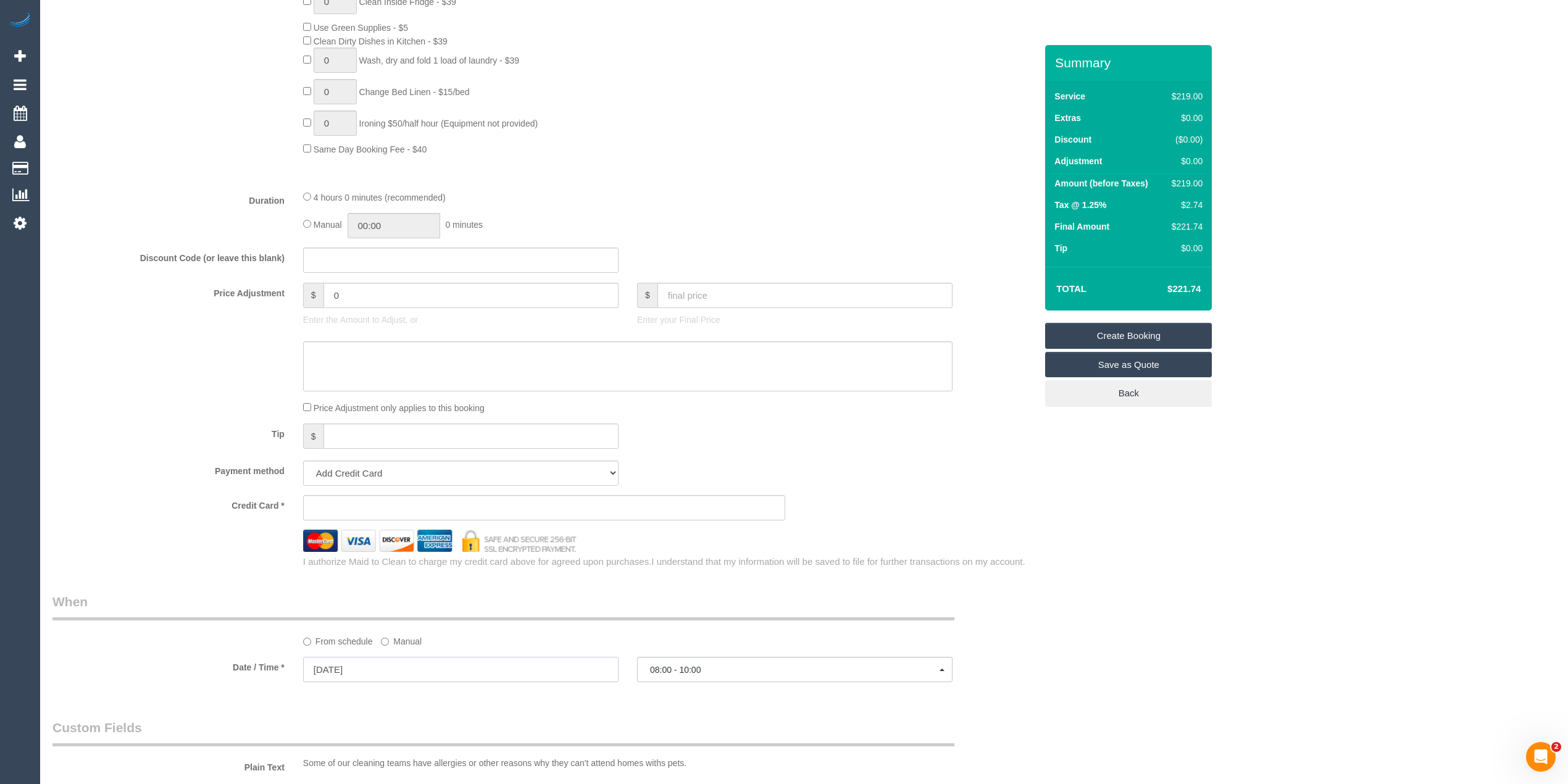
click at [356, 667] on input "20/08/2025" at bounding box center [461, 669] width 315 height 25
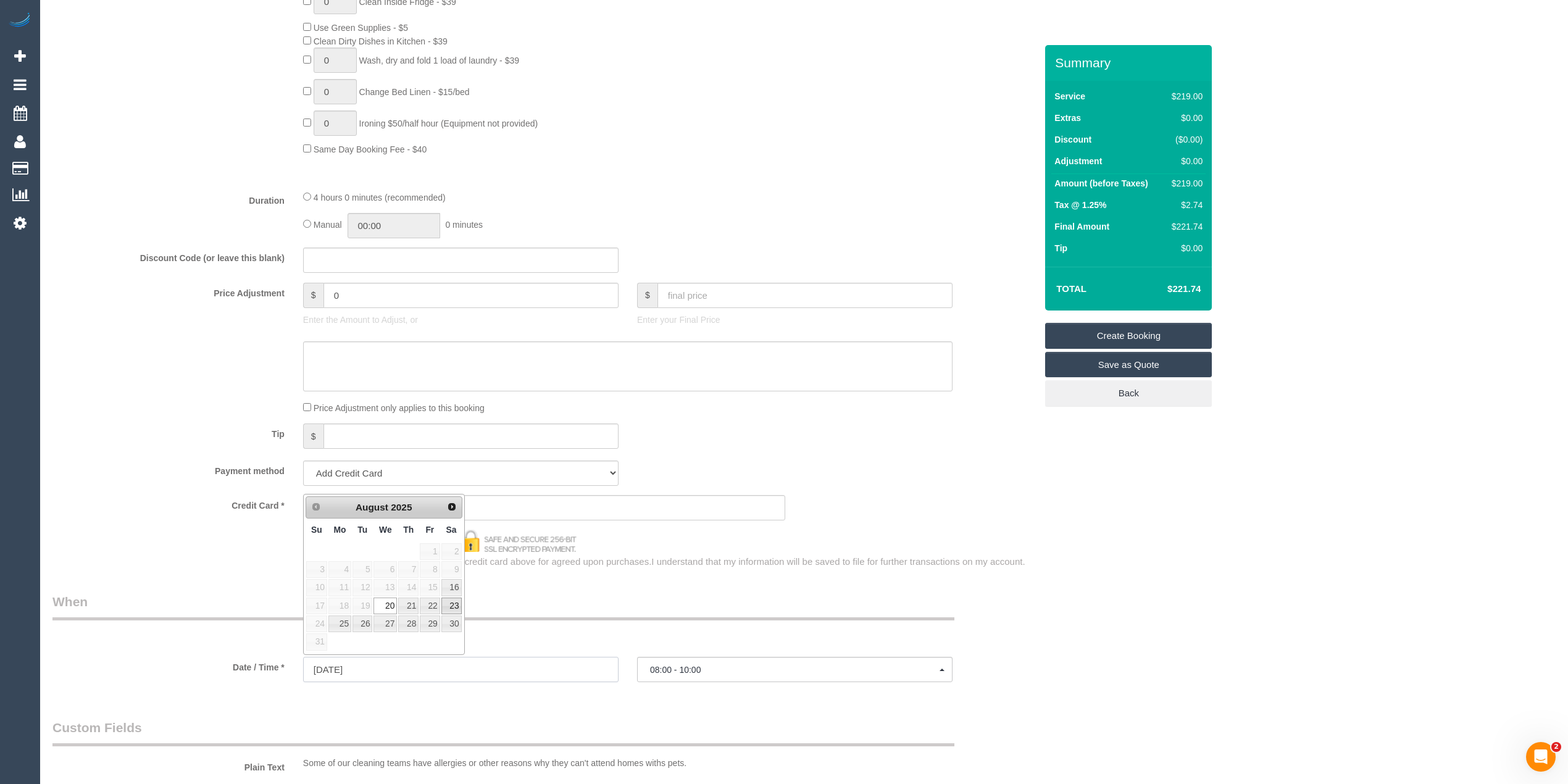
select select "spot23"
click at [410, 606] on link "21" at bounding box center [408, 605] width 20 height 17
type input "21/08/2025"
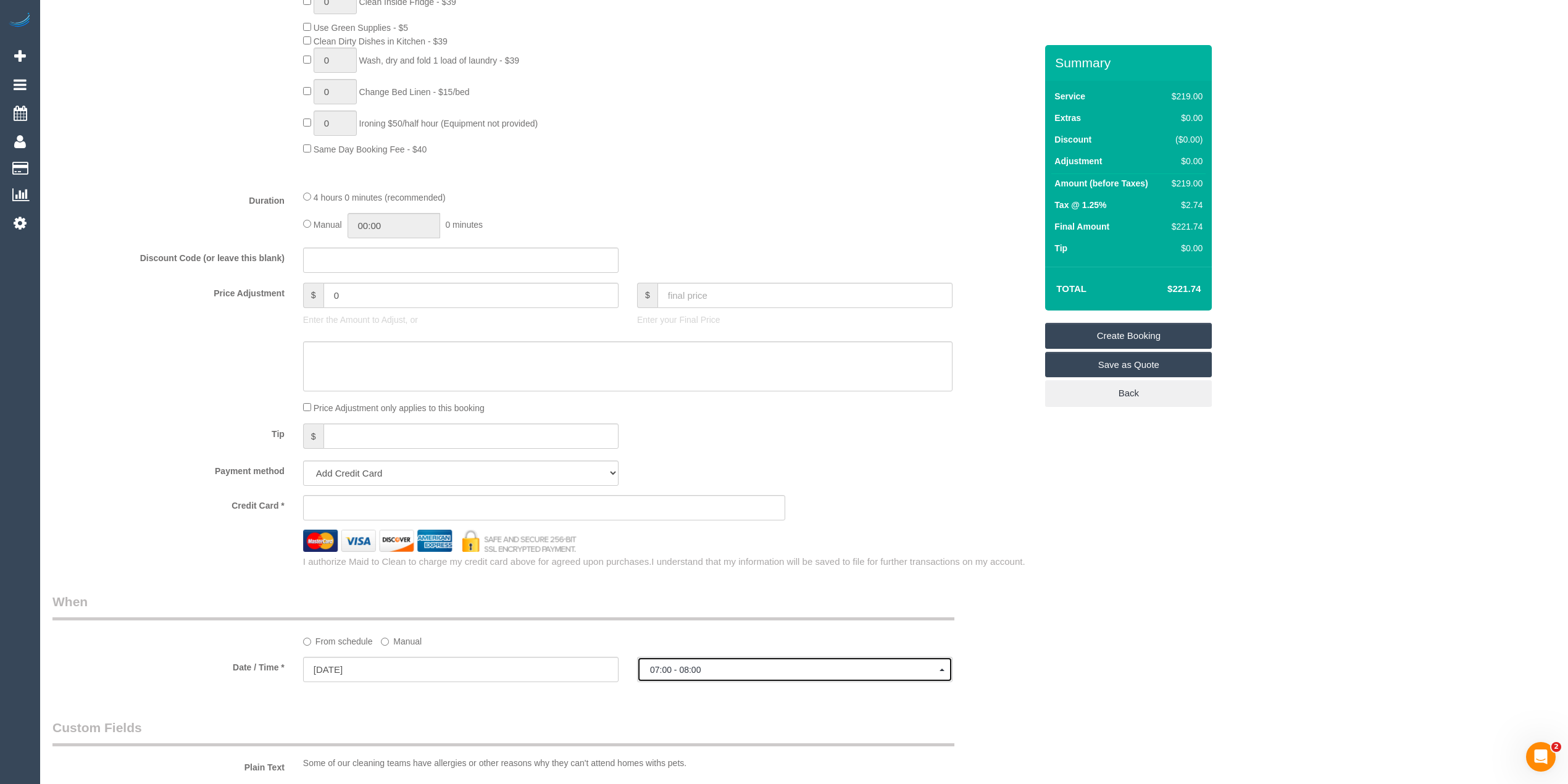
click at [674, 669] on span "07:00 - 08:00" at bounding box center [794, 670] width 289 height 10
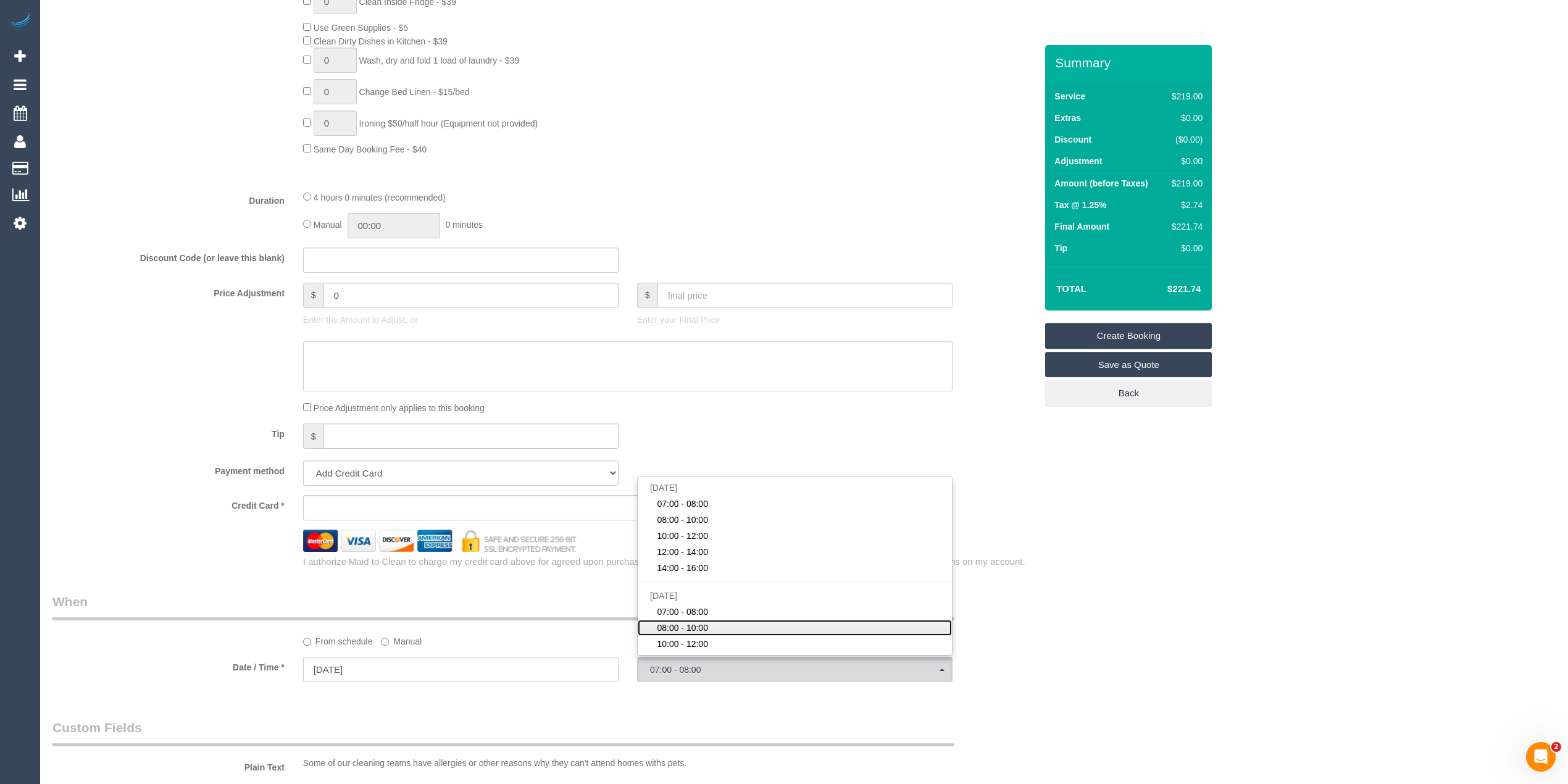
click at [683, 627] on span "08:00 - 10:00" at bounding box center [683, 627] width 52 height 12
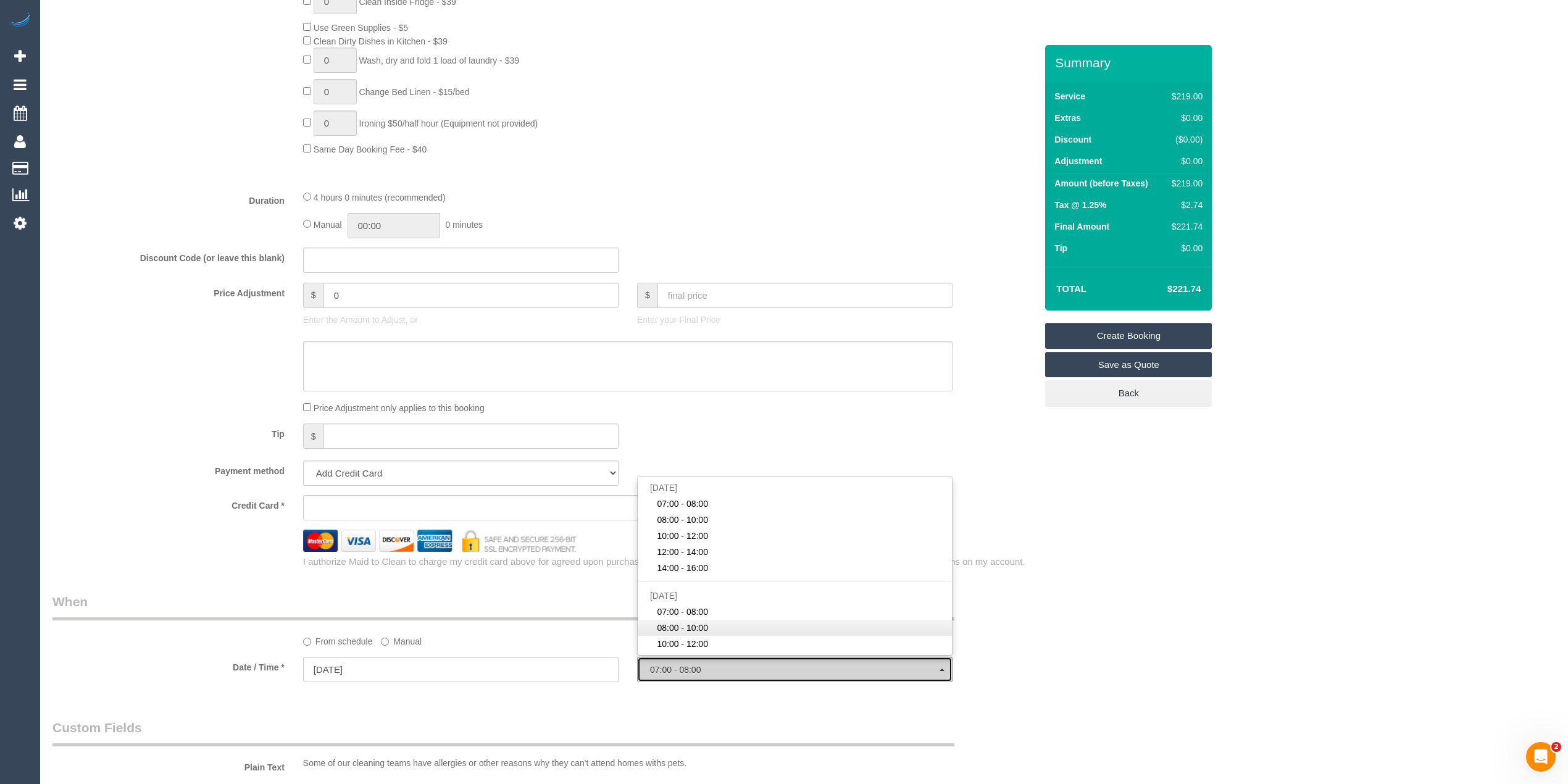
select select "spot28"
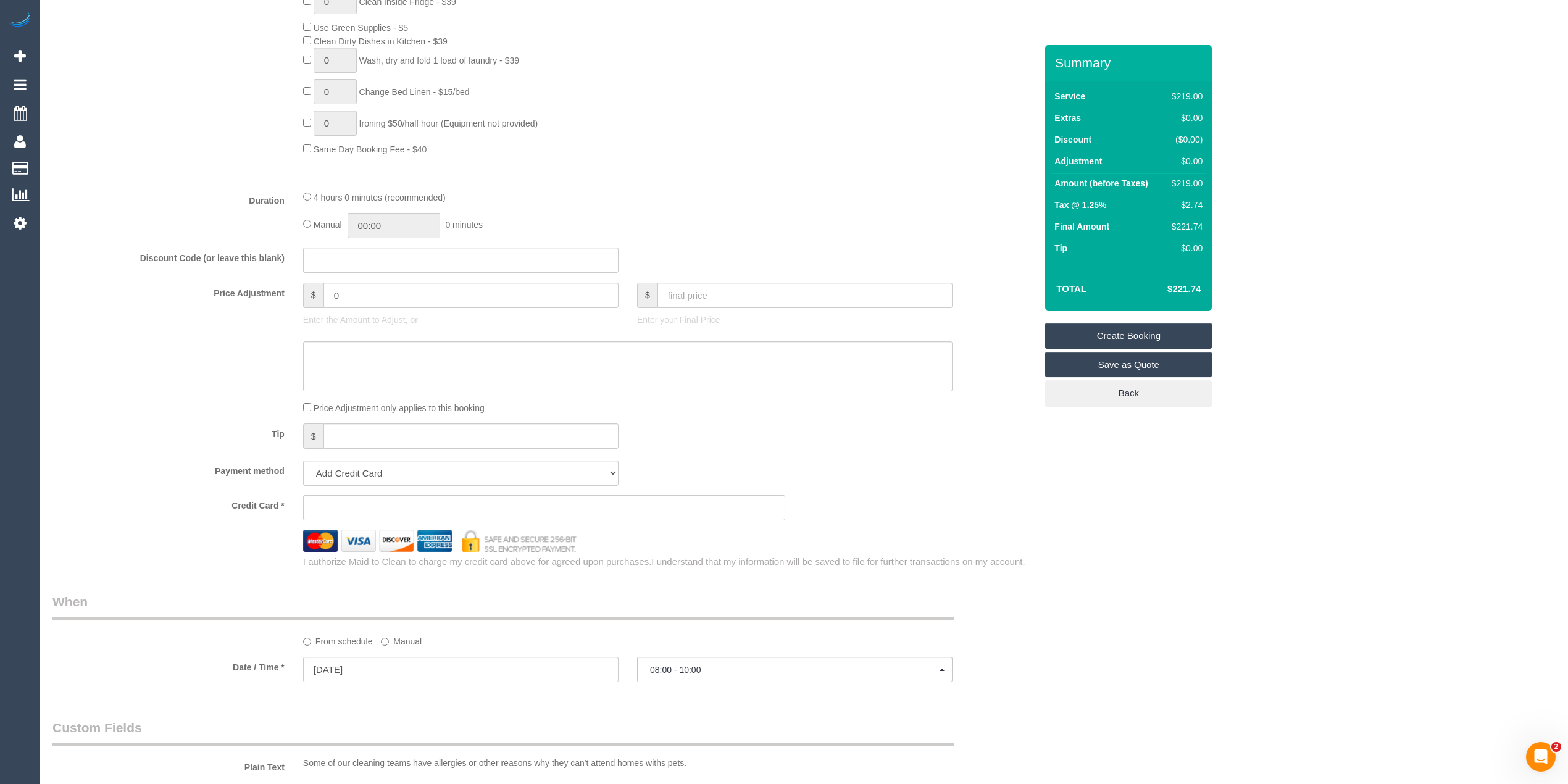
click at [1137, 615] on div "Who Email* Name * Where Address* - Hawthorn ACT NSW NT QLD SA TAS VIC WA 3122 L…" at bounding box center [803, 328] width 1503 height 2212
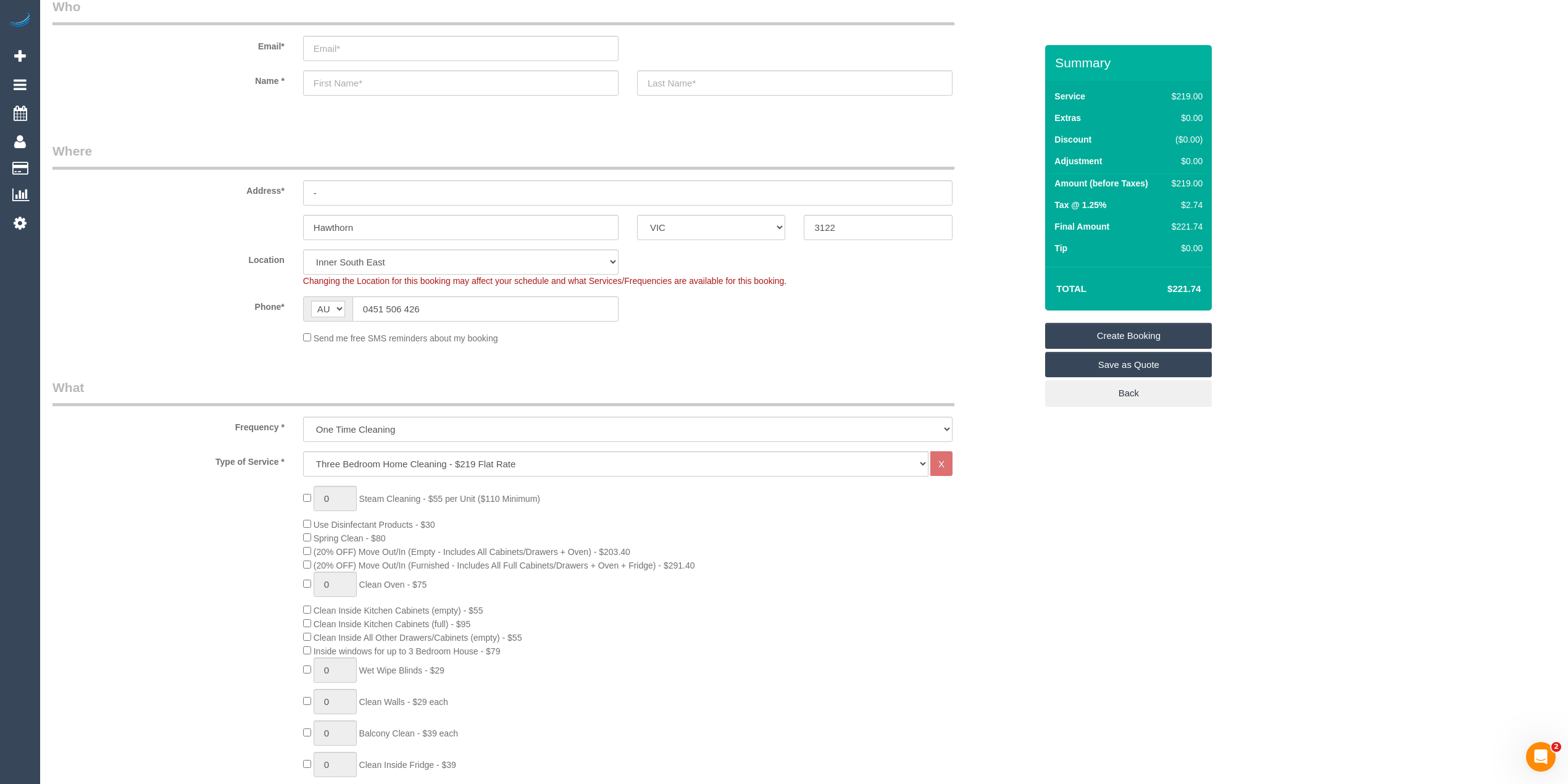
scroll to position [0, 0]
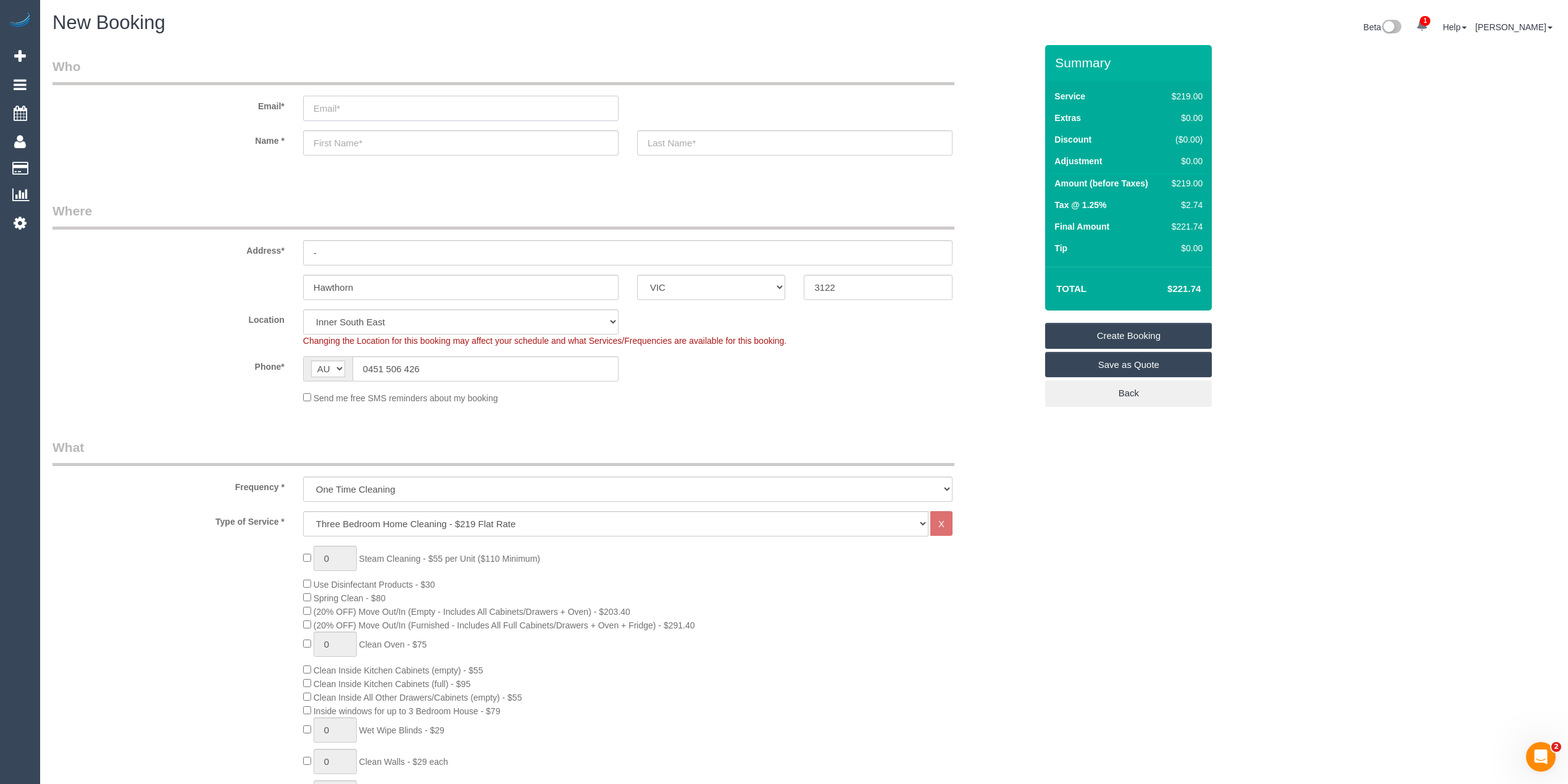
click at [349, 107] on input "email" at bounding box center [461, 108] width 315 height 25
click at [330, 110] on input "email" at bounding box center [461, 108] width 315 height 25
click at [331, 102] on input "email" at bounding box center [461, 108] width 315 height 25
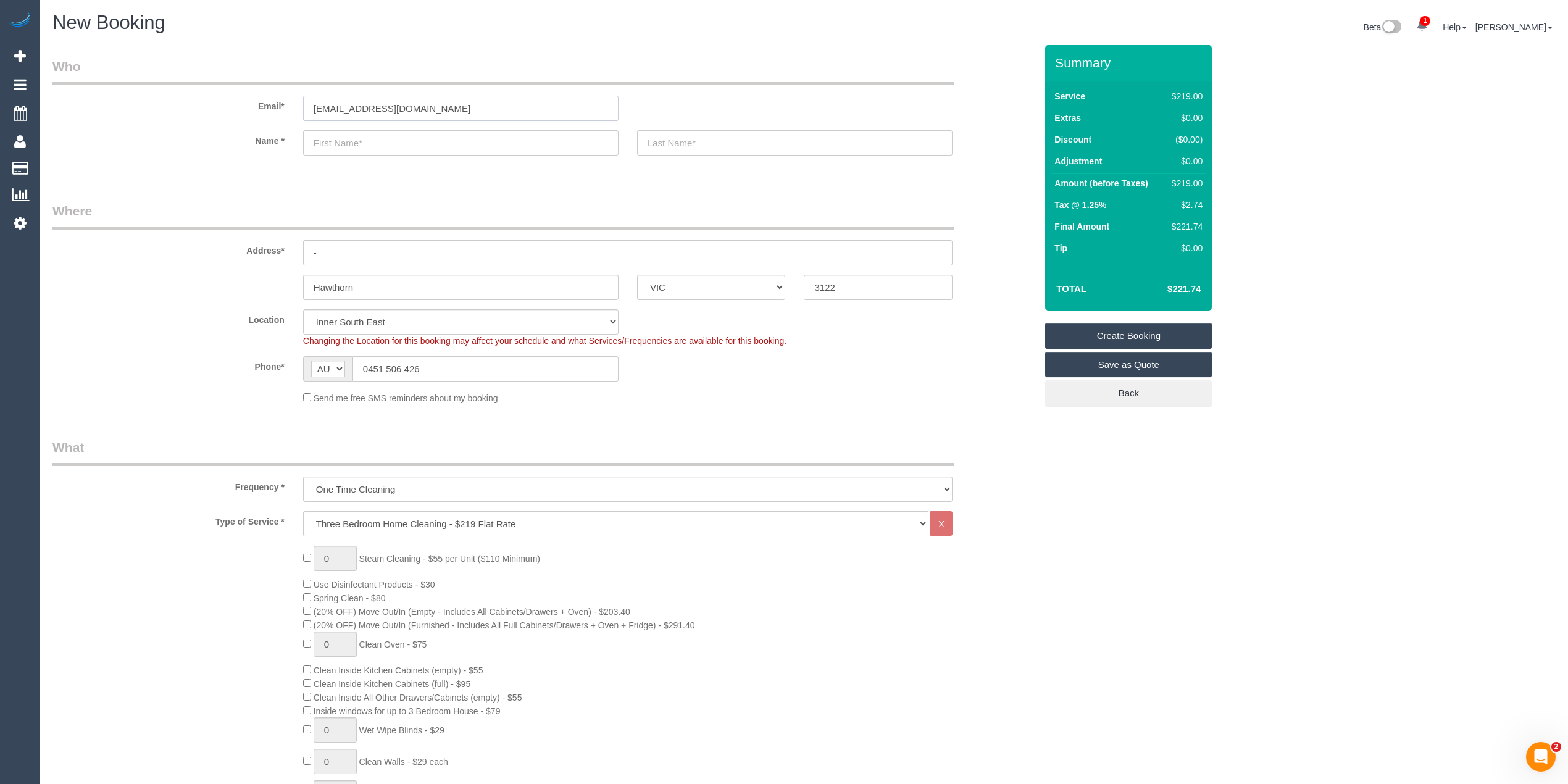
type input "[EMAIL_ADDRESS][DOMAIN_NAME]"
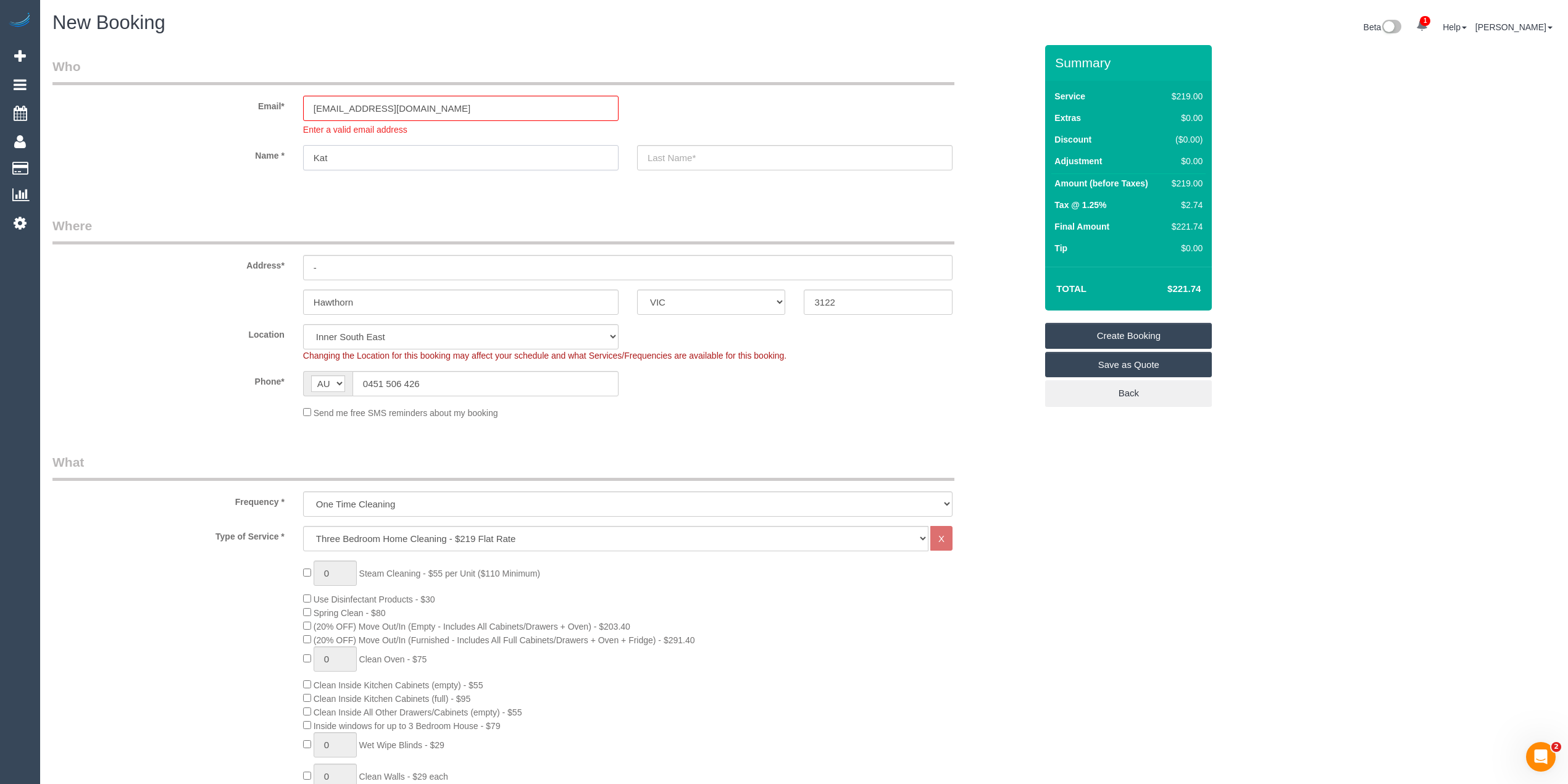
type input "Kat"
type input "Lambert"
drag, startPoint x: 349, startPoint y: 259, endPoint x: 239, endPoint y: 261, distance: 110.0
click at [239, 261] on div "Address* -" at bounding box center [544, 248] width 1001 height 64
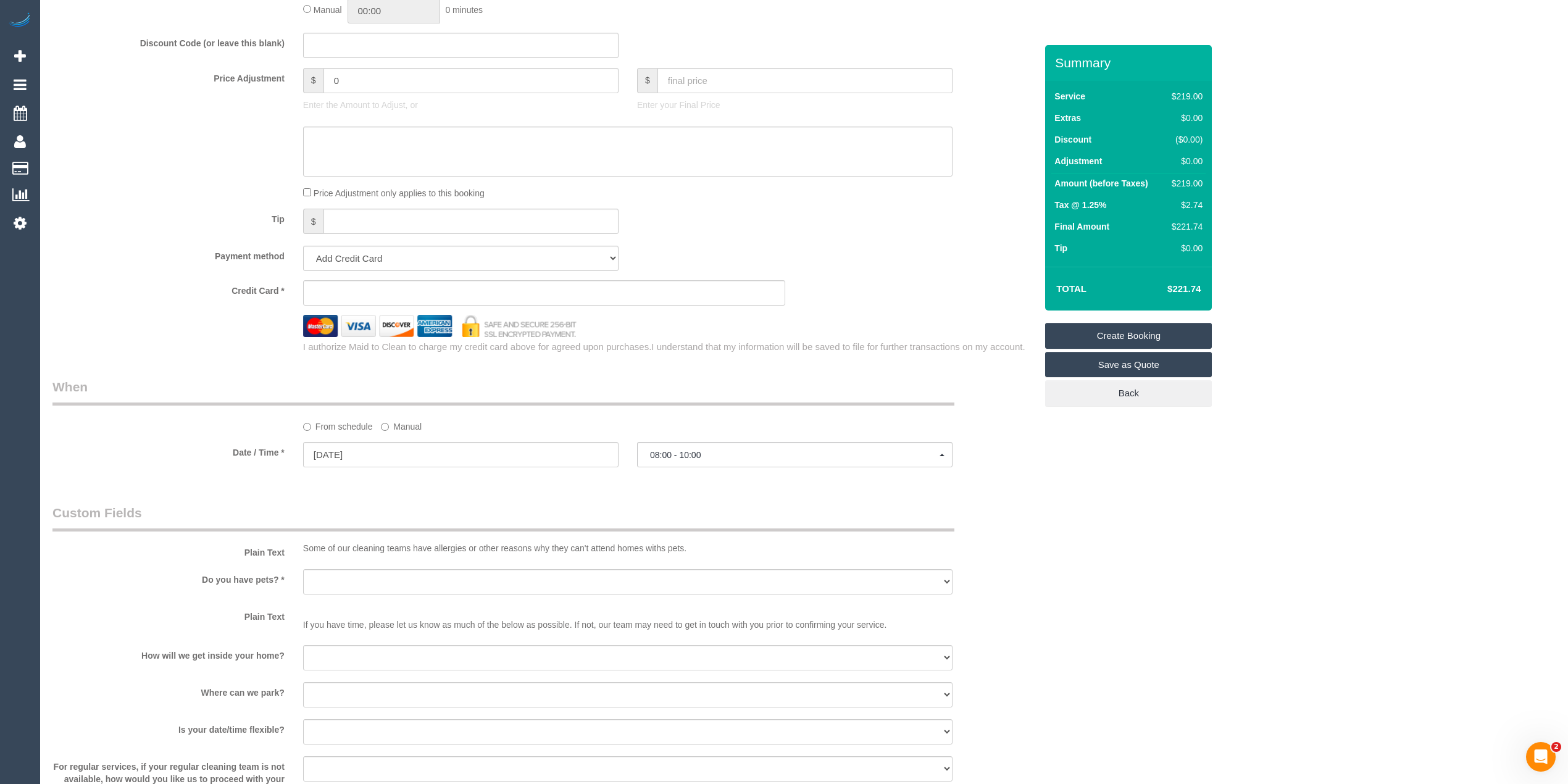
scroll to position [1372, 0]
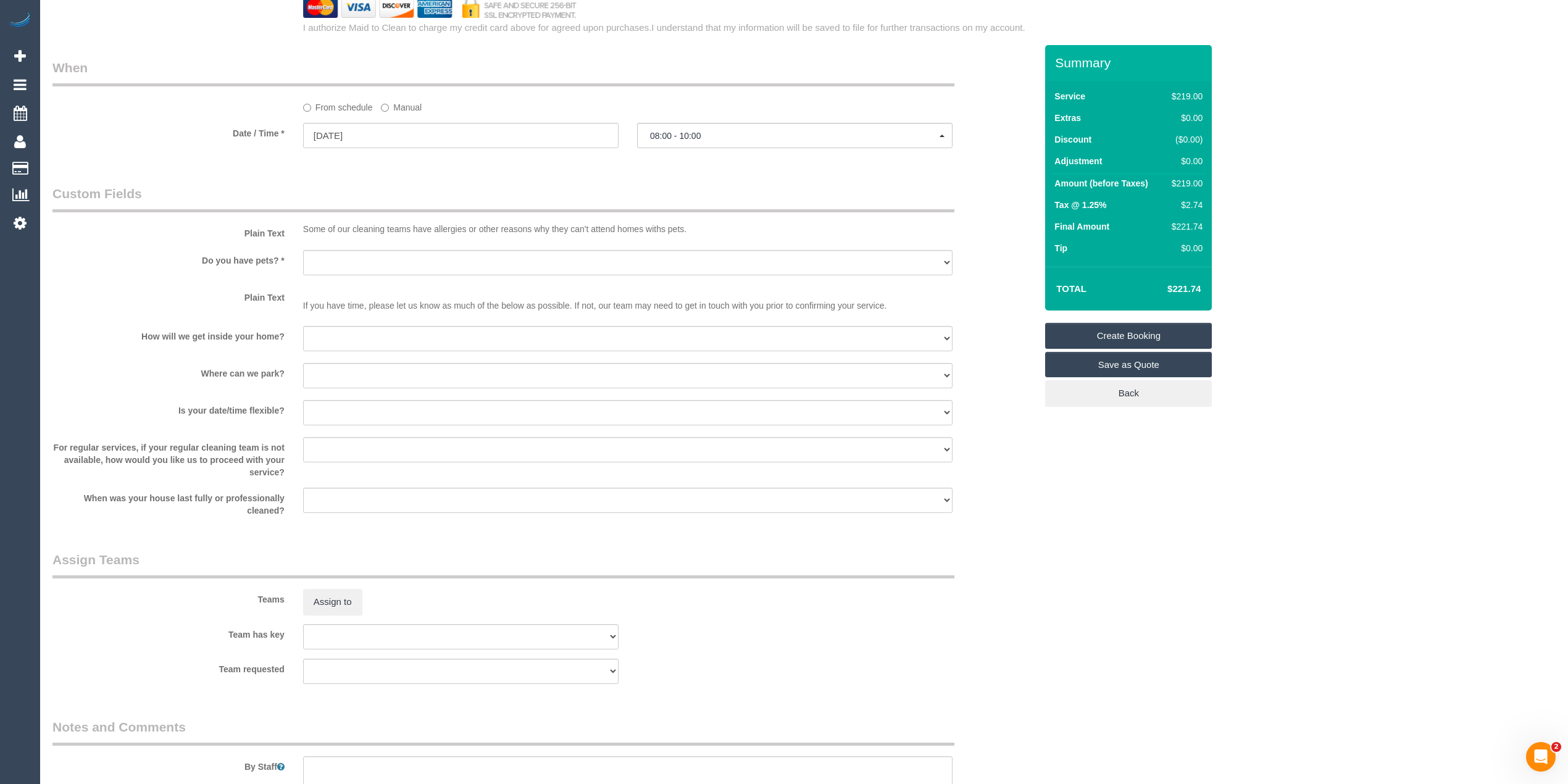
type input "14 Power Street"
click at [339, 261] on select "Yes - Cats Yes - Dogs No pets Yes - Dogs and Cats Yes - Other" at bounding box center [627, 262] width 649 height 25
select select "number:28"
click at [303, 250] on select "Yes - Cats Yes - Dogs No pets Yes - Dogs and Cats Yes - Other" at bounding box center [627, 262] width 649 height 25
click at [336, 339] on select "I will be home Key will be left (please provide details below) Lock box/Access …" at bounding box center [627, 338] width 649 height 25
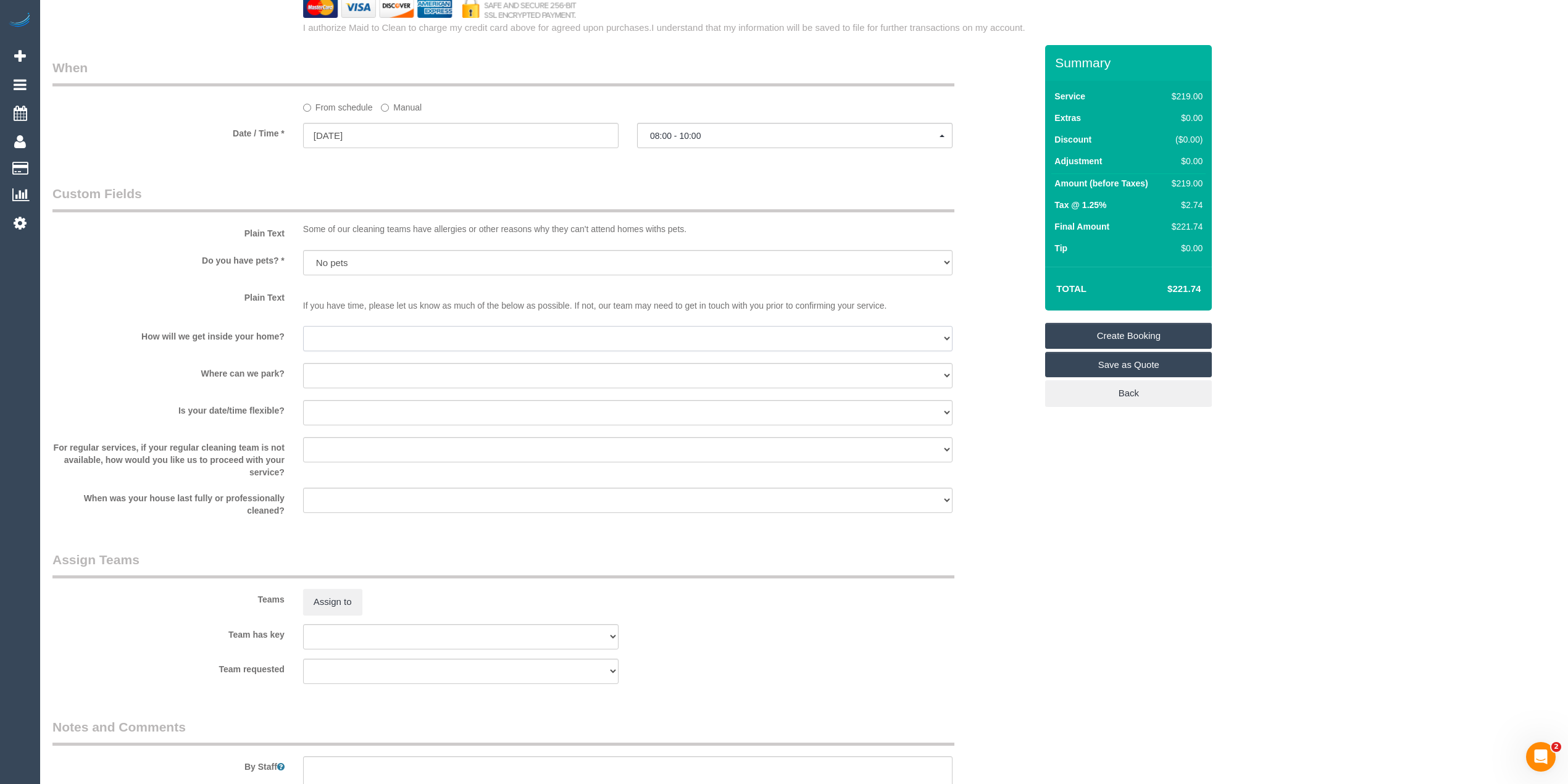
select select "number:15"
click at [303, 326] on select "I will be home Key will be left (please provide details below) Lock box/Access …" at bounding box center [627, 338] width 649 height 25
click at [320, 373] on select "I will provide parking on-site Free street parking Paid street parking (cost wi…" at bounding box center [627, 375] width 649 height 25
select select "number:19"
click at [303, 363] on select "I will provide parking on-site Free street parking Paid street parking (cost wi…" at bounding box center [627, 375] width 649 height 25
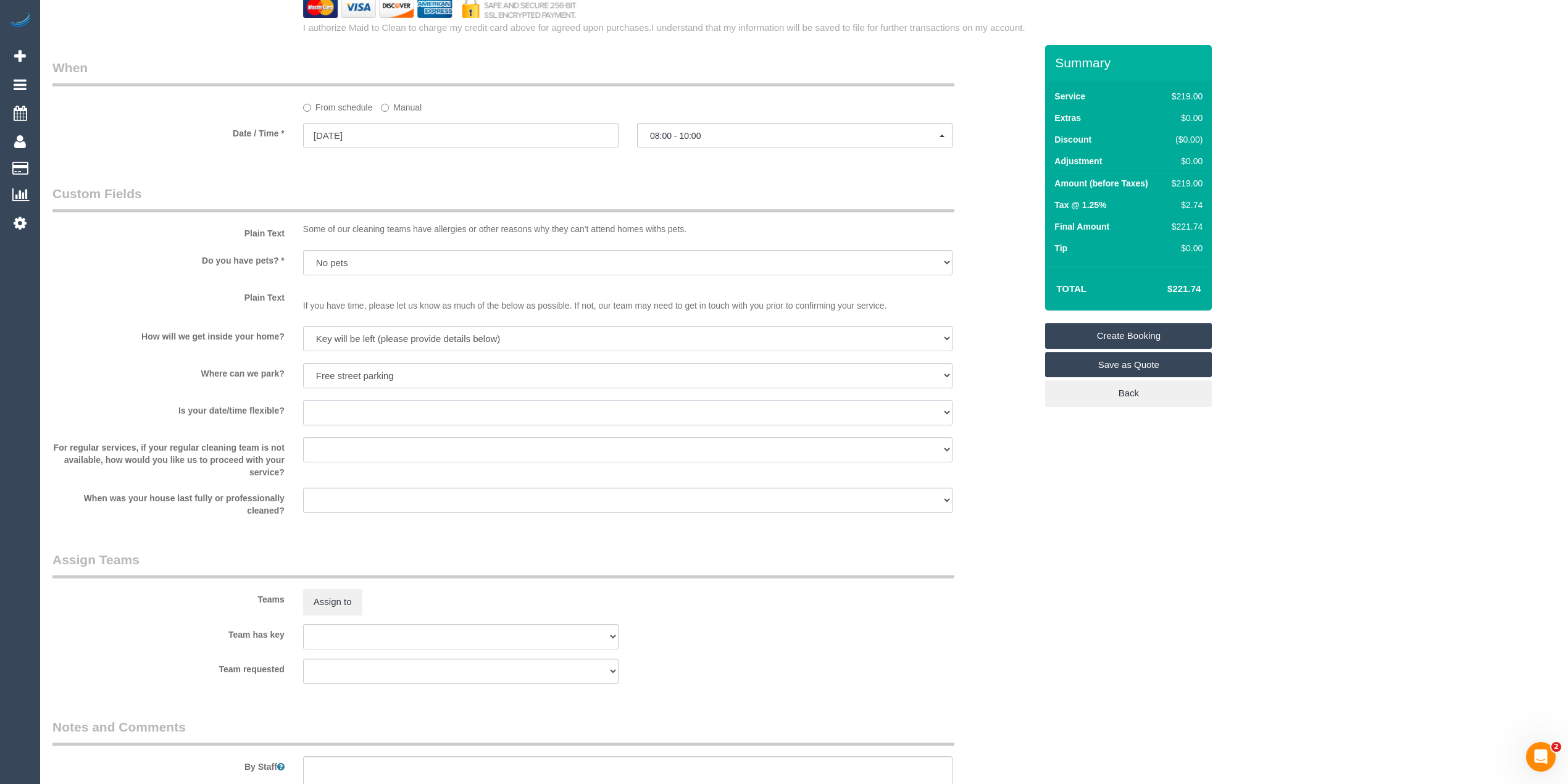
click at [321, 404] on select "Yes - date and time Yes - date but not time Yes - time but not date No - No fle…" at bounding box center [627, 412] width 649 height 25
select select "number:36"
click at [303, 400] on select "Yes - date and time Yes - date but not time Yes - time but not date No - No fle…" at bounding box center [627, 412] width 649 height 25
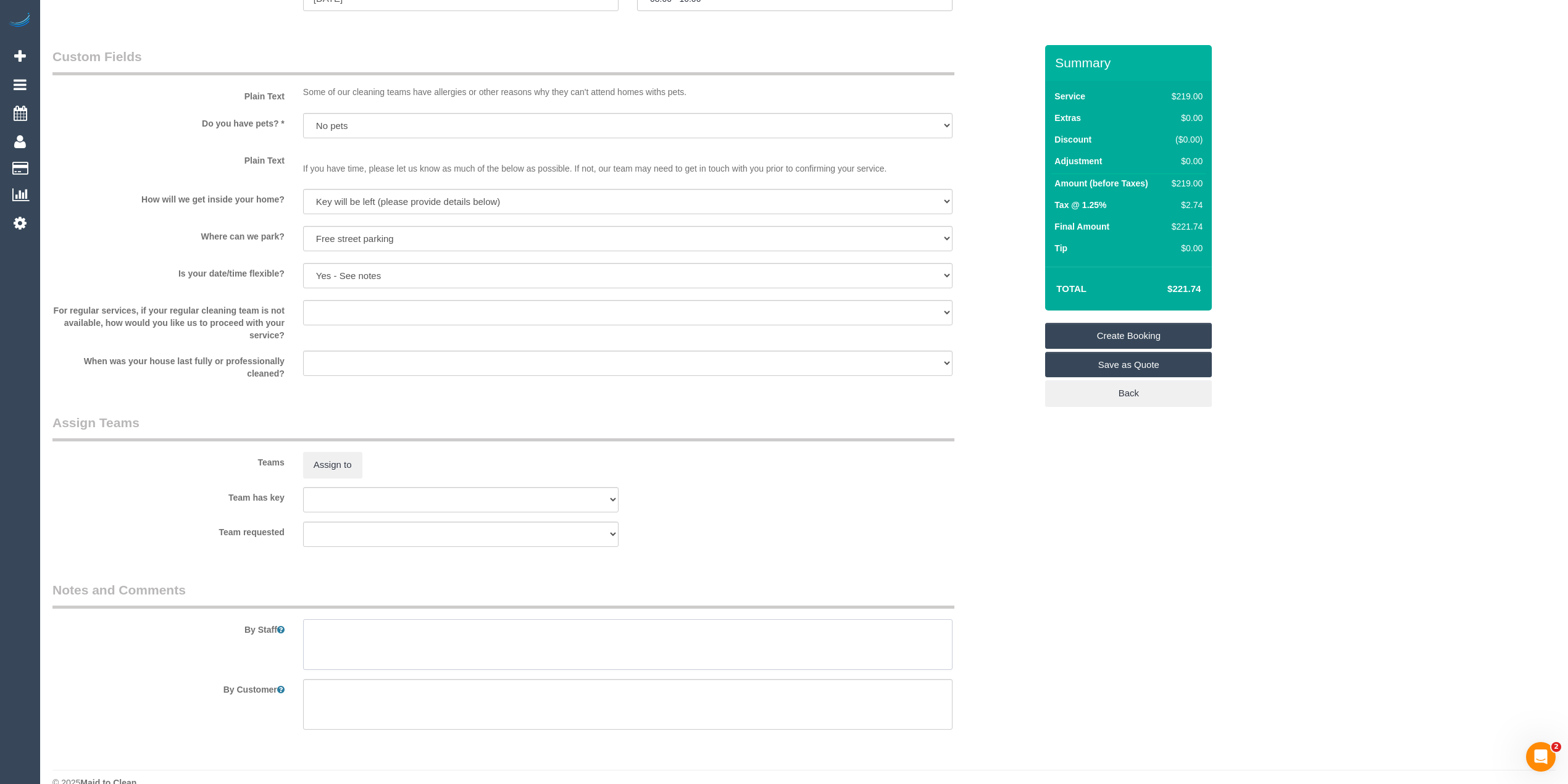
click at [338, 632] on textarea at bounding box center [627, 644] width 649 height 51
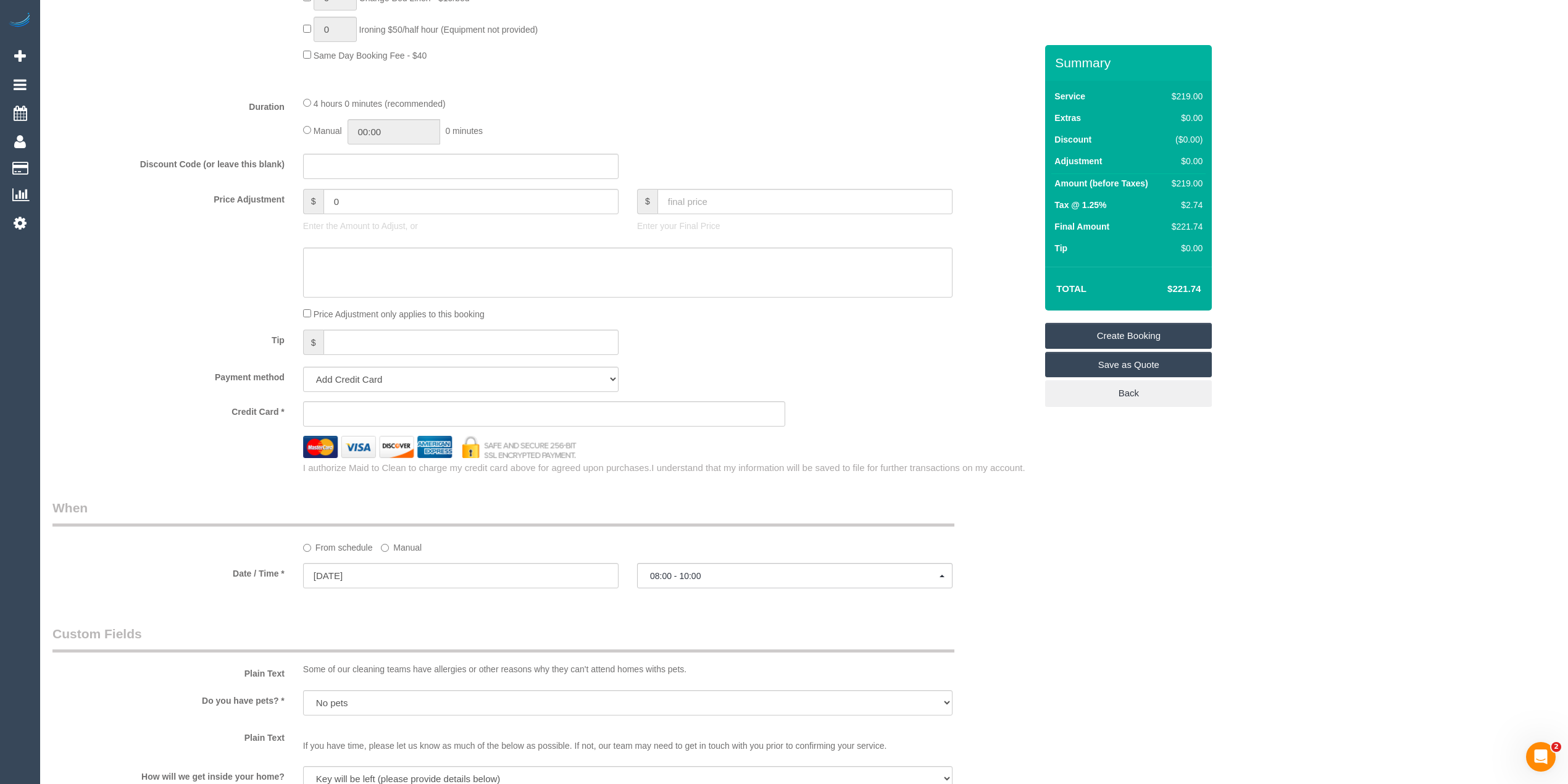
scroll to position [960, 0]
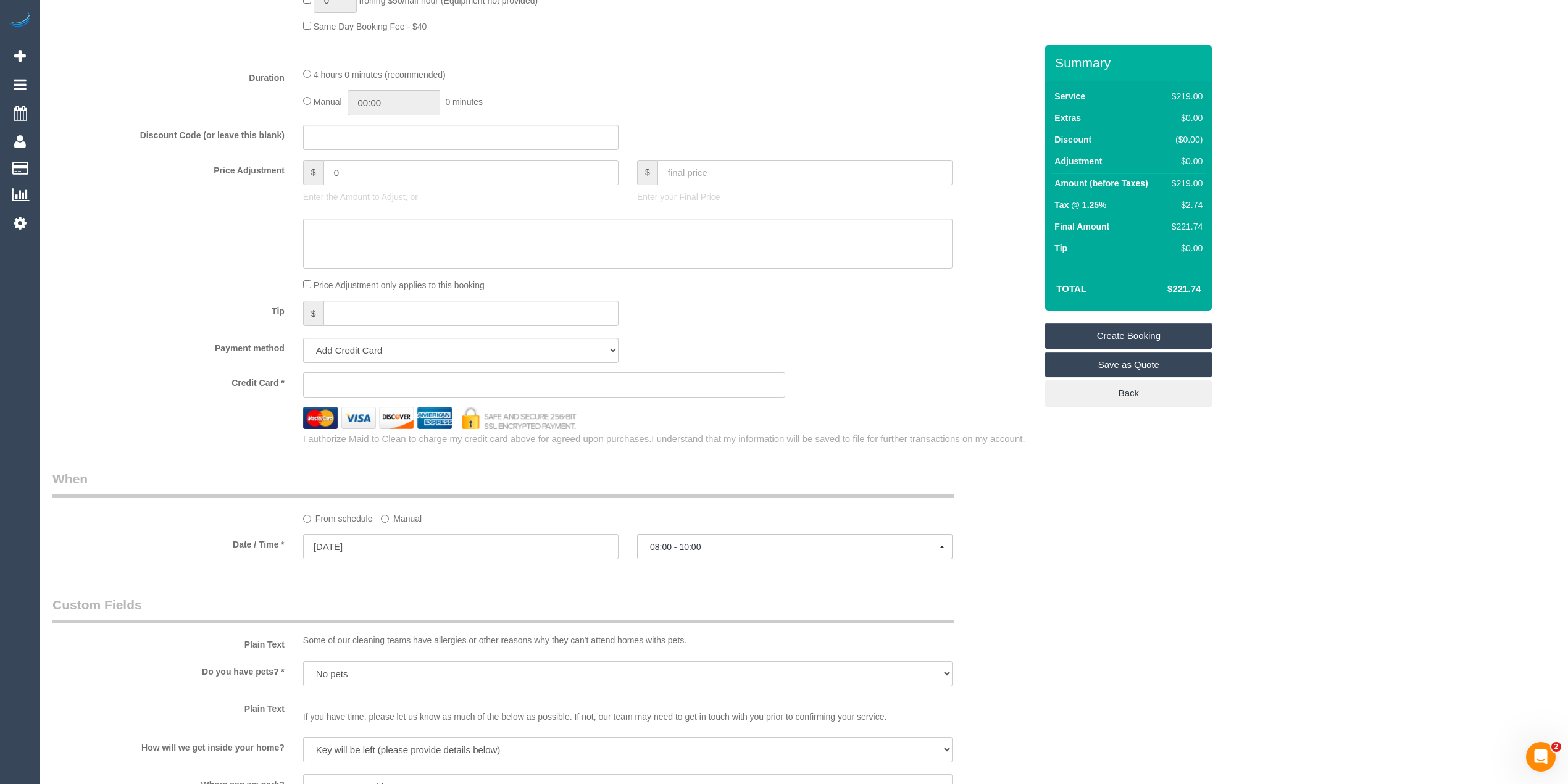
click at [348, 380] on sui-stripe-card at bounding box center [544, 384] width 483 height 25
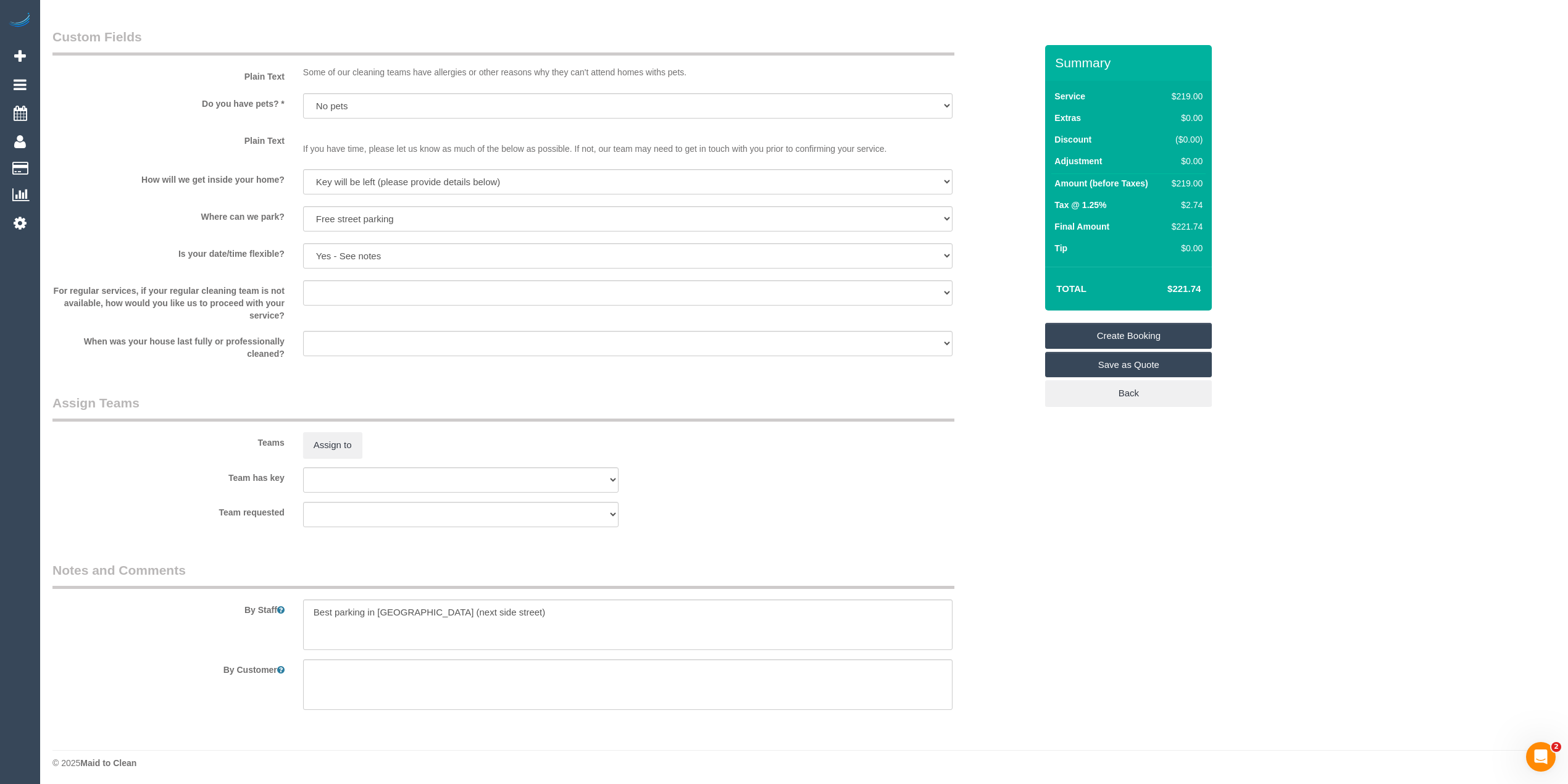
scroll to position [1531, 0]
click at [531, 606] on textarea at bounding box center [627, 621] width 649 height 51
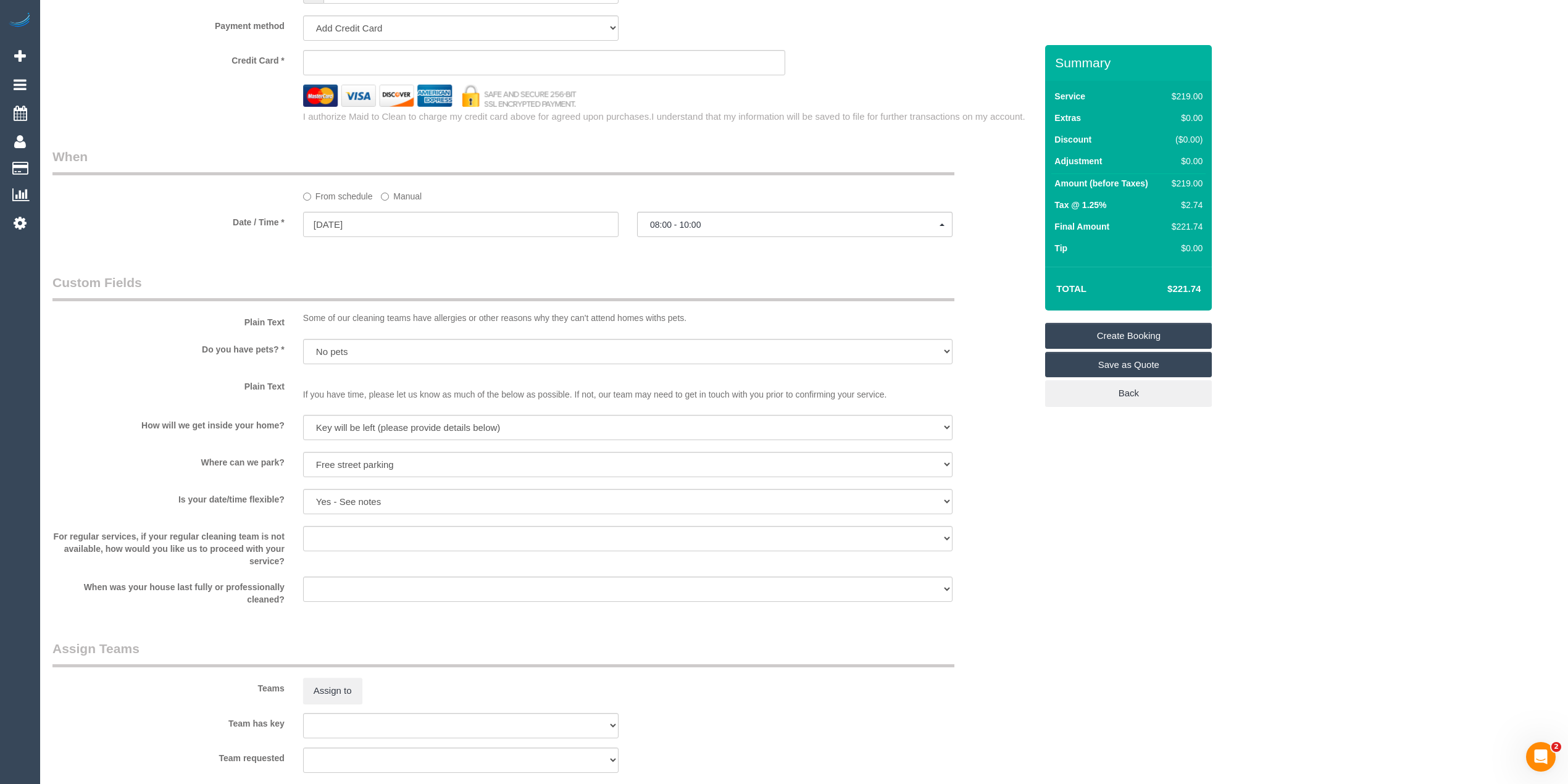
scroll to position [1119, 0]
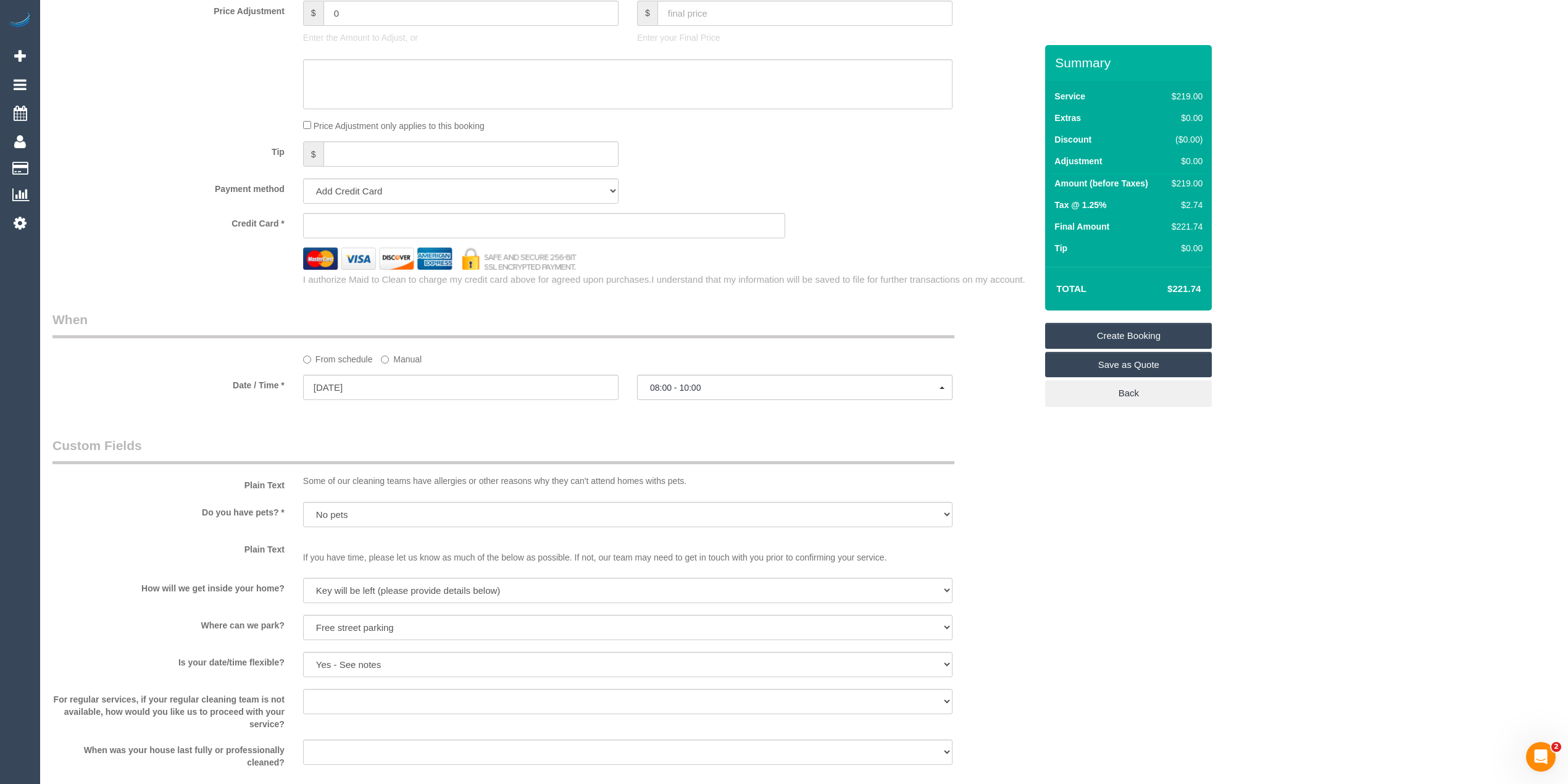
type textarea "Best parking in Grove Road (next side street) Key will be in the letterbox - pl…"
click at [1109, 486] on div "Who Email* katandsimon2020@gmail.com Enter a valid email address Name * Kat Lam…" at bounding box center [803, 39] width 1503 height 2227
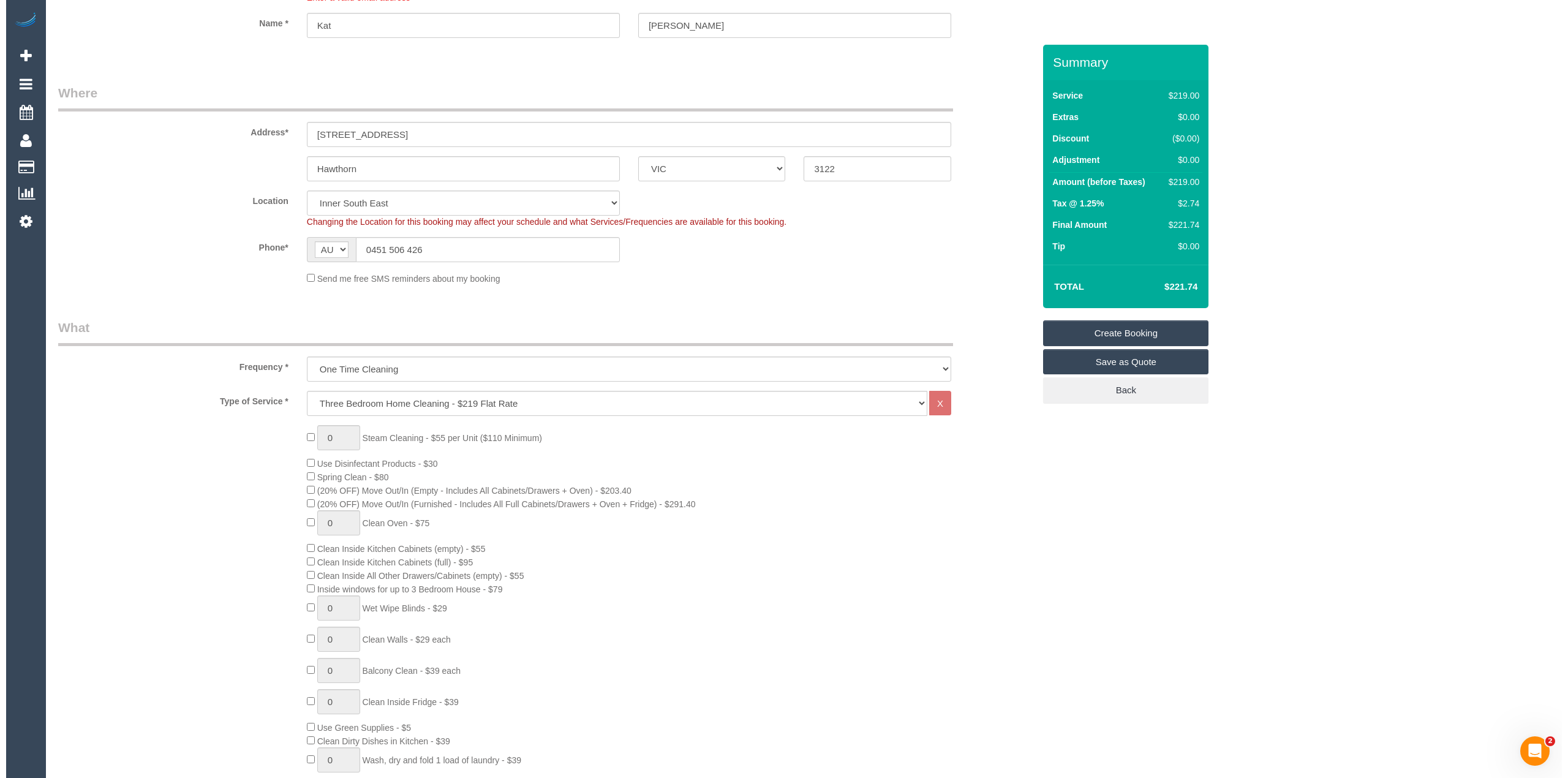
scroll to position [0, 0]
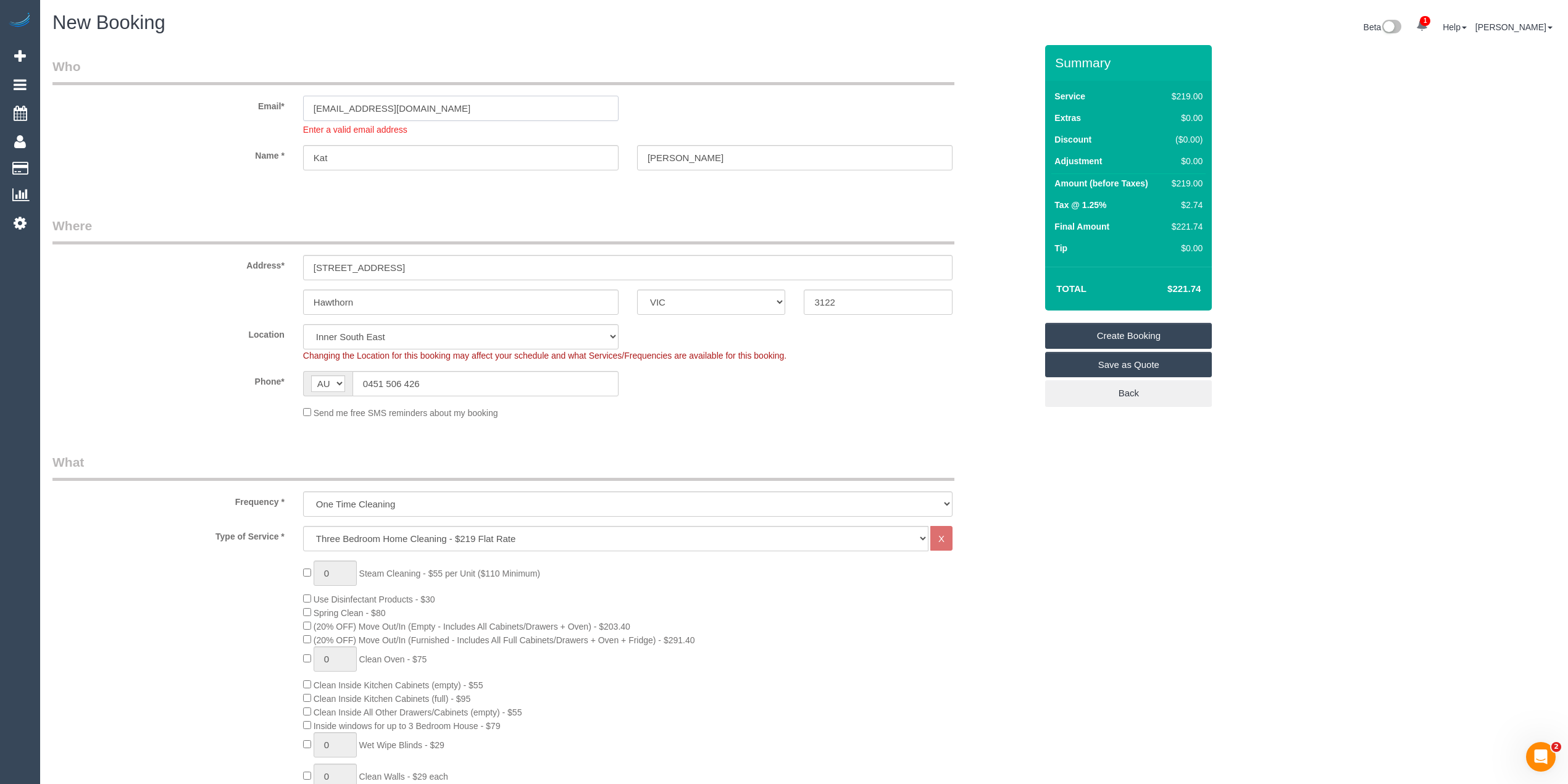
drag, startPoint x: 457, startPoint y: 105, endPoint x: 245, endPoint y: 92, distance: 212.4
click at [245, 92] on div "Email* katandsimon2020@gmail.com Enter a valid email address" at bounding box center [544, 96] width 1001 height 78
click at [491, 109] on input "[EMAIL_ADDRESS][DOMAIN_NAME]" at bounding box center [461, 108] width 315 height 25
drag, startPoint x: 467, startPoint y: 106, endPoint x: 184, endPoint y: 99, distance: 283.1
click at [184, 99] on div "Email* katandsimon2020@gmail.com Enter a valid email address" at bounding box center [544, 96] width 1001 height 78
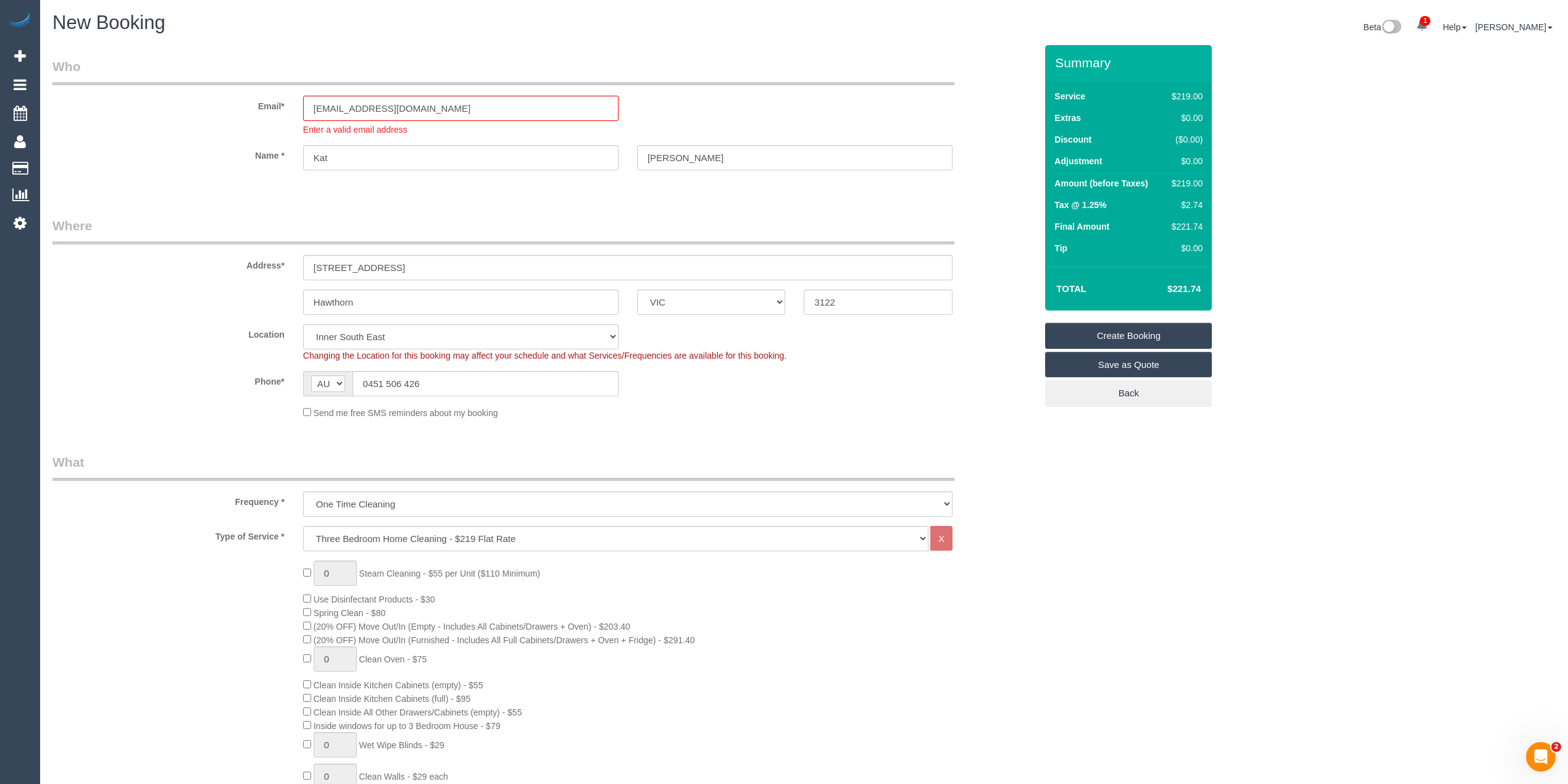
click at [1094, 332] on link "Create Booking" at bounding box center [1128, 335] width 167 height 26
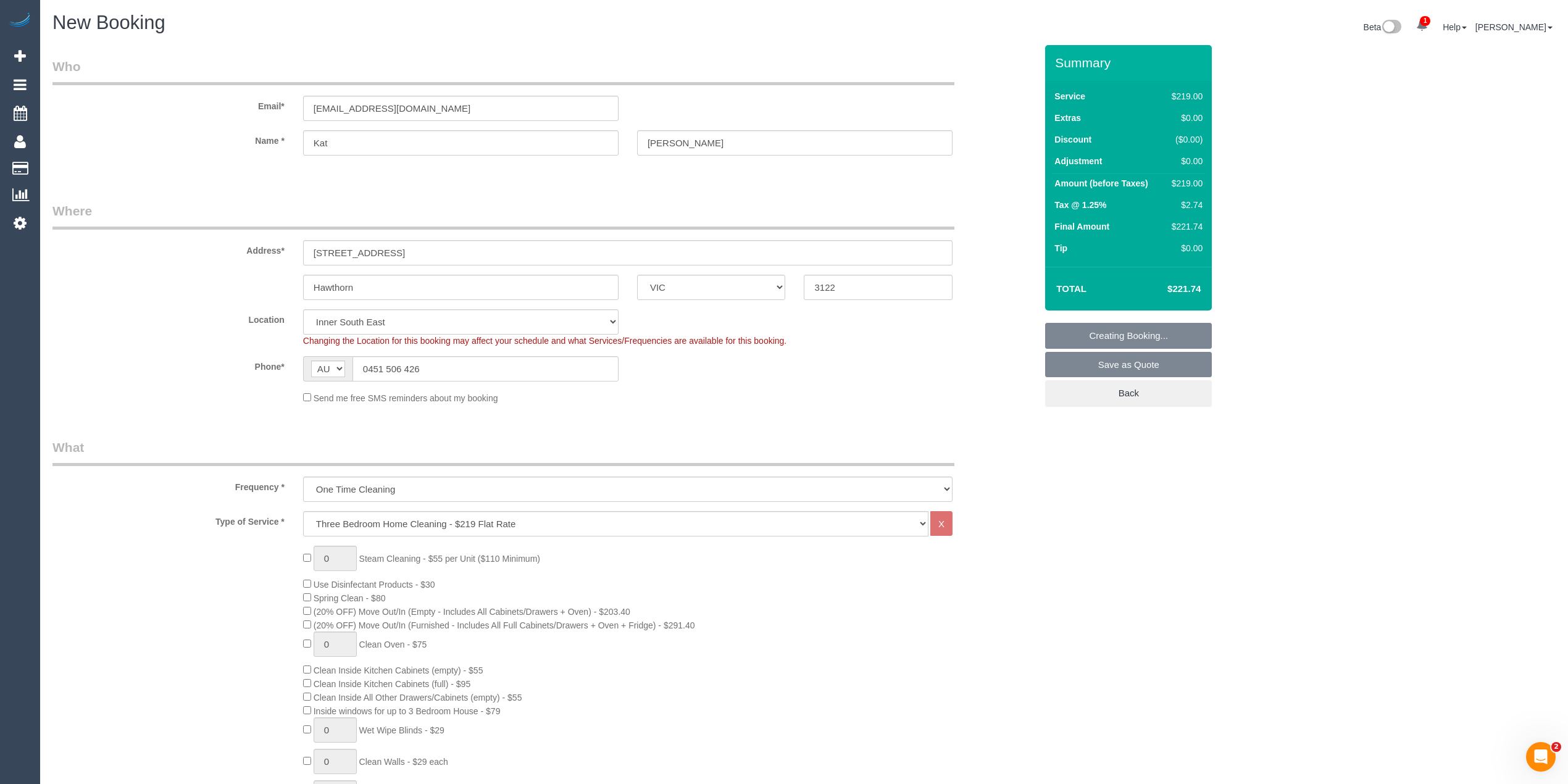
select select
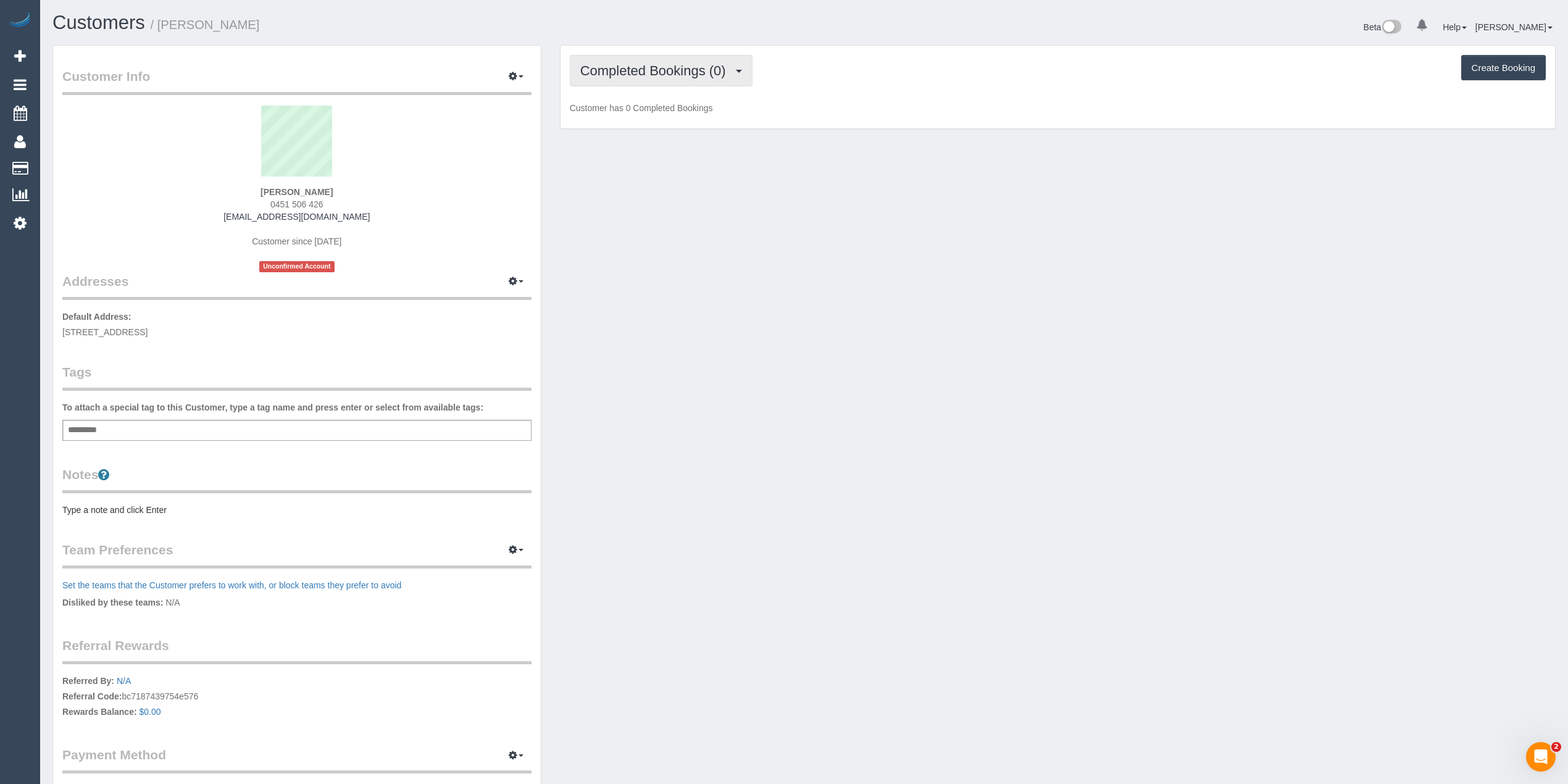
click at [625, 75] on span "Completed Bookings (0)" at bounding box center [656, 70] width 152 height 16
click at [659, 119] on link "Upcoming Bookings (1)" at bounding box center [634, 115] width 128 height 16
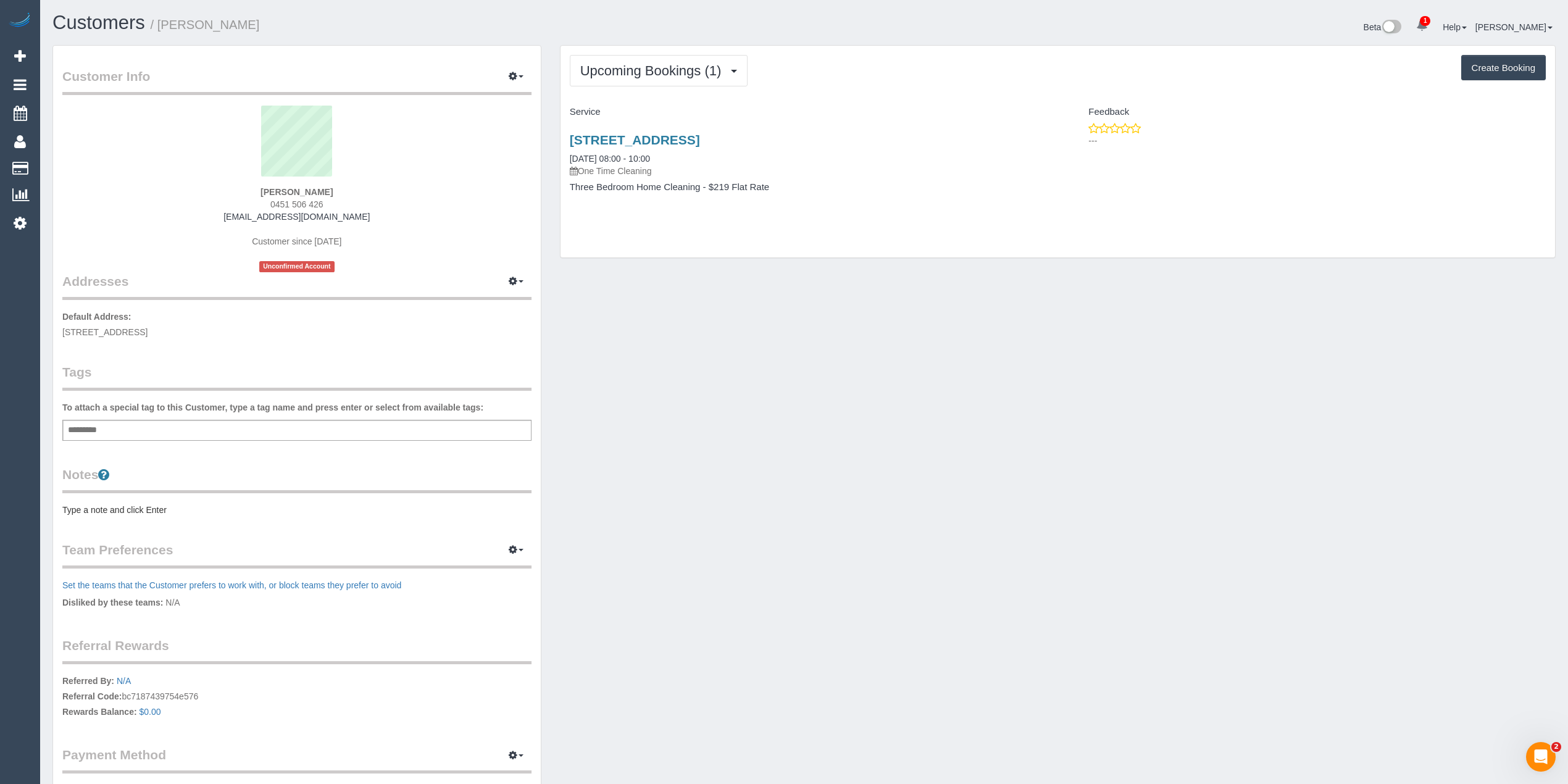
click at [132, 516] on div "Customer Info Edit Contact Info Send Message Email Preferences Special Sales Ta…" at bounding box center [297, 440] width 487 height 789
click at [124, 508] on pre "Type a note and click Enter" at bounding box center [297, 509] width 469 height 12
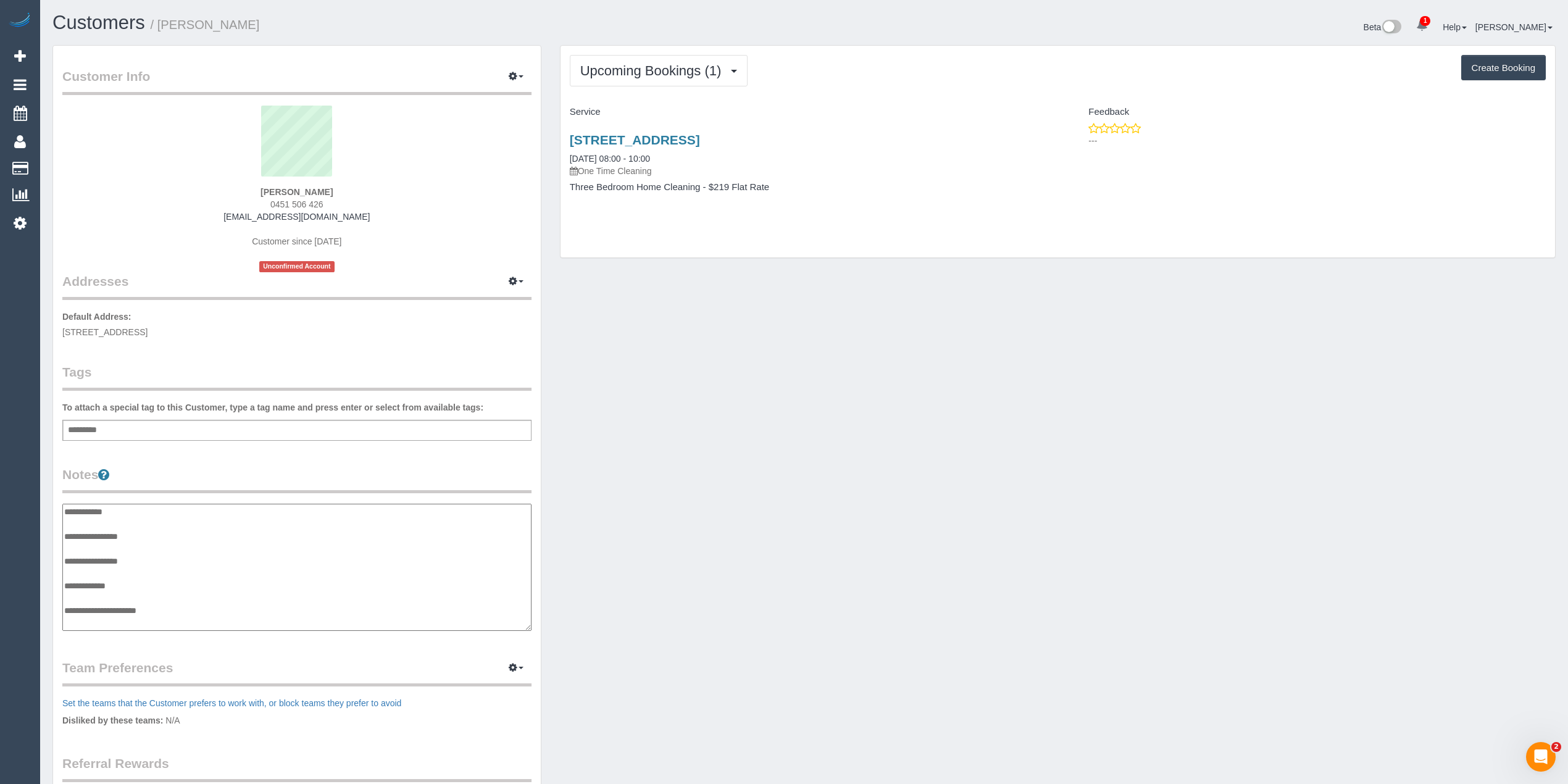
scroll to position [10, 0]
click at [199, 524] on textarea "**********" at bounding box center [297, 568] width 468 height 128
type textarea "**********"
click at [466, 189] on div "[PERSON_NAME] 0451 506 426 [EMAIL_ADDRESS][DOMAIN_NAME] Customer since [DATE] U…" at bounding box center [297, 189] width 469 height 167
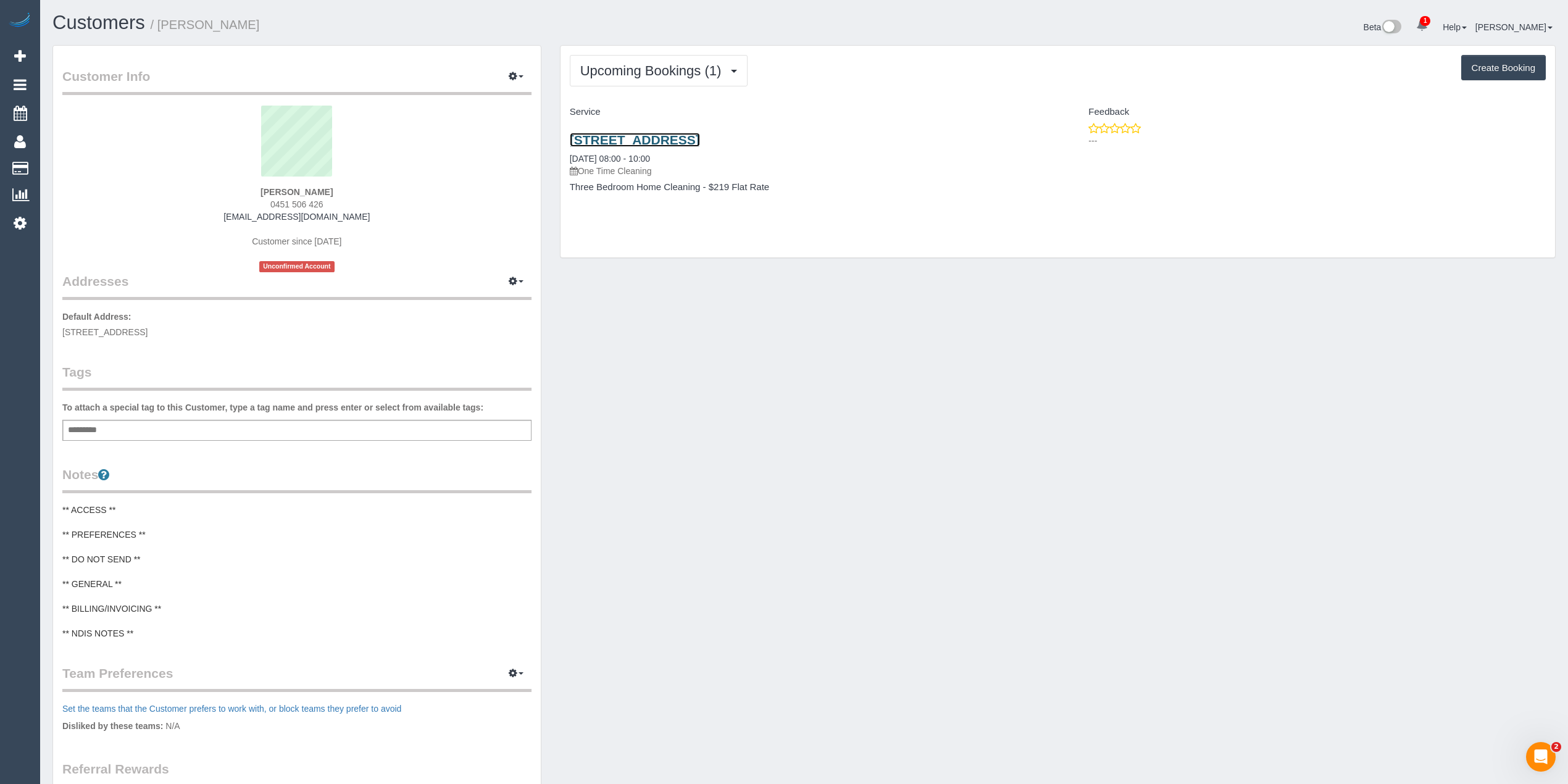
click at [696, 141] on link "14 Power Street, Hawthorn, VIC 3122" at bounding box center [634, 139] width 130 height 14
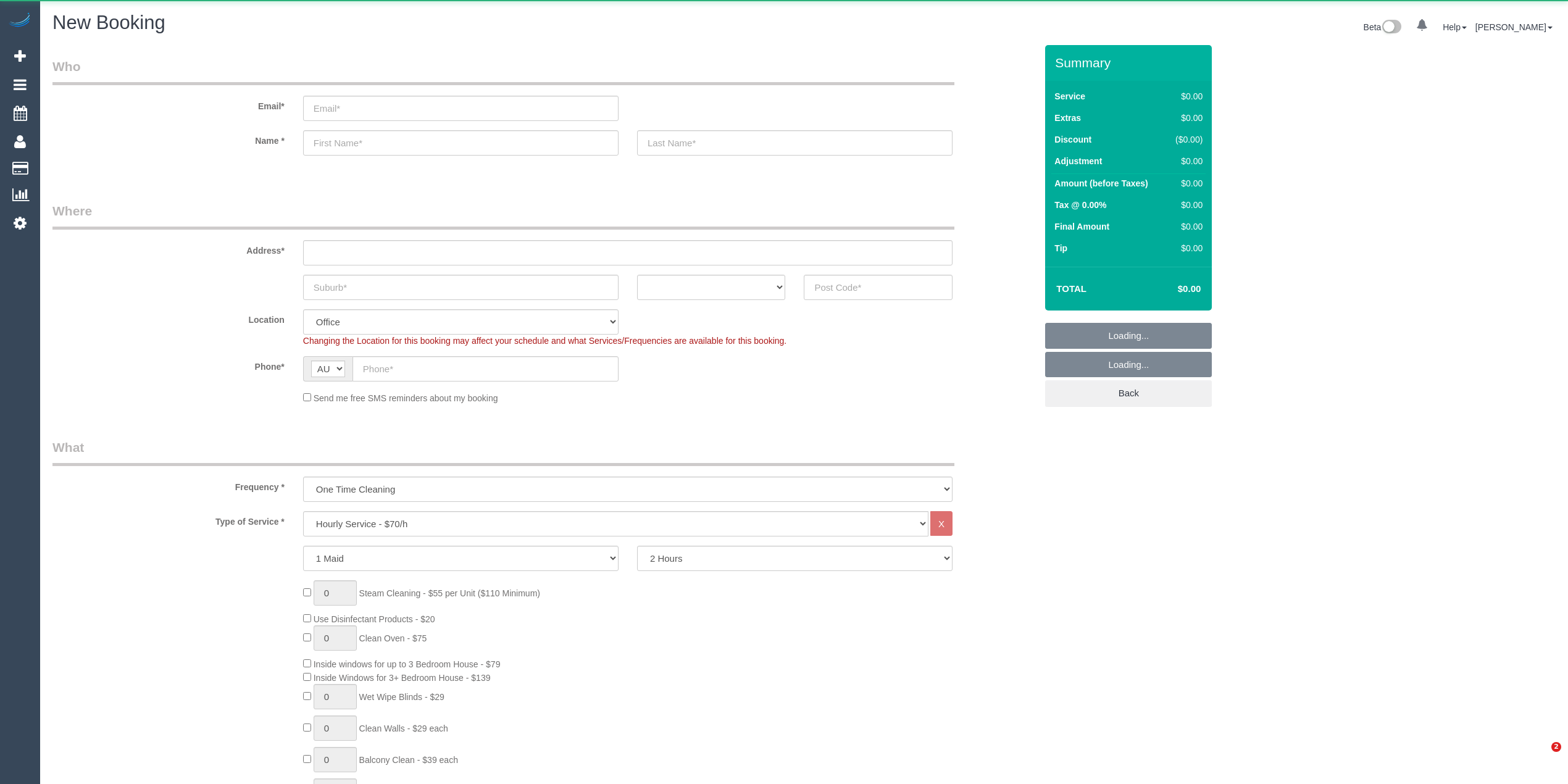
select select "object:2088"
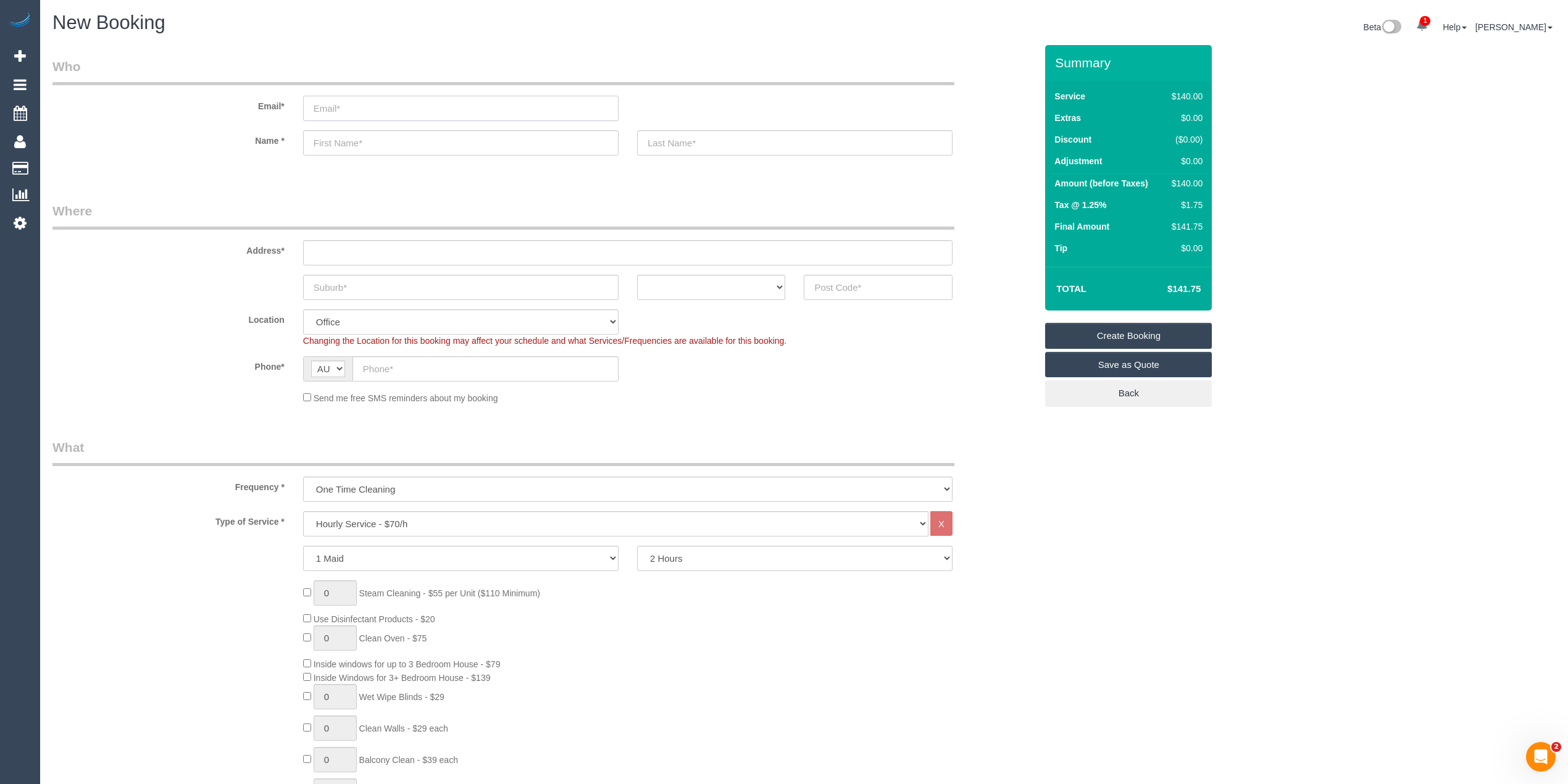
click at [389, 105] on input "email" at bounding box center [461, 108] width 315 height 25
paste input "[EMAIL_ADDRESS][DOMAIN_NAME]"
type input "[EMAIL_ADDRESS][DOMAIN_NAME]"
click at [371, 153] on input "text" at bounding box center [461, 142] width 315 height 25
paste input "[PERSON_NAME]"
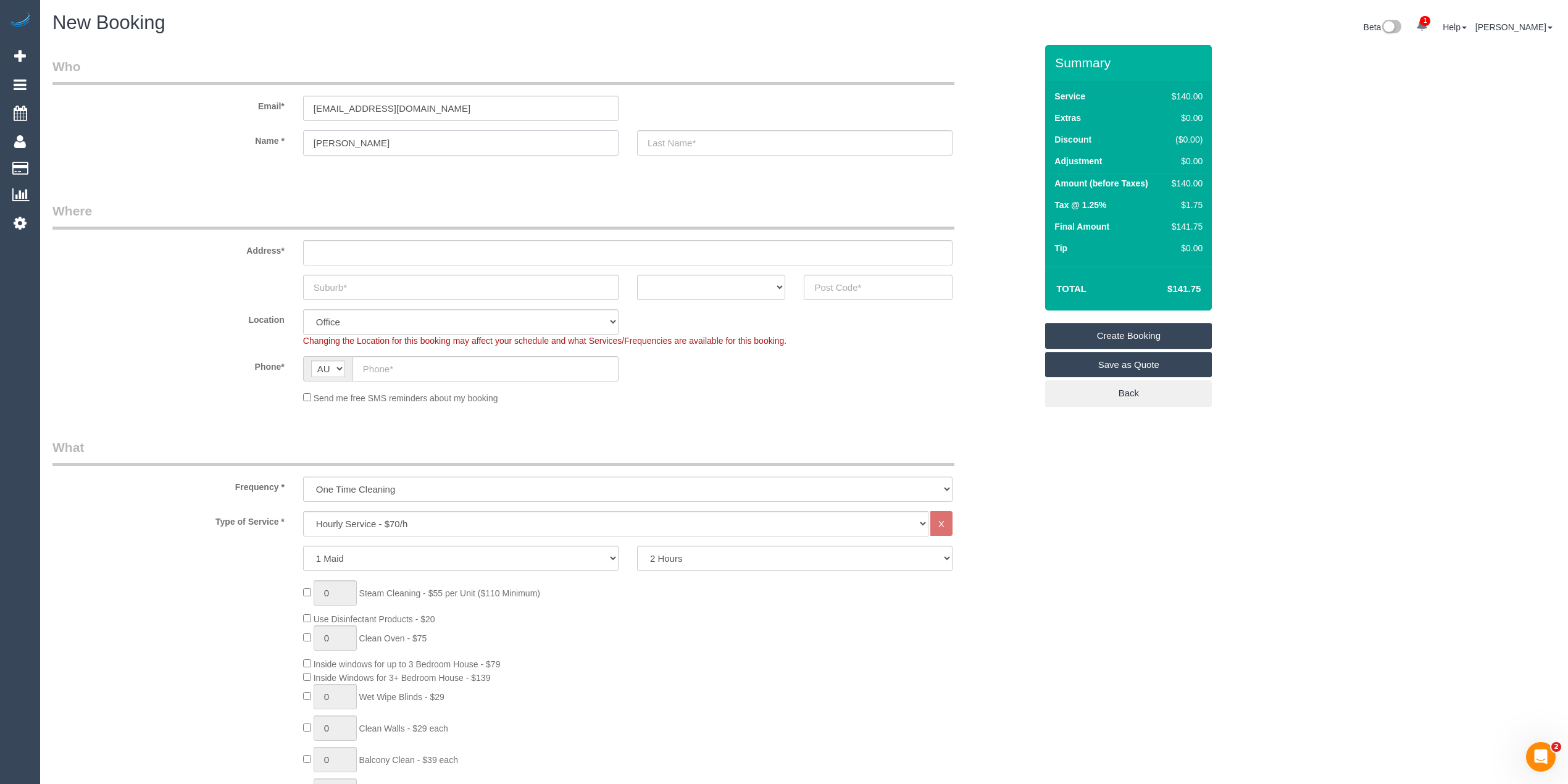
type input "[PERSON_NAME]"
click at [667, 141] on input "text" at bounding box center [794, 142] width 315 height 25
type input "Onside"
click at [381, 248] on input "text" at bounding box center [627, 252] width 649 height 25
type input "-"
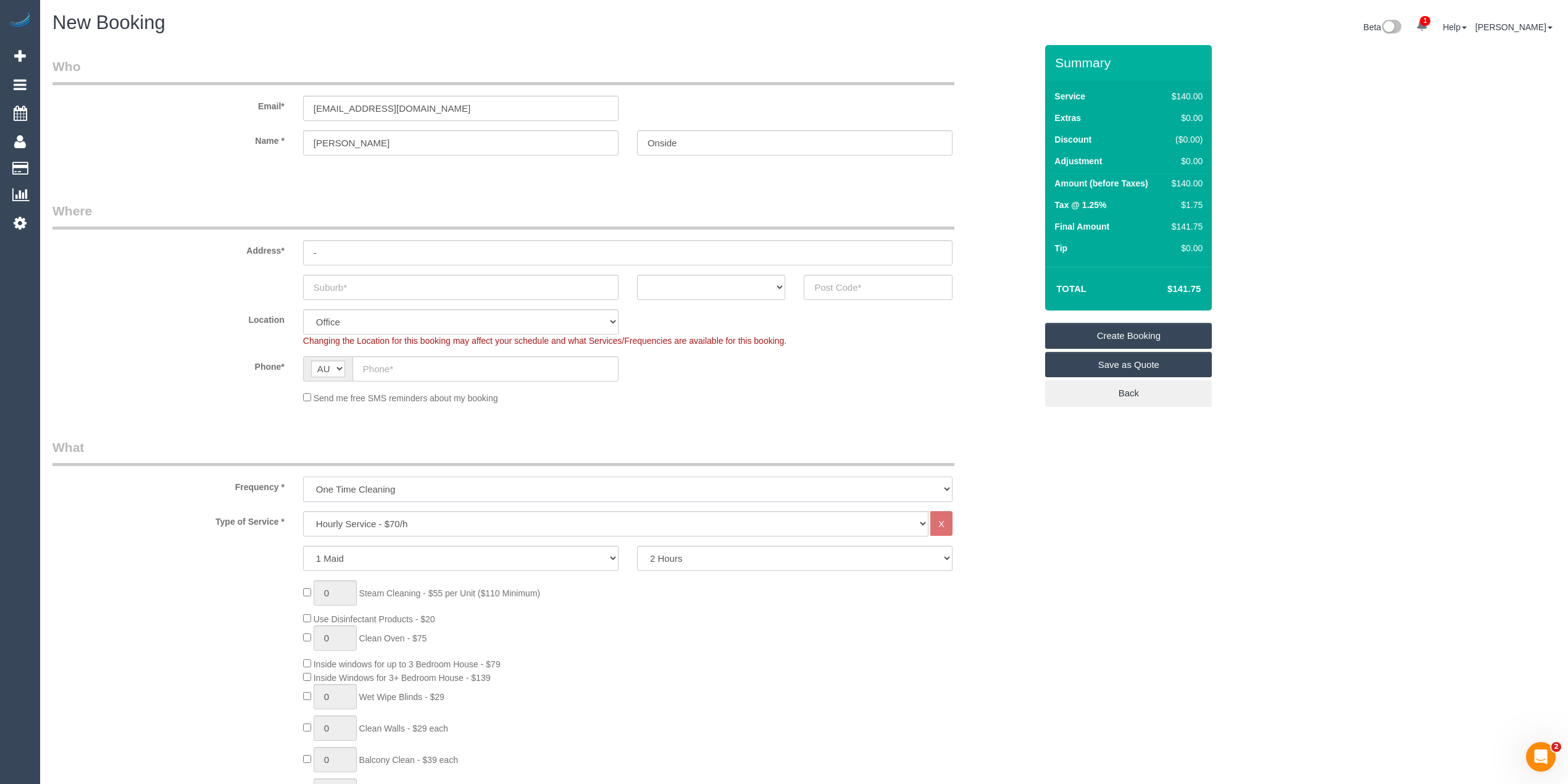
click at [427, 487] on select "One Time Cleaning Weekly - 10% Off - 10.00% (0% for the First Booking) Fortnigh…" at bounding box center [627, 488] width 649 height 25
select select "object:2089"
click at [303, 476] on select "One Time Cleaning Weekly - 10% Off - 10.00% (0% for the First Booking) Fortnigh…" at bounding box center [627, 488] width 649 height 25
drag, startPoint x: 410, startPoint y: 522, endPoint x: 408, endPoint y: 509, distance: 13.2
click at [410, 522] on select "Hourly Service - $70/h Hourly Service - $65/h Hourly Service - $60/h Hourly Ser…" at bounding box center [615, 523] width 626 height 25
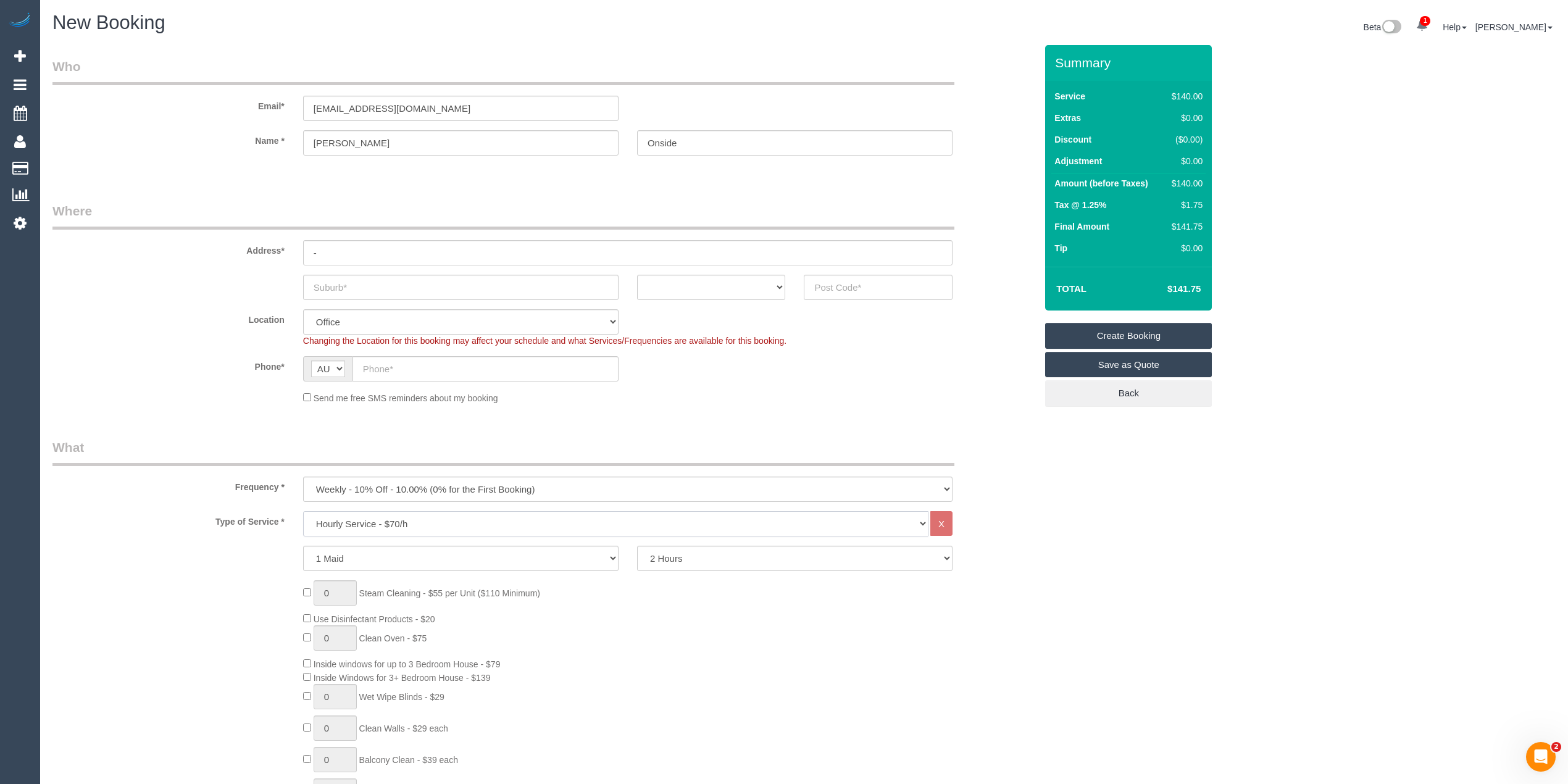
select select "275"
click at [303, 511] on select "Hourly Service - $70/h Hourly Service - $65/h Hourly Service - $60/h Hourly Ser…" at bounding box center [615, 523] width 626 height 25
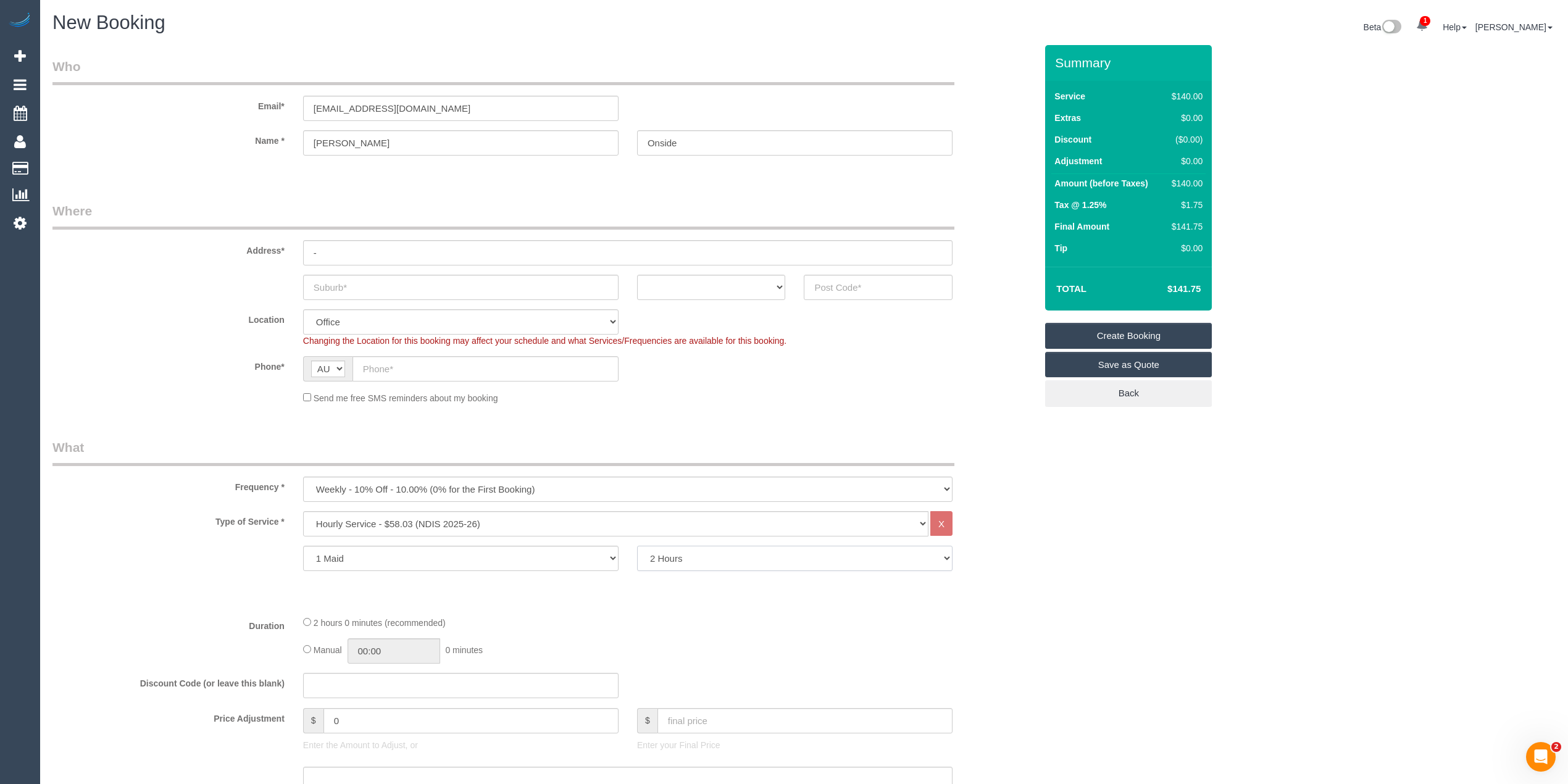
drag, startPoint x: 706, startPoint y: 555, endPoint x: 706, endPoint y: 546, distance: 9.0
click at [706, 555] on select "2 Hours 2.5 Hours 3 Hours 3.5 Hours 4 Hours 4.5 Hours 5 Hours 5.5 Hours 6 Hours…" at bounding box center [794, 557] width 315 height 25
select select "150"
click at [637, 545] on select "2 Hours 2.5 Hours 3 Hours 3.5 Hours 4 Hours 4.5 Hours 5 Hours 5.5 Hours 6 Hours…" at bounding box center [794, 557] width 315 height 25
click at [341, 286] on input "text" at bounding box center [461, 287] width 315 height 25
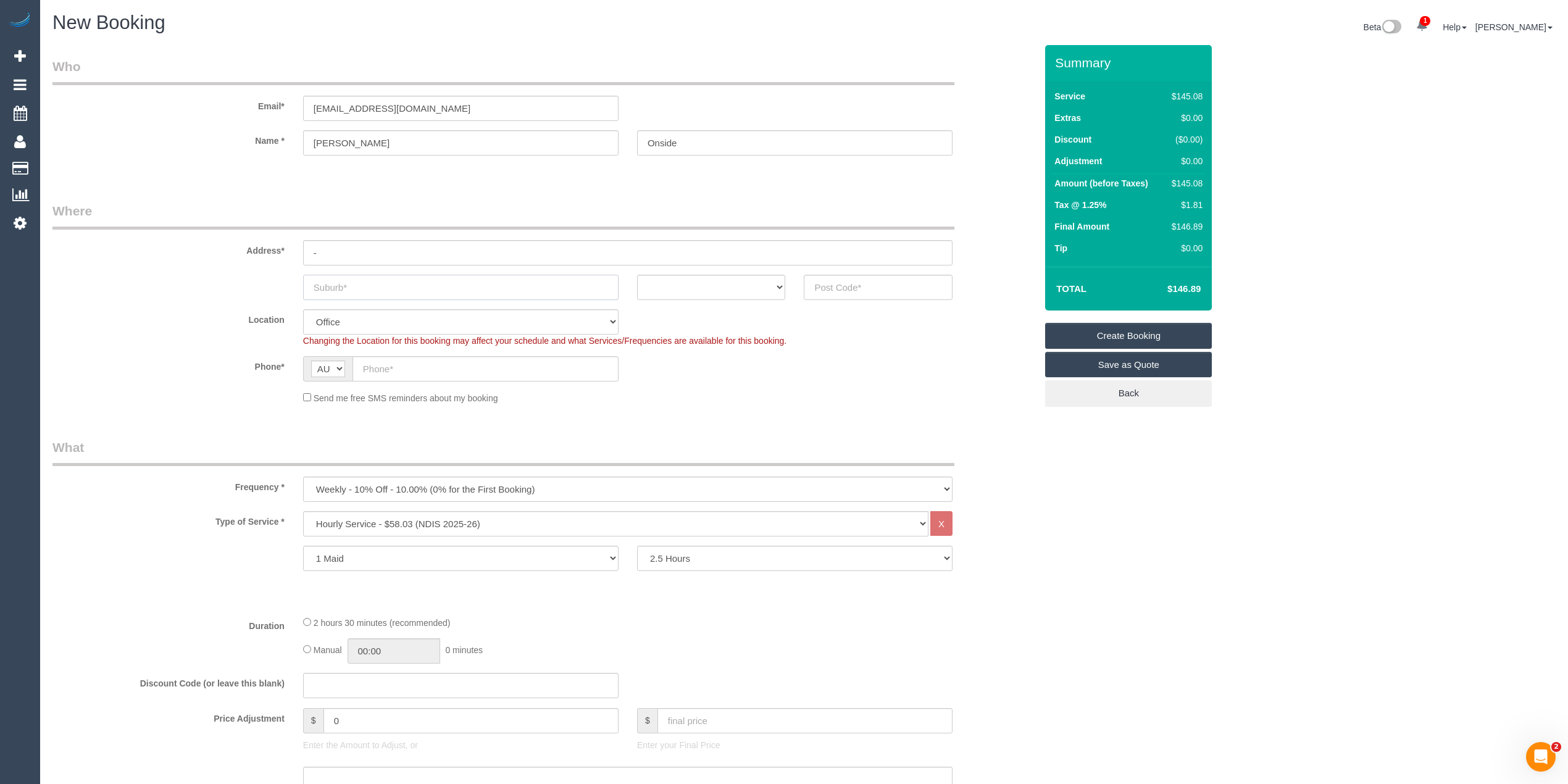
paste input "Yarraville"
type input "Yarraville"
click at [722, 287] on select "ACT NSW NT QLD SA TAS VIC WA" at bounding box center [710, 287] width 148 height 25
select select "VIC"
click at [637, 275] on select "ACT NSW NT QLD SA TAS VIC WA" at bounding box center [710, 287] width 148 height 25
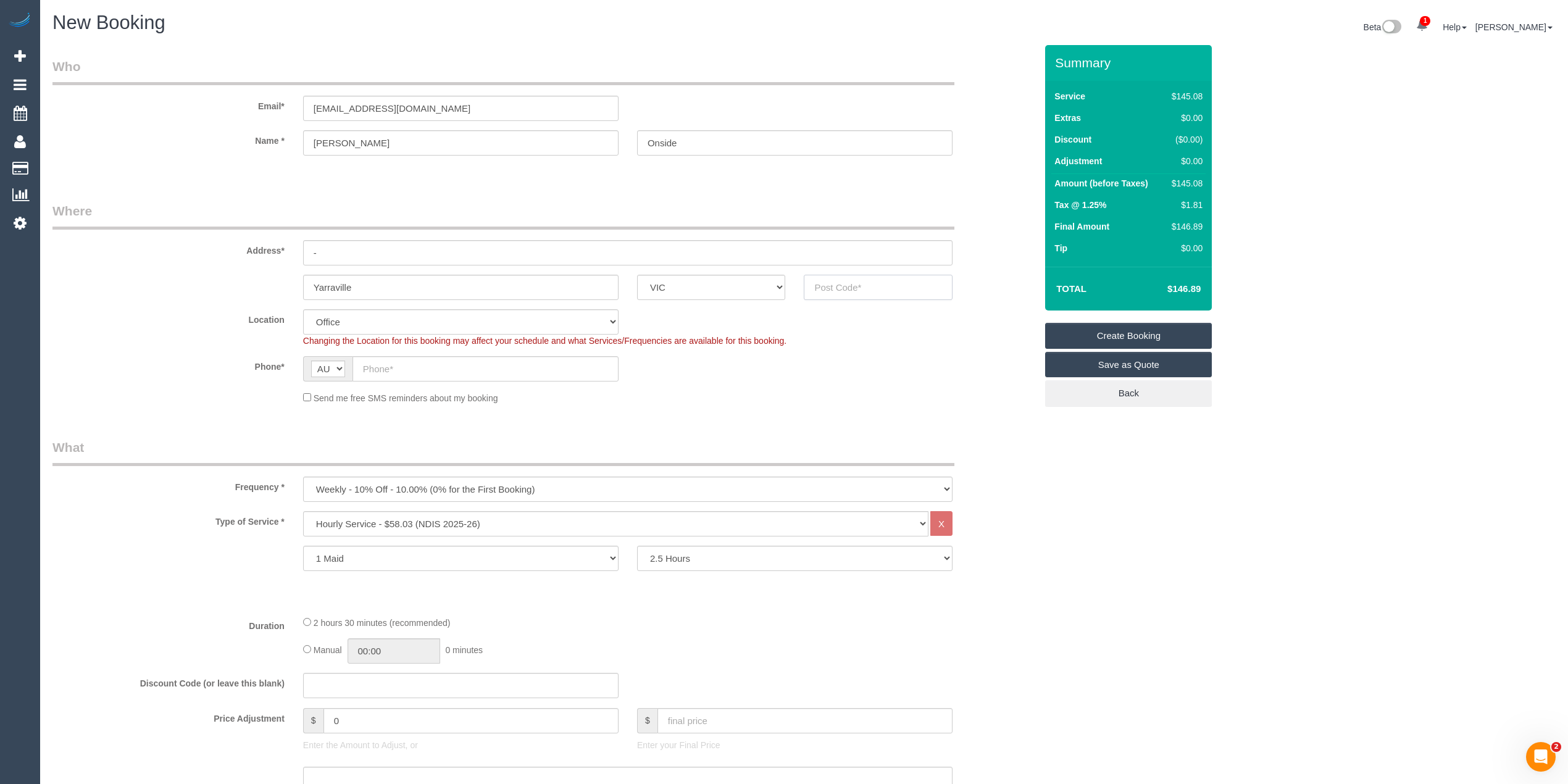
click at [840, 276] on input "text" at bounding box center [877, 287] width 148 height 25
click at [842, 285] on input "text" at bounding box center [877, 287] width 148 height 25
type input "3013"
drag, startPoint x: 330, startPoint y: 246, endPoint x: 252, endPoint y: 245, distance: 78.0
click at [252, 245] on div "Address* -" at bounding box center [544, 233] width 1001 height 64
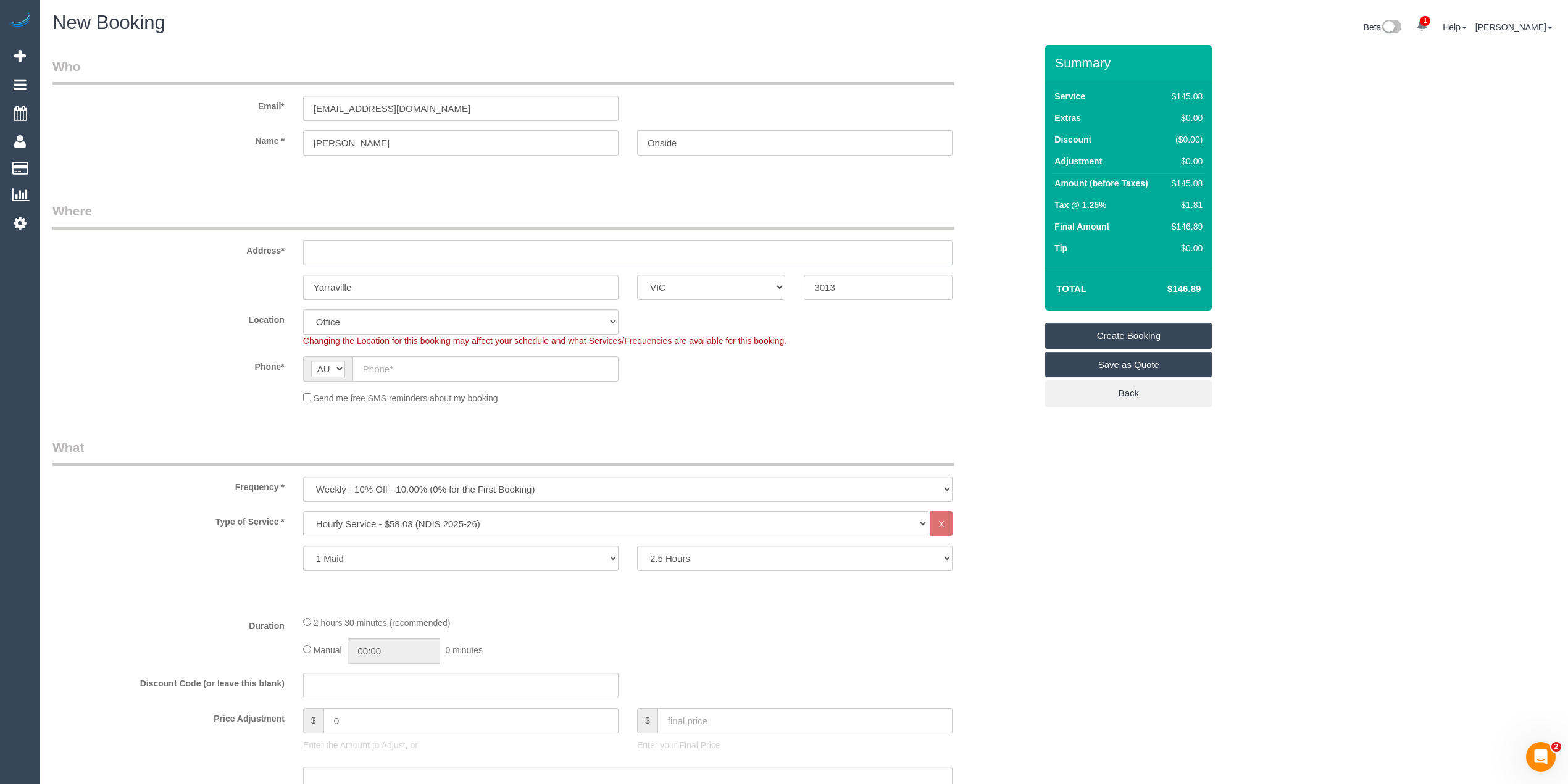
select select "59"
select select "object:2103"
type input "37 Wilkins Street"
click at [378, 371] on input "text" at bounding box center [486, 369] width 266 height 25
paste input "61 407 555 876"
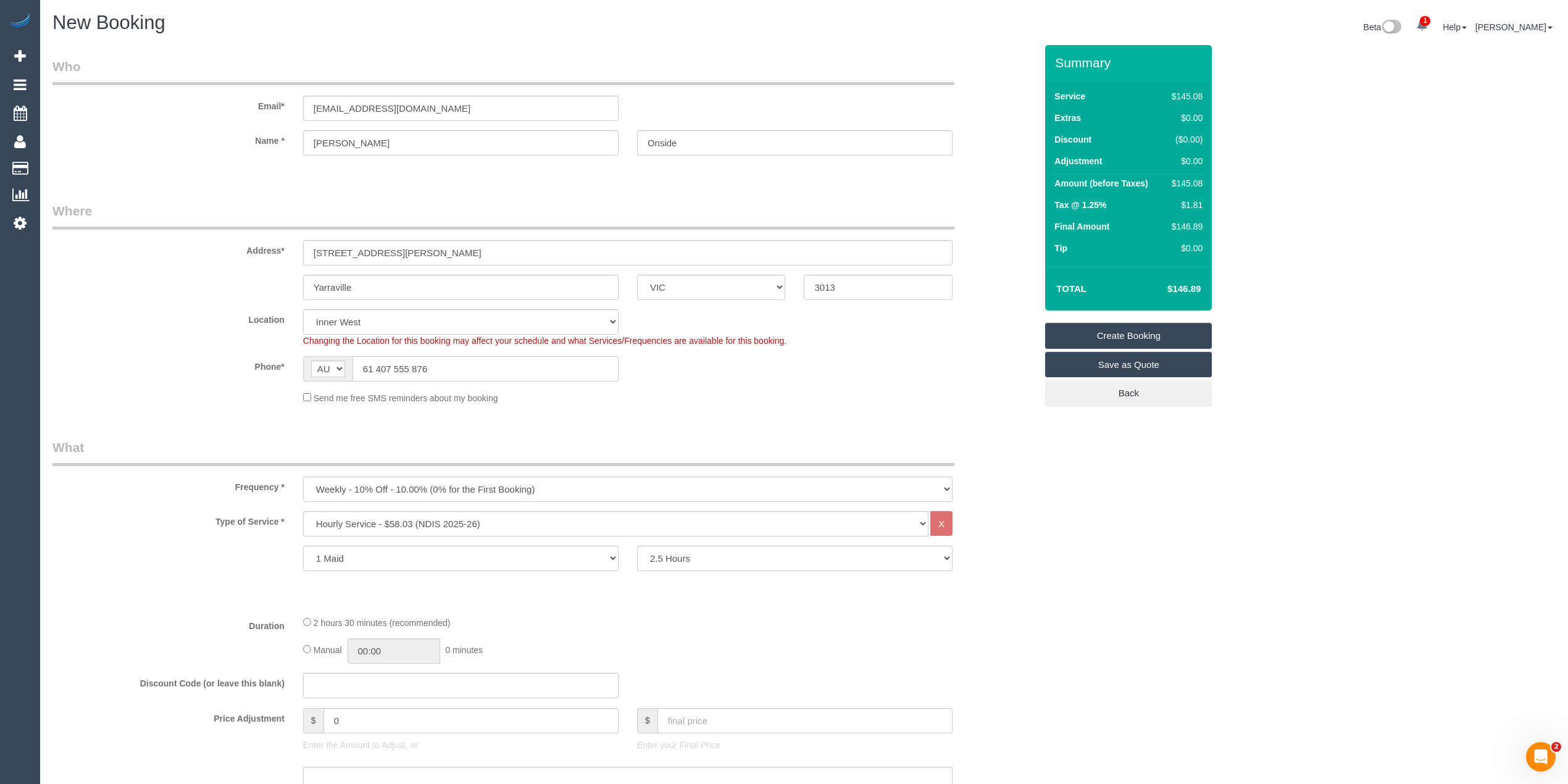
drag, startPoint x: 374, startPoint y: 368, endPoint x: 362, endPoint y: 368, distance: 12.0
click at [362, 368] on input "61 407 555 876" at bounding box center [486, 369] width 266 height 25
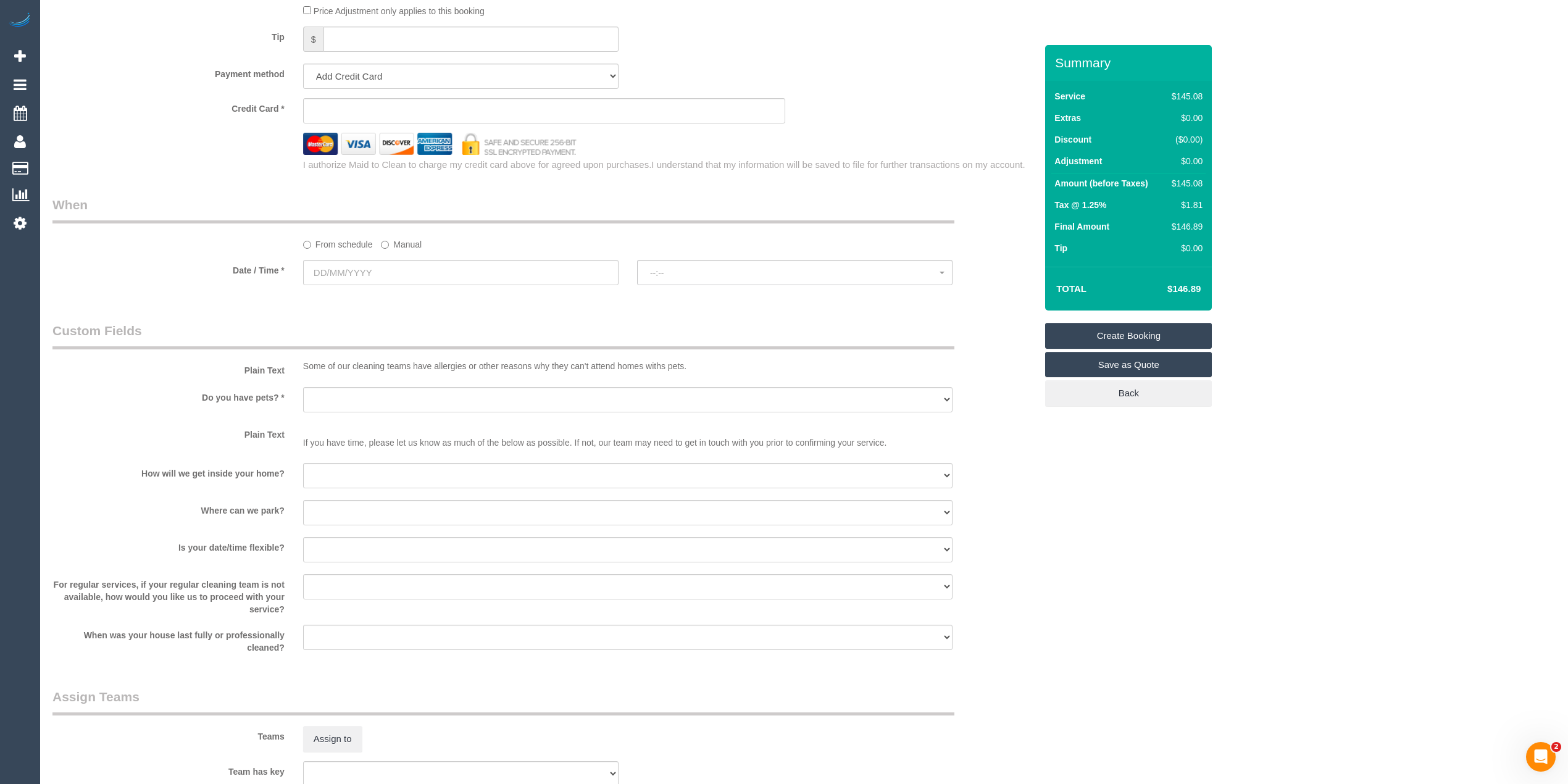
scroll to position [823, 0]
type input "0407 555 876"
click at [356, 270] on input "text" at bounding box center [461, 271] width 315 height 25
click at [386, 393] on link "20" at bounding box center [384, 396] width 23 height 17
type input "[DATE]"
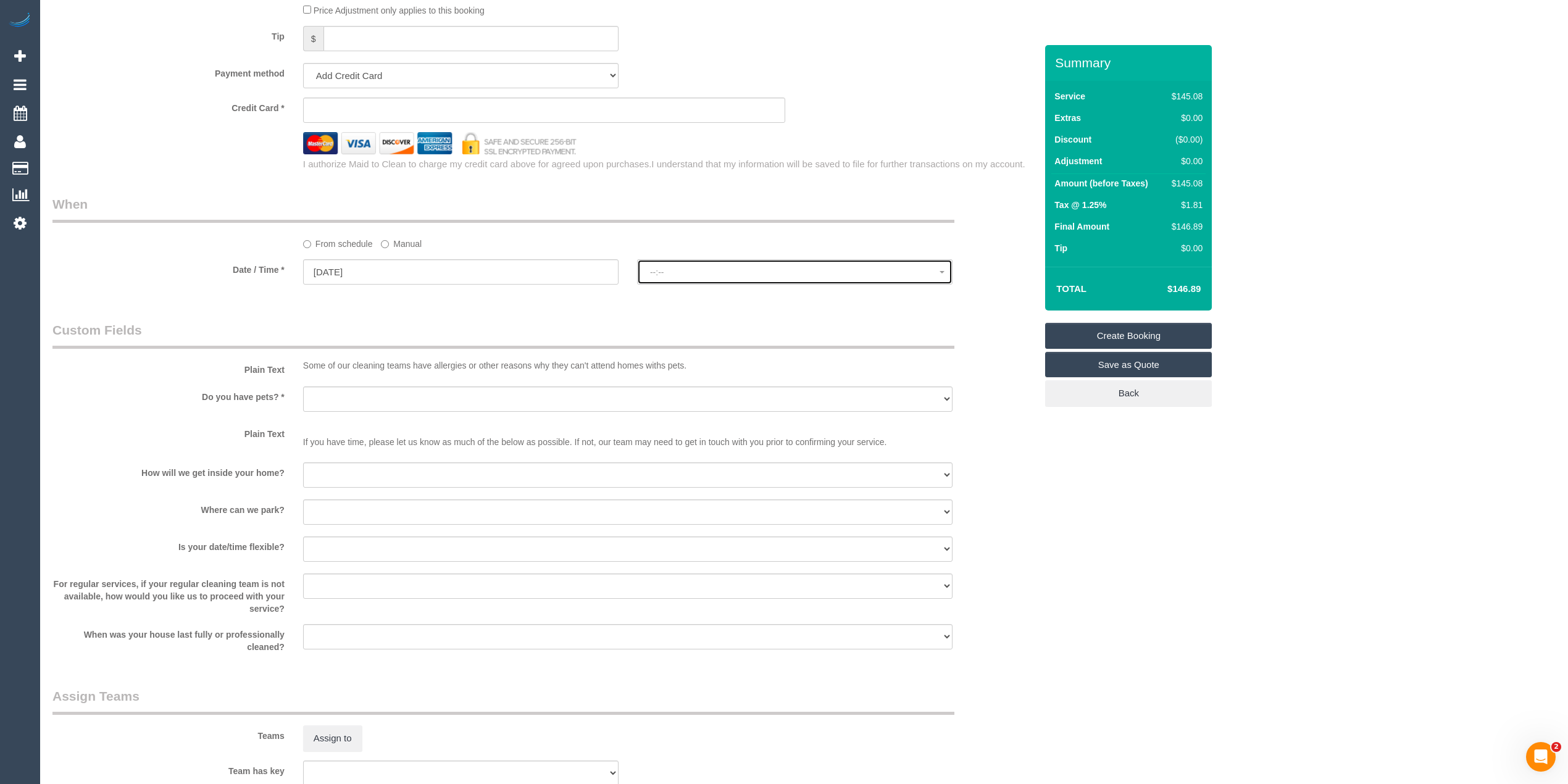
click at [662, 262] on button "--:--" at bounding box center [794, 271] width 315 height 25
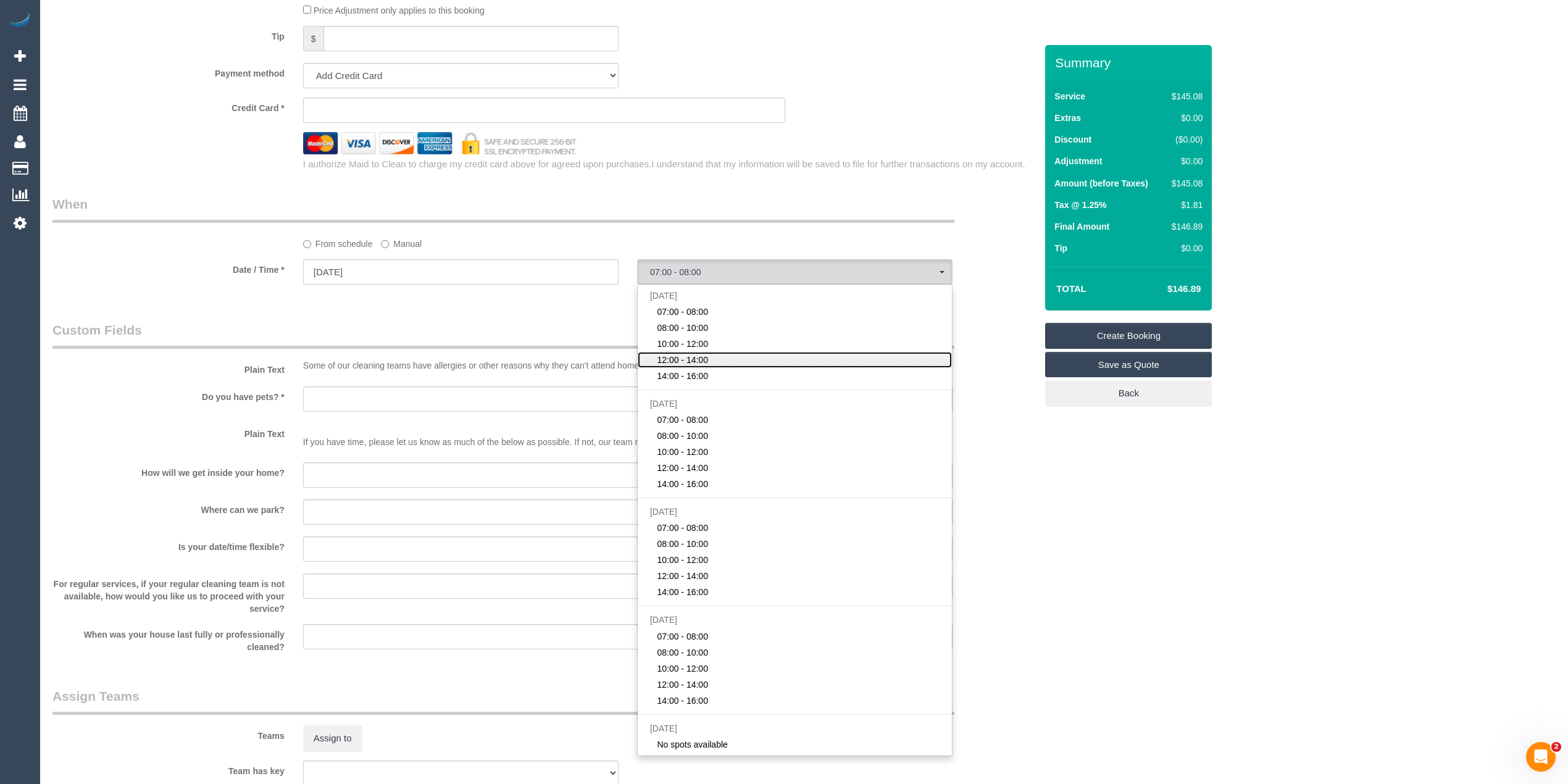
click at [704, 358] on span "12:00 - 14:00" at bounding box center [683, 359] width 52 height 12
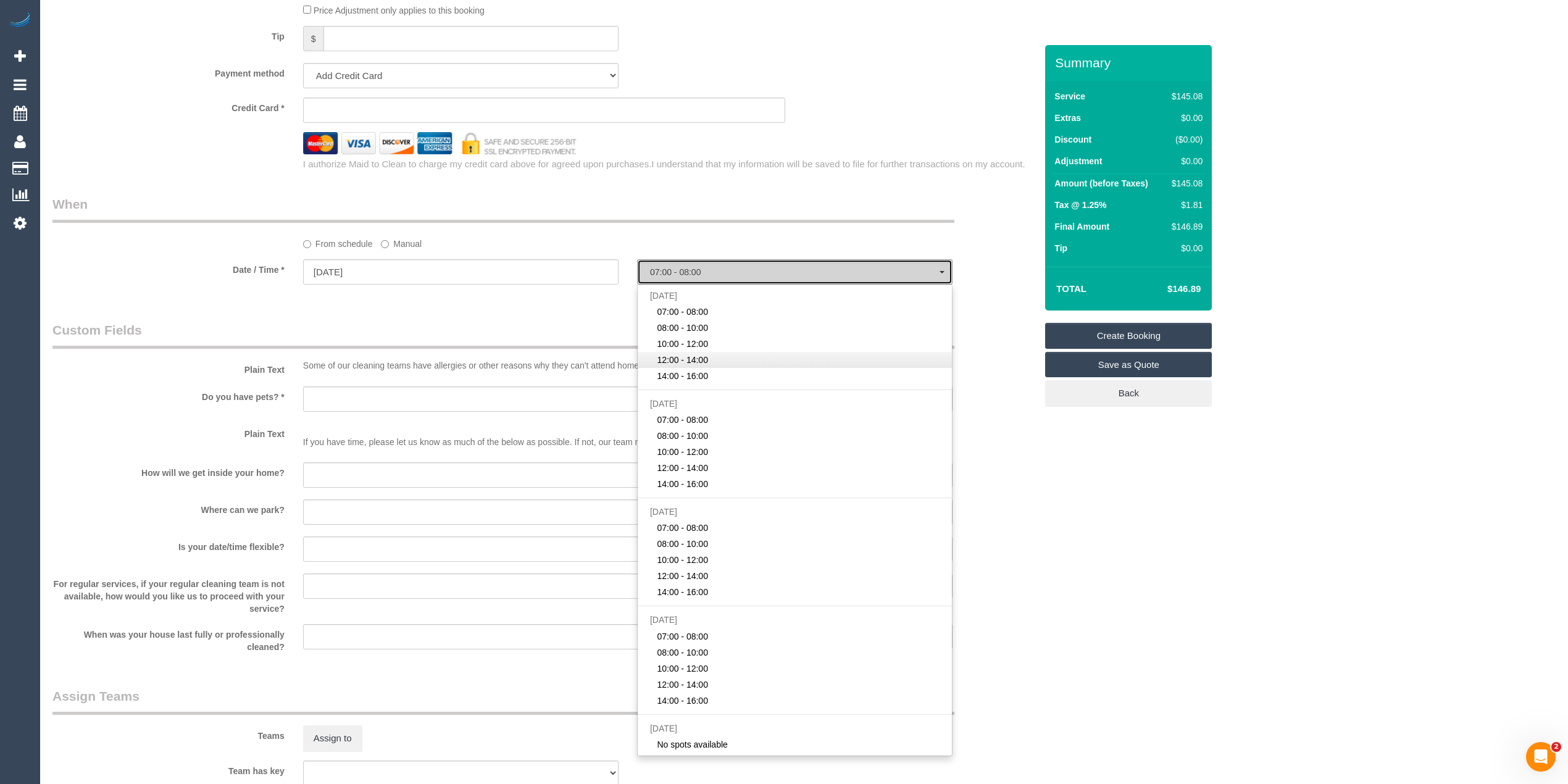
select select "spot4"
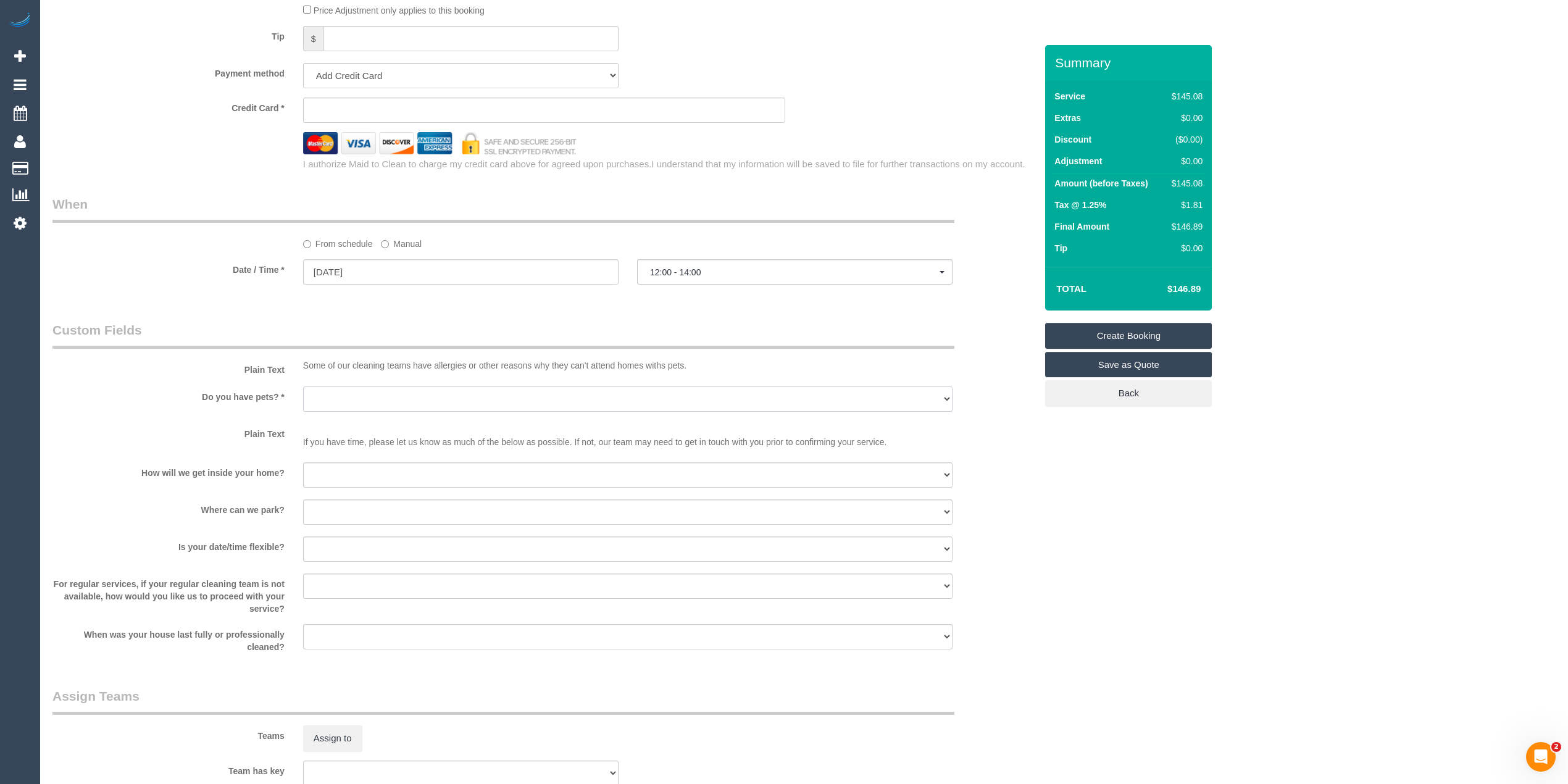
click at [322, 396] on select "Yes - Cats Yes - Dogs No pets Yes - Dogs and Cats Yes - Other" at bounding box center [627, 398] width 649 height 25
select select "number:30"
click at [303, 386] on select "Yes - Cats Yes - Dogs No pets Yes - Dogs and Cats Yes - Other" at bounding box center [627, 398] width 649 height 25
click at [333, 467] on select "I will be home Key will be left (please provide details below) Lock box/Access …" at bounding box center [627, 474] width 649 height 25
click at [693, 270] on span "12:00 - 14:00" at bounding box center [794, 272] width 289 height 10
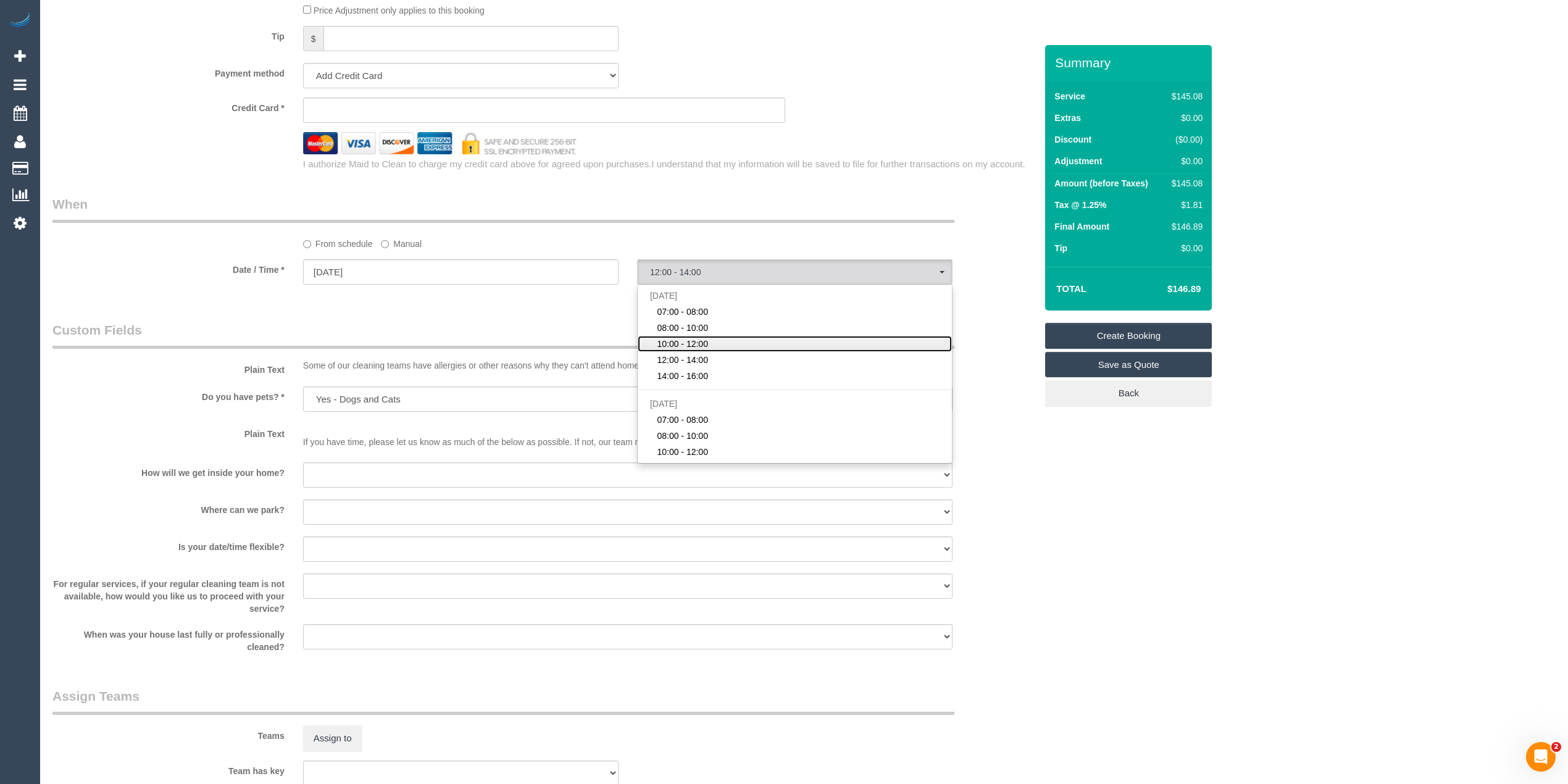
click at [709, 341] on link "10:00 - 12:00" at bounding box center [794, 343] width 314 height 16
select select "spot3"
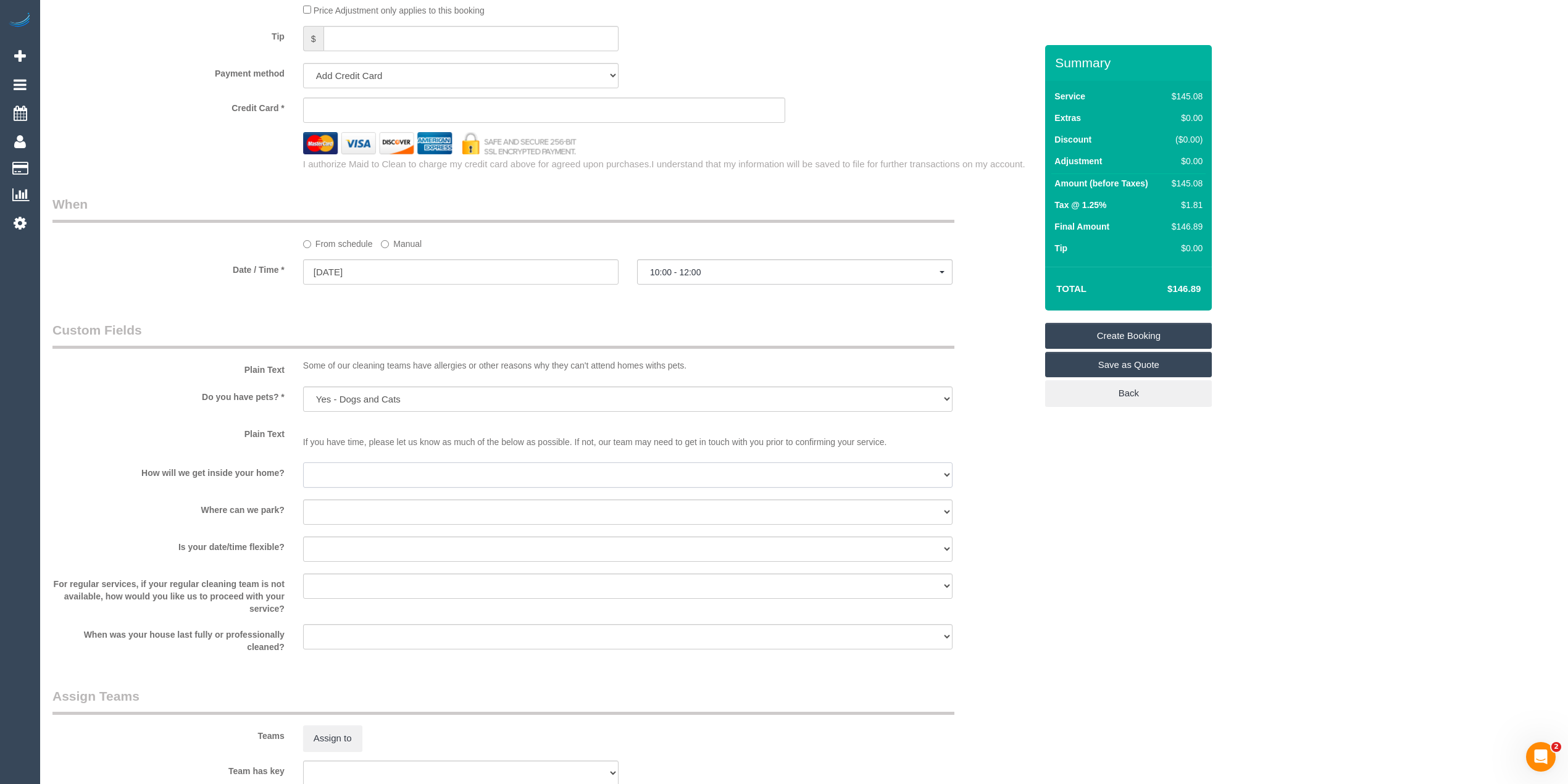
click at [336, 478] on select "I will be home Key will be left (please provide details below) Lock box/Access …" at bounding box center [627, 474] width 649 height 25
drag, startPoint x: 317, startPoint y: 468, endPoint x: 324, endPoint y: 470, distance: 7.3
click at [317, 468] on select "I will be home Key will be left (please provide details below) Lock box/Access …" at bounding box center [627, 474] width 649 height 25
select select "number:14"
click at [303, 462] on select "I will be home Key will be left (please provide details below) Lock box/Access …" at bounding box center [627, 474] width 649 height 25
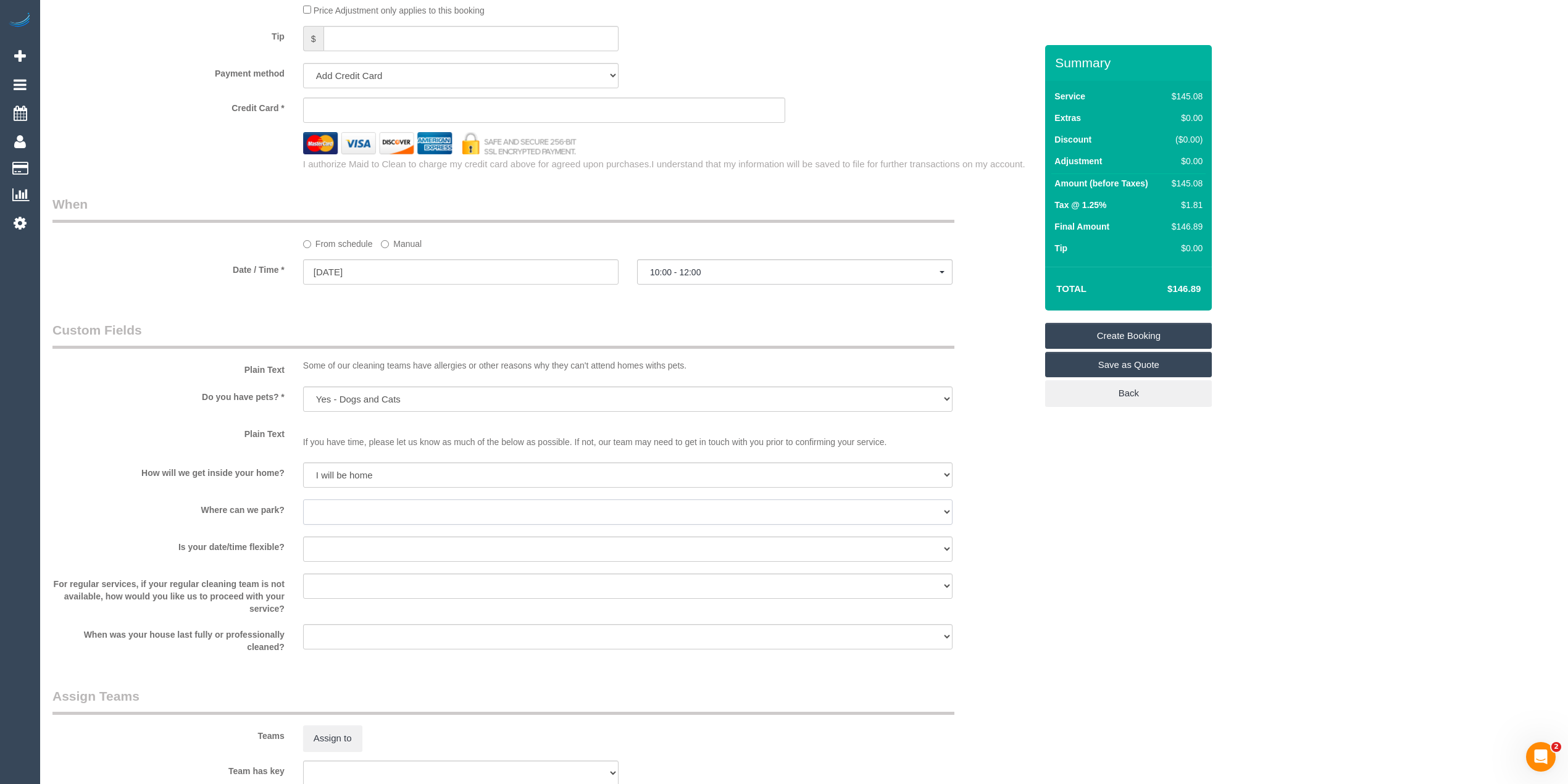
click at [352, 509] on select "I will provide parking on-site Free street parking Paid street parking (cost wi…" at bounding box center [627, 511] width 649 height 25
select select "number:19"
click at [303, 499] on select "I will provide parking on-site Free street parking Paid street parking (cost wi…" at bounding box center [627, 511] width 649 height 25
click at [341, 545] on select "Yes - date and time Yes - date but not time Yes - time but not date No - No fle…" at bounding box center [627, 548] width 649 height 25
select select "number:36"
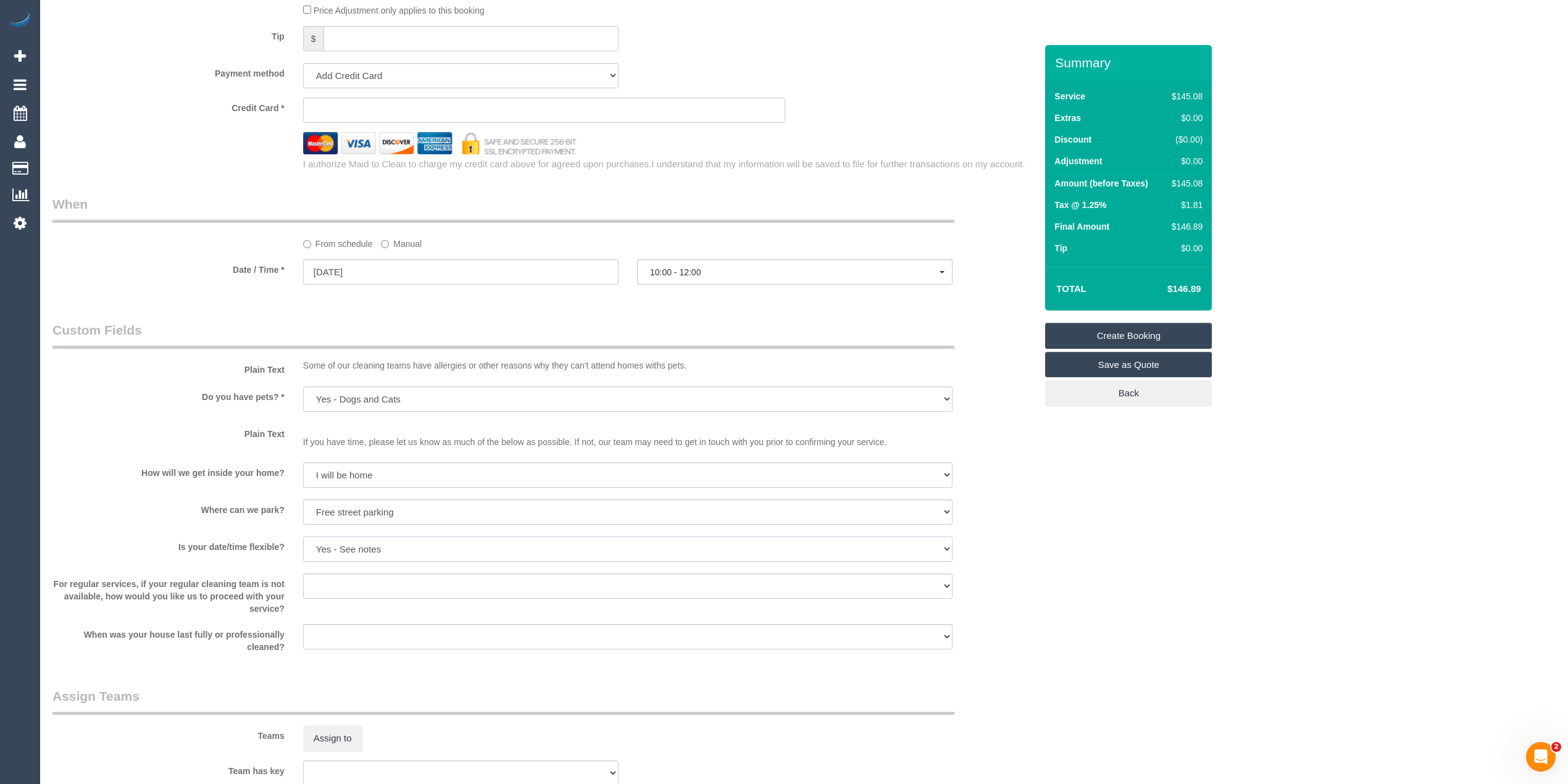
click at [303, 536] on select "Yes - date and time Yes - date but not time Yes - time but not date No - No fle…" at bounding box center [627, 548] width 649 height 25
click at [331, 573] on select "Arrange a cleaner to cover and do not bother you Arrange a cleaner to cover and…" at bounding box center [627, 585] width 649 height 25
select select "number:34"
click at [303, 573] on select "Arrange a cleaner to cover and do not bother you Arrange a cleaner to cover and…" at bounding box center [627, 585] width 649 height 25
click at [349, 270] on input "[DATE]" at bounding box center [461, 271] width 315 height 25
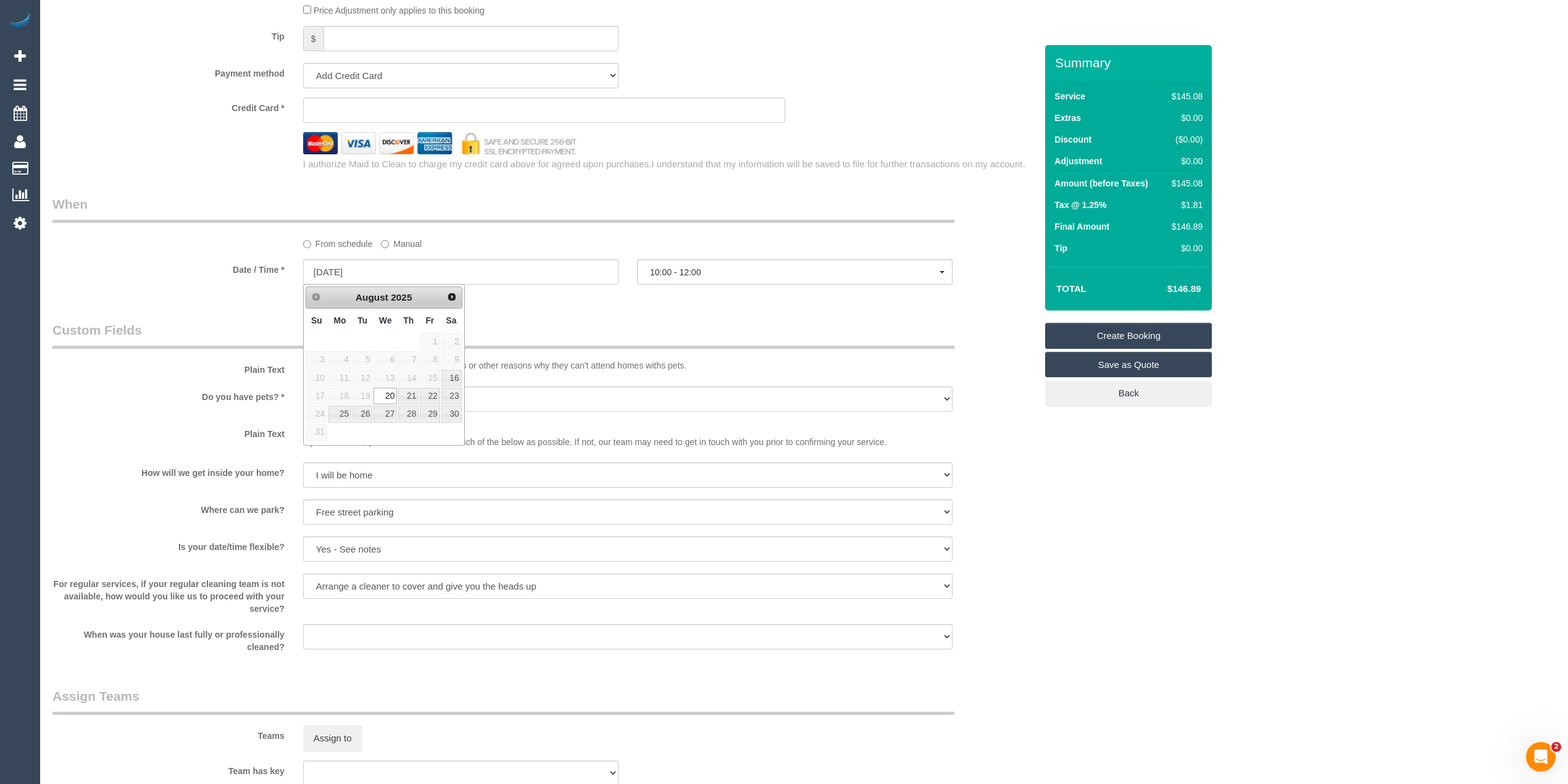
click at [189, 178] on div "Who Email* abbbywalker@gmail.com Name * Abigail Walker Onside Where Address* 37…" at bounding box center [544, 130] width 1001 height 1815
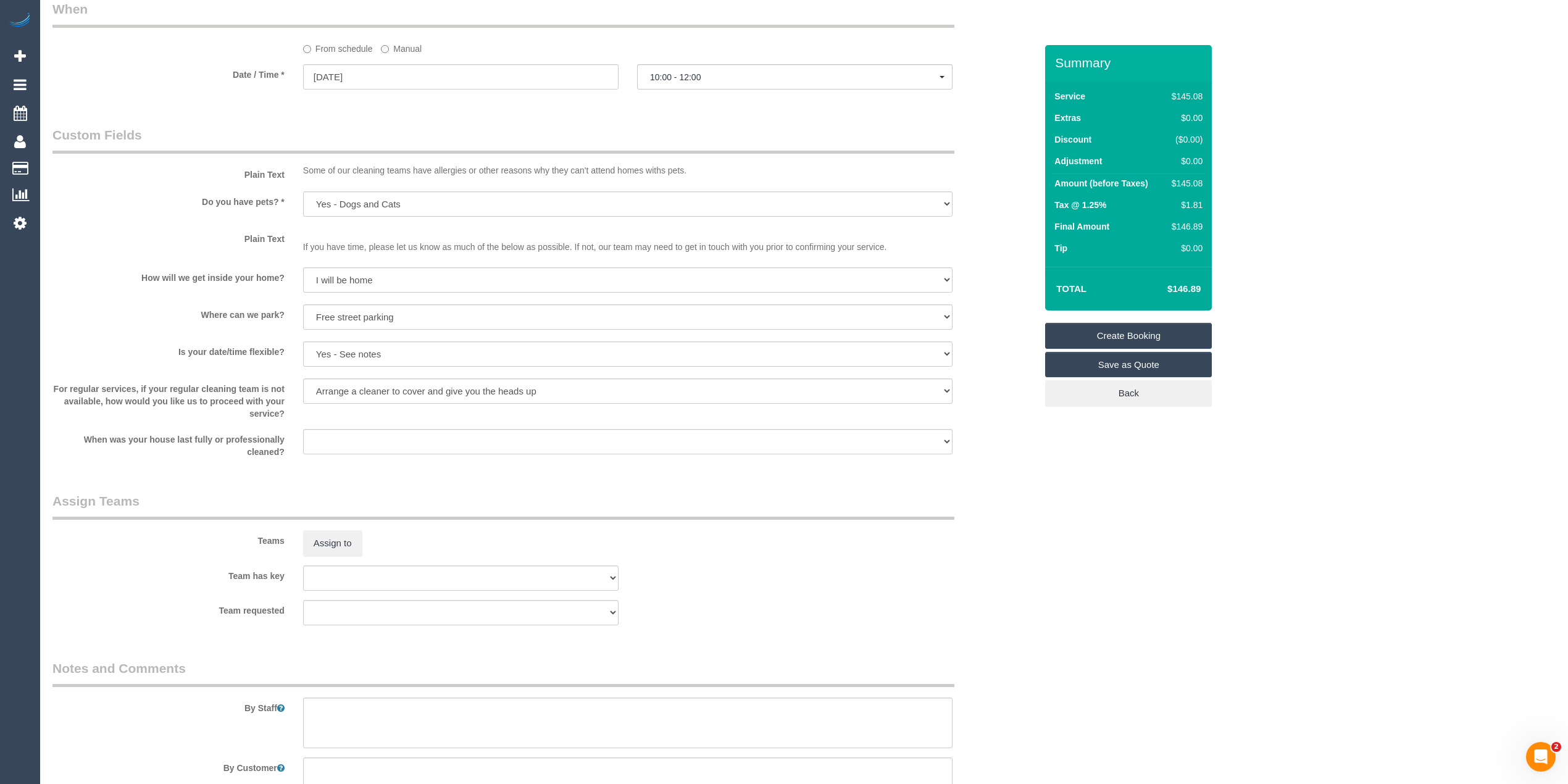
scroll to position [1117, 0]
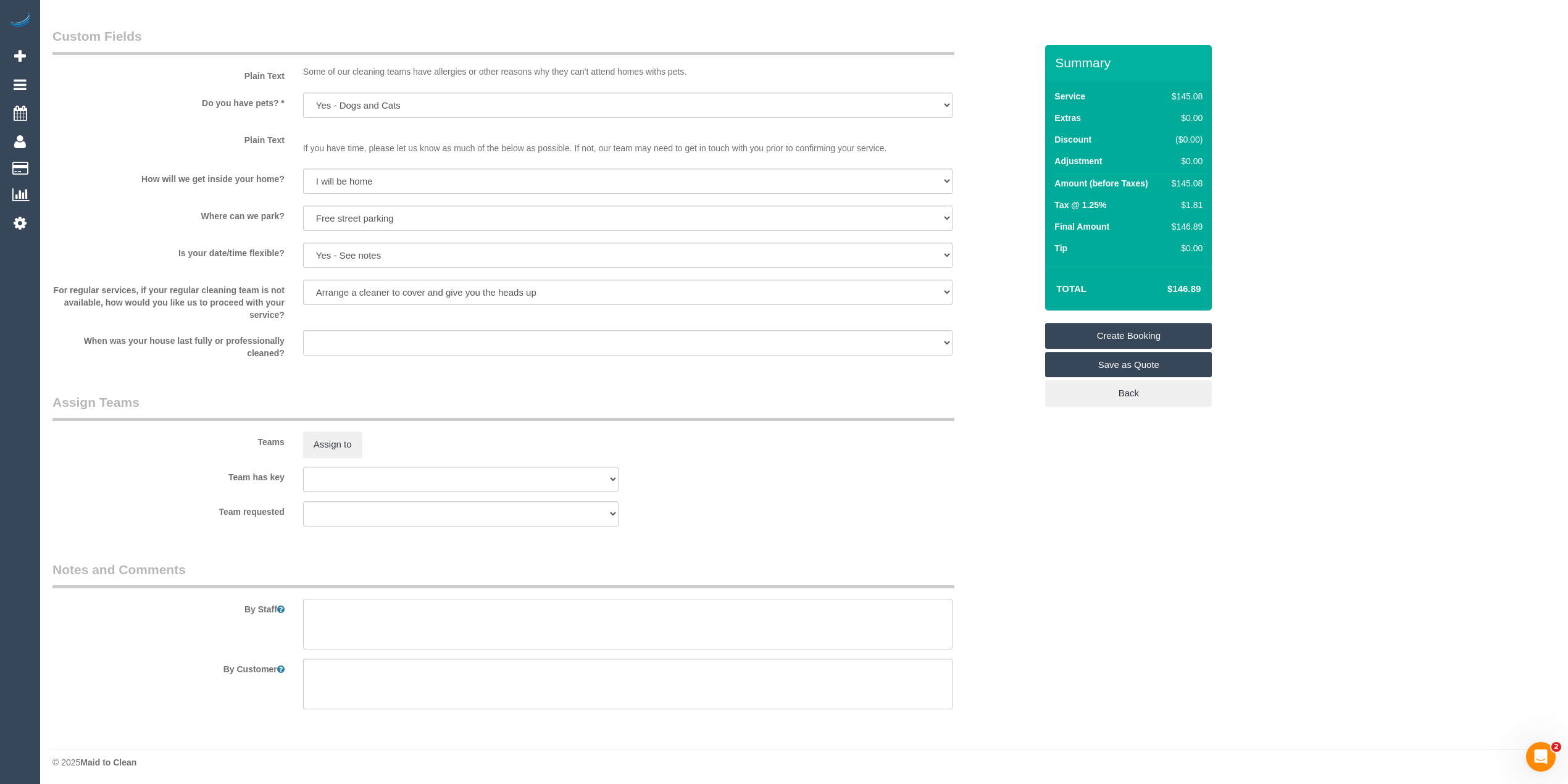
click at [411, 615] on textarea at bounding box center [627, 624] width 649 height 51
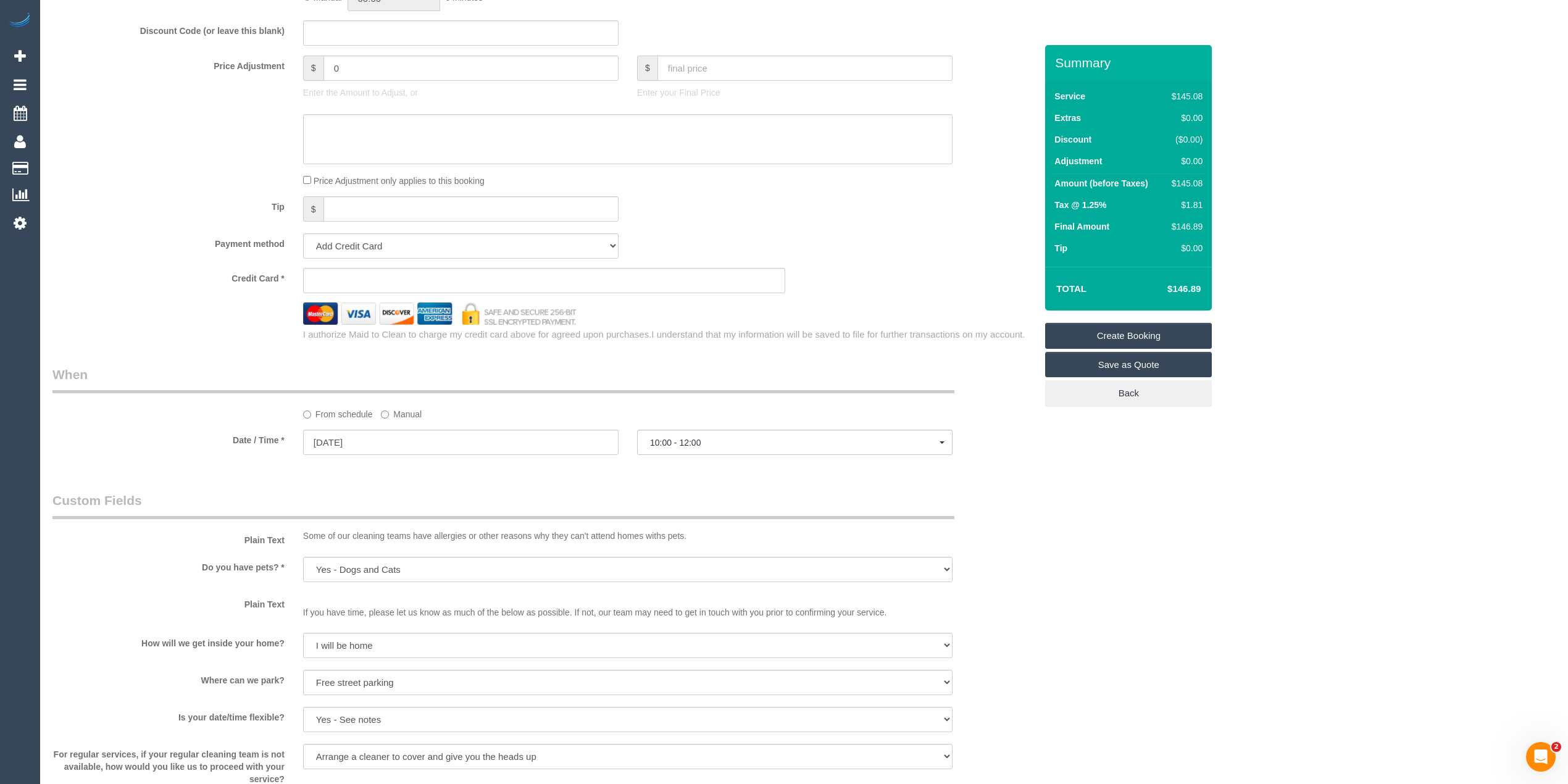
scroll to position [568, 0]
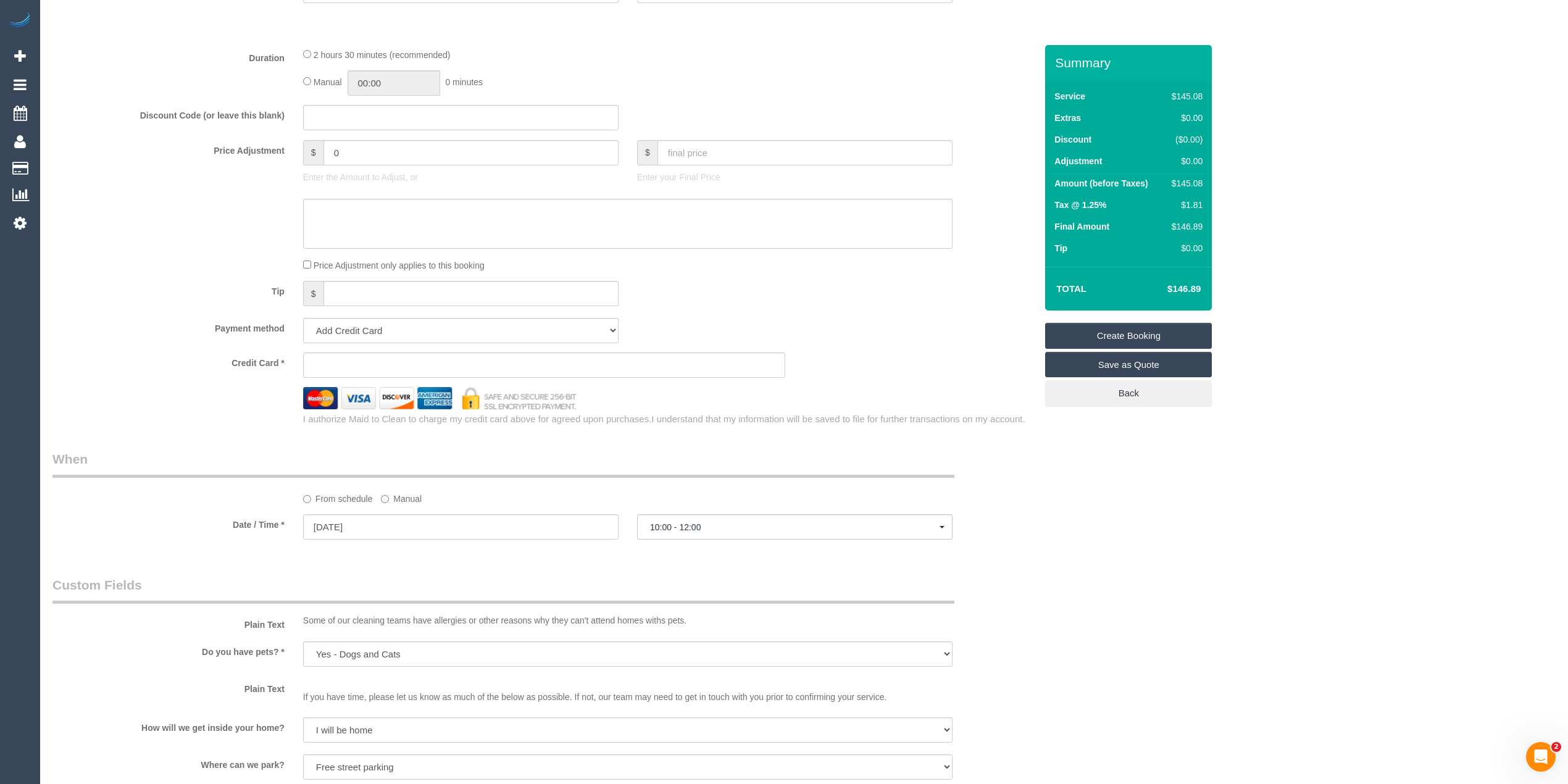
type textarea "Please ask the customer which areas they want cleaned, thank you."
click at [333, 326] on select "Add Credit Card Cash Check Paypal" at bounding box center [461, 330] width 315 height 25
select select "string:check"
click at [303, 318] on select "Add Credit Card Cash Check Paypal" at bounding box center [461, 330] width 315 height 25
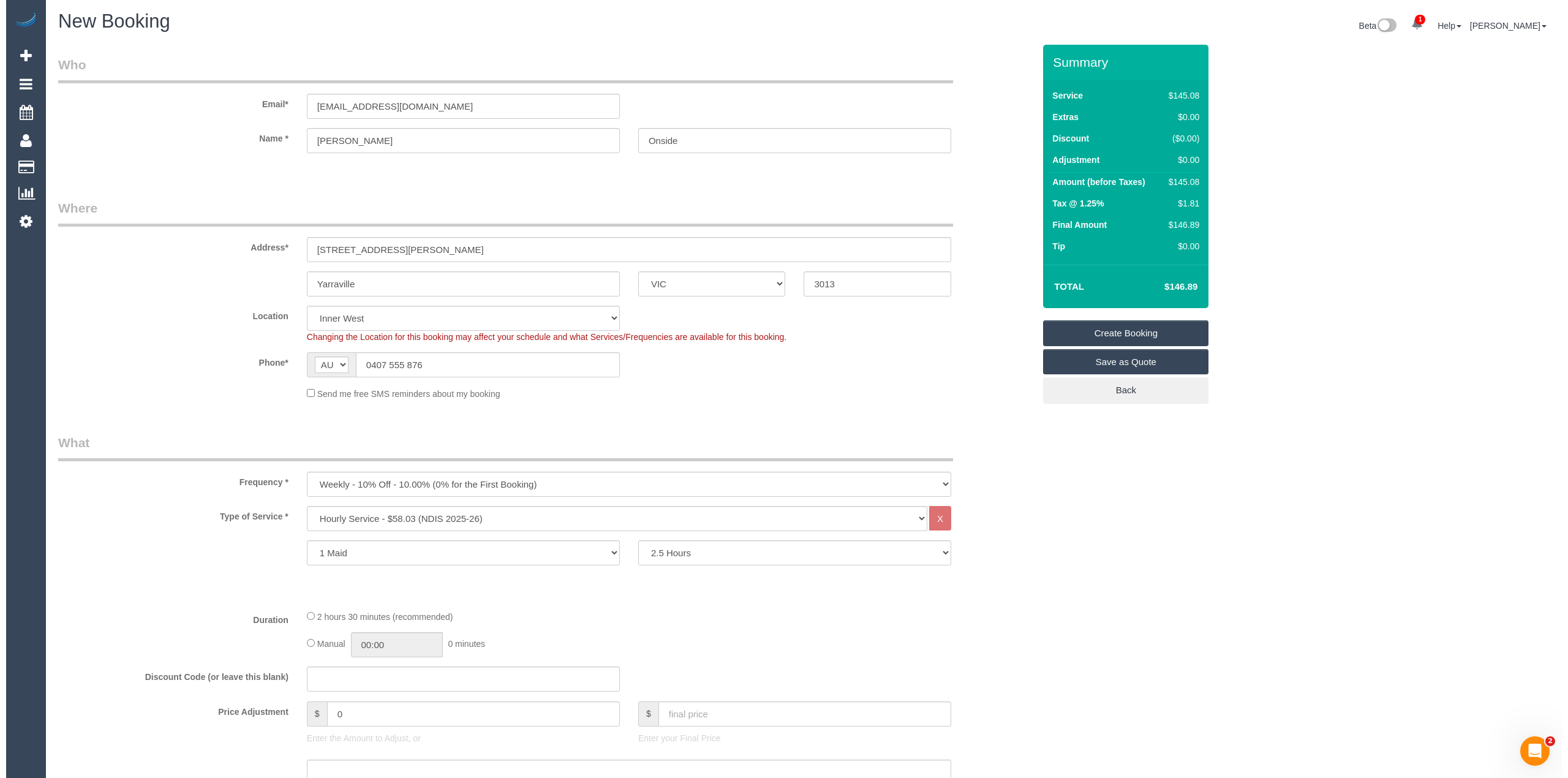
scroll to position [0, 0]
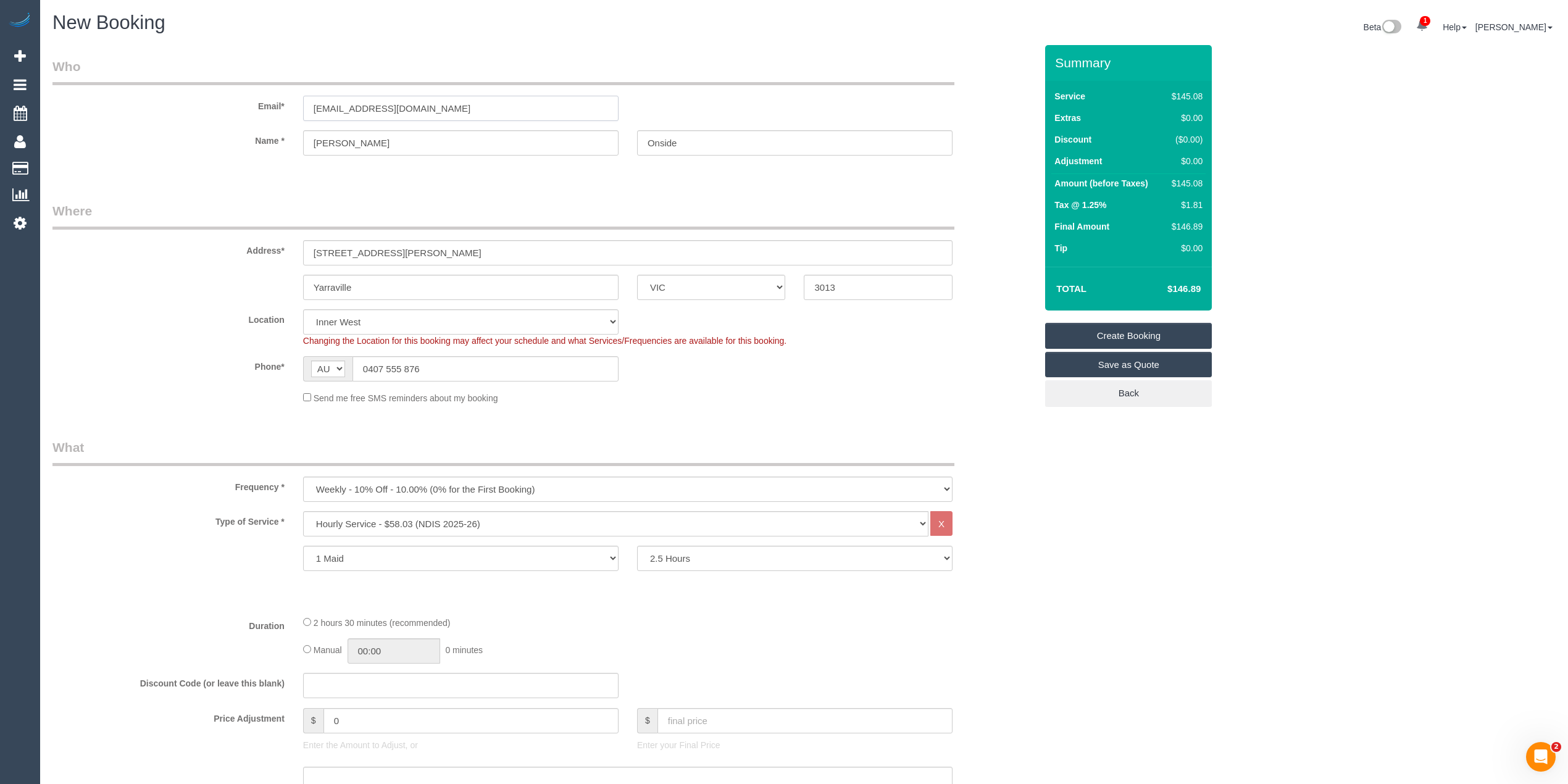
drag, startPoint x: 450, startPoint y: 101, endPoint x: 238, endPoint y: 105, distance: 212.0
click at [238, 105] on div "Email* abbbywalker@gmail.com" at bounding box center [544, 88] width 1001 height 64
click at [1166, 329] on link "Create Booking" at bounding box center [1128, 335] width 167 height 26
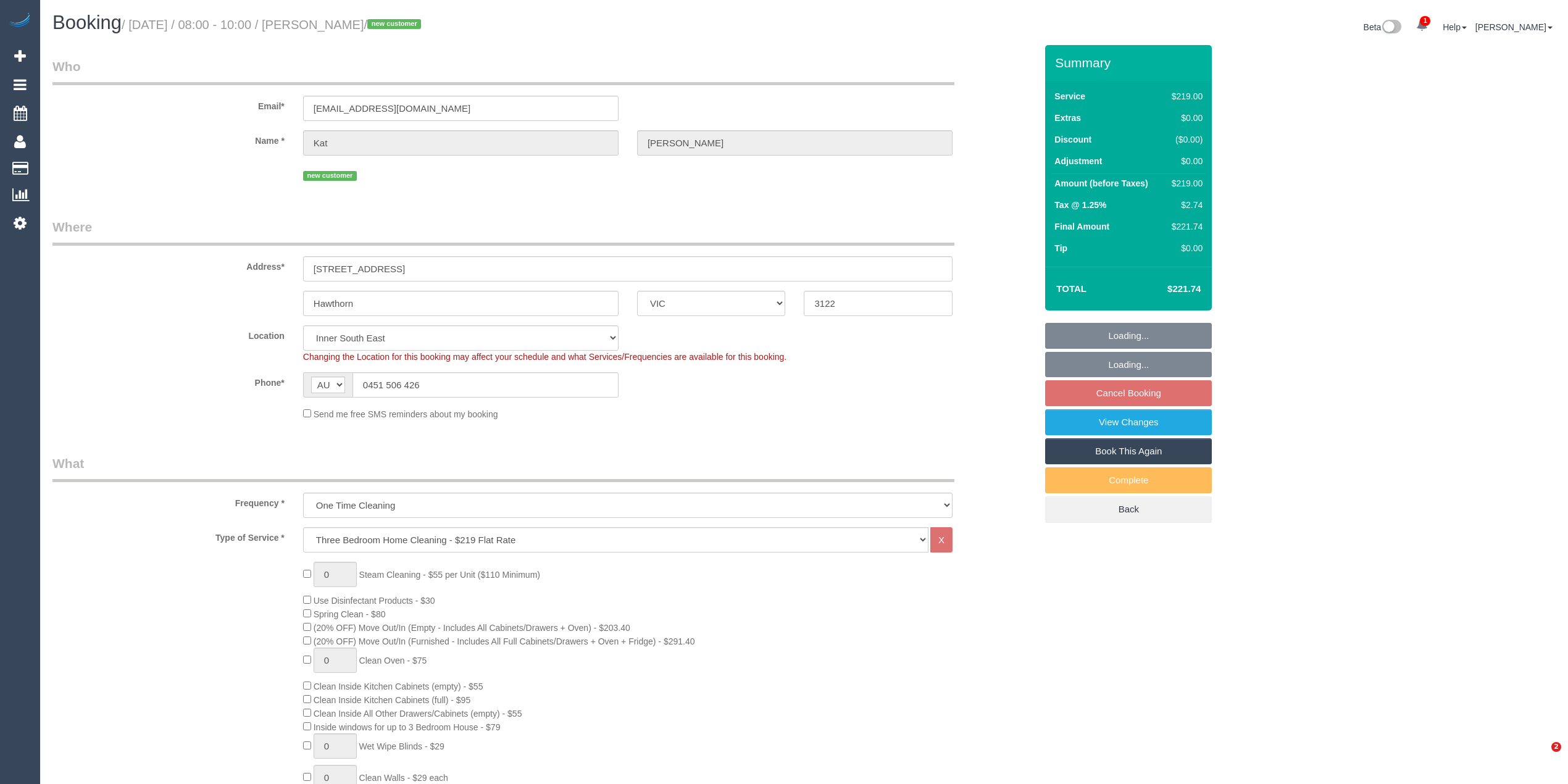
select select "VIC"
select select "number:28"
select select "number:15"
select select "number:19"
select select "number:36"
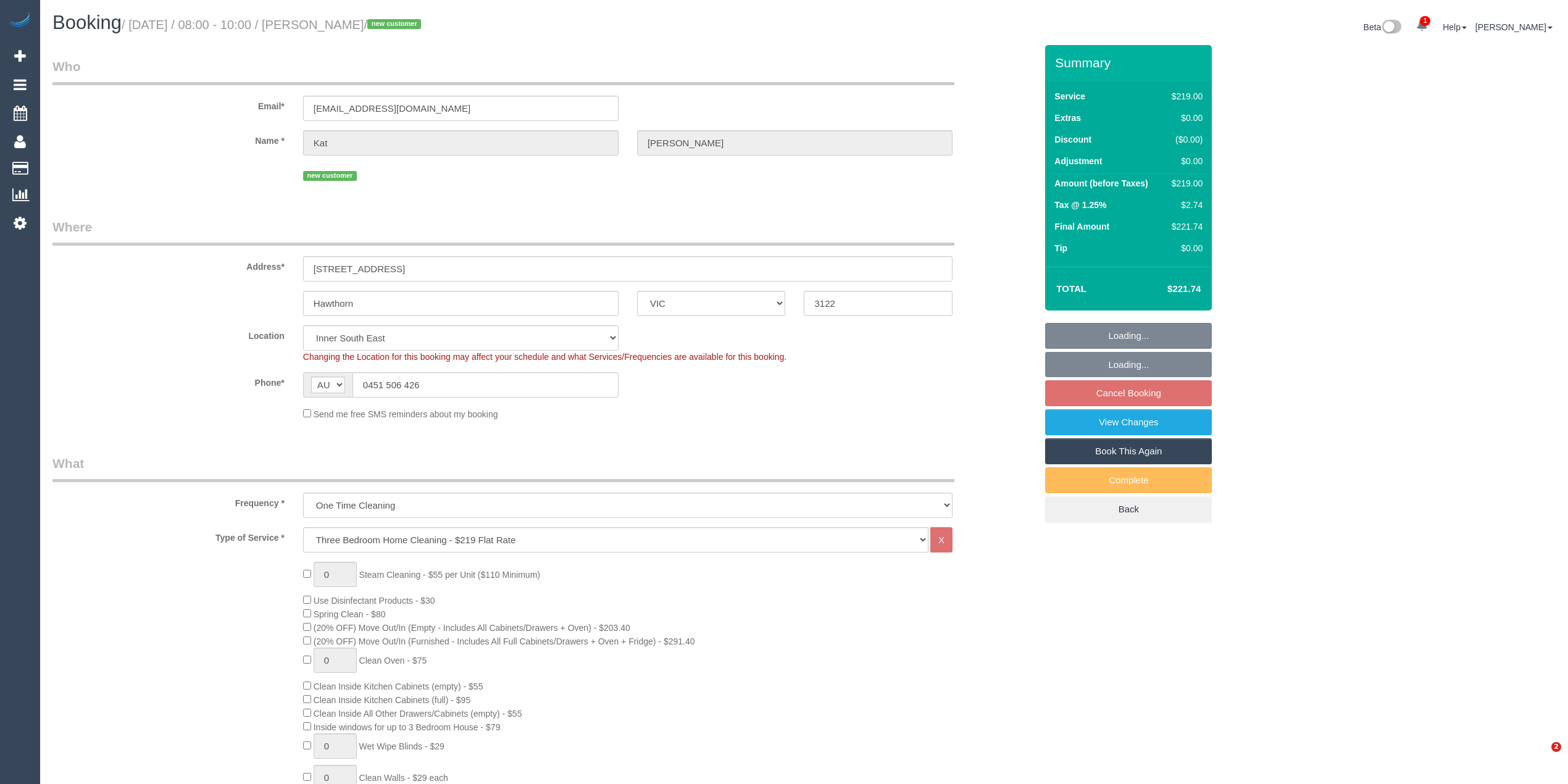
select select "object:1350"
select select "spot2"
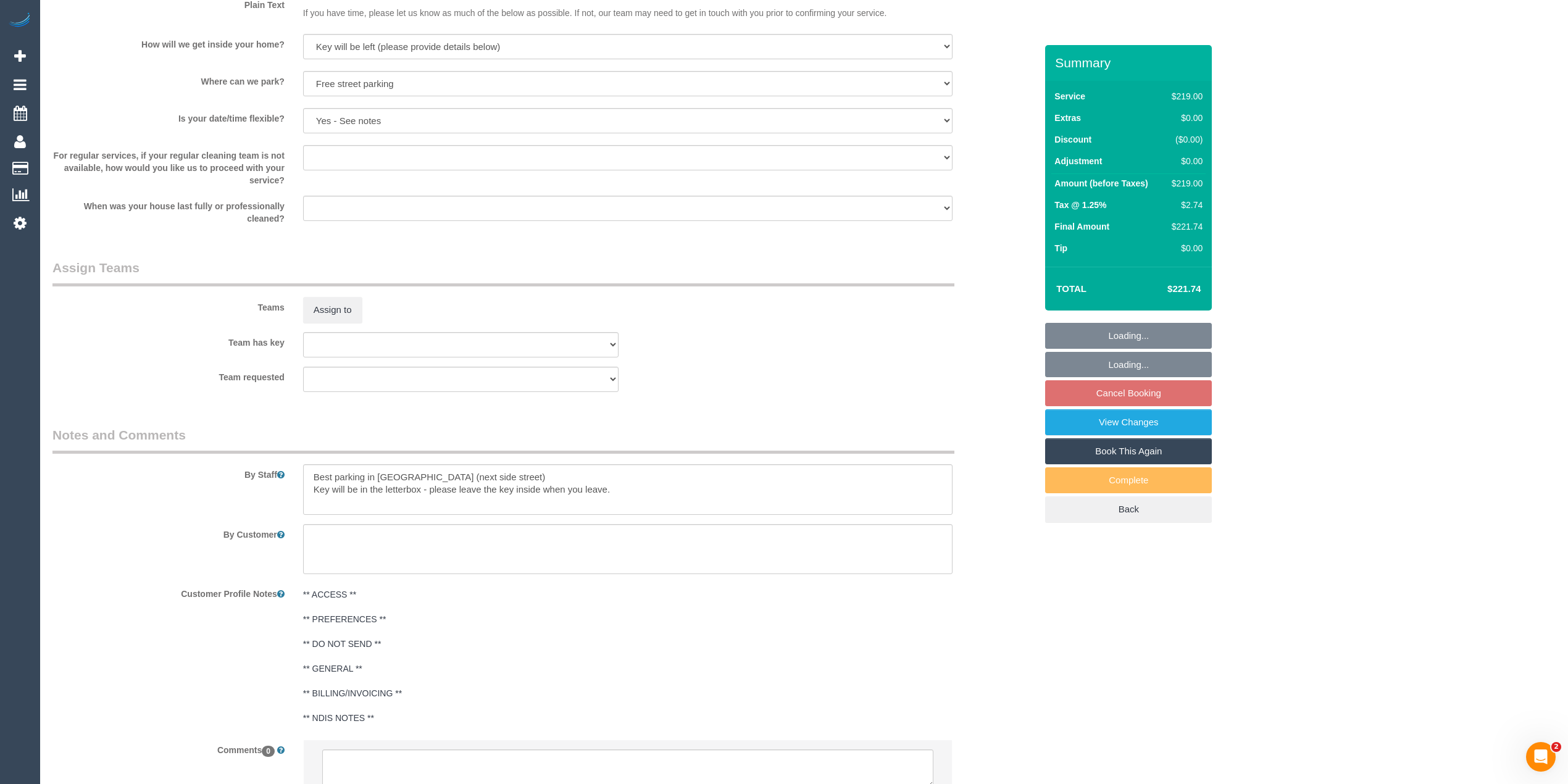
scroll to position [1697, 0]
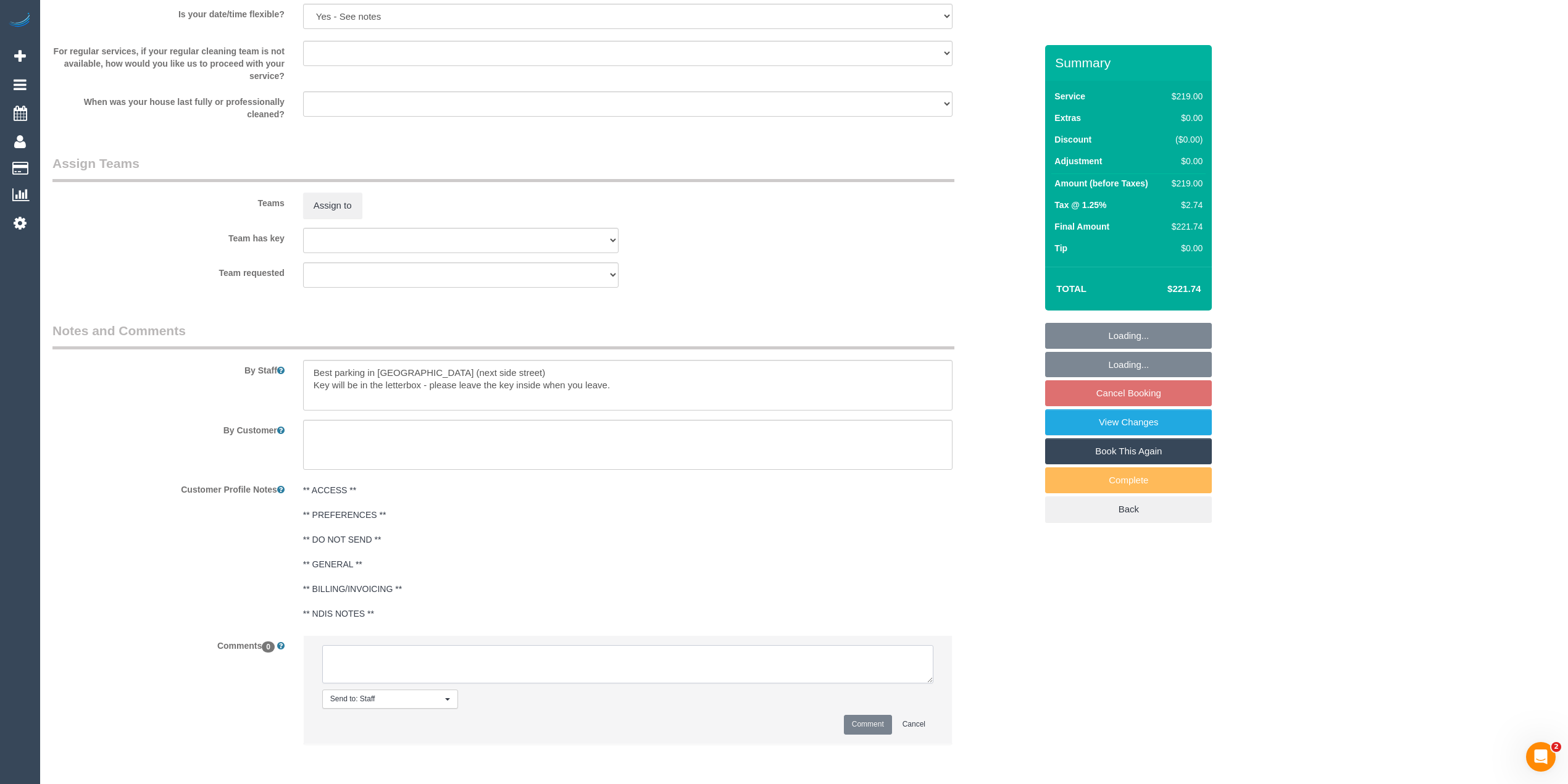
click at [380, 665] on textarea at bounding box center [627, 664] width 611 height 39
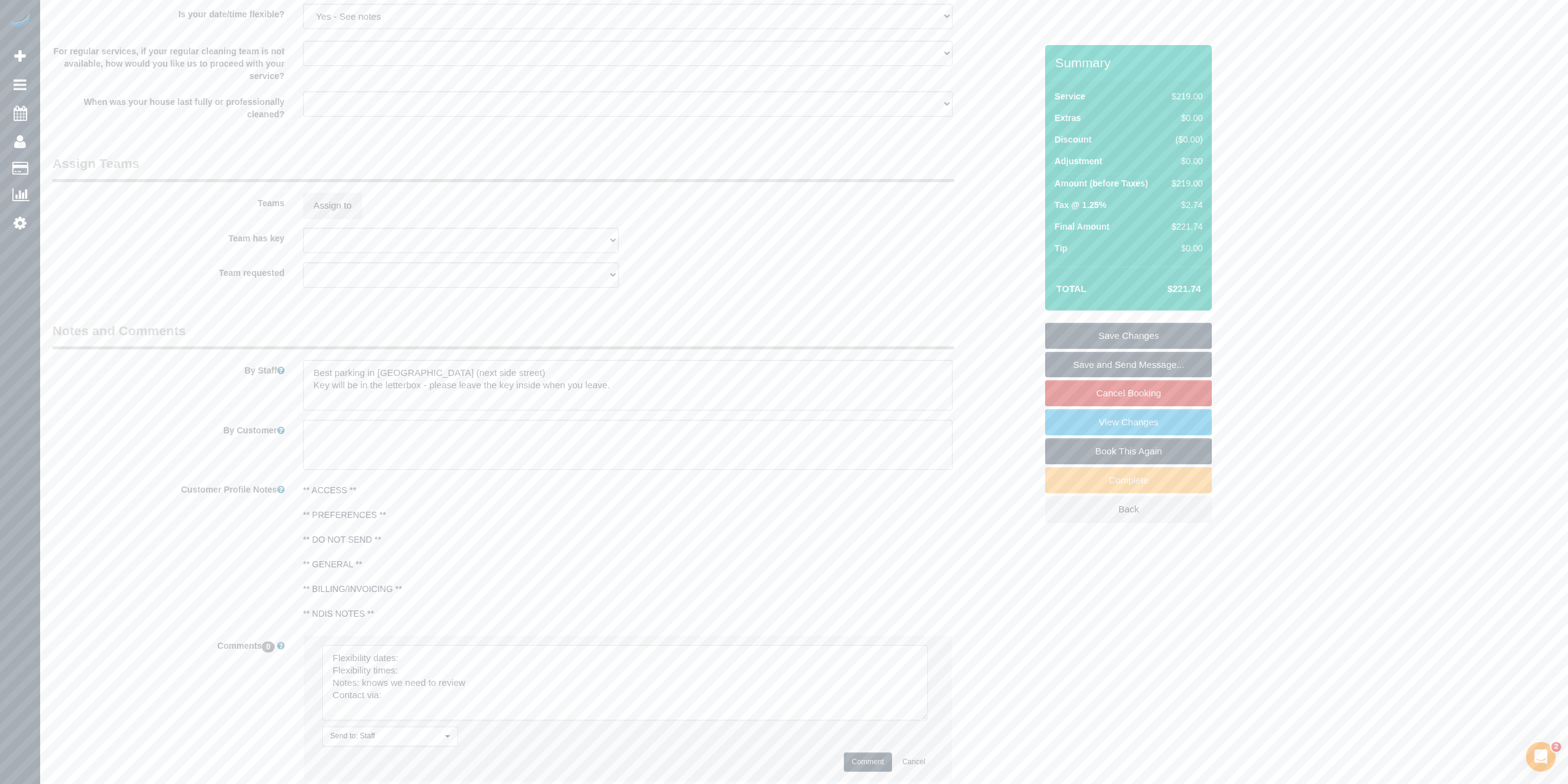
drag, startPoint x: 929, startPoint y: 678, endPoint x: 922, endPoint y: 734, distance: 56.4
click at [922, 720] on textarea at bounding box center [625, 683] width 605 height 76
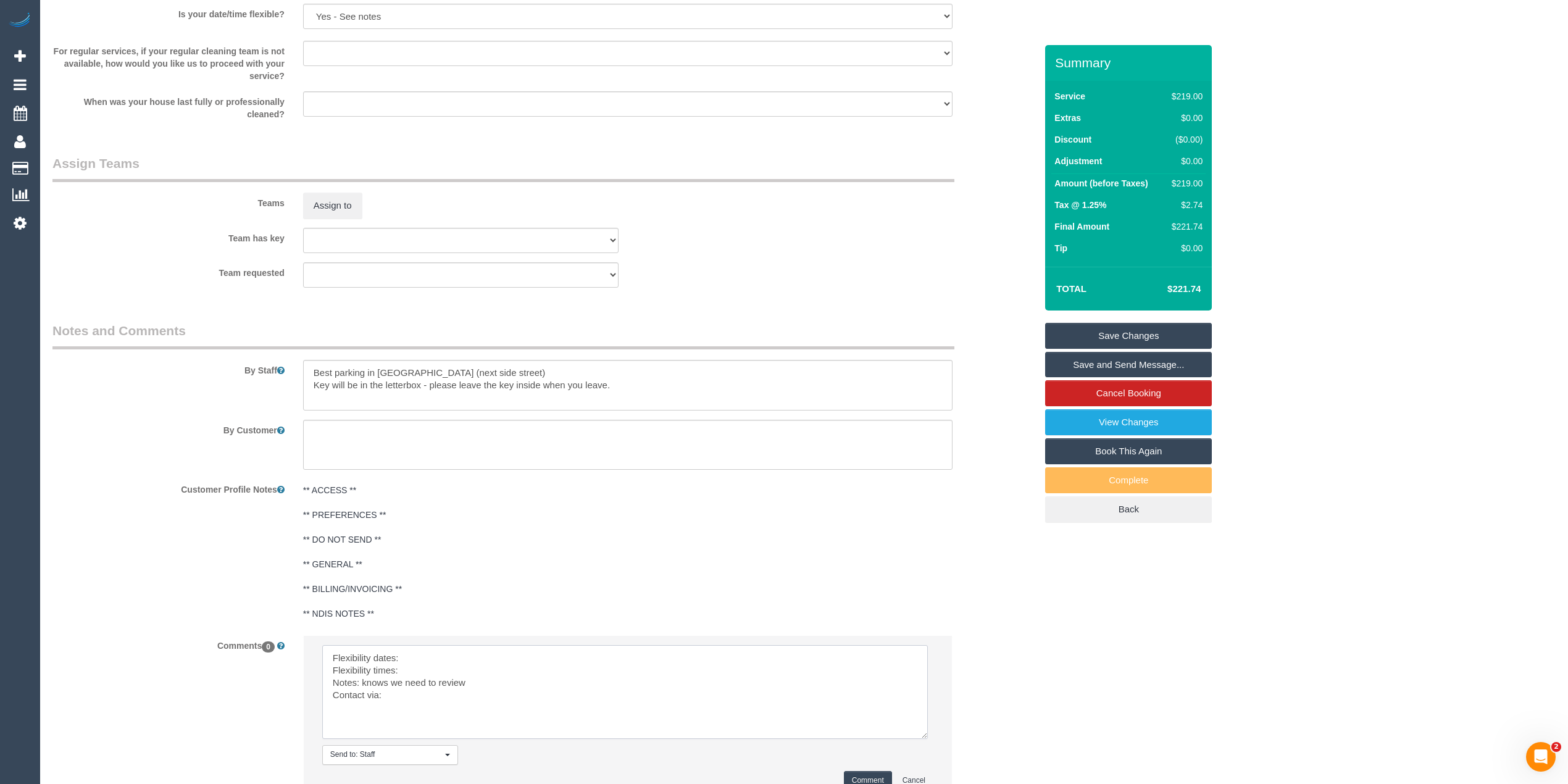
click at [421, 652] on textarea at bounding box center [625, 692] width 605 height 94
click at [418, 654] on textarea at bounding box center [625, 692] width 605 height 94
click at [430, 661] on textarea at bounding box center [625, 692] width 605 height 94
click at [429, 673] on textarea at bounding box center [625, 692] width 605 height 94
click at [423, 697] on textarea at bounding box center [625, 692] width 605 height 94
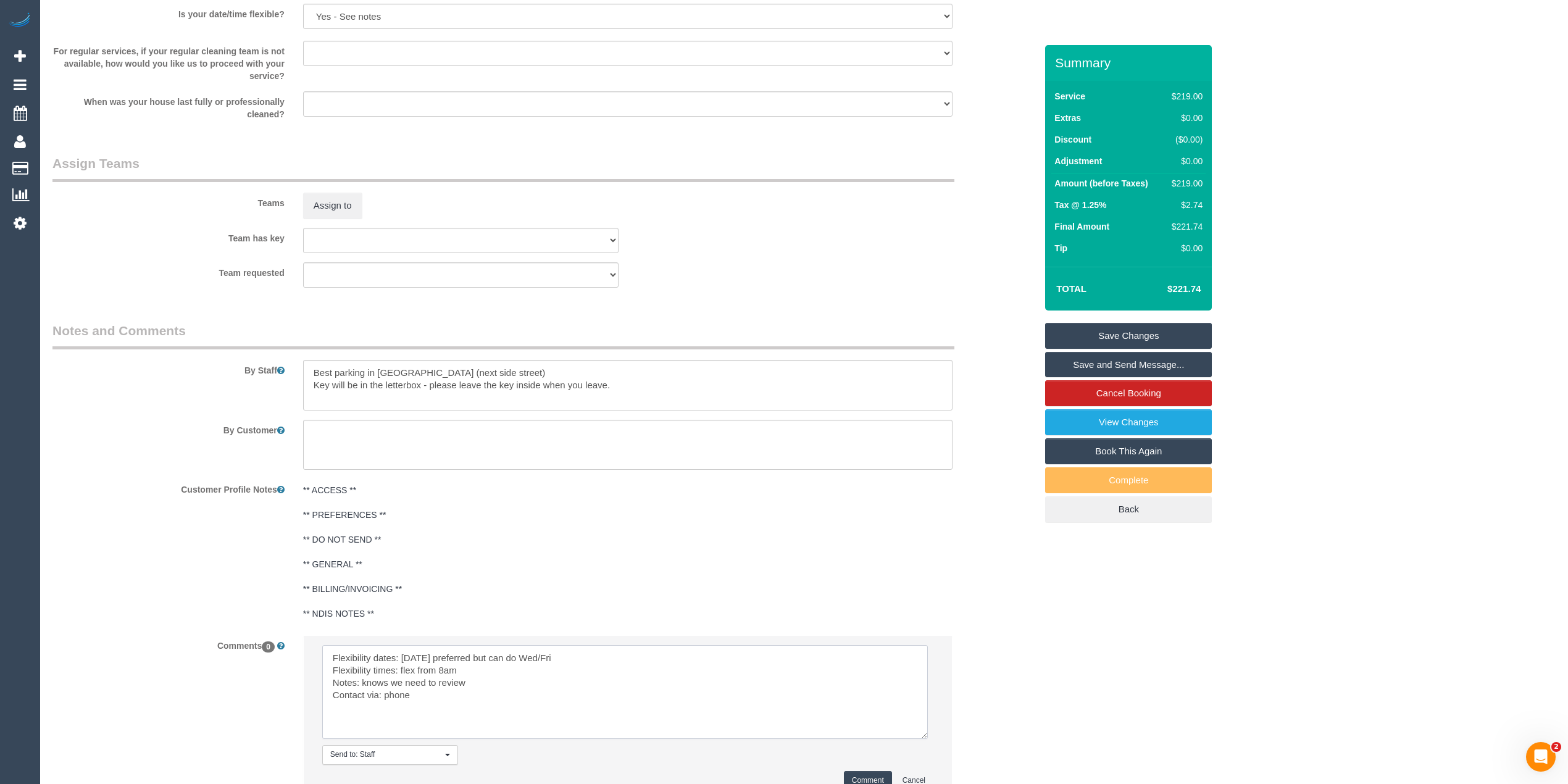
type textarea "Flexibility dates: Thursday preferred but can do Wed/Fri Flexibility times: fle…"
click at [872, 773] on button "Comment" at bounding box center [868, 780] width 48 height 19
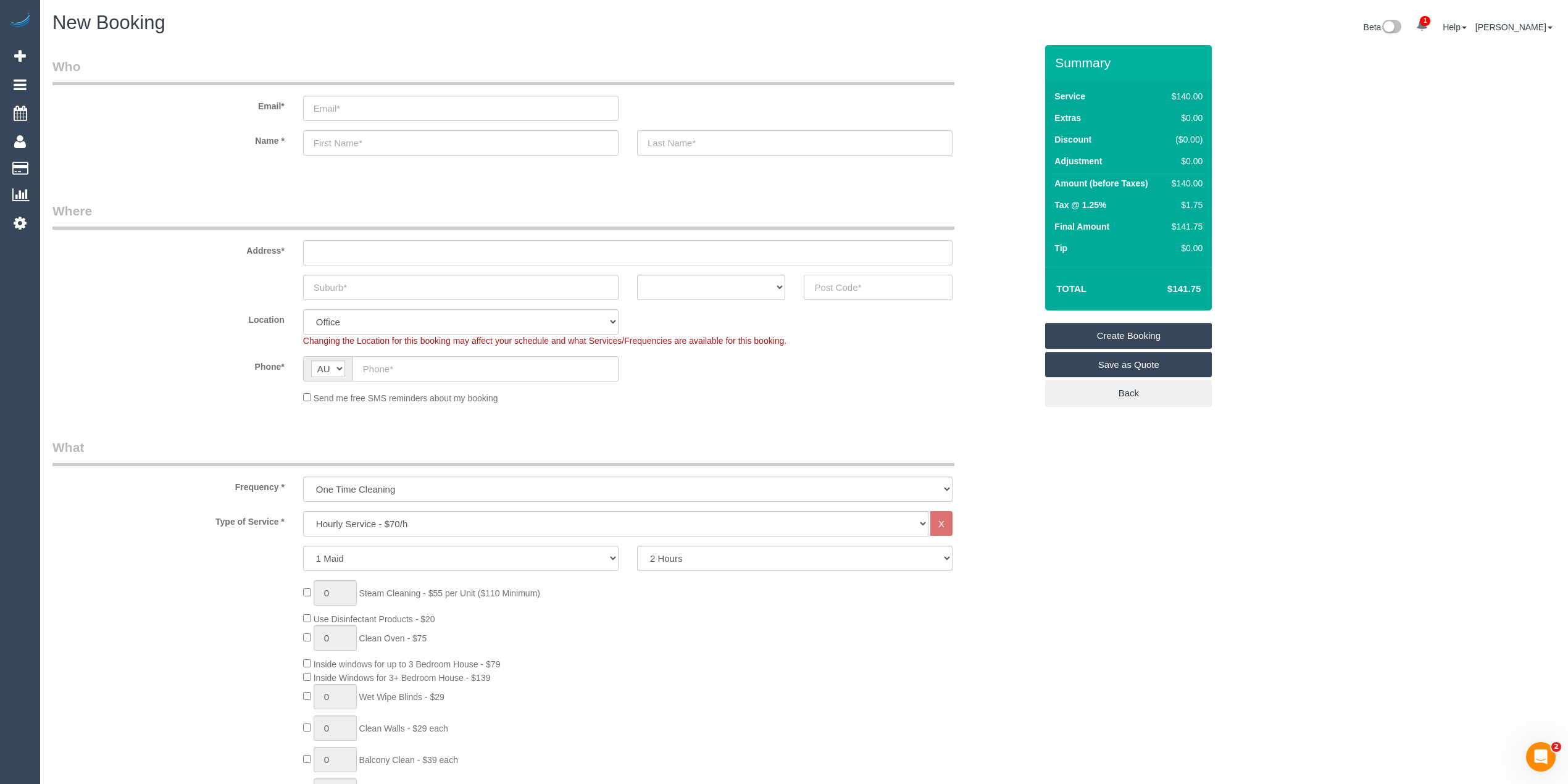
click at [850, 293] on input "text" at bounding box center [877, 287] width 148 height 25
type input "3068"
click at [346, 242] on input "text" at bounding box center [627, 252] width 649 height 25
type input "-"
click at [345, 289] on input "text" at bounding box center [461, 287] width 315 height 25
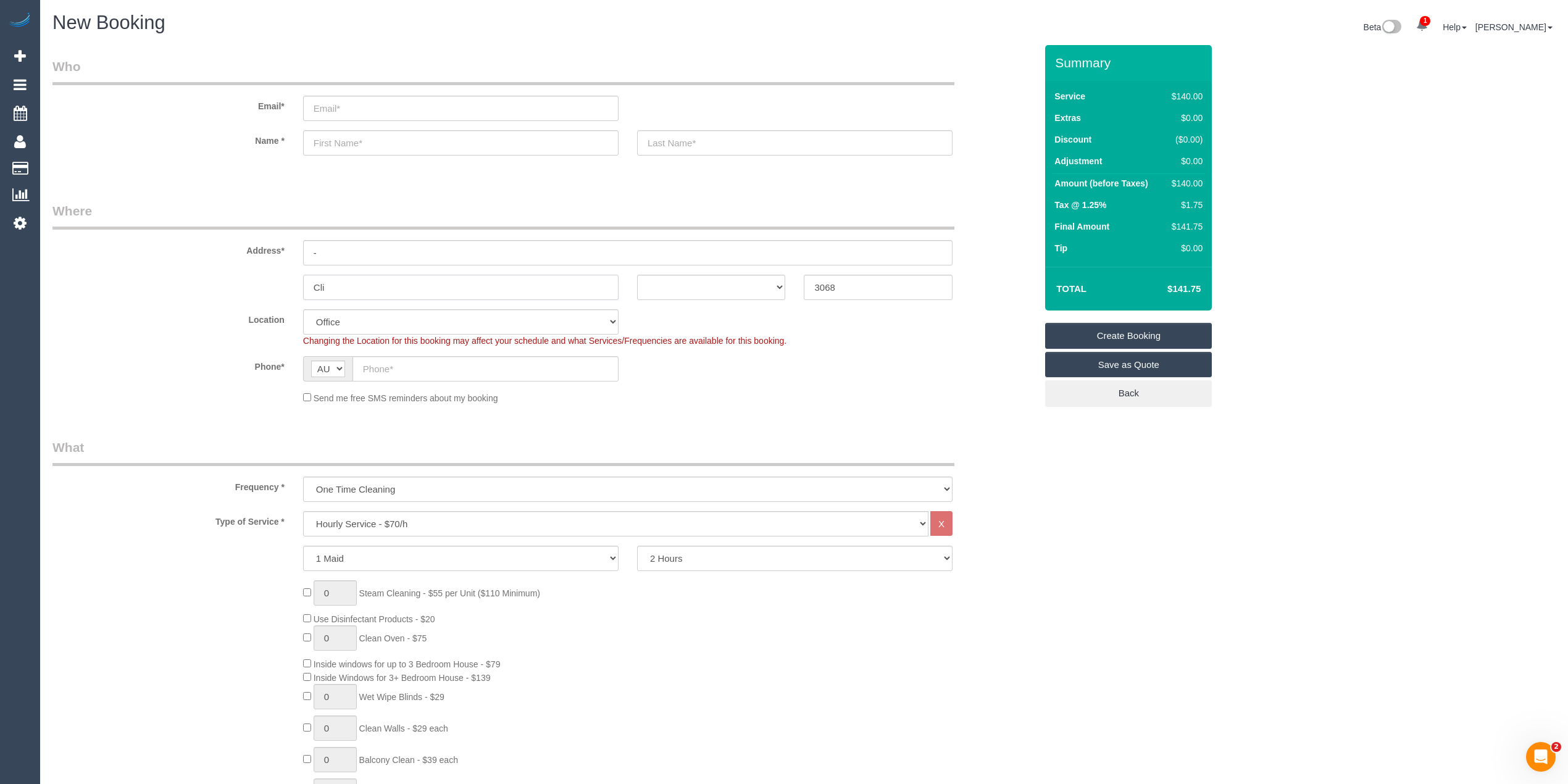
type input "Clif"
select select "47"
select select "object:2093"
type input "[PERSON_NAME][GEOGRAPHIC_DATA][PERSON_NAME]"
click at [682, 283] on select "ACT [GEOGRAPHIC_DATA] NT [GEOGRAPHIC_DATA] SA TAS [GEOGRAPHIC_DATA] [GEOGRAPHIC…" at bounding box center [710, 287] width 148 height 25
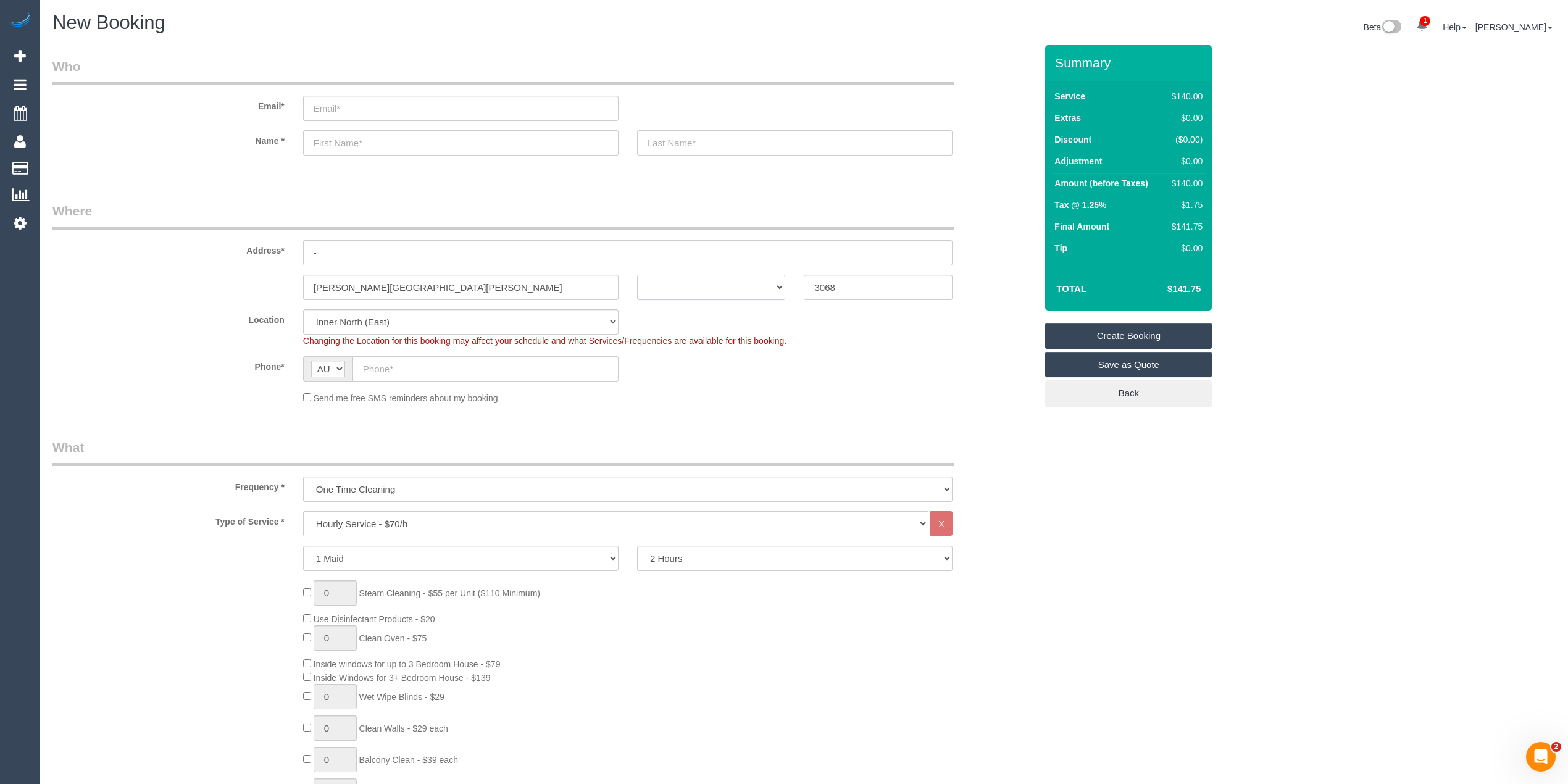
select select "VIC"
click at [637, 275] on select "ACT [GEOGRAPHIC_DATA] NT [GEOGRAPHIC_DATA] SA TAS [GEOGRAPHIC_DATA] [GEOGRAPHIC…" at bounding box center [710, 287] width 148 height 25
click at [420, 369] on input "text" at bounding box center [486, 369] width 266 height 25
click at [404, 371] on input "text" at bounding box center [486, 369] width 266 height 25
paste input "61 419 505 849"
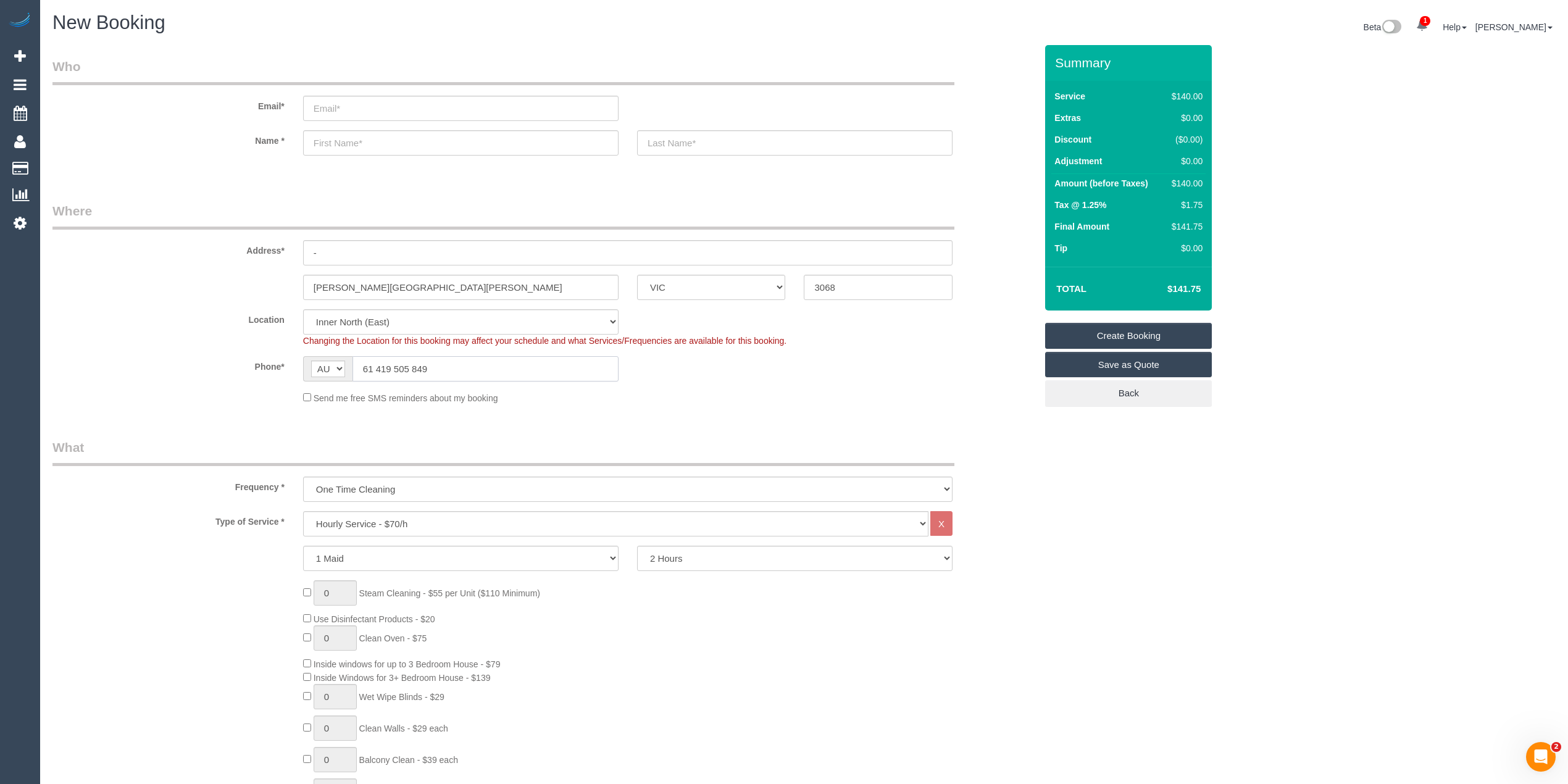
drag, startPoint x: 377, startPoint y: 366, endPoint x: 351, endPoint y: 364, distance: 26.1
click at [351, 364] on div "AF AL DZ AD AO AI AQ AG AR AM AW AU AT AZ BS BH BD BB BY BE BZ BJ BM BT BO BA B…" at bounding box center [461, 369] width 315 height 25
type input "0419 505 849"
click at [393, 511] on select "Hourly Service - $70/h Hourly Service - $65/h Hourly Service - $60/h Hourly Ser…" at bounding box center [615, 523] width 626 height 25
select select "212"
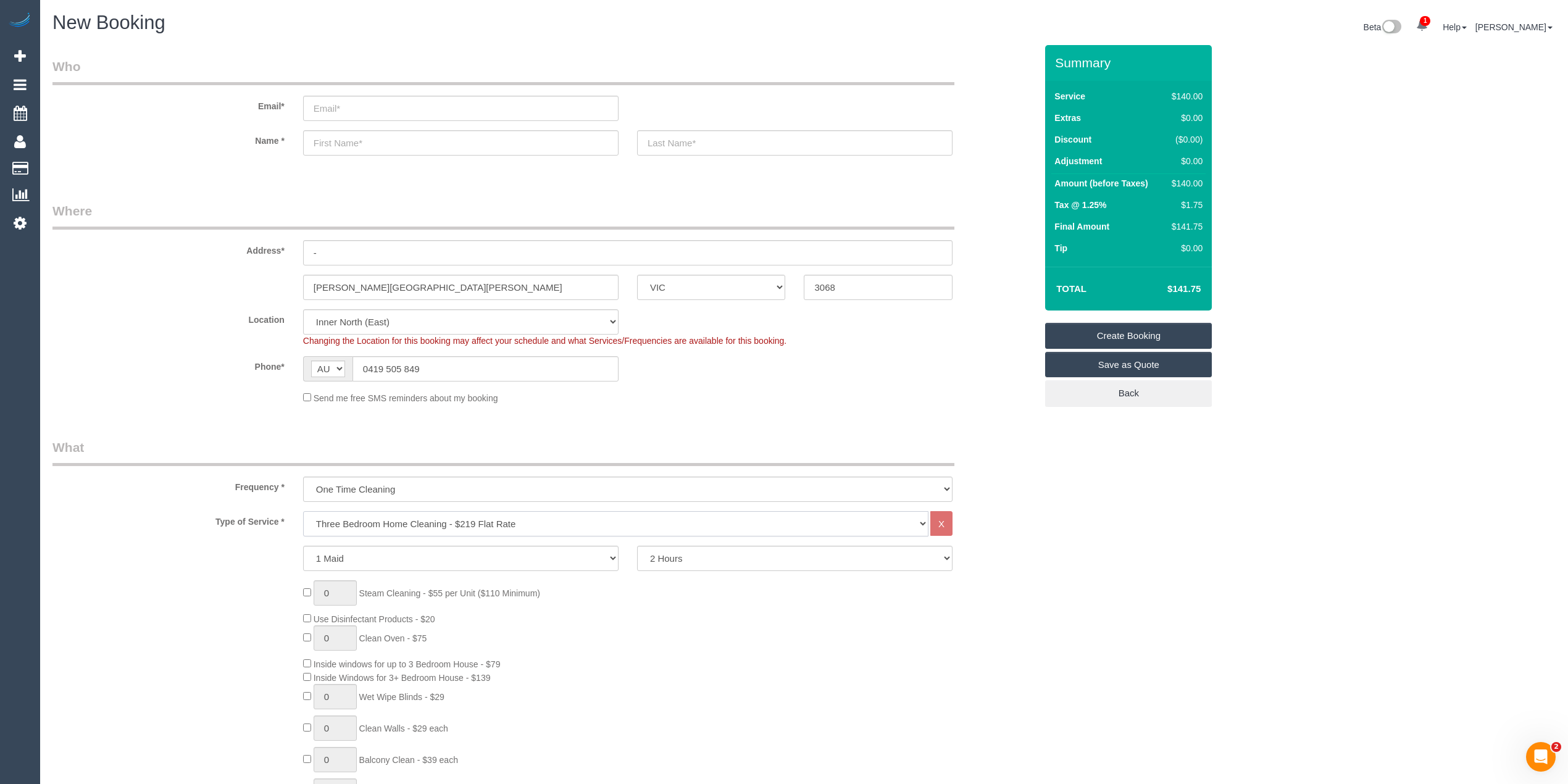
click at [303, 511] on select "Hourly Service - $70/h Hourly Service - $65/h Hourly Service - $60/h Hourly Ser…" at bounding box center [615, 523] width 626 height 25
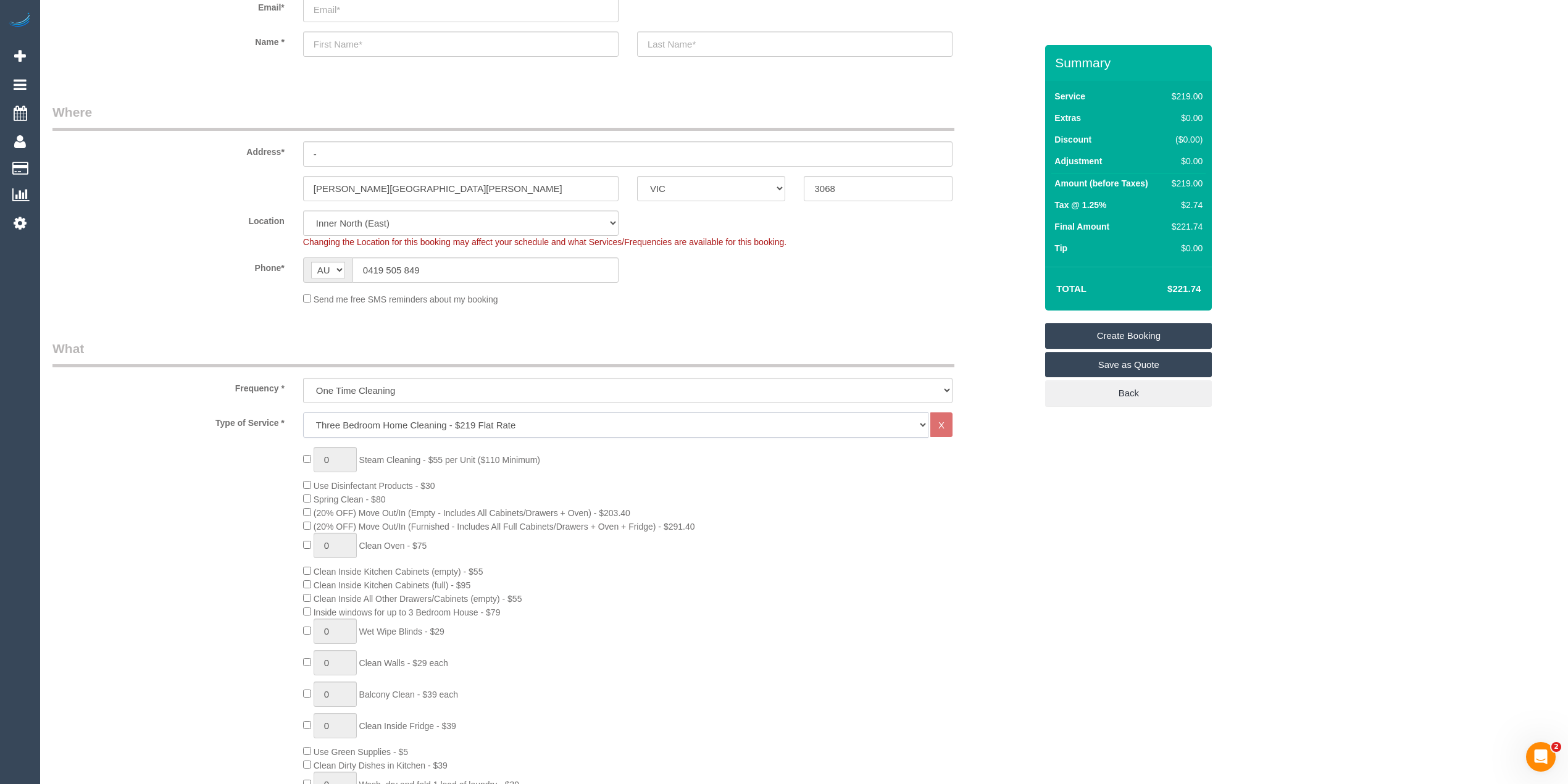
scroll to position [137, 0]
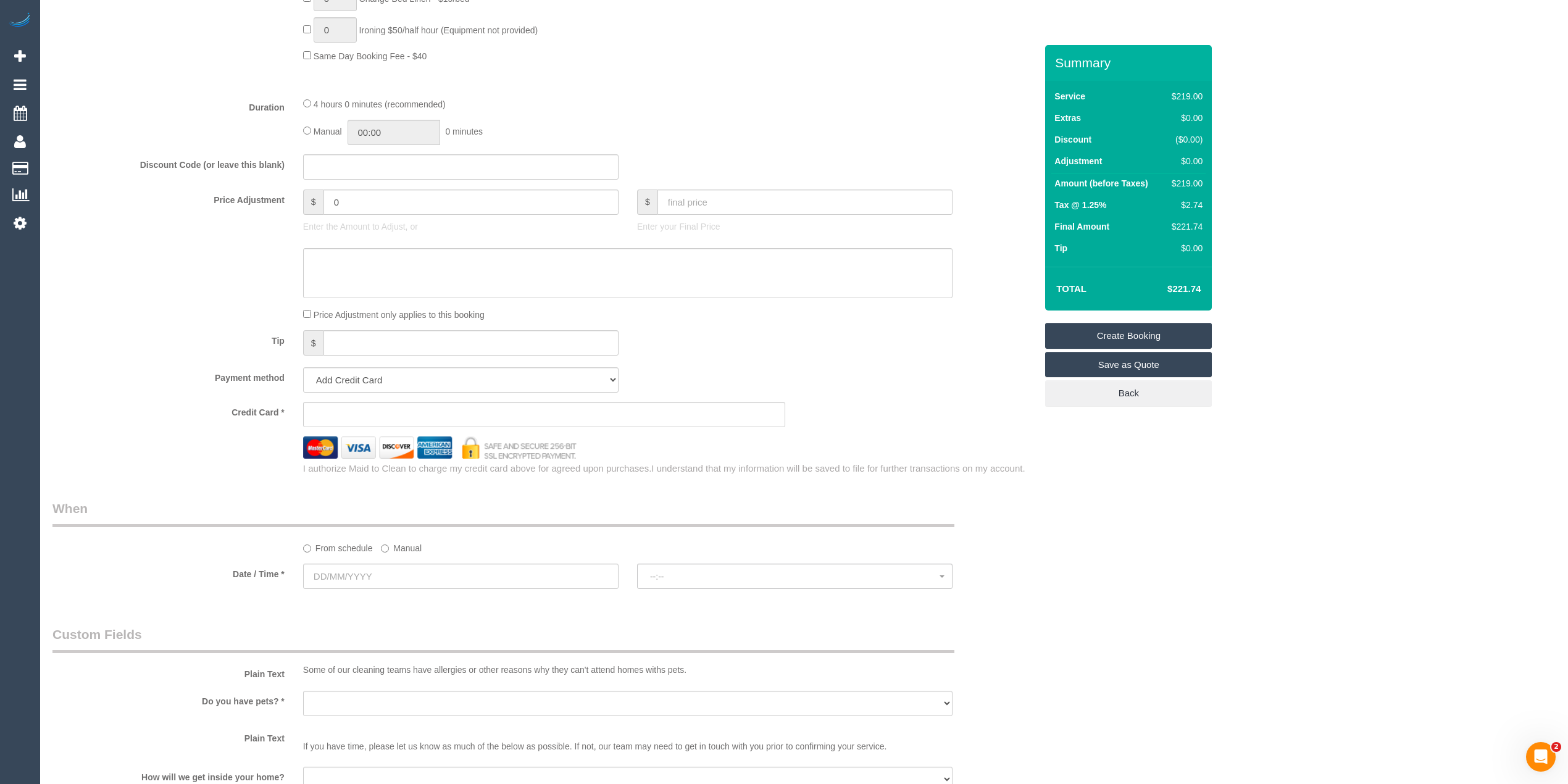
scroll to position [1235, 0]
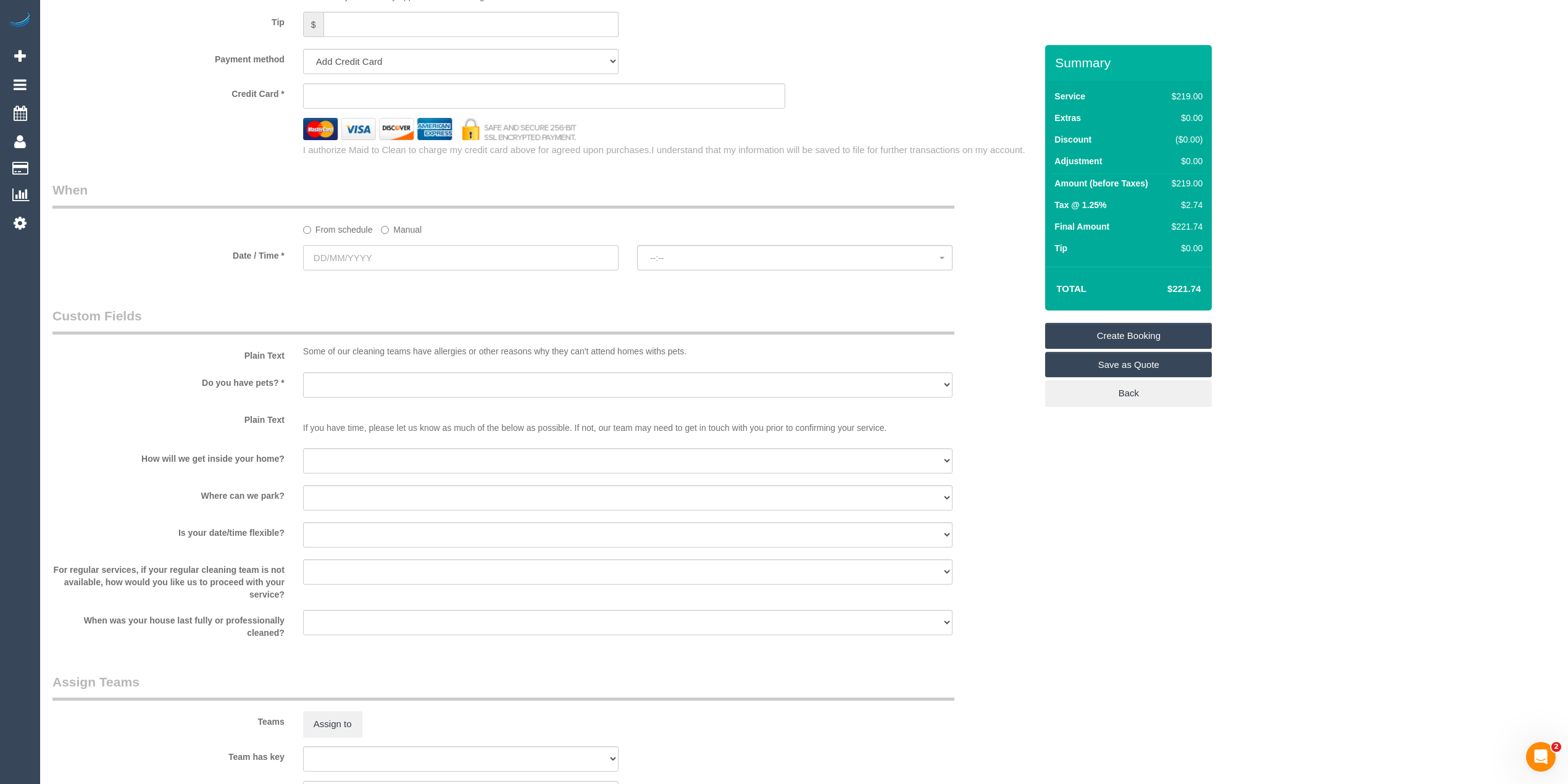
click at [321, 252] on input "text" at bounding box center [461, 257] width 315 height 25
click at [386, 385] on link "20" at bounding box center [384, 384] width 23 height 17
type input "[DATE]"
click at [682, 253] on button "--:--" at bounding box center [794, 257] width 315 height 25
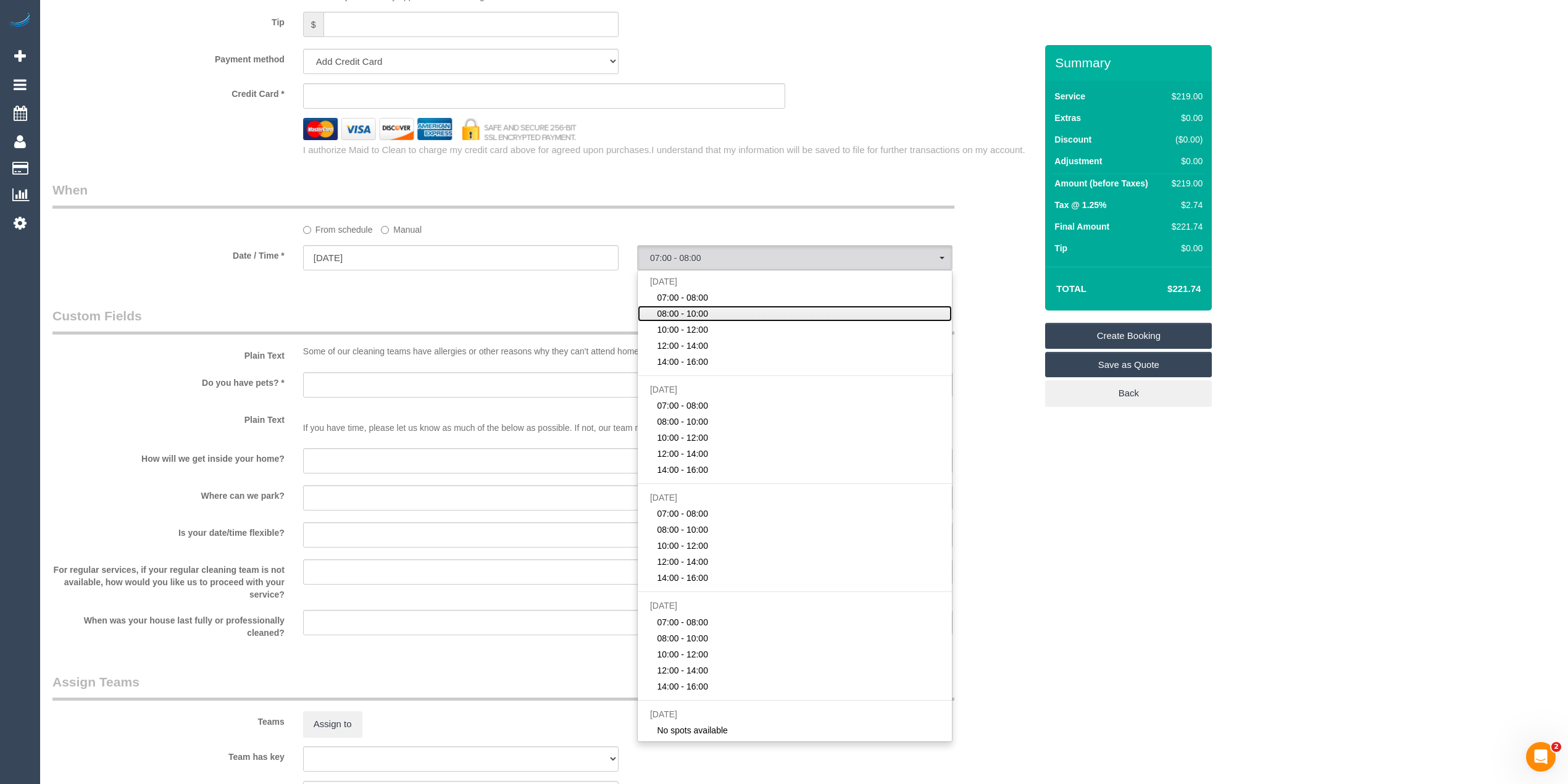
click at [722, 310] on link "08:00 - 10:00" at bounding box center [794, 313] width 314 height 16
select select "spot2"
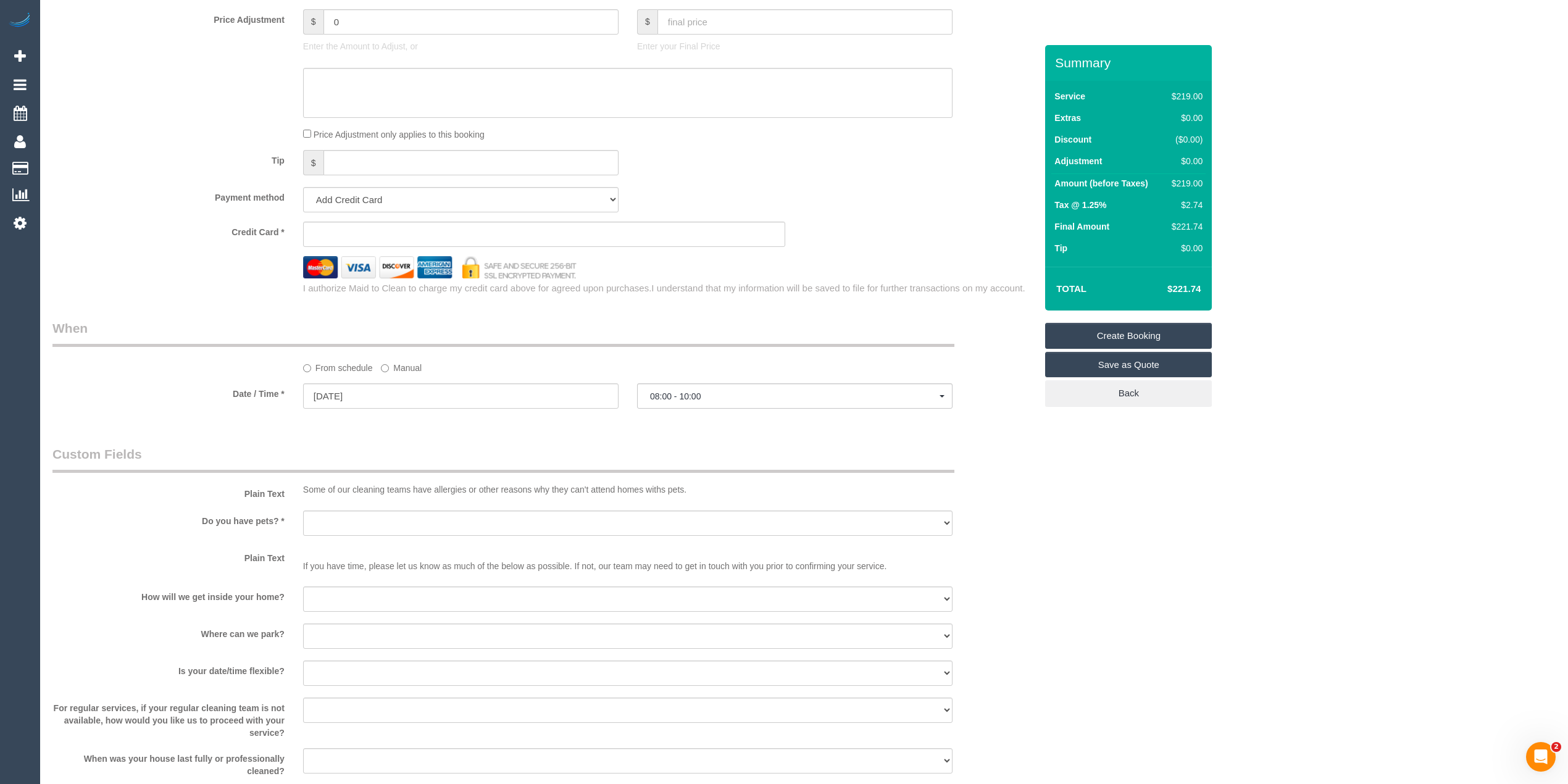
scroll to position [1096, 0]
click at [685, 399] on span "08:00 - 10:00" at bounding box center [794, 395] width 289 height 10
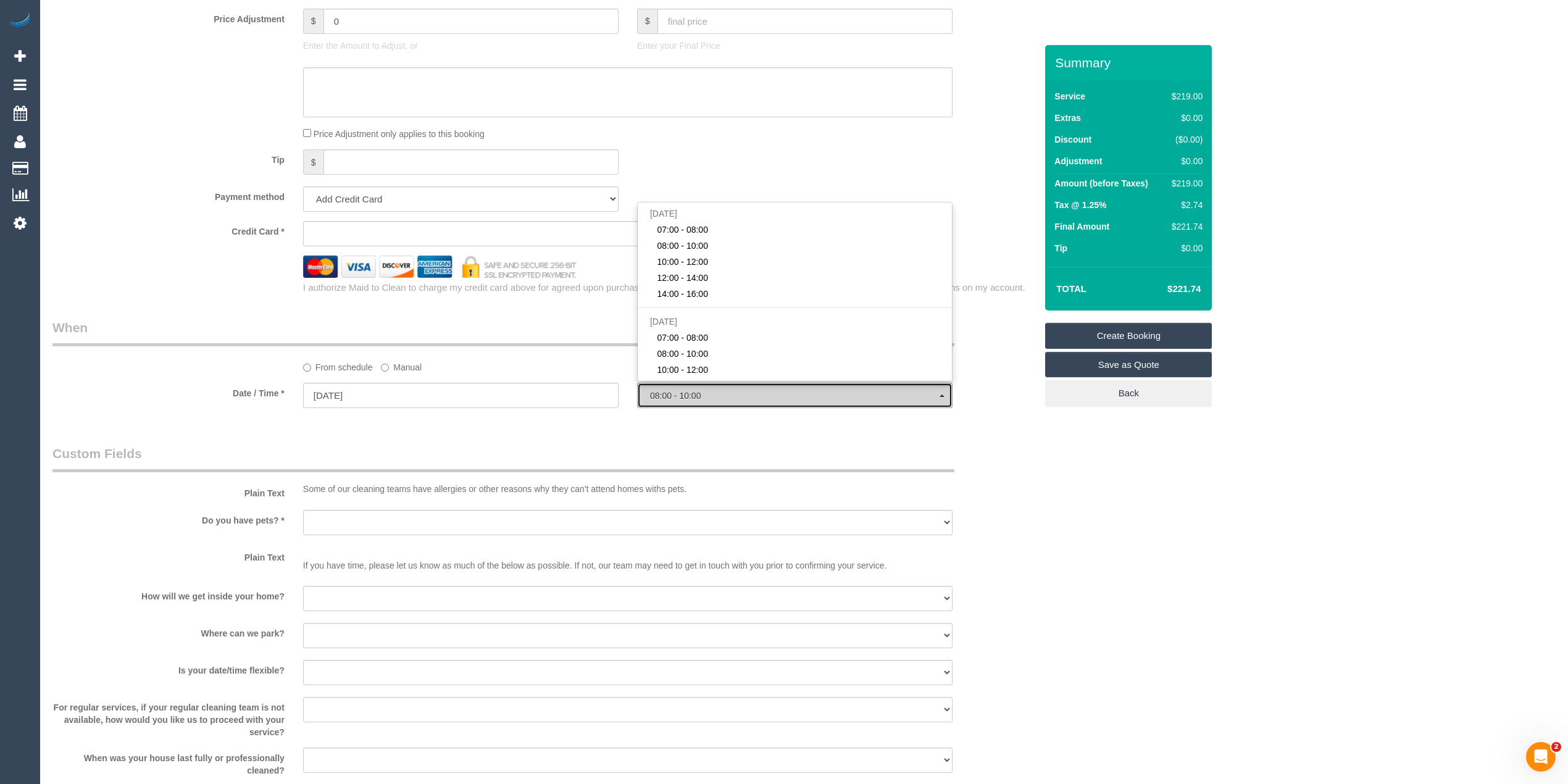
click at [685, 399] on span "08:00 - 10:00" at bounding box center [794, 395] width 289 height 10
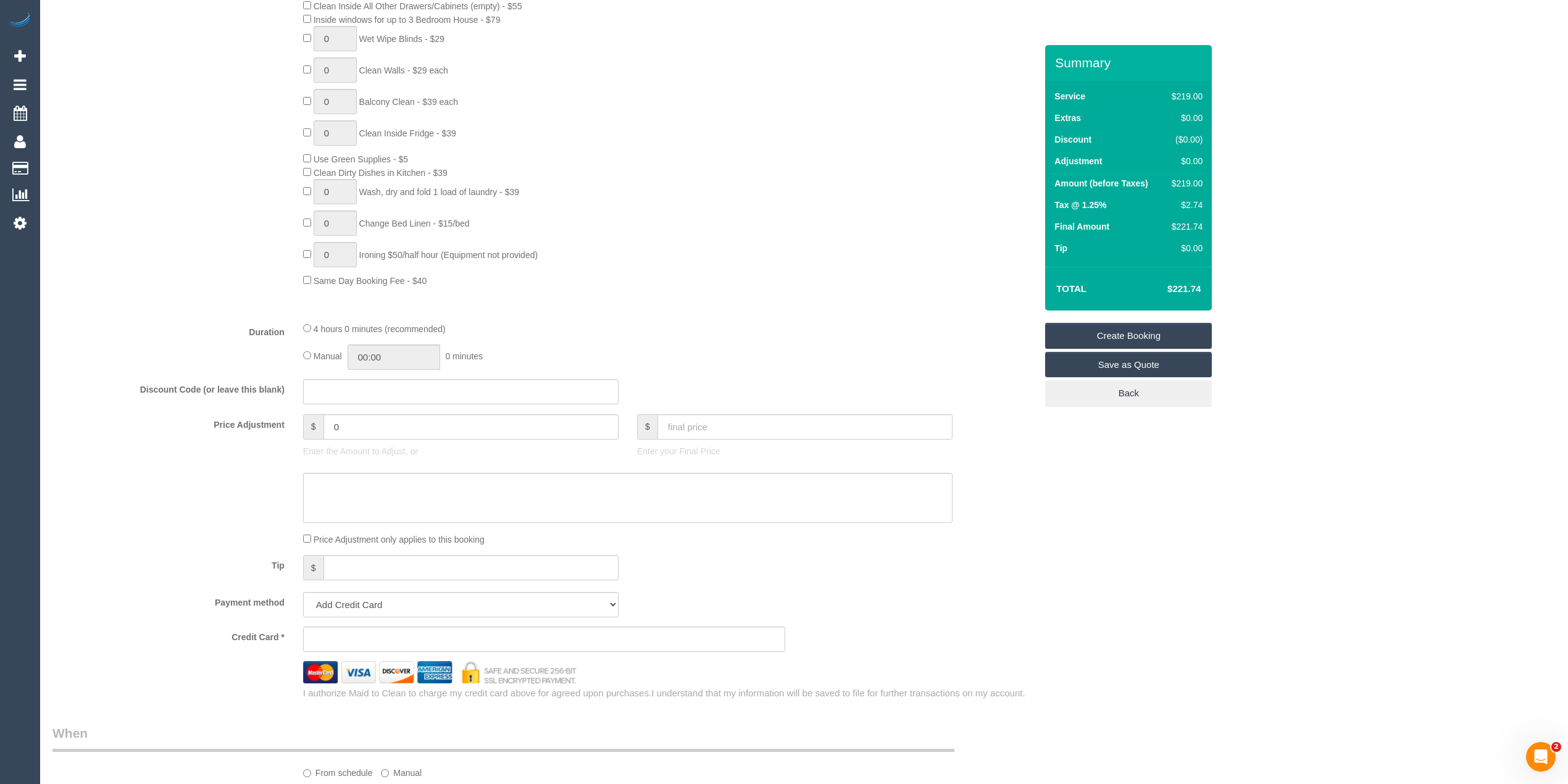
scroll to position [960, 0]
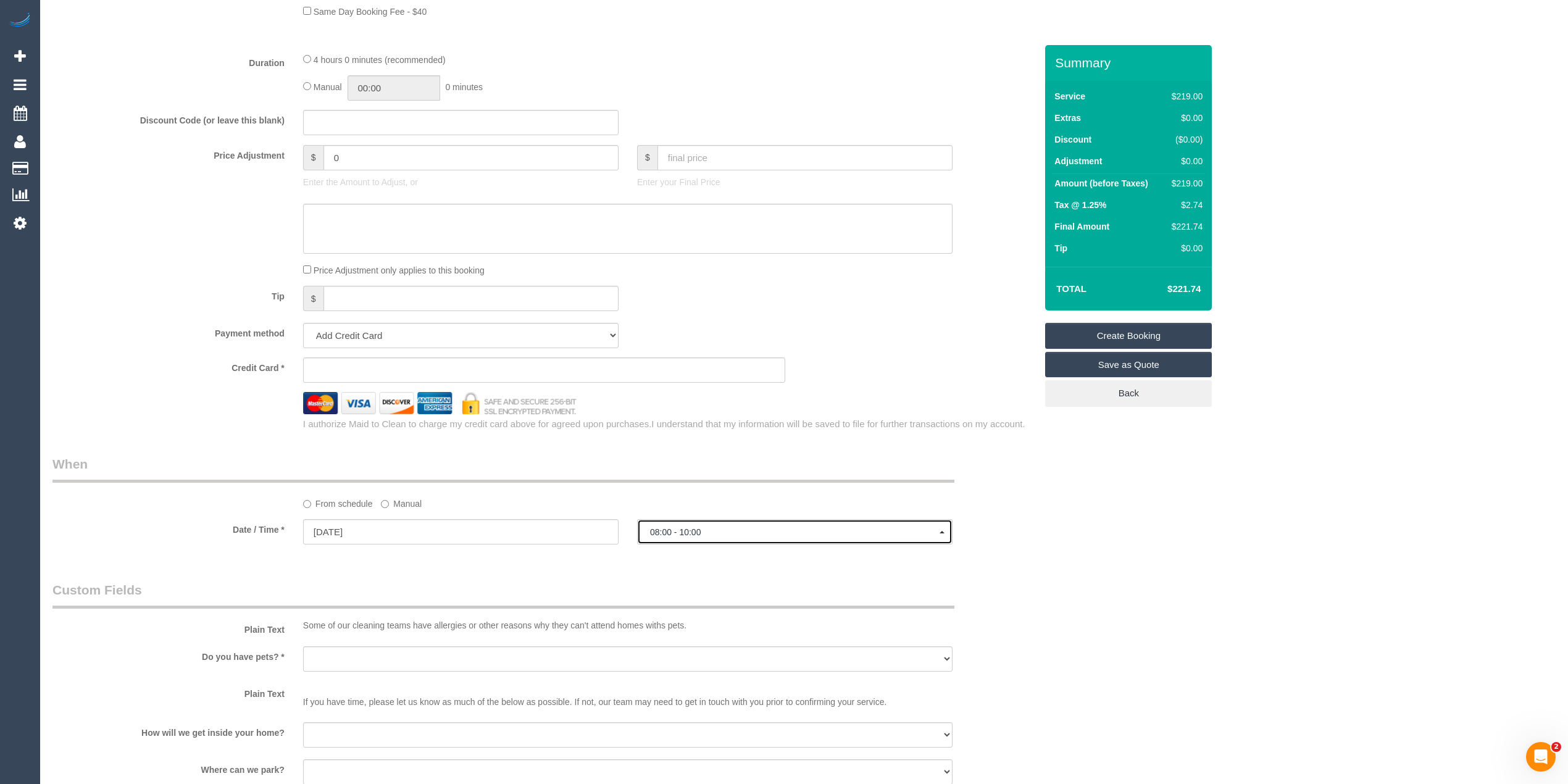
click at [678, 531] on span "08:00 - 10:00" at bounding box center [794, 532] width 289 height 10
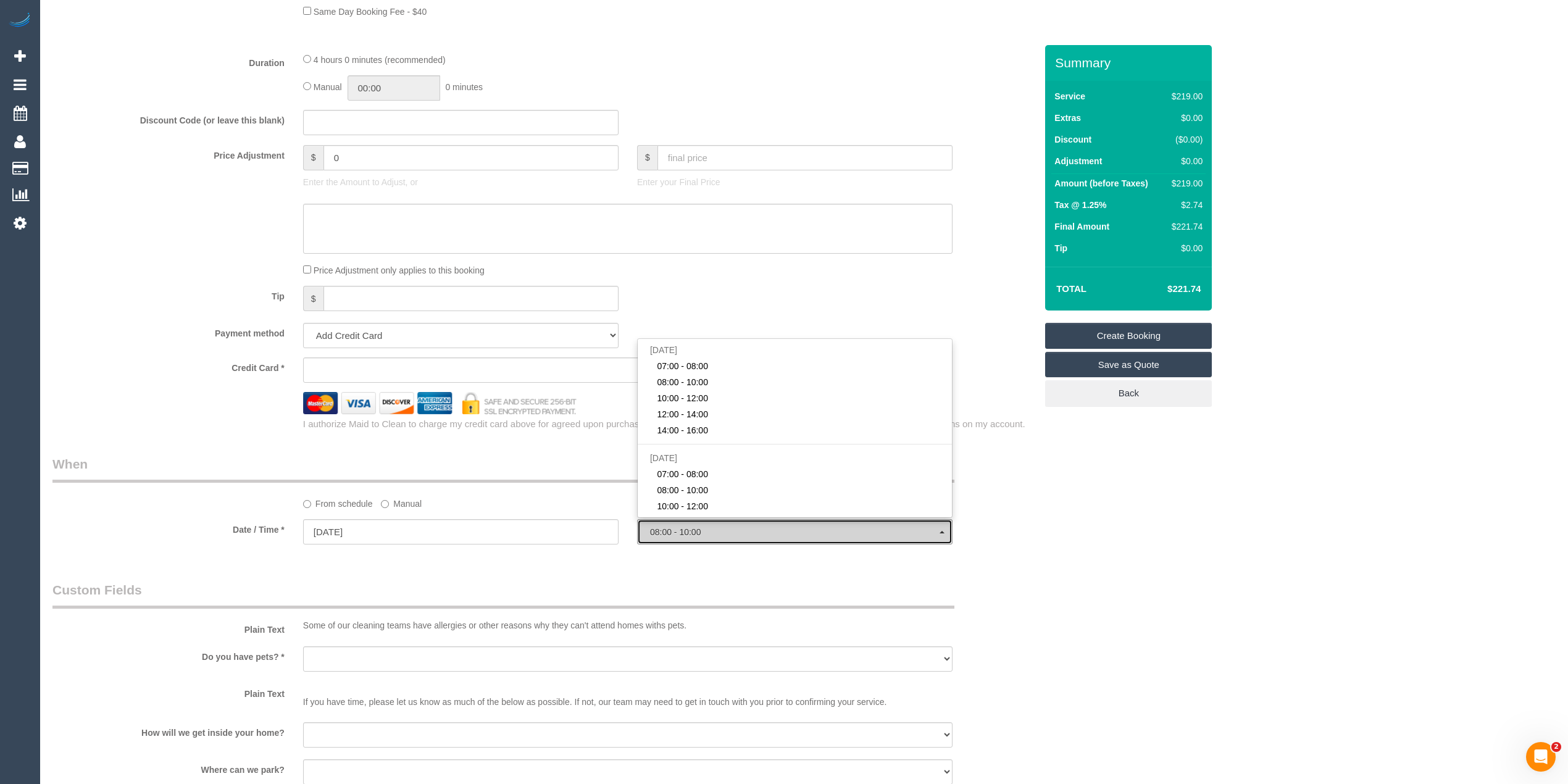
click at [678, 531] on span "08:00 - 10:00" at bounding box center [794, 532] width 289 height 10
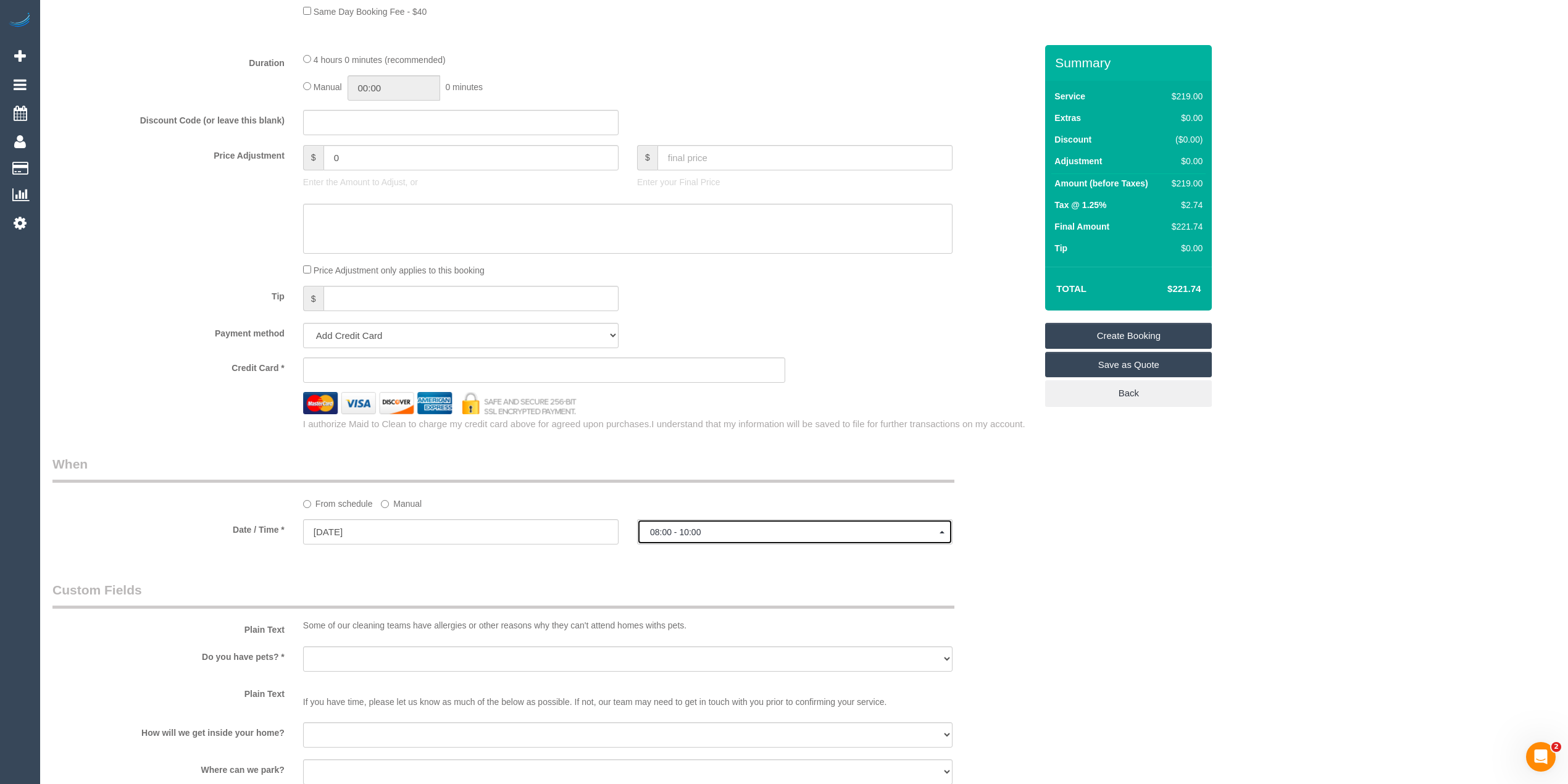
click at [678, 531] on span "08:00 - 10:00" at bounding box center [794, 532] width 289 height 10
click at [1097, 487] on div "Who Email* Name * Where Address* - Clifton Hill ACT NSW NT QLD SA TAS VIC WA 30…" at bounding box center [803, 191] width 1503 height 2212
click at [999, 508] on div "From schedule Manual" at bounding box center [544, 483] width 1001 height 55
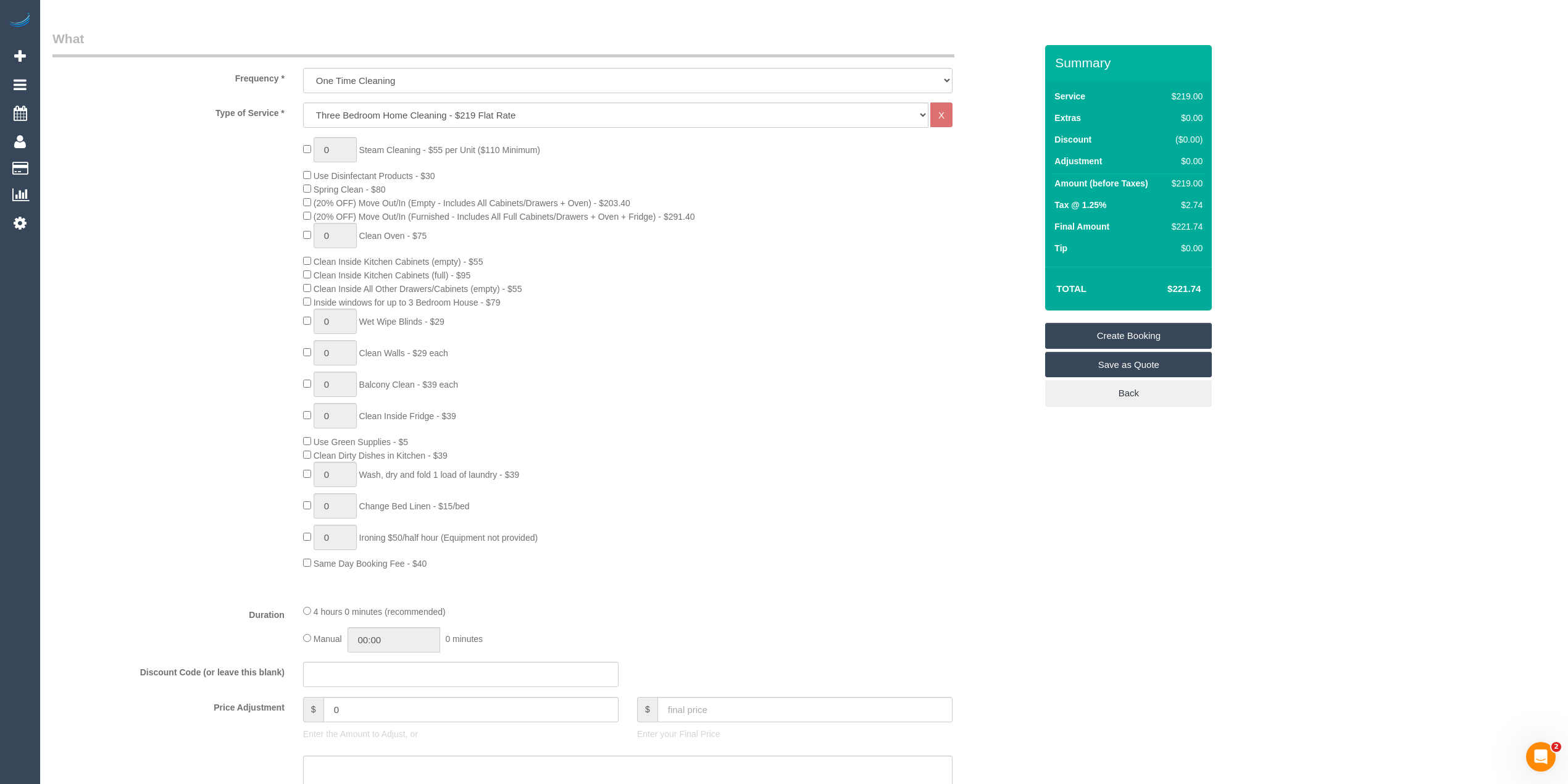
scroll to position [0, 0]
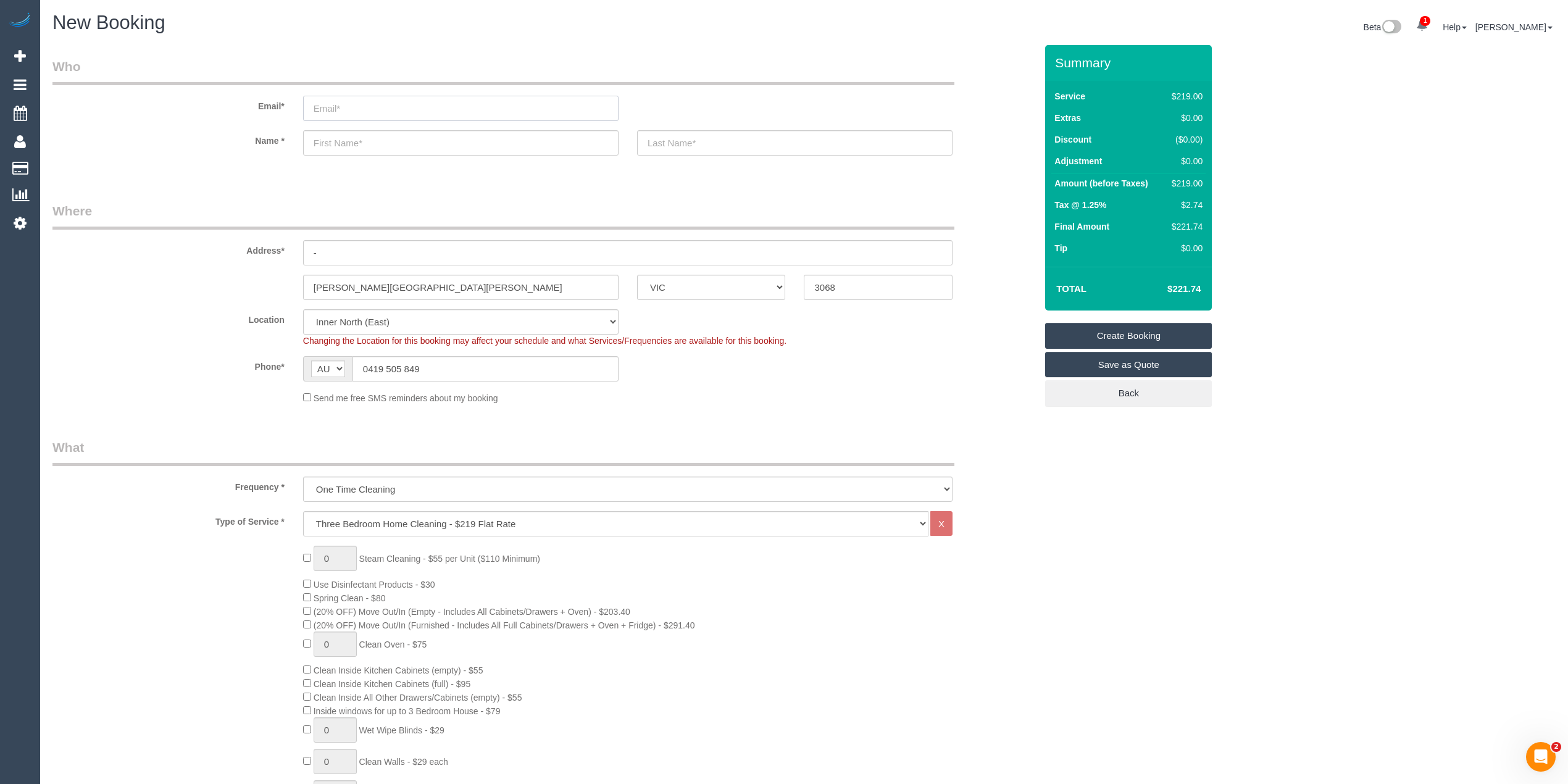
click at [331, 105] on input "email" at bounding box center [461, 108] width 315 height 25
click at [339, 100] on input "email" at bounding box center [461, 108] width 315 height 25
click at [337, 99] on input "email" at bounding box center [461, 108] width 315 height 25
type input "[EMAIL_ADDRESS][DOMAIN_NAME]"
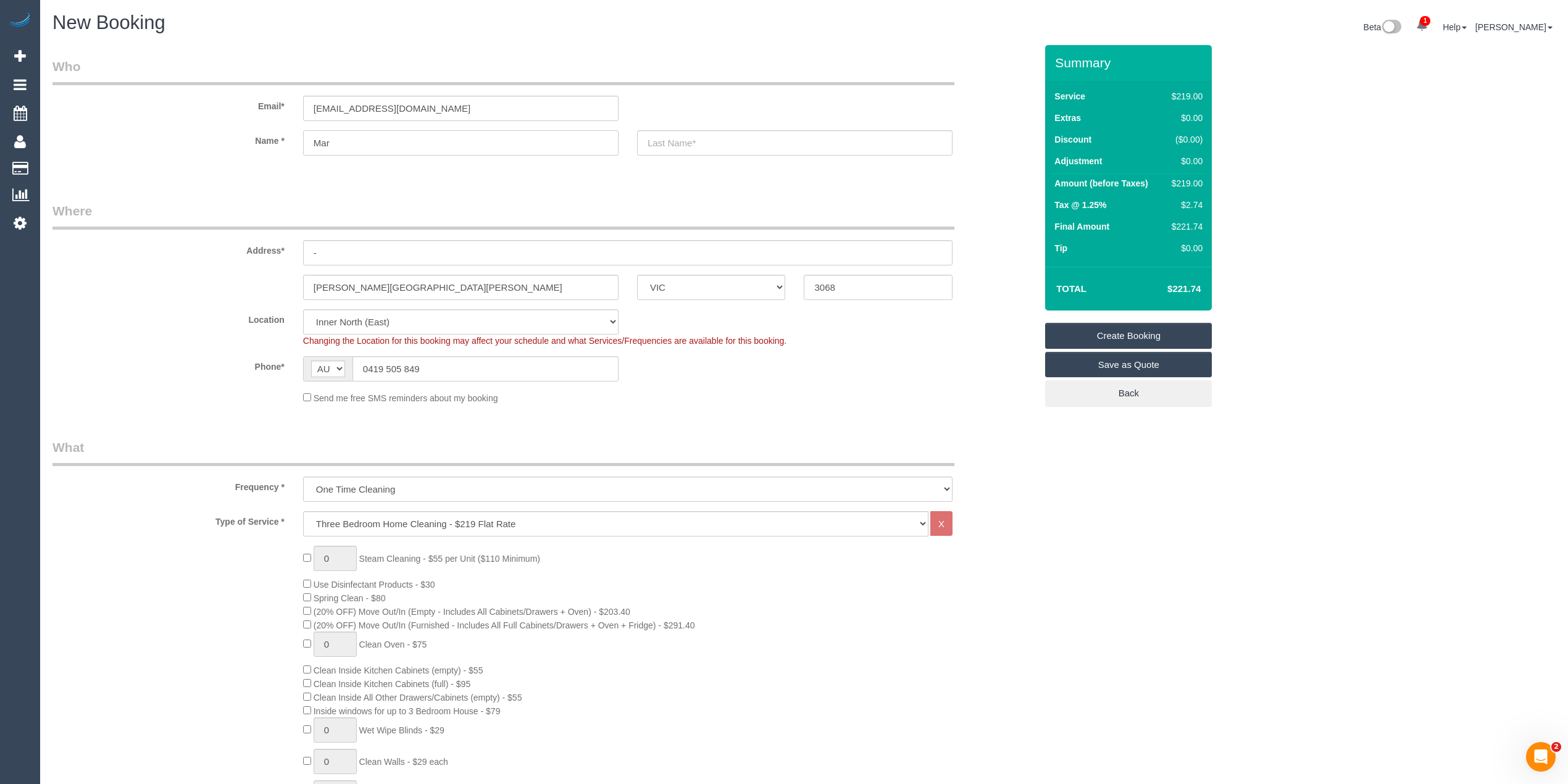
type input "Mary"
select select "spot23"
type input "Mary"
type input "H"
click at [682, 142] on input "text" at bounding box center [794, 142] width 315 height 25
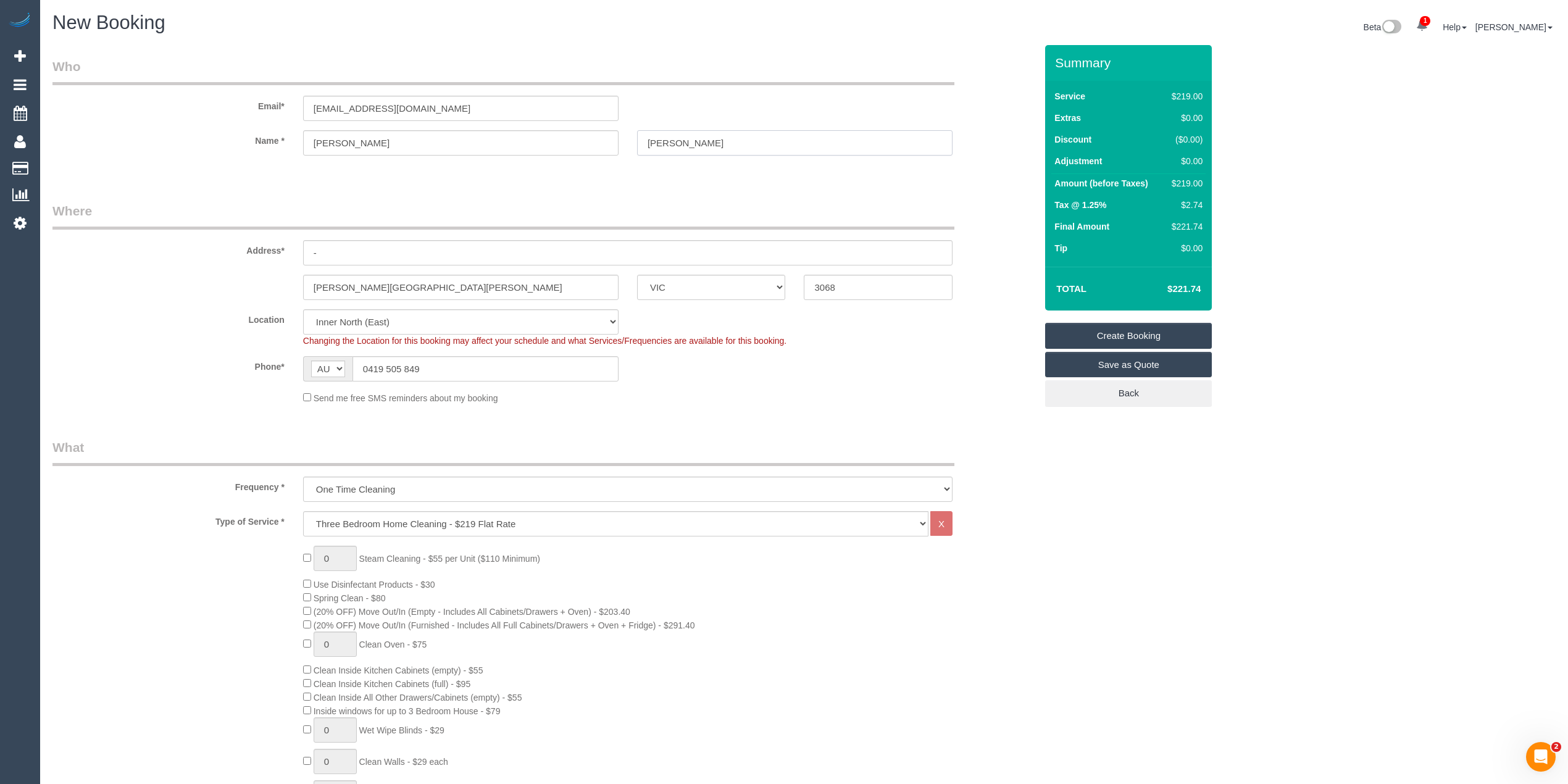
type input "Burgess"
drag, startPoint x: 334, startPoint y: 251, endPoint x: 266, endPoint y: 248, distance: 68.1
click at [266, 248] on div "Address* -" at bounding box center [544, 233] width 1001 height 64
click at [322, 250] on input "text" at bounding box center [627, 252] width 649 height 25
click at [324, 250] on input "text" at bounding box center [627, 252] width 649 height 25
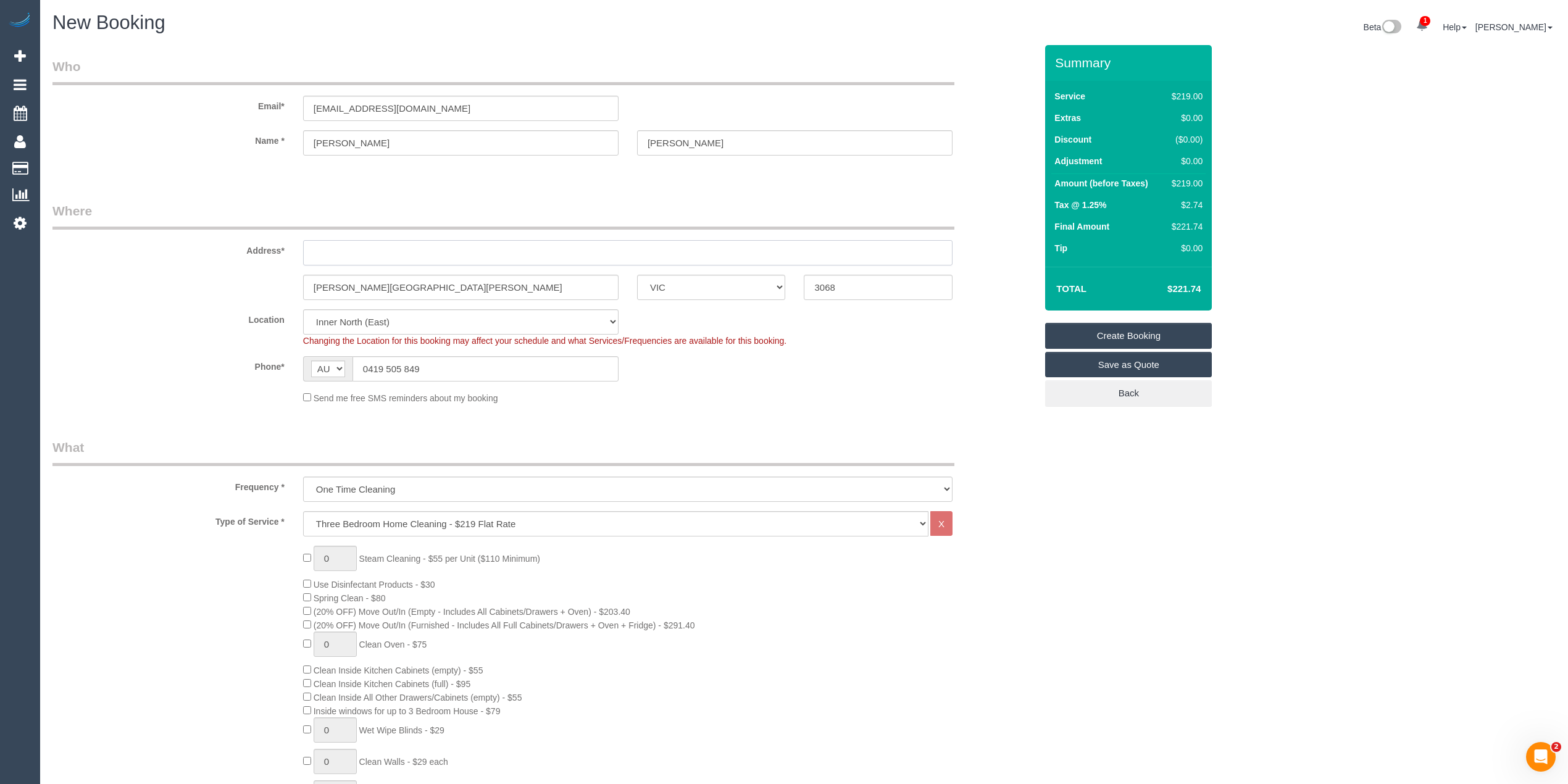
click at [354, 248] on input "text" at bounding box center [627, 252] width 649 height 25
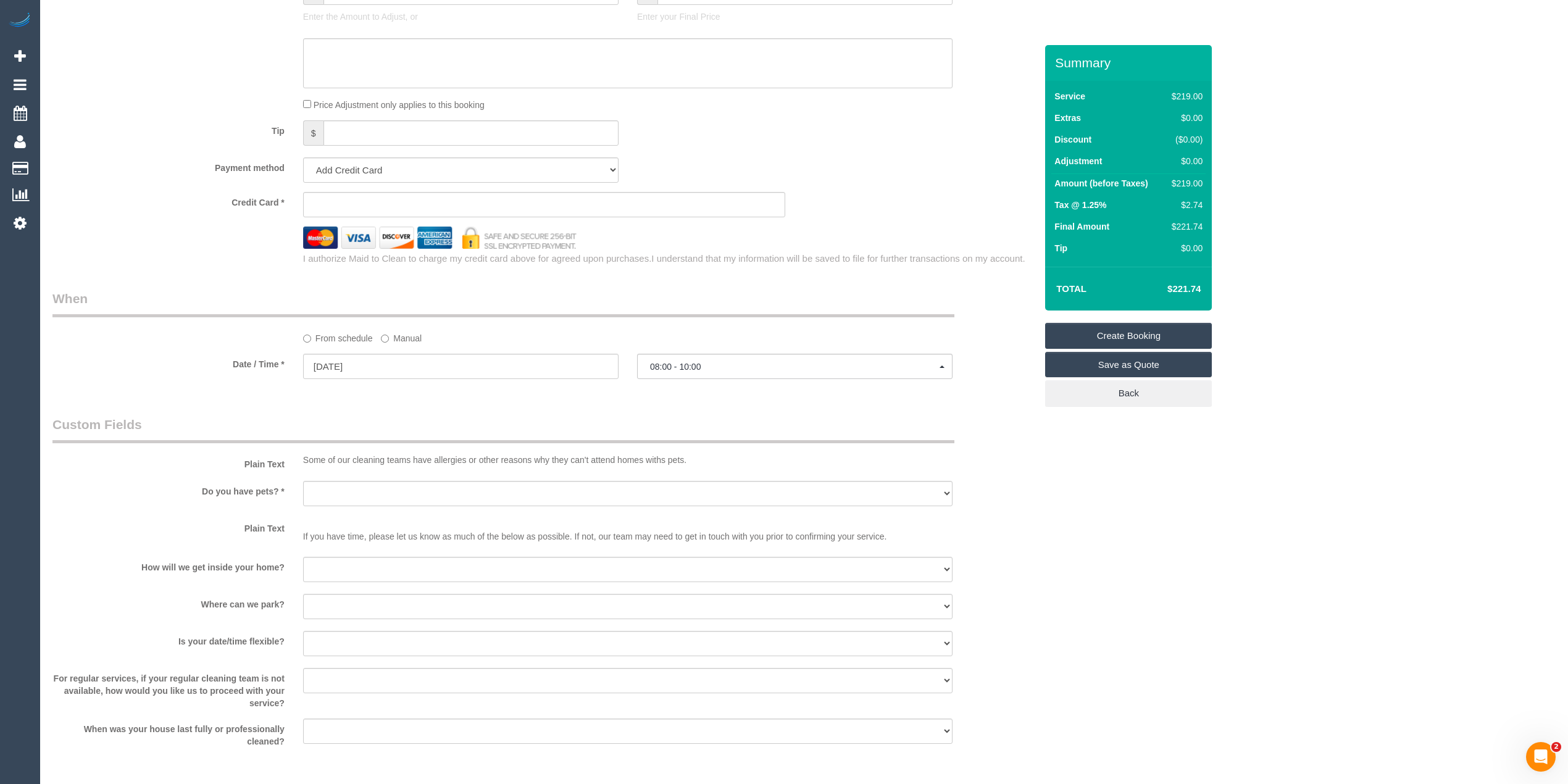
scroll to position [1235, 0]
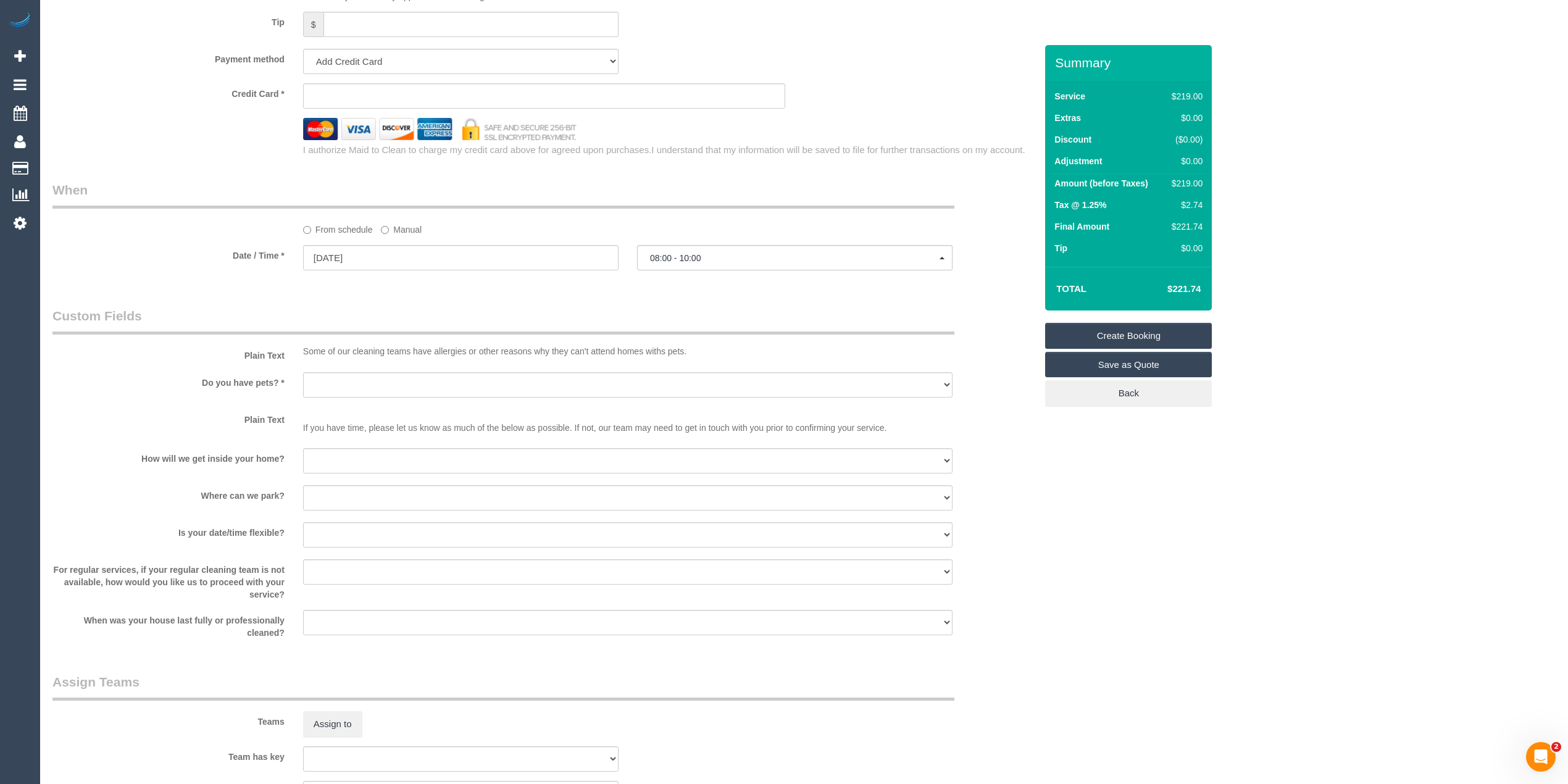
type input "3/19-21 Walker Street"
click at [352, 383] on select "Yes - Cats Yes - Dogs No pets Yes - Dogs and Cats Yes - Other" at bounding box center [627, 384] width 649 height 25
select select "number:27"
click at [303, 373] on select "Yes - Cats Yes - Dogs No pets Yes - Dogs and Cats Yes - Other" at bounding box center [627, 384] width 649 height 25
click at [354, 453] on select "I will be home Key will be left (please provide details below) Lock box/Access …" at bounding box center [627, 460] width 649 height 25
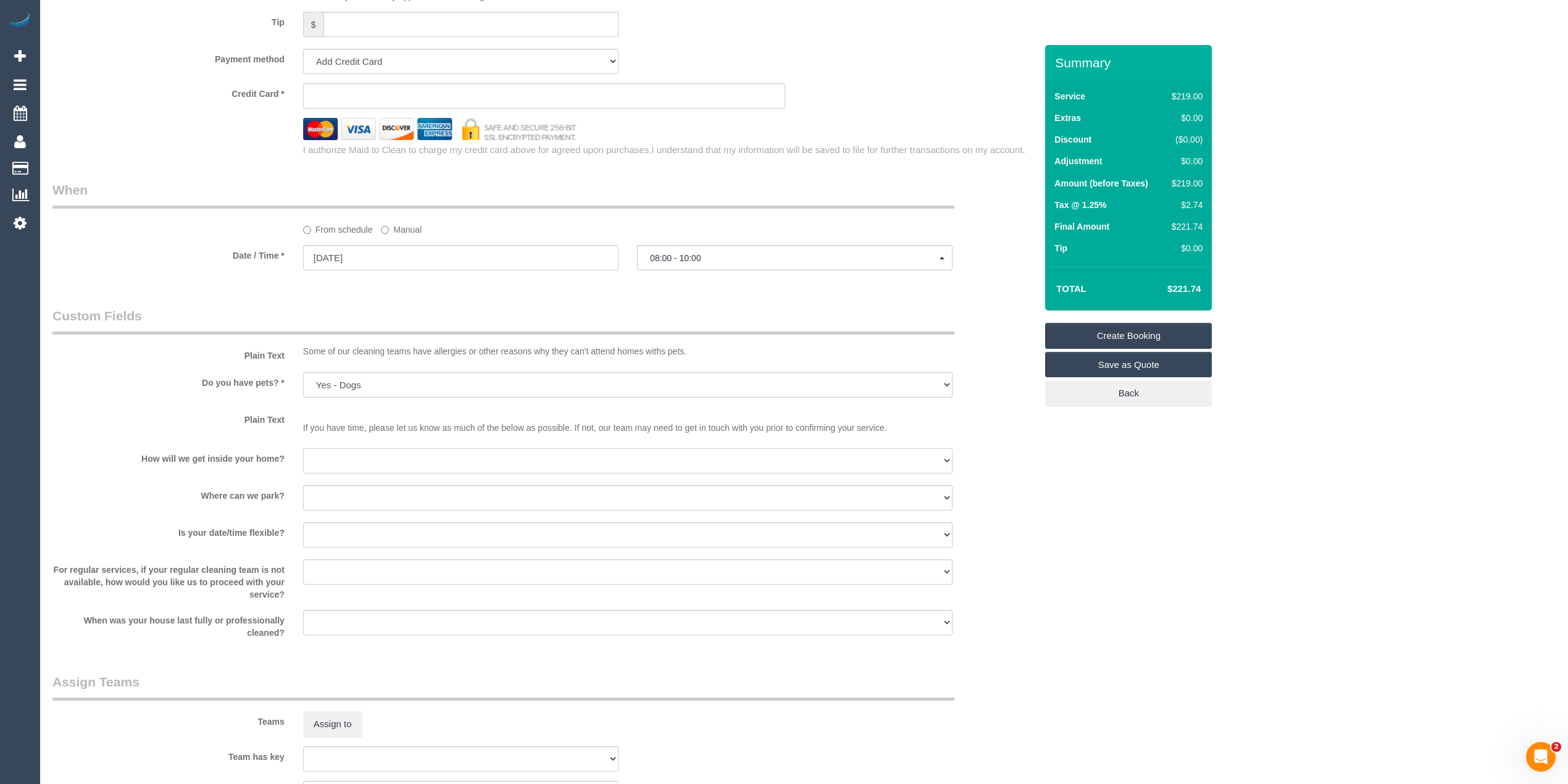
select select "number:14"
click at [303, 449] on select "I will be home Key will be left (please provide details below) Lock box/Access …" at bounding box center [627, 460] width 649 height 25
click at [344, 497] on select "I will provide parking on-site Free street parking Paid street parking (cost wi…" at bounding box center [627, 497] width 649 height 25
select select "number:19"
click at [303, 486] on select "I will provide parking on-site Free street parking Paid street parking (cost wi…" at bounding box center [627, 497] width 649 height 25
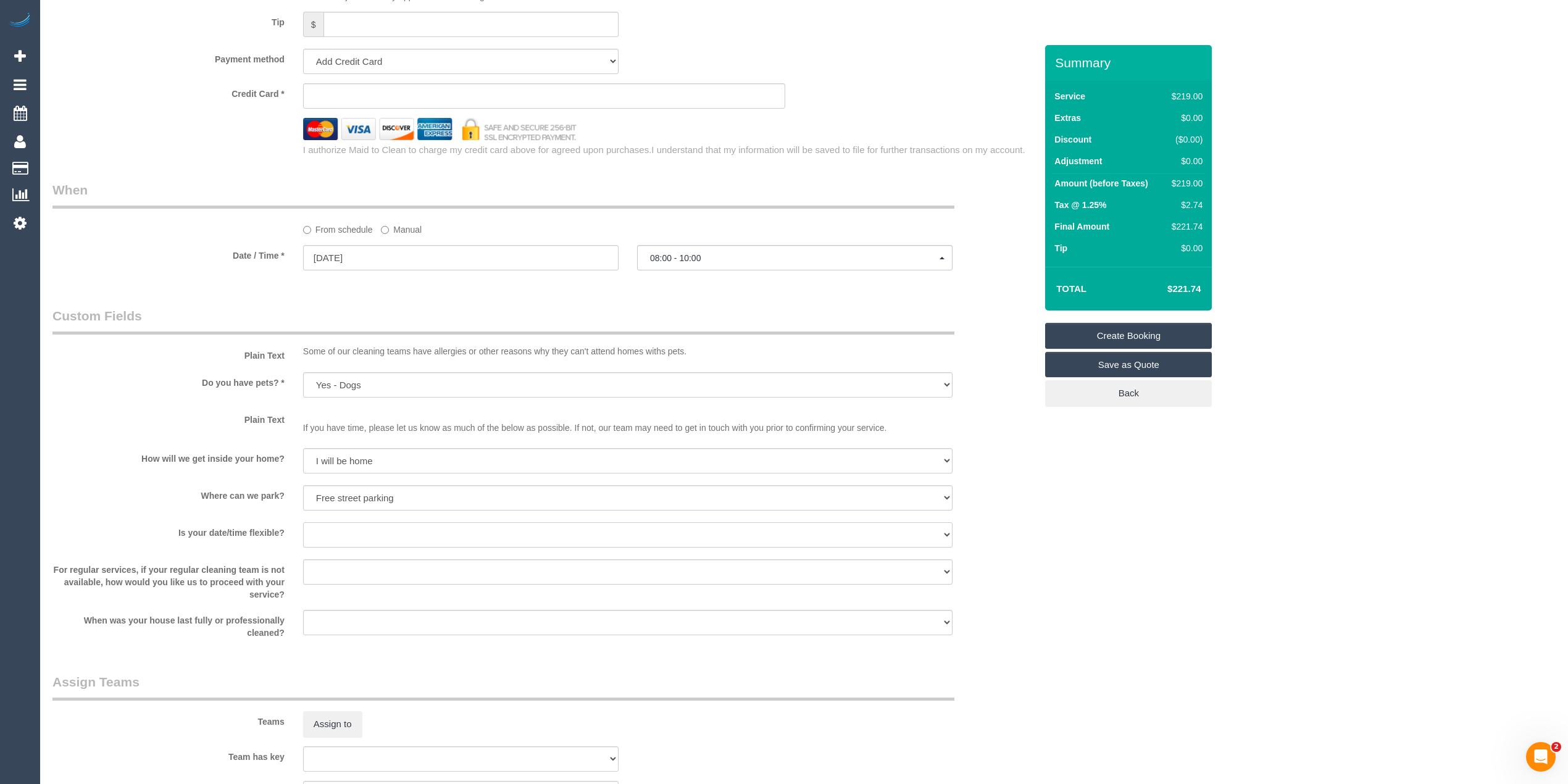
click at [331, 526] on select "Yes - date and time Yes - date but not time Yes - time but not date No - No fle…" at bounding box center [627, 534] width 649 height 25
select select "number:36"
click at [303, 522] on select "Yes - date and time Yes - date but not time Yes - time but not date No - No fle…" at bounding box center [627, 534] width 649 height 25
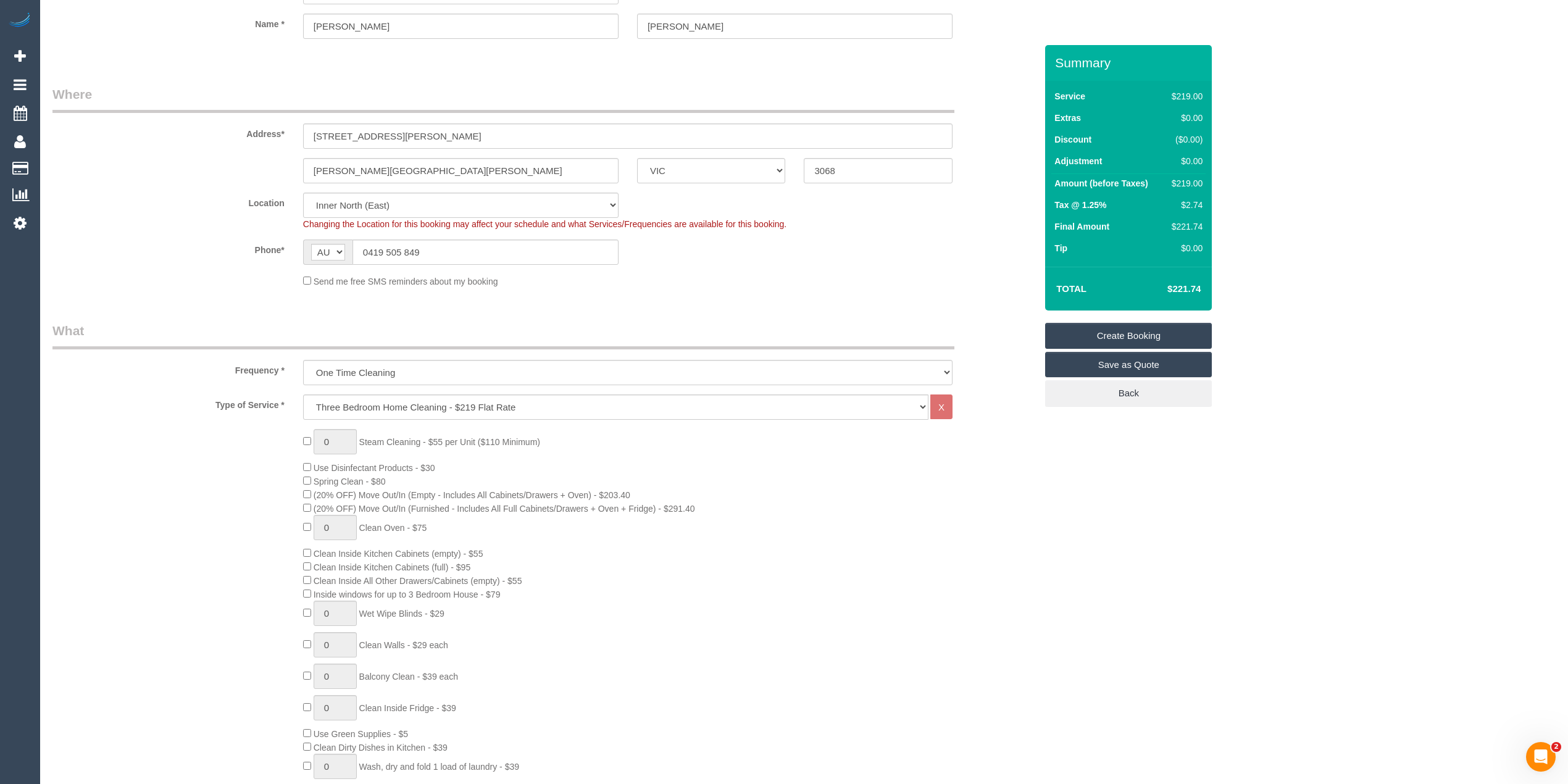
scroll to position [0, 0]
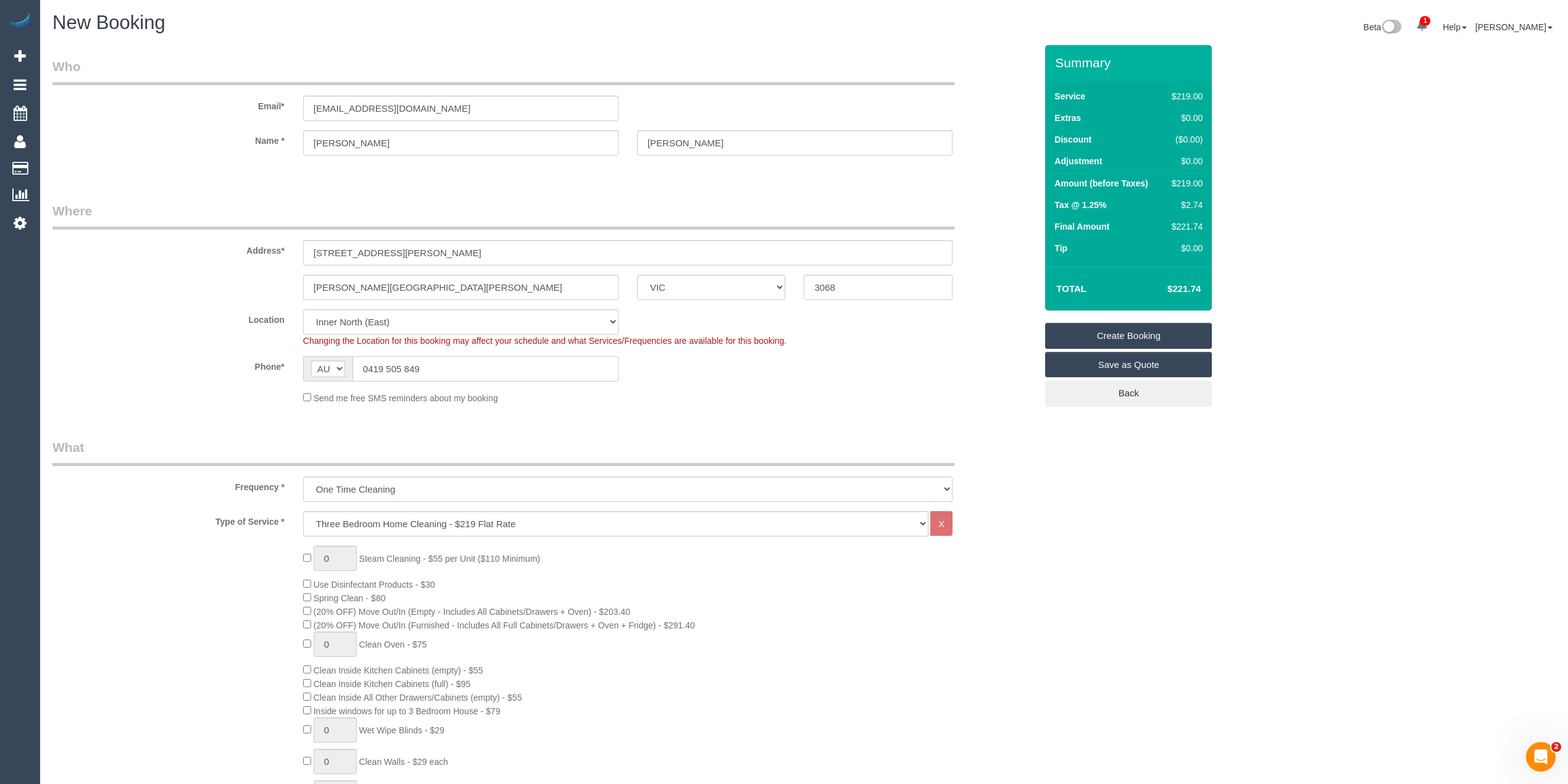
drag, startPoint x: 451, startPoint y: 366, endPoint x: 323, endPoint y: 366, distance: 128.0
click at [323, 366] on div "AF AL DZ AD AO AI AQ AG AR AM AW AU AT AZ BS BH BD BB BY BE BZ BJ BM BT BO BA B…" at bounding box center [461, 369] width 315 height 25
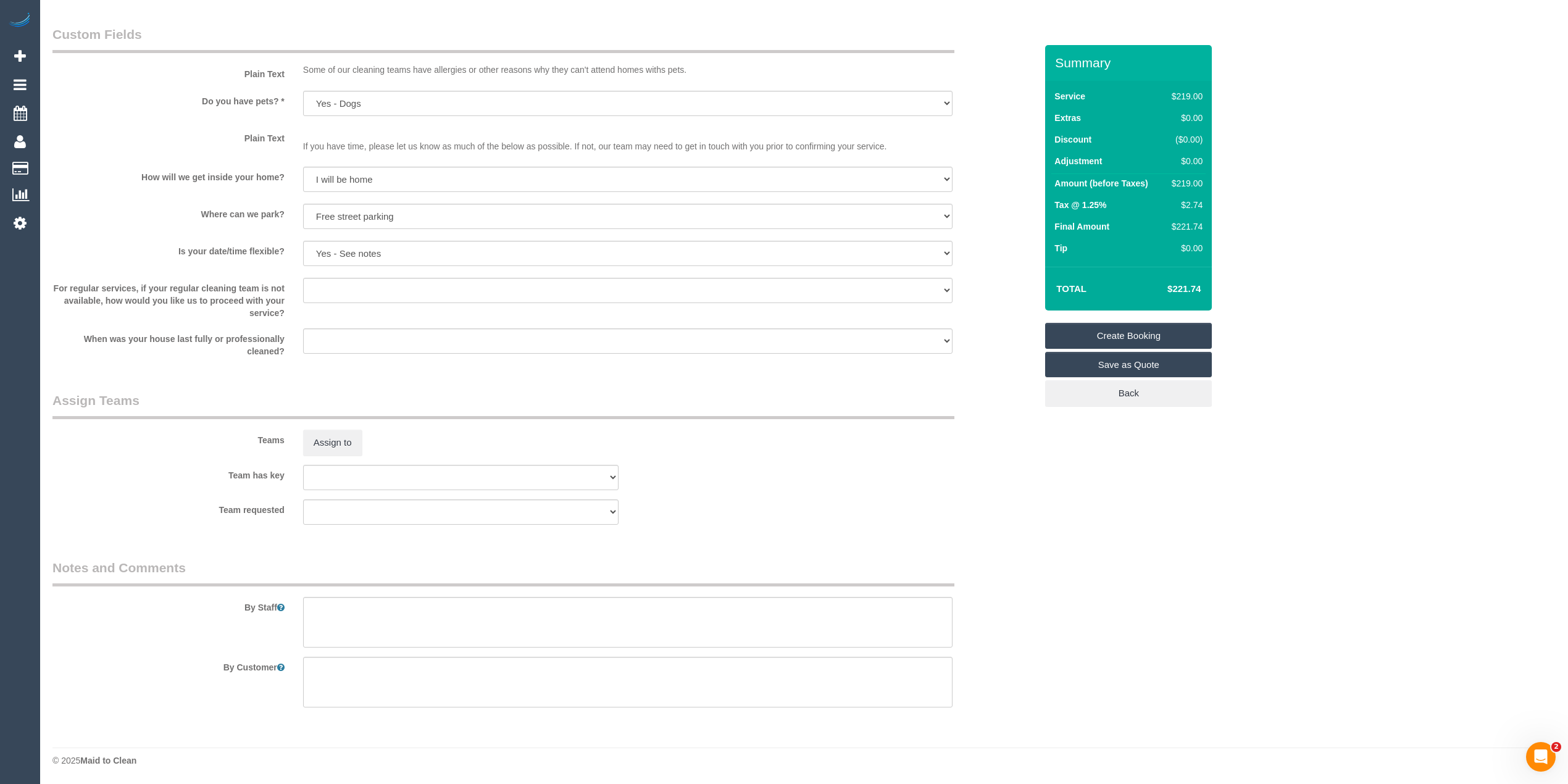
scroll to position [1516, 0]
click at [430, 620] on textarea at bounding box center [627, 621] width 649 height 51
type textarea "P"
paste textarea "0419 505 849"
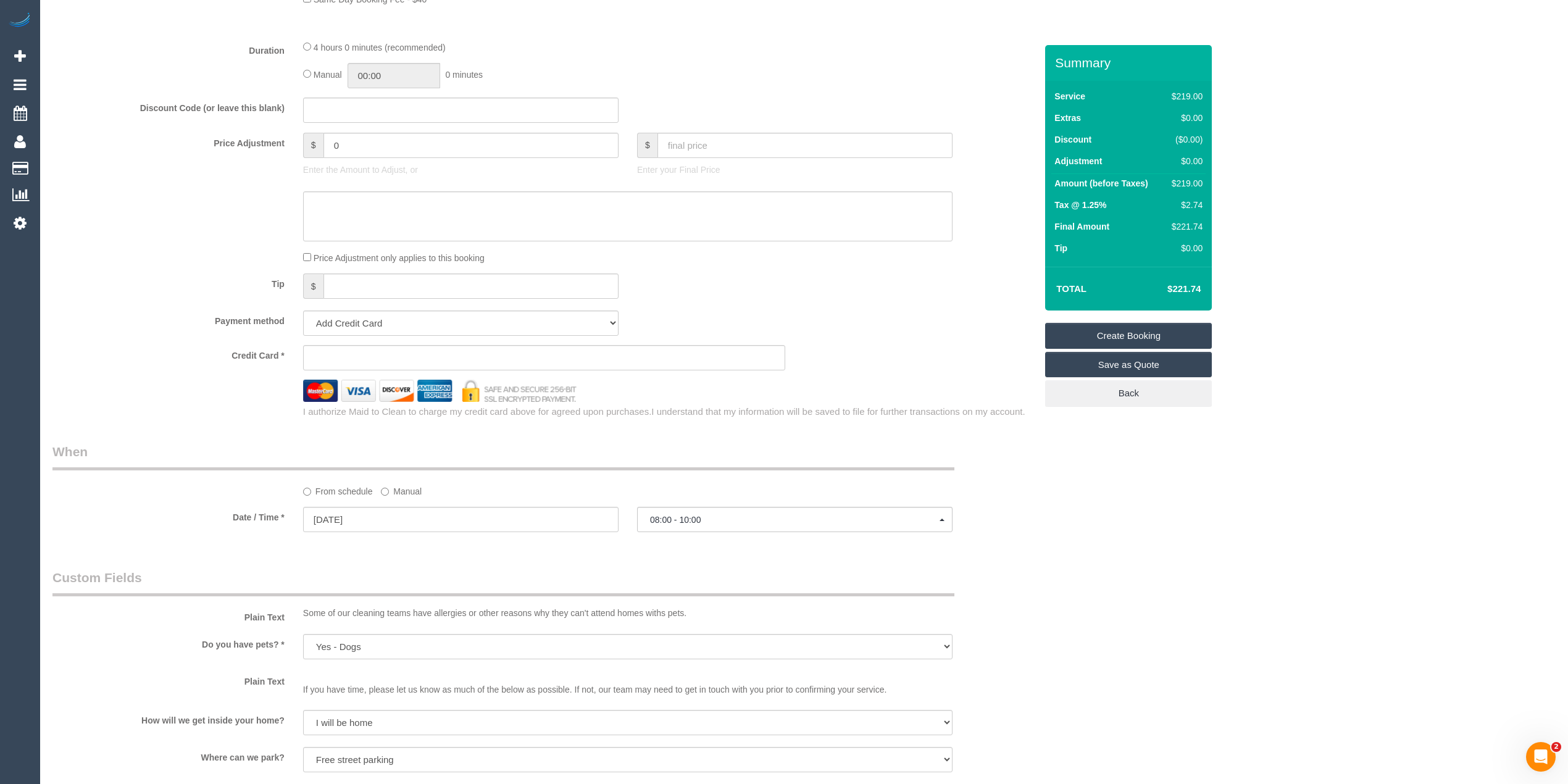
scroll to position [967, 0]
type textarea "If you have trouble parking, please call the customer - she can provide parking…"
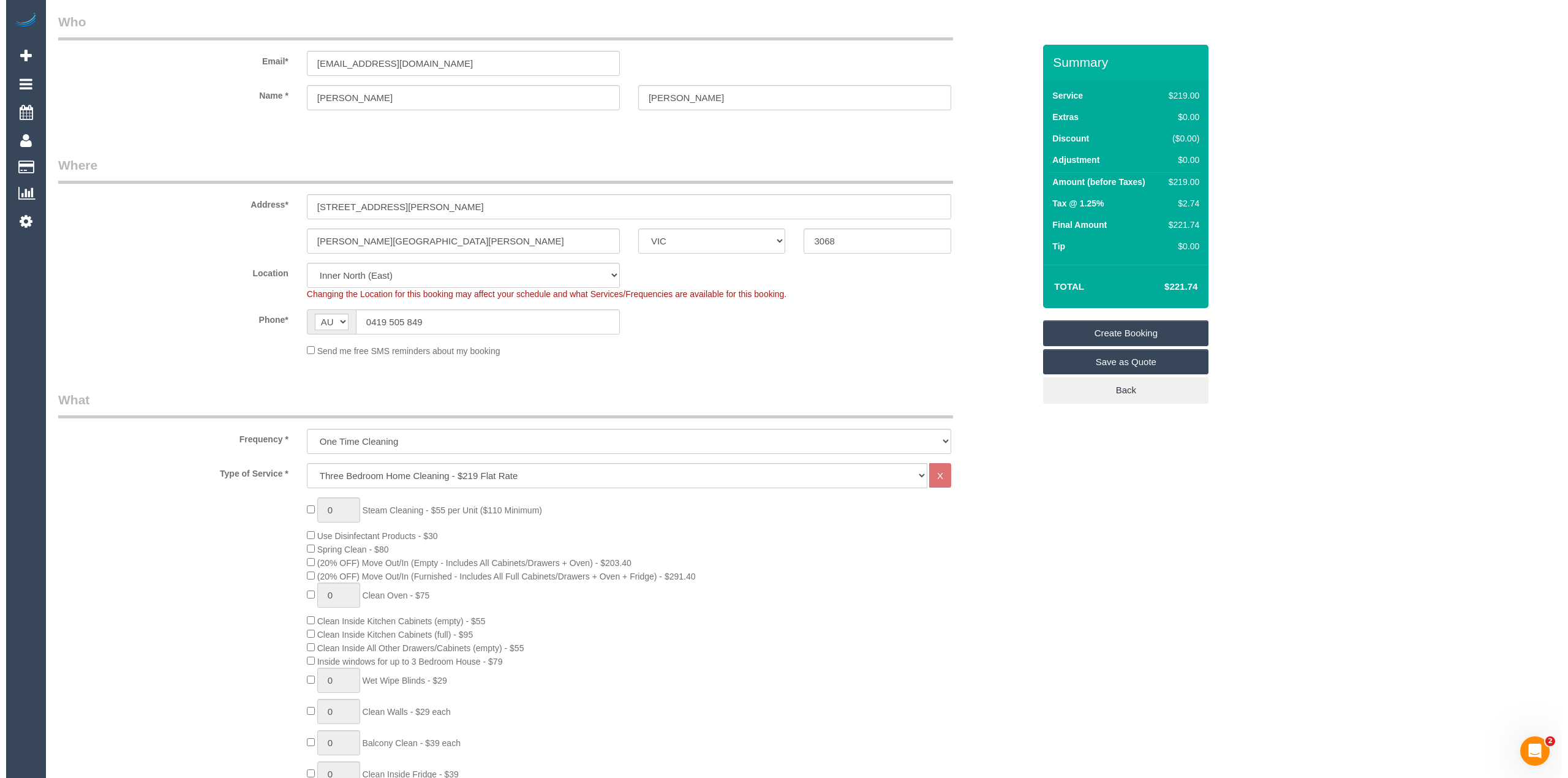
scroll to position [0, 0]
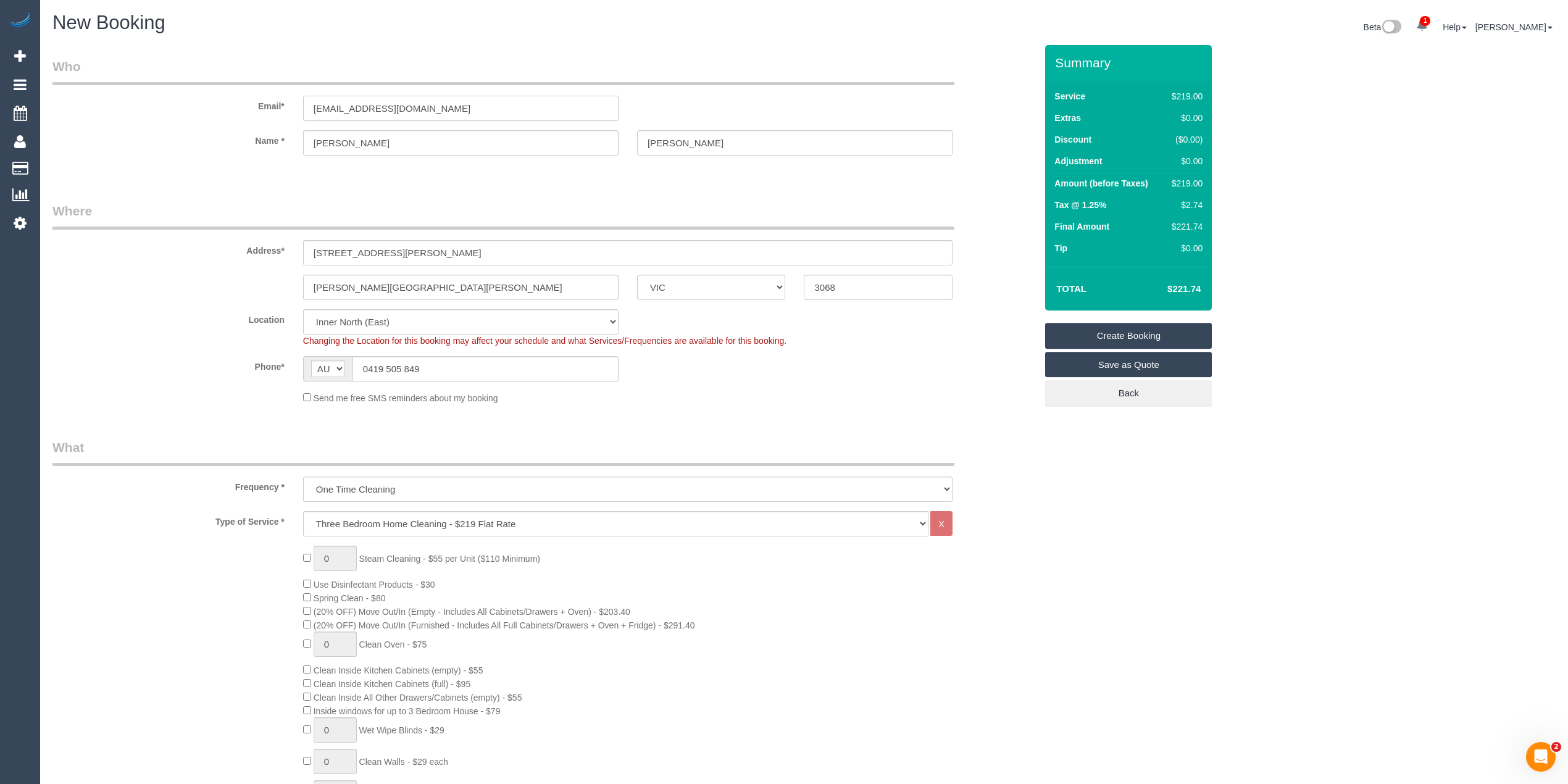
drag, startPoint x: 473, startPoint y: 104, endPoint x: 213, endPoint y: 107, distance: 260.0
click at [216, 106] on div "Email* maryhandweaver@gmail.com" at bounding box center [544, 88] width 1001 height 64
click at [1112, 332] on link "Create Booking" at bounding box center [1128, 335] width 167 height 26
select select "spot44"
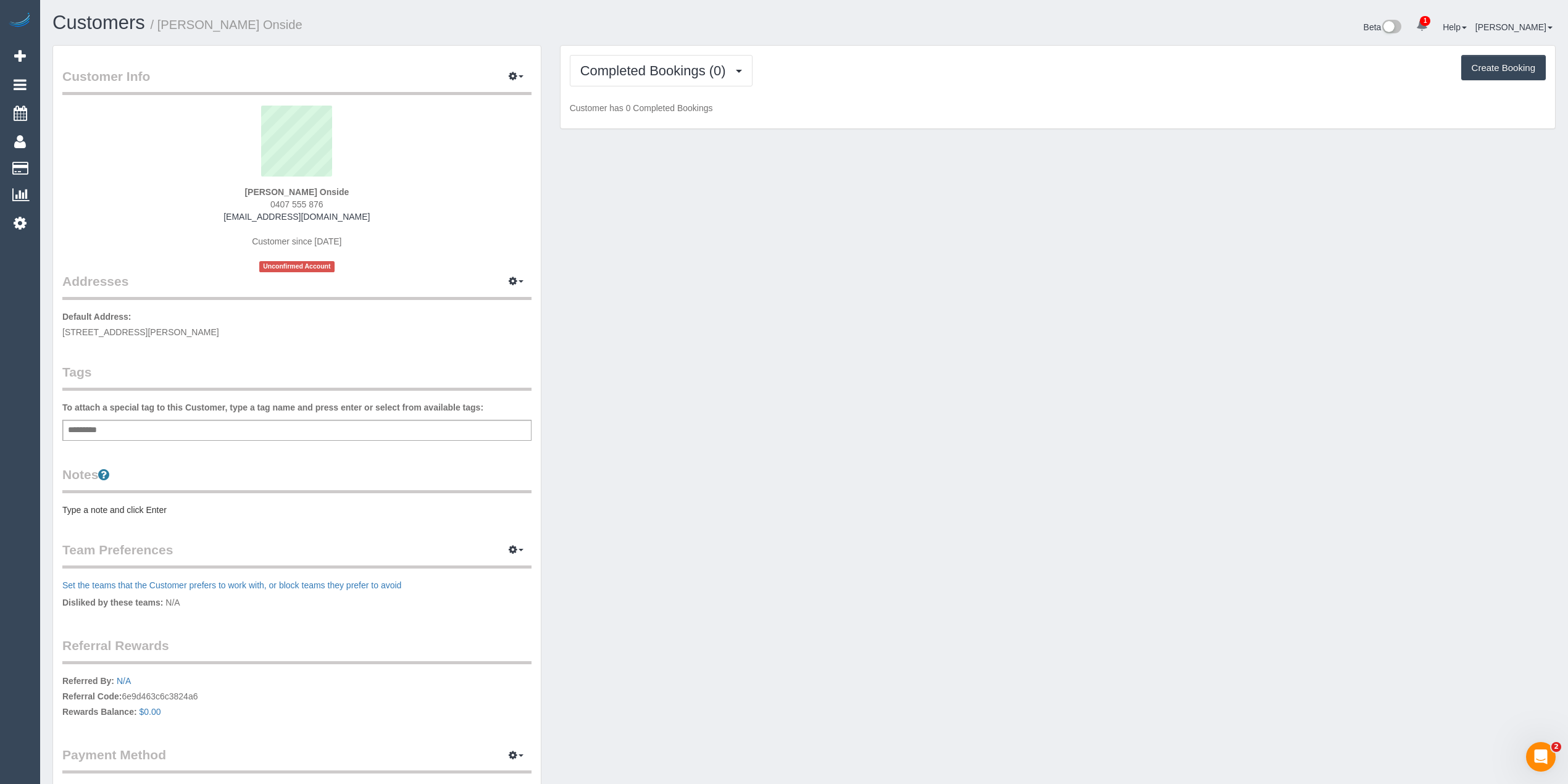
click at [223, 426] on div "Add a tag" at bounding box center [297, 430] width 469 height 21
type input "****"
type input "*******"
click pre "Type a note and click Enter"
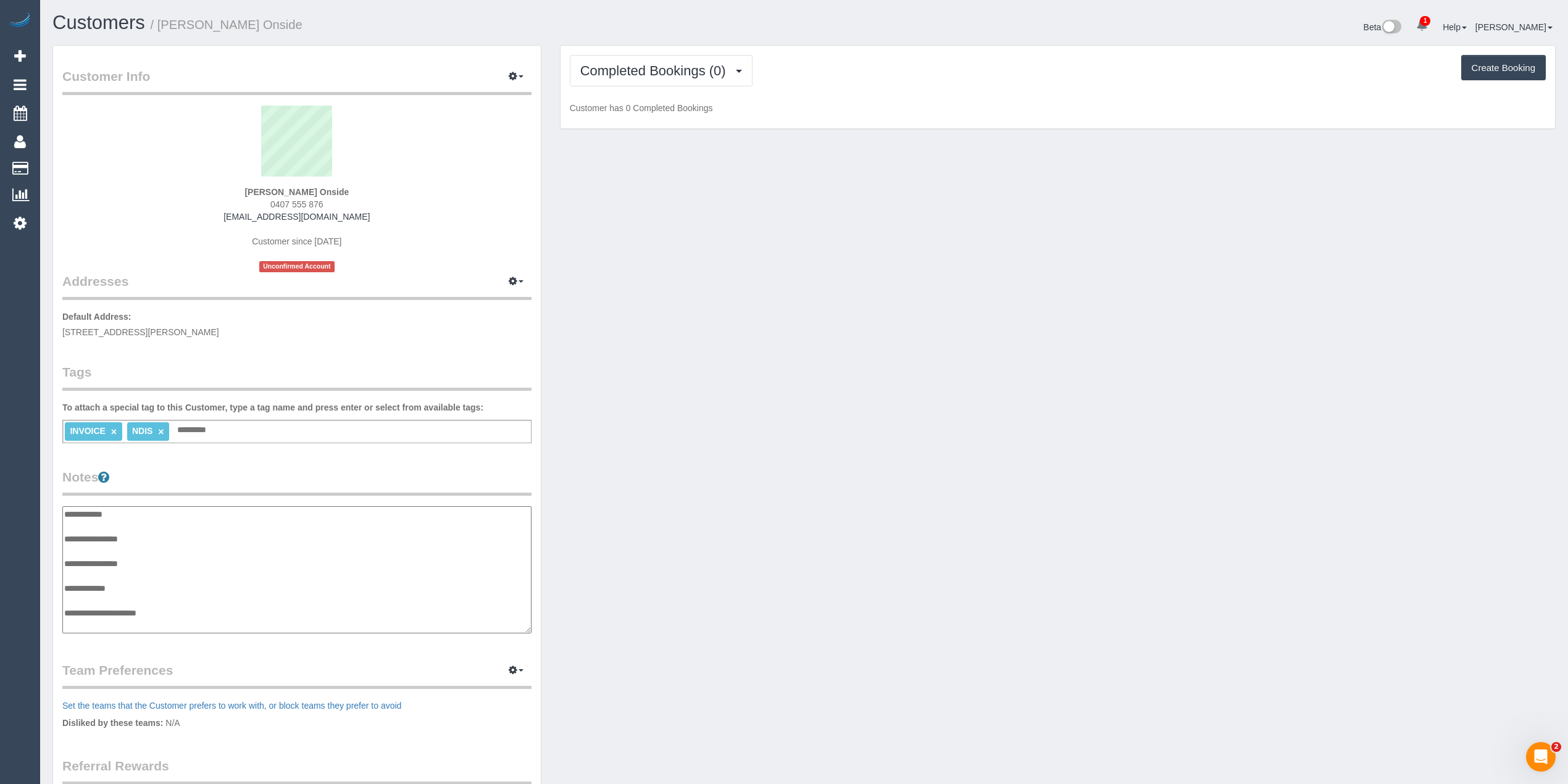
scroll to position [10, 0]
click textarea "**********"
paste textarea "**********"
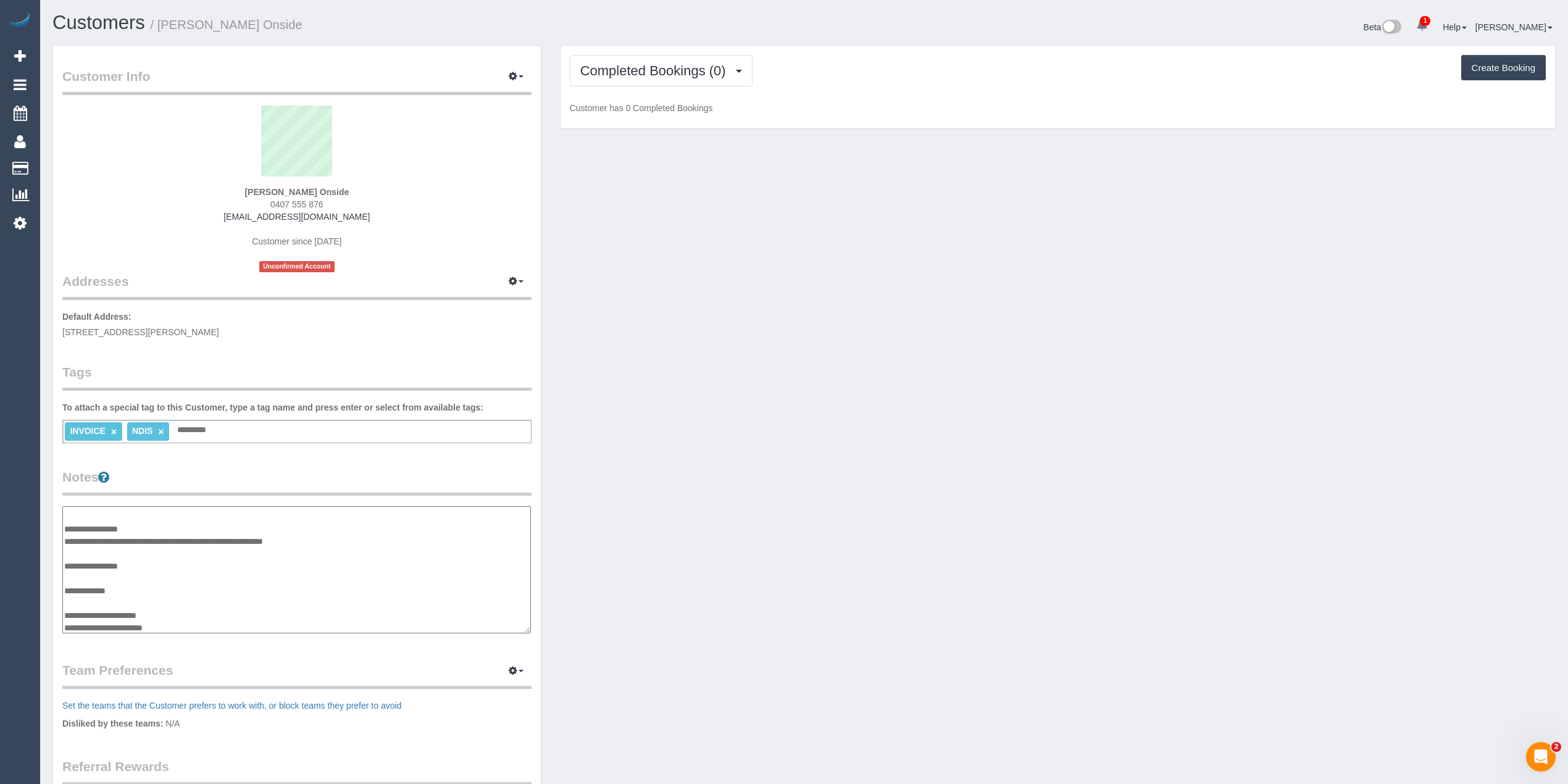
scroll to position [22, 0]
paste textarea "**********"
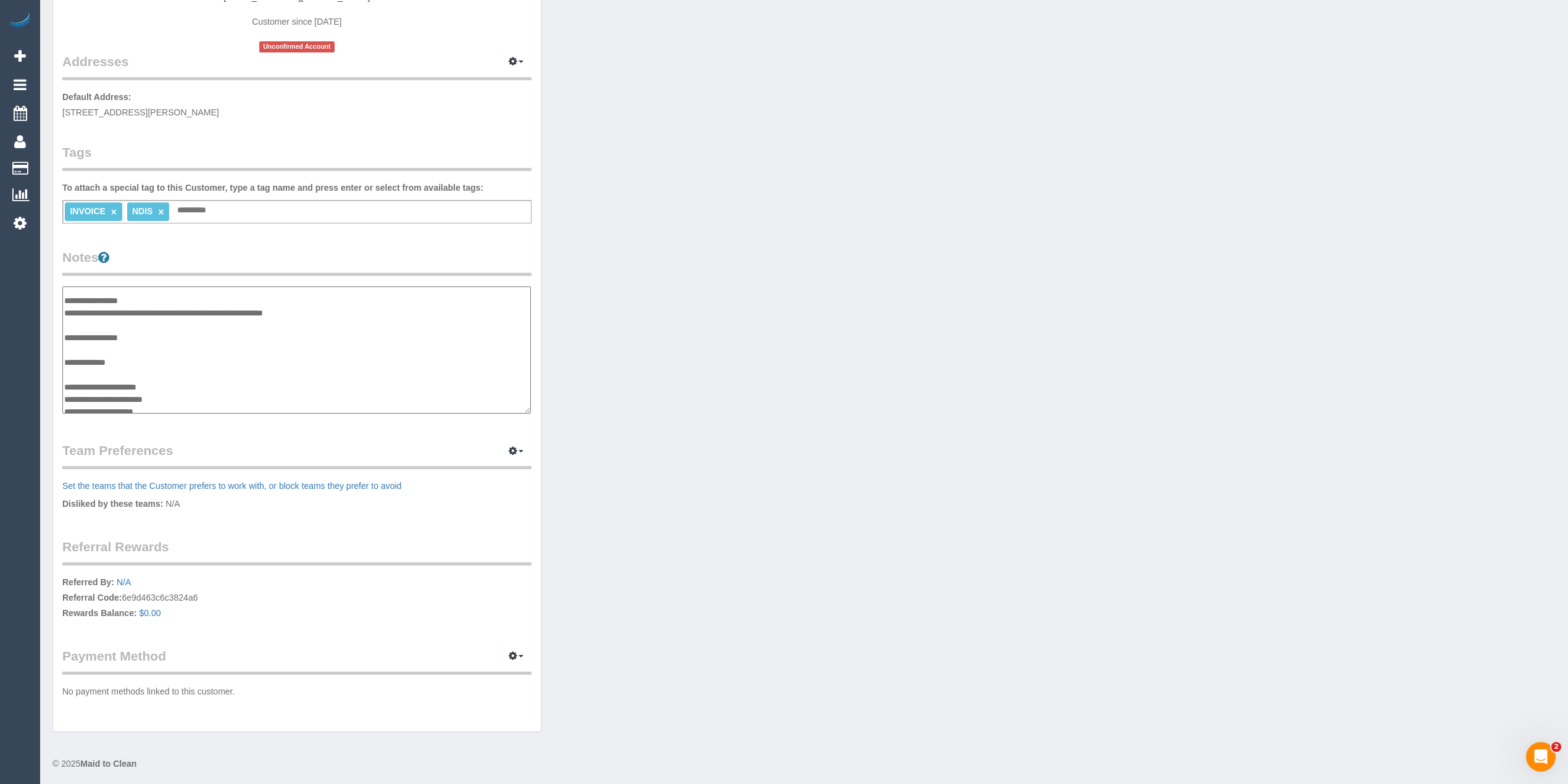
scroll to position [0, 0]
click textarea "**********"
paste textarea "**********"
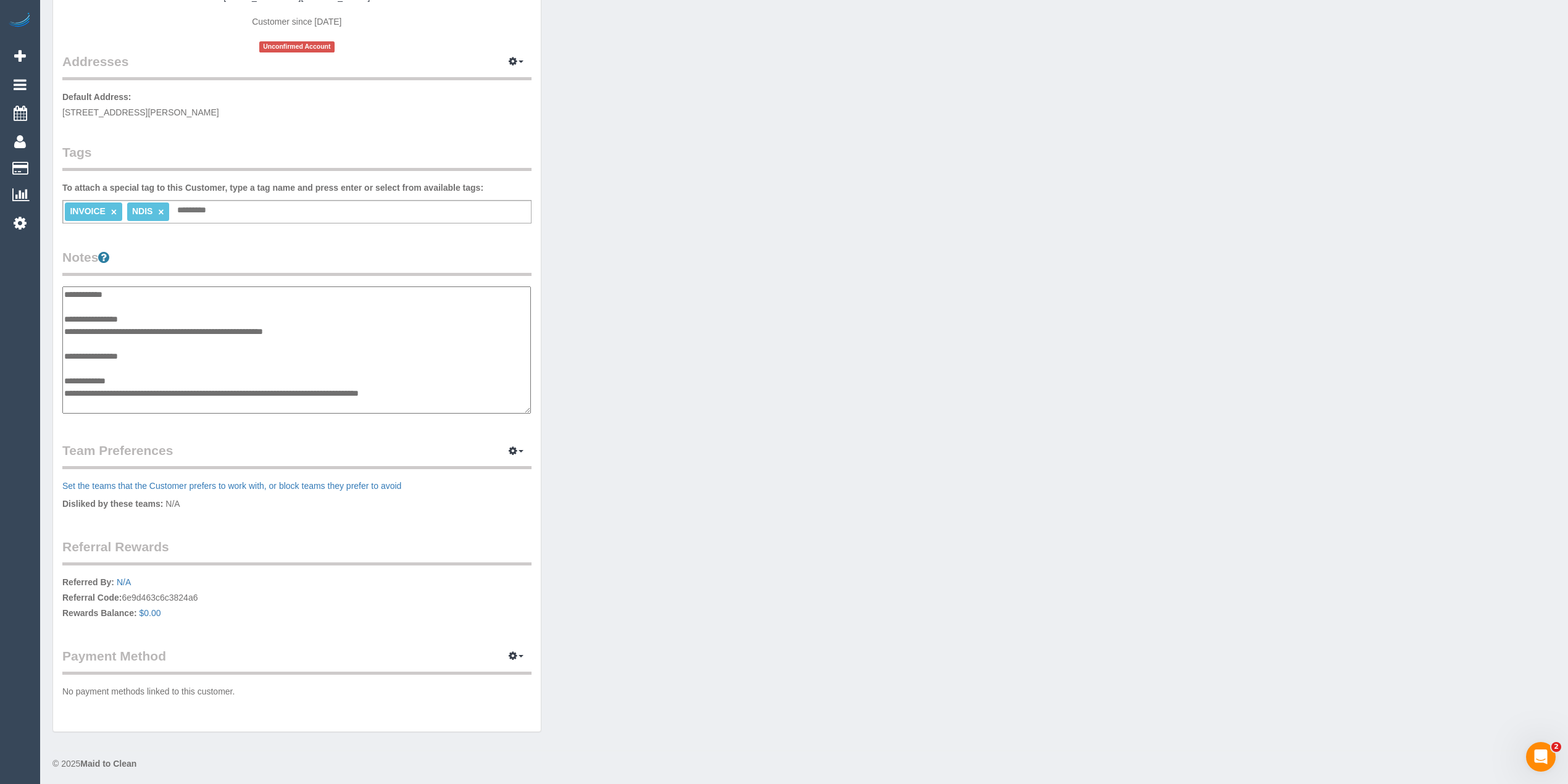
type textarea "**********"
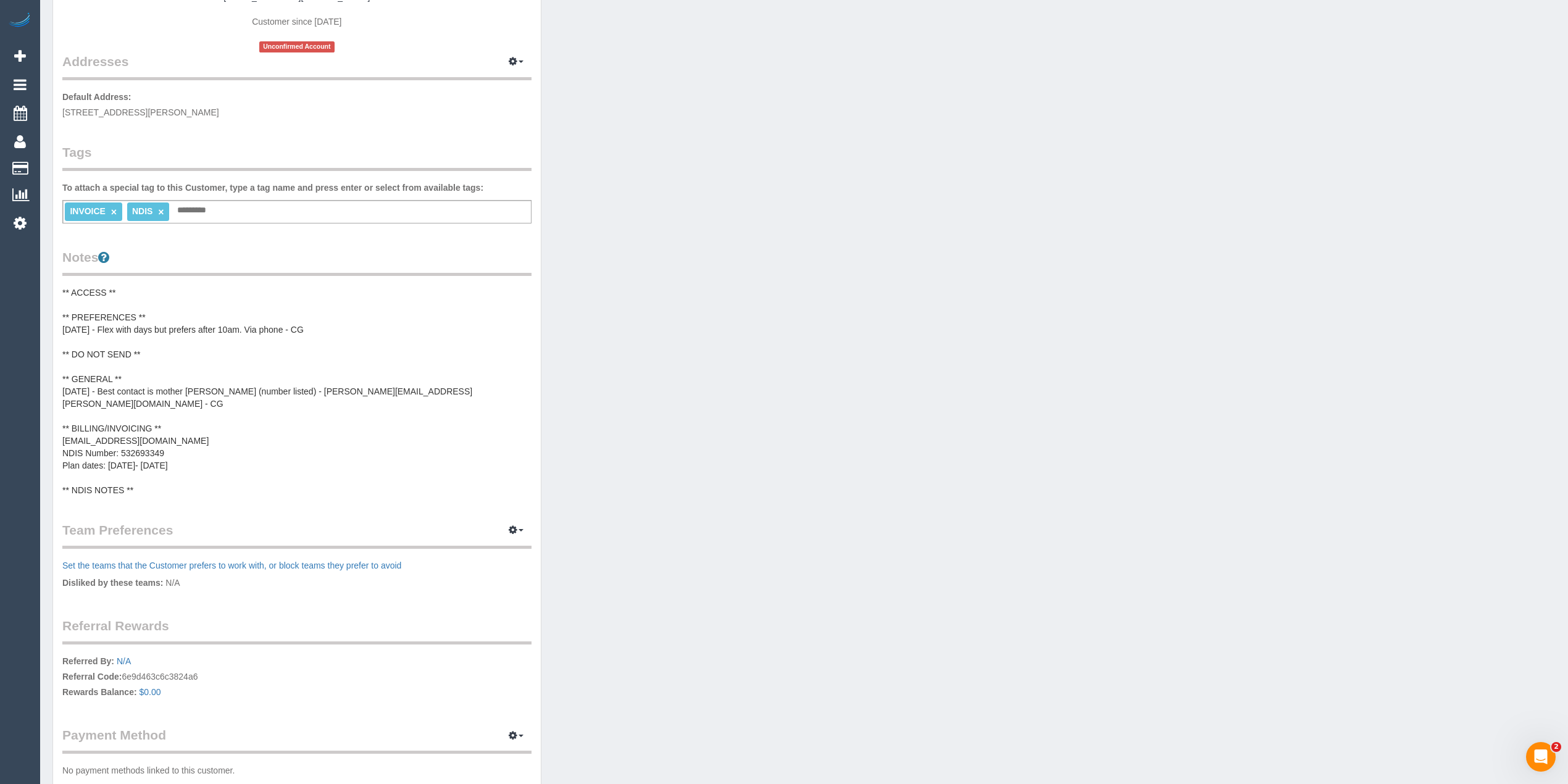
click pre "** ACCESS ** ** PREFERENCES ** 13/08/25 - Flex with days but prefers after 10am…"
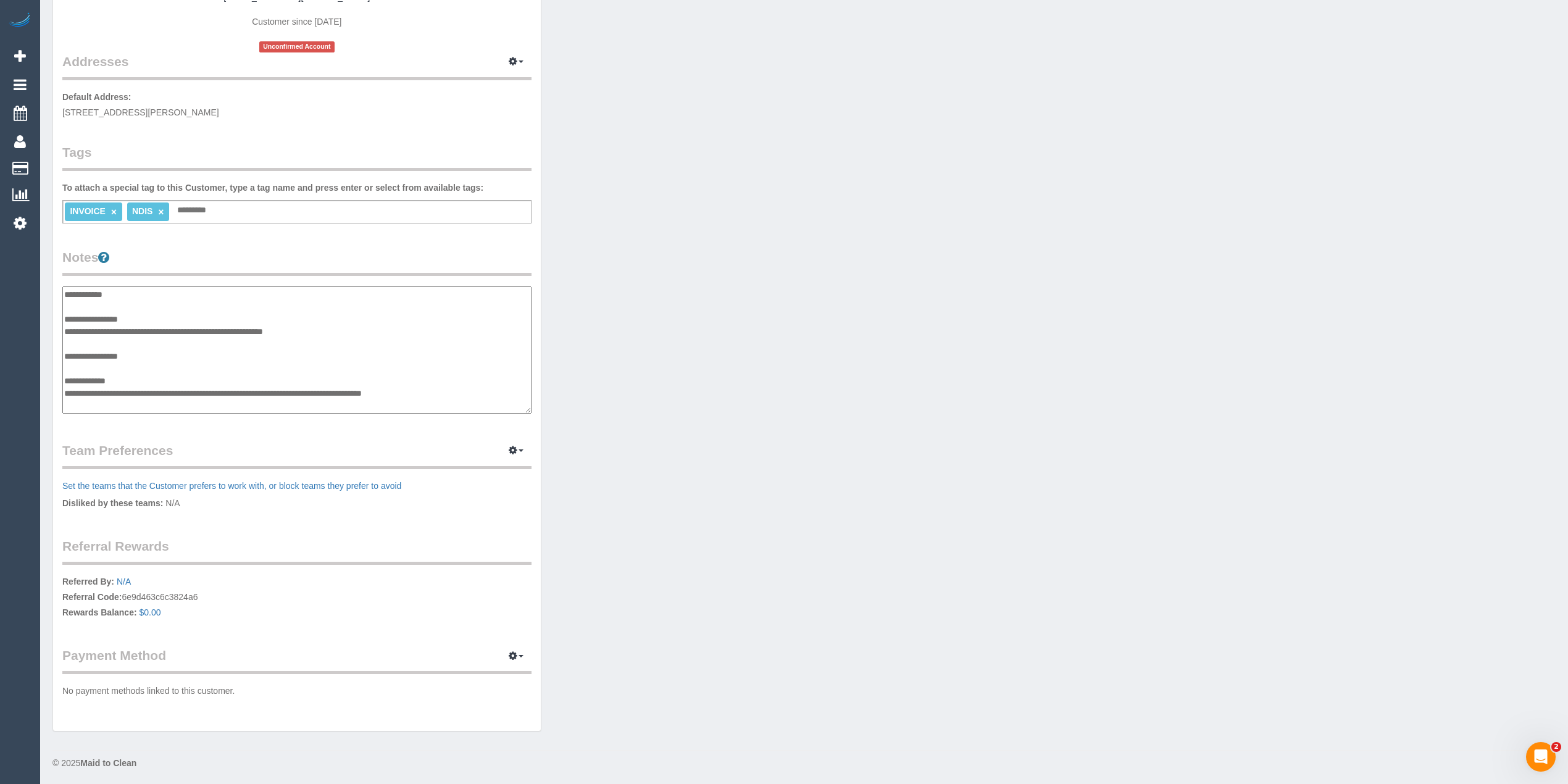
scroll to position [74, 0]
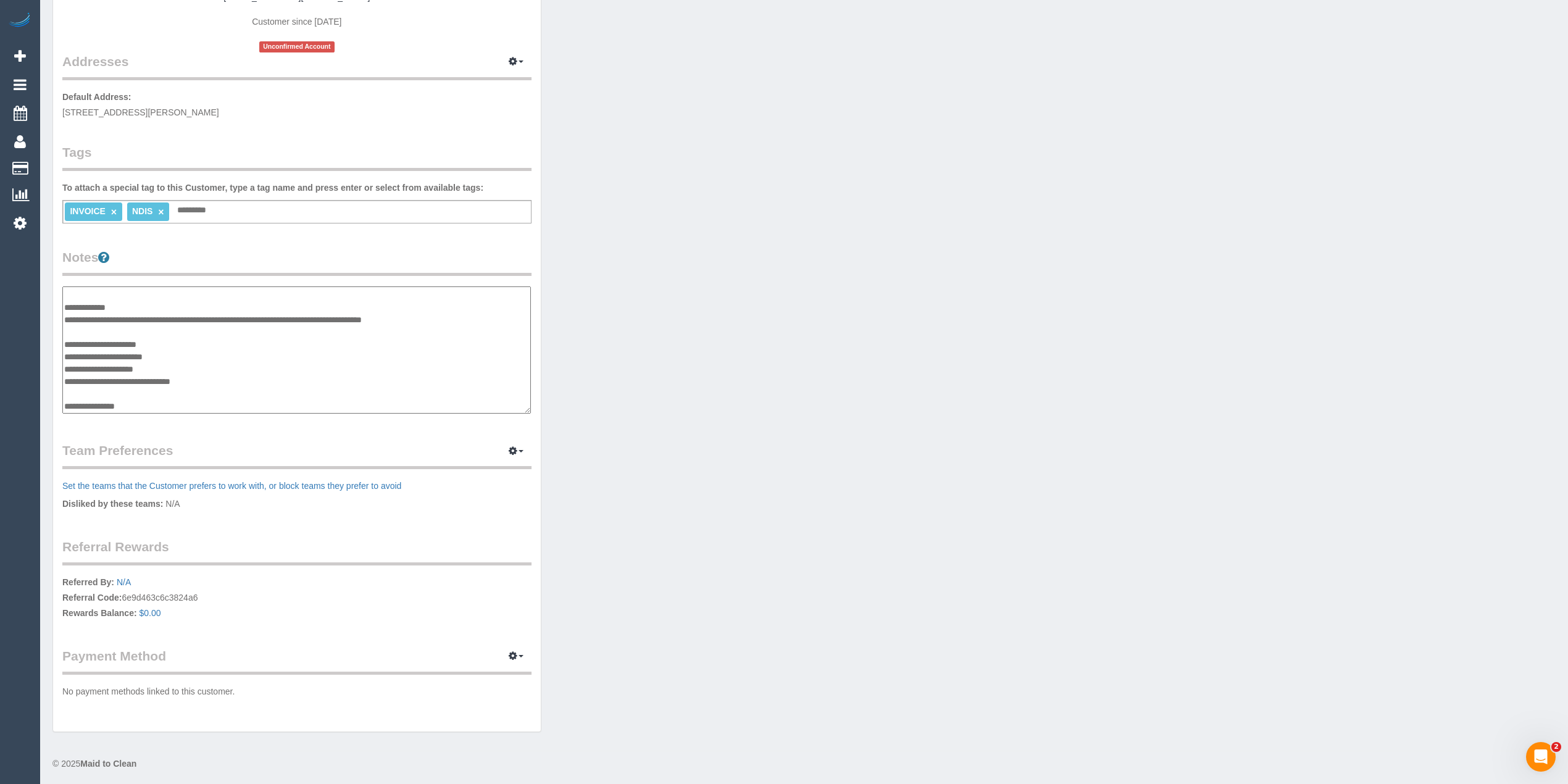
click textarea "**********"
paste textarea "**********"
type textarea "**********"
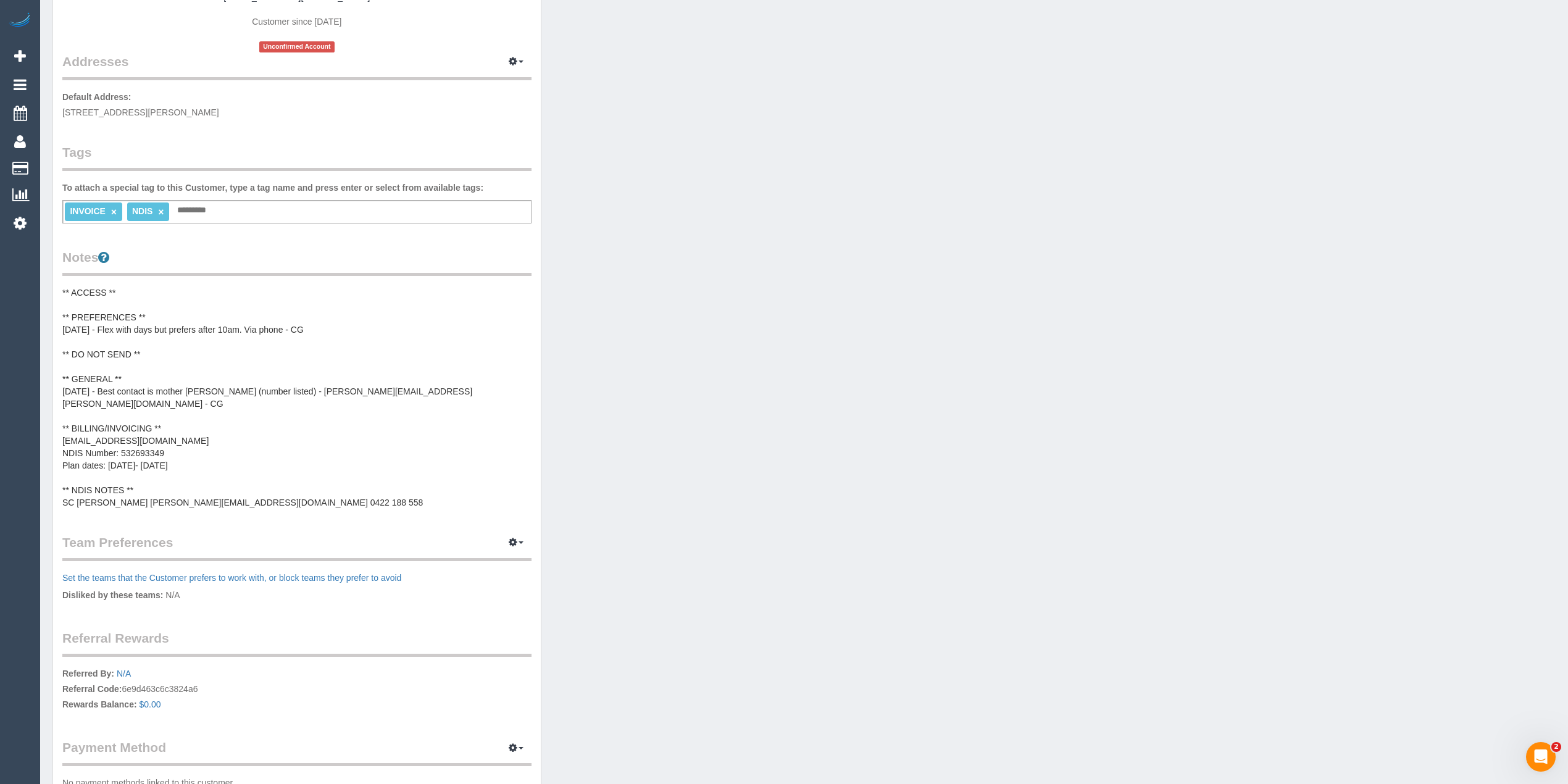
scroll to position [0, 0]
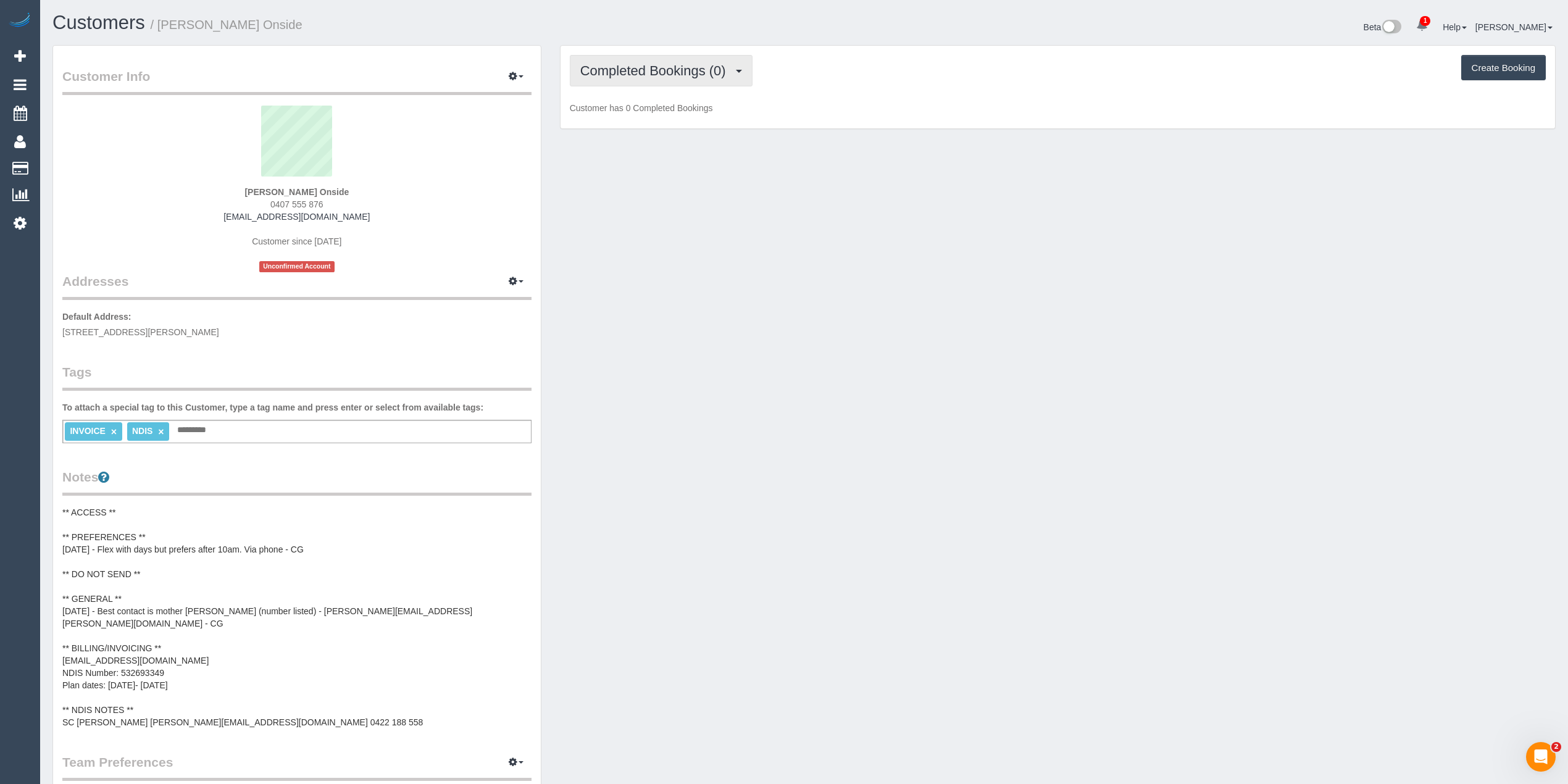
click span "Completed Bookings (0)"
click link "Upcoming Bookings (11)"
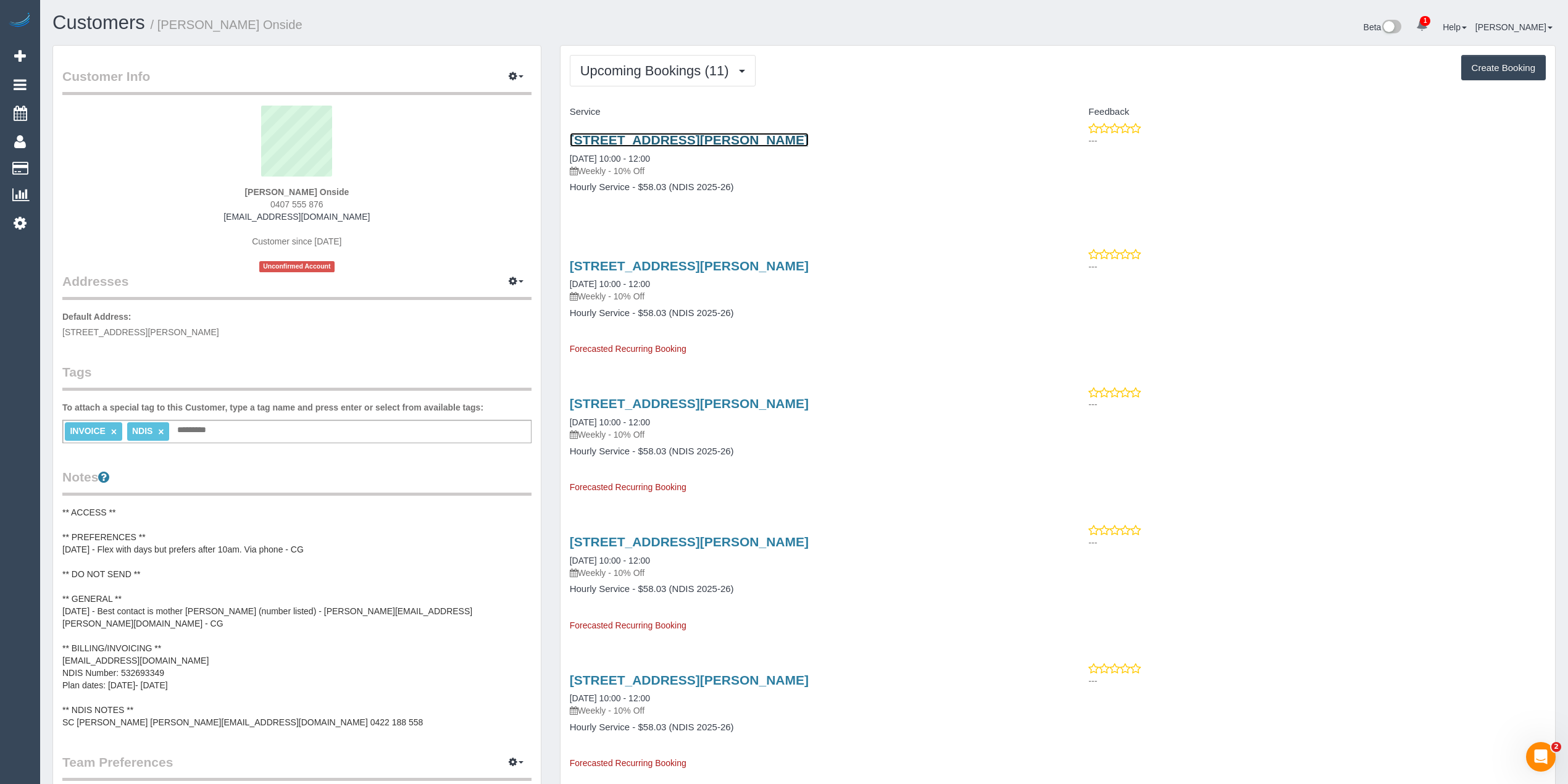
click link "37 Wilkins Street, Yarraville, VIC 3013"
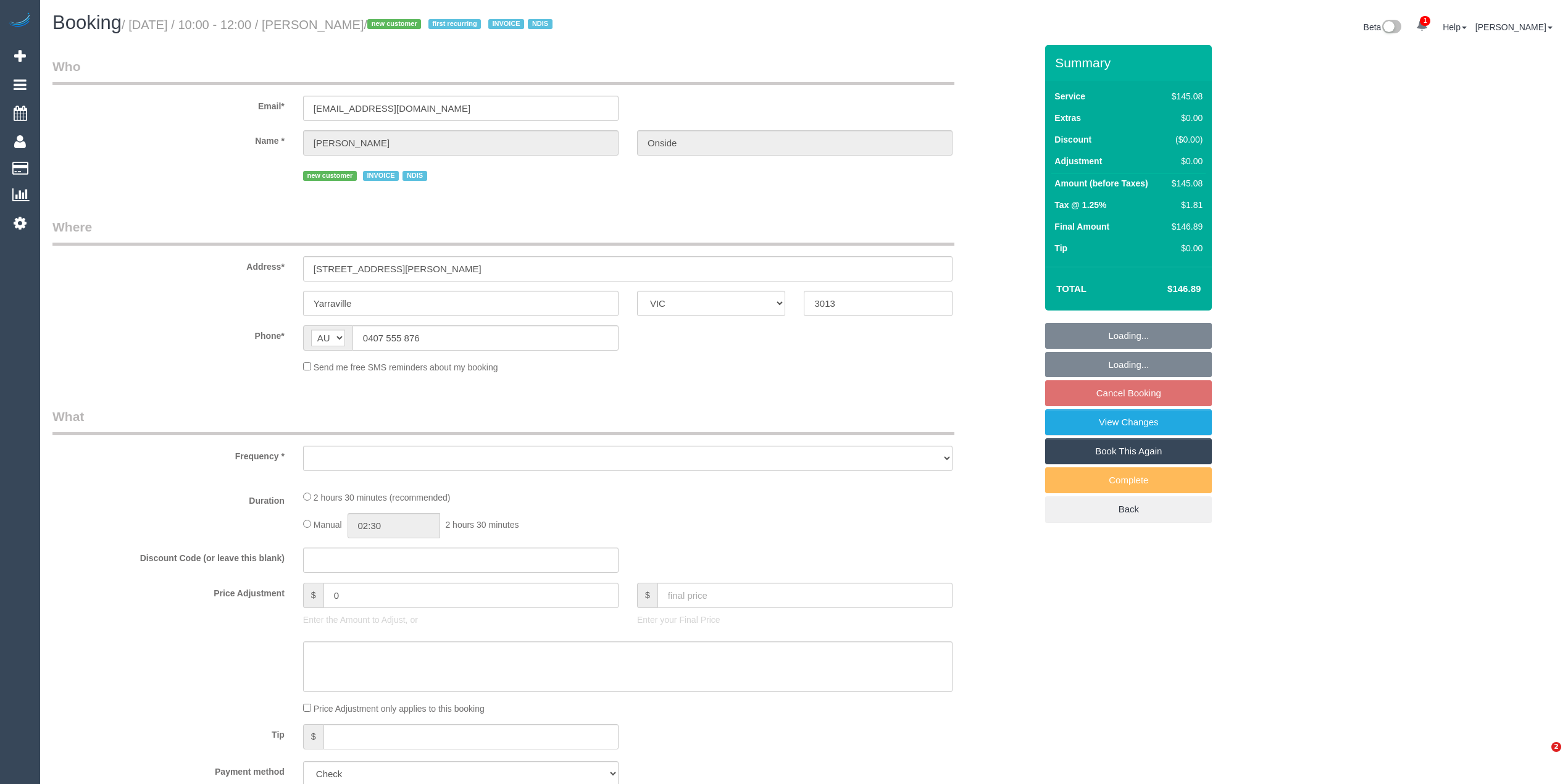
select select "VIC"
select select "150"
select select "number:30"
select select "number:14"
select select "number:19"
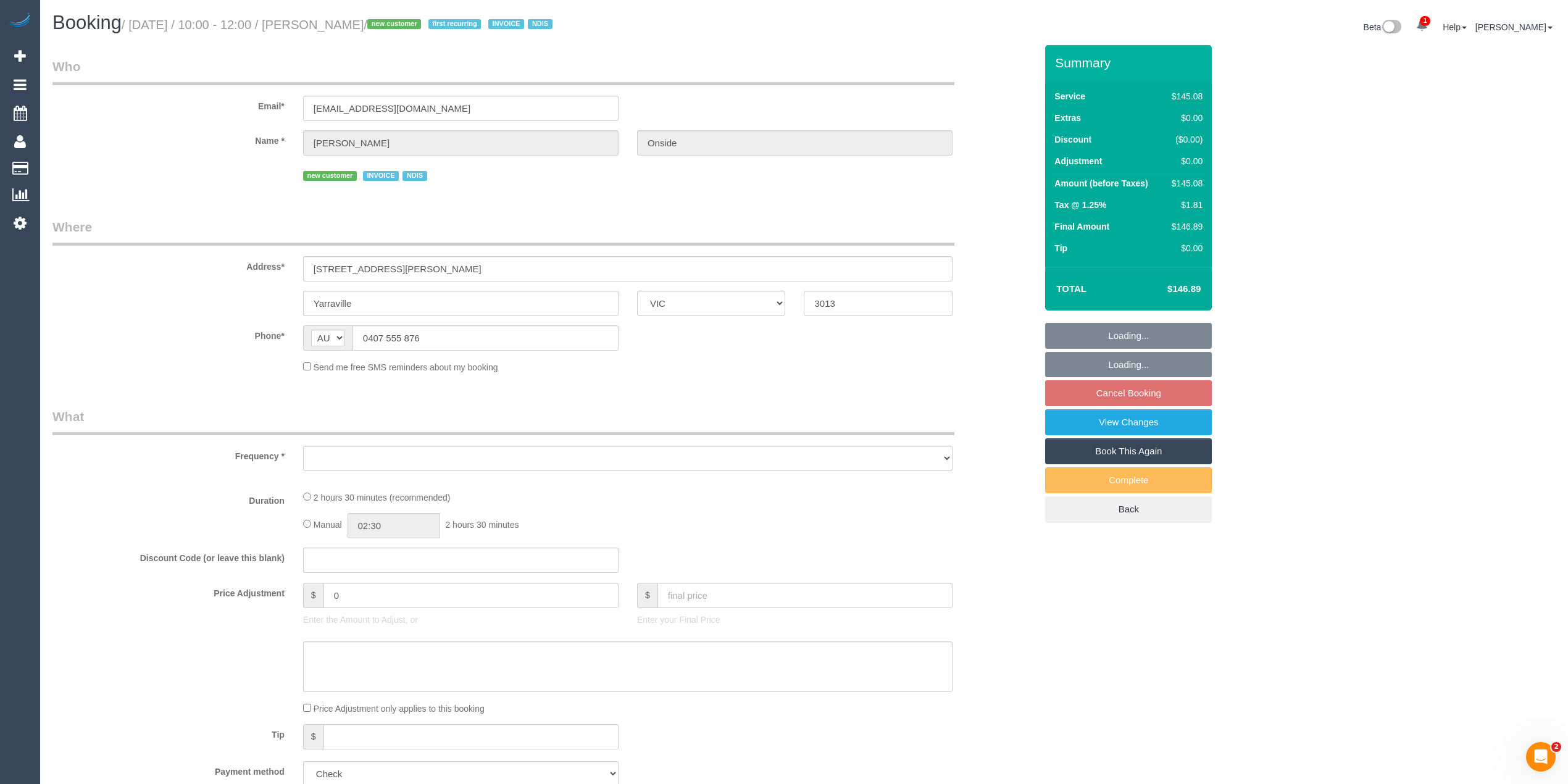
select select "number:36"
select select "number:34"
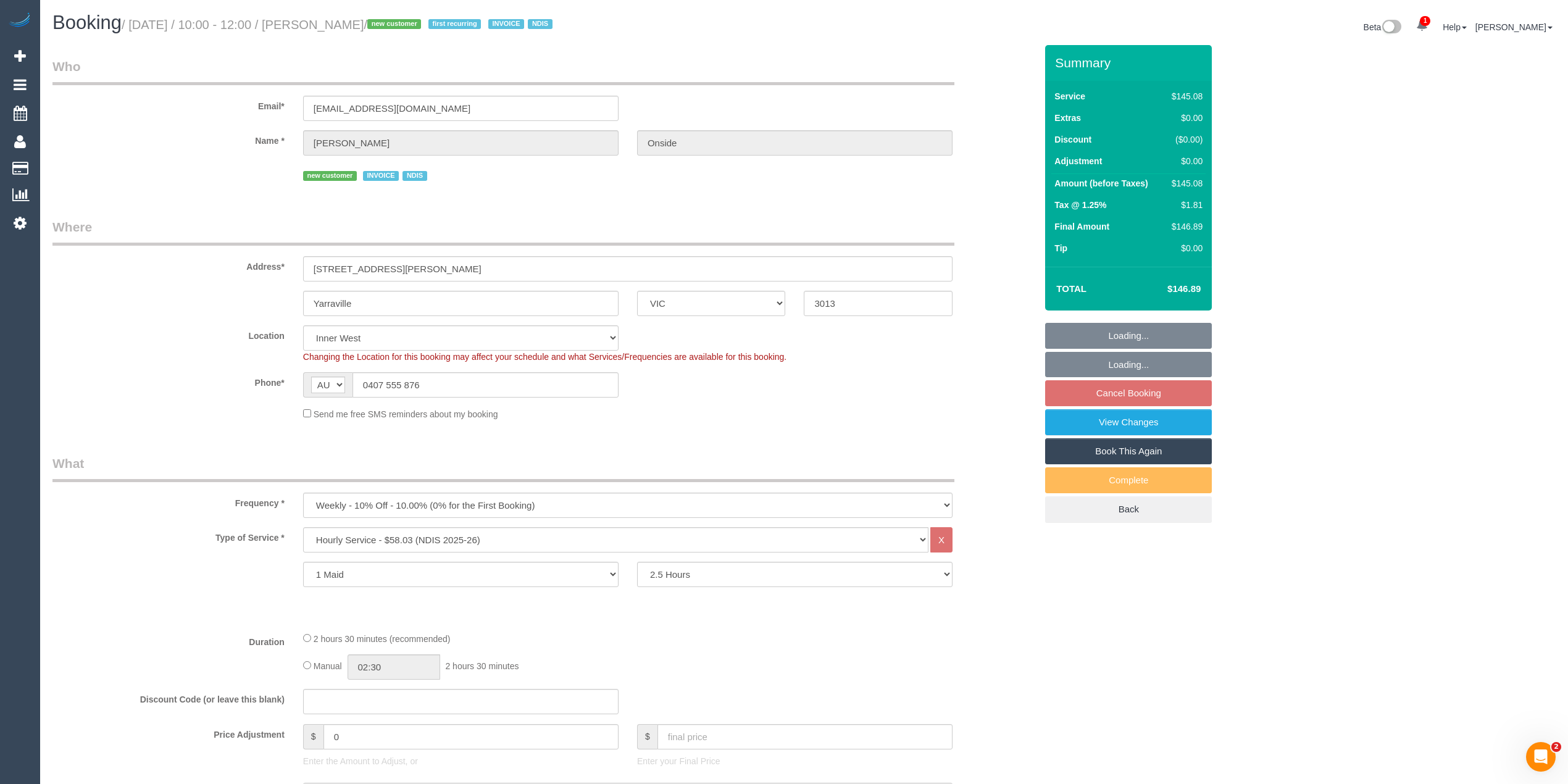
select select "object:746"
select select "spot3"
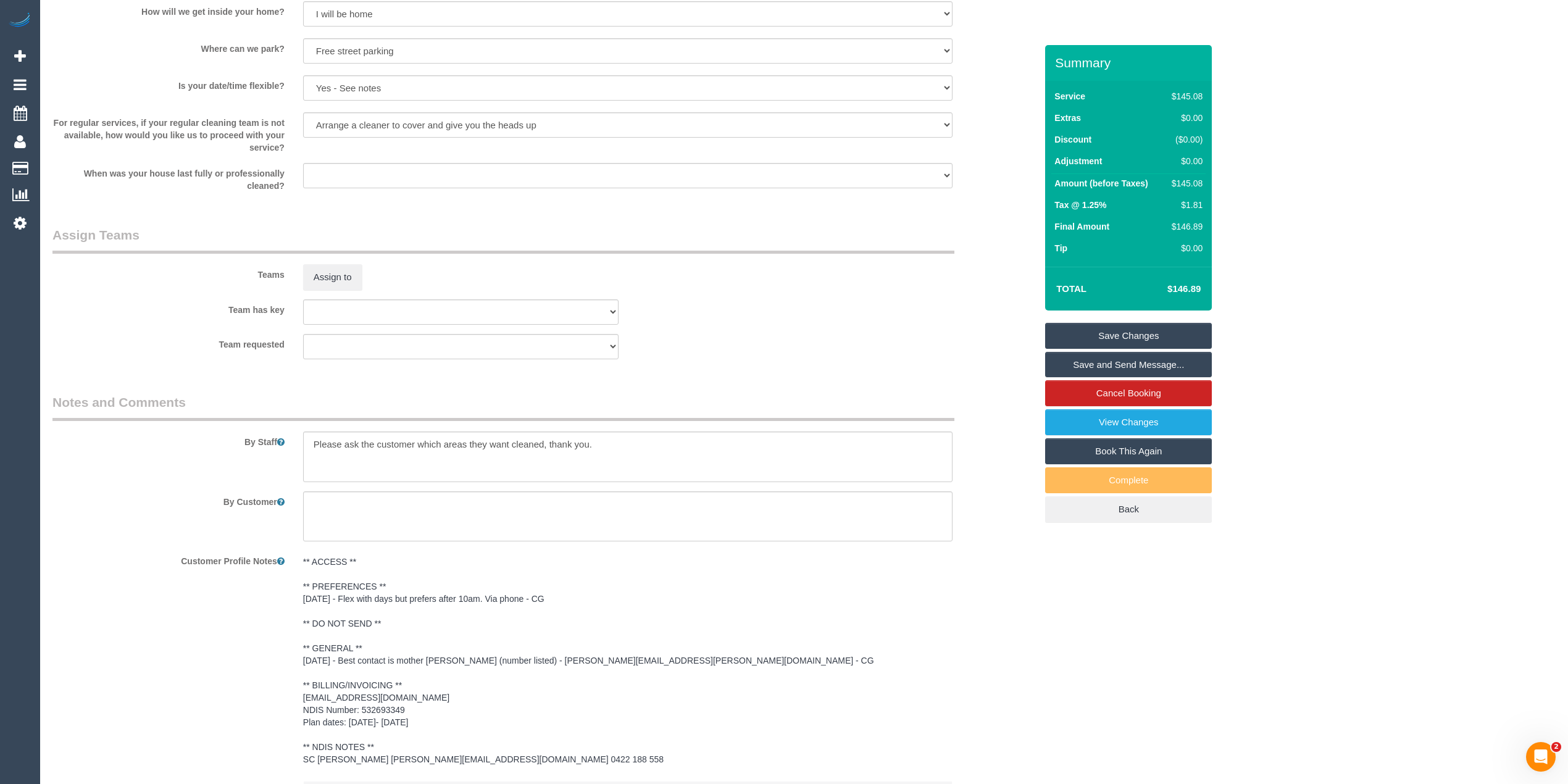
scroll to position [1372, 0]
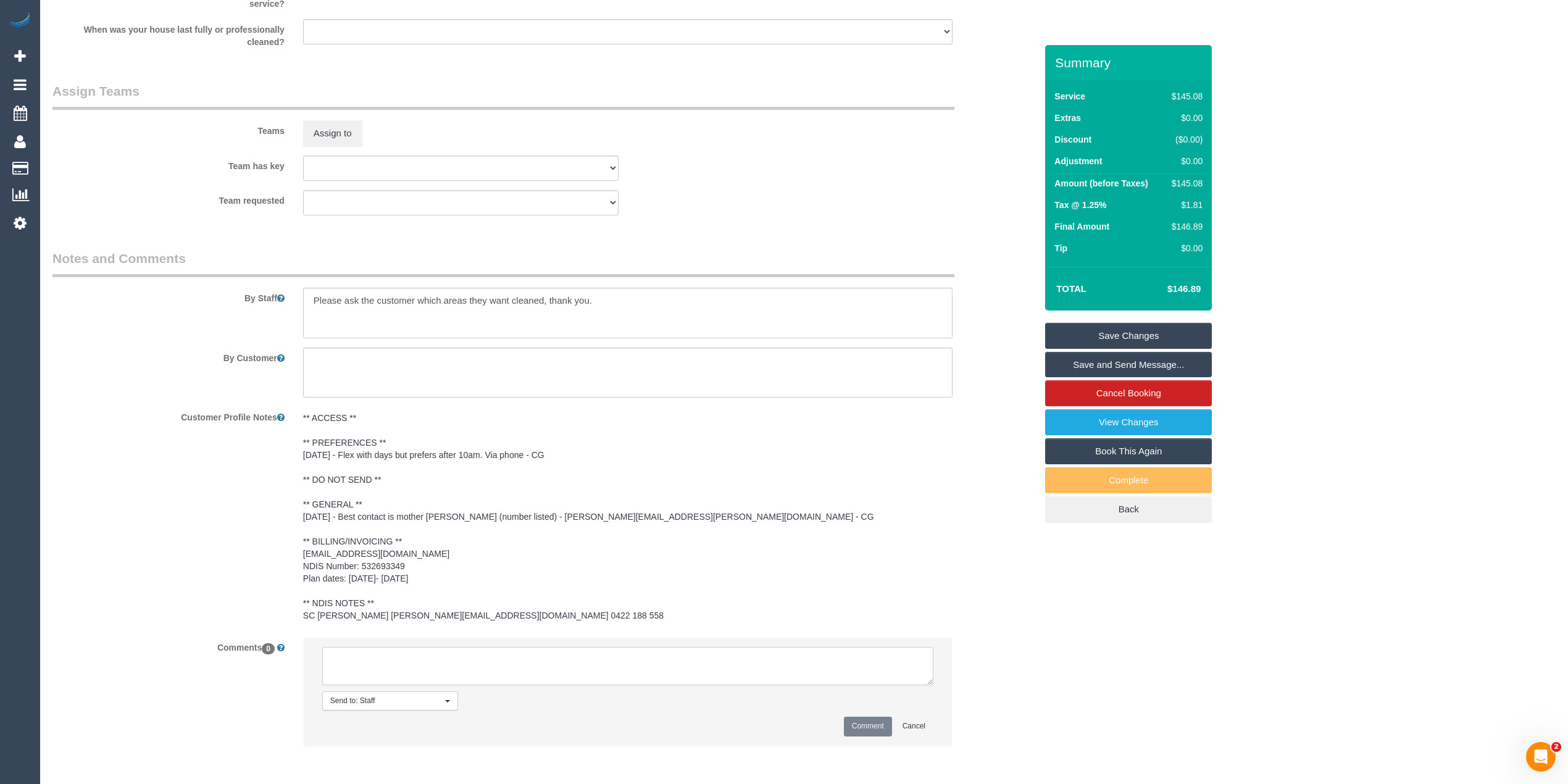
click at [401, 659] on textarea at bounding box center [627, 666] width 611 height 39
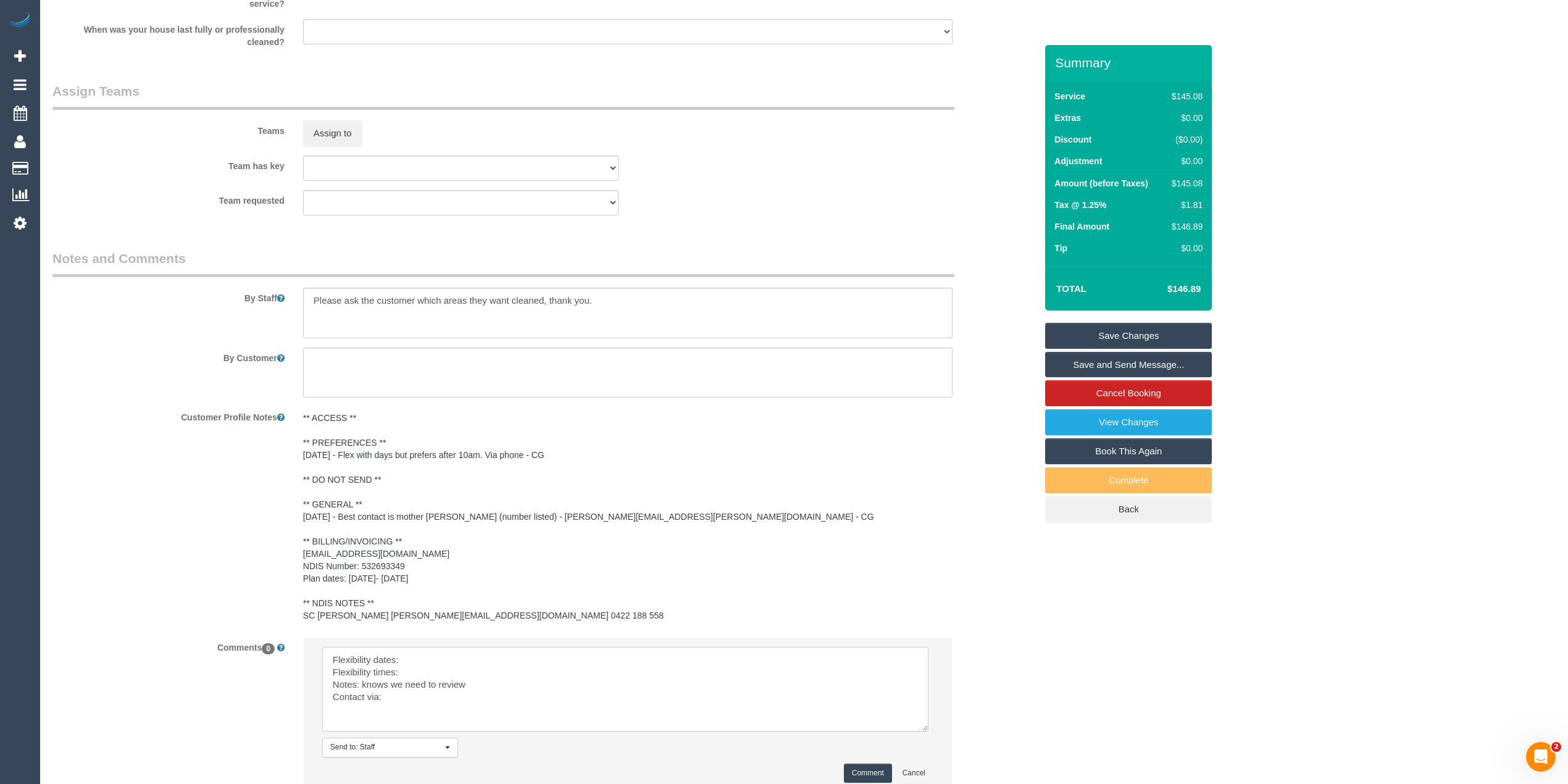
drag, startPoint x: 923, startPoint y: 680, endPoint x: 919, endPoint y: 731, distance: 51.2
click at [919, 731] on textarea at bounding box center [626, 689] width 606 height 85
click at [407, 661] on textarea at bounding box center [626, 692] width 606 height 90
click at [426, 668] on textarea at bounding box center [626, 692] width 606 height 90
click at [410, 695] on textarea at bounding box center [626, 692] width 606 height 90
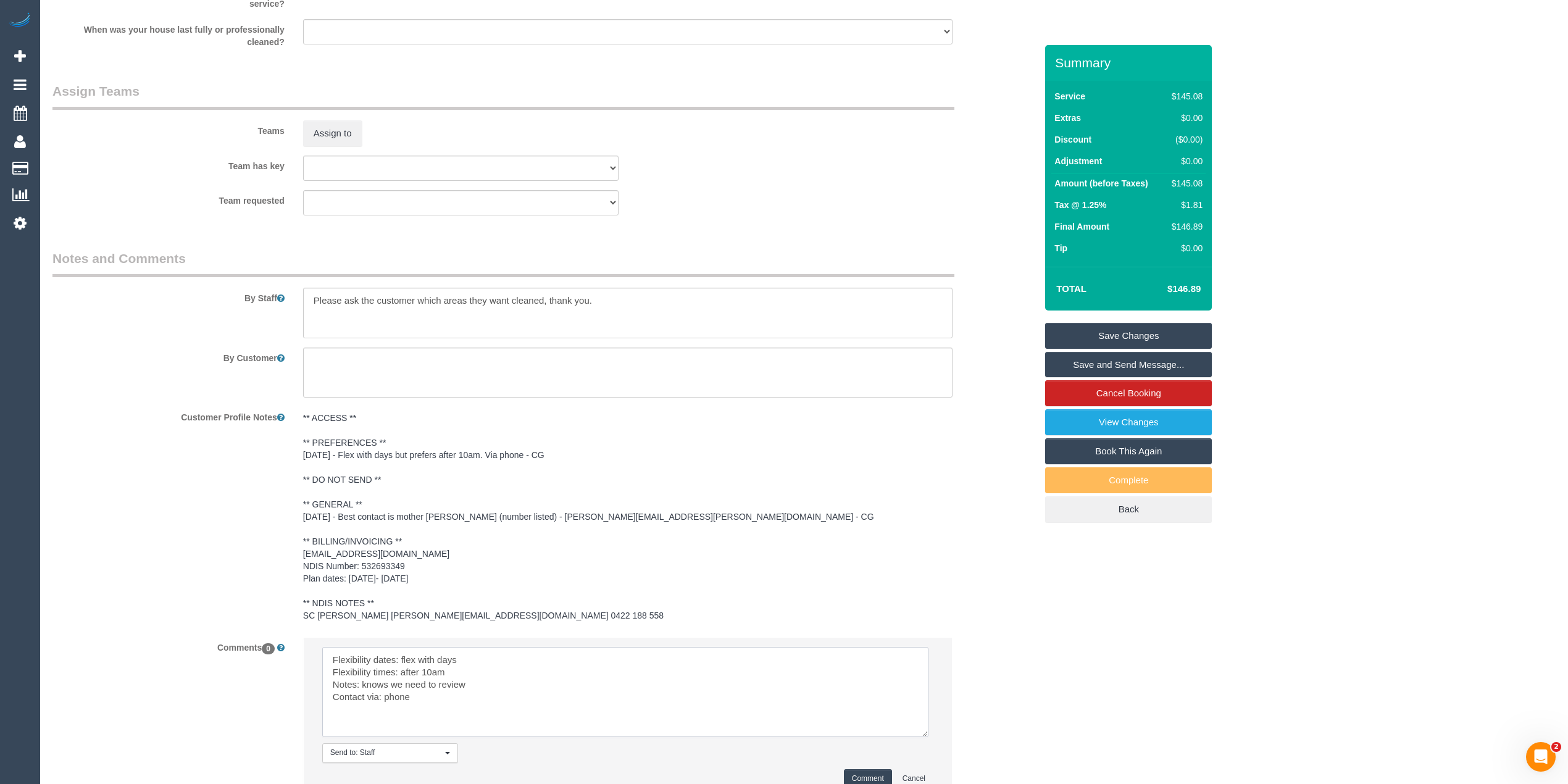
type textarea "Flexibility dates: flex with days Flexibility times: after 10am Notes: knows we…"
click at [867, 775] on button "Comment" at bounding box center [868, 778] width 48 height 19
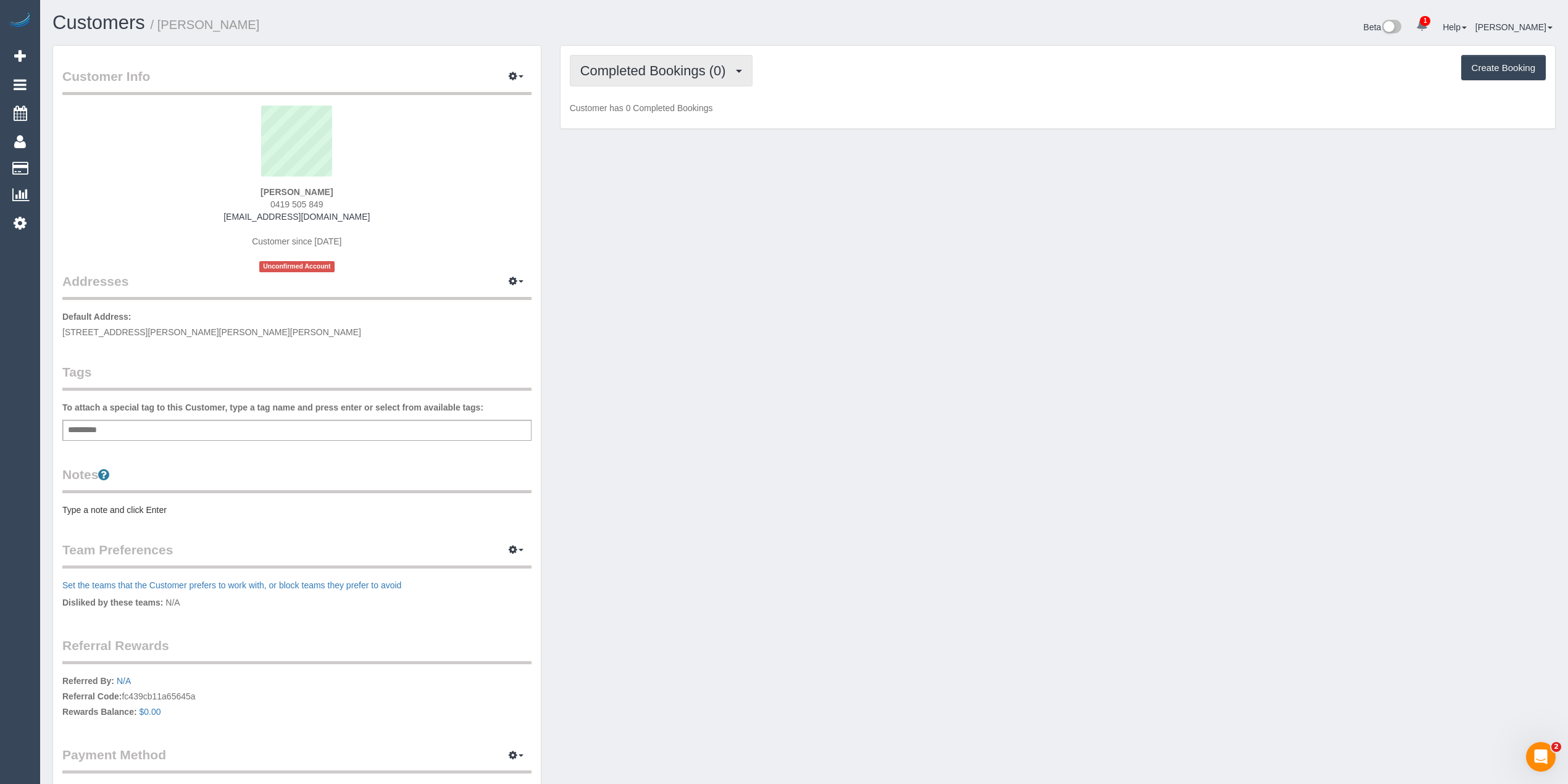
click at [620, 66] on span "Completed Bookings (0)" at bounding box center [656, 70] width 152 height 16
click at [675, 117] on link "Upcoming Bookings (1)" at bounding box center [634, 115] width 128 height 16
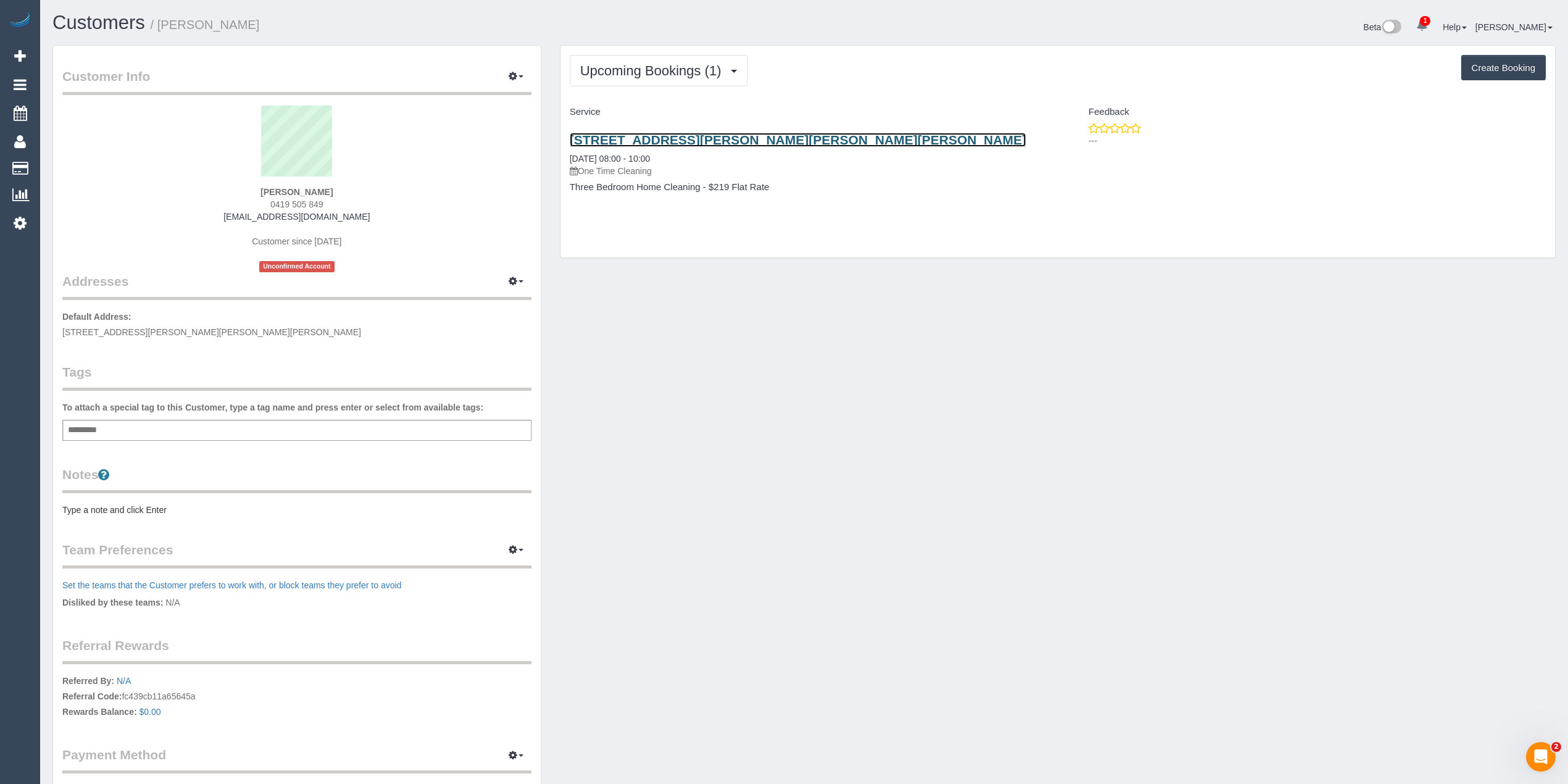
click at [696, 142] on link "3/19-21 Walker Street, Clifton Hill, VIC 3068" at bounding box center [798, 139] width 457 height 14
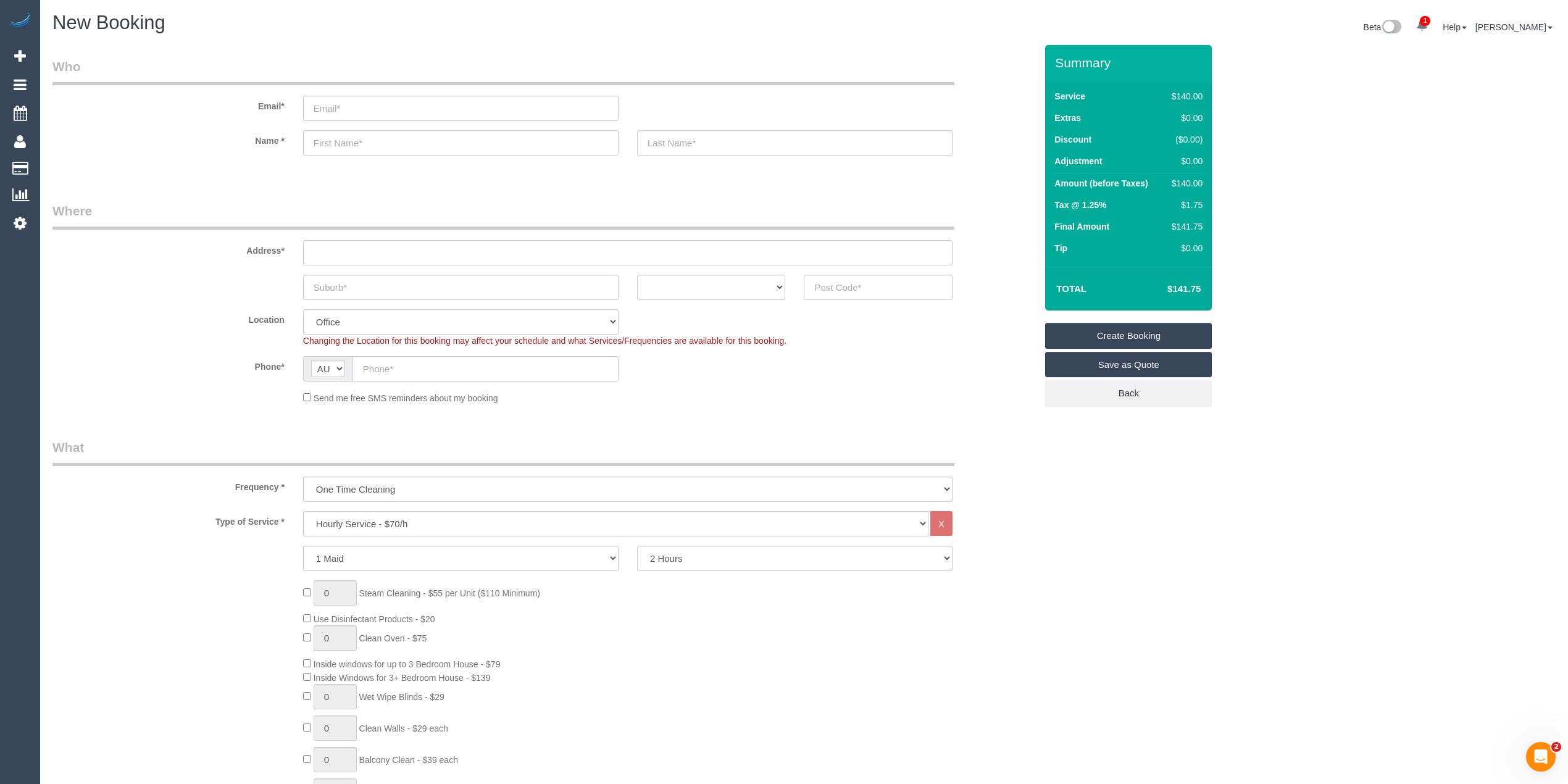
click at [393, 366] on input "text" at bounding box center [486, 369] width 266 height 25
paste input "0423 315 545"
type input "0423 315 545"
click at [346, 281] on input "text" at bounding box center [461, 287] width 315 height 25
click at [353, 279] on input "text" at bounding box center [461, 287] width 315 height 25
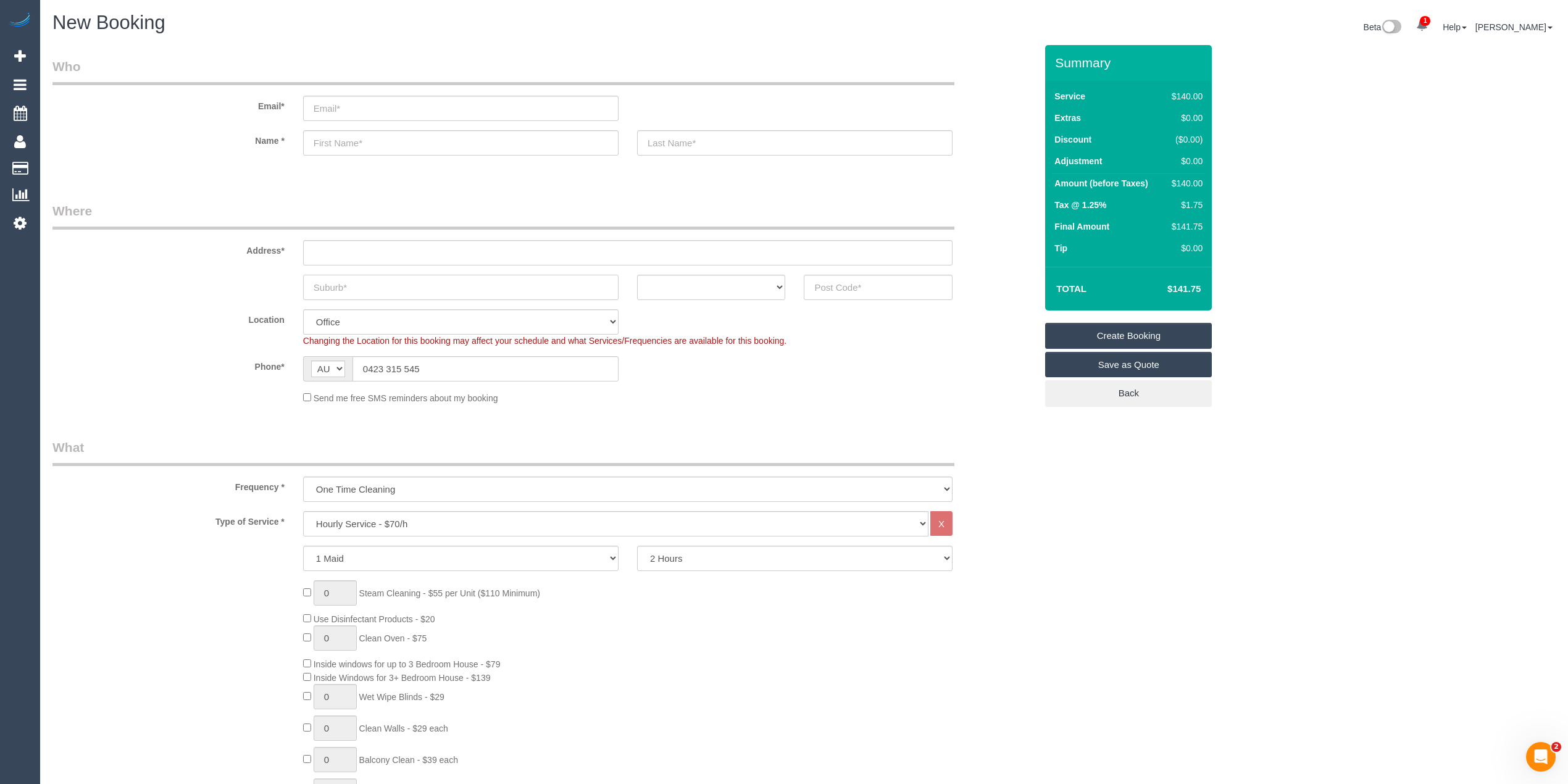
paste input "[GEOGRAPHIC_DATA]"
type input "[GEOGRAPHIC_DATA]"
click at [364, 110] on input "email" at bounding box center [461, 108] width 315 height 25
click at [375, 485] on select "One Time Cleaning Weekly - 10% Off - 10.00% (0% for the First Booking) Fortnigh…" at bounding box center [627, 488] width 649 height 25
select select "object:2090"
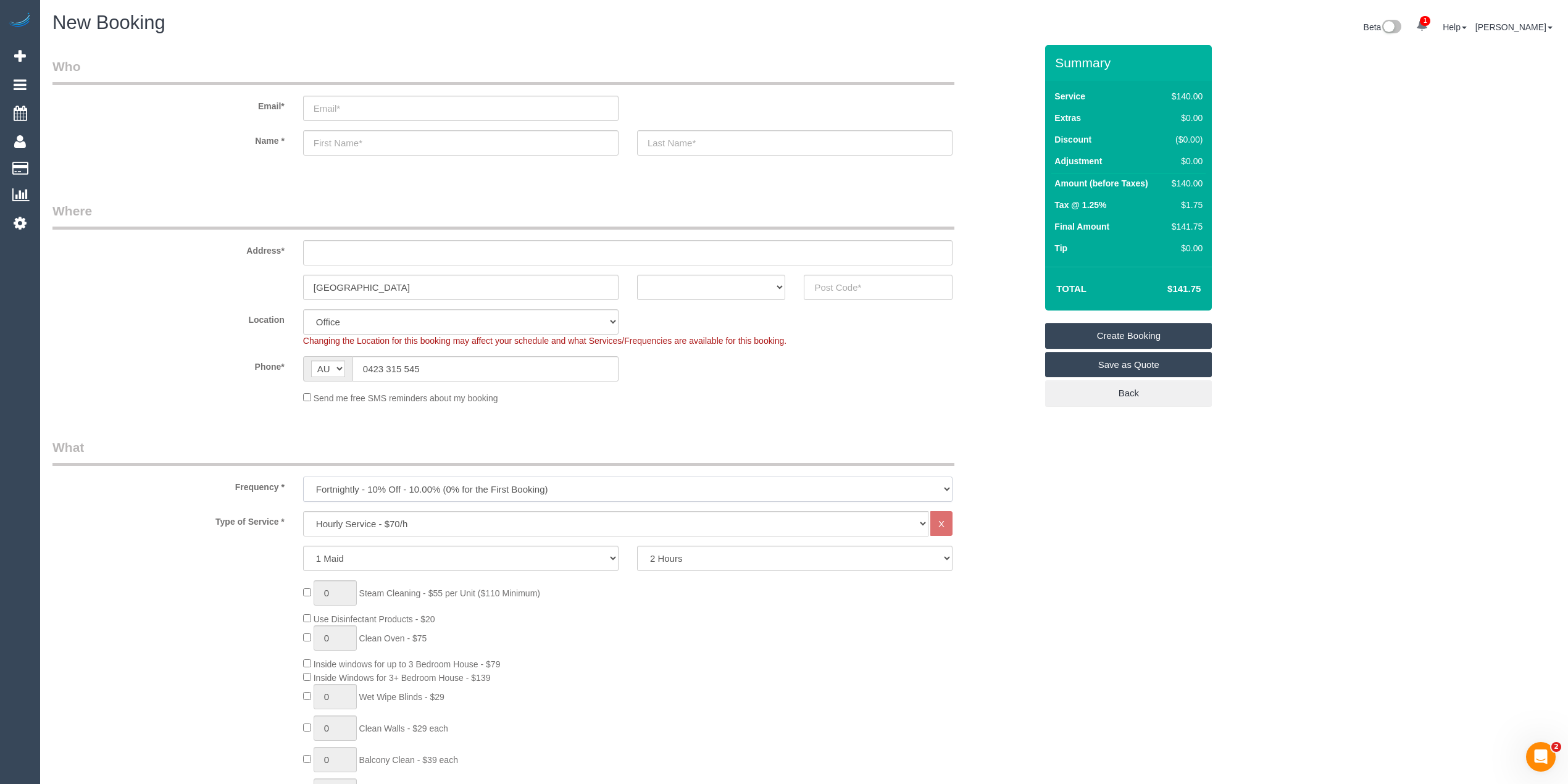
click at [303, 476] on select "One Time Cleaning Weekly - 10% Off - 10.00% (0% for the First Booking) Fortnigh…" at bounding box center [627, 488] width 649 height 25
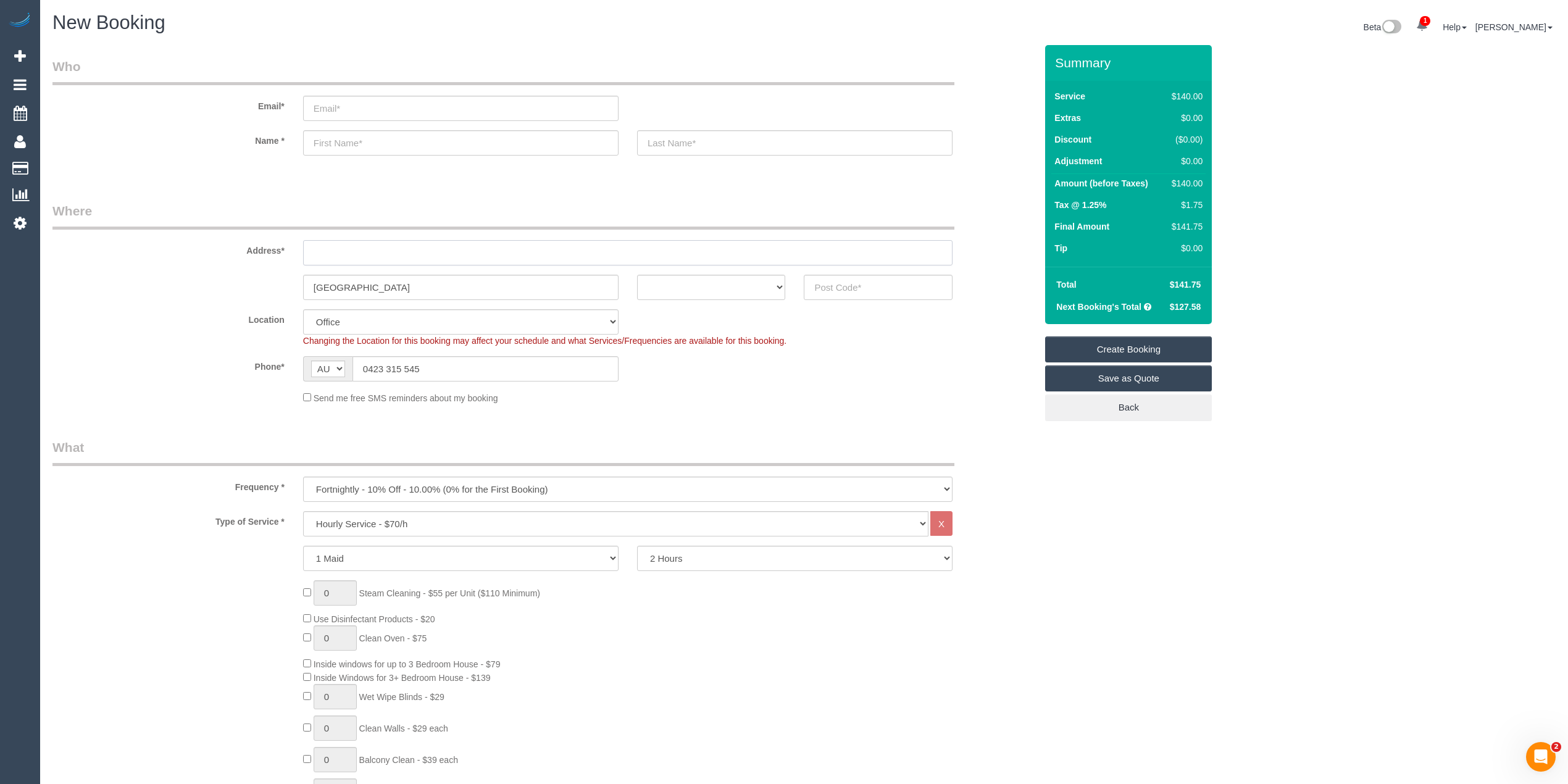
click at [376, 246] on input "text" at bounding box center [627, 252] width 649 height 25
type input "-"
click at [693, 279] on select "ACT NSW NT QLD SA TAS VIC WA" at bounding box center [710, 287] width 148 height 25
select select "VIC"
click at [637, 275] on select "ACT NSW NT QLD SA TAS VIC WA" at bounding box center [710, 287] width 148 height 25
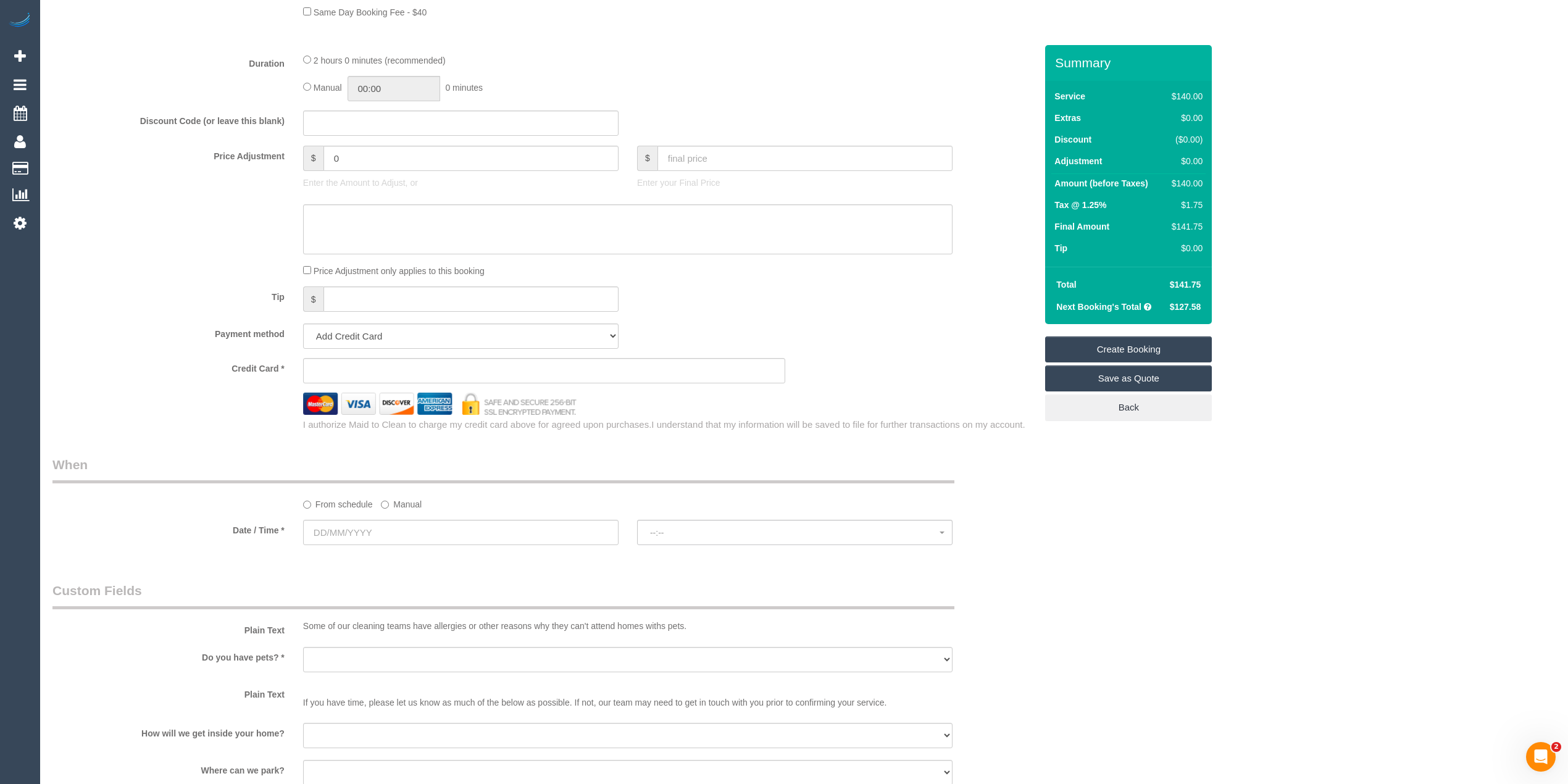
scroll to position [960, 0]
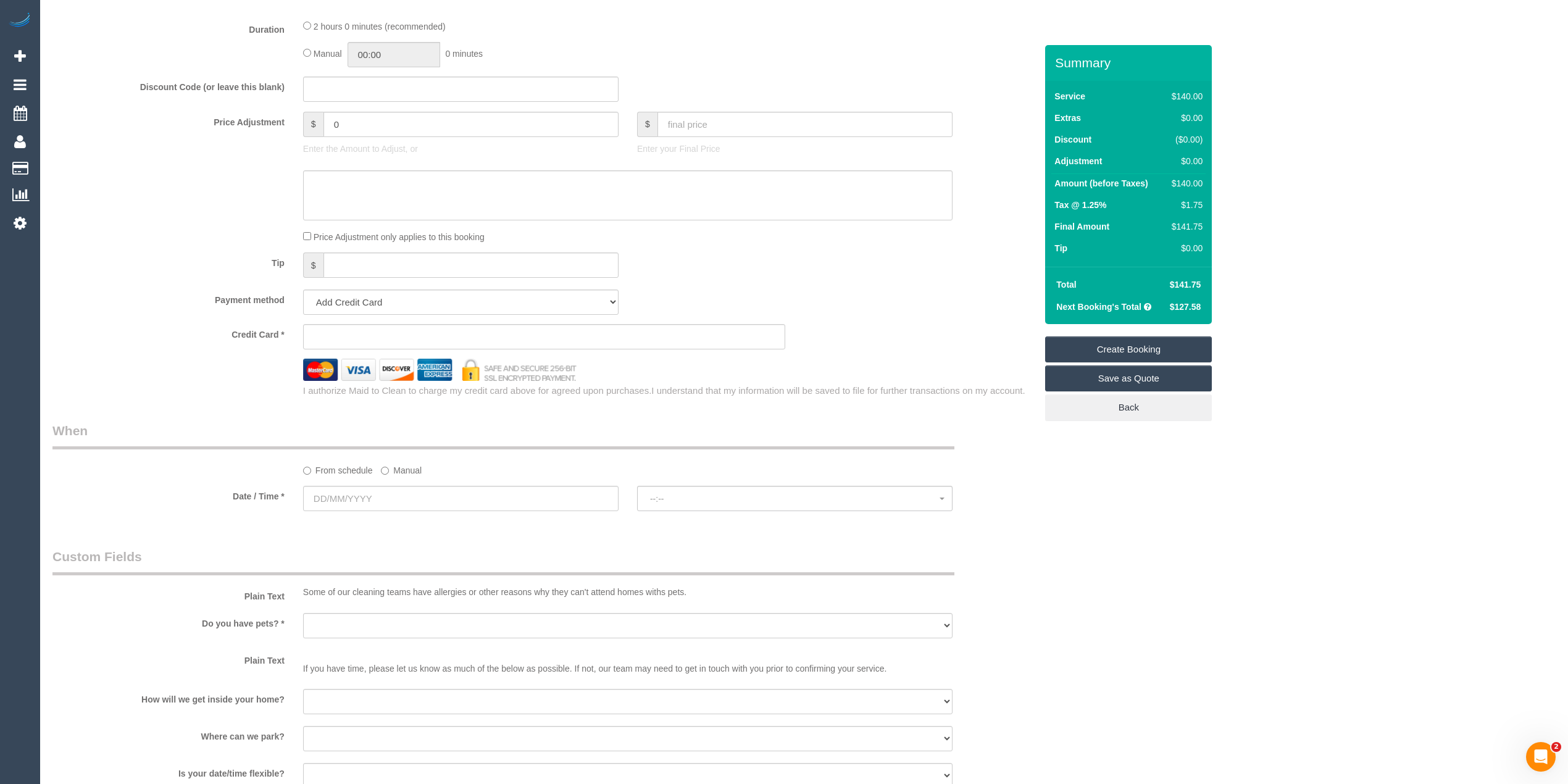
click at [379, 474] on div "From schedule Manual" at bounding box center [627, 468] width 668 height 17
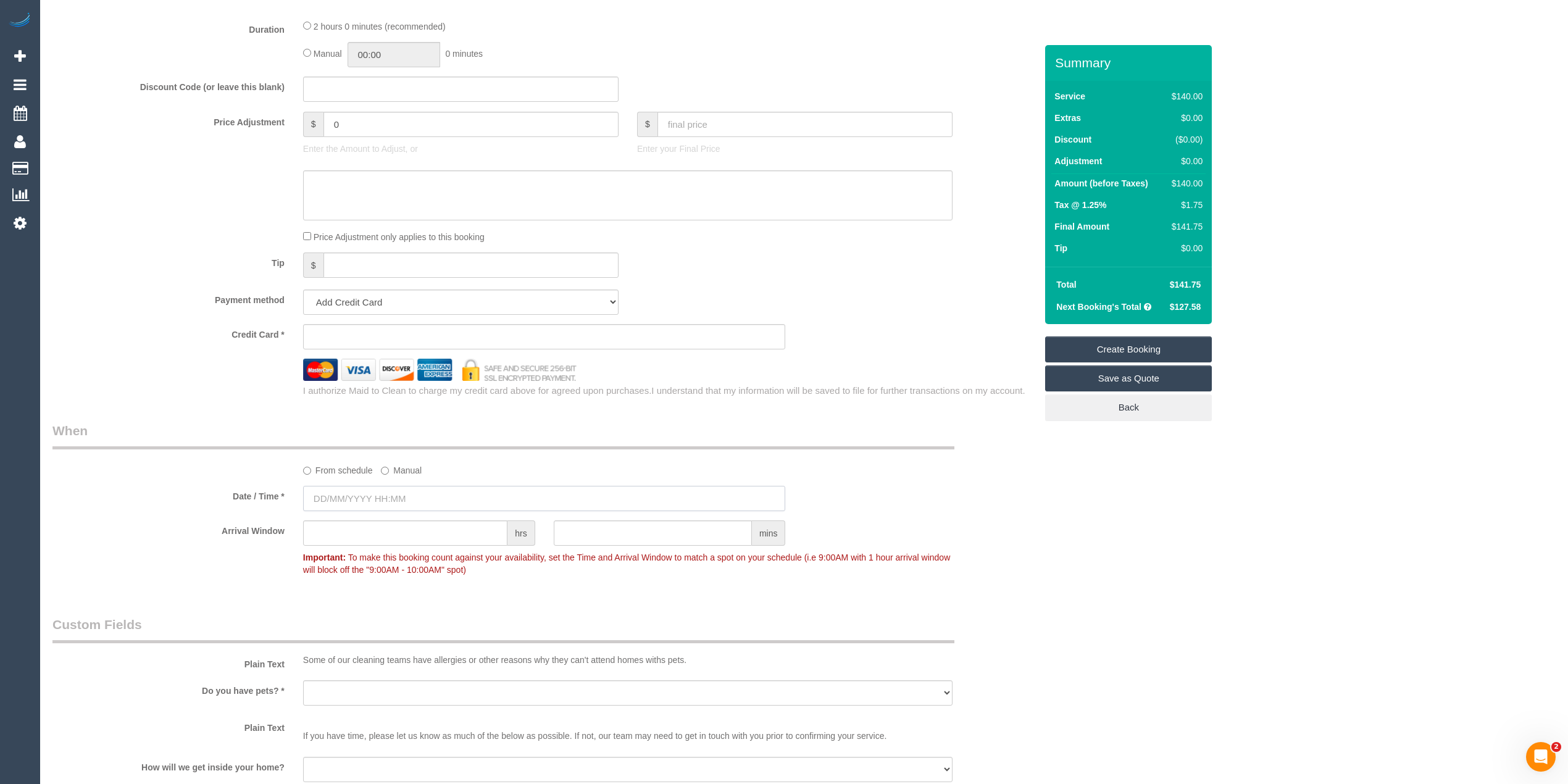
click at [364, 501] on input "text" at bounding box center [544, 497] width 483 height 25
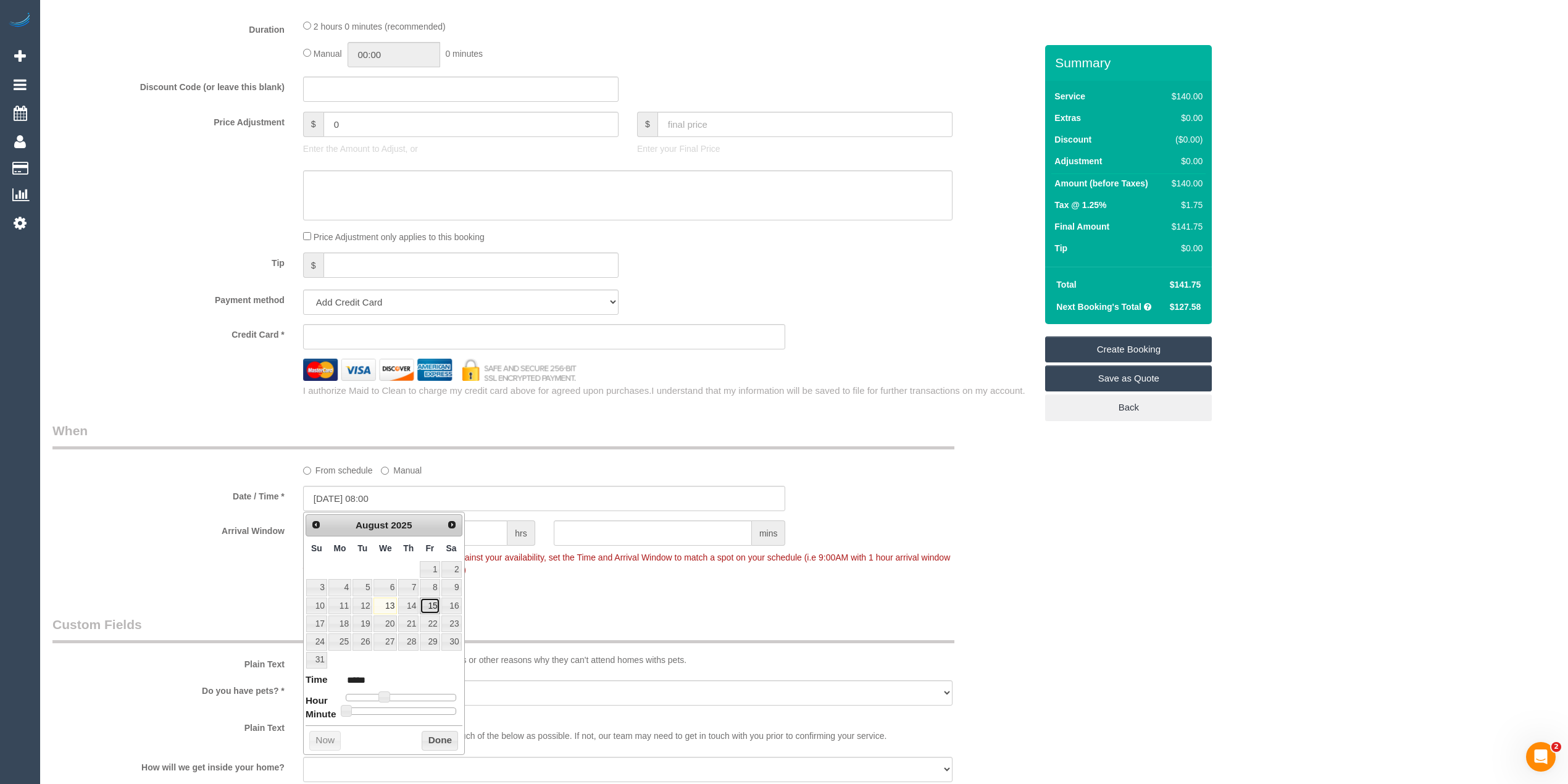
click at [430, 610] on link "15" at bounding box center [429, 605] width 19 height 17
type input "15/08/2025 08:00"
click at [1233, 598] on div "Who Email* Name * Where Address* - Coburg ACT NSW NT QLD SA TAS VIC WA Location…" at bounding box center [803, 208] width 1503 height 2247
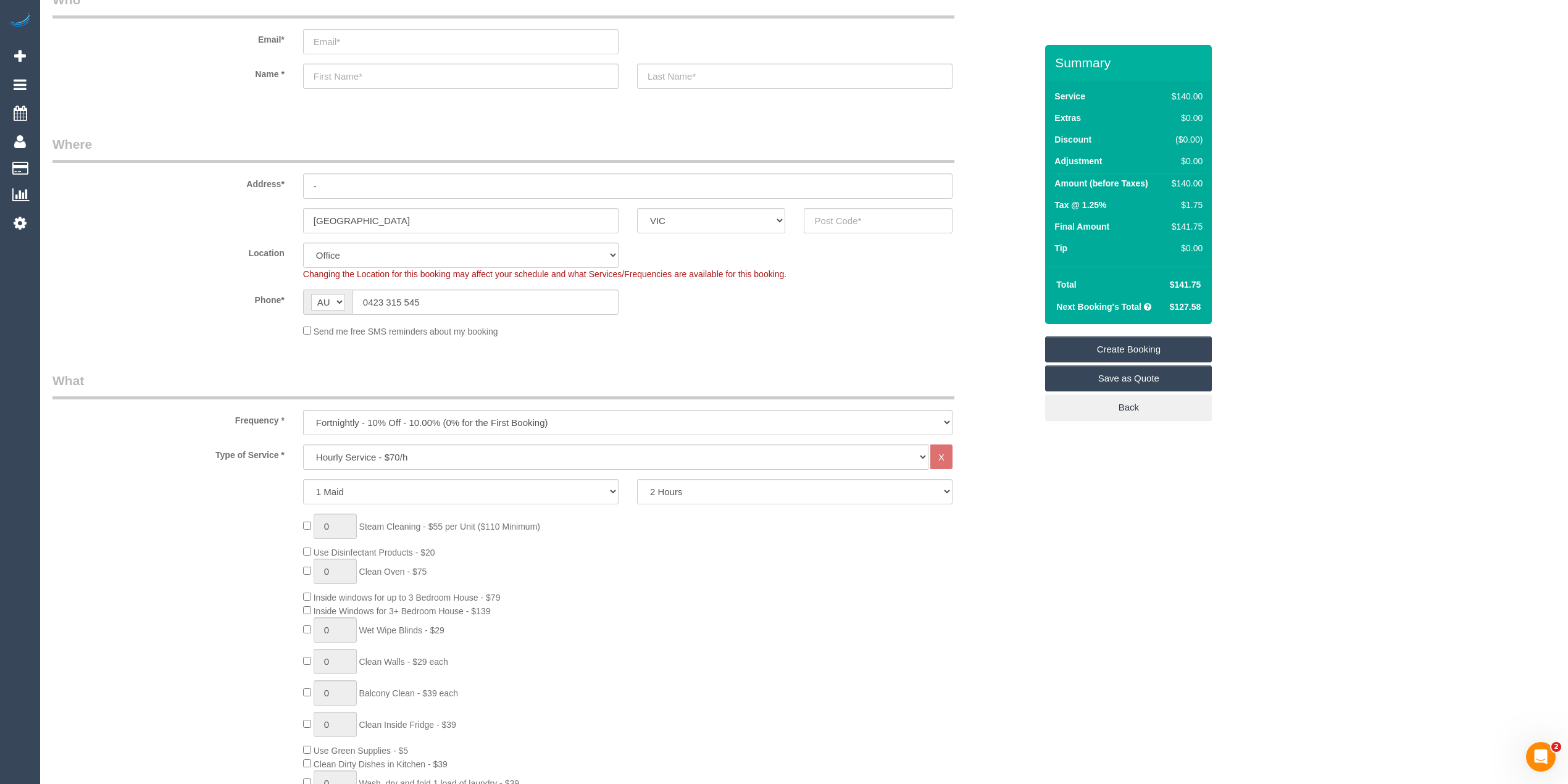
scroll to position [0, 0]
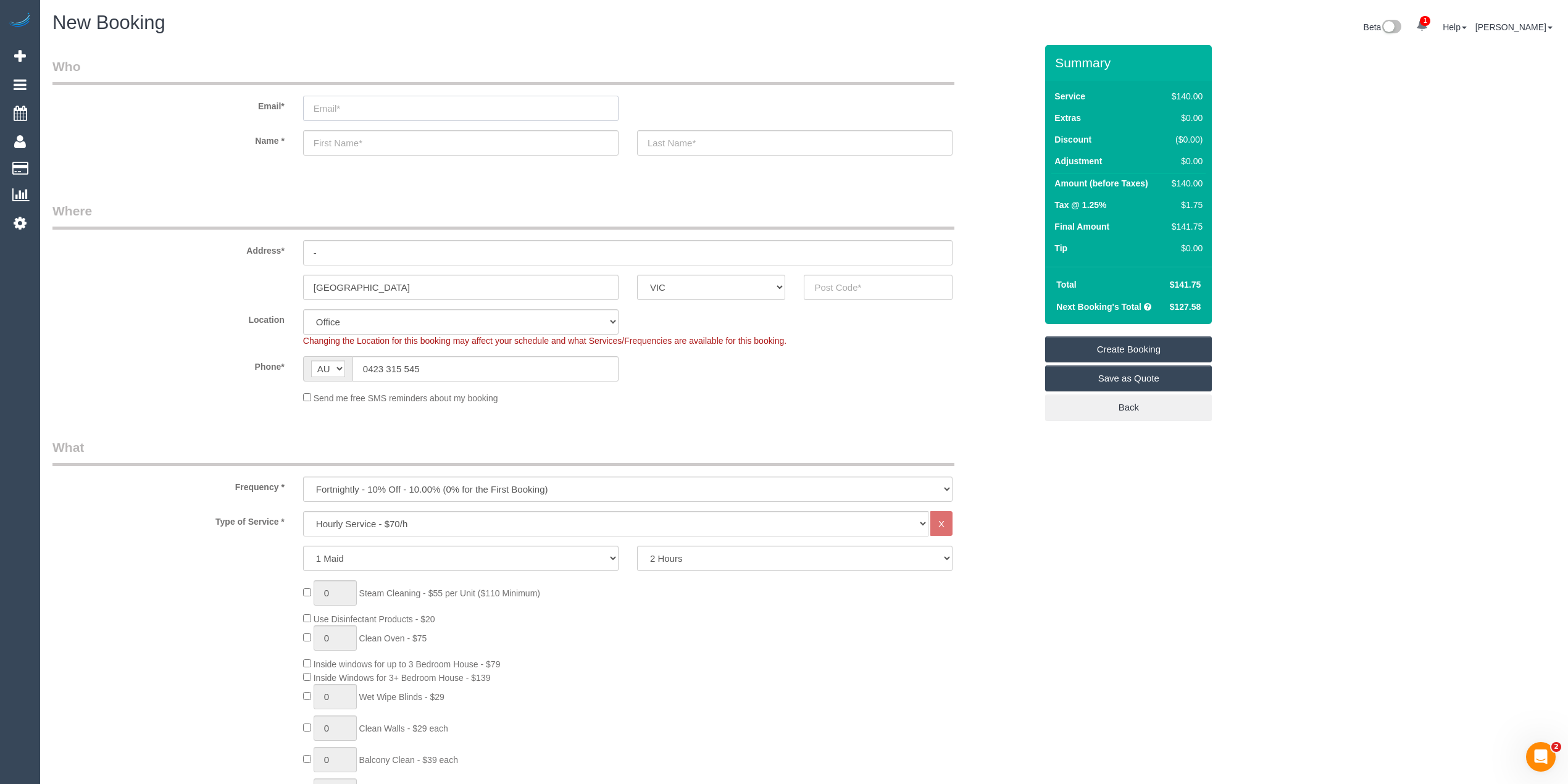
click at [333, 104] on input "email" at bounding box center [461, 108] width 315 height 25
click at [353, 102] on input "email" at bounding box center [461, 108] width 315 height 25
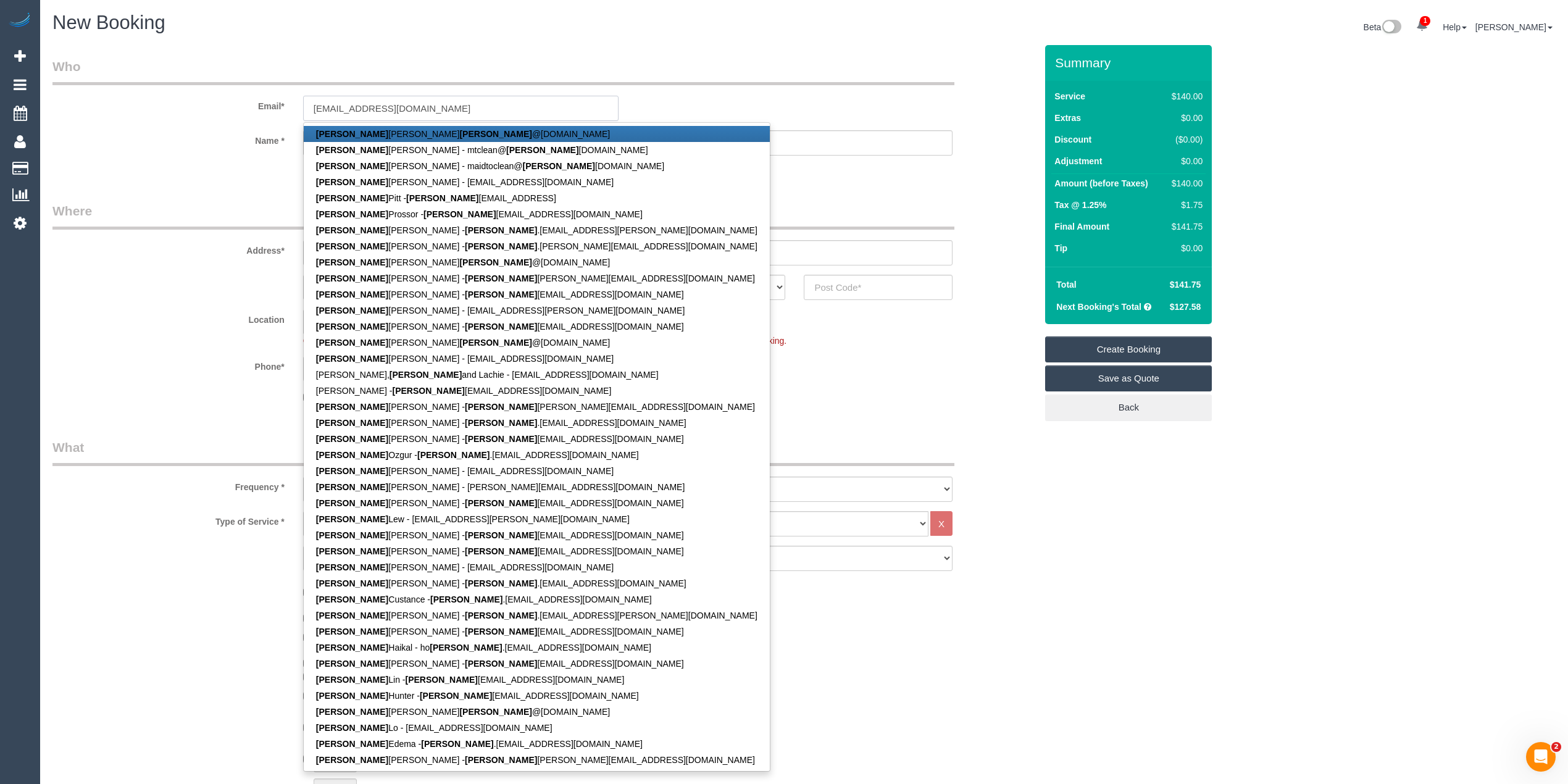
type input "sakuraphoebe@gmail.com"
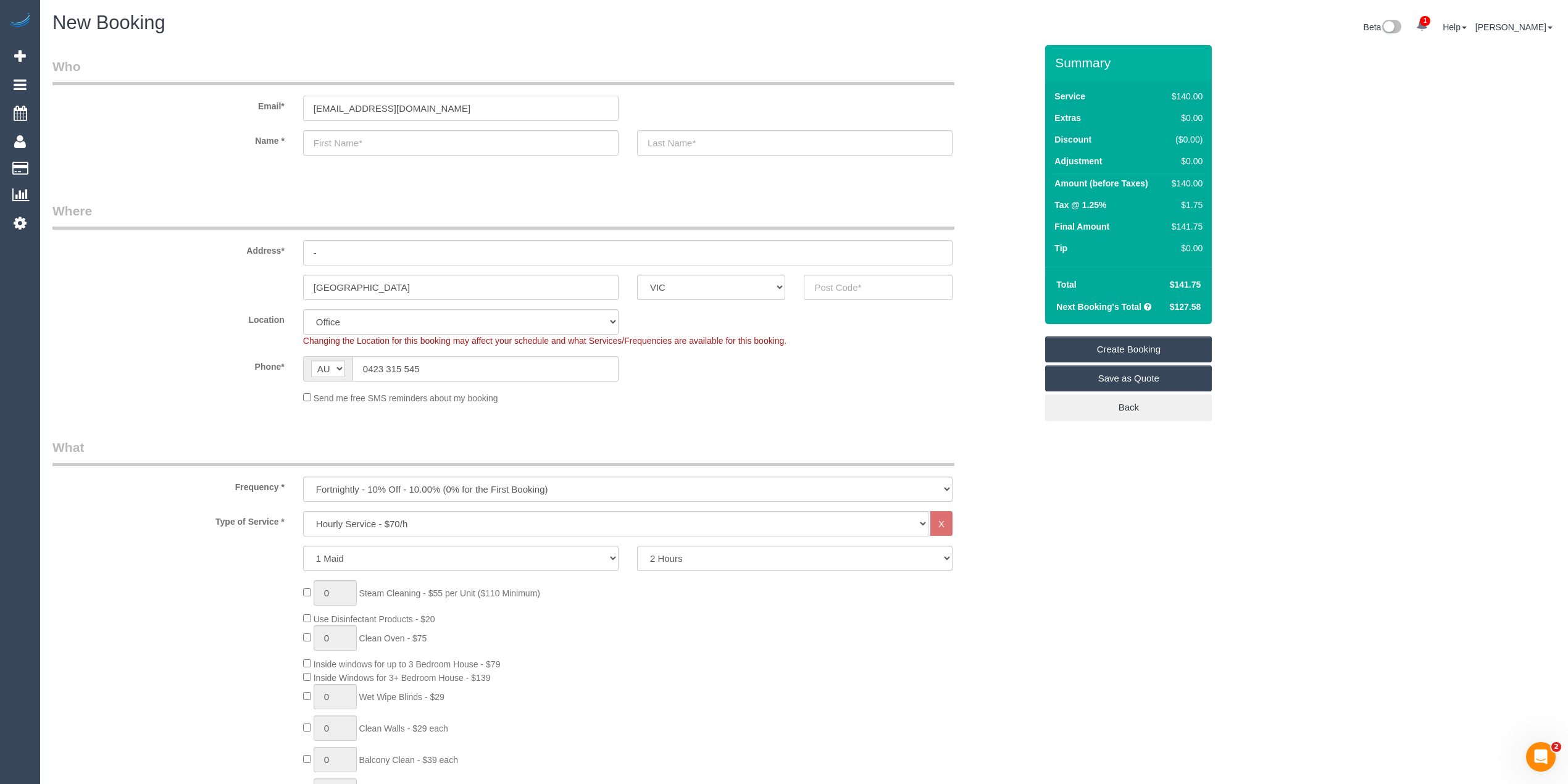
type input "Phoebe"
type input "Whitton"
type input "0478 066 266"
type input "sakuraphoebe@gmail.comP"
type input "9 Dianella walkway"
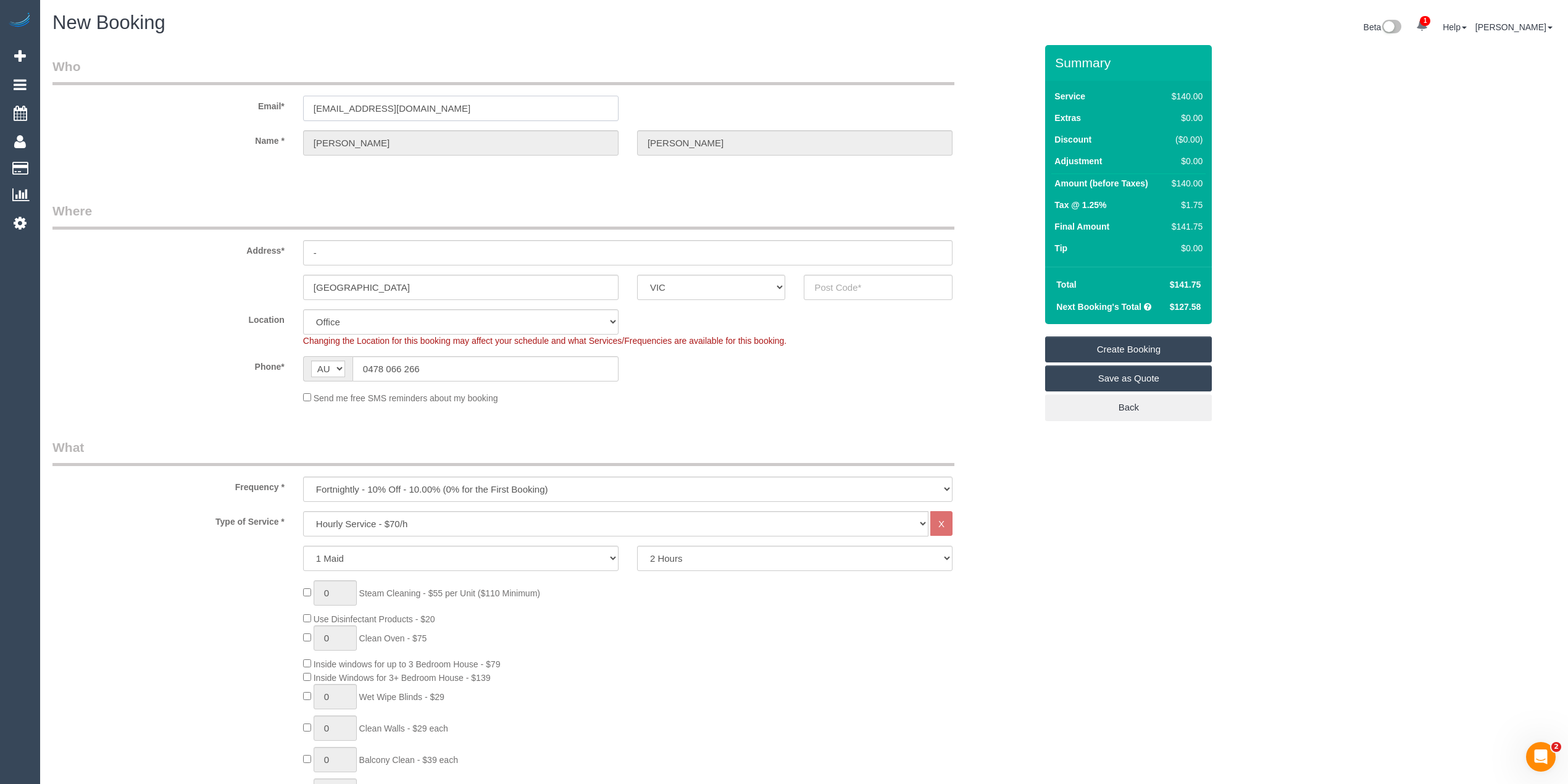
type input "East Brunswick"
type input "3057"
type input "sakuraphoebe@gmail.com"
select select "88"
select select "object:3510"
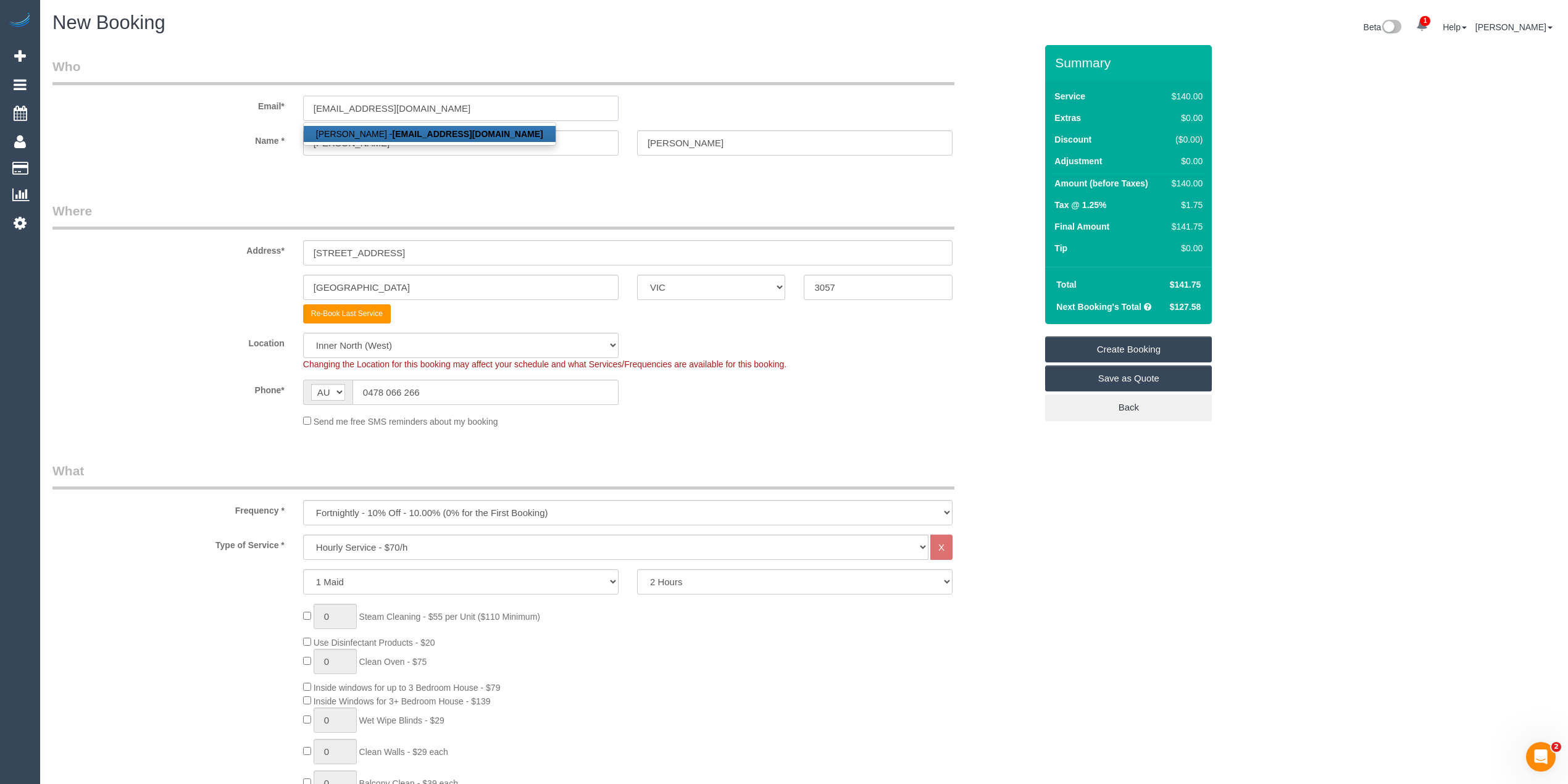
drag, startPoint x: 455, startPoint y: 110, endPoint x: 210, endPoint y: 90, distance: 245.8
click at [210, 90] on div "Email* sakuraphoebe@gmail.com Phoebe Whitton - sakuraphoebe@gmail.com" at bounding box center [544, 88] width 1001 height 64
type input "phoebemenz@gmail.com"
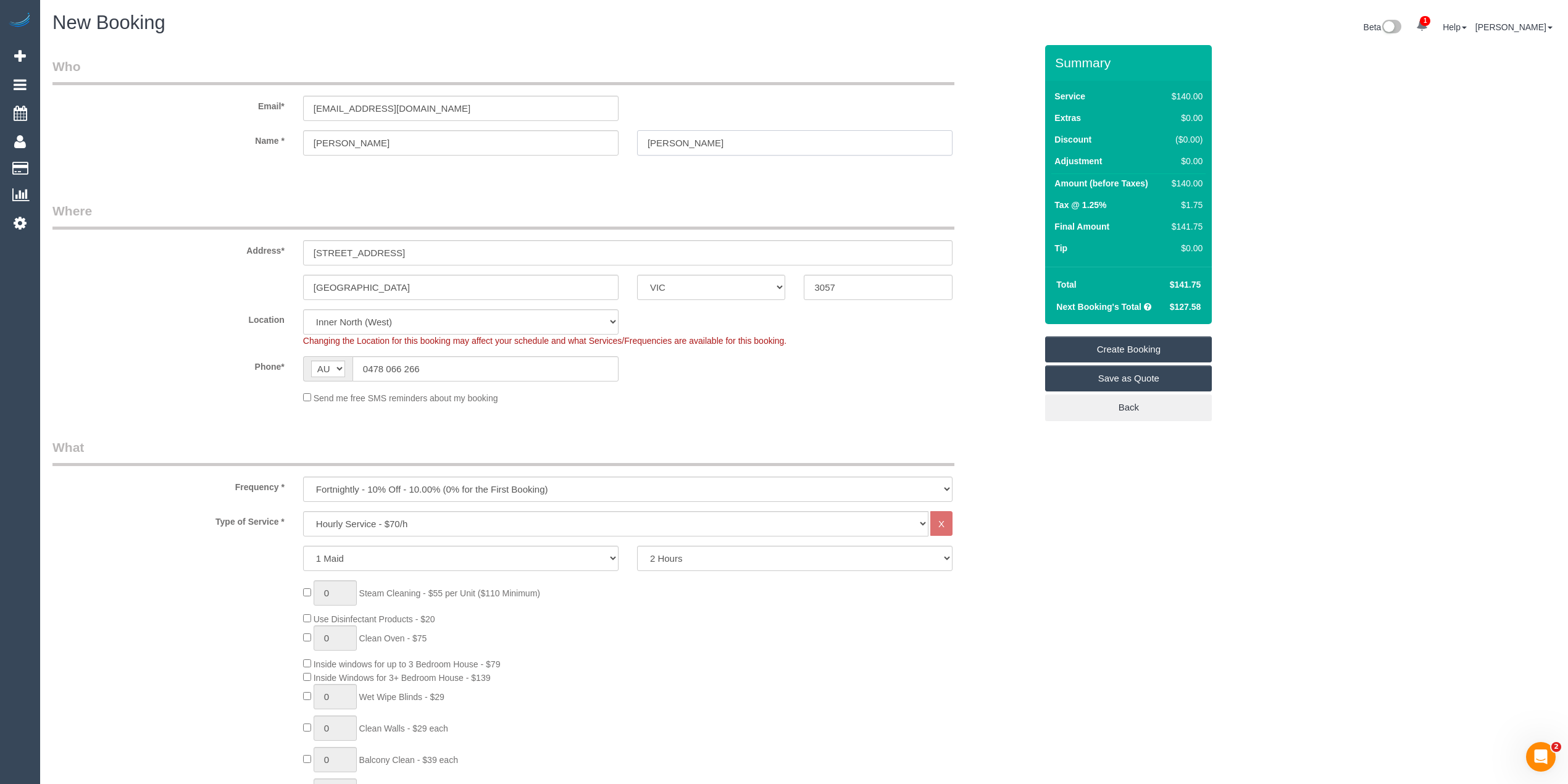
drag, startPoint x: 736, startPoint y: 145, endPoint x: 568, endPoint y: 132, distance: 168.5
click at [568, 132] on div "Name * Phoebe Whitton" at bounding box center [544, 142] width 1001 height 25
type input "Menz"
drag, startPoint x: 390, startPoint y: 289, endPoint x: 158, endPoint y: 291, distance: 232.0
click at [158, 291] on div "East Brunswick ACT NSW NT QLD SA TAS VIC WA 3057" at bounding box center [544, 287] width 1001 height 25
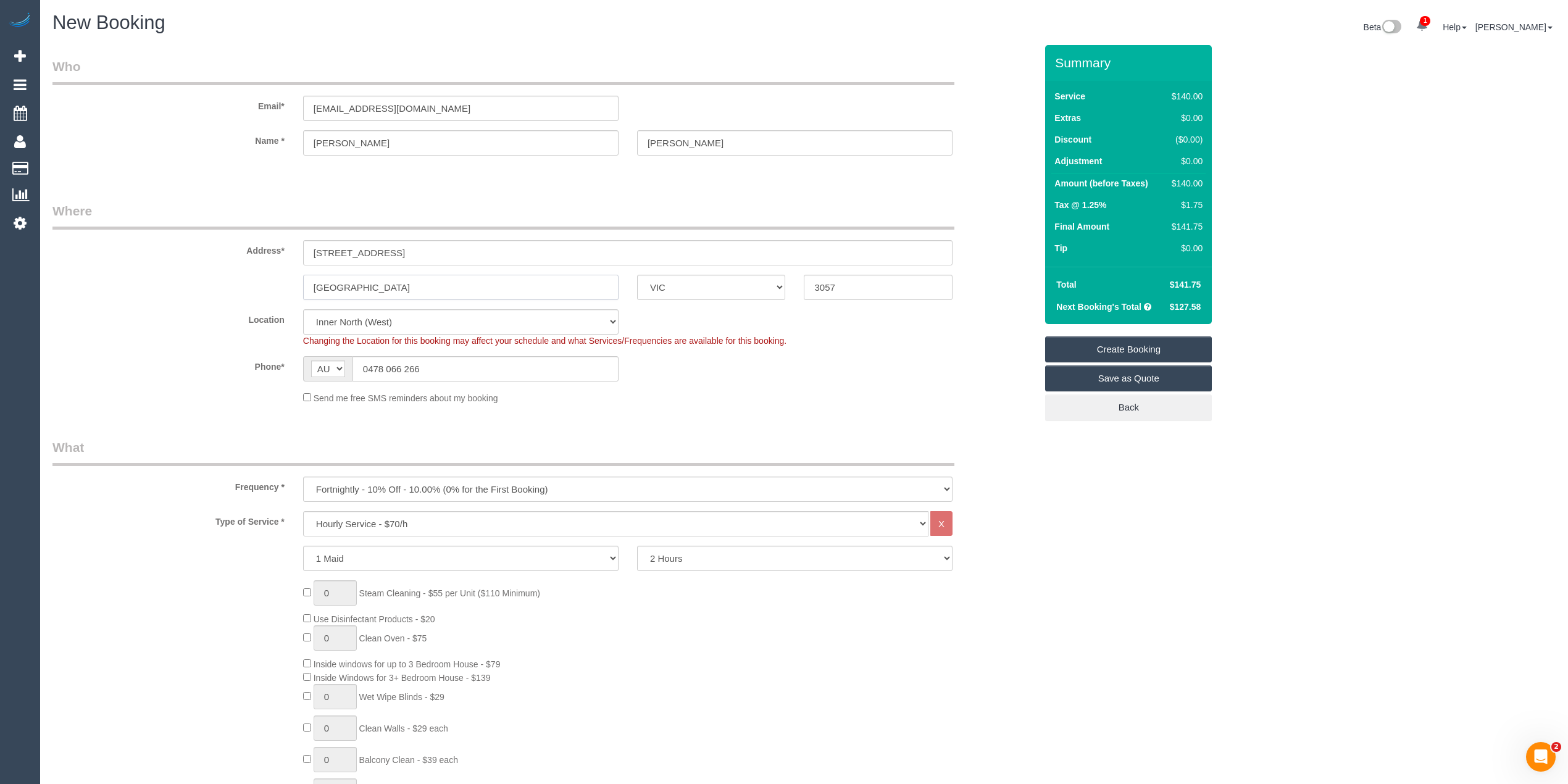
type input "Coburg"
drag, startPoint x: 874, startPoint y: 283, endPoint x: 846, endPoint y: 283, distance: 28.0
click at [846, 283] on input "3057" at bounding box center [877, 287] width 148 height 25
type input "3058"
drag, startPoint x: 426, startPoint y: 250, endPoint x: 200, endPoint y: 245, distance: 226.1
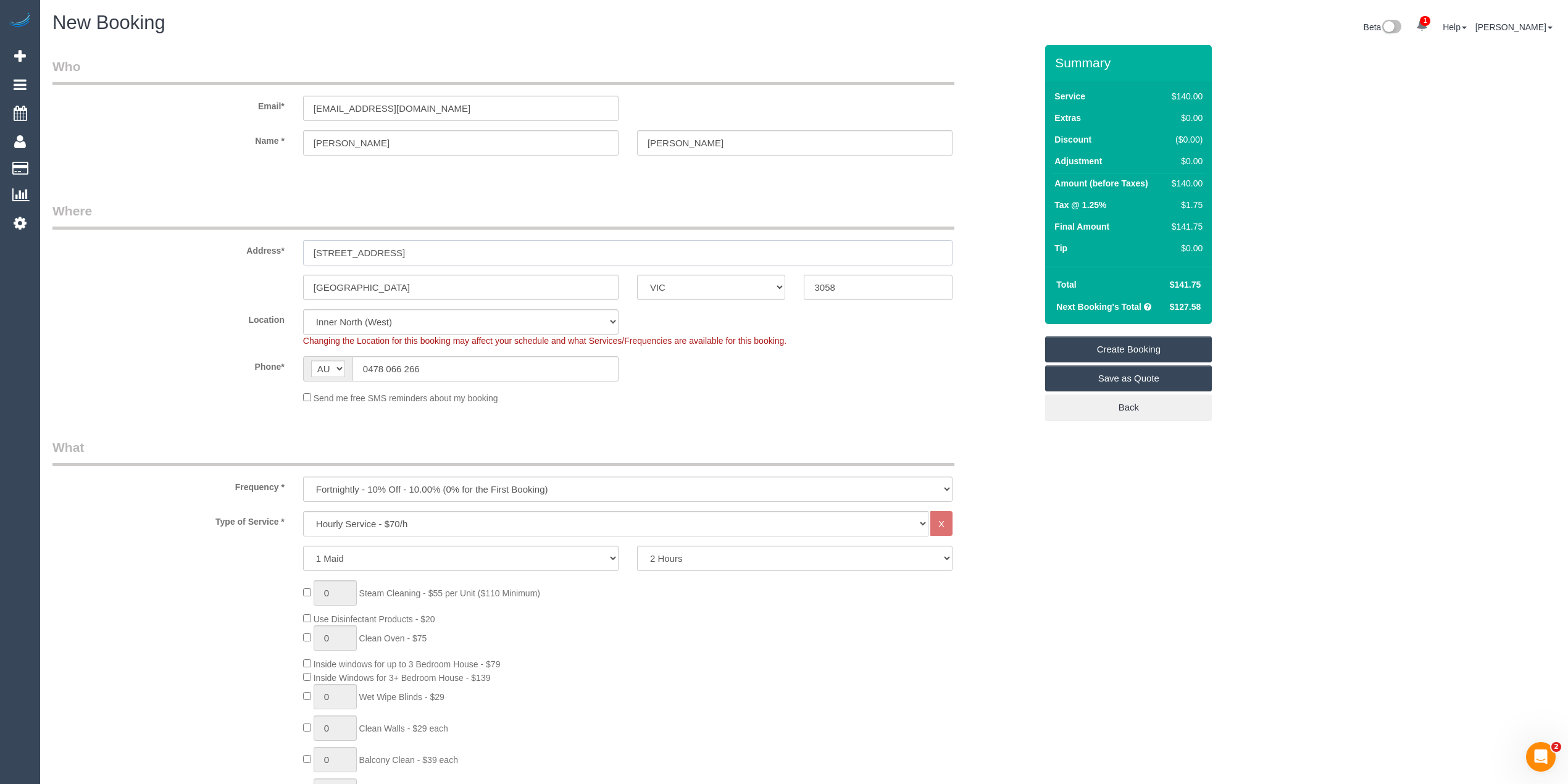
click at [200, 245] on div "Address* 9 Dianella walkway" at bounding box center [544, 233] width 1001 height 64
type input "5"
select select "61"
type input "5/"
select select "object:4379"
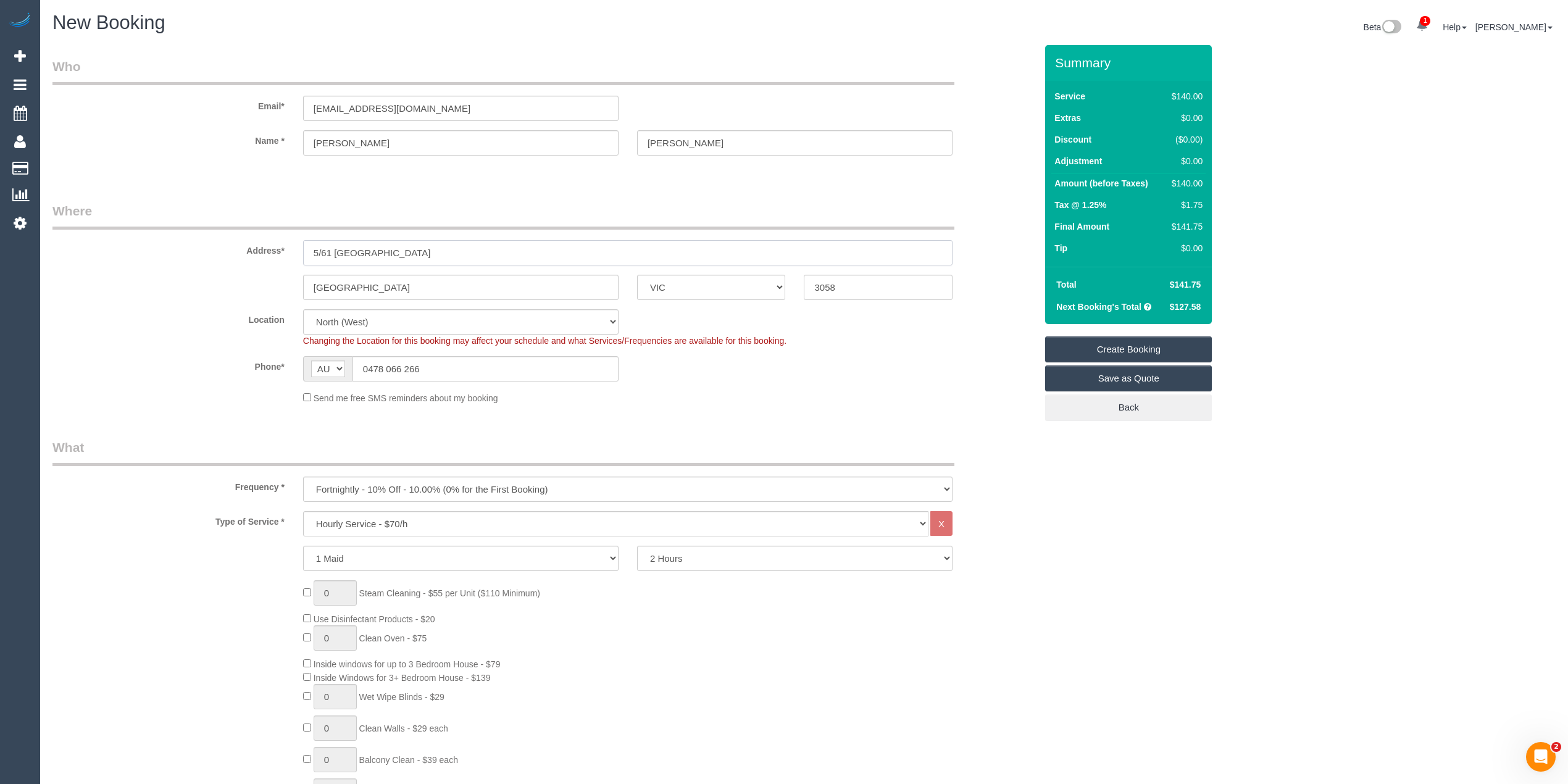
type input "5/61 The Grove"
drag, startPoint x: 457, startPoint y: 359, endPoint x: 263, endPoint y: 360, distance: 194.0
click at [266, 359] on div "Phone* AF AL DZ AD AO AI AQ AG AR AM AW AU AT AZ BS BH BD BB BY BE BZ BJ BM BT …" at bounding box center [544, 369] width 1001 height 25
paste input "61 423 315 545"
drag, startPoint x: 379, startPoint y: 367, endPoint x: 334, endPoint y: 367, distance: 45.0
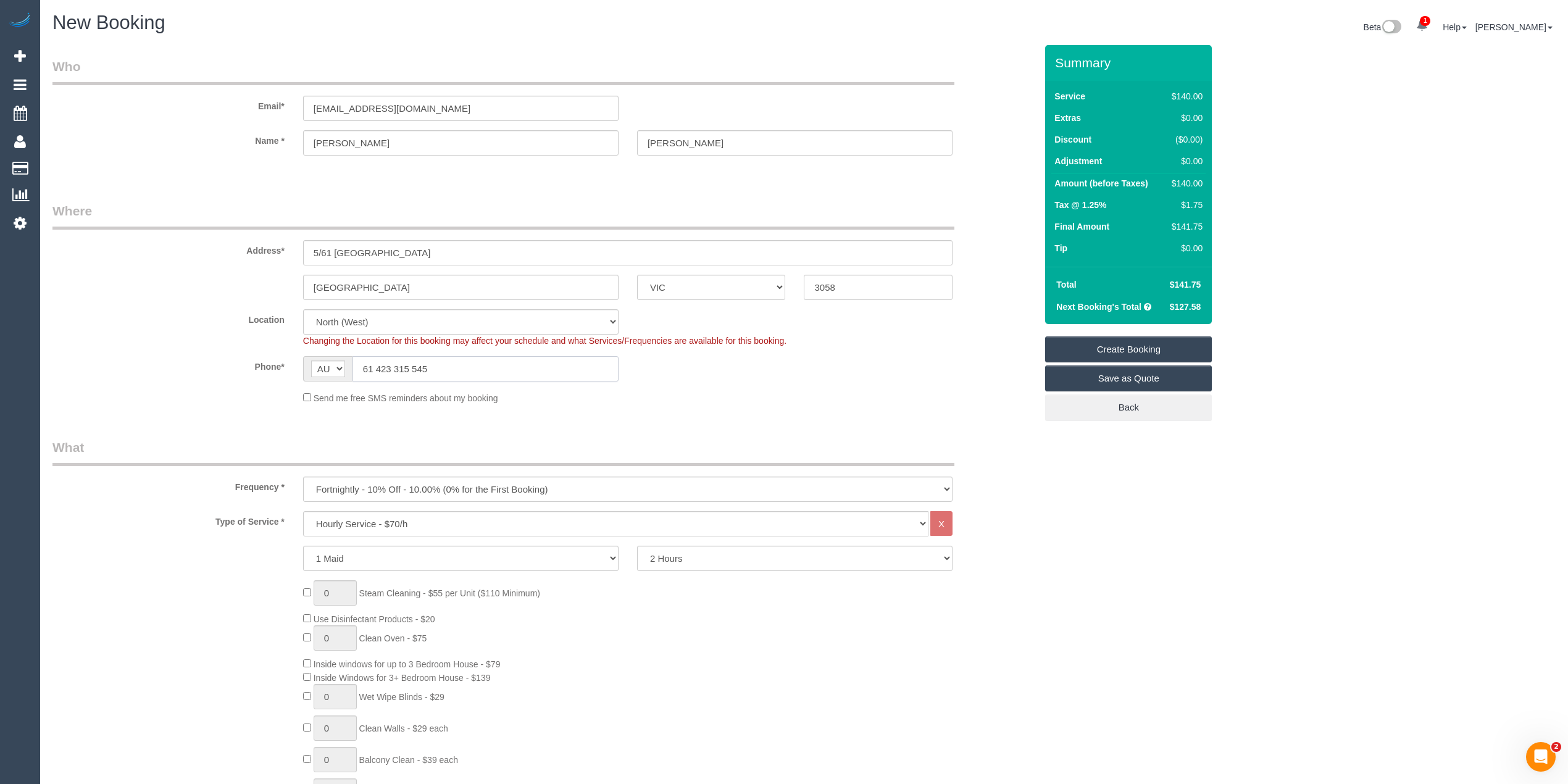
click at [335, 367] on div "AF AL DZ AD AO AI AQ AG AR AM AW AU AT AZ BS BH BD BB BY BE BZ BJ BM BT BO BA B…" at bounding box center [461, 369] width 315 height 25
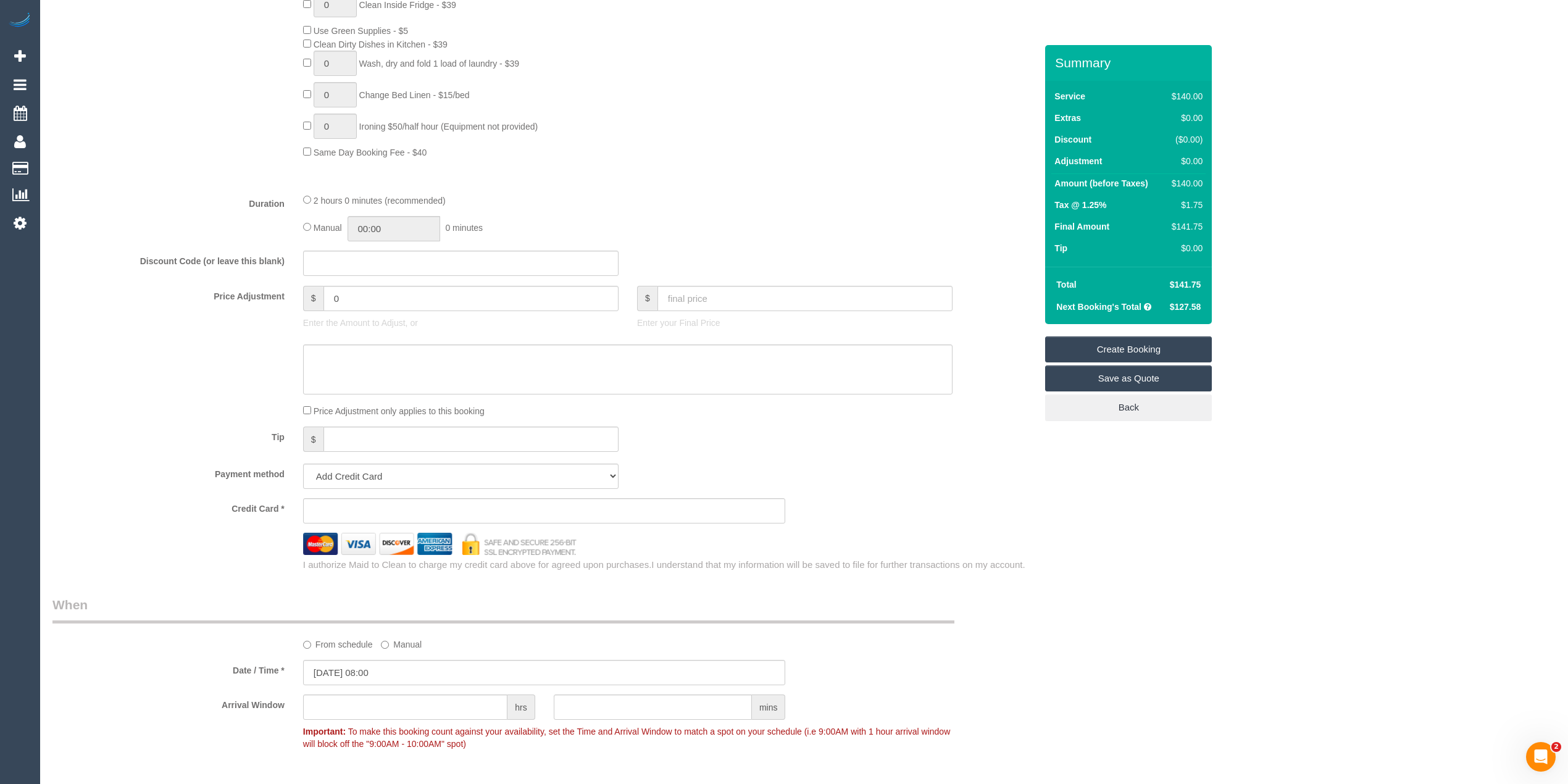
scroll to position [1096, 0]
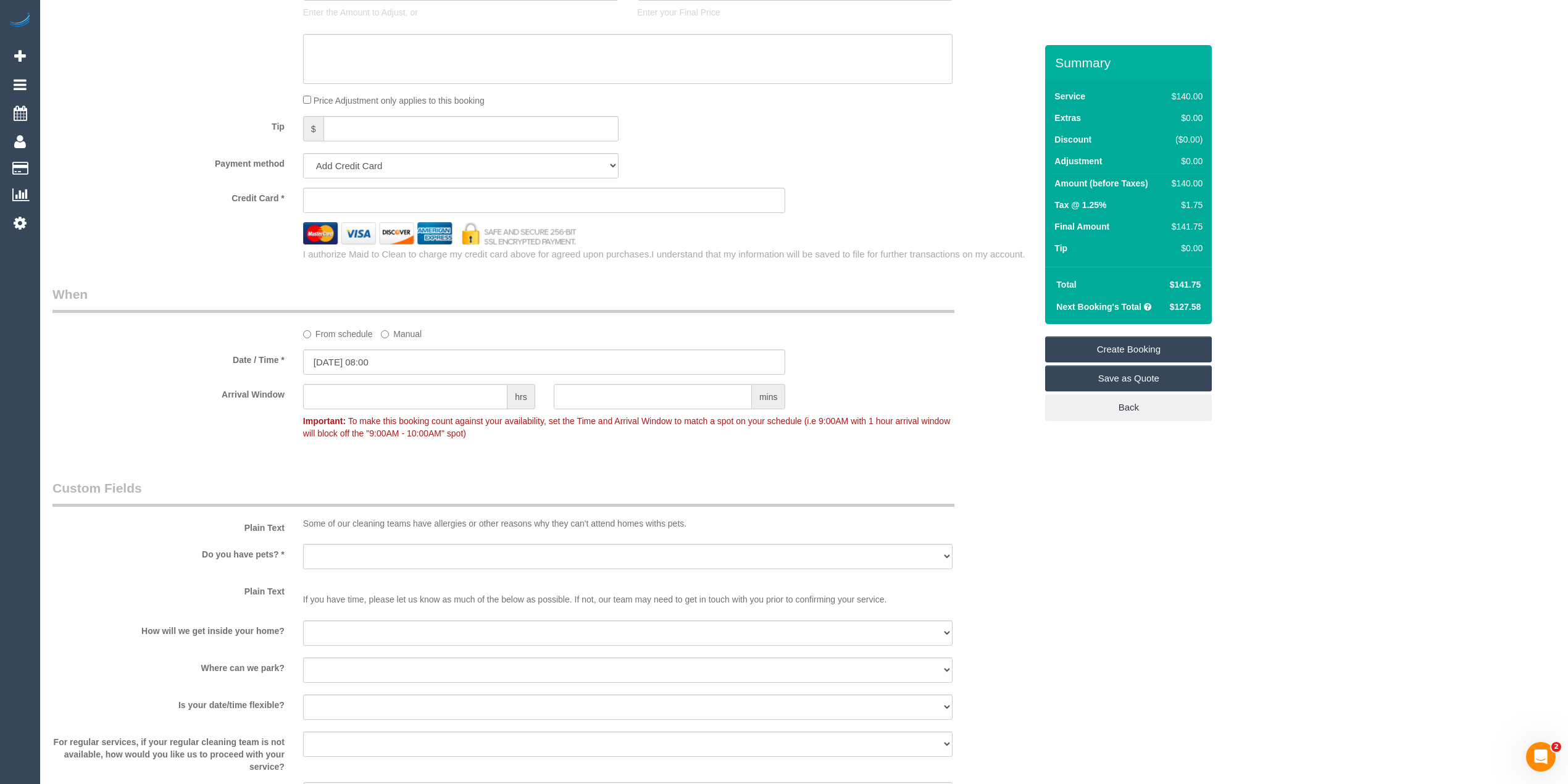
type input "0423 315 545"
click at [348, 366] on input "15/08/2025 08:00" at bounding box center [544, 361] width 483 height 25
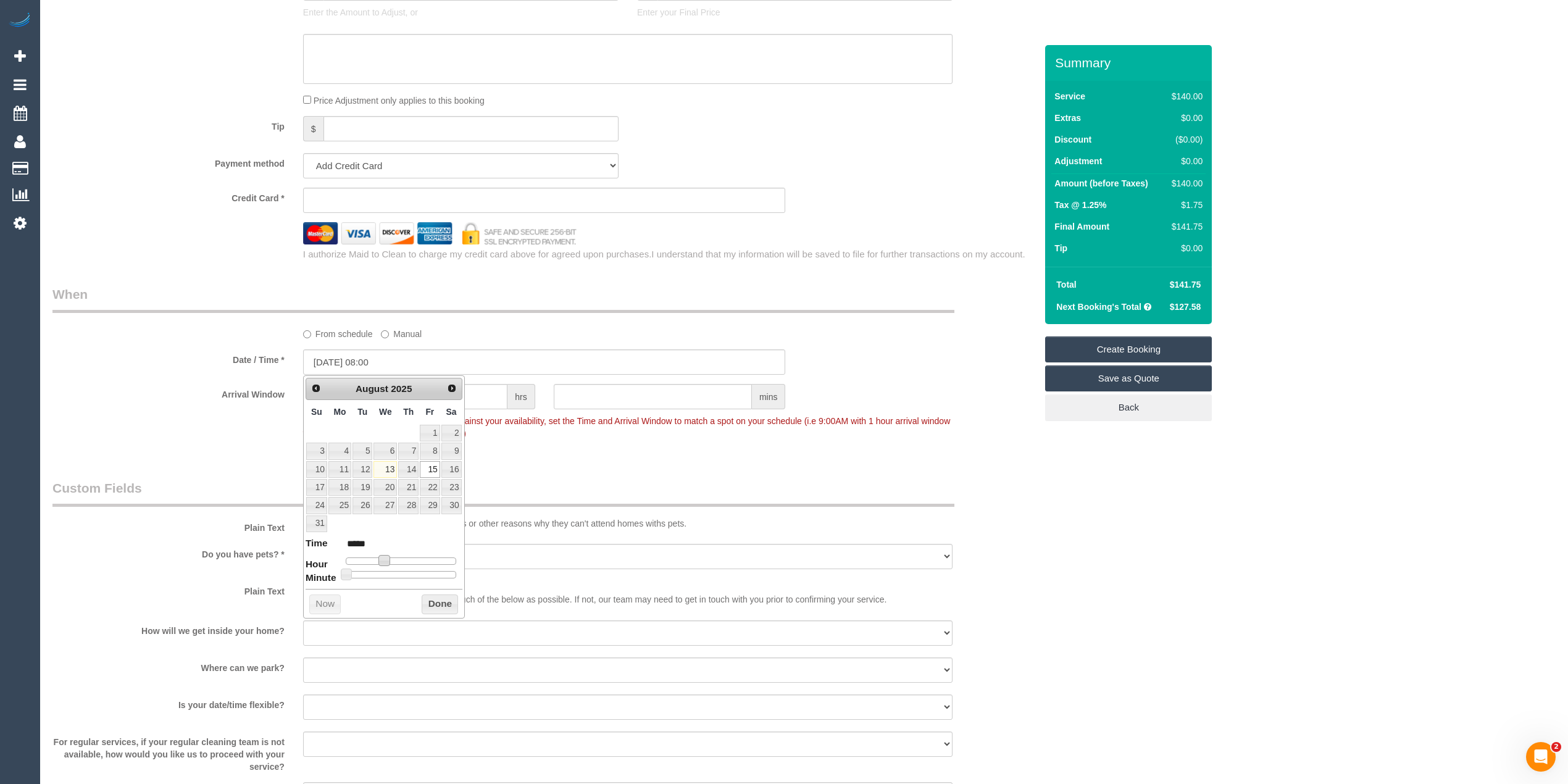
type input "15/08/2025 10:00"
type input "*****"
type input "15/08/2025 11:00"
type input "*****"
type input "15/08/2025 12:00"
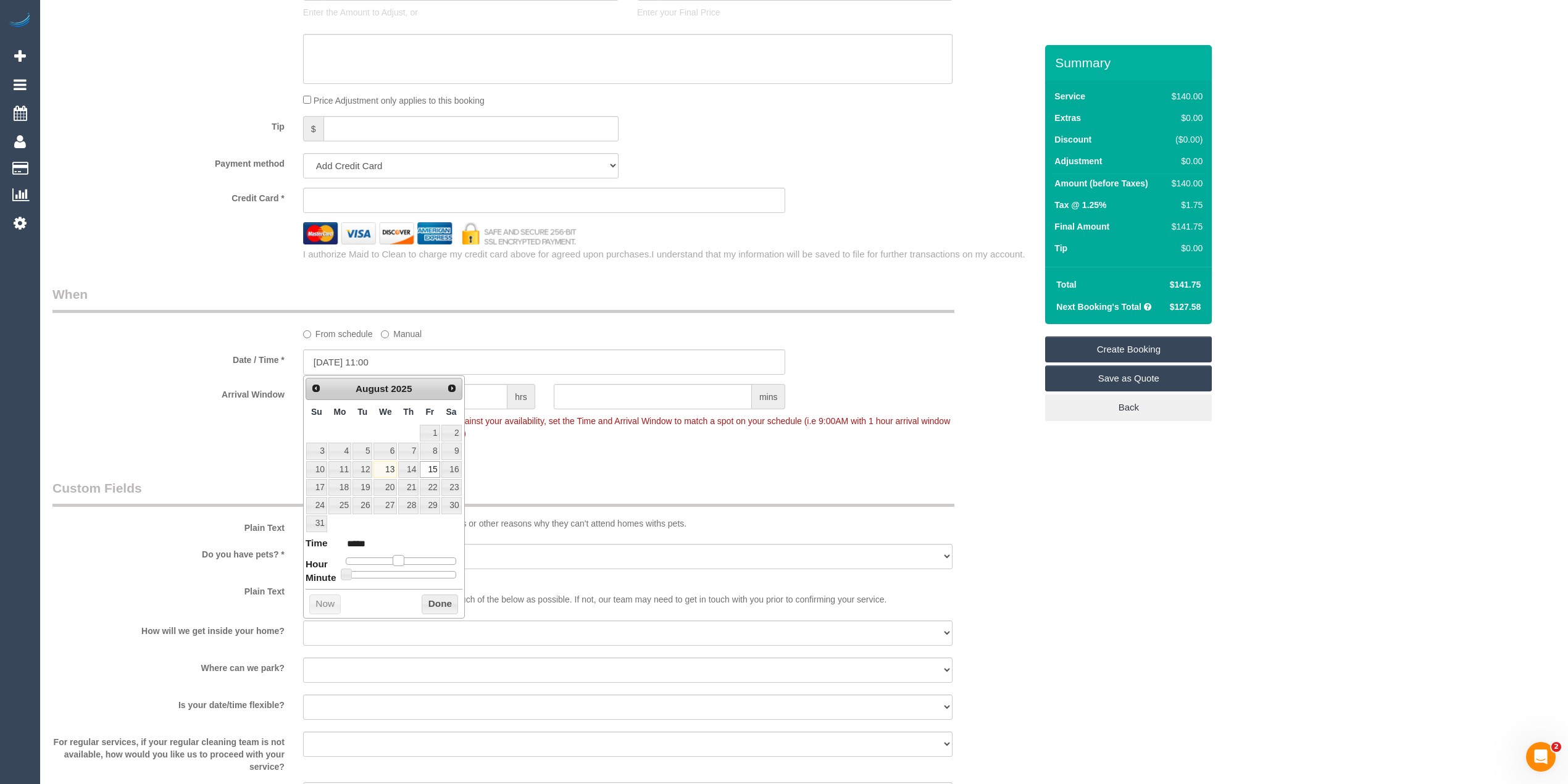
type input "*****"
type input "15/08/2025 13:00"
type input "*****"
type input "15/08/2025 14:00"
type input "*****"
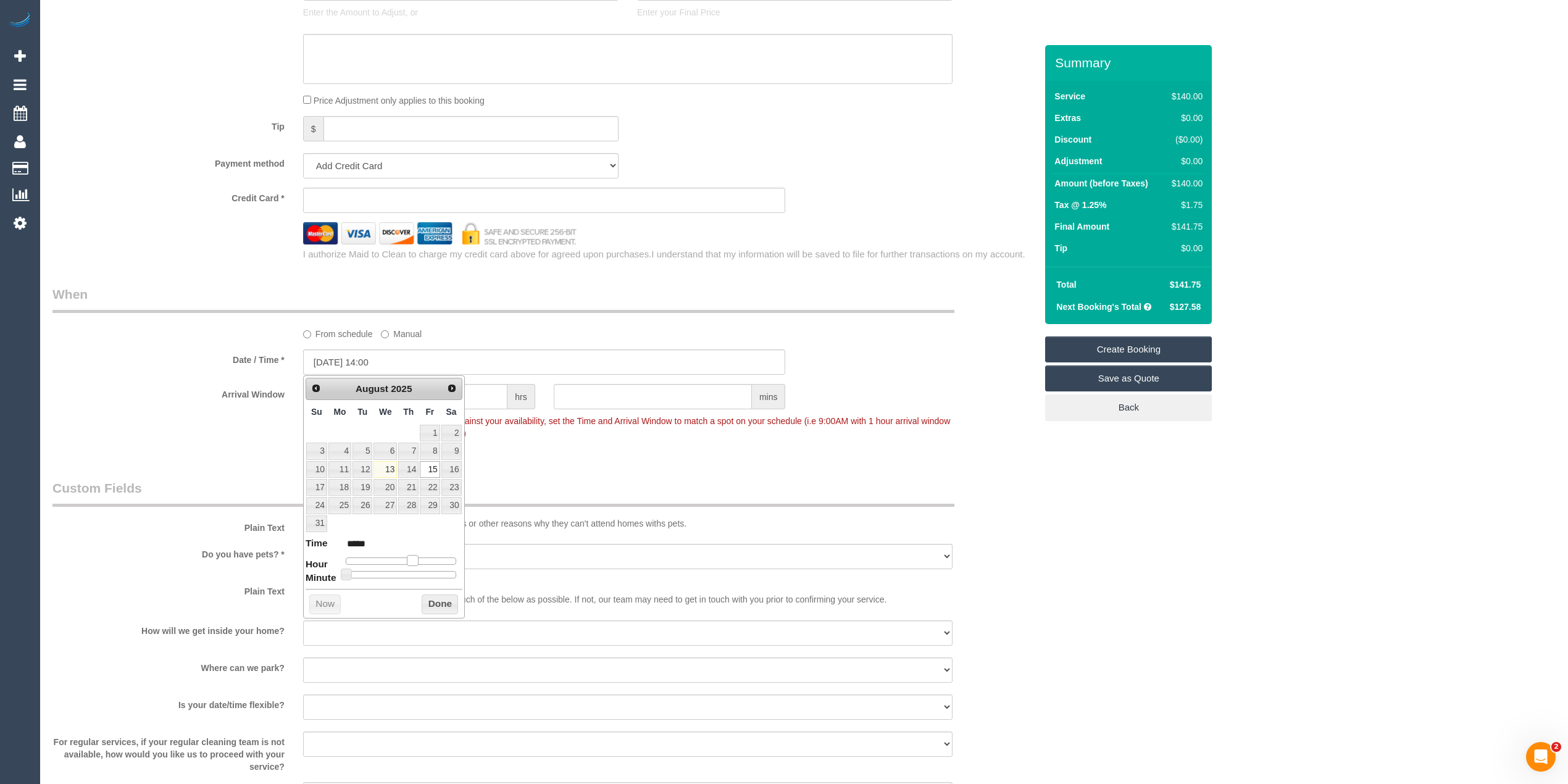
drag, startPoint x: 379, startPoint y: 561, endPoint x: 407, endPoint y: 563, distance: 28.1
click at [407, 563] on span at bounding box center [412, 560] width 11 height 11
click at [1242, 591] on div "Who Email* phoebemenz@gmail.com Name * Phoebe Menz Where Address* 5/61 The Grov…" at bounding box center [803, 71] width 1503 height 2247
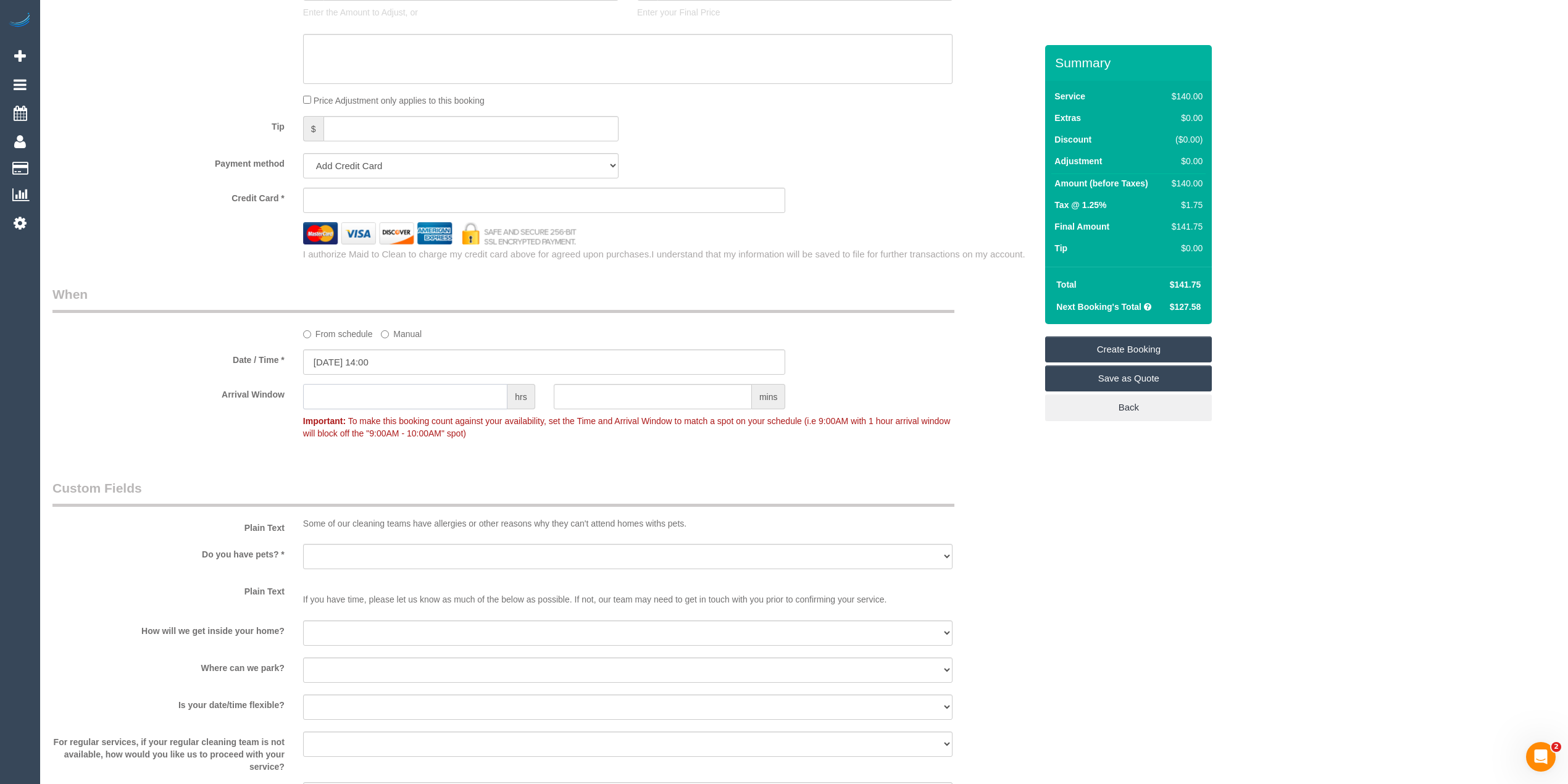
click at [399, 393] on input "text" at bounding box center [405, 396] width 205 height 25
type input "1"
click at [1243, 582] on div "Who Email* phoebemenz@gmail.com Name * Phoebe Menz Where Address* 5/61 The Grov…" at bounding box center [803, 71] width 1503 height 2247
click at [316, 561] on select "Yes - Cats Yes - Dogs No pets Yes - Dogs and Cats Yes - Other" at bounding box center [627, 556] width 649 height 25
select select "number:30"
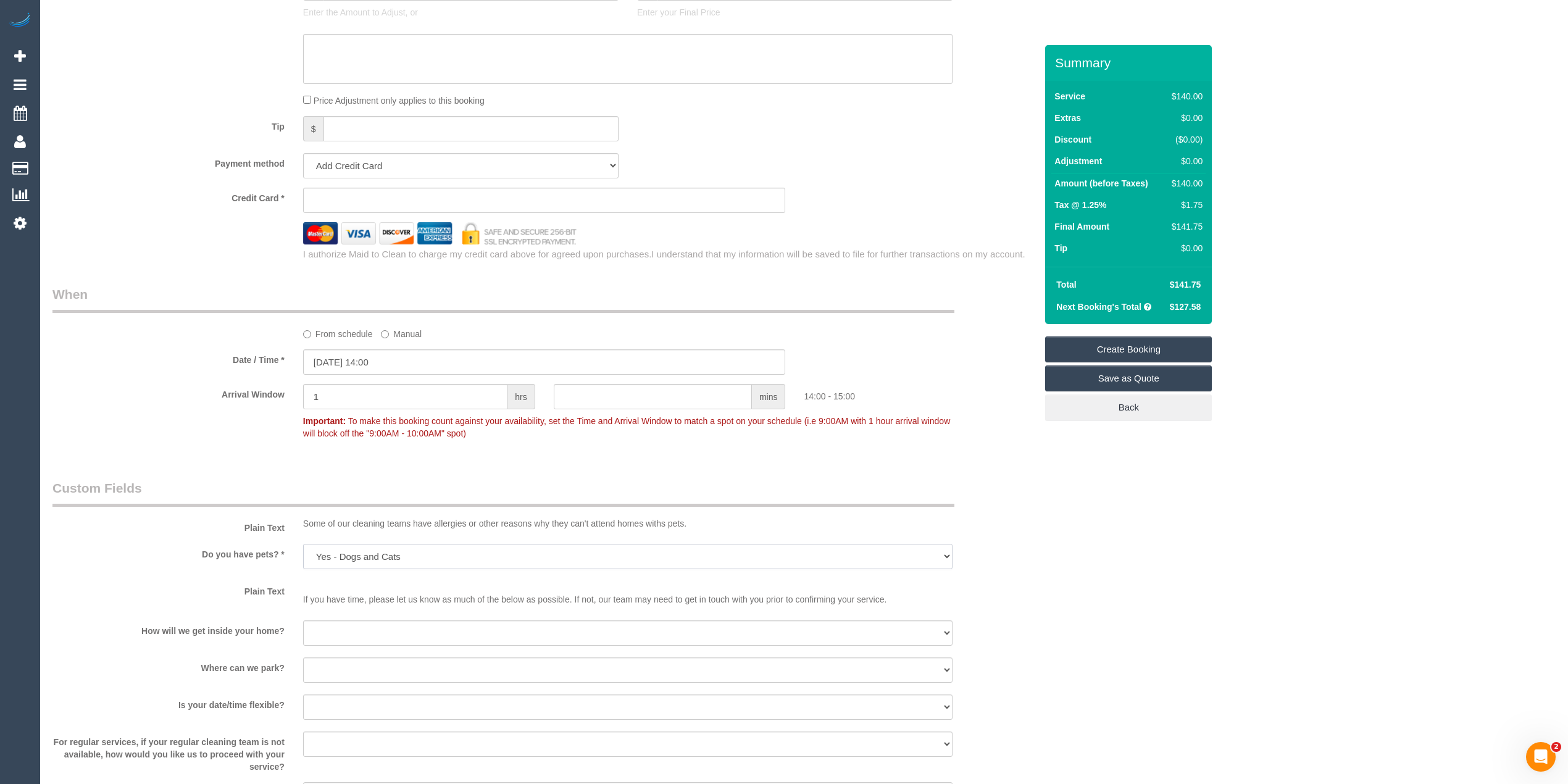
click at [303, 544] on select "Yes - Cats Yes - Dogs No pets Yes - Dogs and Cats Yes - Other" at bounding box center [627, 556] width 649 height 25
click at [298, 633] on div "I will be home Key will be left (please provide details below) Lock box/Access …" at bounding box center [627, 634] width 668 height 28
click at [316, 631] on select "I will be home Key will be left (please provide details below) Lock box/Access …" at bounding box center [627, 632] width 649 height 25
select select "number:14"
click at [303, 620] on select "I will be home Key will be left (please provide details below) Lock box/Access …" at bounding box center [627, 632] width 649 height 25
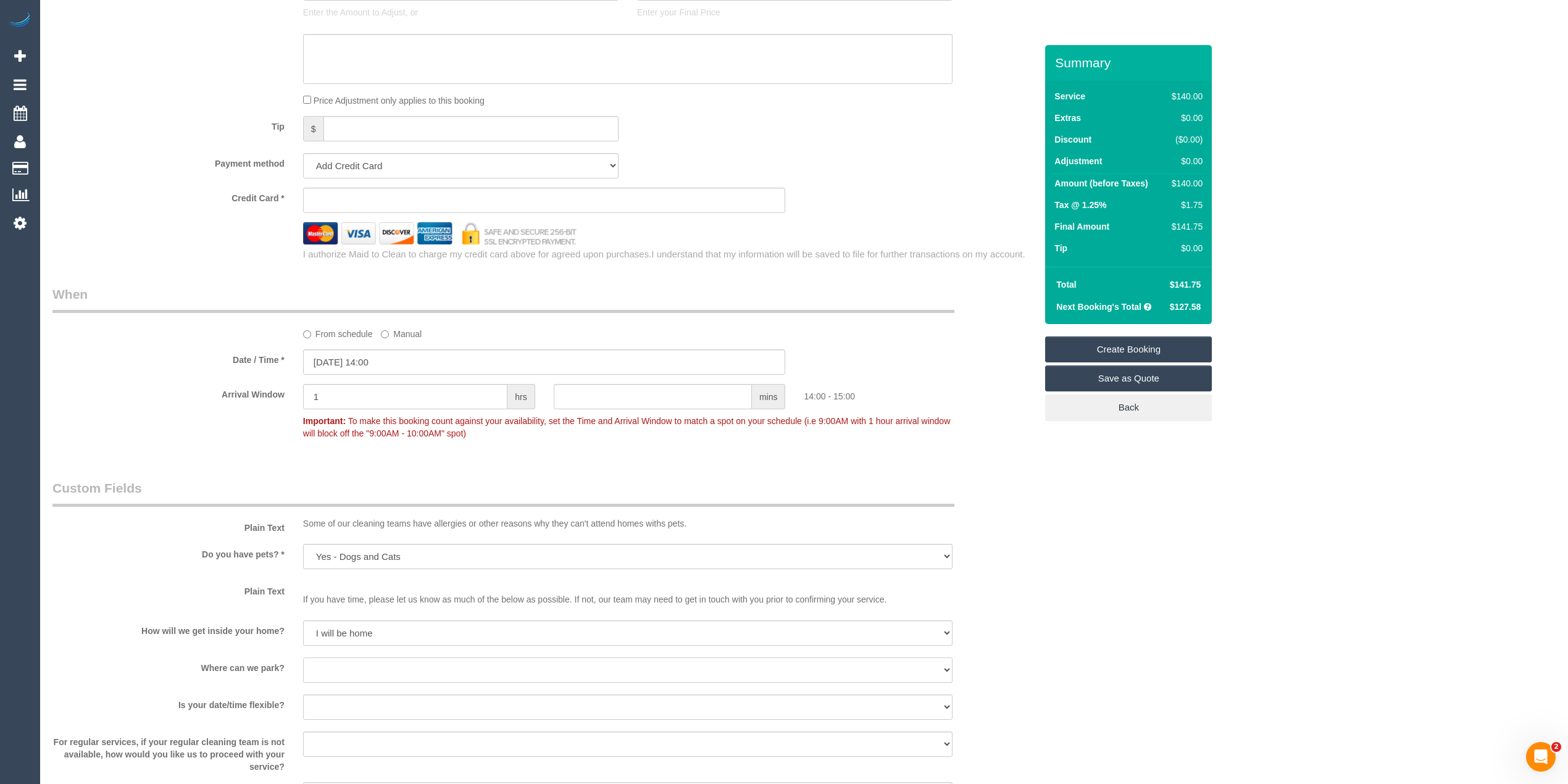
click at [320, 672] on select "I will provide parking on-site Free street parking Paid street parking (cost wi…" at bounding box center [627, 669] width 649 height 25
click at [303, 657] on select "I will provide parking on-site Free street parking Paid street parking (cost wi…" at bounding box center [627, 669] width 649 height 25
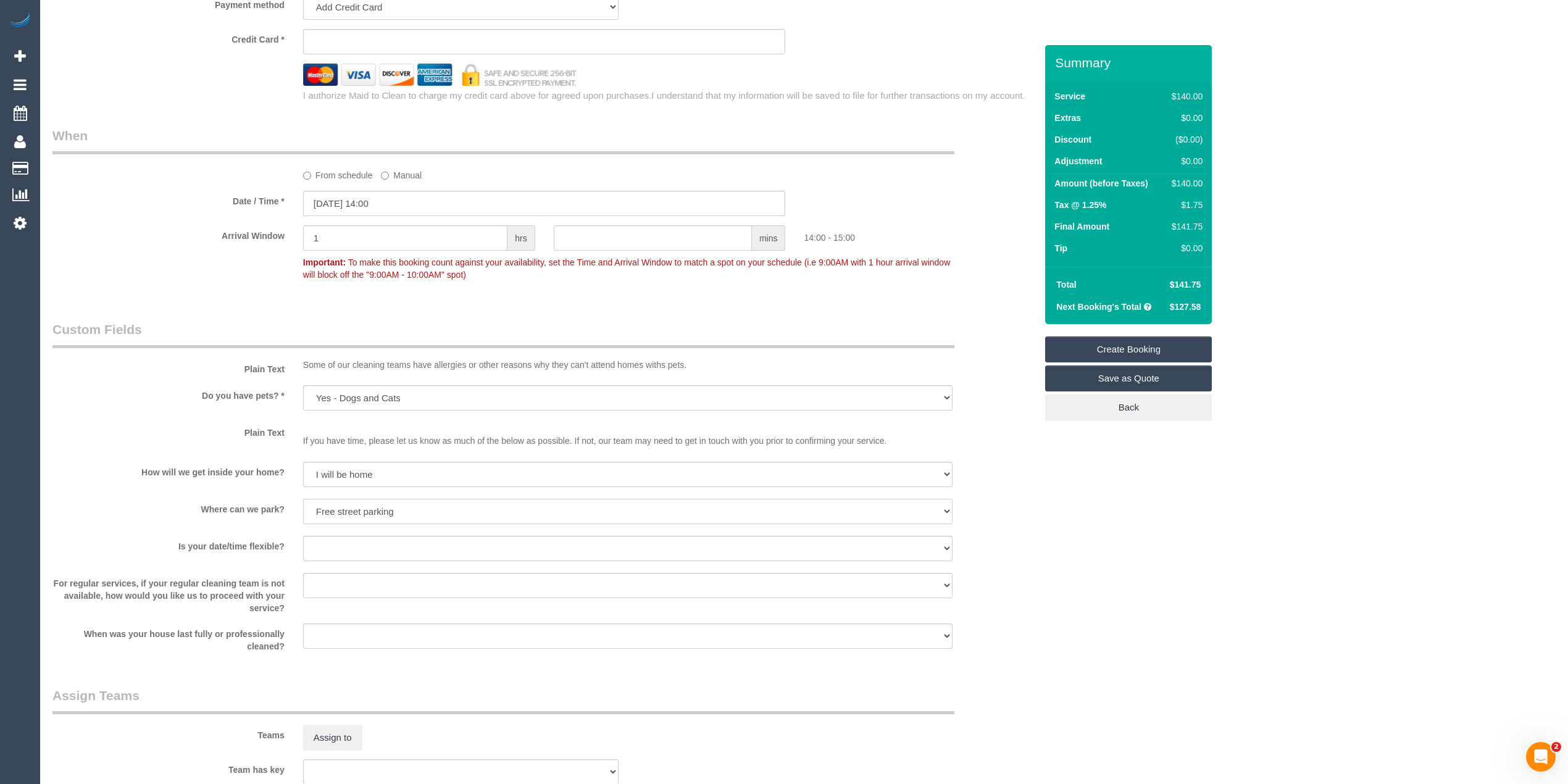
scroll to position [1372, 0]
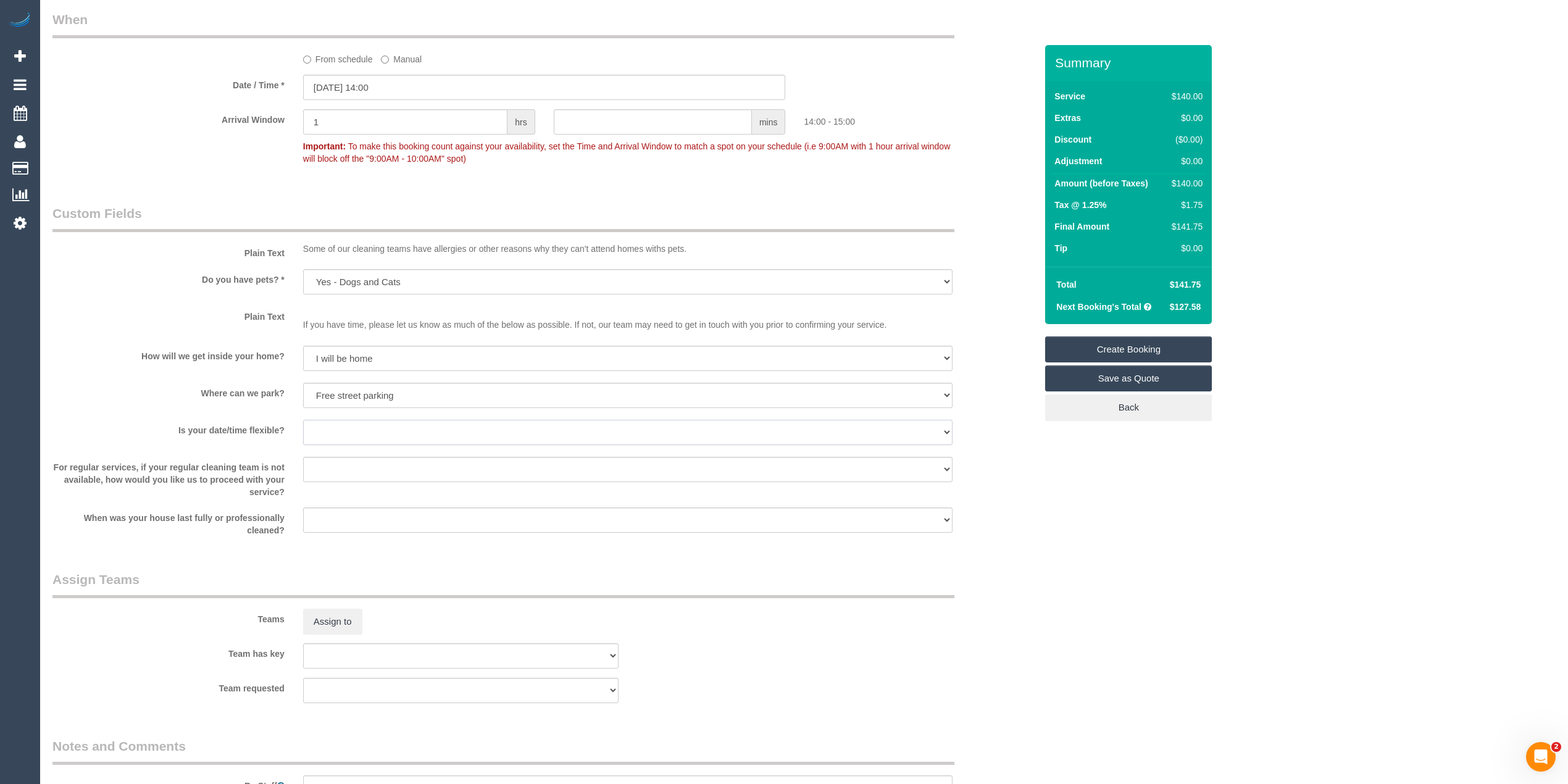
click at [330, 425] on select "Yes - date and time Yes - date but not time Yes - time but not date No - No fle…" at bounding box center [627, 432] width 649 height 25
click at [326, 400] on select "I will provide parking on-site Free street parking Paid street parking (cost wi…" at bounding box center [627, 394] width 649 height 25
select select "number:18"
click at [303, 382] on select "I will provide parking on-site Free street parking Paid street parking (cost wi…" at bounding box center [627, 394] width 649 height 25
click at [315, 426] on select "Yes - date and time Yes - date but not time Yes - time but not date No - No fle…" at bounding box center [627, 432] width 649 height 25
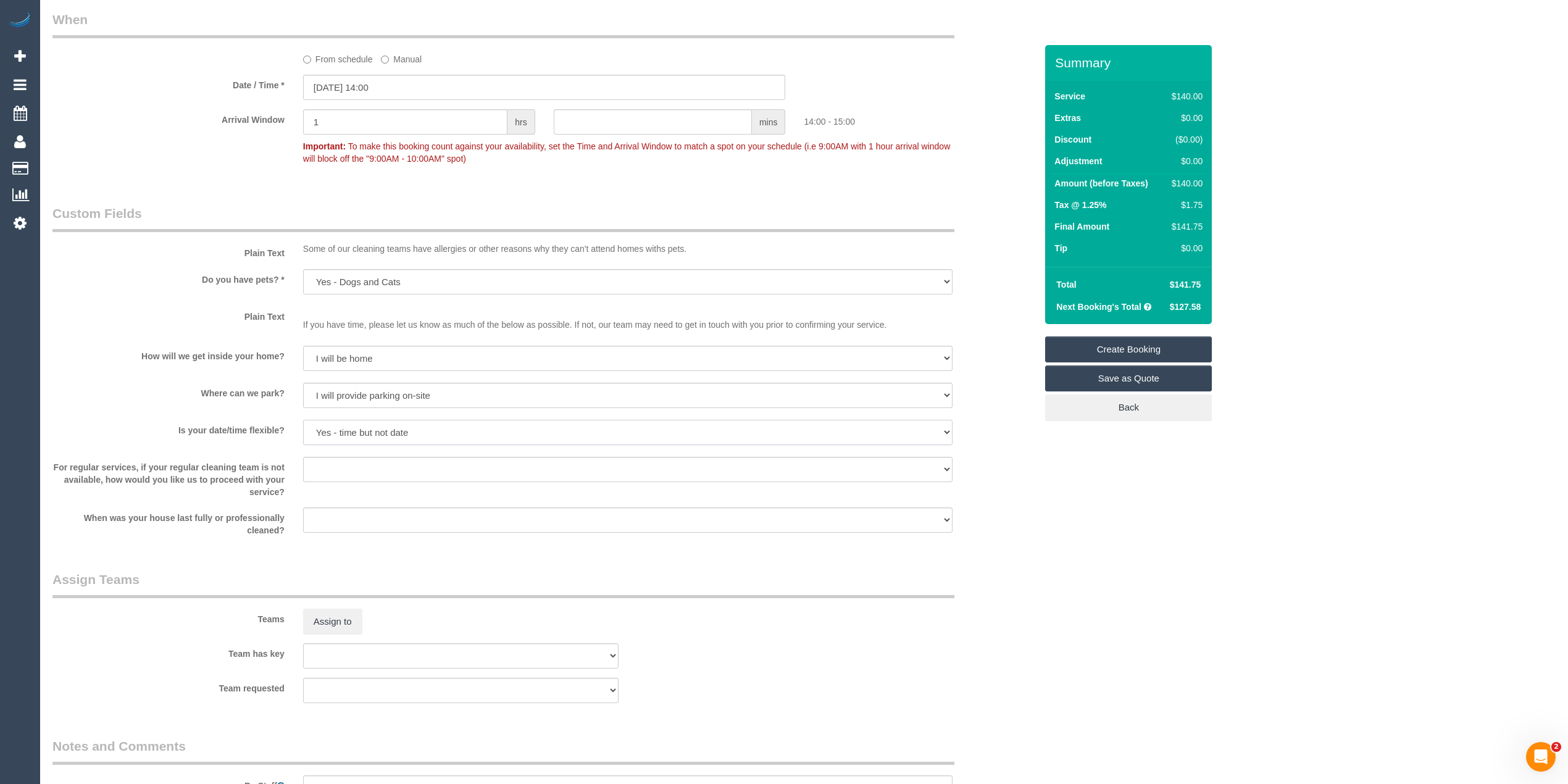
click at [303, 420] on select "Yes - date and time Yes - date but not time Yes - time but not date No - No fle…" at bounding box center [627, 432] width 649 height 25
click at [332, 429] on select "Yes - date and time Yes - date but not time Yes - time but not date No - No fle…" at bounding box center [627, 432] width 649 height 25
select select "number:22"
click at [303, 420] on select "Yes - date and time Yes - date but not time Yes - time but not date No - No fle…" at bounding box center [627, 432] width 649 height 25
click at [352, 468] on select "Arrange a cleaner to cover and do not bother you Arrange a cleaner to cover and…" at bounding box center [627, 469] width 649 height 25
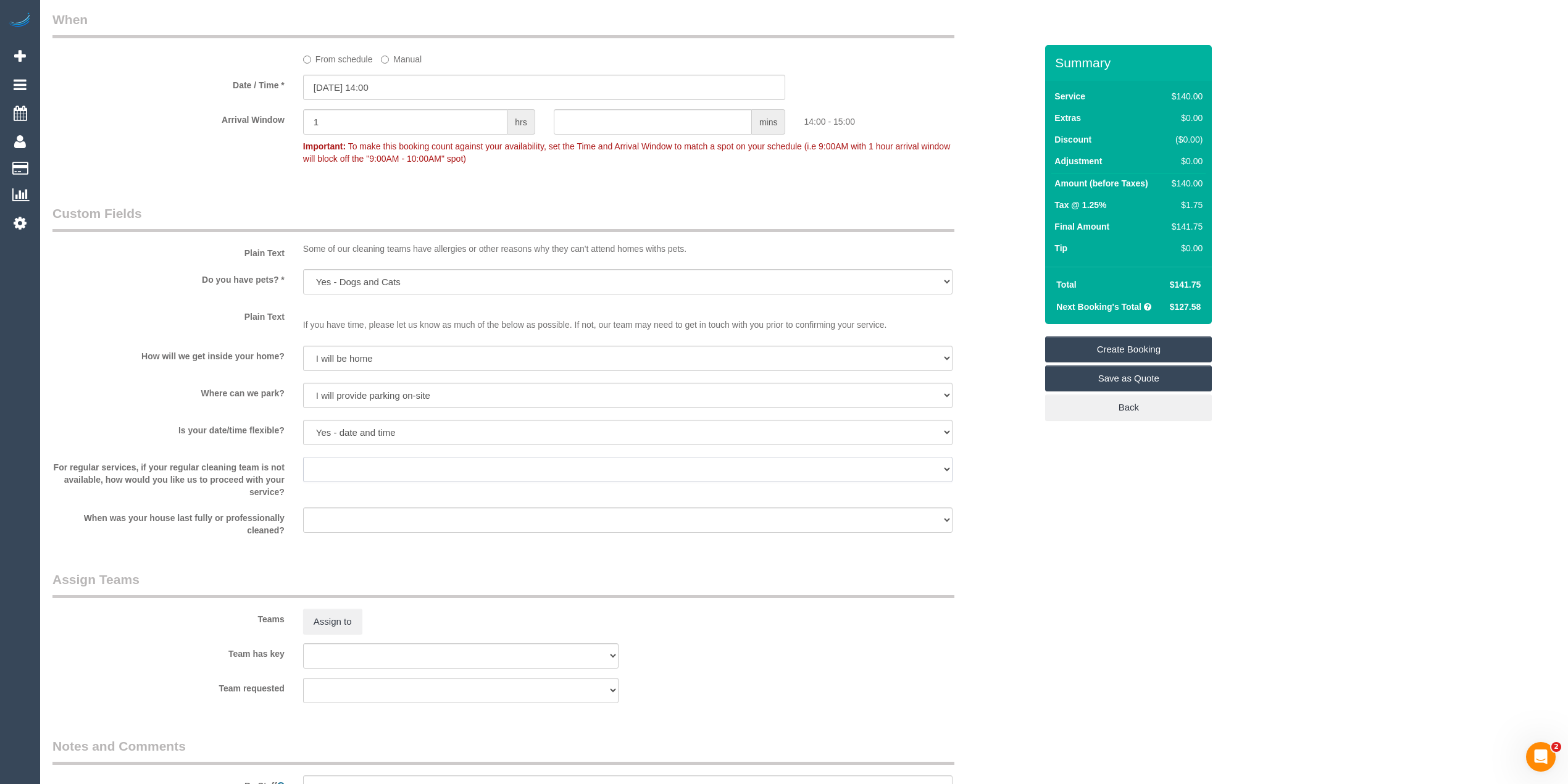
select select "number:34"
click at [303, 457] on select "Arrange a cleaner to cover and do not bother you Arrange a cleaner to cover and…" at bounding box center [627, 469] width 649 height 25
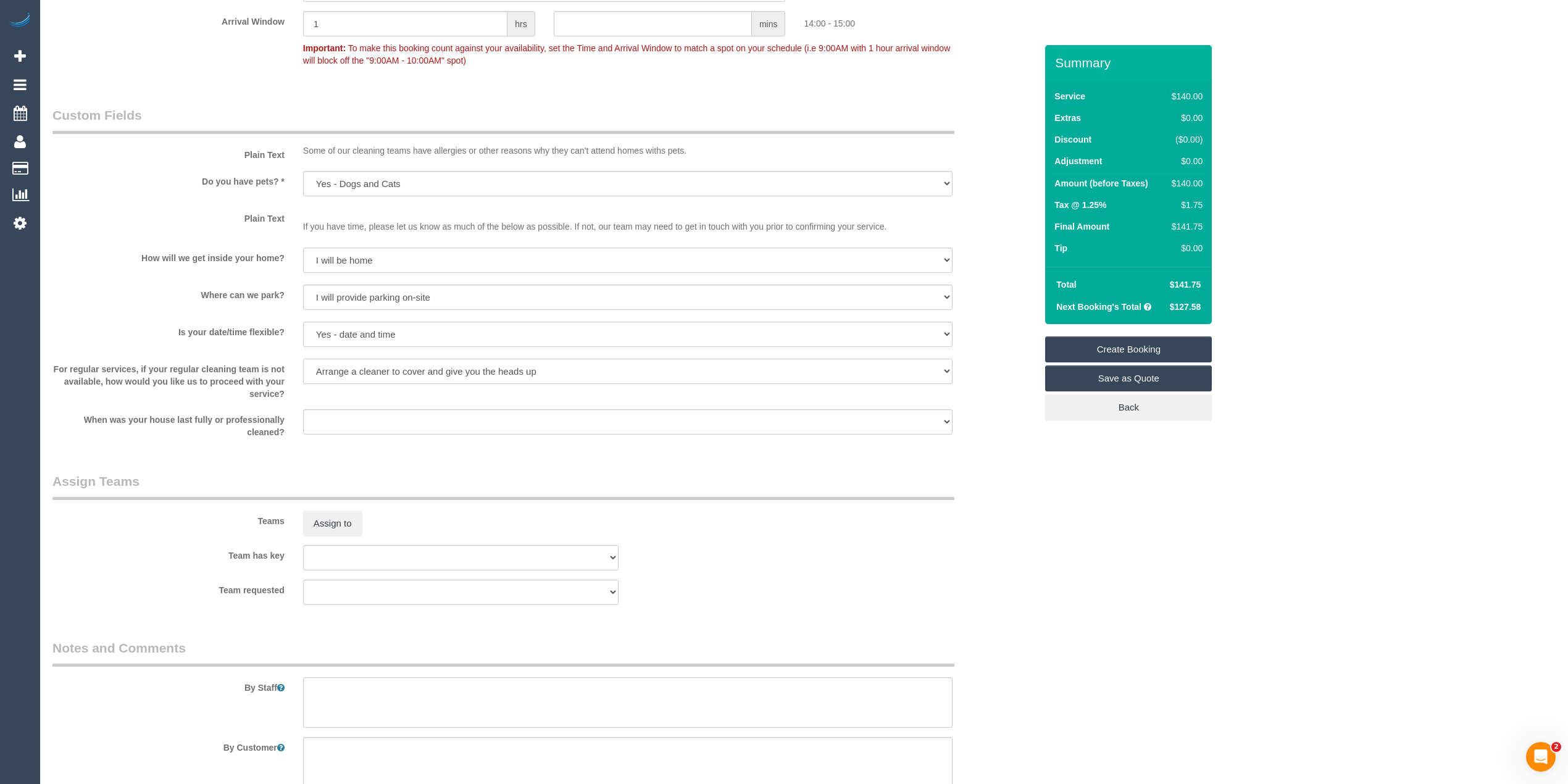
scroll to position [1508, 0]
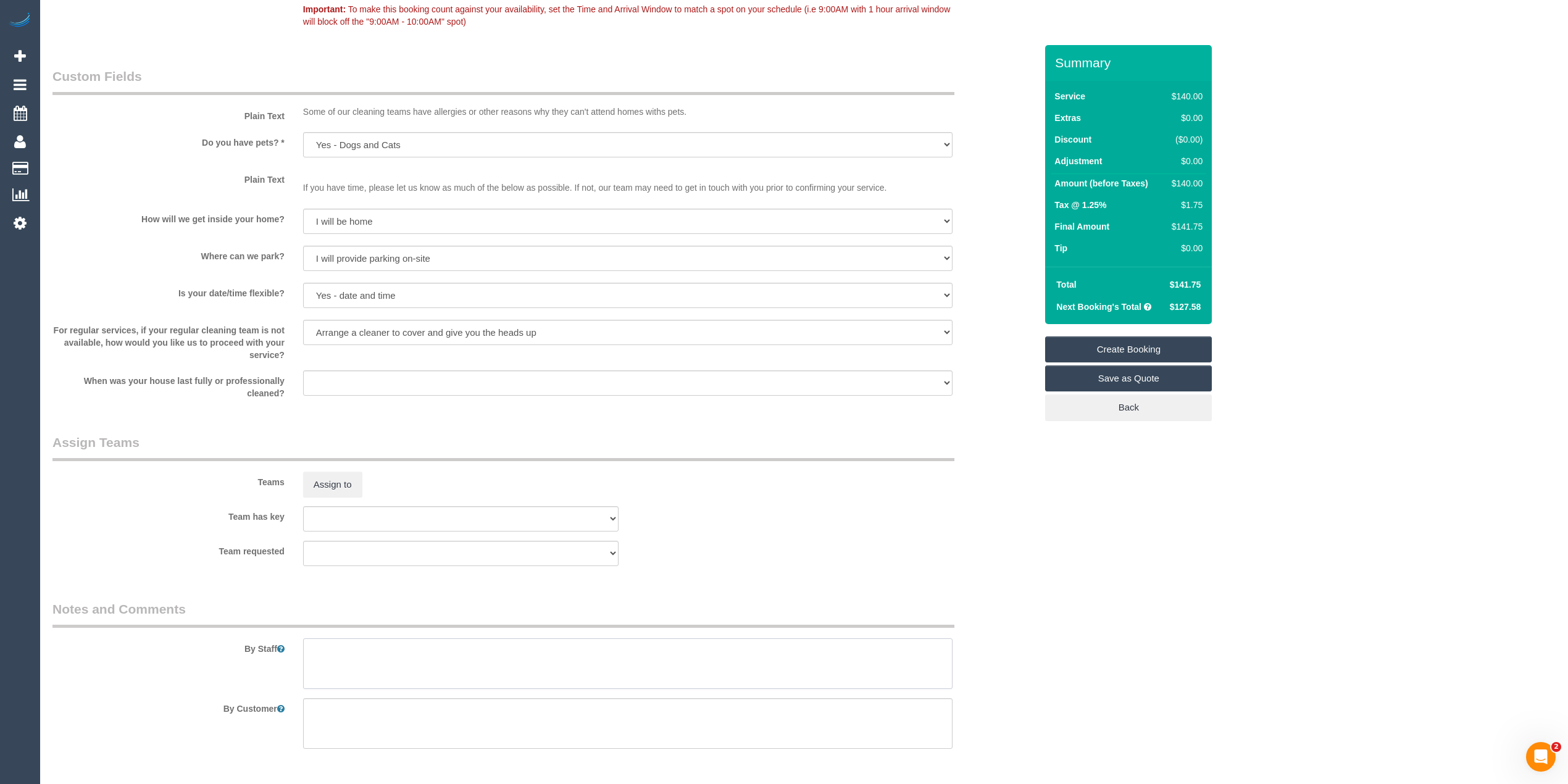
click at [375, 661] on textarea at bounding box center [627, 663] width 649 height 51
paste textarea "Might want dishes washed, bit of tidying etc. Also general cleaning"
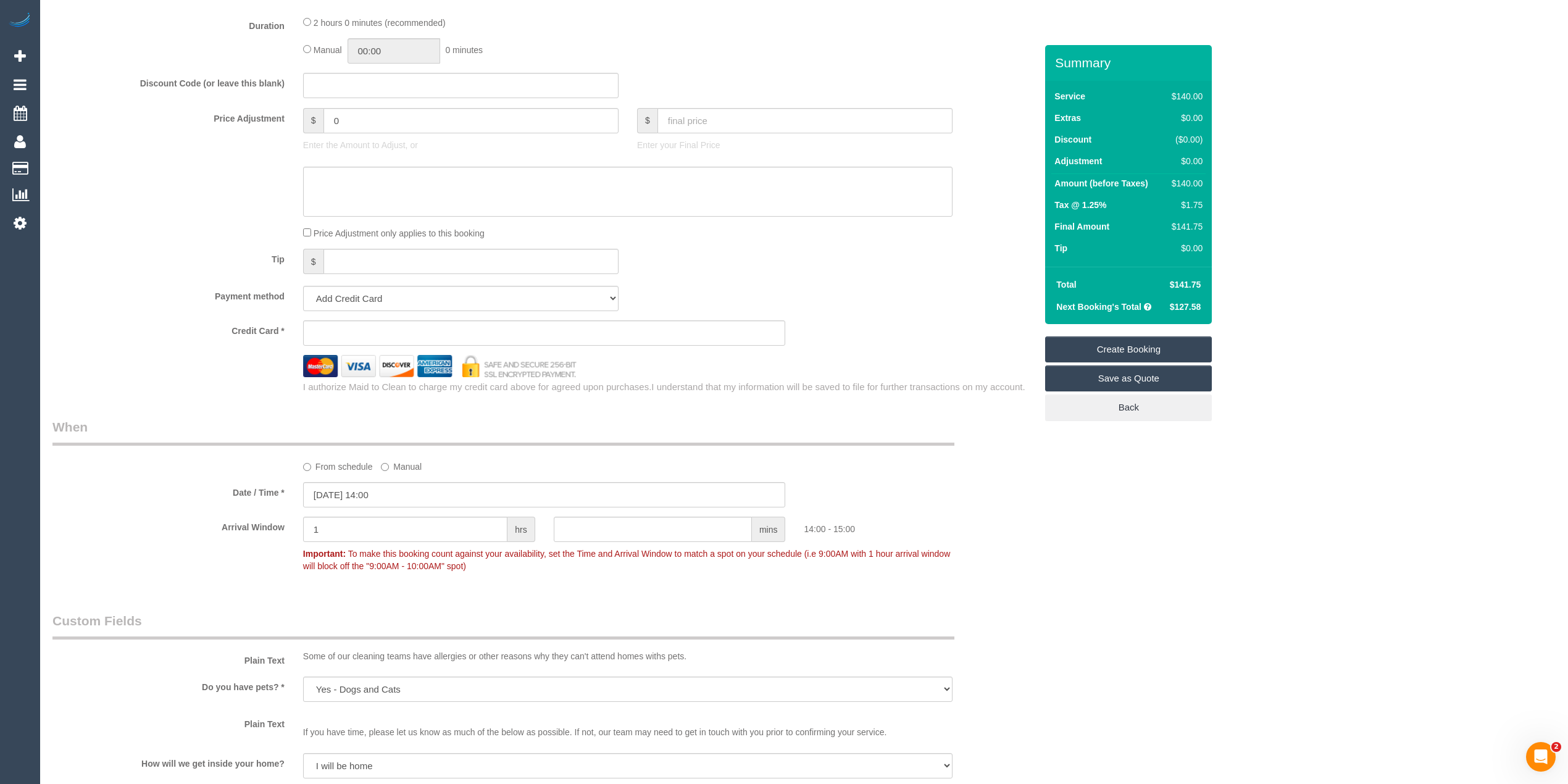
scroll to position [960, 0]
type textarea "Might want dishes washed, bit of tidying etc. Also general cleaning"
click at [338, 82] on input "text" at bounding box center [461, 88] width 315 height 25
paste input "GROOVY50"
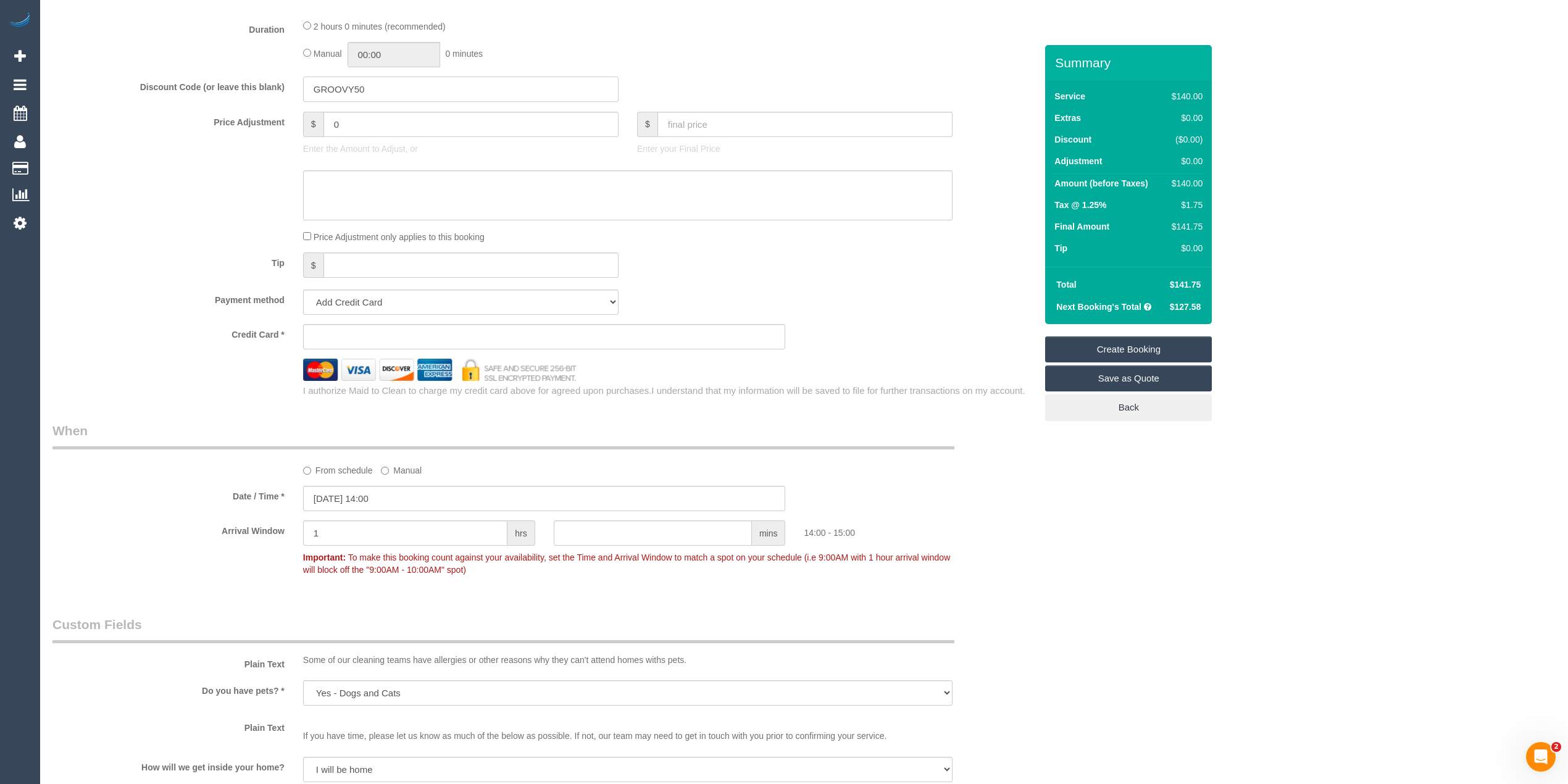
type input "GROOVY50"
click at [1293, 248] on div "Who Email* phoebemenz@gmail.com Name * Phoebe Menz Where Address* 5/61 The Grov…" at bounding box center [803, 208] width 1503 height 2247
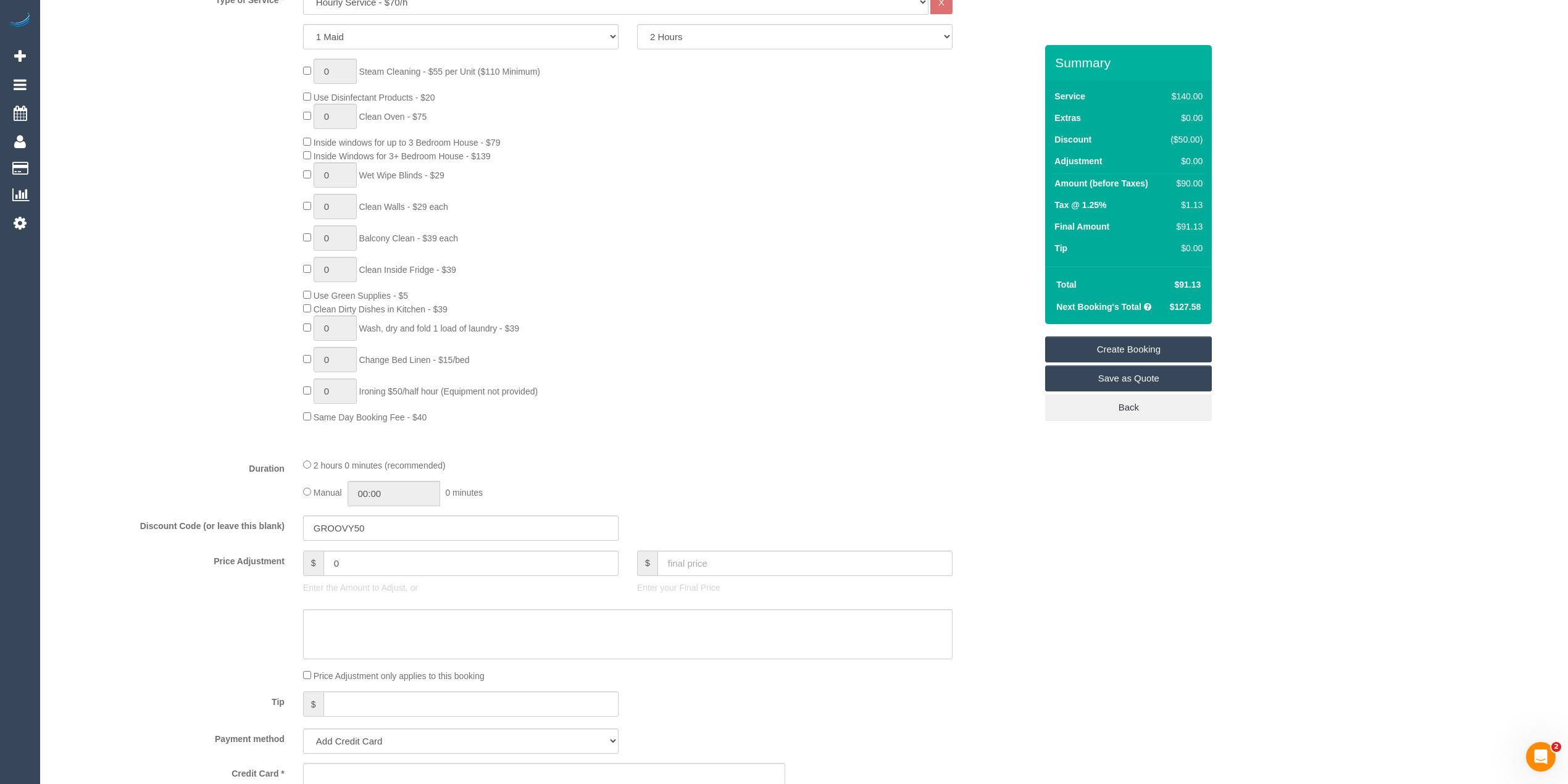
scroll to position [685, 0]
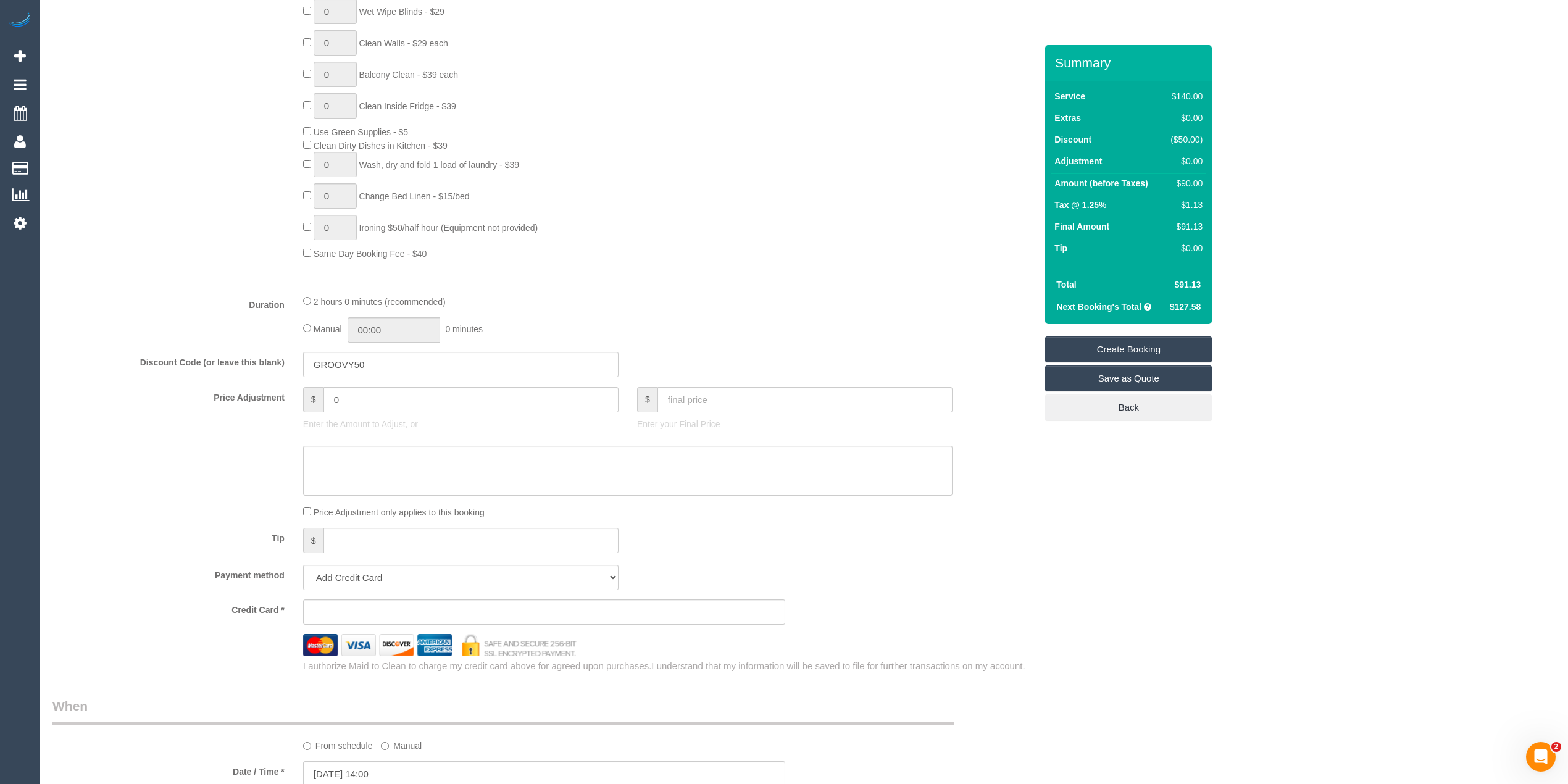
click at [1409, 314] on div "Who Email* phoebemenz@gmail.com Name * Phoebe Menz Where Address* 5/61 The Grov…" at bounding box center [803, 483] width 1503 height 2247
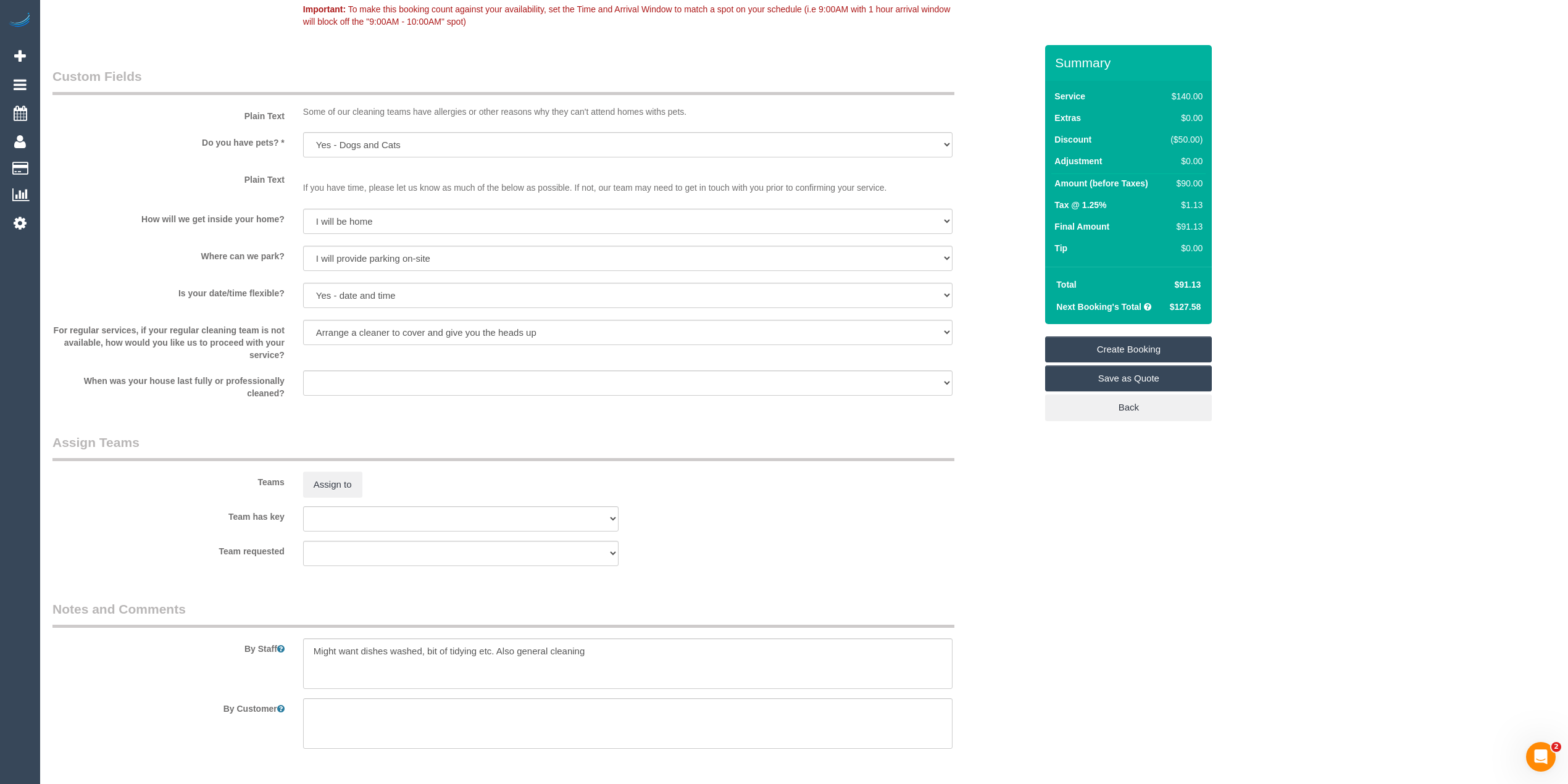
scroll to position [823, 0]
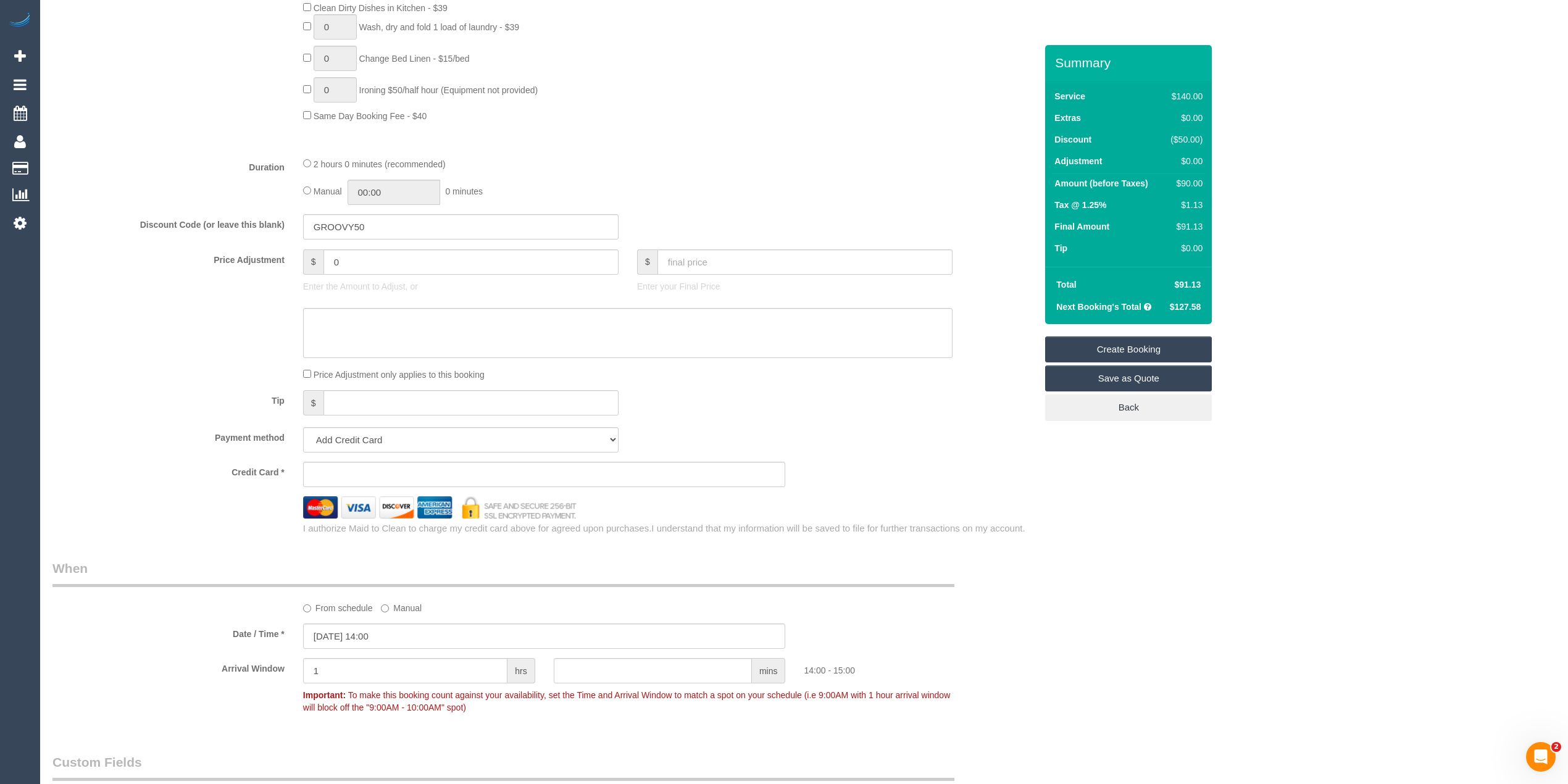
click at [1216, 529] on div "Who Email* phoebemenz@gmail.com Name * Phoebe Menz Where Address* 5/61 The Grov…" at bounding box center [803, 345] width 1503 height 2247
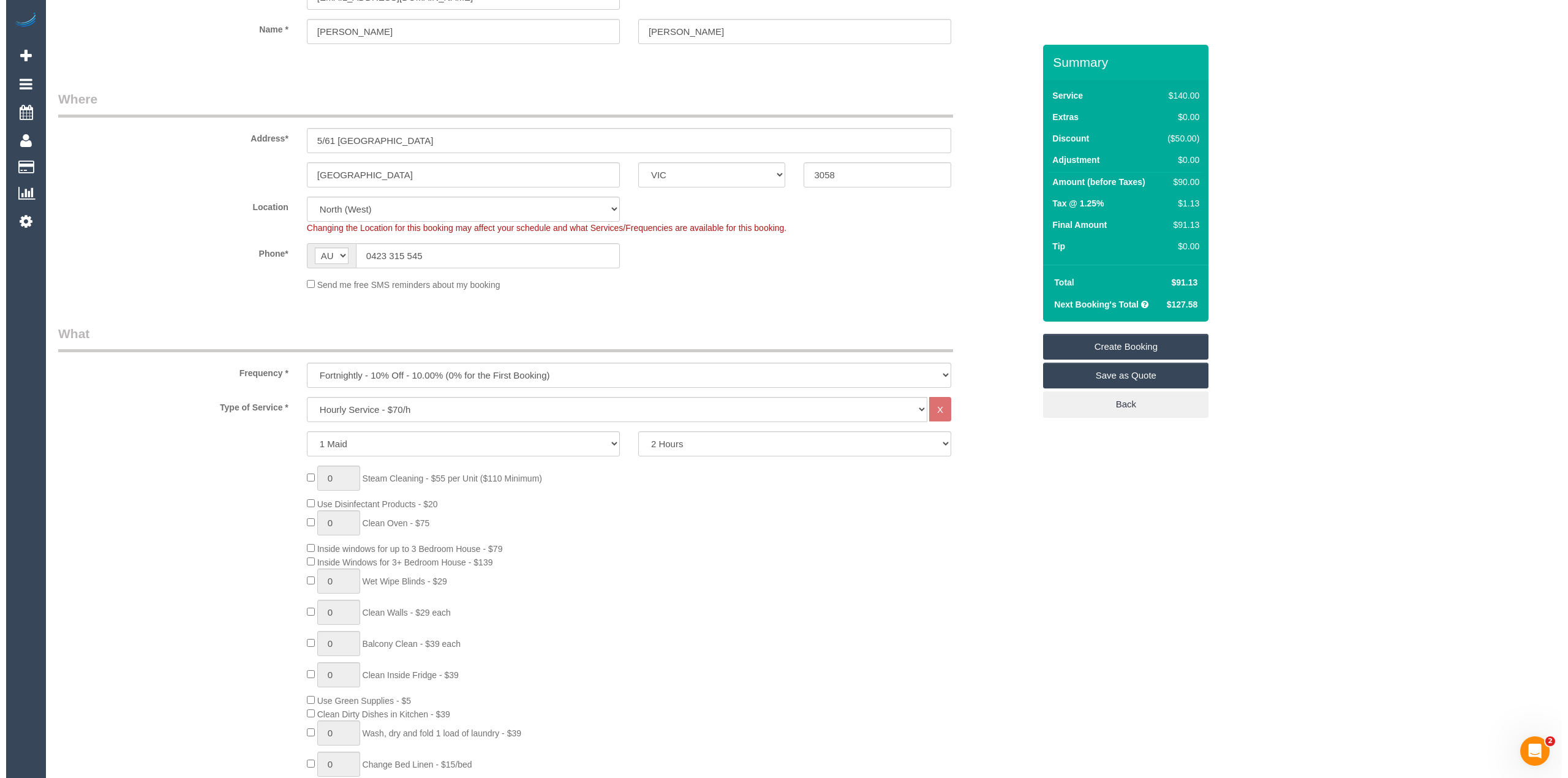
scroll to position [0, 0]
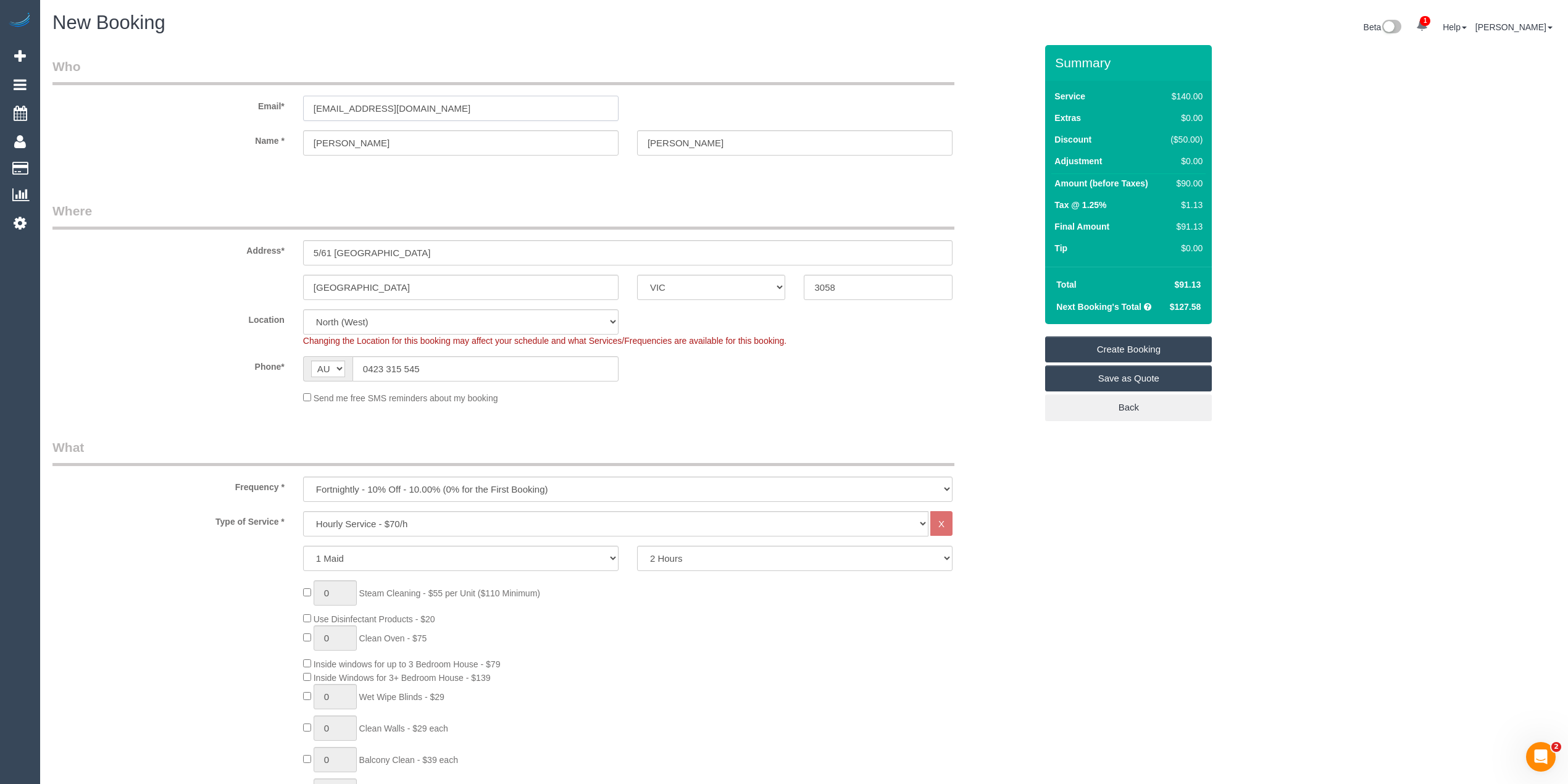
drag, startPoint x: 297, startPoint y: 104, endPoint x: 179, endPoint y: 104, distance: 118.0
click at [179, 104] on div "Email* phoebemenz@gmail.com" at bounding box center [544, 88] width 1001 height 64
click at [1151, 345] on link "Create Booking" at bounding box center [1128, 349] width 167 height 26
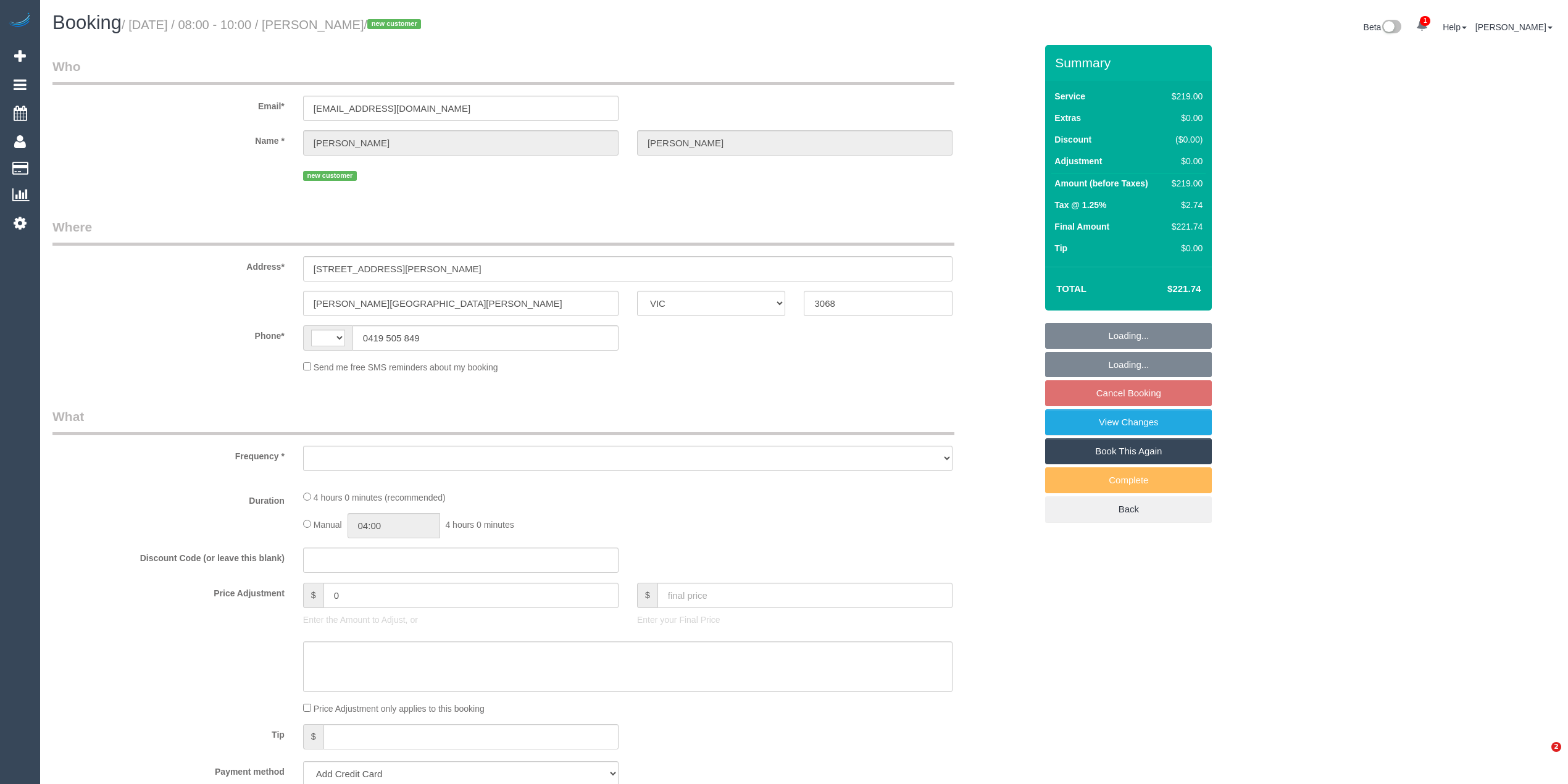
select select "VIC"
select select "object:293"
click at [1277, 236] on div "Who Email* [EMAIL_ADDRESS][DOMAIN_NAME] Name * [PERSON_NAME] new customer Where…" at bounding box center [803, 741] width 1503 height 1392
select select "string:AU"
select select "string:stripe-pm_1RvSS92GScqysDRValaq2w9F"
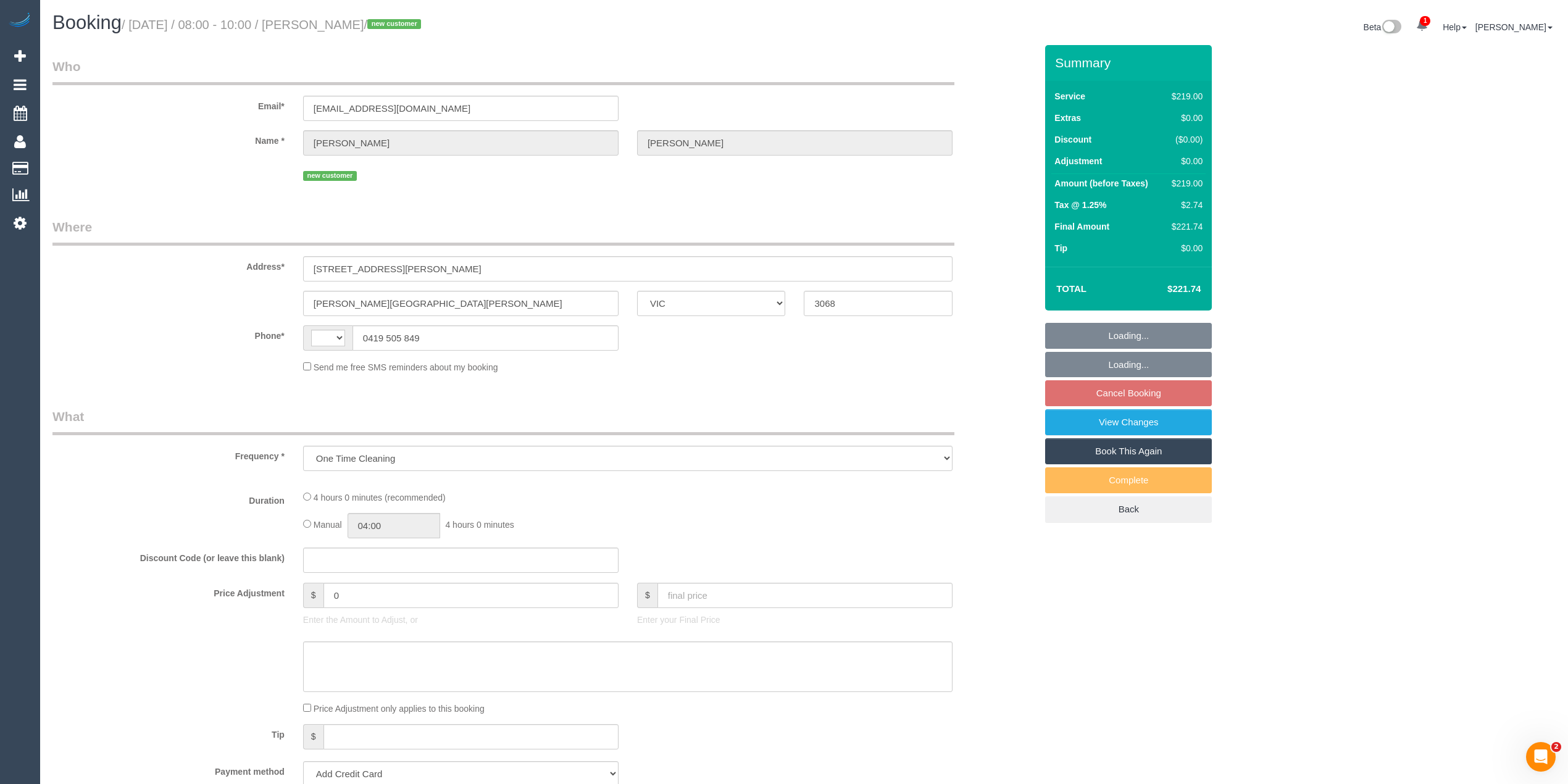
select select "spot2"
select select "number:27"
select select "number:14"
select select "number:19"
select select "number:36"
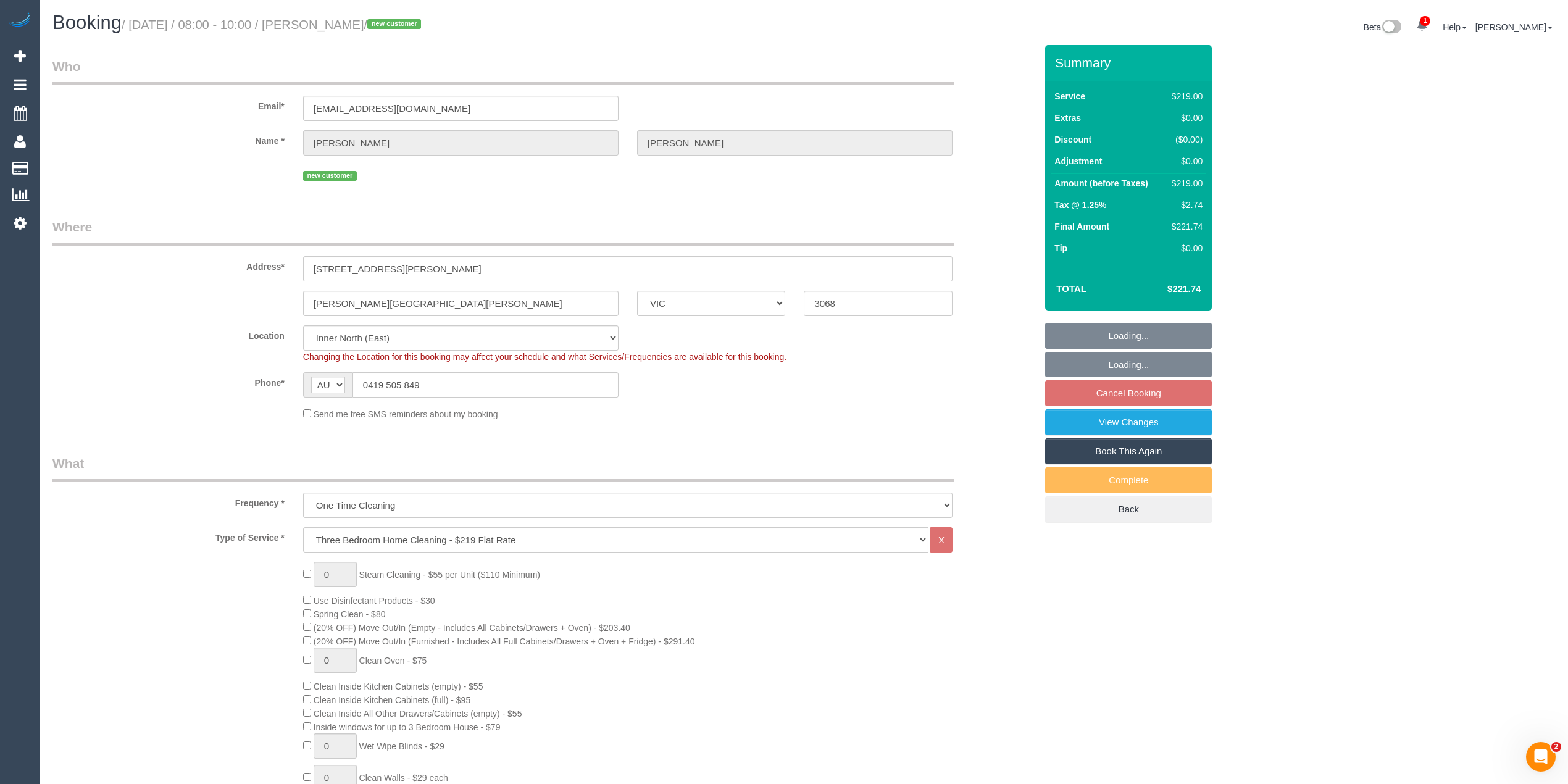
select select "object:1560"
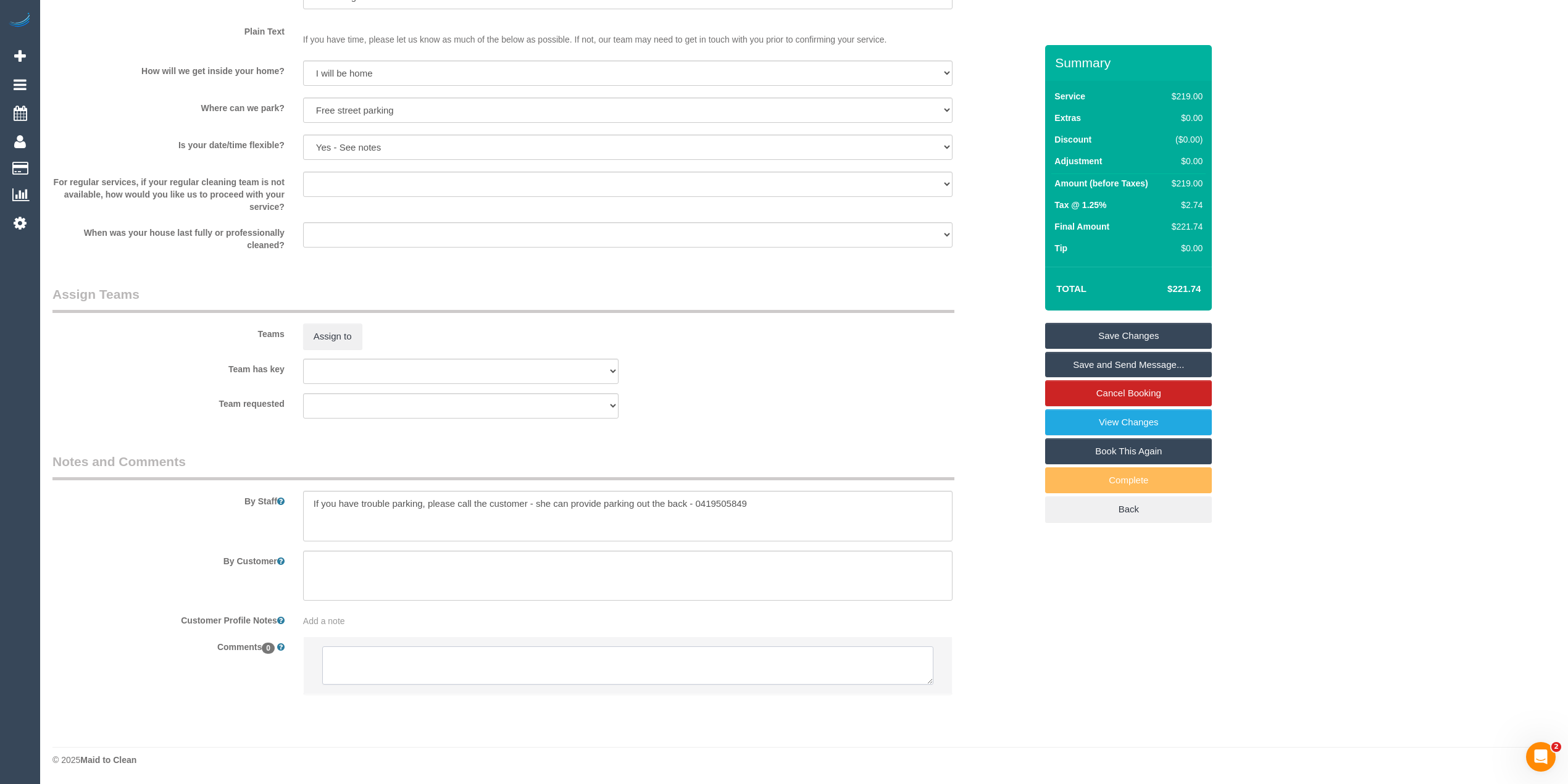
click at [445, 655] on textarea at bounding box center [627, 665] width 611 height 39
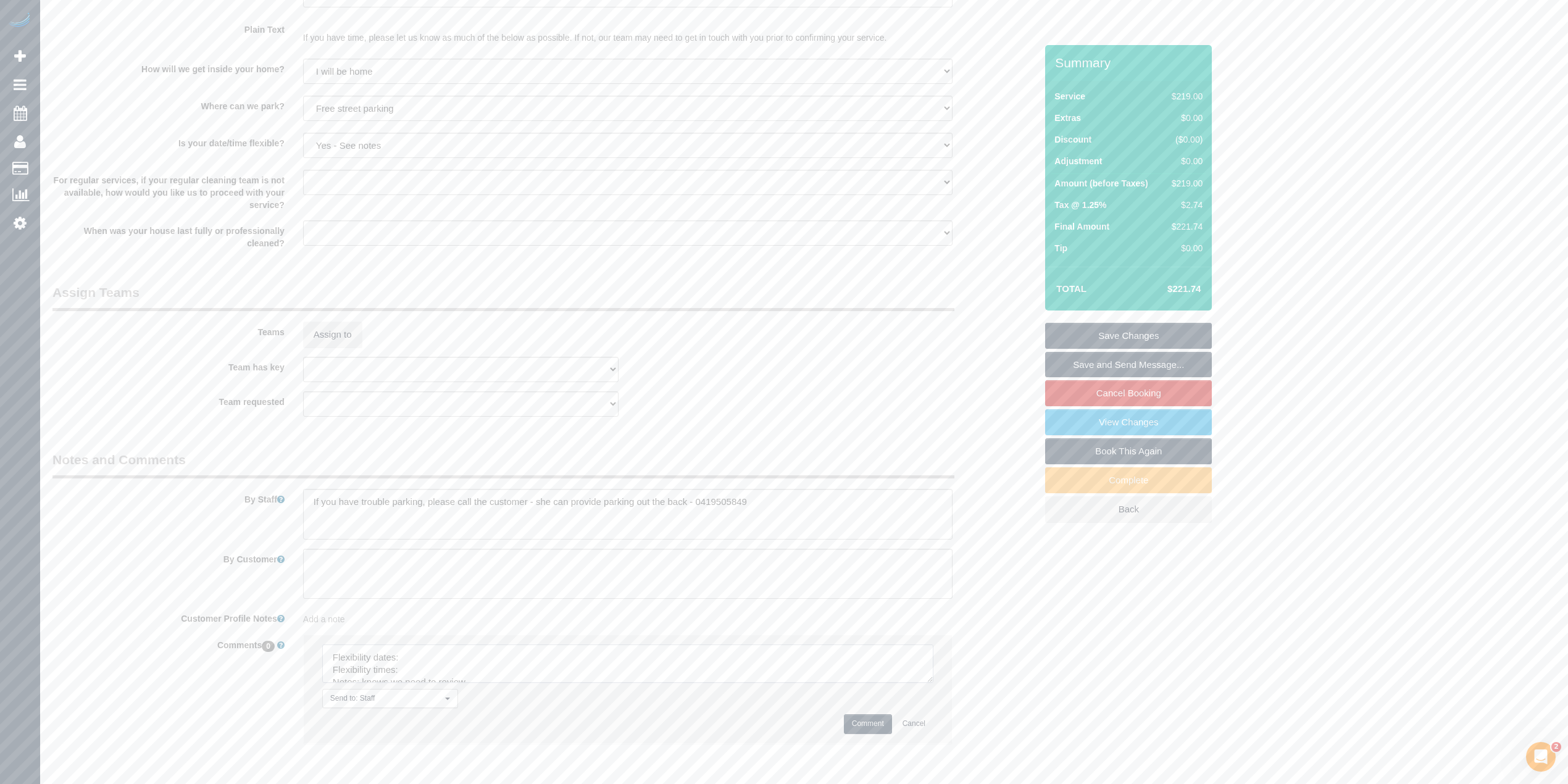
drag, startPoint x: 921, startPoint y: 680, endPoint x: 918, endPoint y: 715, distance: 35.1
click at [921, 683] on textarea at bounding box center [627, 663] width 611 height 39
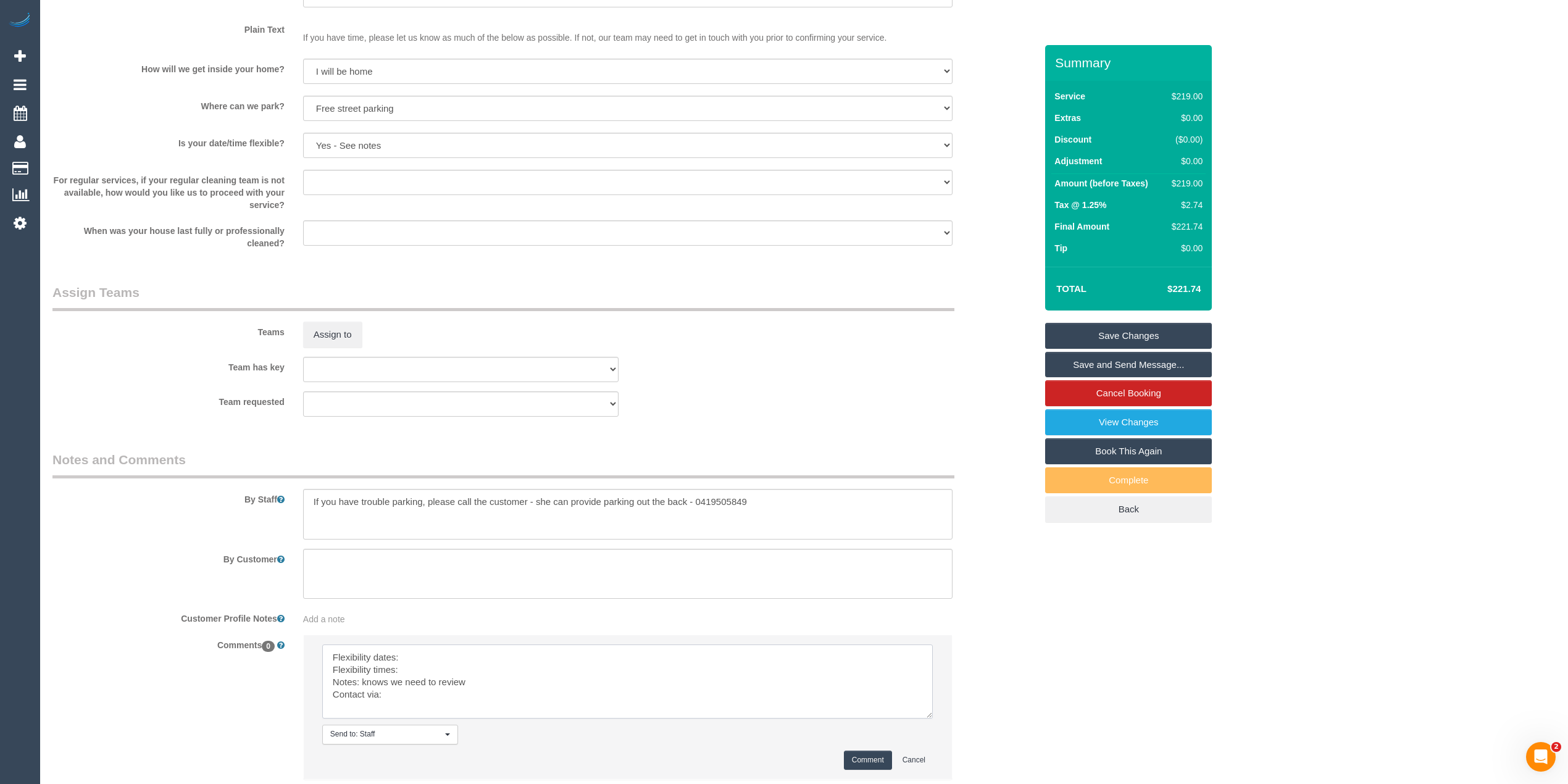
click at [448, 661] on textarea at bounding box center [627, 681] width 611 height 74
click at [443, 668] on textarea at bounding box center [627, 681] width 611 height 74
click at [430, 695] on textarea at bounding box center [627, 681] width 611 height 74
type textarea "Flexibility dates: [DATE] preferred but can do [DATE] Flexibility times: flex f…"
click at [860, 758] on button "Comment" at bounding box center [868, 760] width 48 height 19
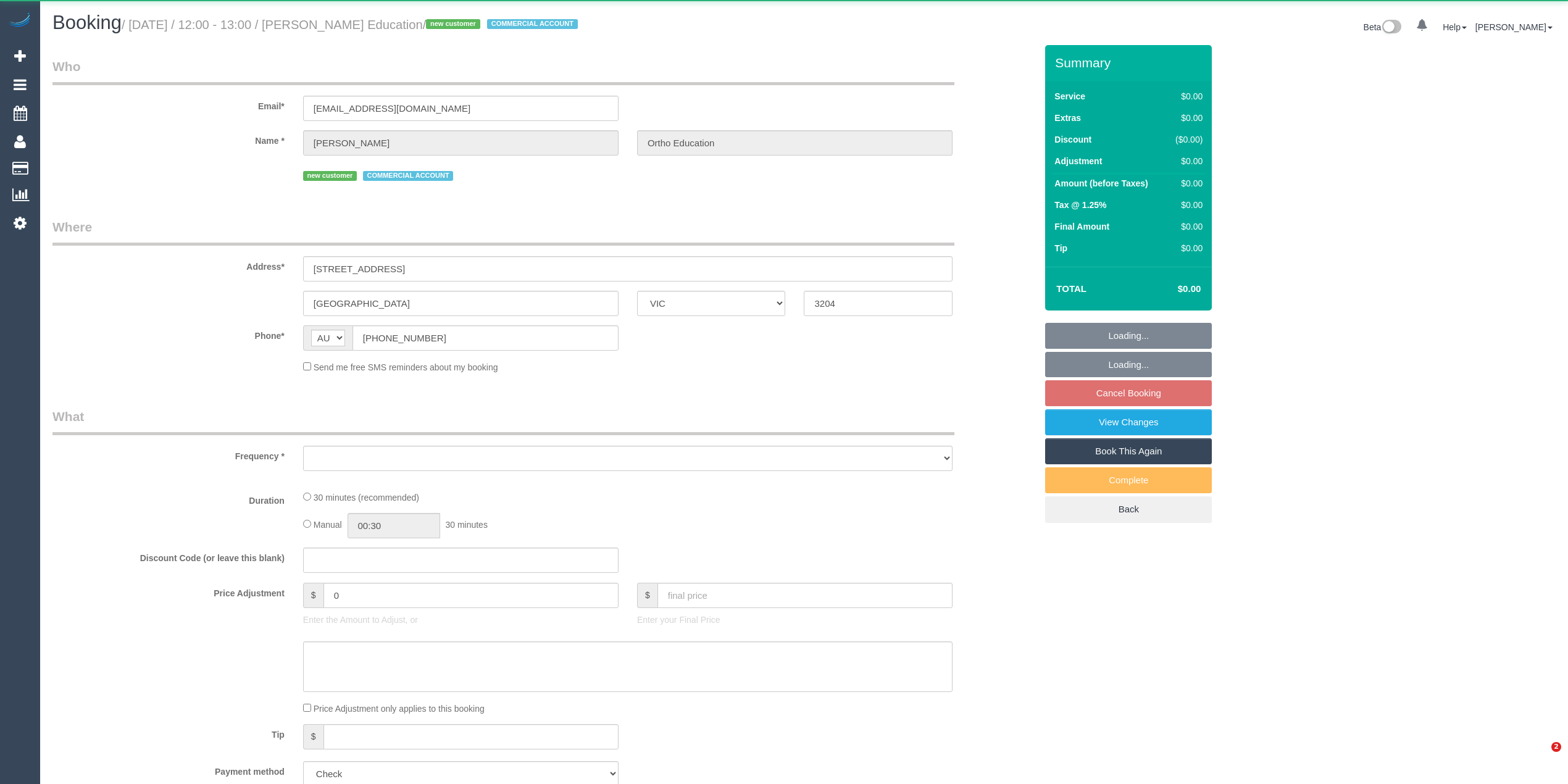
select select "VIC"
select select "object:528"
select select "number:28"
select select "number:14"
select select "number:18"
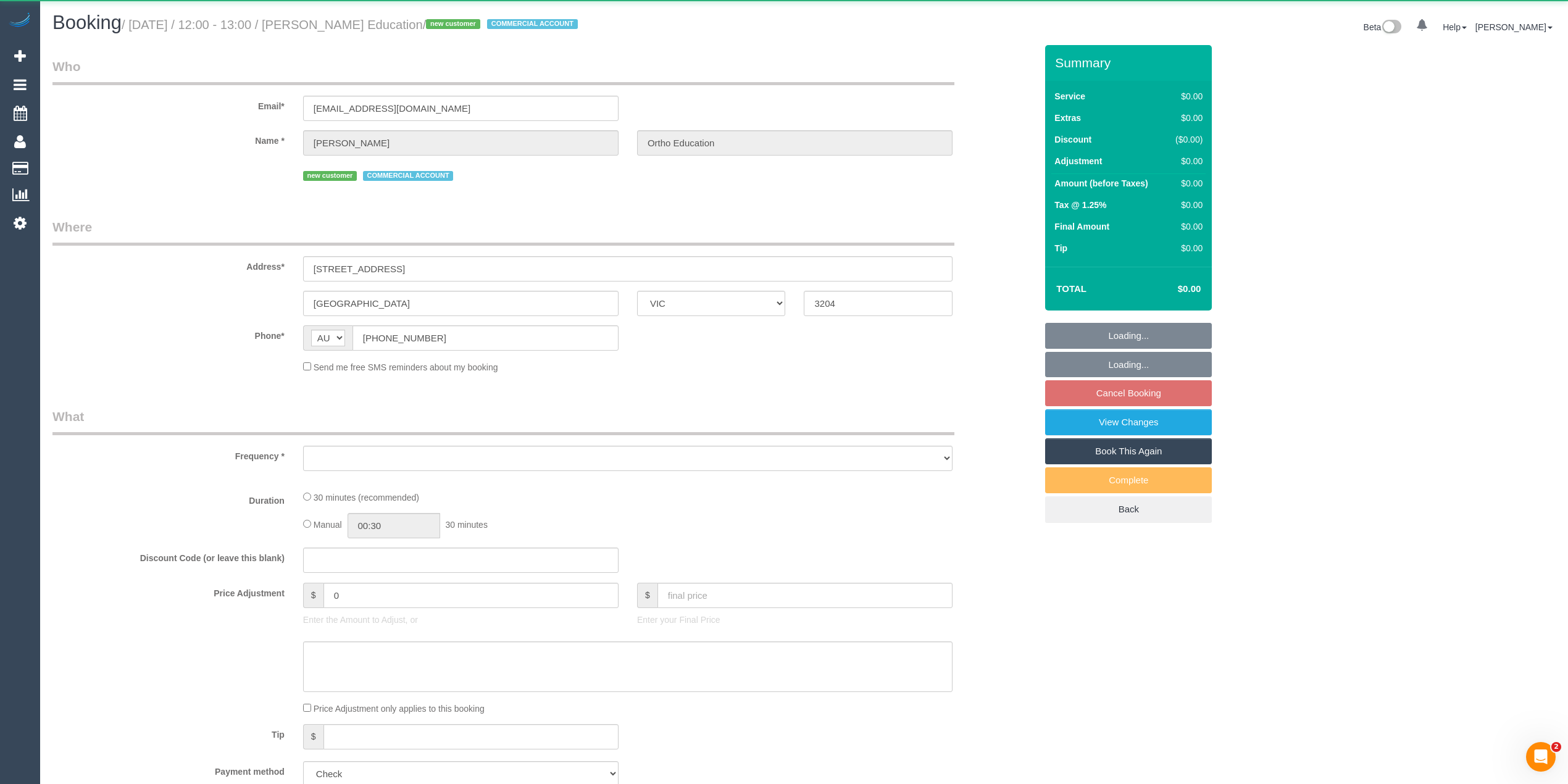
select select "number:36"
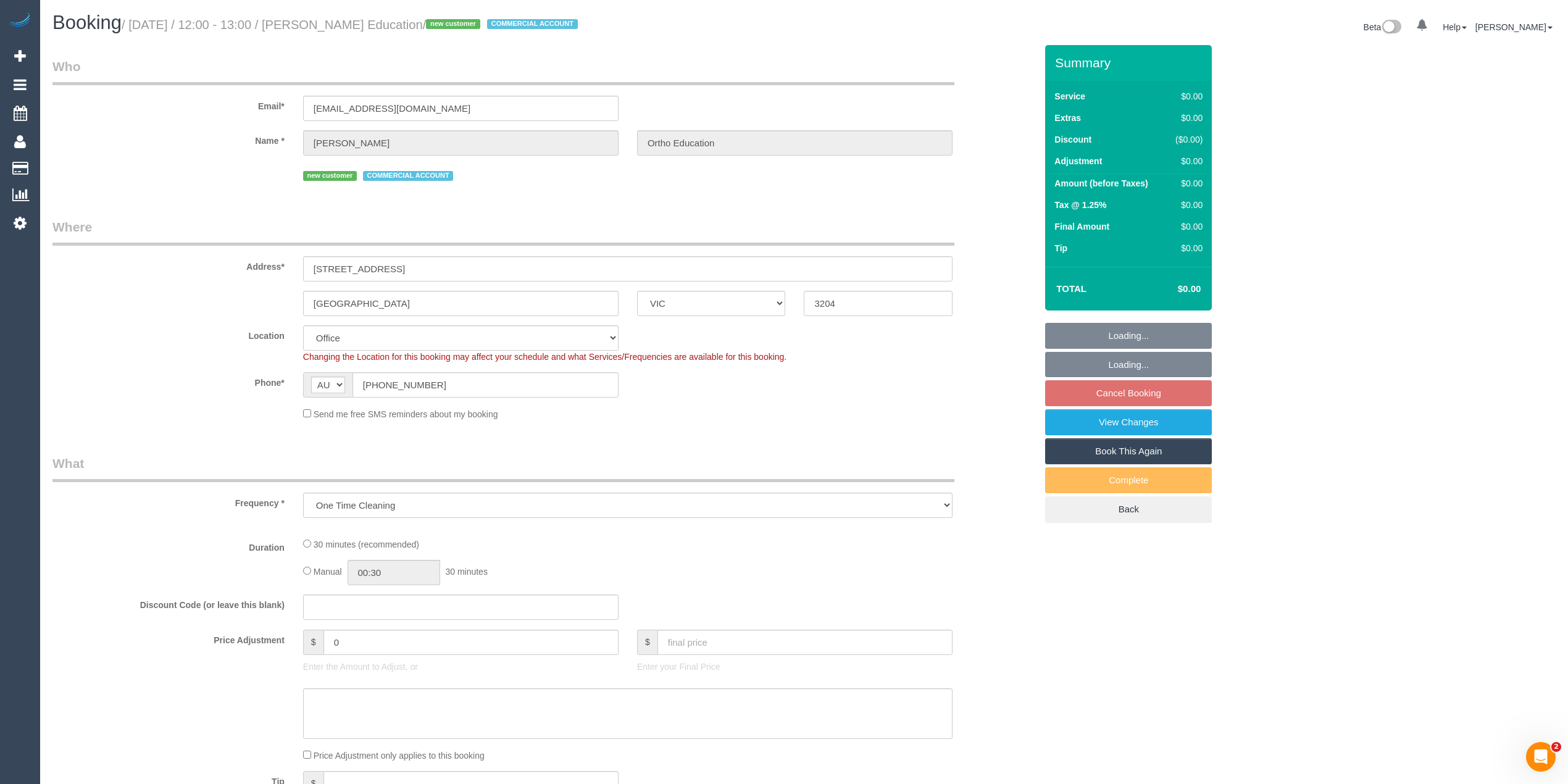
select select "object:681"
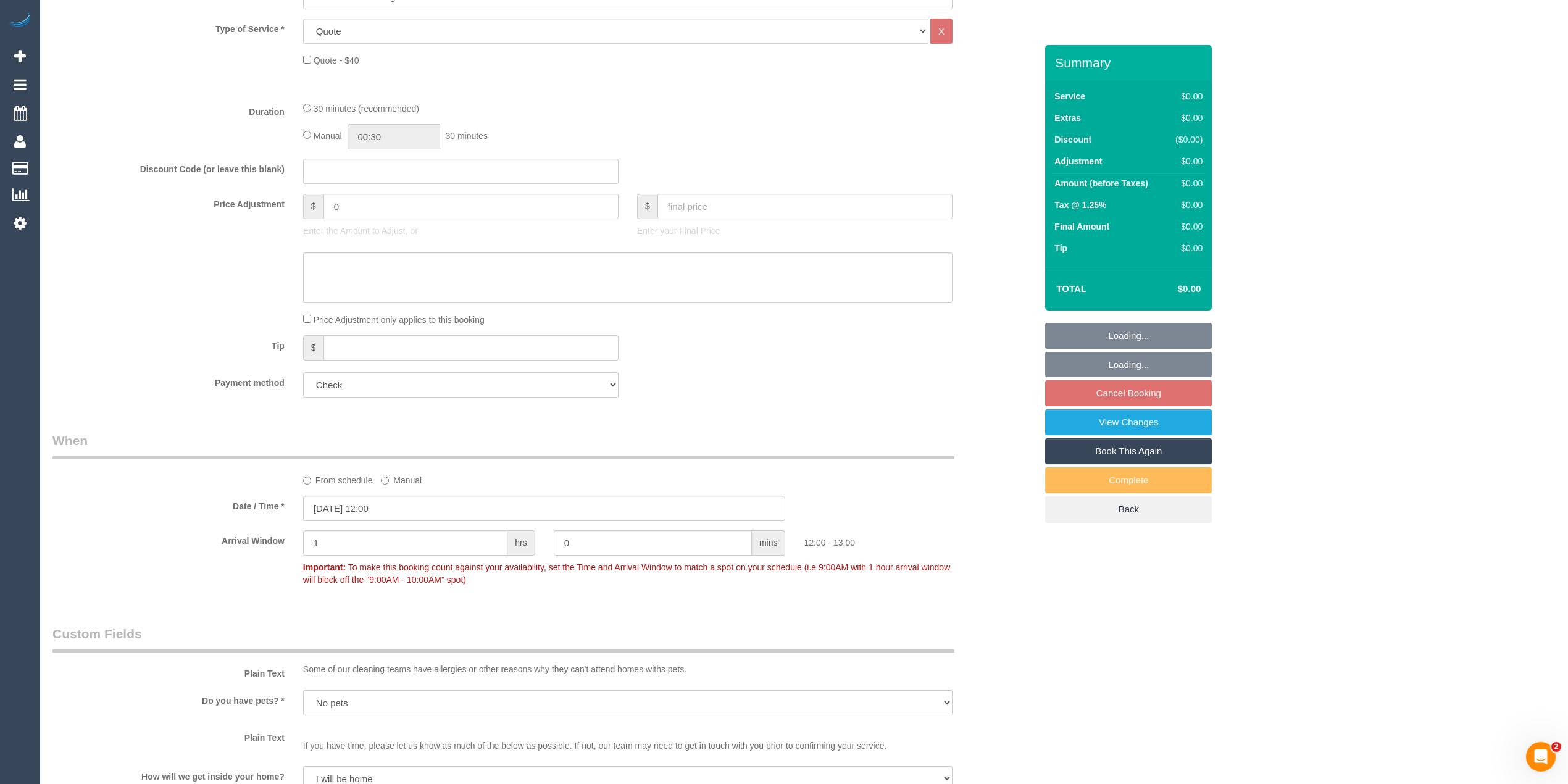
scroll to position [685, 0]
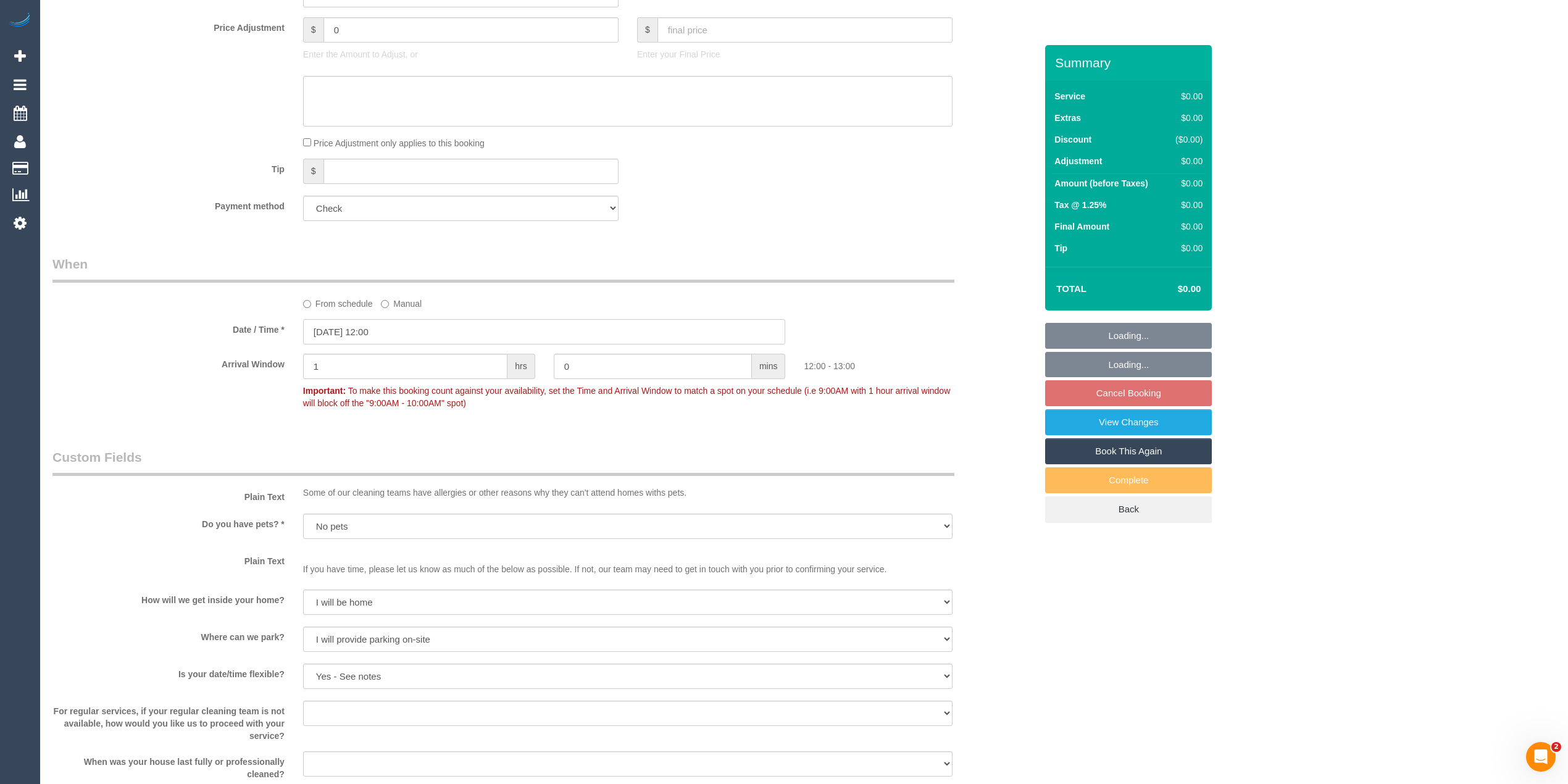
click at [366, 327] on input "[DATE] 12:00" at bounding box center [544, 331] width 483 height 25
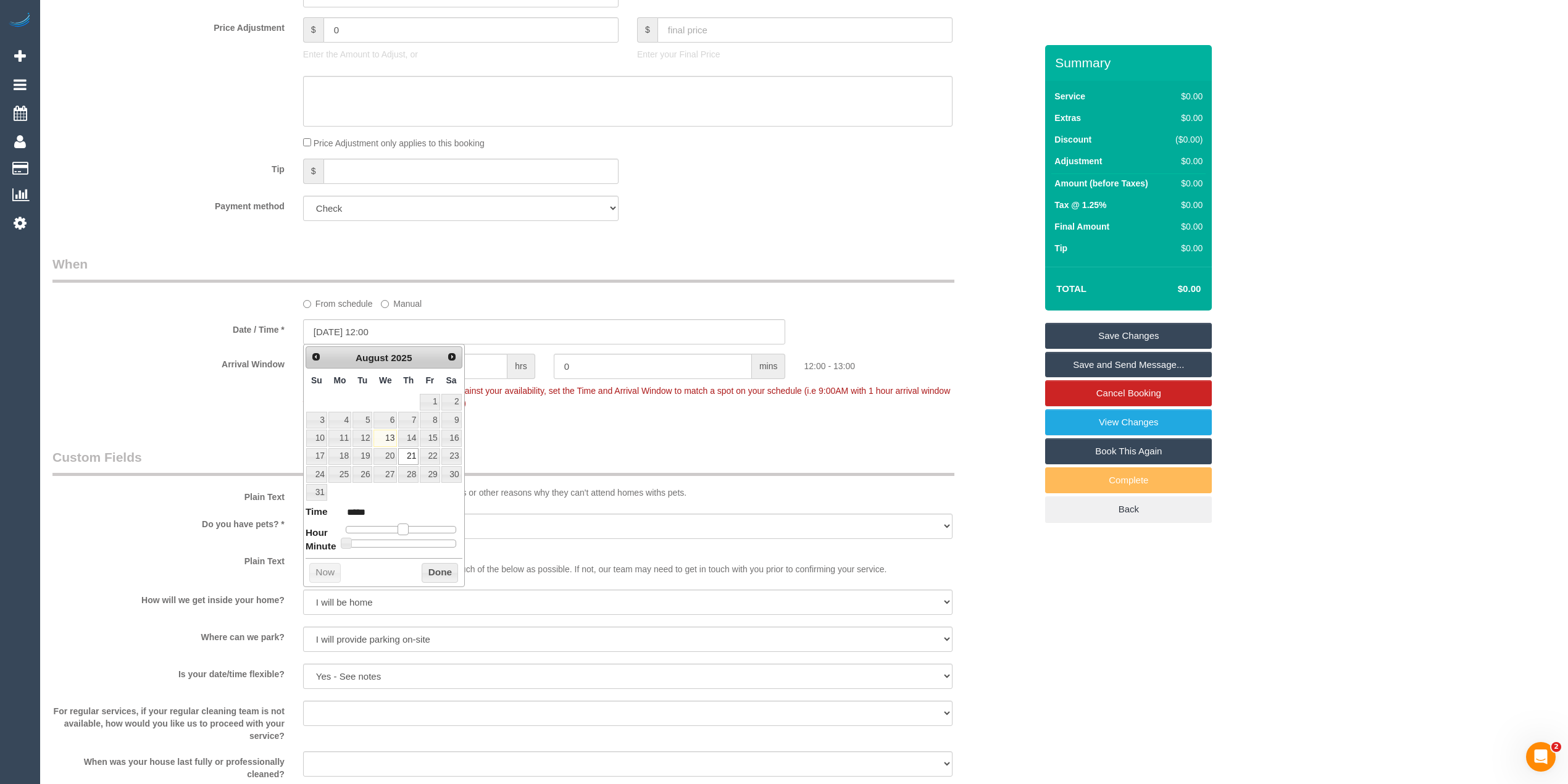
type input "[DATE] 13:00"
type input "*****"
type input "[DATE] 14:00"
type input "*****"
type input "[DATE] 15:00"
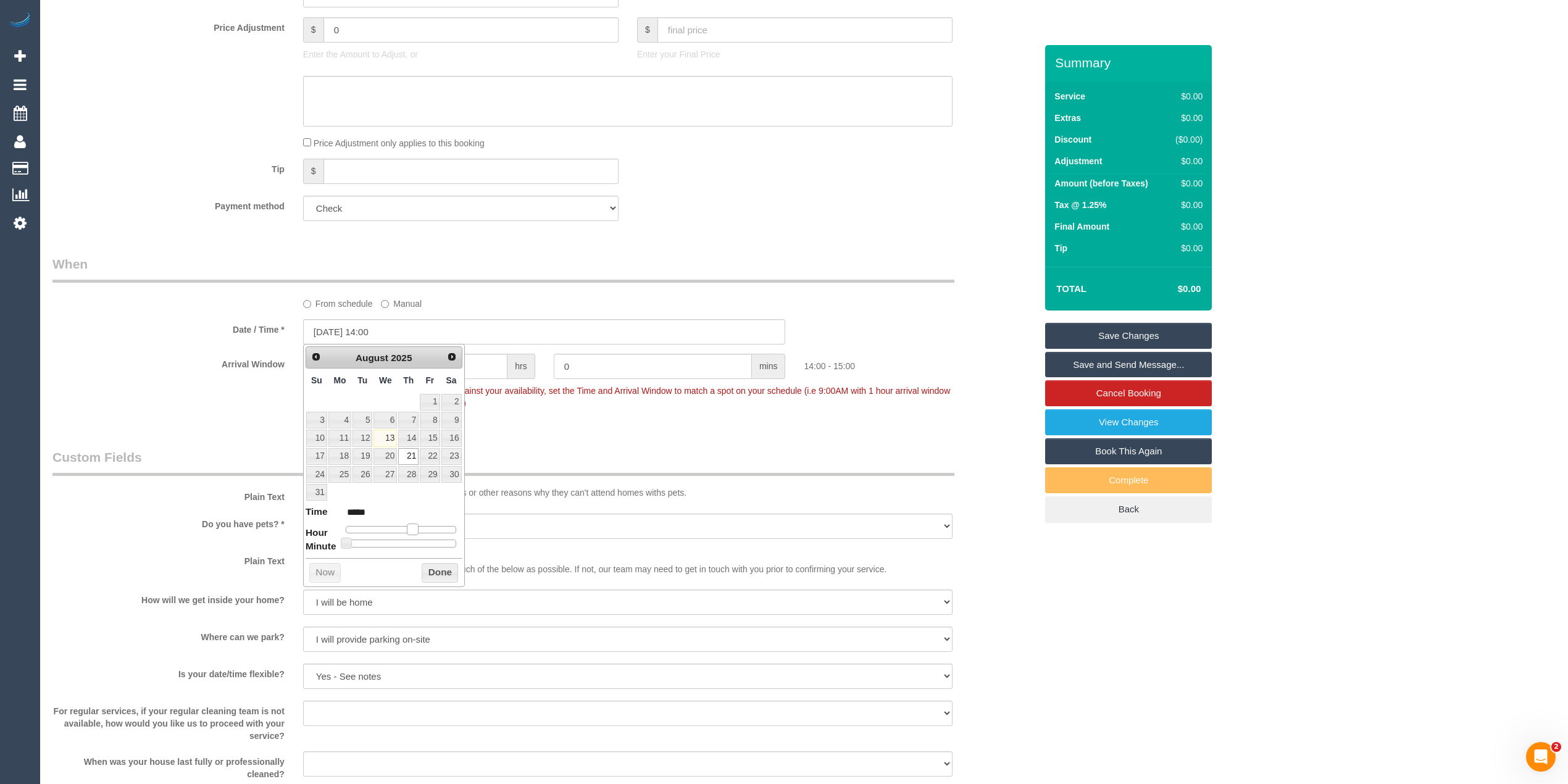
type input "*****"
type input "[DATE] 16:00"
type input "*****"
drag, startPoint x: 401, startPoint y: 530, endPoint x: 421, endPoint y: 528, distance: 20.1
click at [421, 528] on span at bounding box center [422, 529] width 11 height 11
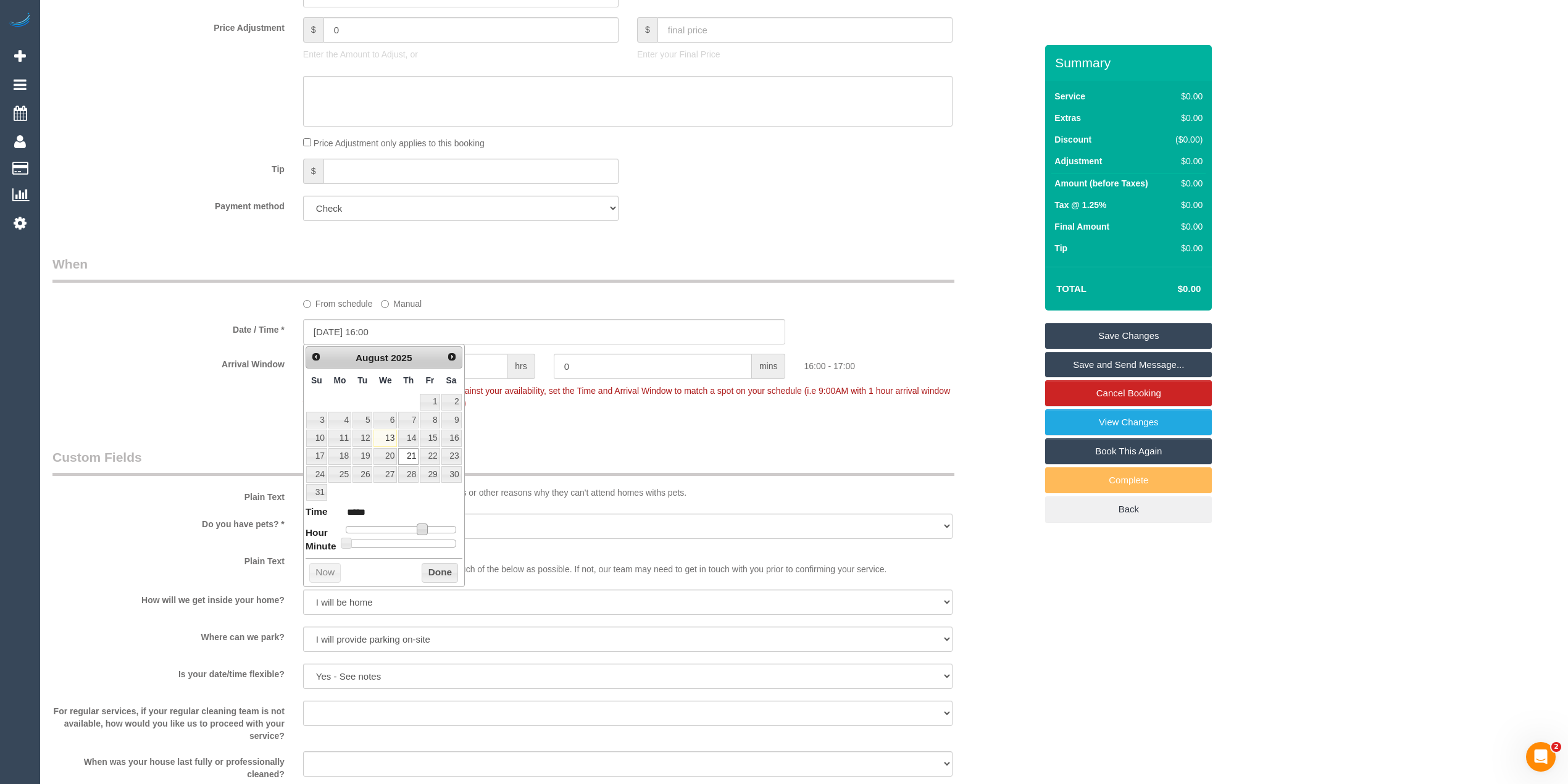
click at [1440, 671] on div "Who Email* [EMAIL_ADDRESS][DOMAIN_NAME] Name * [PERSON_NAME] Ortho Education ne…" at bounding box center [803, 444] width 1503 height 2170
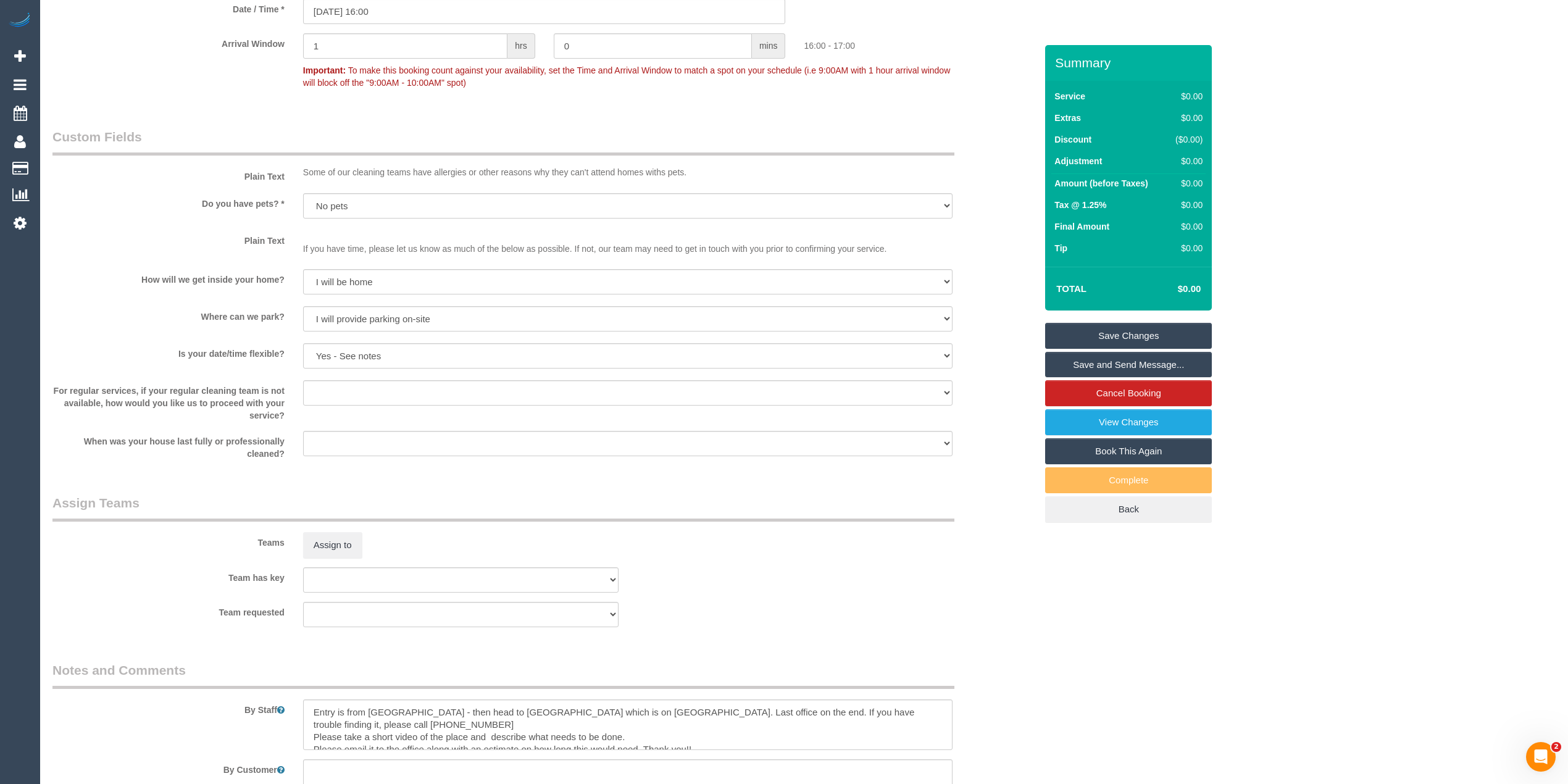
scroll to position [1474, 0]
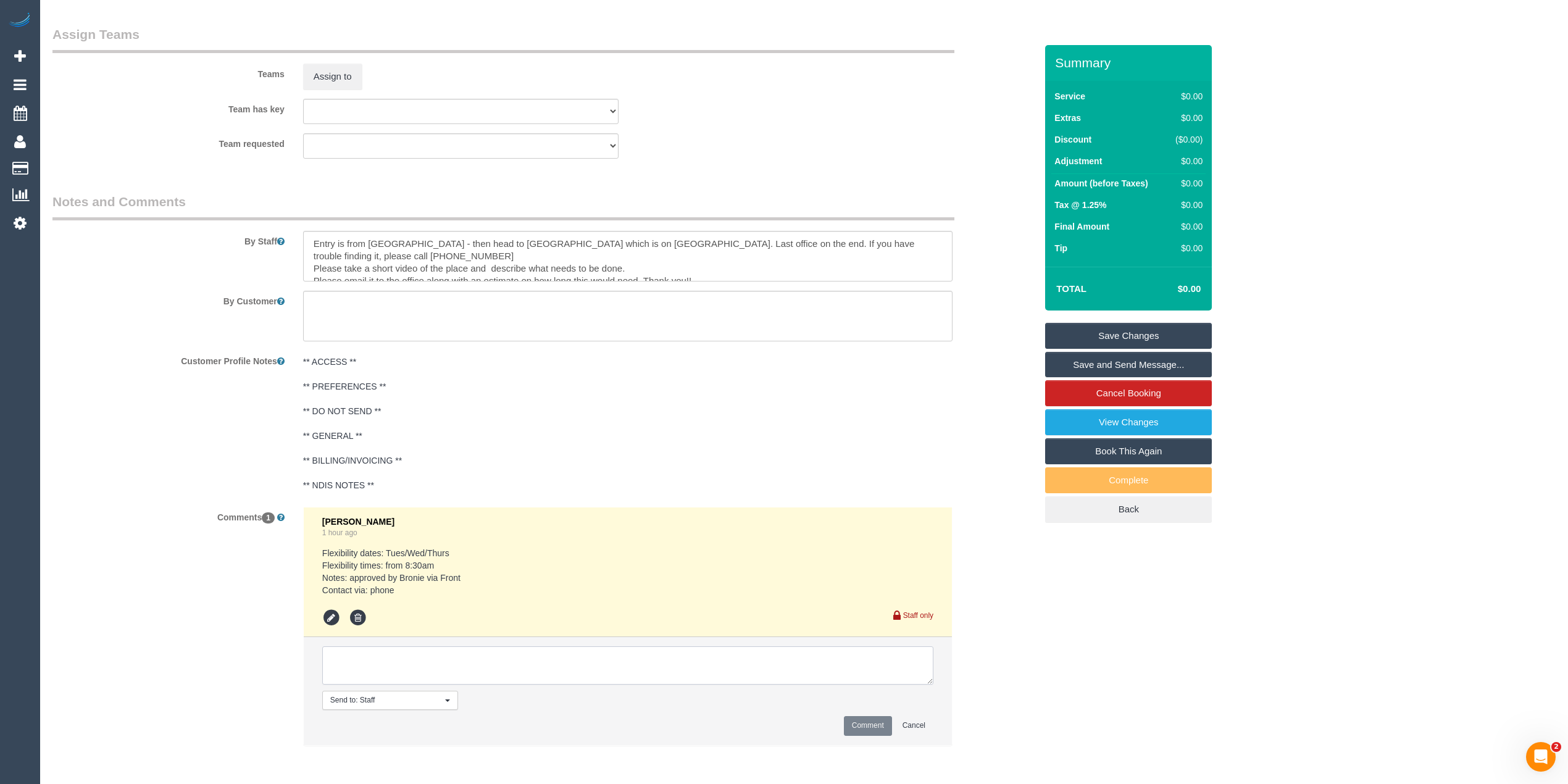
click at [558, 661] on textarea at bounding box center [627, 665] width 611 height 39
type textarea "Cust requested to change AW to 4-5pm Approved by [PERSON_NAME] via Front Contac…"
click at [860, 727] on button "Comment" at bounding box center [868, 725] width 48 height 19
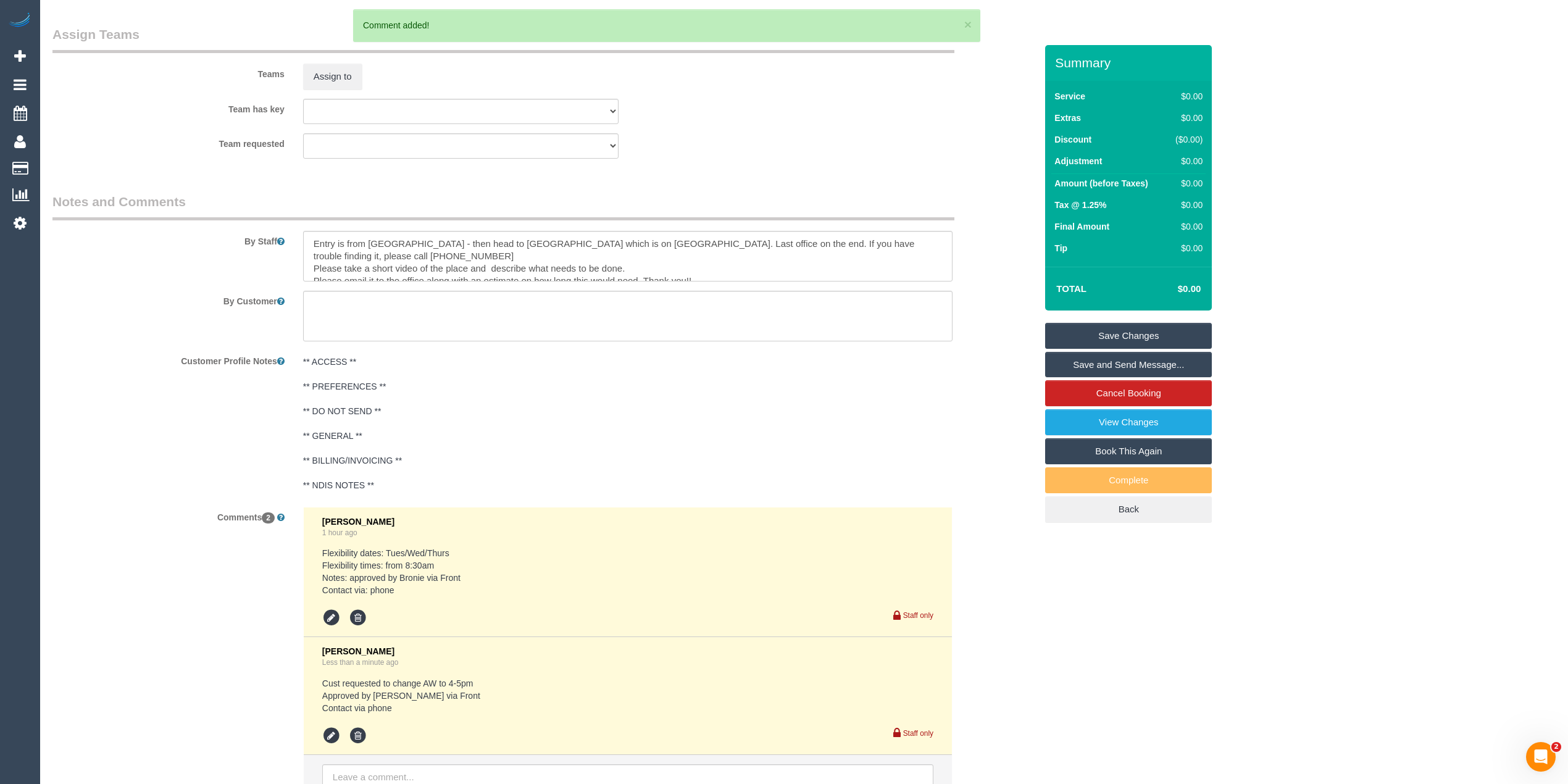
click at [1154, 333] on link "Save Changes" at bounding box center [1128, 335] width 167 height 26
